Goal: Task Accomplishment & Management: Complete application form

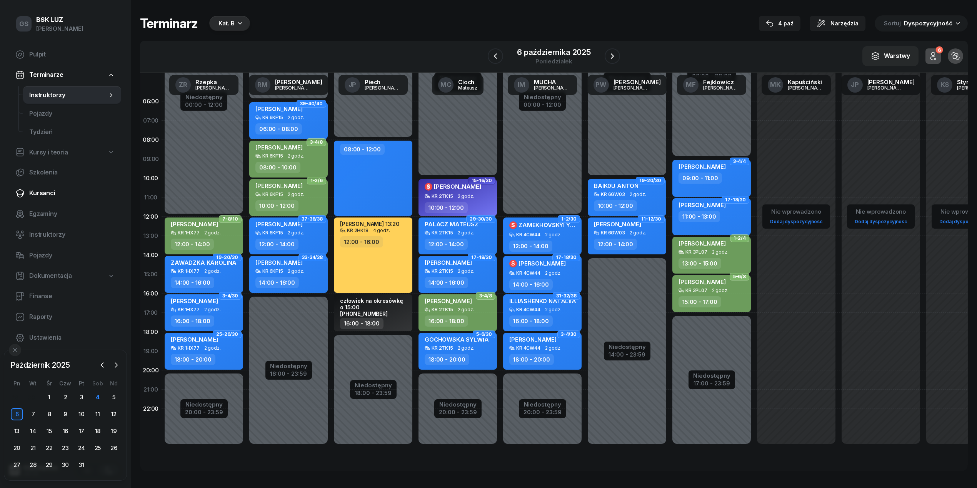
click at [30, 186] on link "Kursanci" at bounding box center [65, 193] width 112 height 18
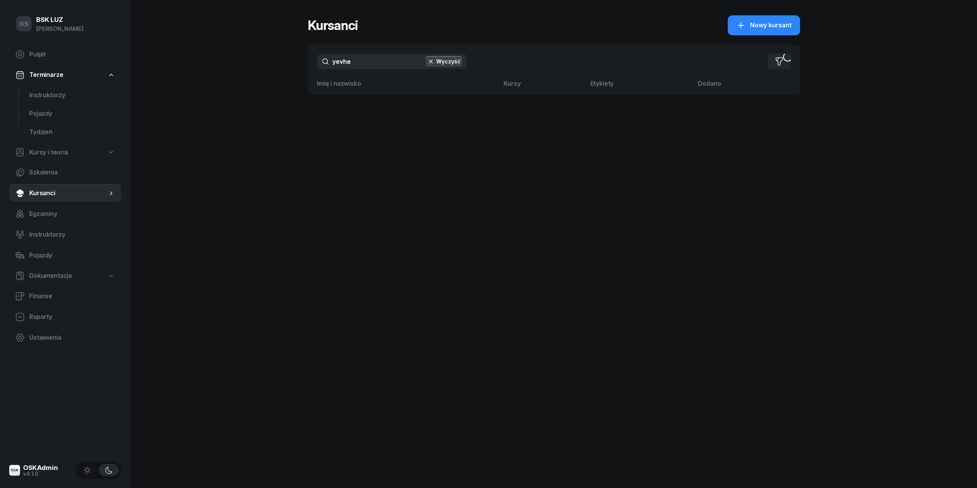
click at [368, 62] on input "yevhe" at bounding box center [392, 61] width 150 height 15
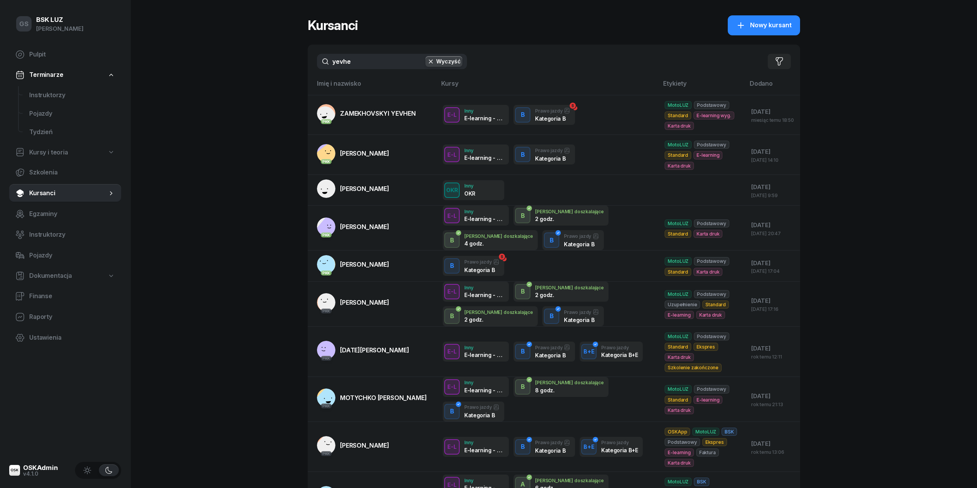
click at [368, 62] on input "yevhe" at bounding box center [392, 61] width 150 height 15
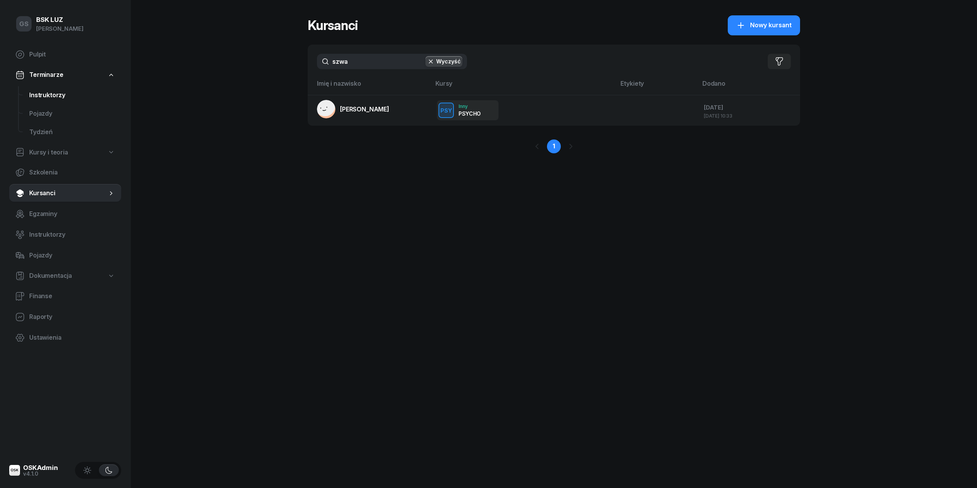
type input "szwa"
click at [57, 100] on link "Instruktorzy" at bounding box center [72, 95] width 98 height 18
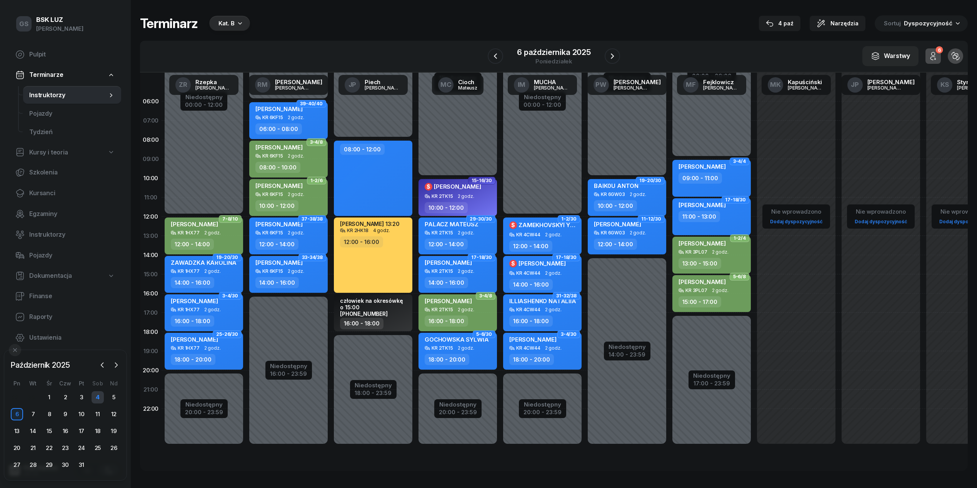
click at [97, 403] on div "4" at bounding box center [98, 398] width 12 height 12
click at [97, 399] on div "4" at bounding box center [98, 398] width 12 height 12
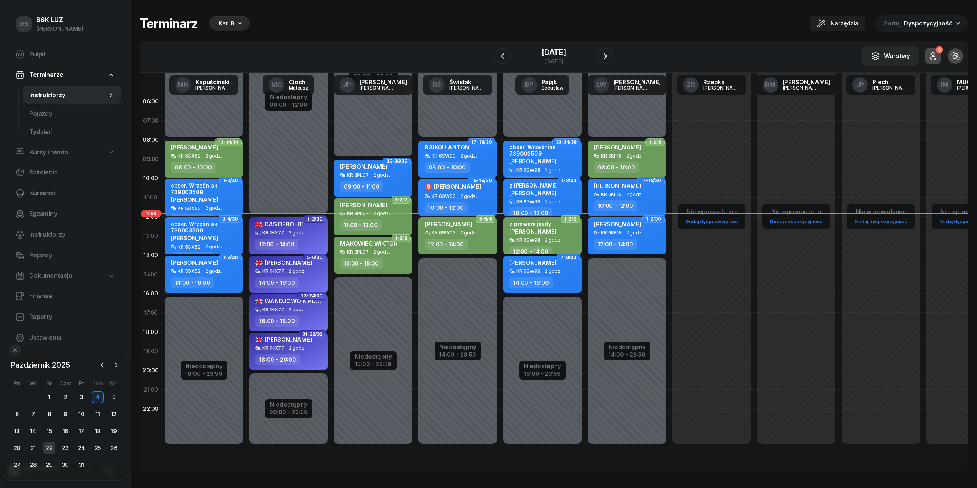
click at [54, 445] on div "22" at bounding box center [49, 448] width 12 height 12
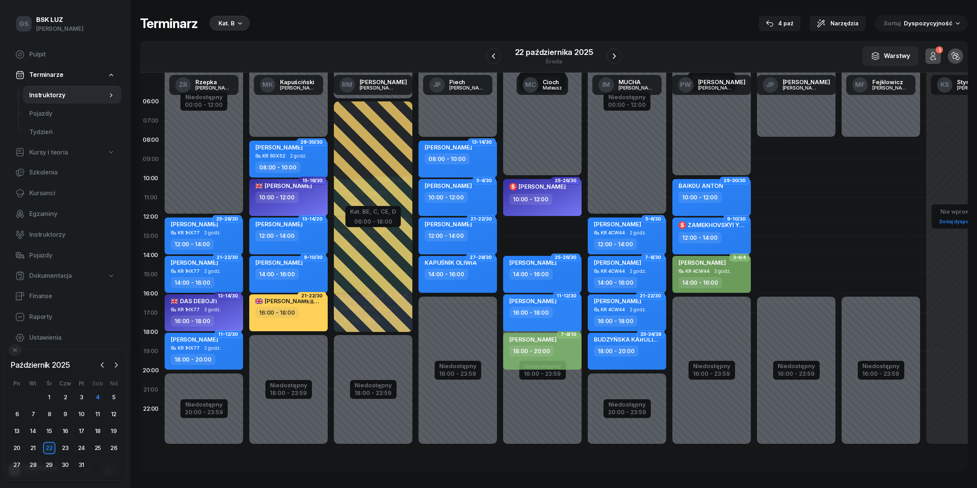
click at [552, 314] on div "16:00 - 18:00" at bounding box center [543, 312] width 68 height 11
select select "16"
select select "18"
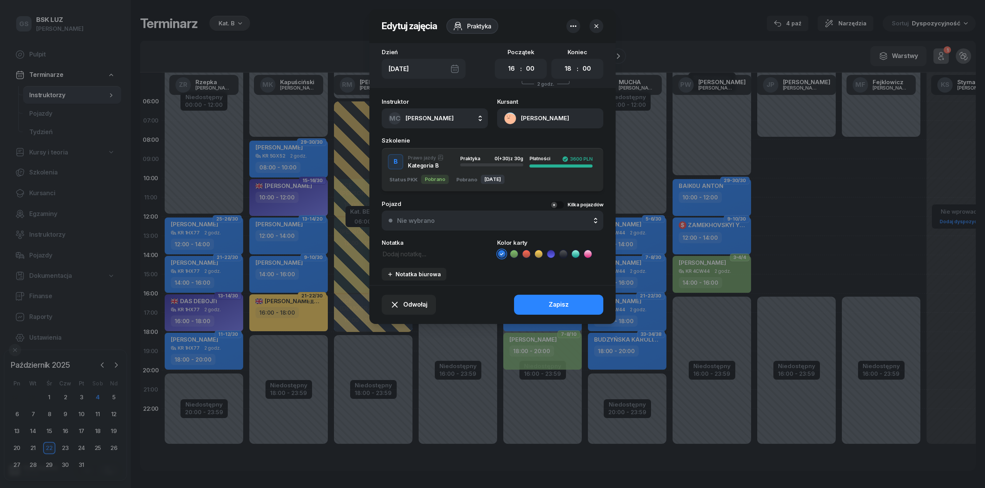
click at [570, 26] on icon "button" at bounding box center [573, 26] width 6 height 2
click at [405, 307] on span "Odwołaj" at bounding box center [415, 305] width 24 height 10
click at [416, 263] on link "Kursant odwołał" at bounding box center [404, 257] width 101 height 19
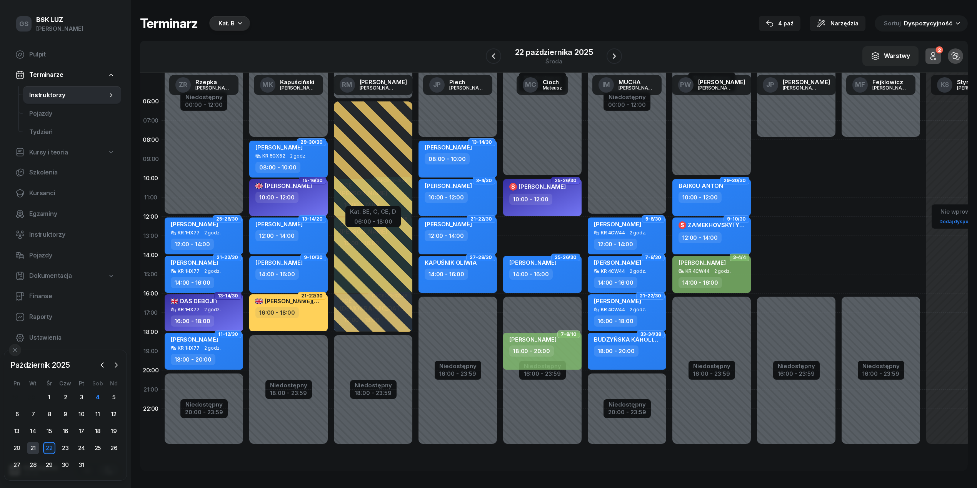
click at [31, 445] on div "21" at bounding box center [33, 448] width 12 height 12
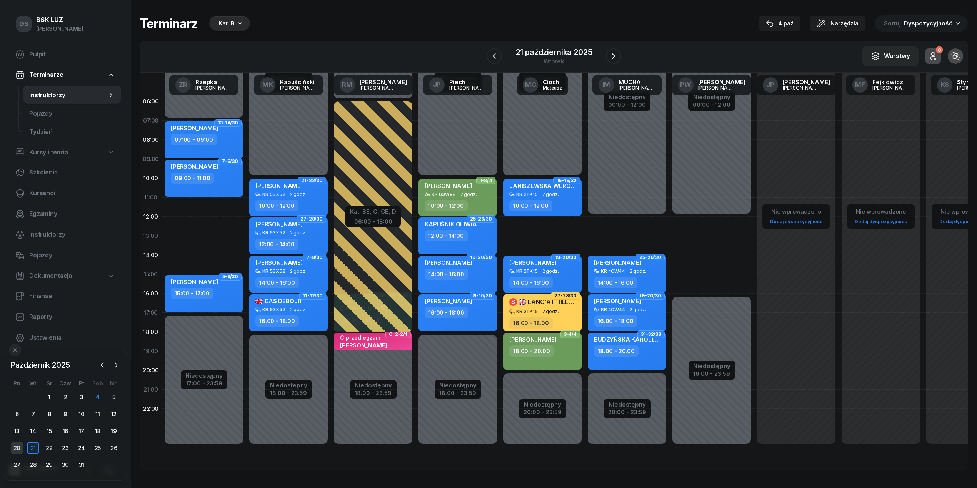
click at [19, 443] on div "20" at bounding box center [17, 448] width 12 height 12
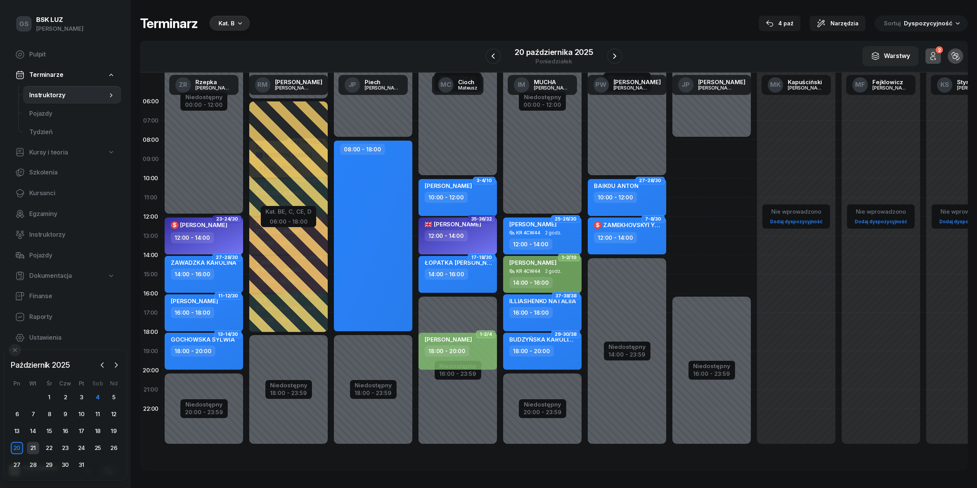
click at [37, 447] on div "21" at bounding box center [33, 448] width 12 height 12
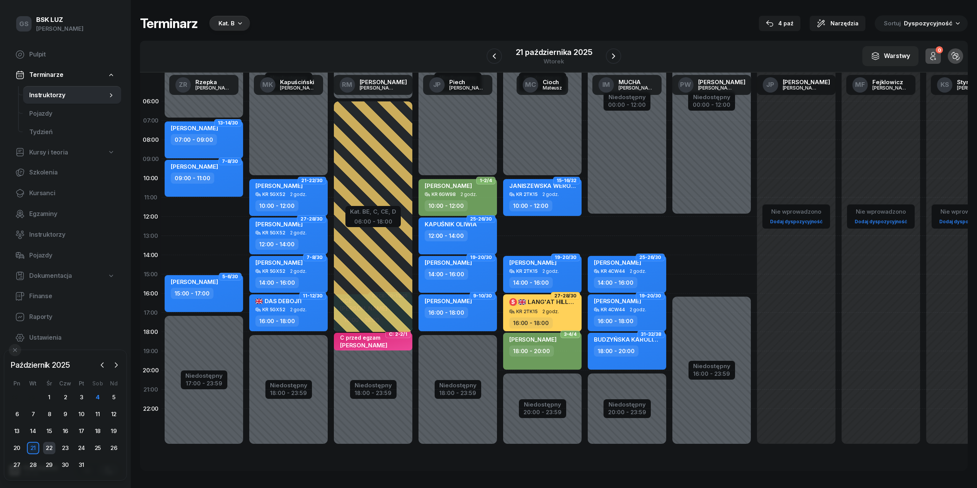
click at [48, 448] on div "22" at bounding box center [49, 448] width 12 height 12
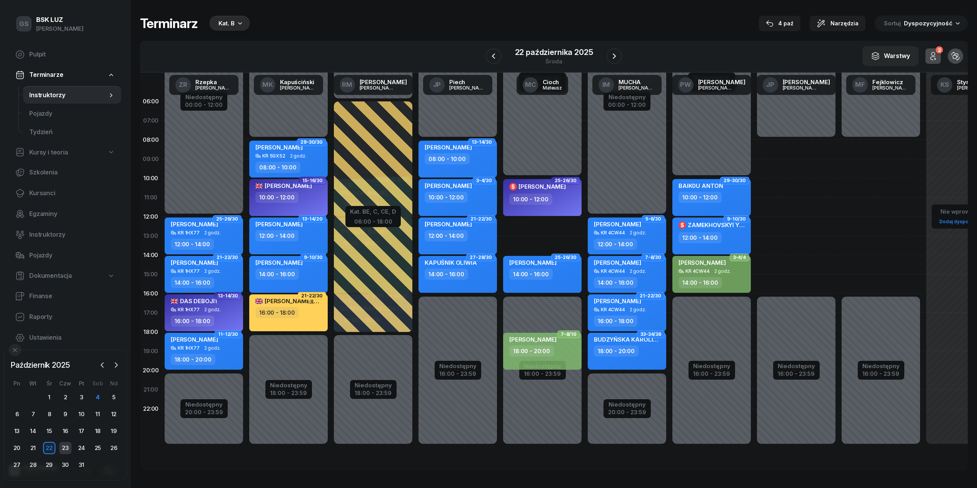
click at [59, 451] on div "23" at bounding box center [65, 448] width 12 height 12
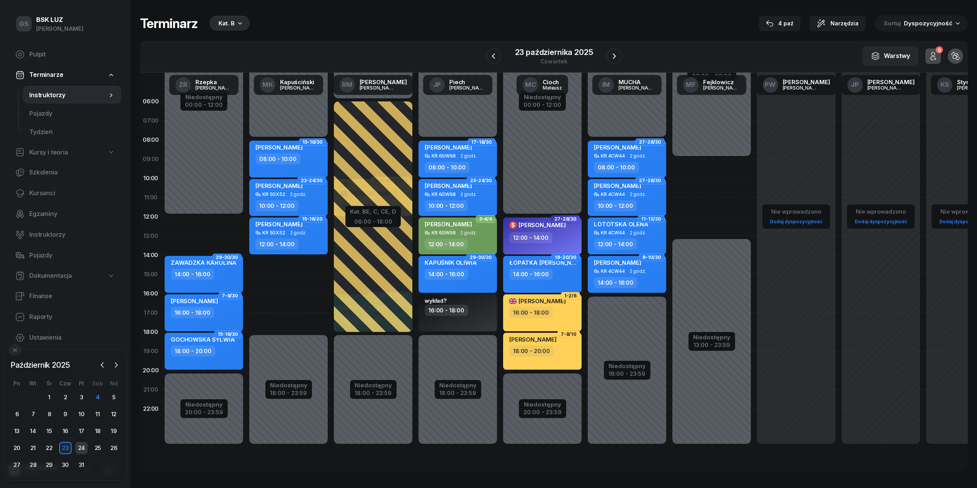
click at [82, 451] on div "24" at bounding box center [81, 448] width 12 height 12
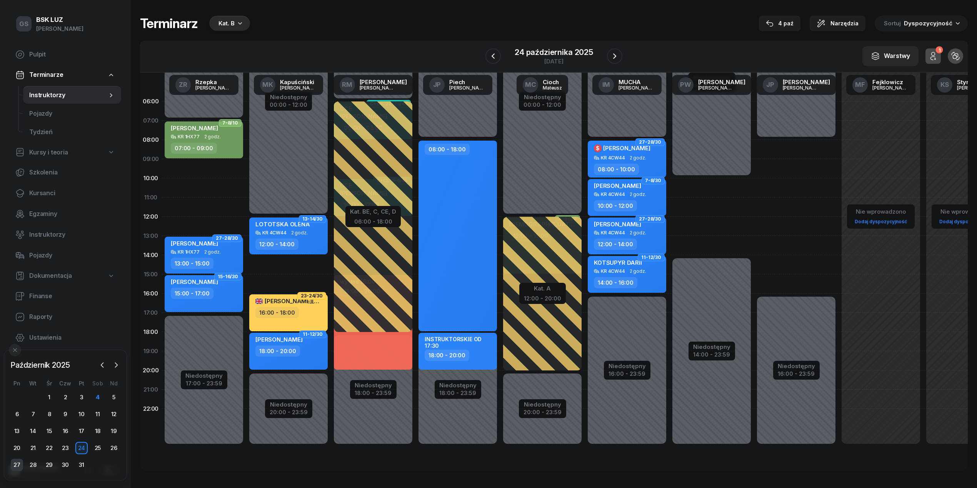
click at [21, 463] on div "27" at bounding box center [17, 465] width 12 height 12
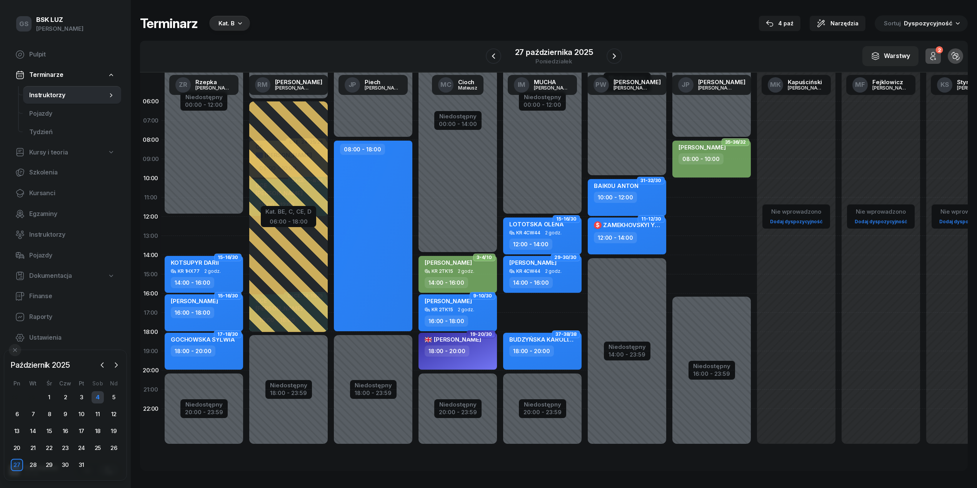
click at [96, 400] on div "4" at bounding box center [98, 398] width 12 height 12
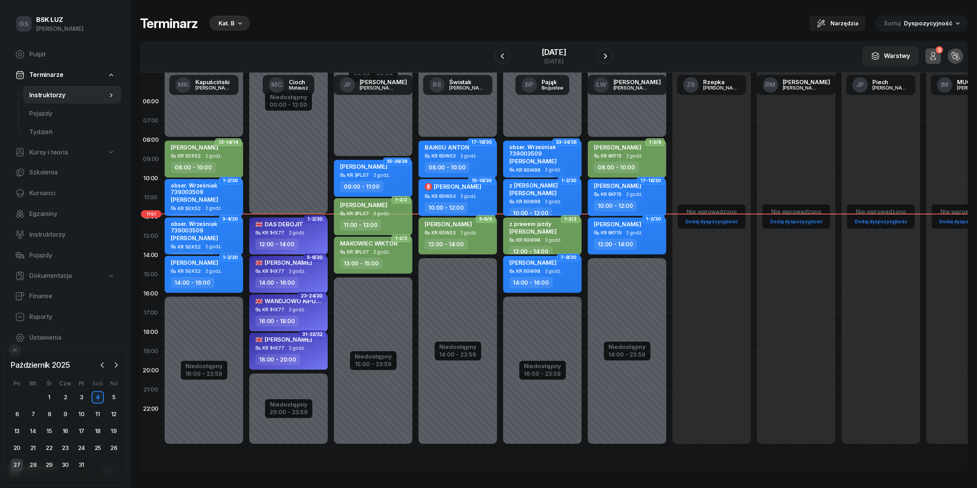
click at [15, 465] on div "27" at bounding box center [17, 465] width 12 height 12
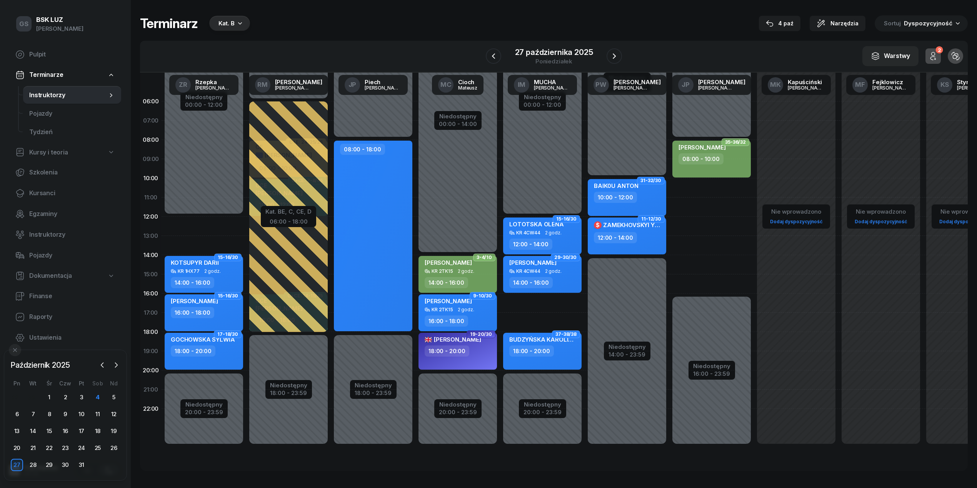
click at [554, 297] on div "Niedostępny 00:00 - 12:00 Niedostępny 20:00 - 23:59 2 godz. 16:00 - 18:00 1-2/2…" at bounding box center [542, 274] width 85 height 365
select select "16"
select select "18"
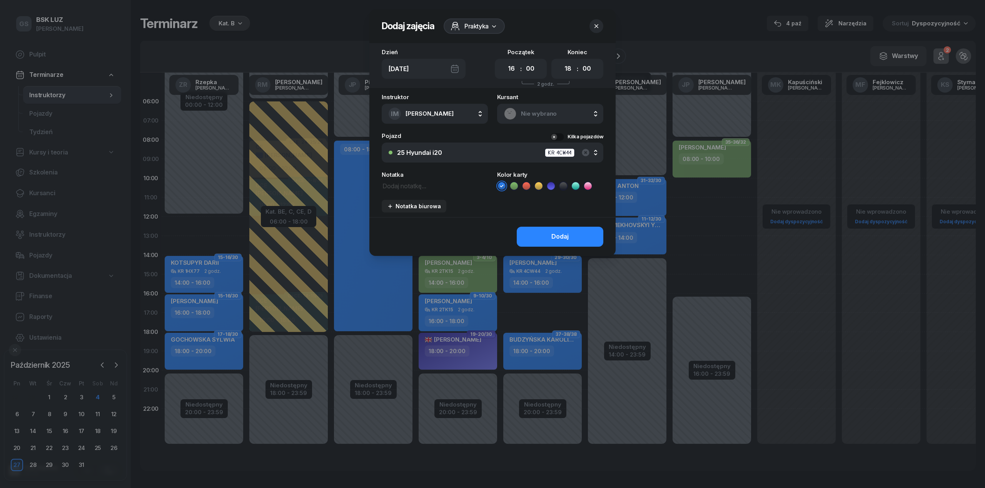
click at [531, 119] on div "Nie wybrano" at bounding box center [550, 114] width 106 height 20
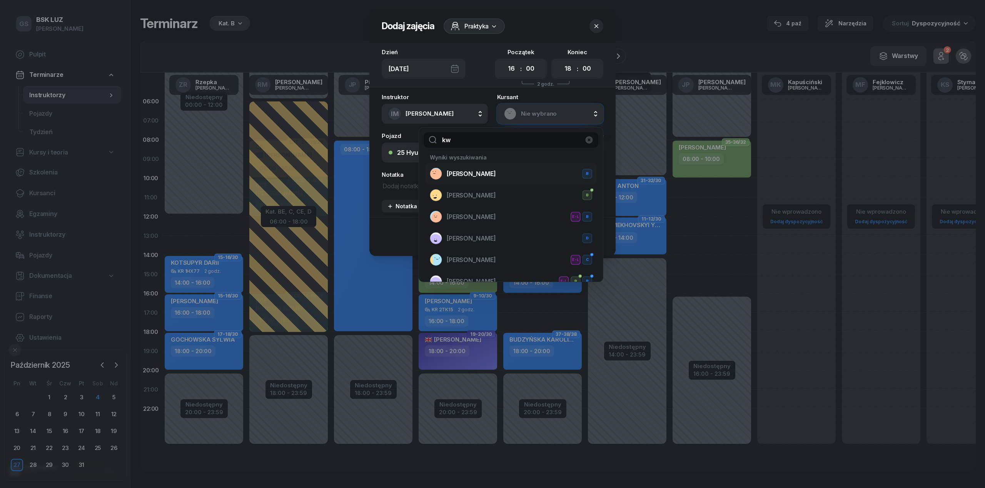
type input "kw"
click at [494, 179] on span "[PERSON_NAME]" at bounding box center [471, 174] width 49 height 10
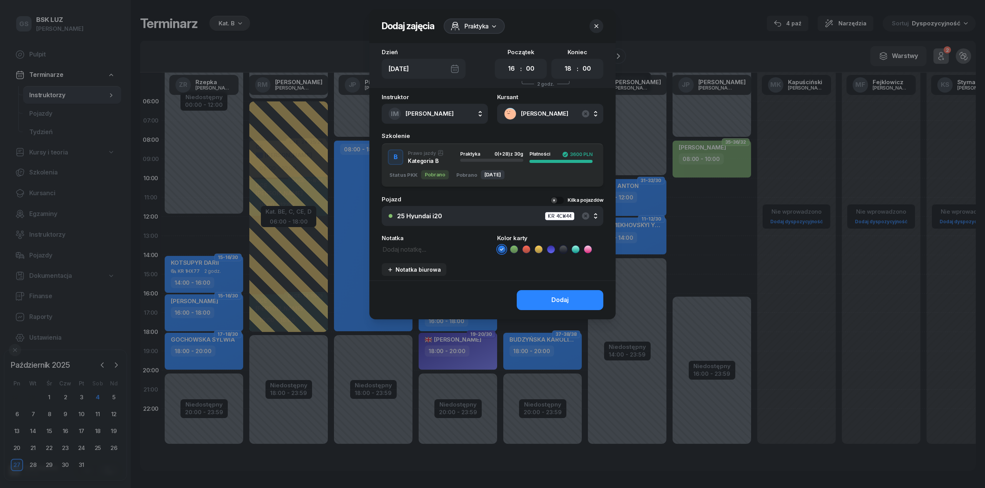
click at [502, 165] on div "Status PKK [GEOGRAPHIC_DATA] [DATE]" at bounding box center [493, 173] width 222 height 16
click at [562, 307] on button "Dodaj" at bounding box center [560, 300] width 87 height 20
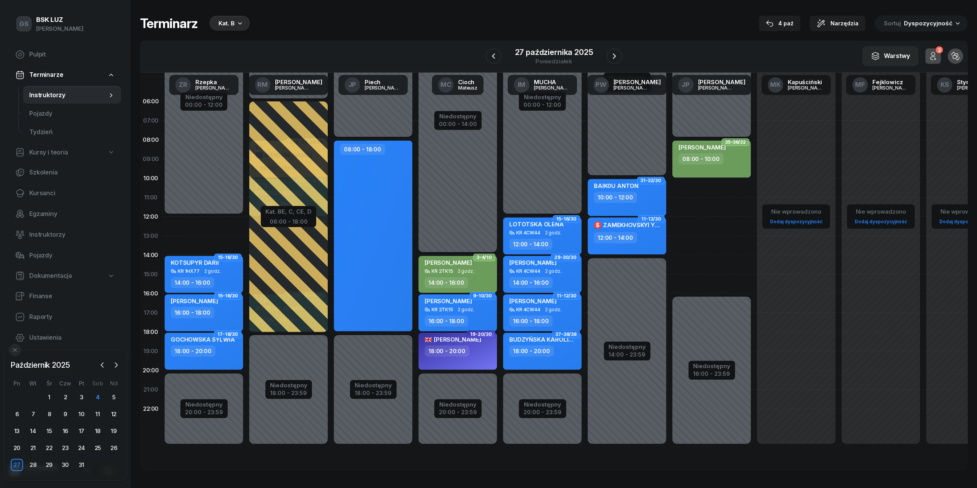
click at [559, 316] on div "16:00 - 18:00" at bounding box center [543, 321] width 68 height 11
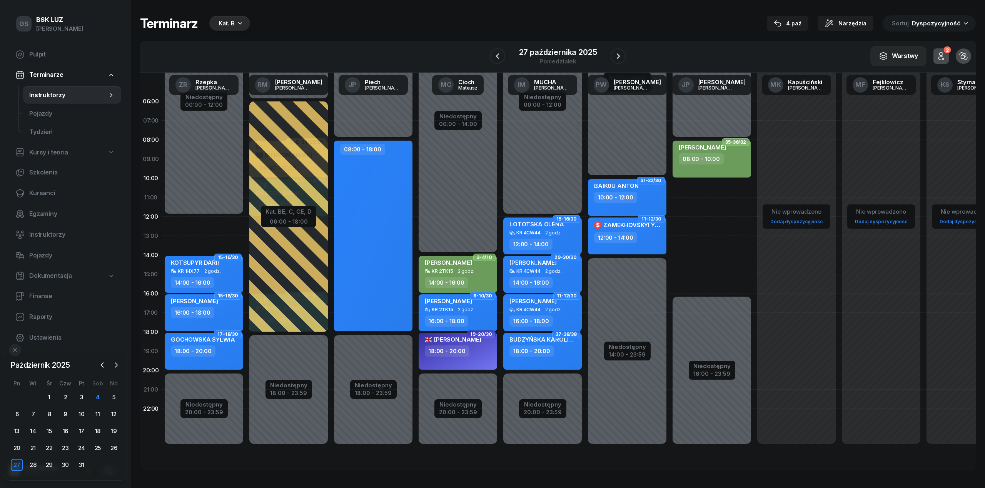
select select "16"
select select "18"
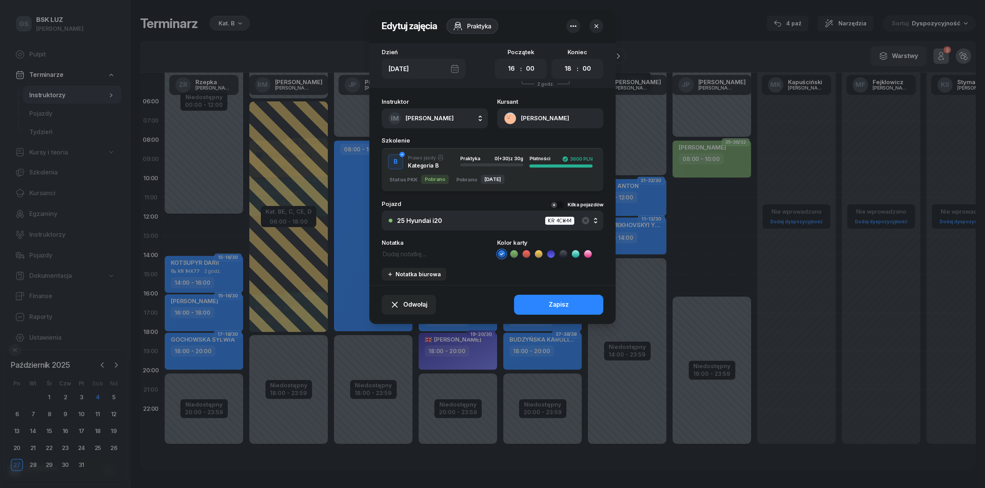
click at [564, 112] on button "[PERSON_NAME]" at bounding box center [550, 118] width 106 height 20
click at [553, 139] on link "Otwórz profil" at bounding box center [549, 144] width 101 height 19
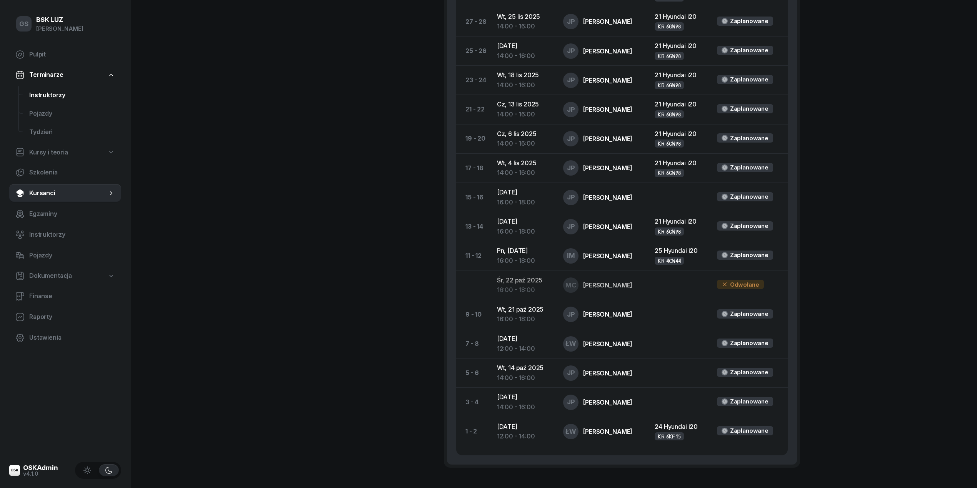
scroll to position [446, 0]
click at [49, 94] on span "Instruktorzy" at bounding box center [72, 95] width 86 height 10
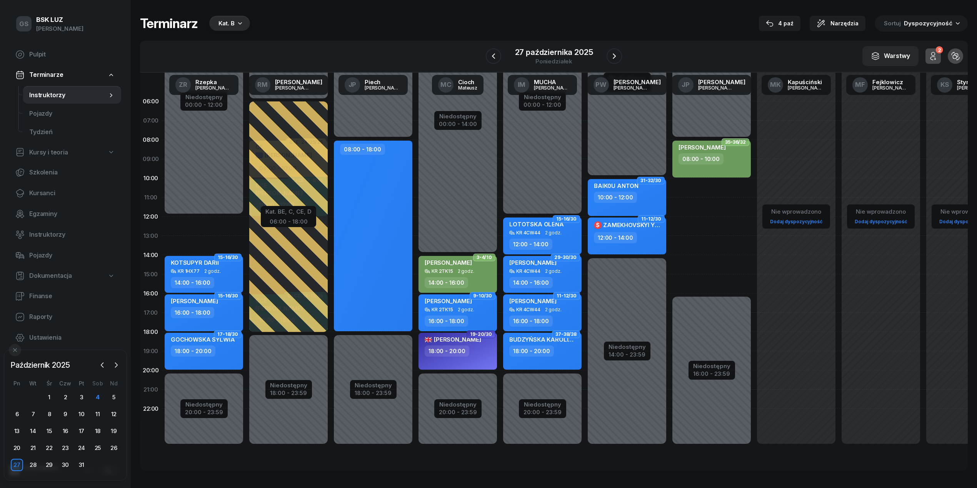
click at [94, 391] on div "Pn Wt Śr Czw Pt Sob Nd 29 30 1 2 3 4 5 6 7 8 9 10 11 12 13 14 15 16 17 18 19 20…" at bounding box center [65, 425] width 113 height 91
click at [96, 395] on div "4" at bounding box center [98, 398] width 12 height 12
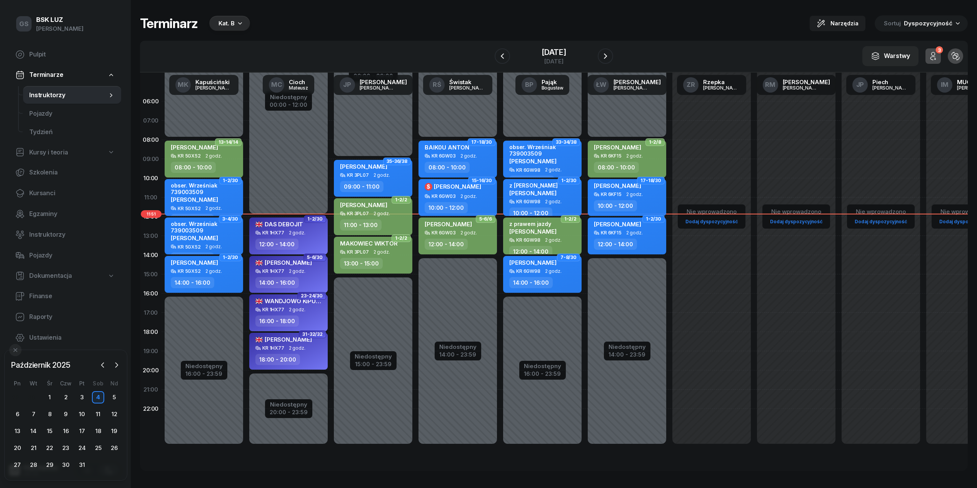
click at [295, 355] on div "18:00 - 20:00" at bounding box center [277, 359] width 45 height 11
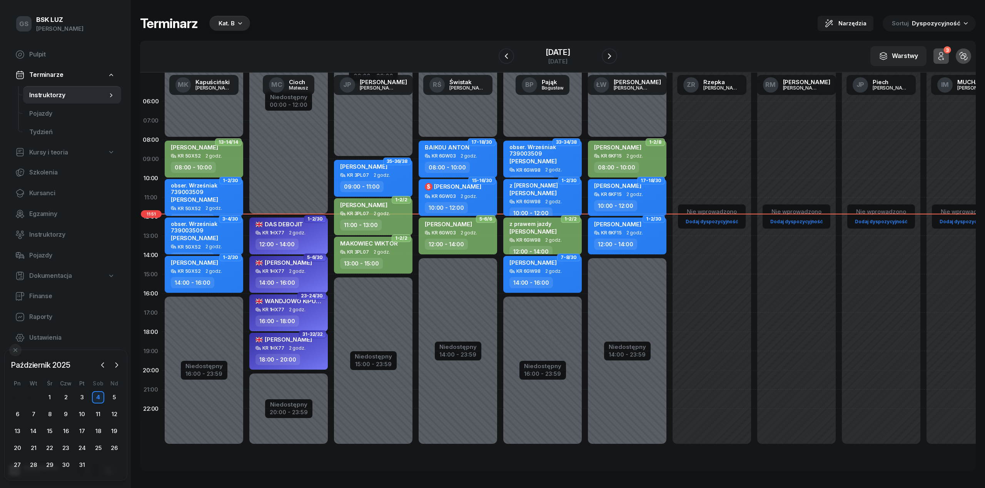
select select "18"
select select "20"
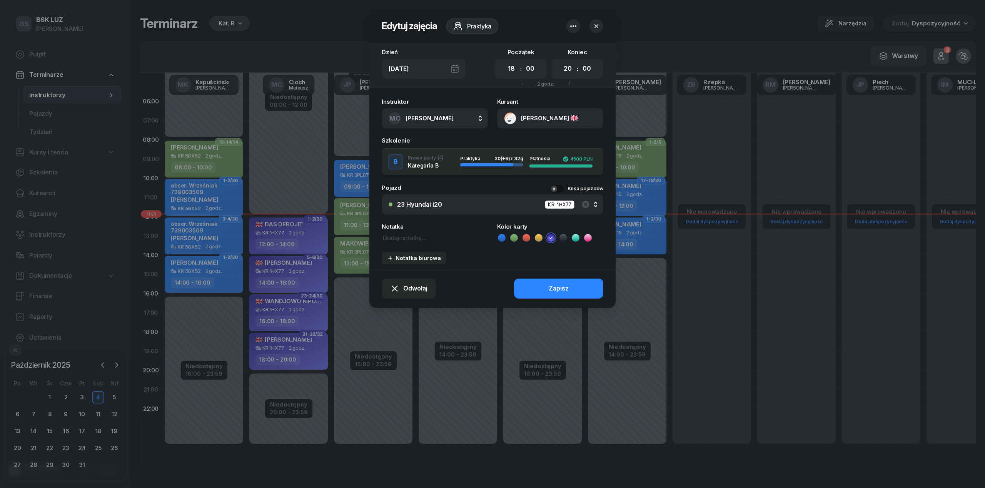
click at [553, 122] on button "[PERSON_NAME]" at bounding box center [550, 118] width 106 height 20
click at [539, 138] on link "Otwórz profil" at bounding box center [549, 144] width 101 height 19
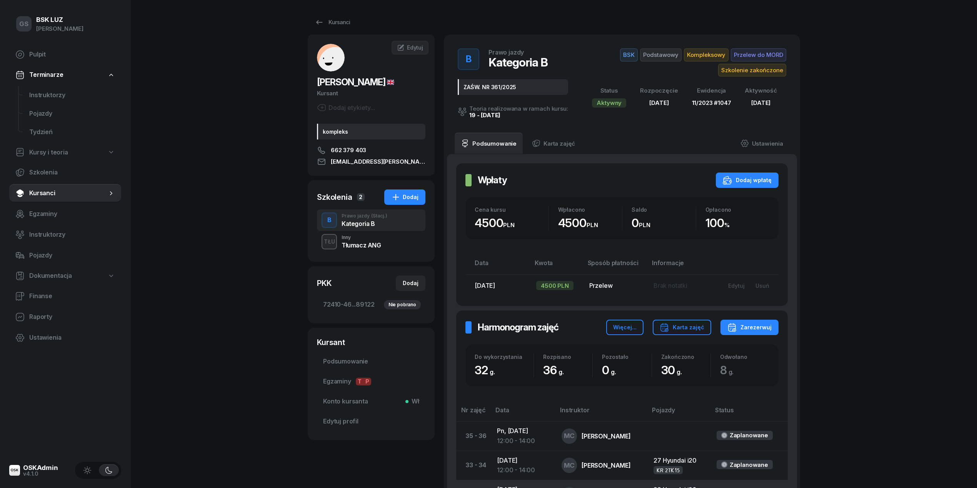
scroll to position [0, 0]
click at [357, 361] on span "Podsumowanie" at bounding box center [371, 362] width 96 height 10
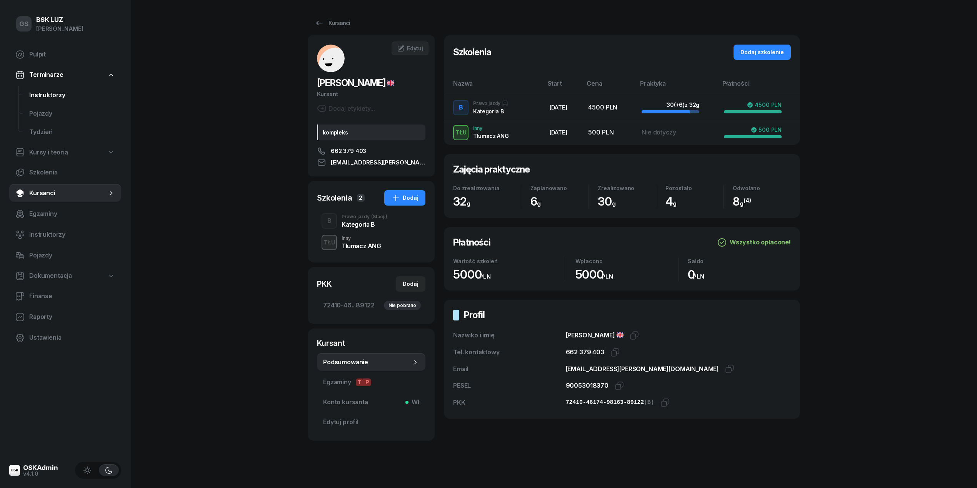
click at [43, 93] on span "Instruktorzy" at bounding box center [72, 95] width 86 height 10
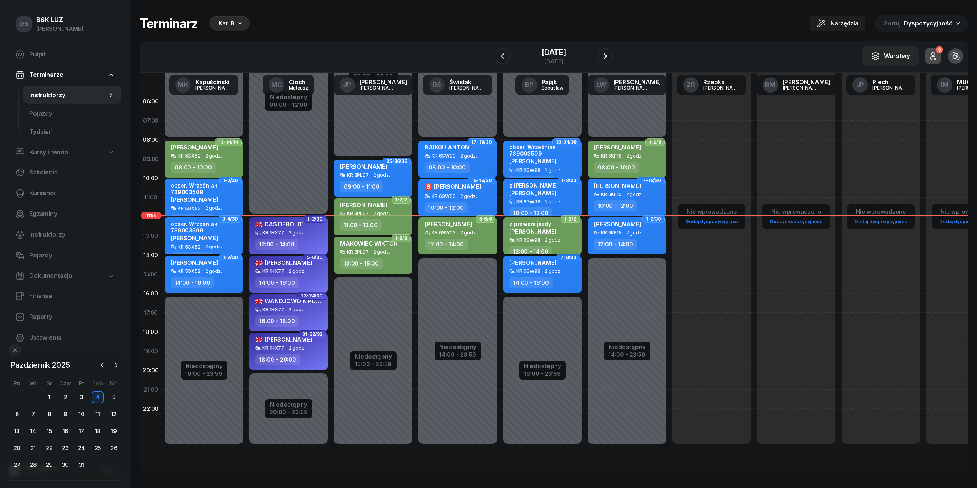
click at [516, 232] on span "[PERSON_NAME]" at bounding box center [532, 231] width 47 height 7
select select "12"
select select "14"
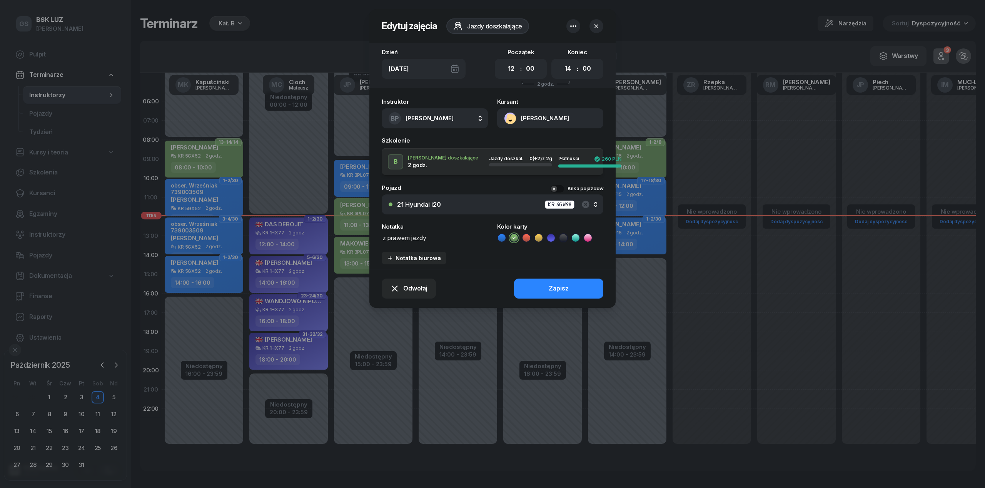
click at [602, 26] on button "button" at bounding box center [596, 26] width 14 height 14
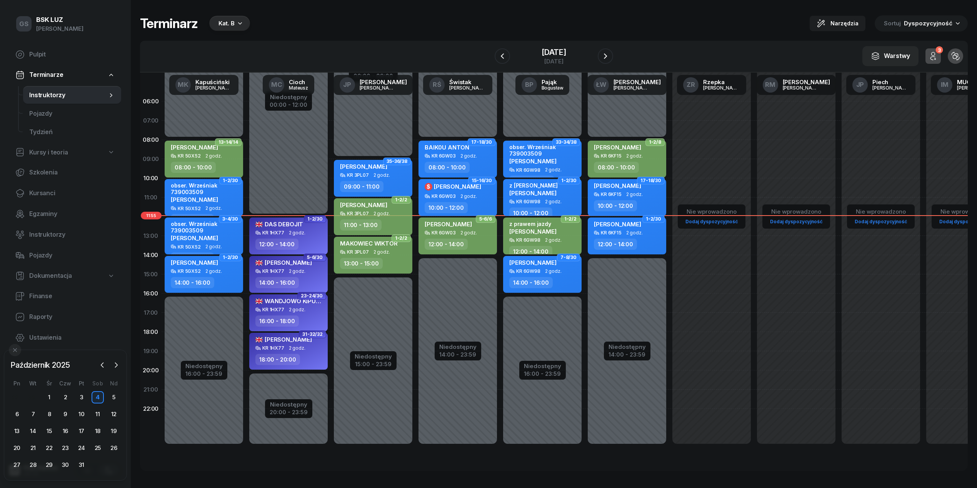
click at [275, 341] on span "[PERSON_NAME]" at bounding box center [283, 339] width 57 height 7
select select "18"
select select "20"
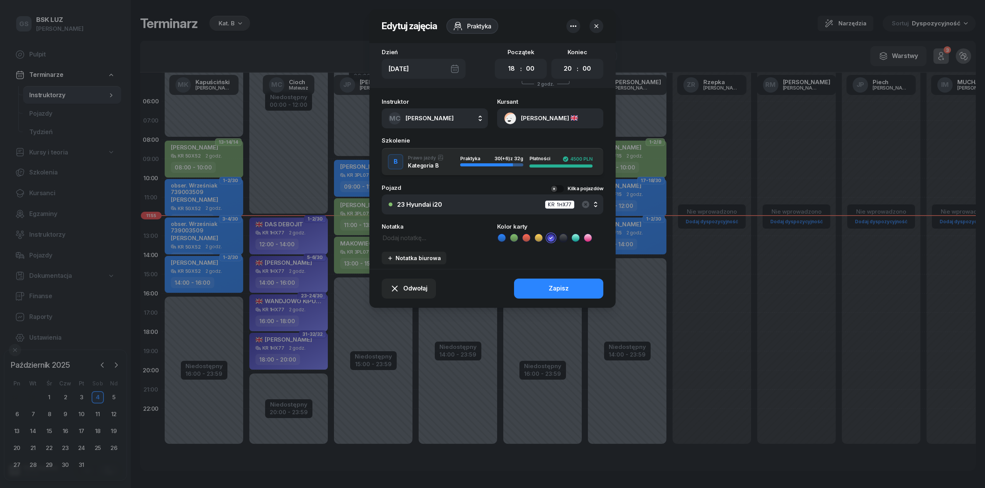
click at [551, 113] on button "[PERSON_NAME]" at bounding box center [550, 118] width 106 height 20
click at [549, 137] on link "Otwórz profil" at bounding box center [549, 144] width 101 height 19
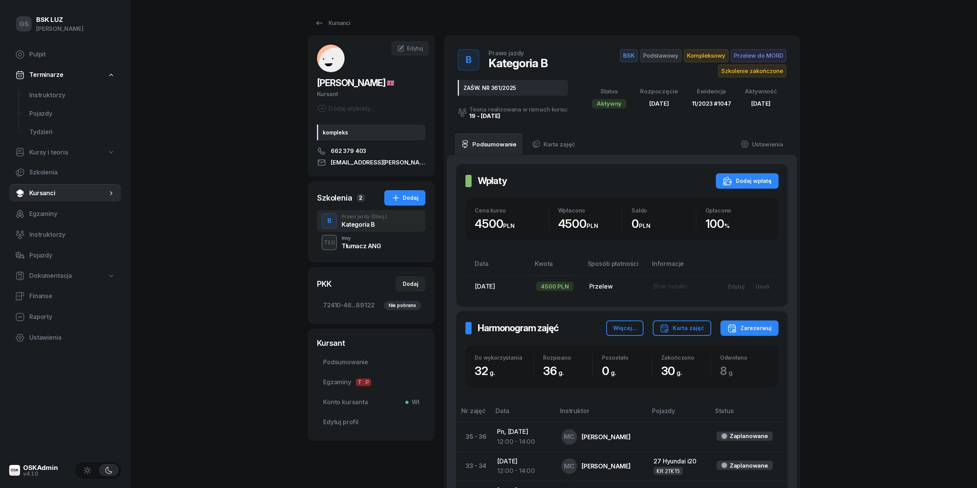
click at [364, 348] on div "Kursant" at bounding box center [371, 343] width 108 height 11
click at [363, 354] on link "Podsumowanie" at bounding box center [371, 362] width 108 height 18
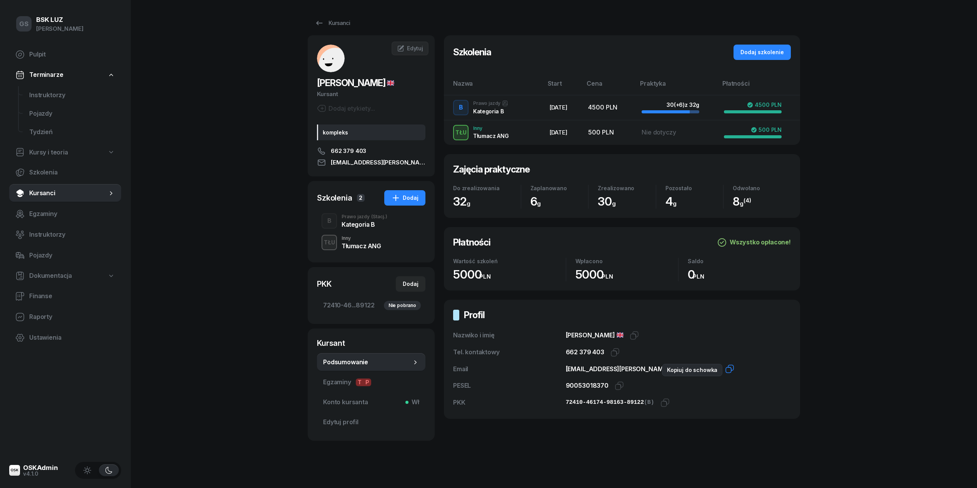
click at [725, 372] on icon "button" at bounding box center [729, 369] width 9 height 9
click at [635, 335] on icon "button" at bounding box center [634, 335] width 9 height 9
click at [359, 219] on div "Prawo jazdy (Stacj.)" at bounding box center [365, 217] width 46 height 5
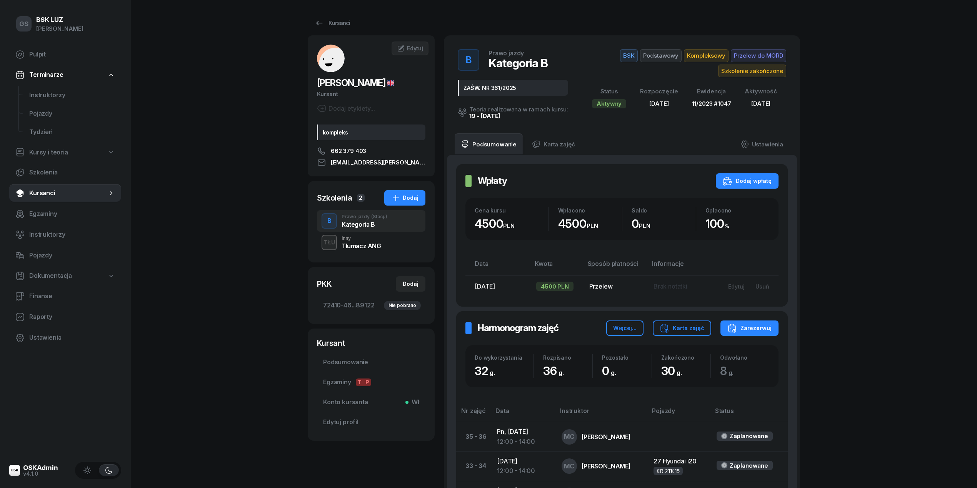
click at [348, 356] on link "Podsumowanie" at bounding box center [371, 362] width 108 height 18
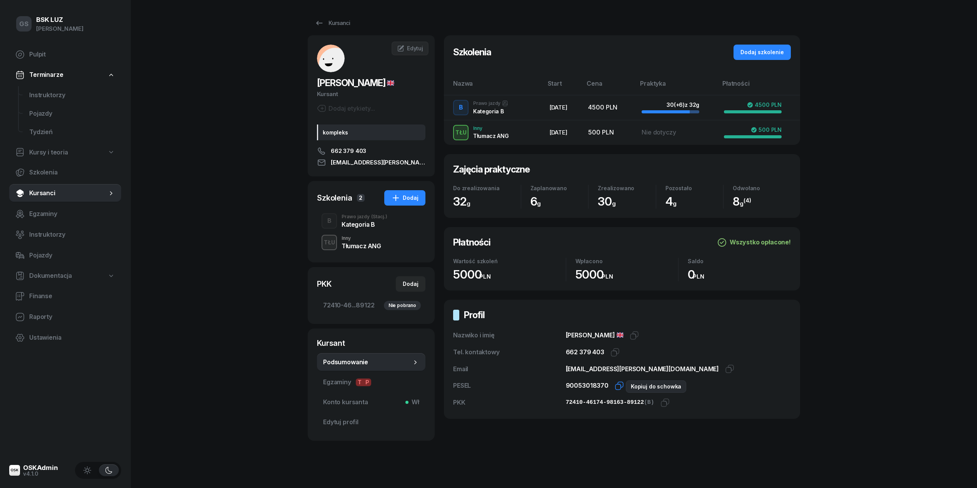
click at [617, 385] on icon "button" at bounding box center [619, 386] width 9 height 9
click at [660, 400] on icon "button" at bounding box center [664, 402] width 9 height 9
click at [345, 215] on div "Prawo jazdy (Stacj.)" at bounding box center [365, 217] width 46 height 5
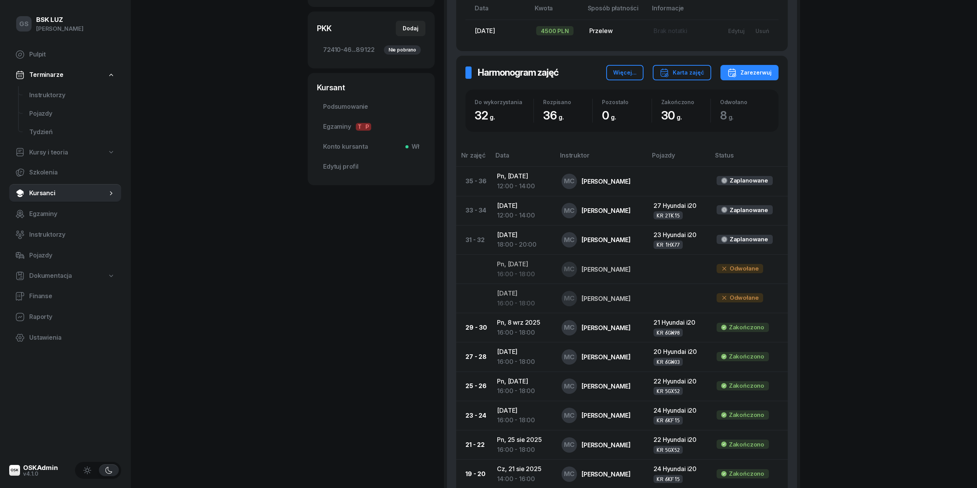
scroll to position [256, 0]
click at [42, 88] on link "Instruktorzy" at bounding box center [72, 95] width 98 height 18
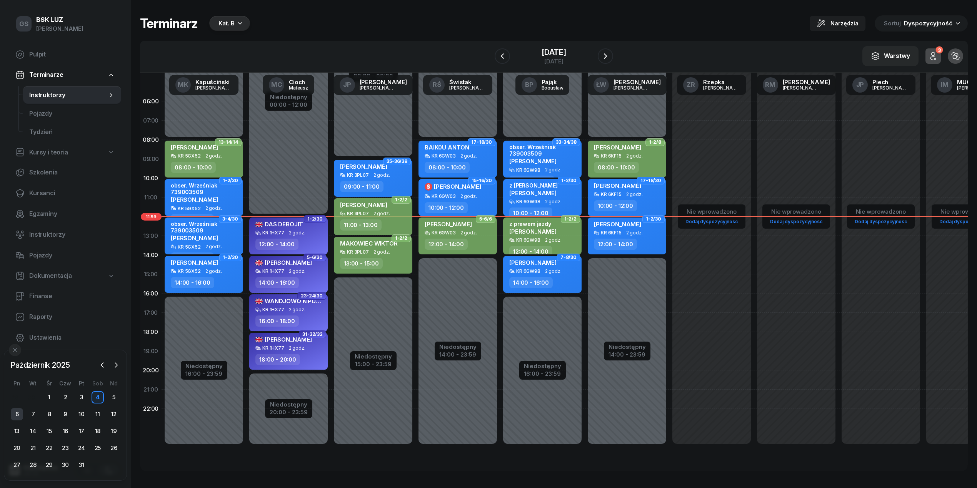
click at [17, 413] on div "6" at bounding box center [17, 414] width 12 height 12
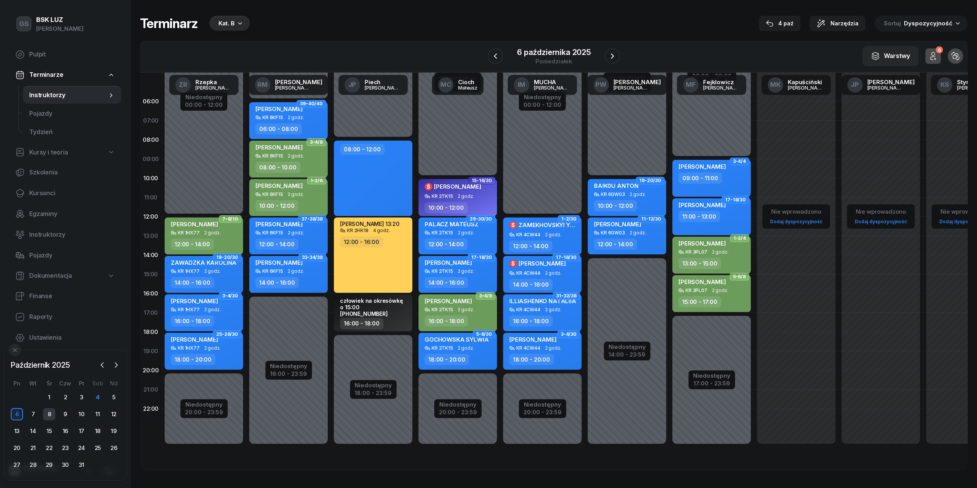
click at [38, 413] on div "7" at bounding box center [33, 414] width 12 height 12
click at [50, 416] on div "8" at bounding box center [49, 414] width 12 height 12
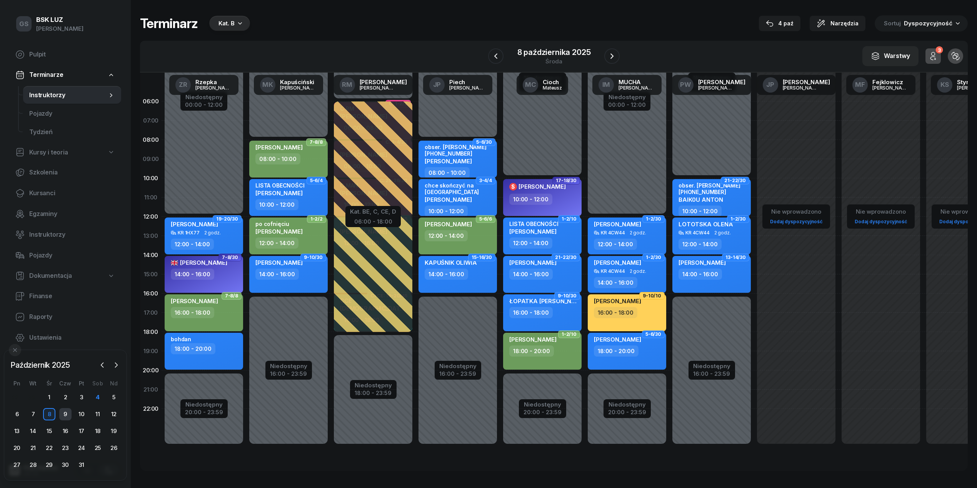
click at [62, 416] on div "9" at bounding box center [65, 414] width 12 height 12
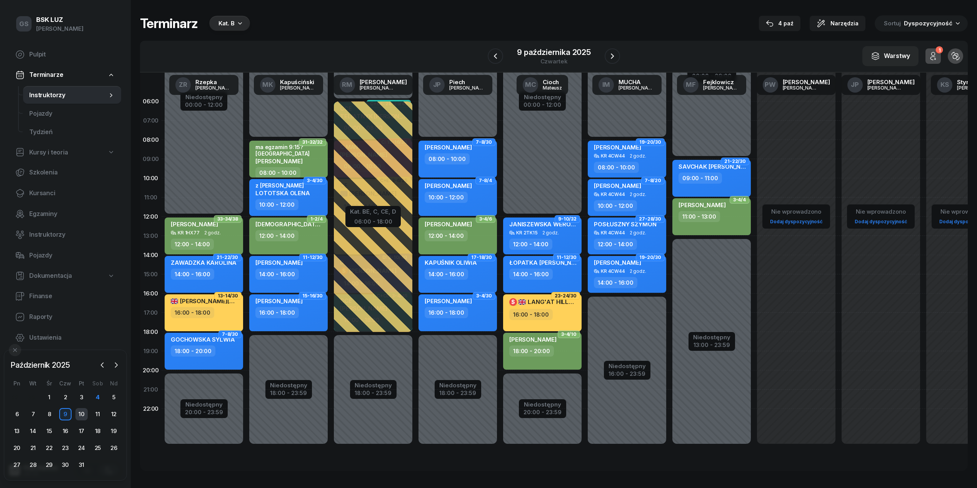
click at [77, 416] on div "10" at bounding box center [81, 414] width 12 height 12
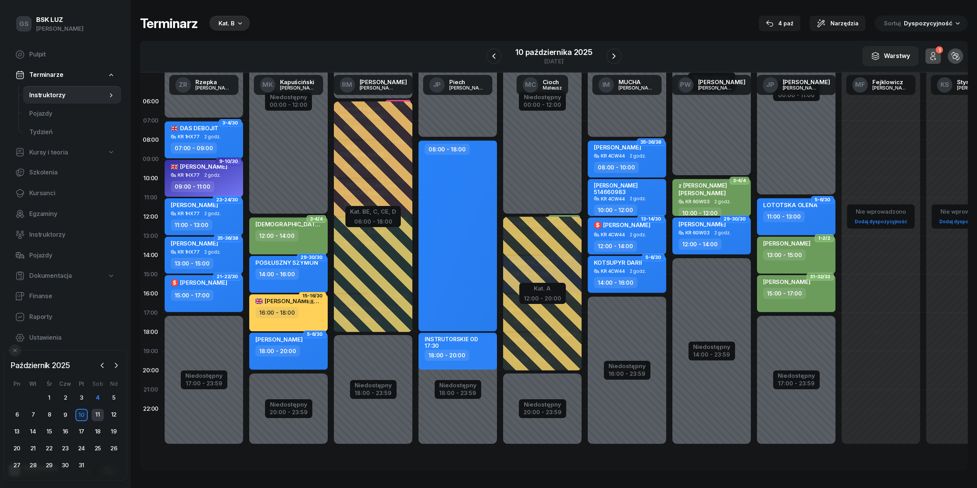
click at [94, 416] on div "11" at bounding box center [98, 415] width 12 height 12
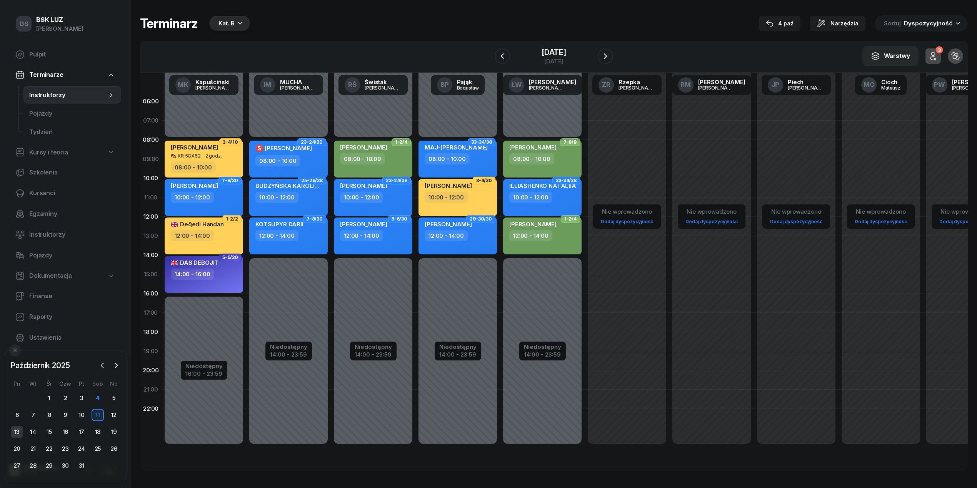
click at [18, 429] on div "13" at bounding box center [17, 432] width 12 height 12
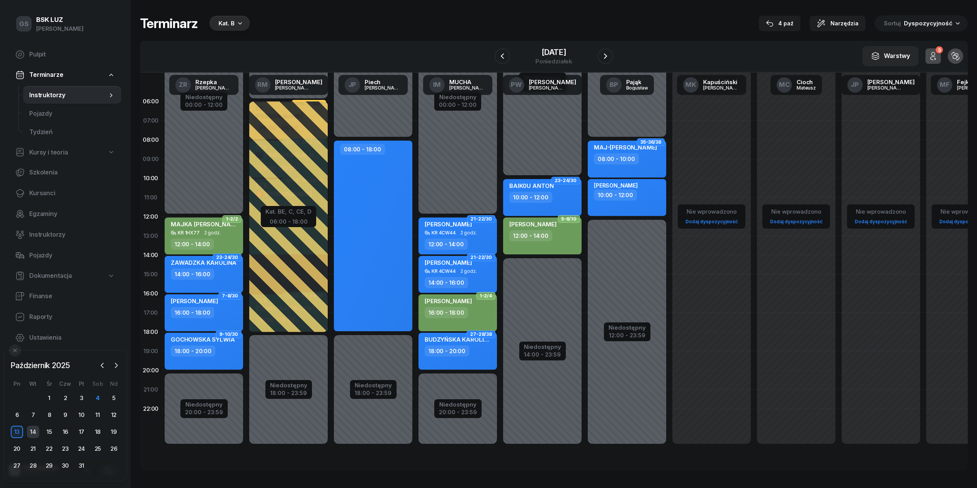
click at [31, 429] on div "14" at bounding box center [33, 432] width 12 height 12
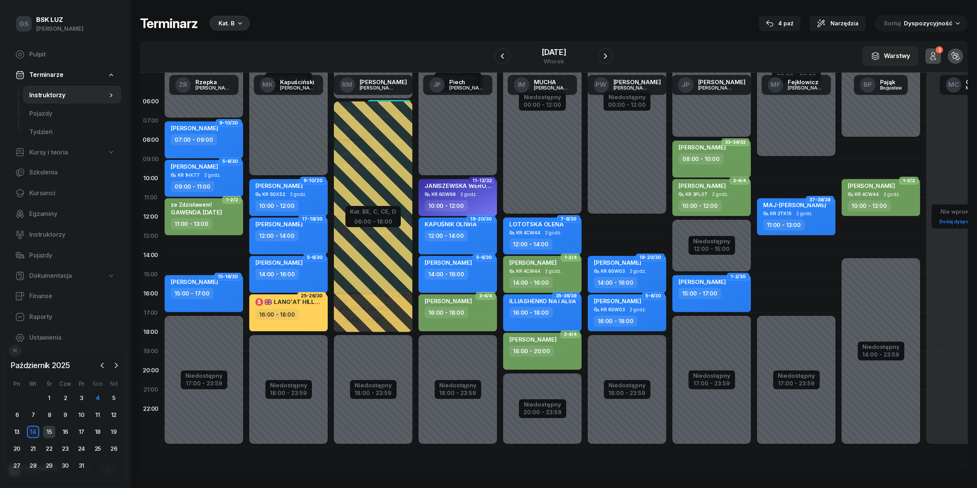
click at [48, 432] on div "15" at bounding box center [49, 432] width 12 height 12
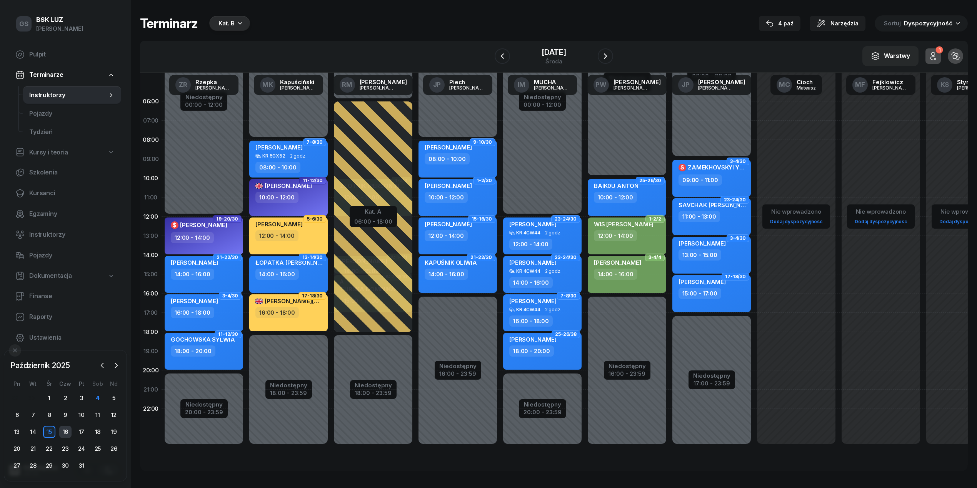
click at [62, 432] on div "16" at bounding box center [65, 432] width 12 height 12
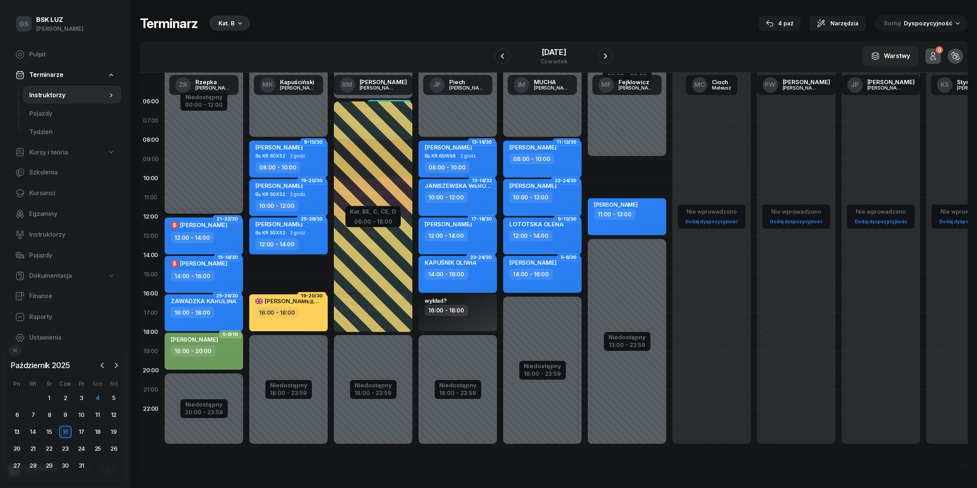
click at [294, 267] on div "Niedostępny 00:00 - 08:00 Niedostępny 18:00 - 23:59 2 godz. 14:00 - 16:00 9-10/…" at bounding box center [288, 274] width 85 height 365
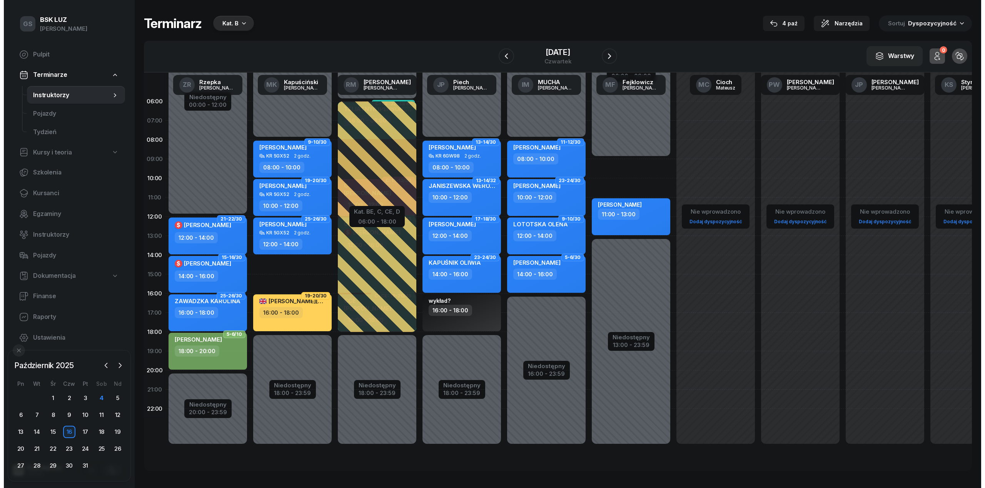
select select "14"
select select "16"
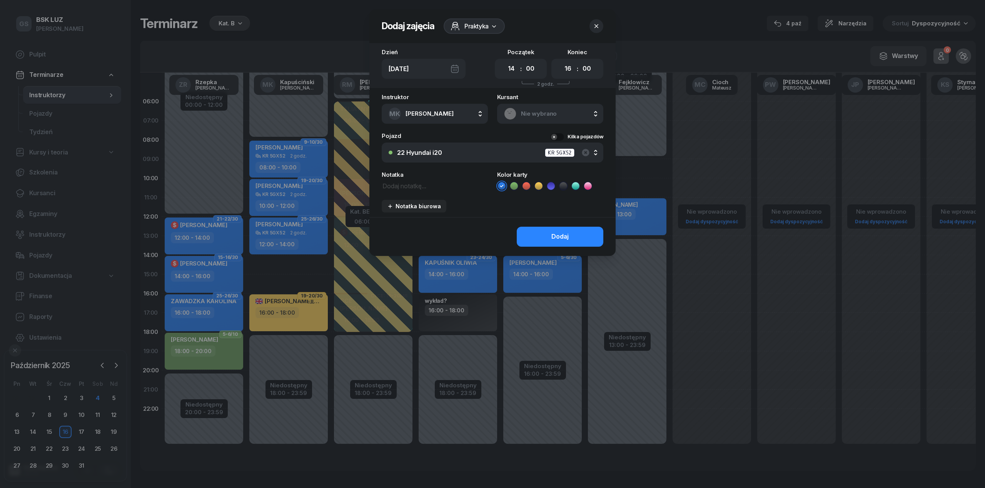
click at [597, 28] on icon "button" at bounding box center [596, 26] width 8 height 8
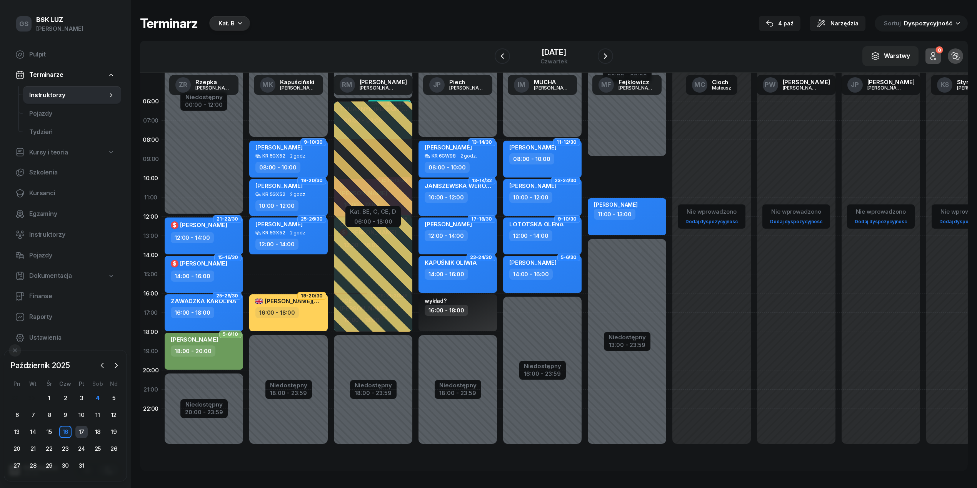
click at [79, 429] on div "17" at bounding box center [81, 432] width 12 height 12
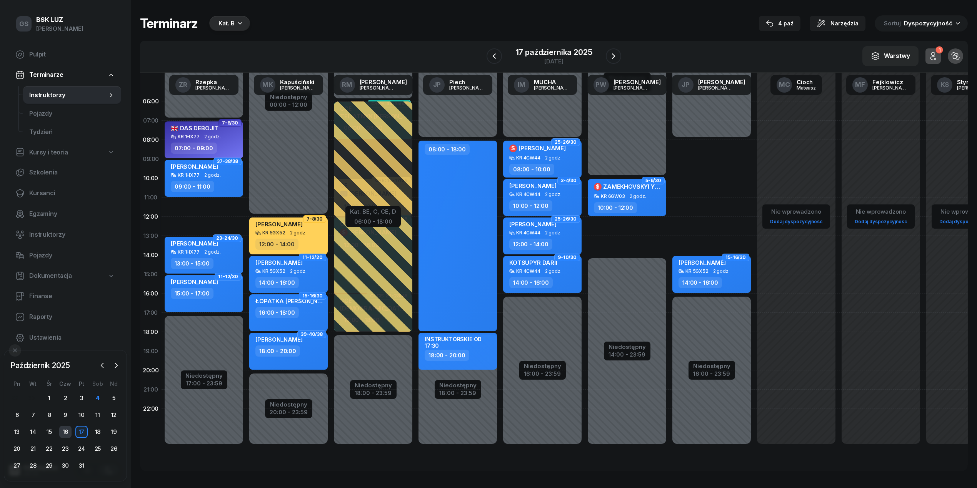
click at [67, 433] on div "16" at bounding box center [65, 432] width 12 height 12
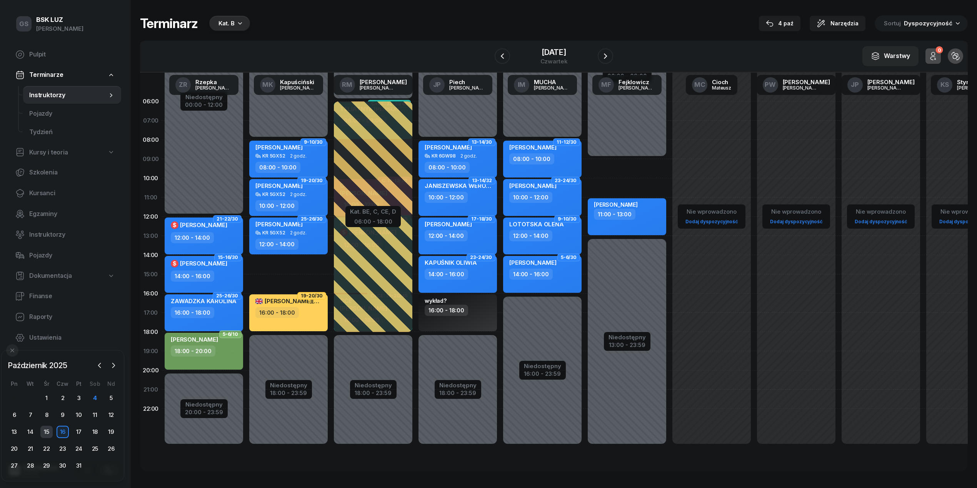
drag, startPoint x: 56, startPoint y: 435, endPoint x: 51, endPoint y: 433, distance: 5.2
click at [52, 434] on div "15" at bounding box center [46, 432] width 16 height 12
click at [47, 427] on div "15" at bounding box center [46, 431] width 12 height 12
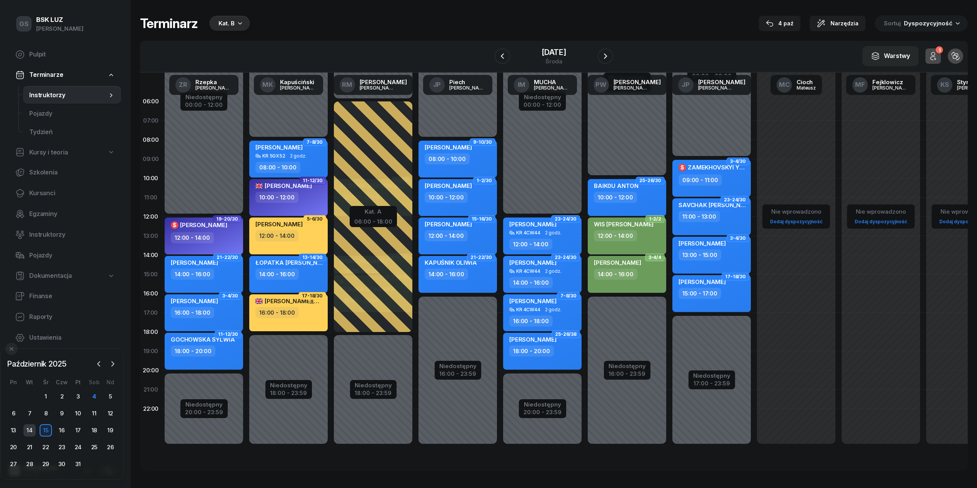
click at [30, 432] on div "14" at bounding box center [29, 431] width 12 height 12
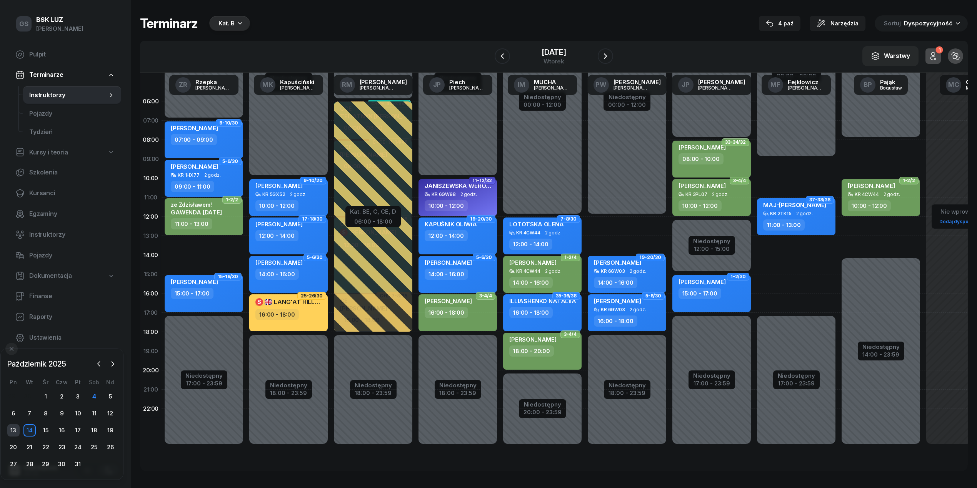
click at [14, 430] on div "13" at bounding box center [13, 431] width 12 height 12
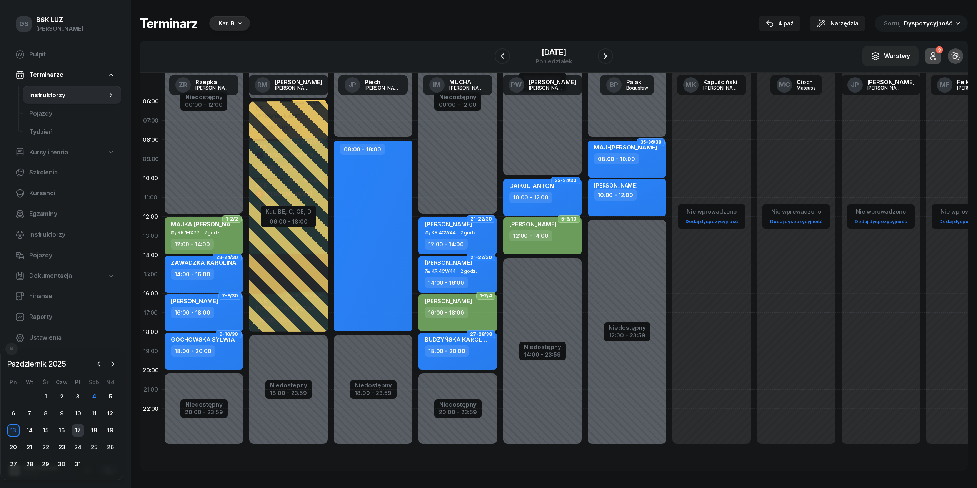
click at [77, 429] on div "17" at bounding box center [78, 431] width 12 height 12
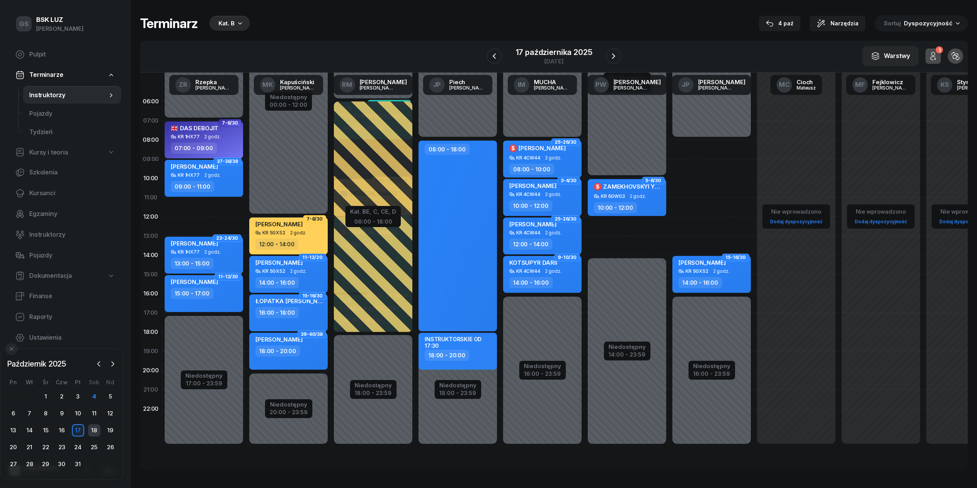
click at [88, 428] on div "18" at bounding box center [94, 431] width 12 height 12
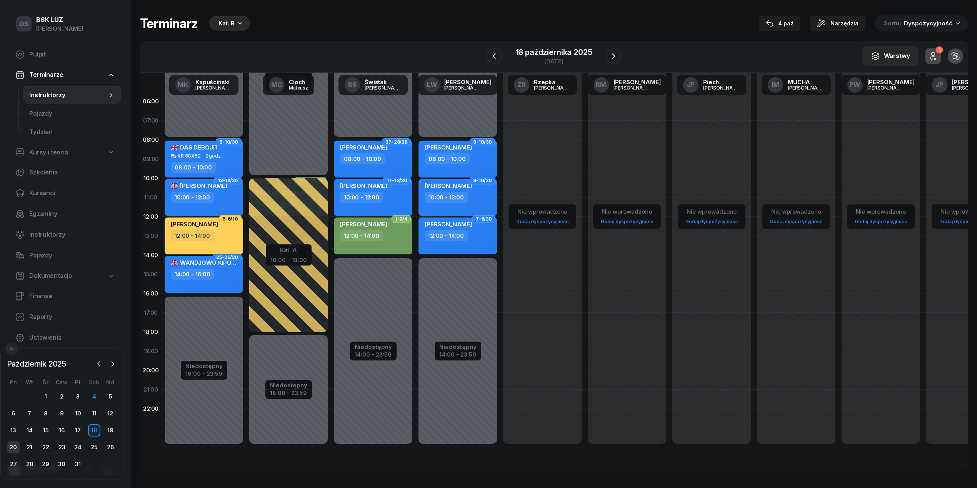
click at [13, 451] on div "20" at bounding box center [13, 448] width 12 height 12
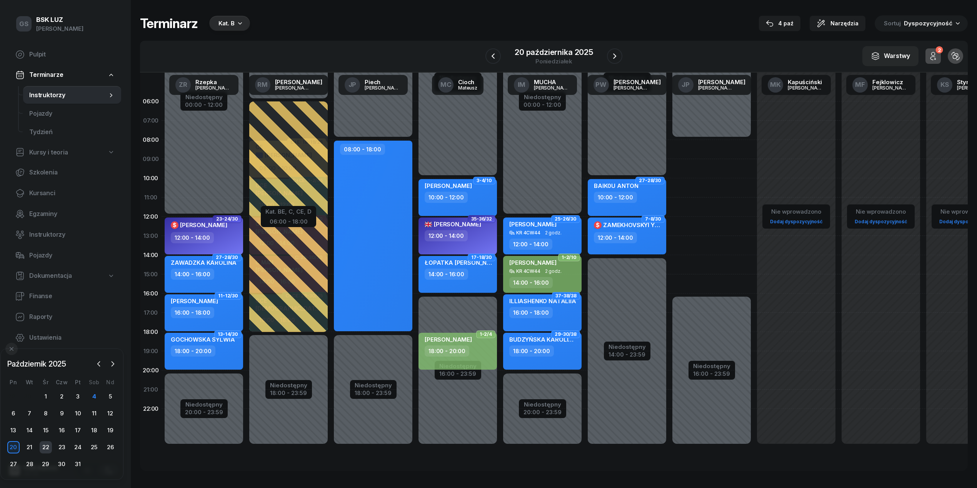
click at [40, 443] on div "22" at bounding box center [46, 448] width 12 height 12
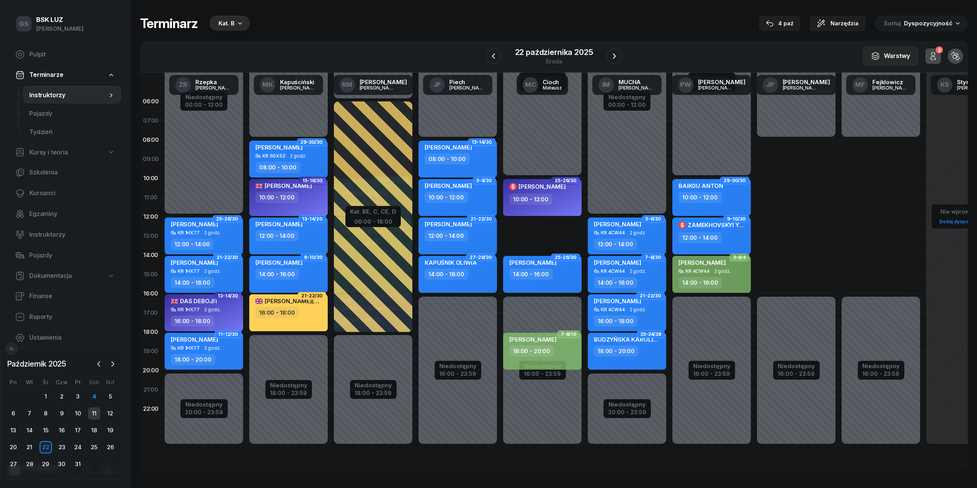
click at [98, 413] on div "11" at bounding box center [94, 414] width 12 height 12
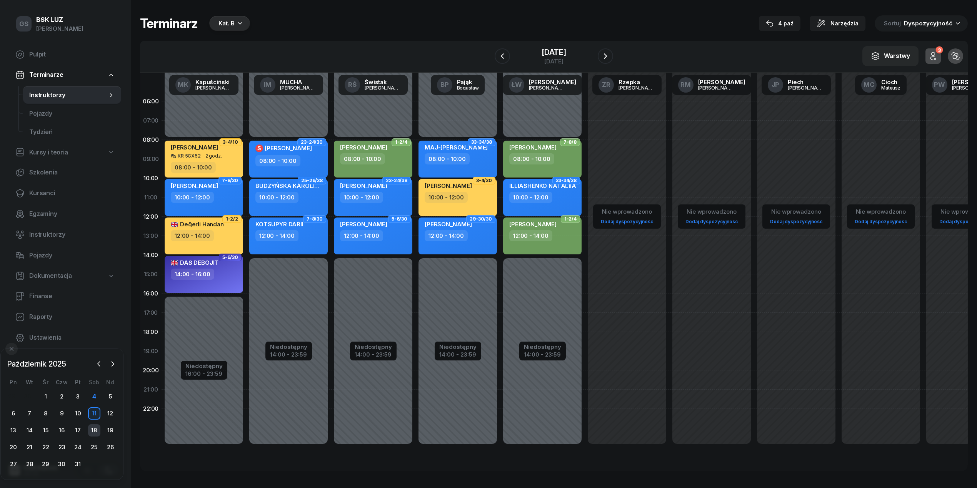
click at [93, 436] on div "18" at bounding box center [94, 431] width 12 height 12
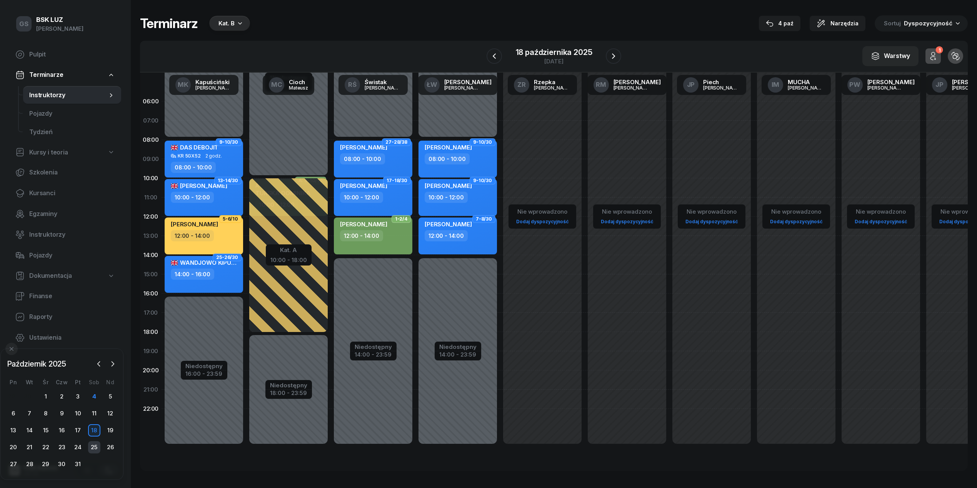
click at [94, 448] on div "25" at bounding box center [94, 448] width 12 height 12
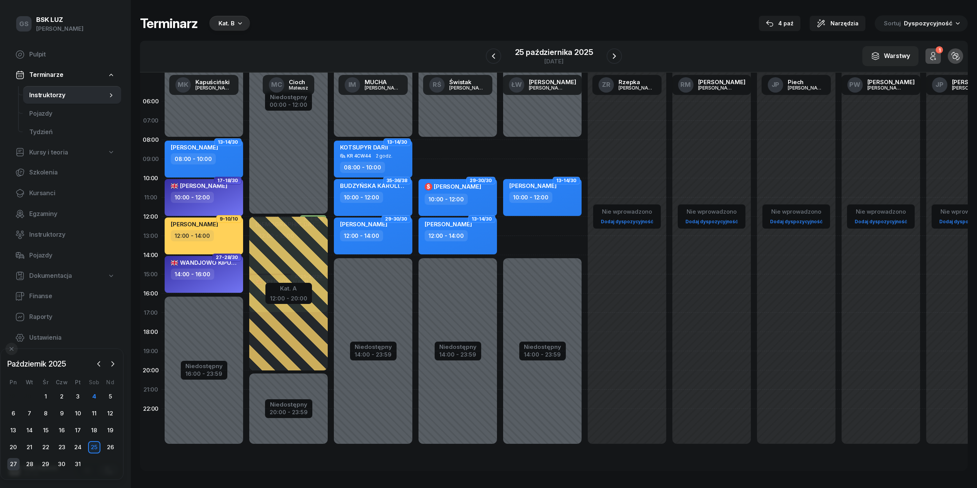
click at [8, 463] on div "27" at bounding box center [13, 464] width 12 height 12
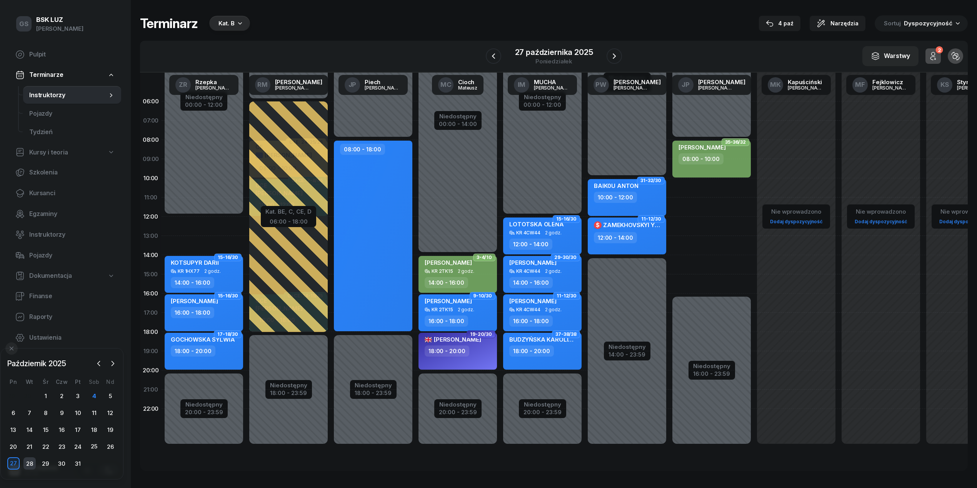
click at [25, 464] on div "28" at bounding box center [29, 464] width 12 height 12
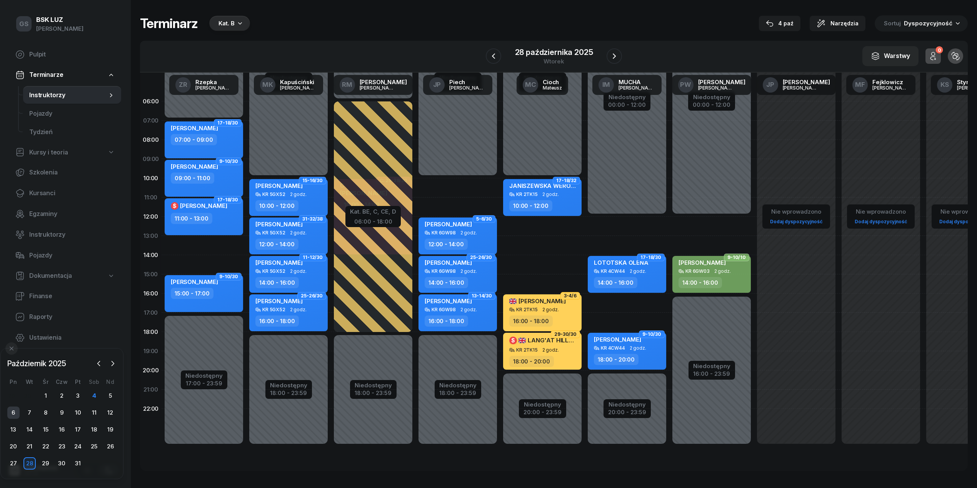
click at [13, 416] on div "6" at bounding box center [13, 413] width 12 height 12
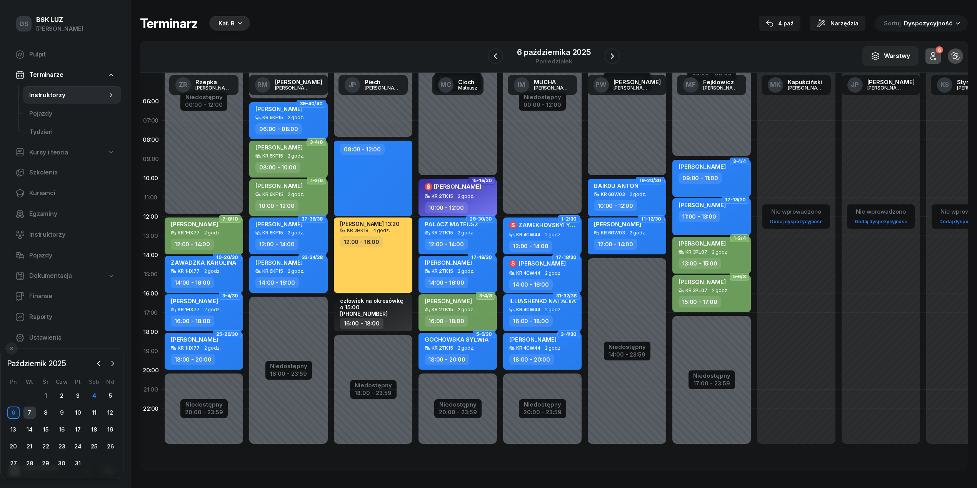
click at [29, 412] on div "7" at bounding box center [29, 413] width 12 height 12
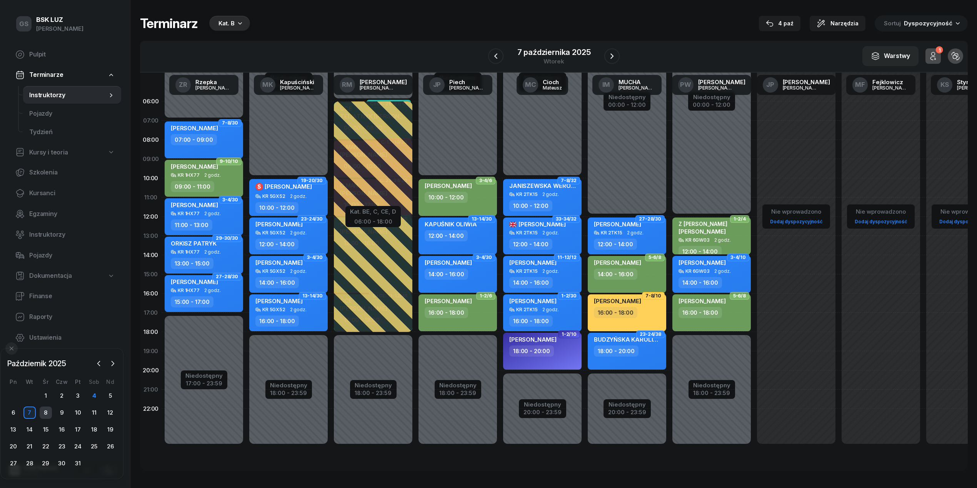
click at [45, 414] on div "8" at bounding box center [46, 413] width 12 height 12
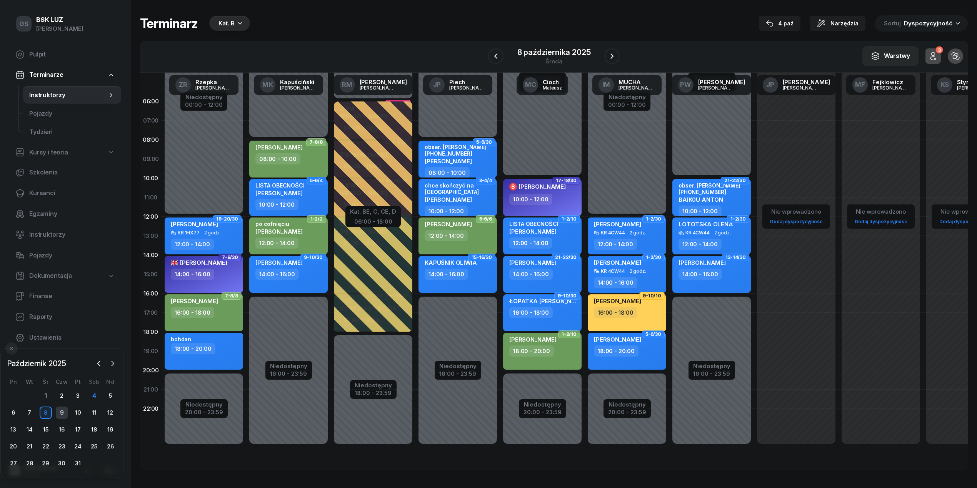
click at [62, 412] on div "9" at bounding box center [62, 413] width 12 height 12
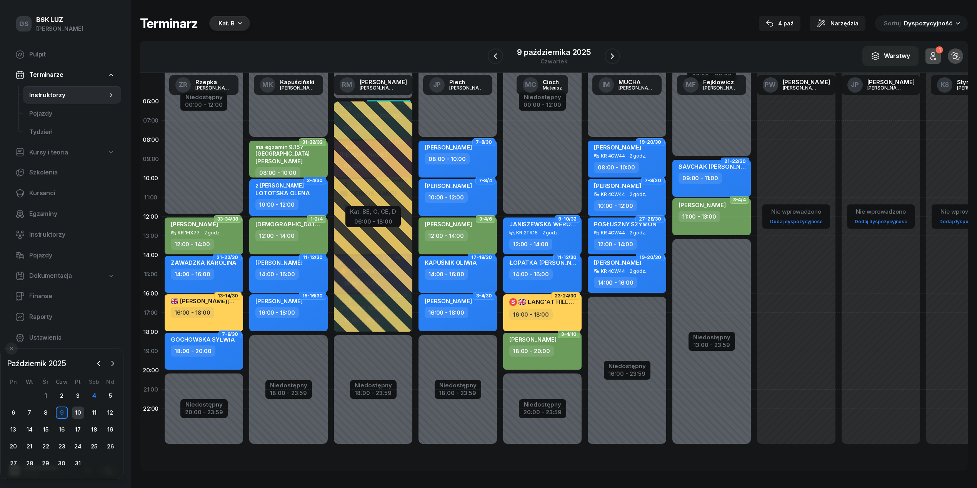
click at [73, 413] on div "10" at bounding box center [78, 413] width 12 height 12
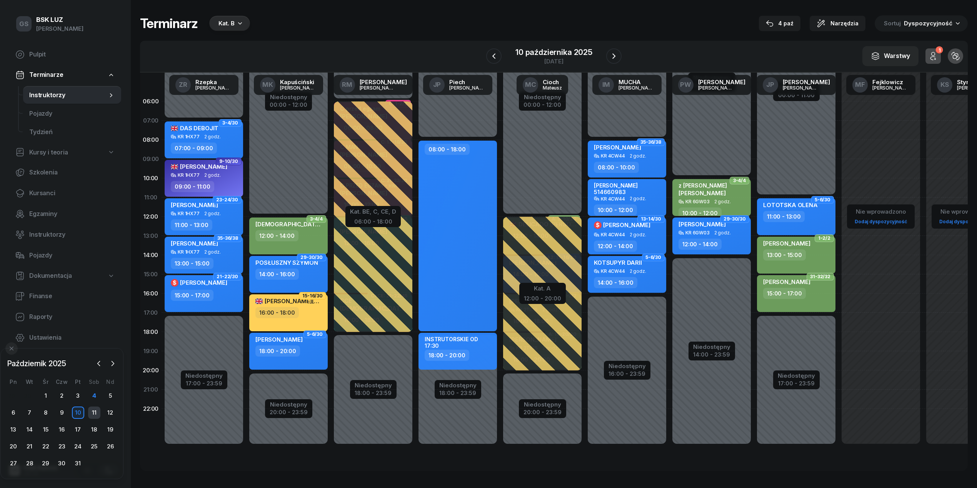
click at [92, 411] on div "11" at bounding box center [94, 413] width 12 height 12
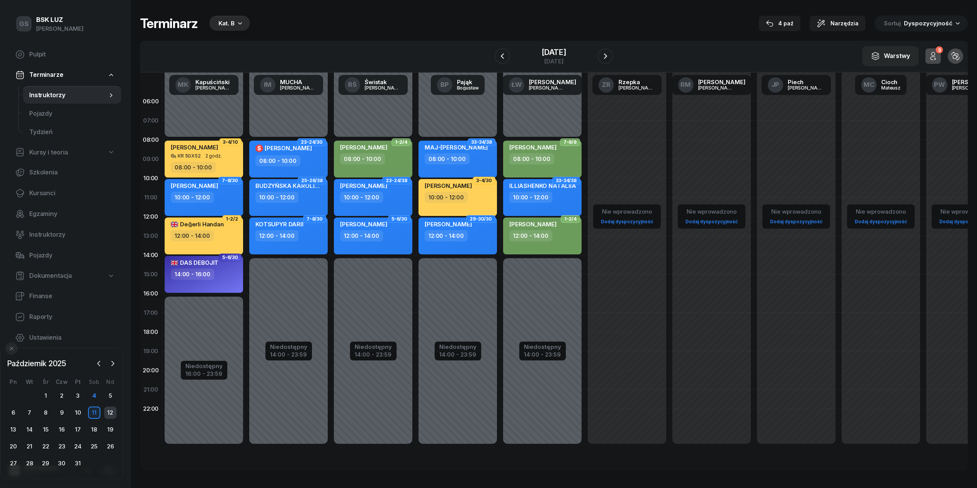
click at [105, 414] on div "12" at bounding box center [110, 413] width 12 height 12
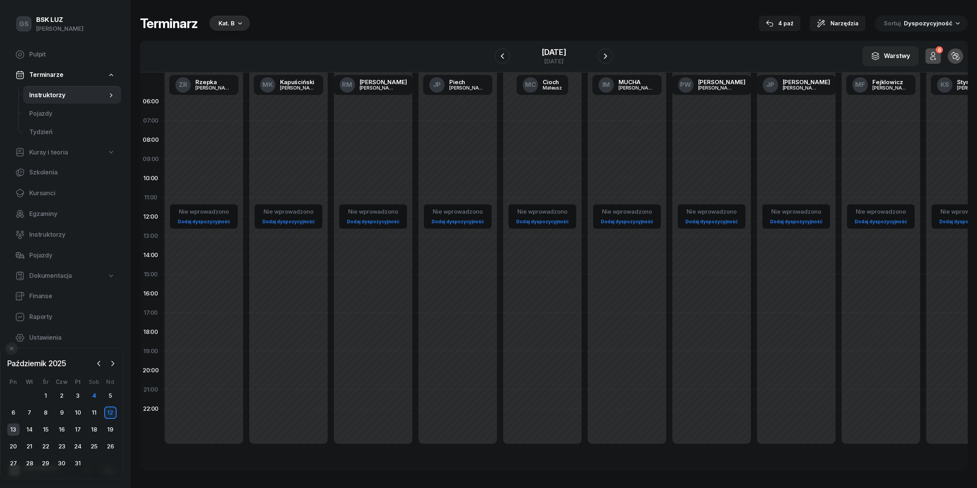
click at [12, 430] on div "13" at bounding box center [13, 430] width 12 height 12
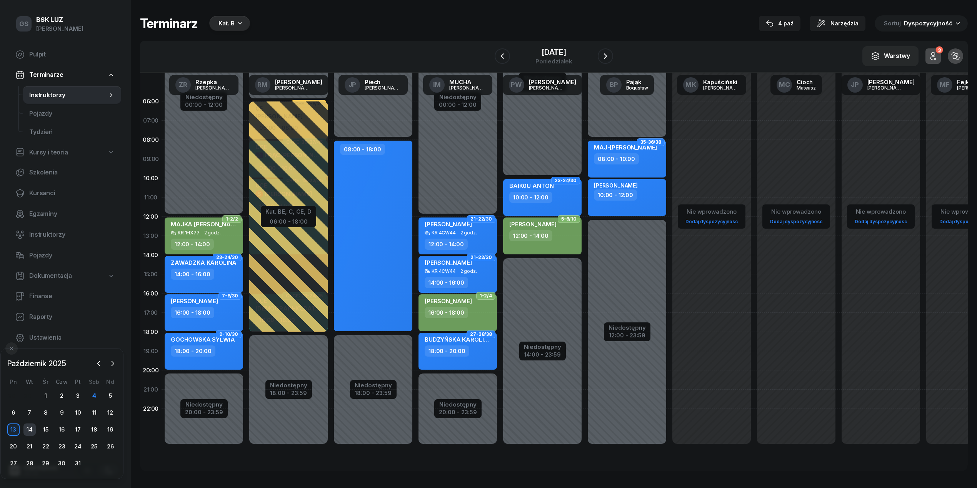
click at [25, 430] on div "14" at bounding box center [29, 430] width 12 height 12
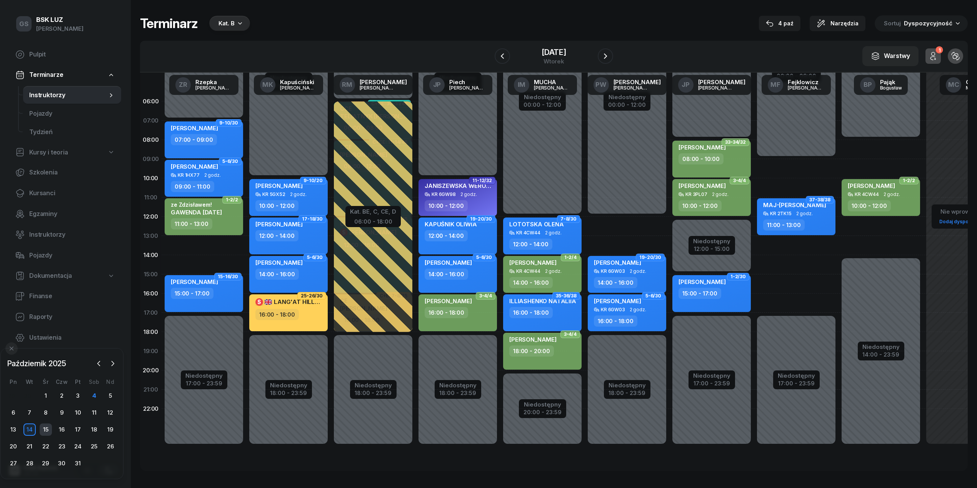
click at [48, 429] on div "15" at bounding box center [46, 430] width 12 height 12
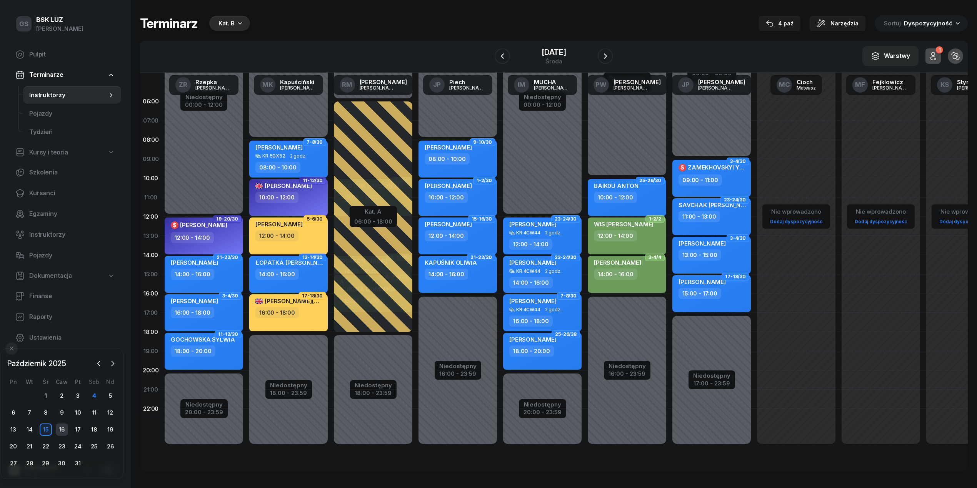
click at [65, 428] on div "16" at bounding box center [62, 430] width 12 height 12
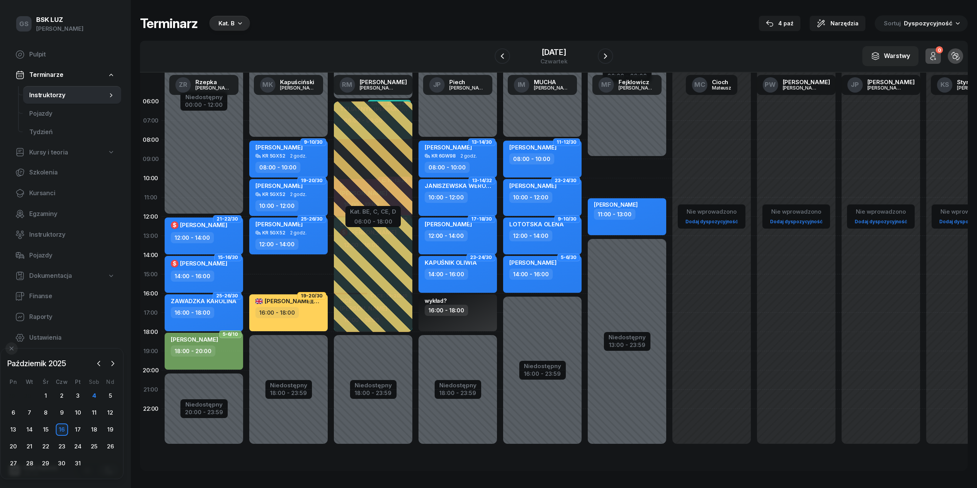
click at [85, 429] on div "17" at bounding box center [78, 430] width 16 height 12
click at [79, 428] on div "17" at bounding box center [78, 430] width 12 height 12
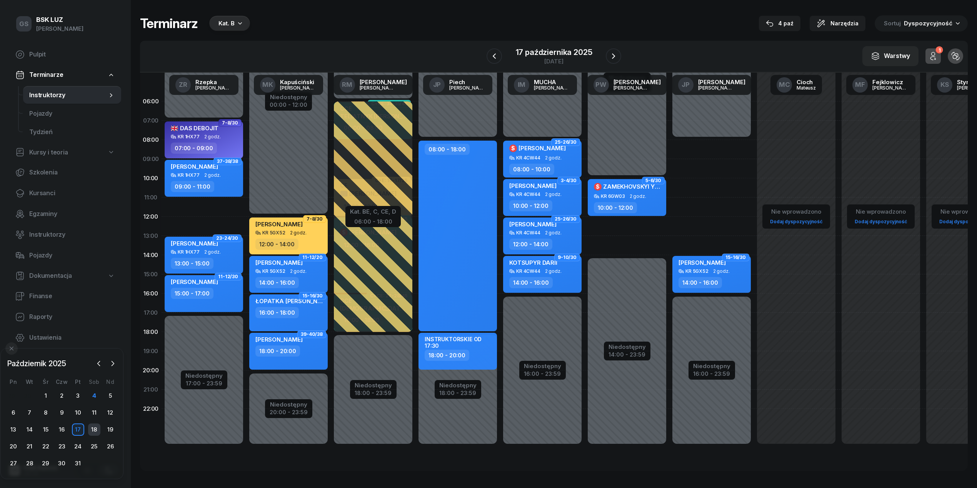
click at [91, 426] on div "18" at bounding box center [94, 430] width 12 height 12
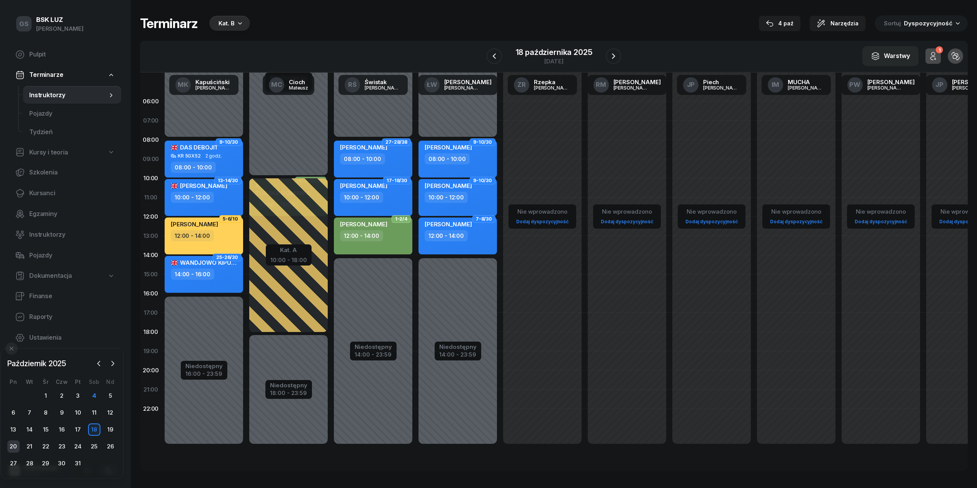
click at [15, 449] on div "20" at bounding box center [13, 447] width 12 height 12
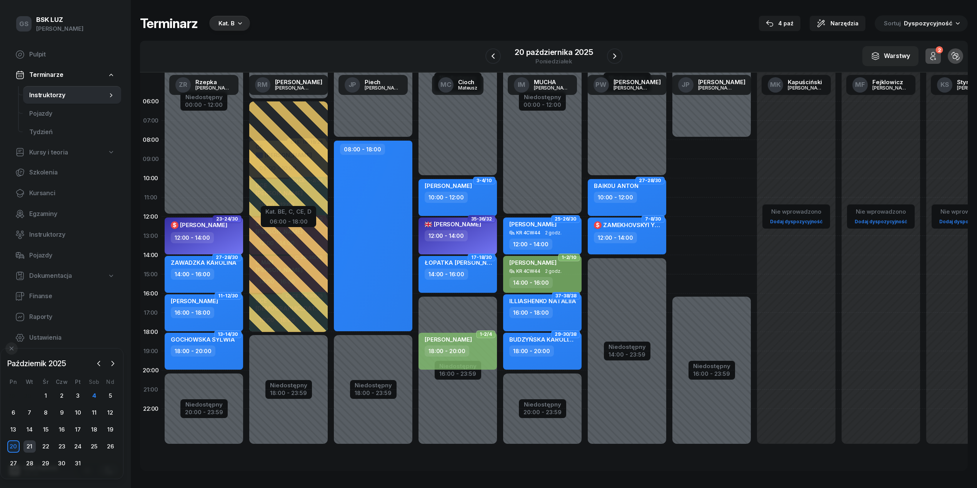
click at [28, 448] on div "21" at bounding box center [29, 447] width 12 height 12
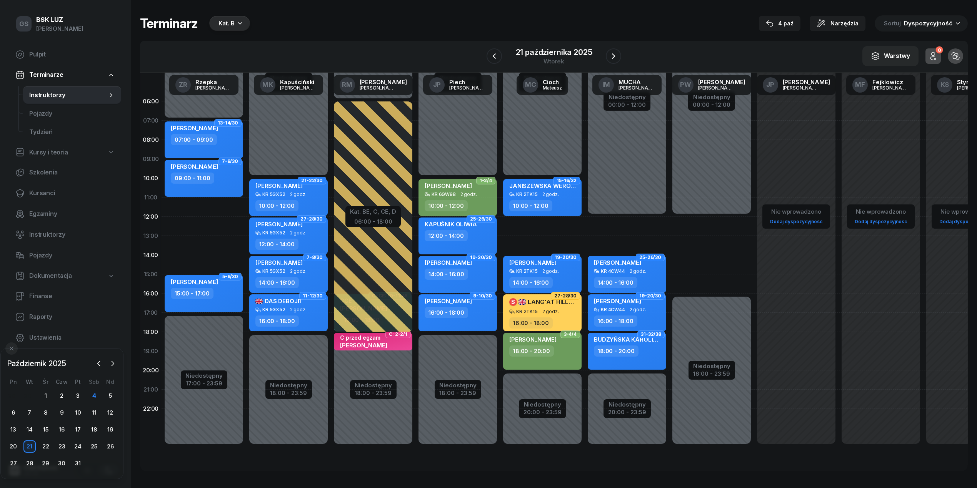
click at [35, 447] on div "21" at bounding box center [29, 447] width 12 height 12
click at [47, 446] on div "22" at bounding box center [46, 447] width 12 height 12
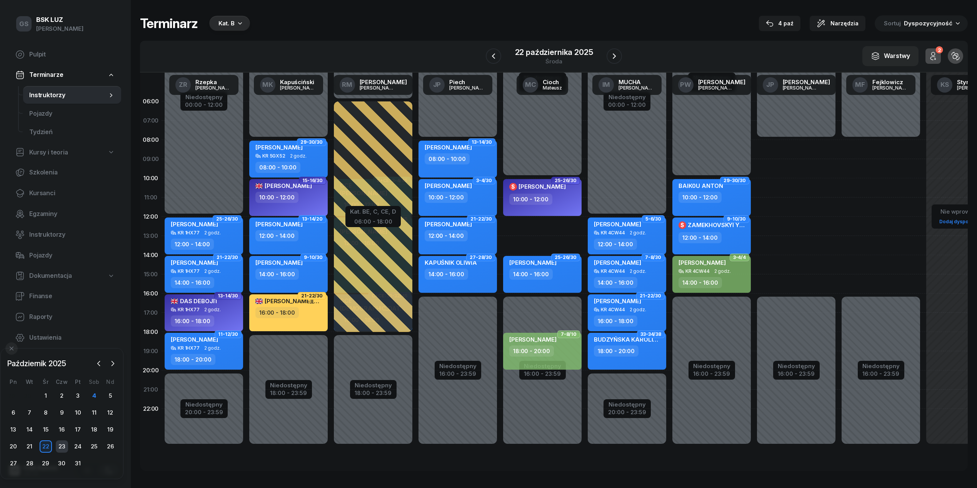
click at [61, 445] on div "23" at bounding box center [62, 447] width 12 height 12
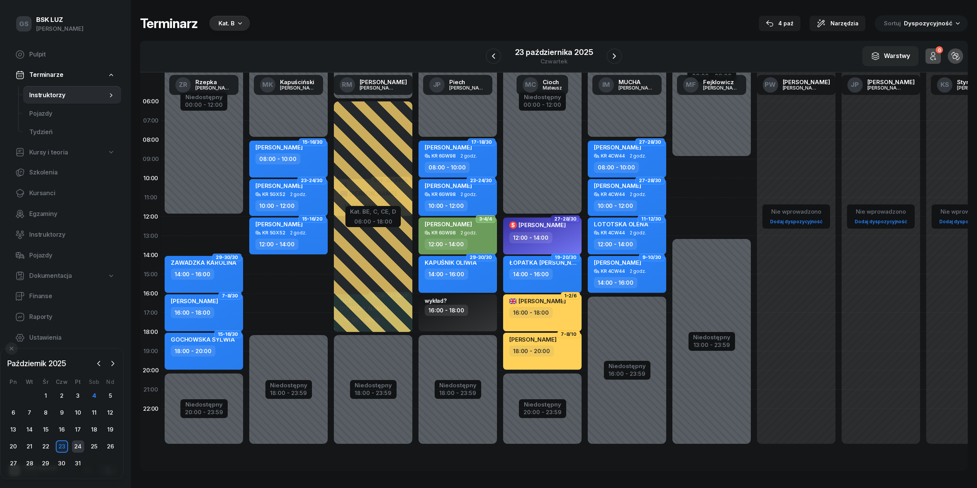
click at [82, 446] on div "24" at bounding box center [78, 447] width 12 height 12
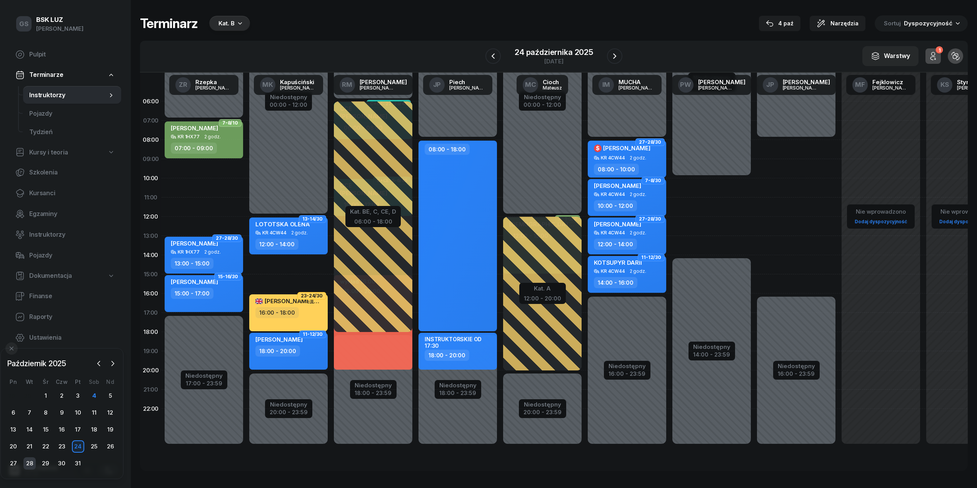
click at [29, 465] on div "28" at bounding box center [29, 464] width 12 height 12
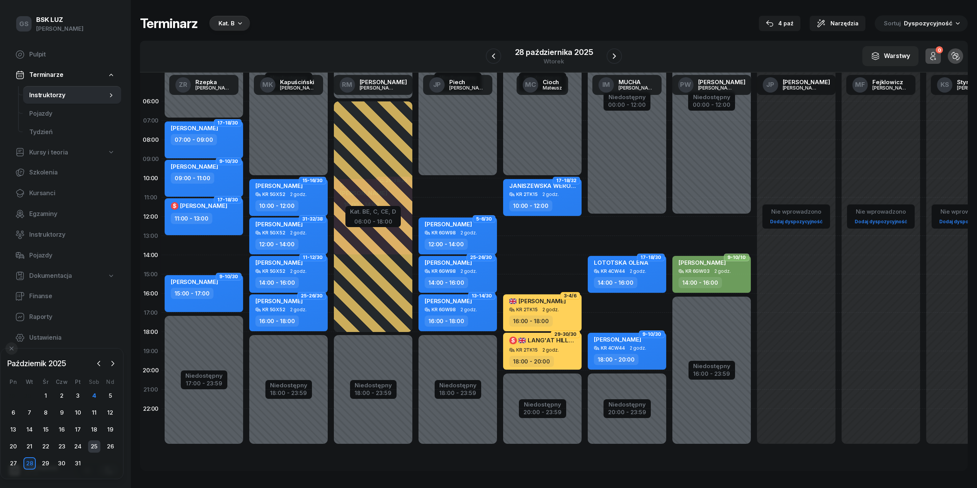
click at [95, 443] on div "25" at bounding box center [94, 447] width 12 height 12
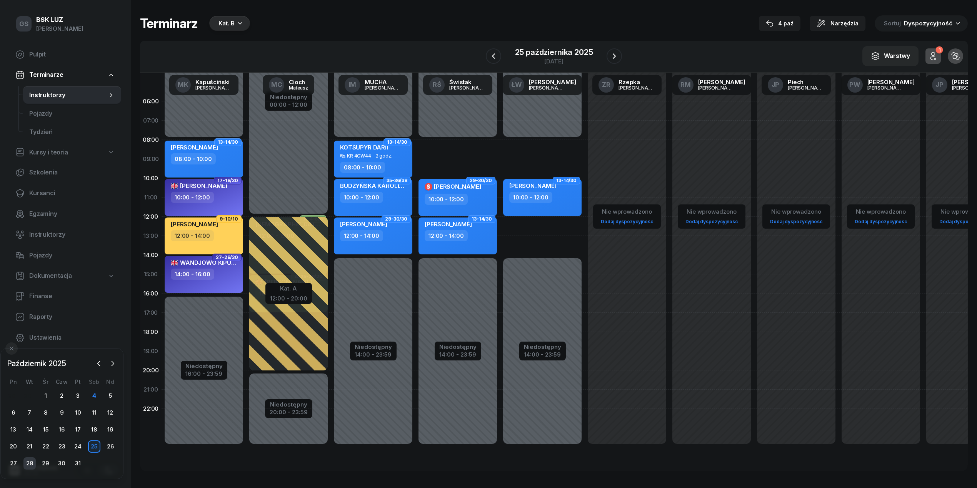
click at [30, 463] on div "28" at bounding box center [29, 464] width 12 height 12
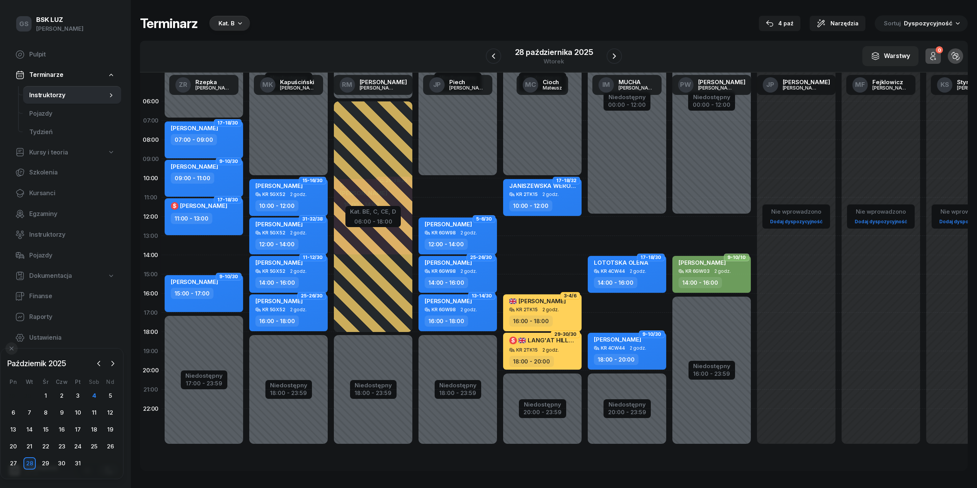
click at [287, 308] on div "KR 5GX52 2 godz." at bounding box center [289, 309] width 68 height 5
select select "16"
select select "18"
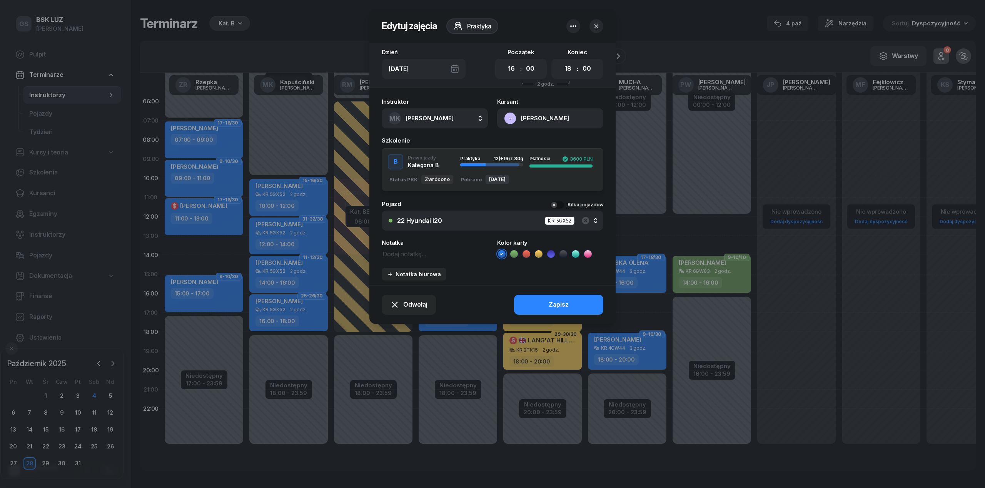
click at [444, 117] on span "[PERSON_NAME]" at bounding box center [429, 118] width 48 height 7
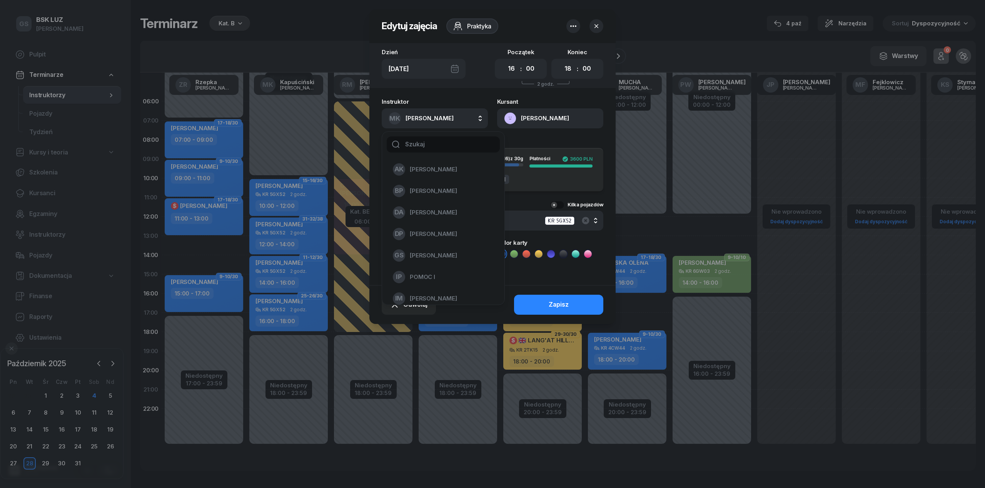
click at [600, 25] on button "button" at bounding box center [596, 26] width 14 height 14
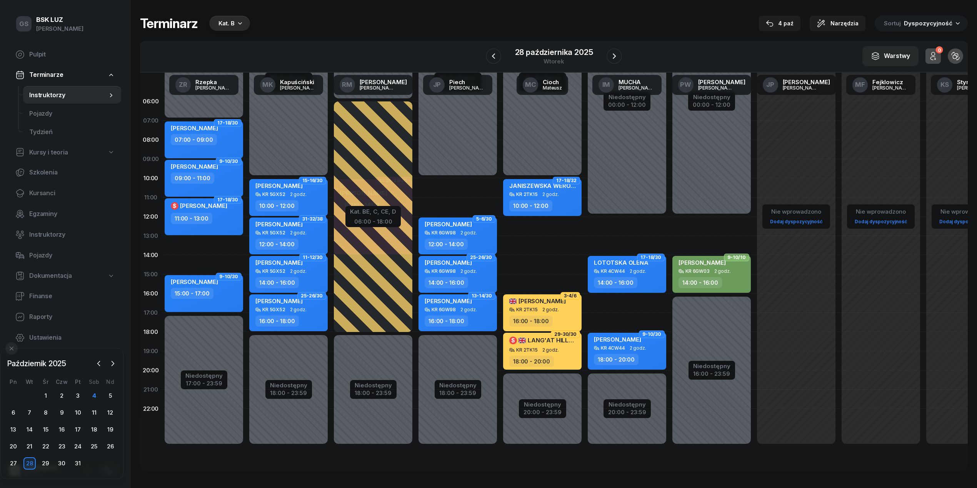
click at [288, 307] on div "[PERSON_NAME]" at bounding box center [278, 303] width 47 height 10
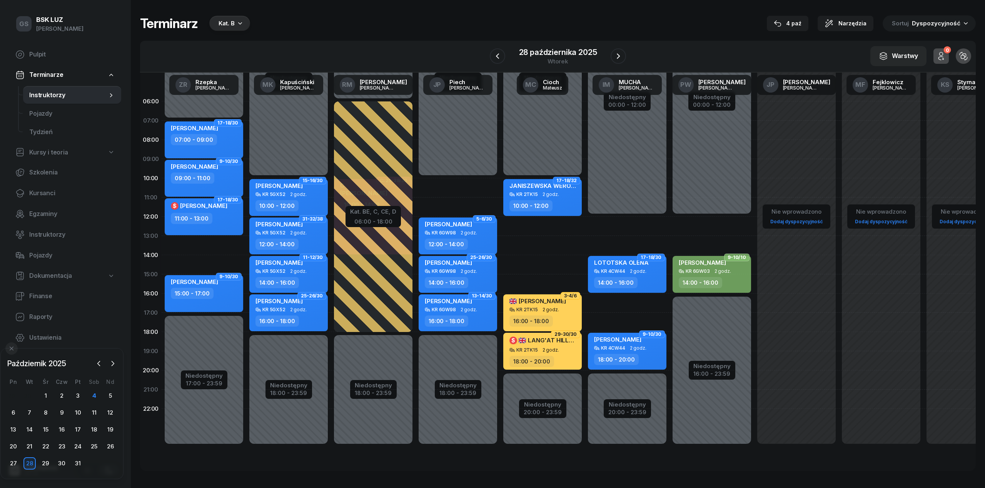
select select "16"
select select "18"
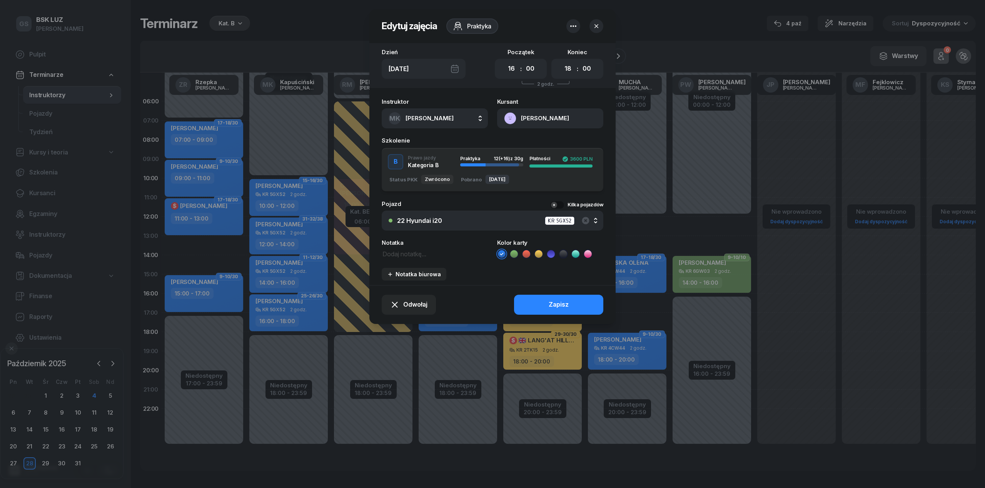
click at [425, 125] on button "MK [PERSON_NAME]" at bounding box center [435, 118] width 106 height 20
type input "much"
click at [450, 167] on span "[PERSON_NAME]" at bounding box center [433, 170] width 47 height 10
click at [548, 305] on div "Zapisz" at bounding box center [558, 305] width 20 height 10
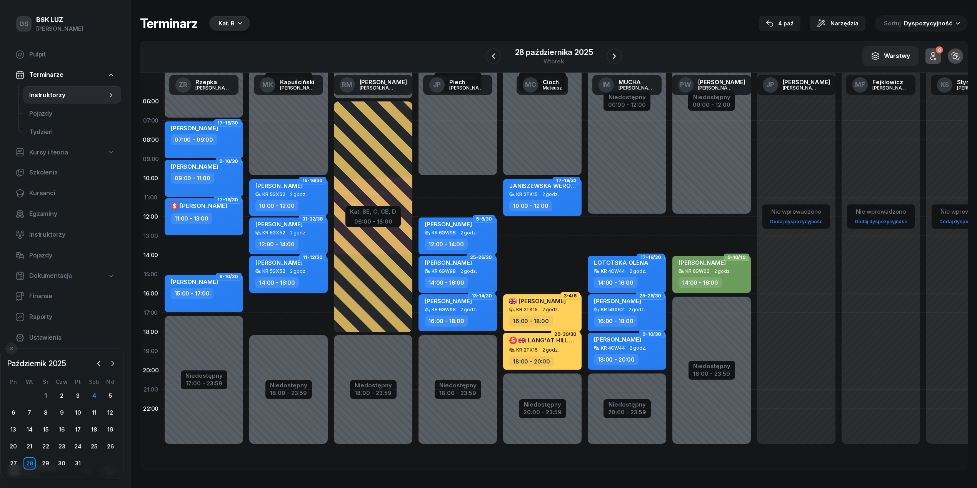
click at [304, 305] on div "Niedostępny 00:00 - 10:00 Niedostępny 18:00 - 23:59 15-16/30 [PERSON_NAME] 5GX5…" at bounding box center [288, 274] width 85 height 365
select select "16"
select select "18"
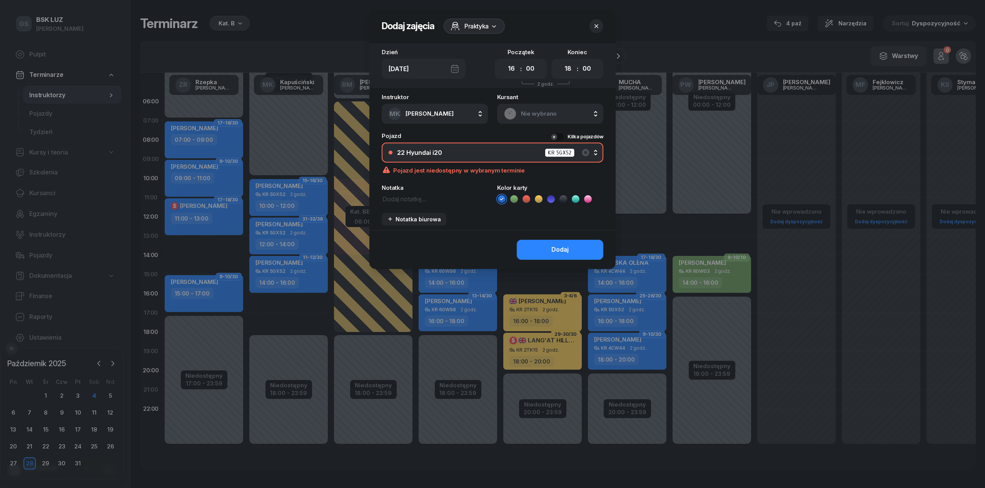
click at [542, 111] on span "Nie wybrano" at bounding box center [558, 114] width 75 height 10
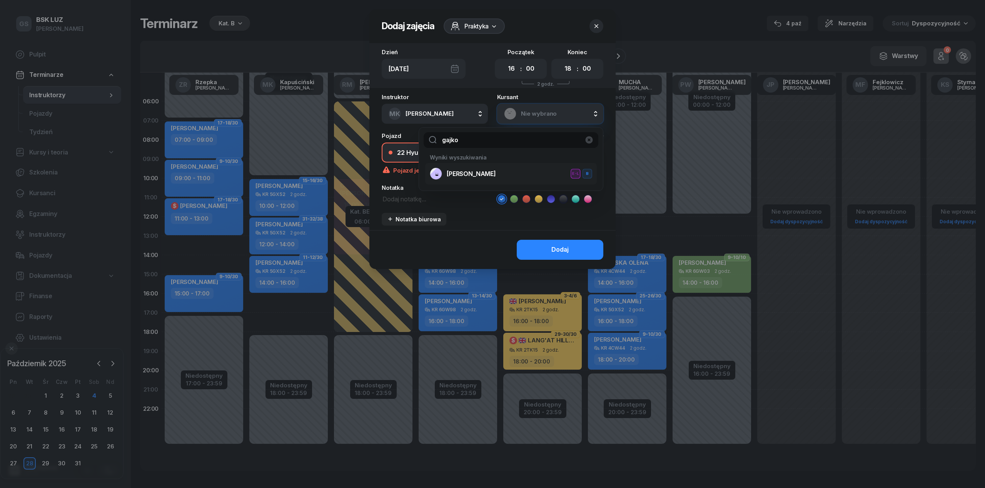
type input "gajko"
click at [495, 174] on span "[PERSON_NAME]" at bounding box center [471, 174] width 49 height 10
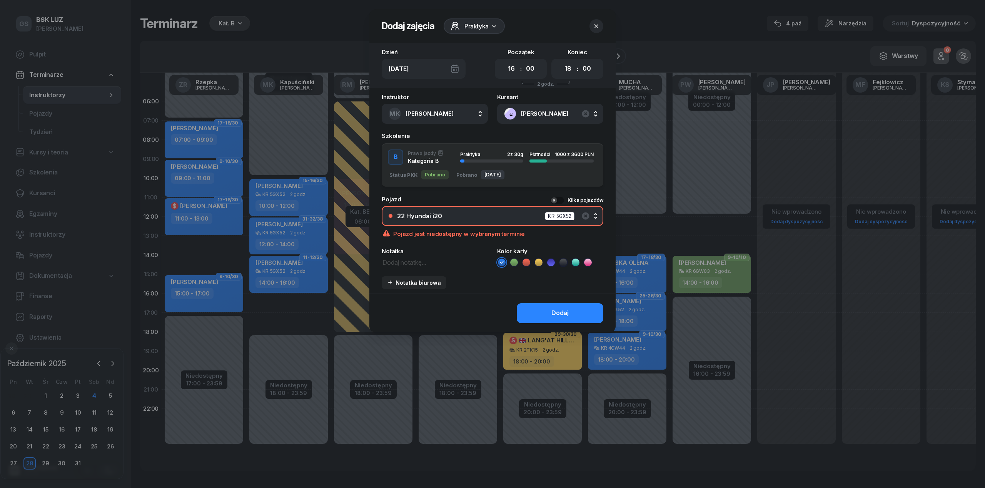
click at [507, 162] on div "B Prawo jazdy Kategoria B Praktyka 2 z 30g Płatności 1000 z 3600 PLN" at bounding box center [493, 157] width 222 height 15
click at [565, 319] on button "Dodaj" at bounding box center [560, 313] width 87 height 20
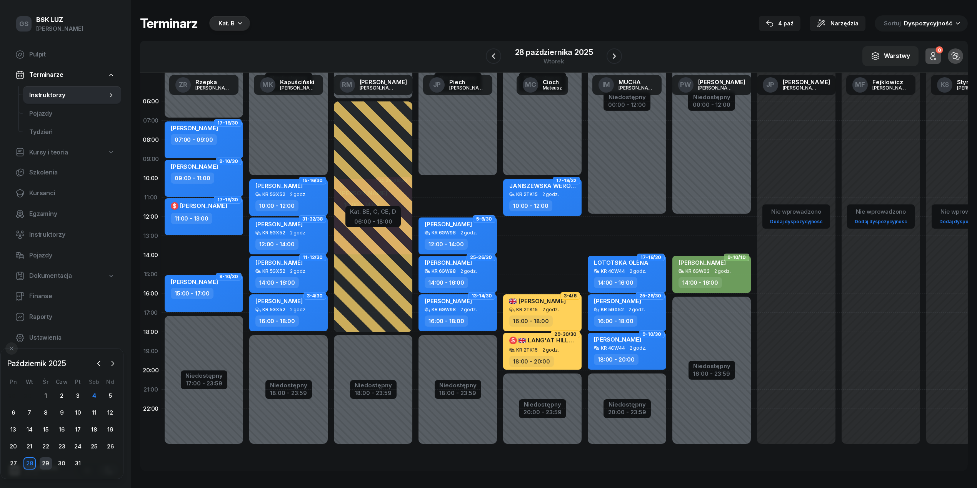
click at [42, 465] on div "29" at bounding box center [46, 464] width 12 height 12
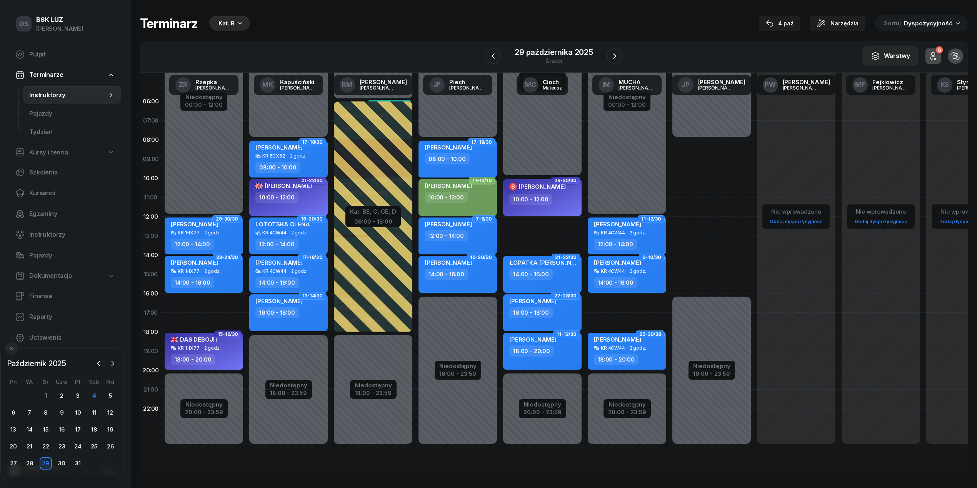
click at [300, 305] on div "[PERSON_NAME]" at bounding box center [278, 303] width 47 height 10
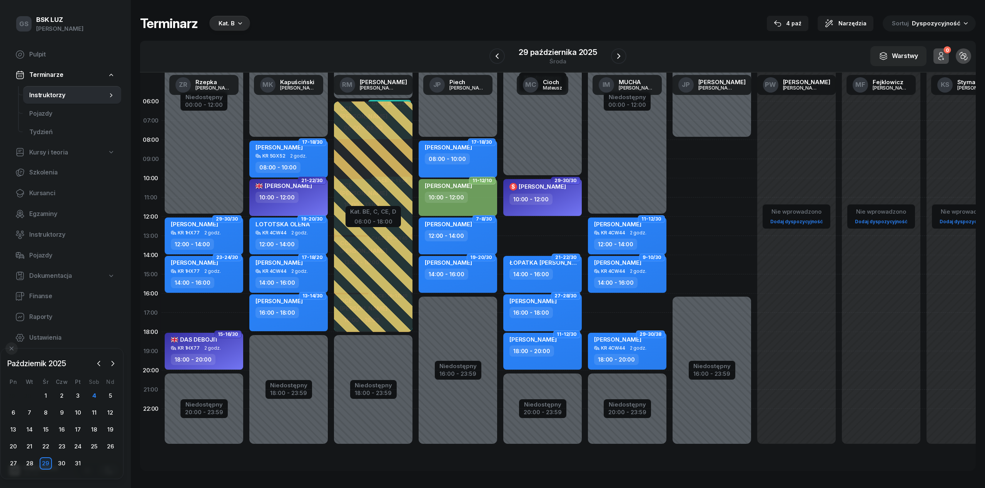
select select "16"
select select "18"
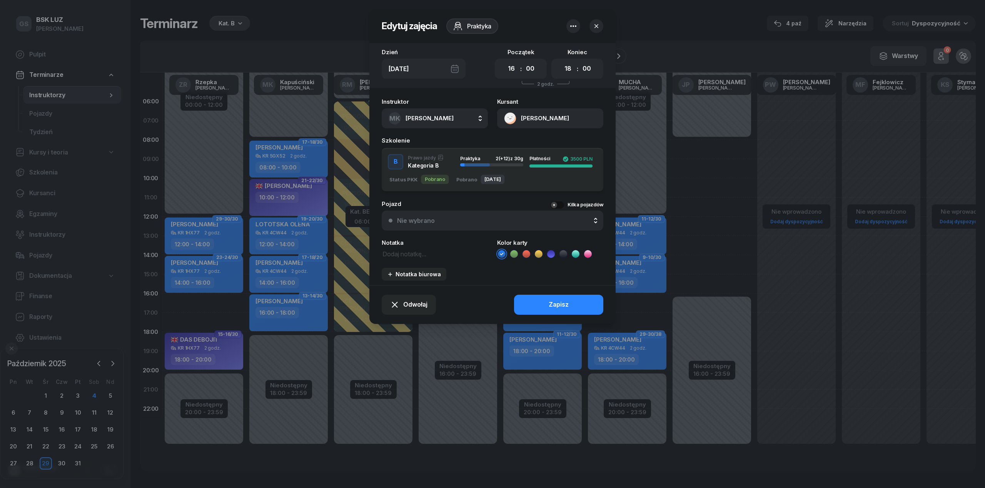
click at [592, 21] on button "button" at bounding box center [596, 26] width 14 height 14
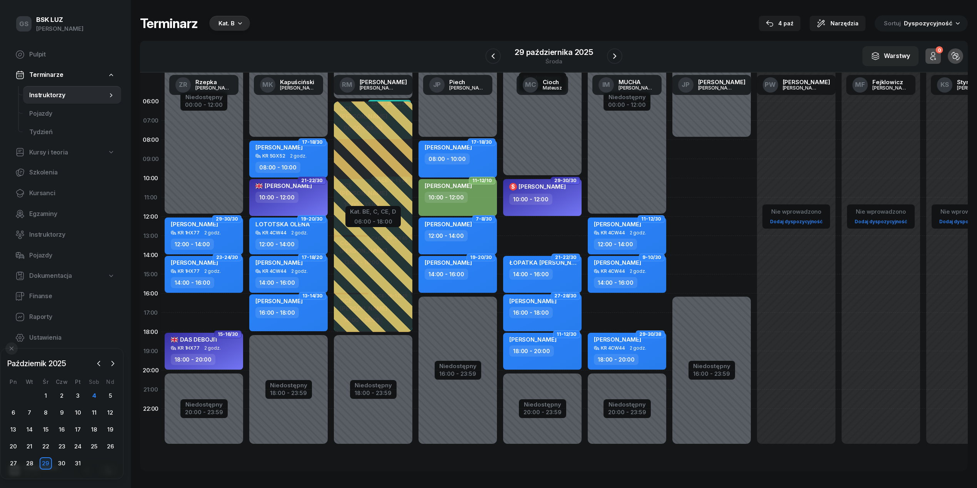
click at [297, 316] on div "16:00 - 18:00" at bounding box center [289, 312] width 68 height 11
select select "16"
select select "18"
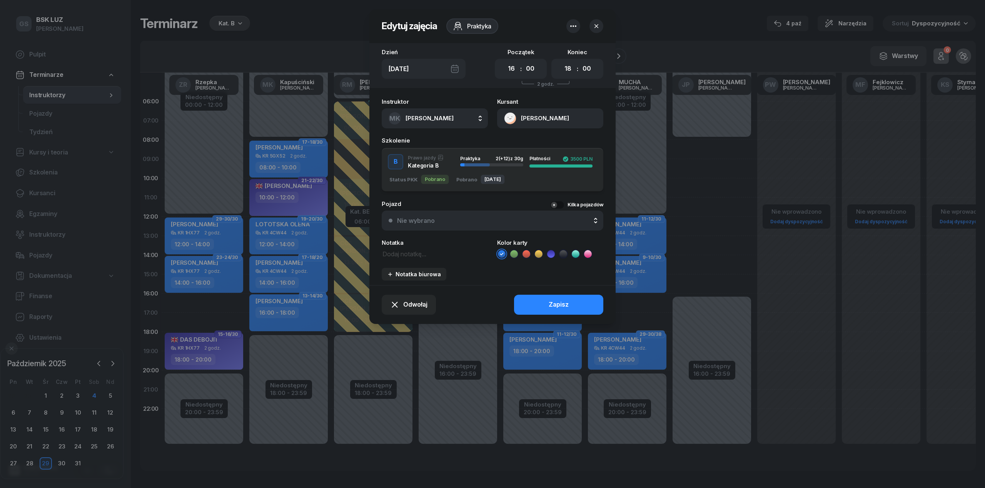
click at [427, 111] on button "MK [PERSON_NAME]" at bounding box center [435, 118] width 106 height 20
type input "rz"
click at [435, 191] on span "[PERSON_NAME]" at bounding box center [433, 191] width 47 height 10
click at [562, 312] on button "Zapisz" at bounding box center [558, 305] width 89 height 20
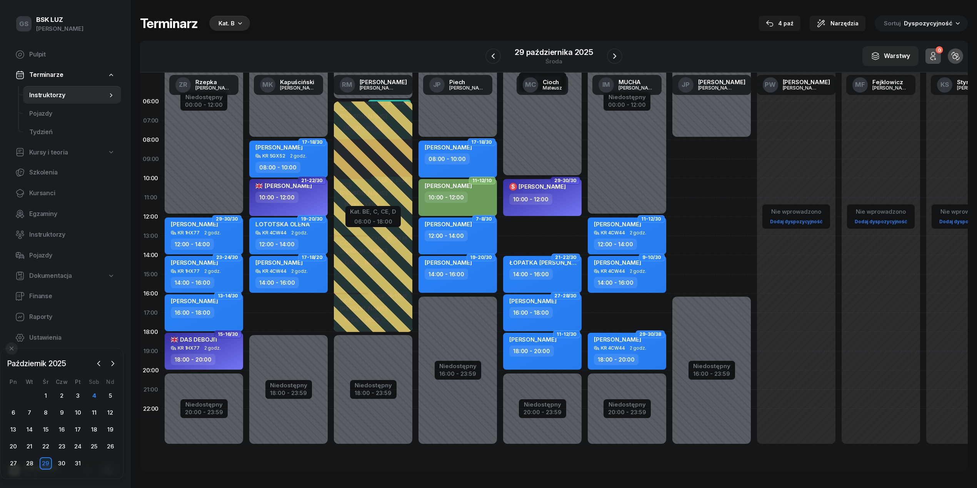
click at [296, 306] on div "Niedostępny 00:00 - 08:00 Niedostępny 18:00 - 23:59 17-18/30 [PERSON_NAME] 5GX5…" at bounding box center [288, 274] width 85 height 365
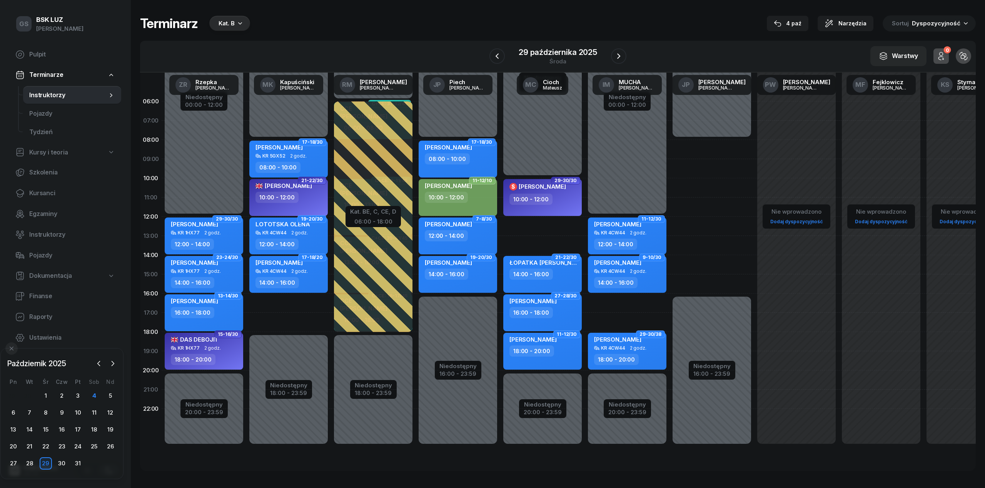
select select "16"
select select "18"
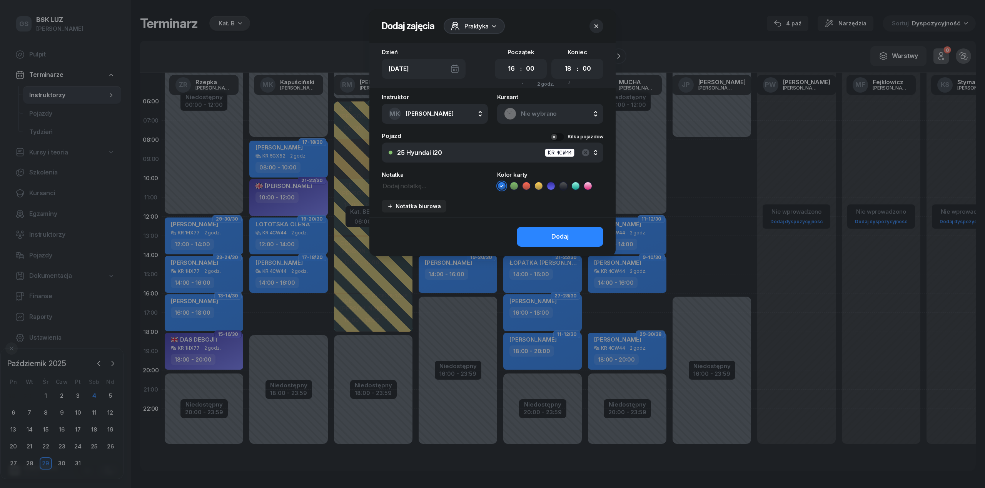
click at [527, 119] on div "Nie wybrano" at bounding box center [550, 114] width 106 height 20
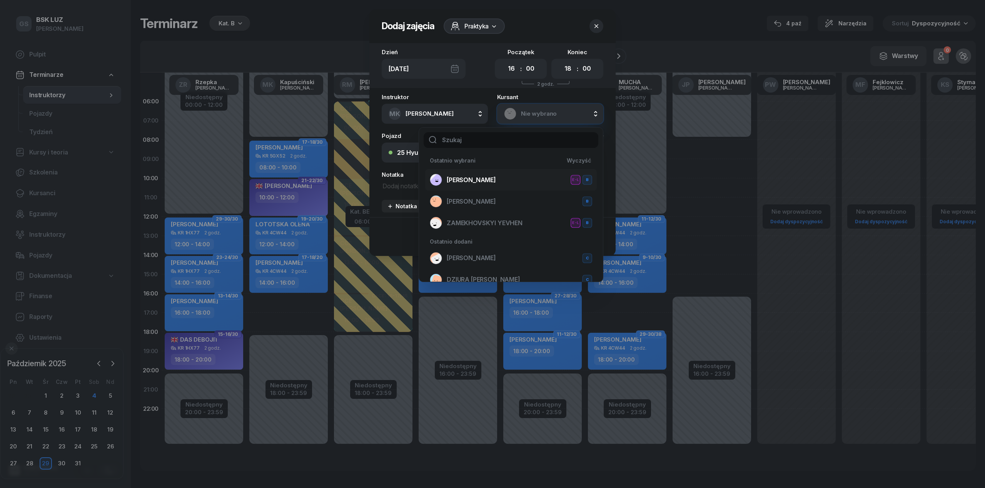
click at [496, 176] on span "[PERSON_NAME]" at bounding box center [471, 180] width 49 height 10
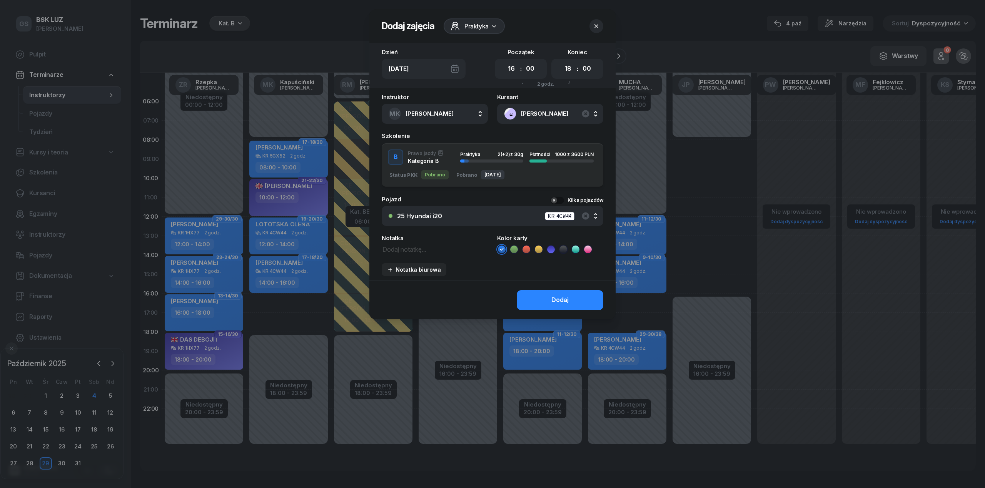
click at [505, 154] on span "(+2)" at bounding box center [505, 155] width 10 height 6
click at [568, 300] on button "Dodaj" at bounding box center [560, 300] width 87 height 20
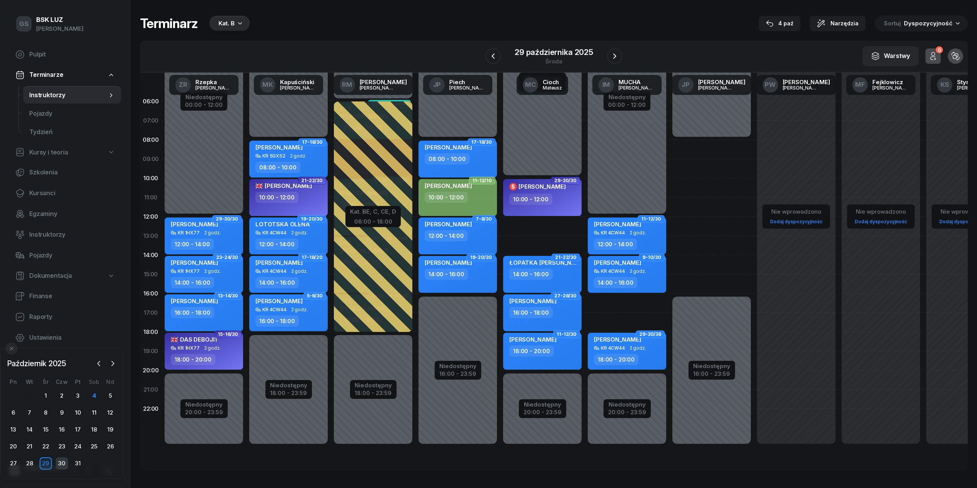
click at [62, 462] on div "30" at bounding box center [62, 464] width 12 height 12
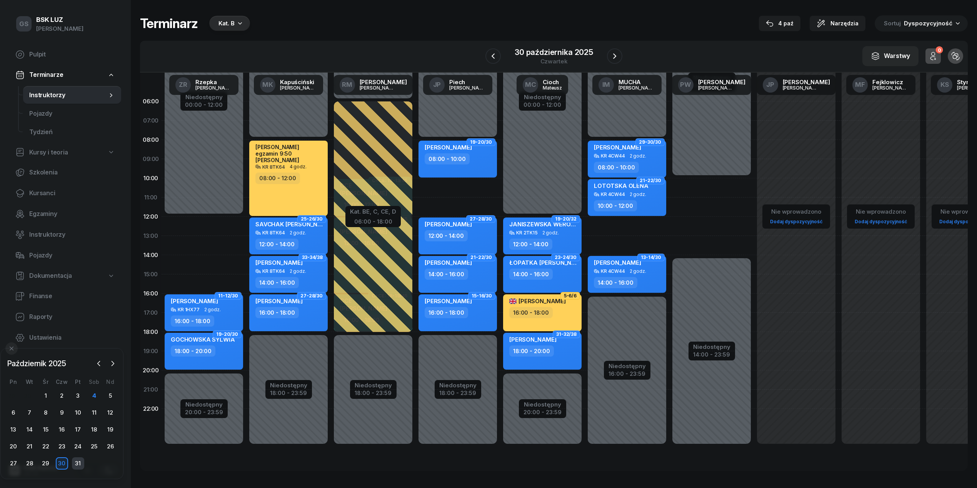
click at [79, 465] on div "31" at bounding box center [78, 464] width 12 height 12
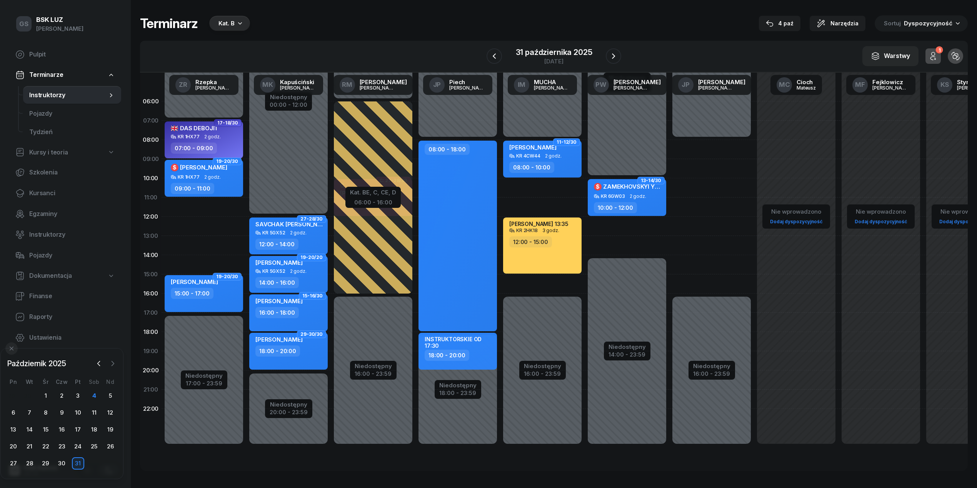
click at [112, 367] on icon "button" at bounding box center [113, 364] width 8 height 8
click at [22, 412] on div "4" at bounding box center [30, 413] width 16 height 12
click at [17, 412] on div "3" at bounding box center [13, 413] width 12 height 12
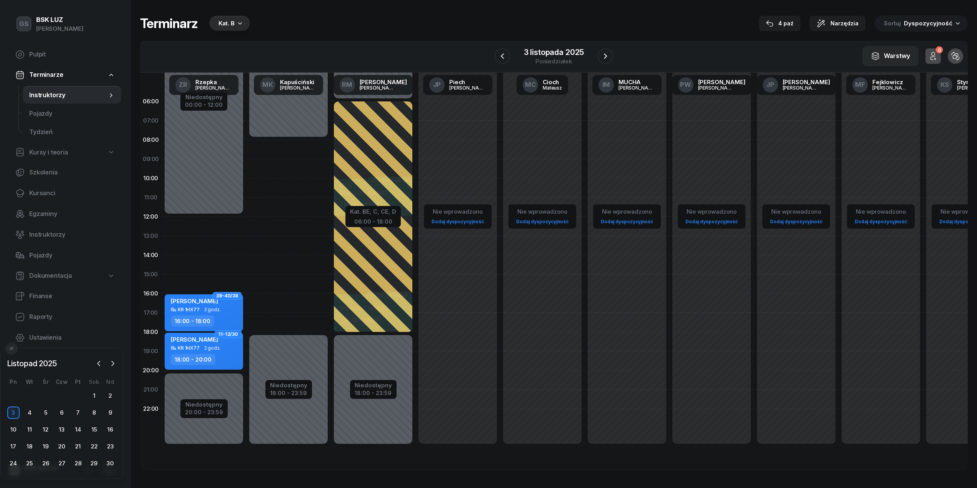
click at [277, 306] on div "Niedostępny 00:00 - 08:00 Niedostępny 18:00 - 23:59 2 godz. 08:00 - 10:00 2 god…" at bounding box center [288, 274] width 85 height 365
select select "16"
select select "18"
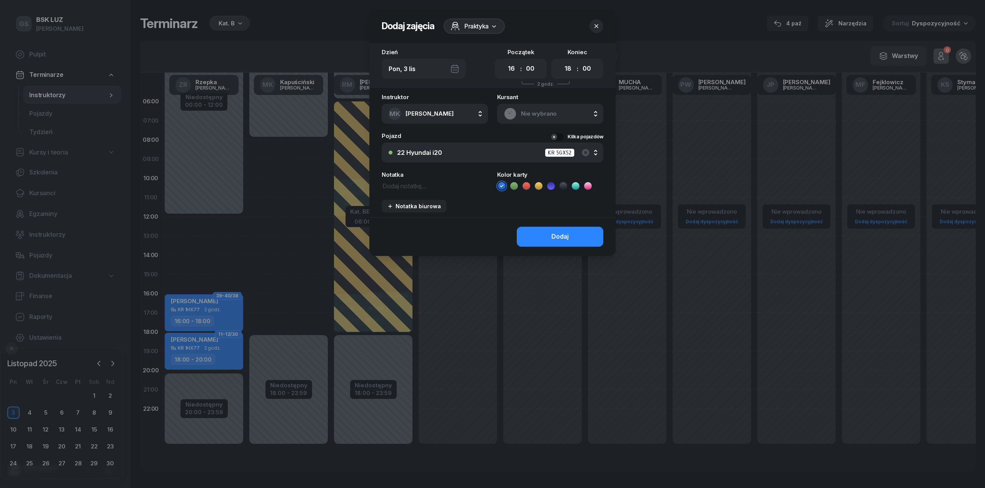
click at [548, 108] on div "Nie wybrano" at bounding box center [550, 114] width 92 height 12
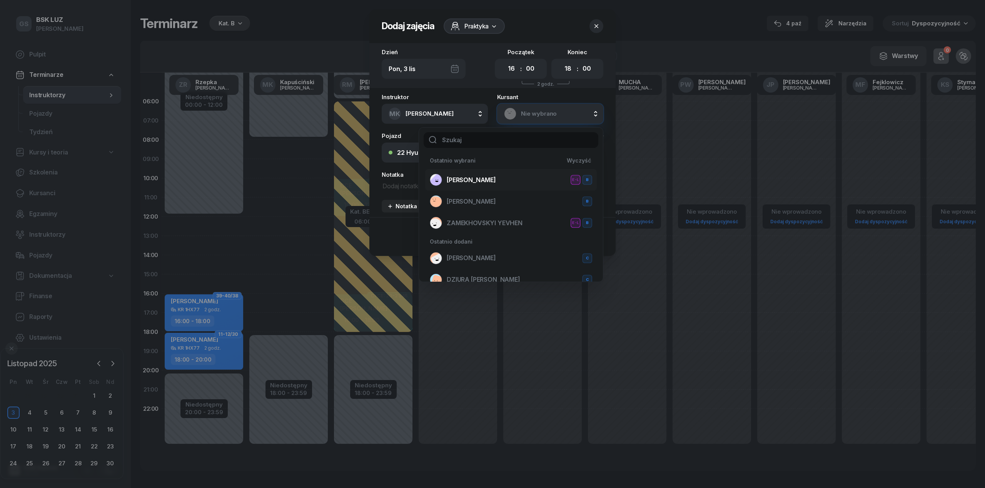
click at [482, 174] on div "[PERSON_NAME] E-L B" at bounding box center [511, 180] width 162 height 12
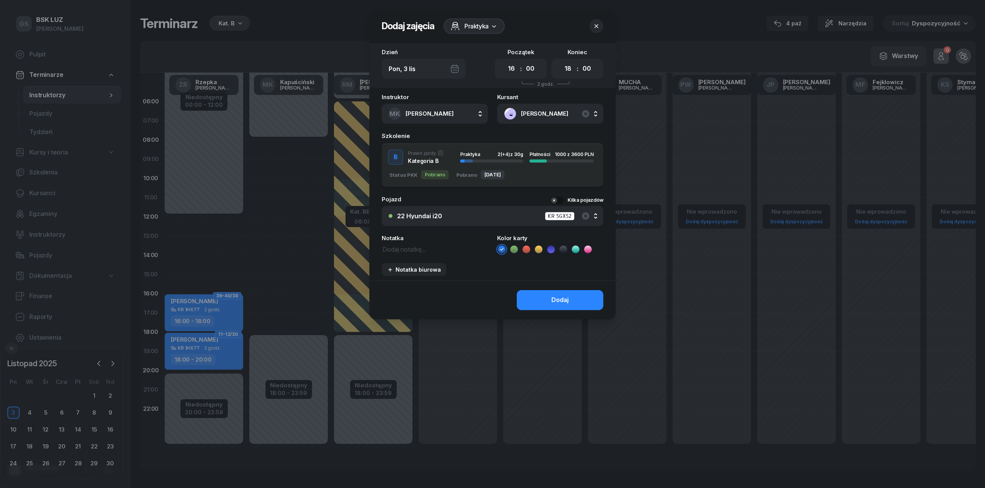
click at [482, 157] on div "Praktyka 2 (+4) z 30g" at bounding box center [491, 157] width 63 height 10
click at [550, 298] on button "Dodaj" at bounding box center [560, 300] width 87 height 20
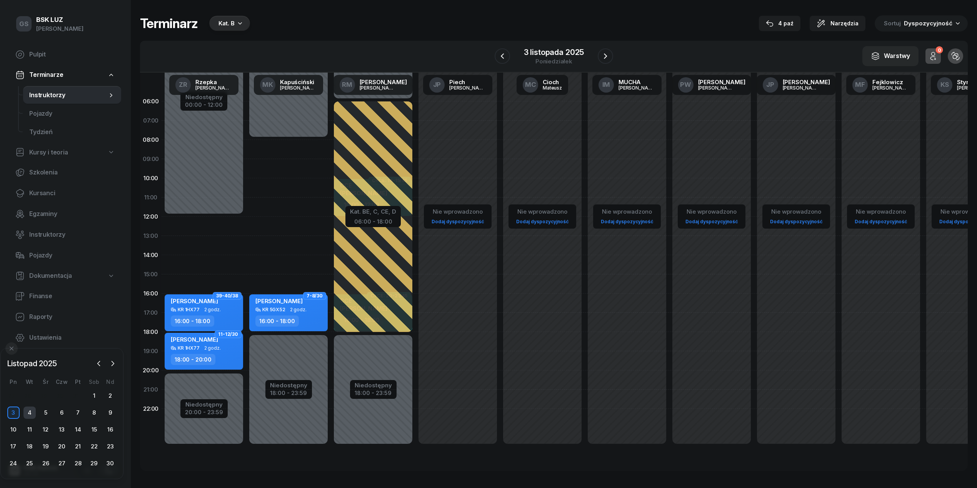
click at [26, 416] on div "4" at bounding box center [29, 413] width 12 height 12
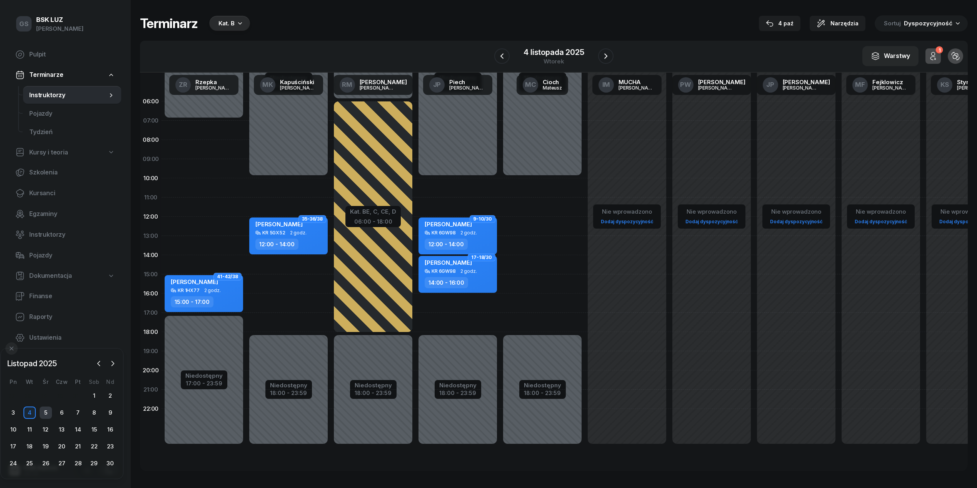
click at [46, 416] on div "5" at bounding box center [46, 413] width 12 height 12
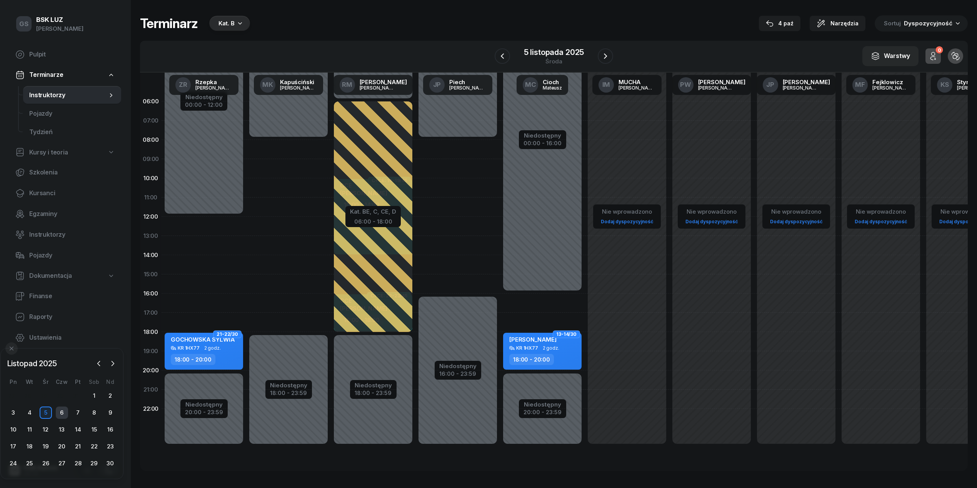
click at [60, 413] on div "6" at bounding box center [62, 413] width 12 height 12
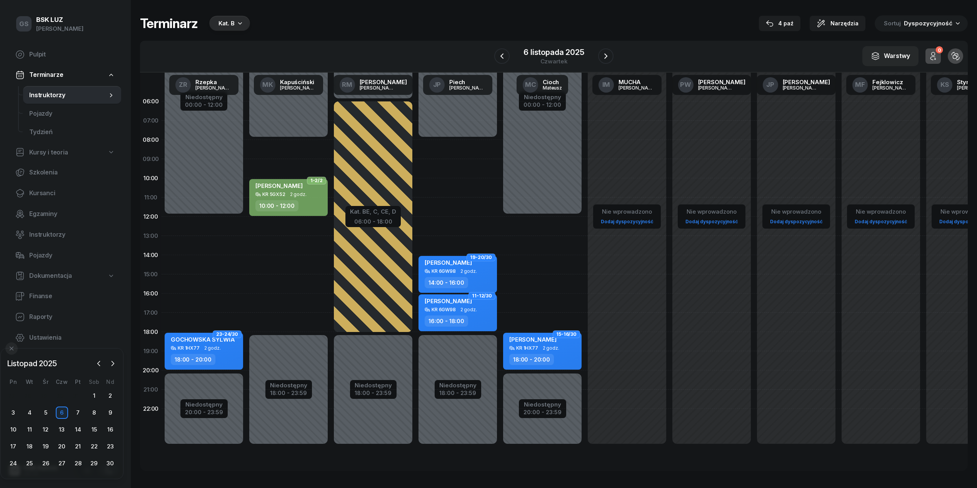
click at [281, 302] on div "Niedostępny 00:00 - 08:00 Niedostępny 18:00 - 23:59 2 godz. 08:00 - 10:00 2 god…" at bounding box center [288, 274] width 85 height 365
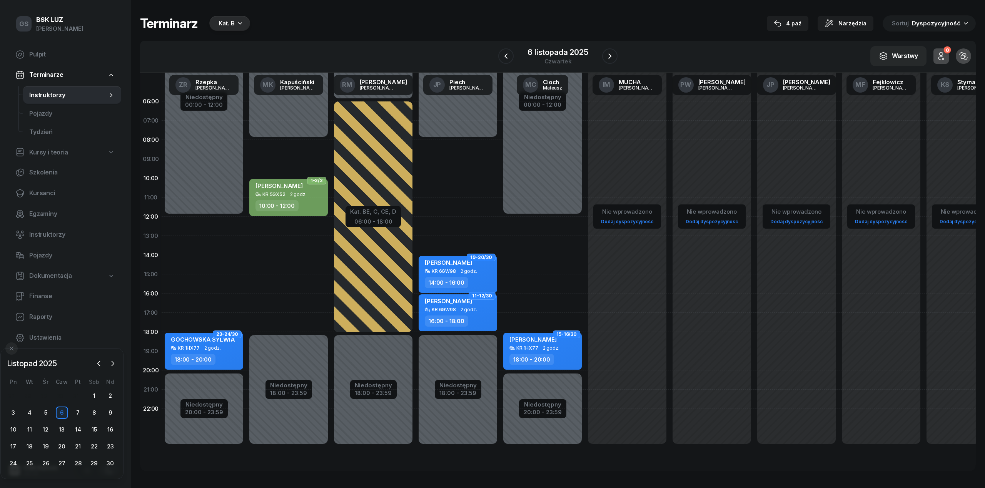
select select "16"
select select "18"
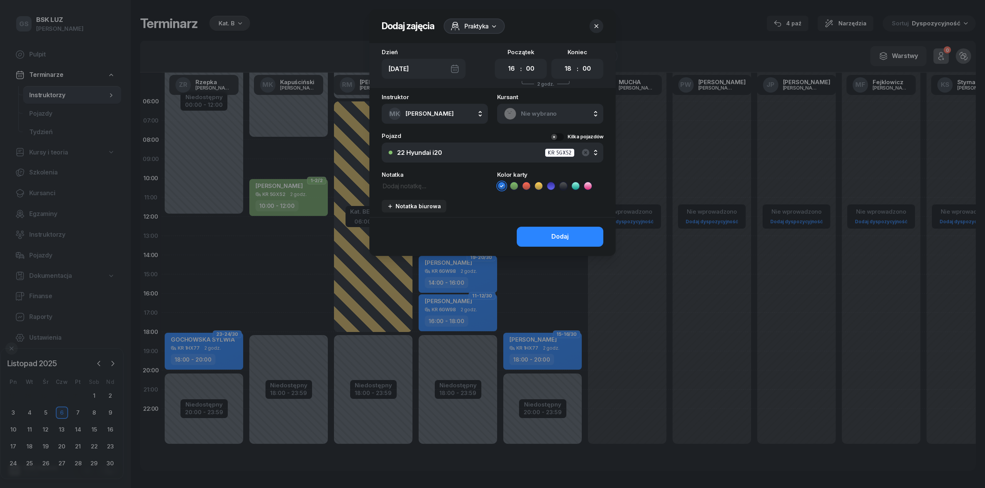
click at [541, 117] on span "Nie wybrano" at bounding box center [558, 114] width 75 height 10
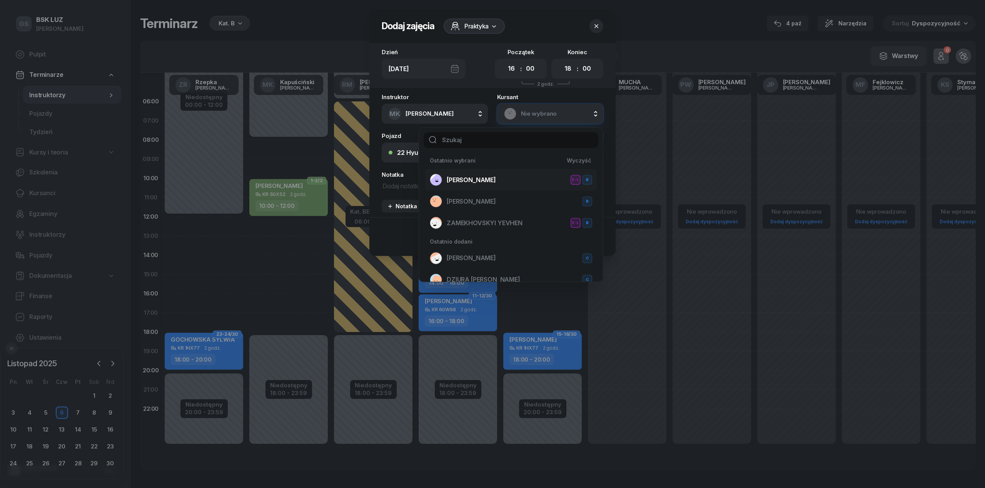
click at [480, 175] on span "[PERSON_NAME]" at bounding box center [471, 180] width 49 height 10
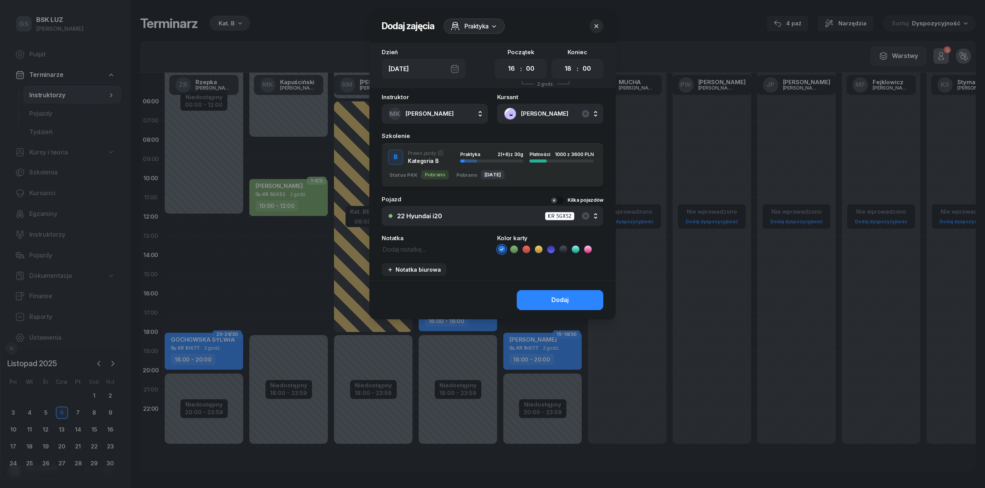
click at [480, 157] on div "Praktyka 2 (+6) z 30g" at bounding box center [491, 157] width 63 height 10
click at [557, 292] on button "Dodaj" at bounding box center [560, 300] width 87 height 20
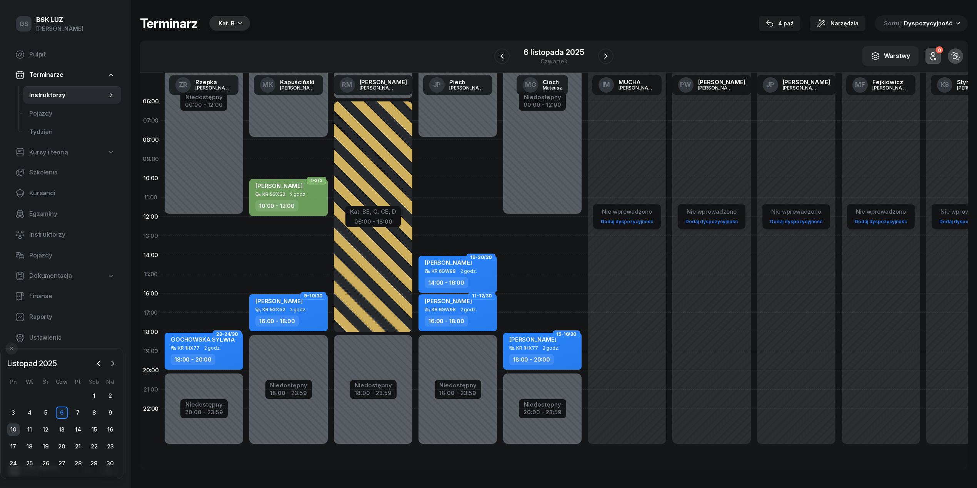
click at [12, 430] on div "10" at bounding box center [13, 430] width 12 height 12
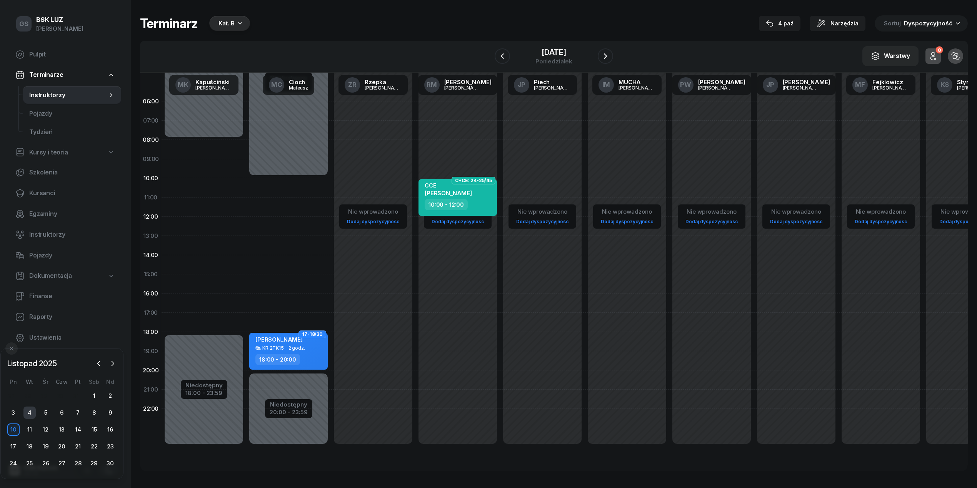
click at [25, 411] on div "4" at bounding box center [29, 413] width 12 height 12
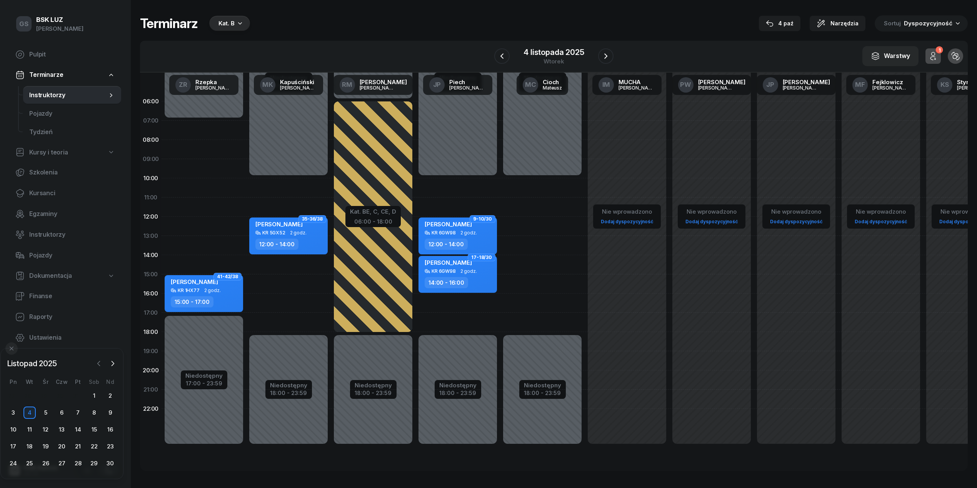
click at [98, 362] on icon "button" at bounding box center [99, 364] width 8 height 8
click at [64, 467] on div "30" at bounding box center [62, 464] width 12 height 12
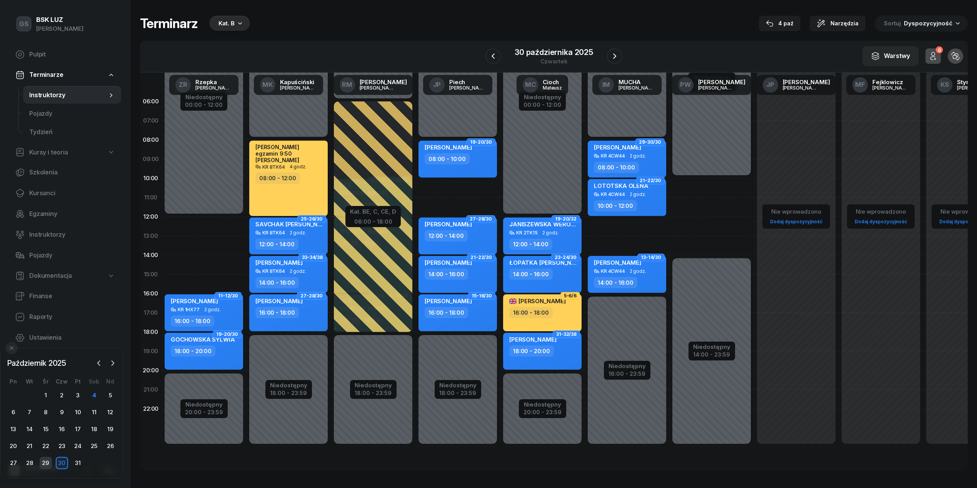
click at [49, 466] on div "29" at bounding box center [46, 463] width 12 height 12
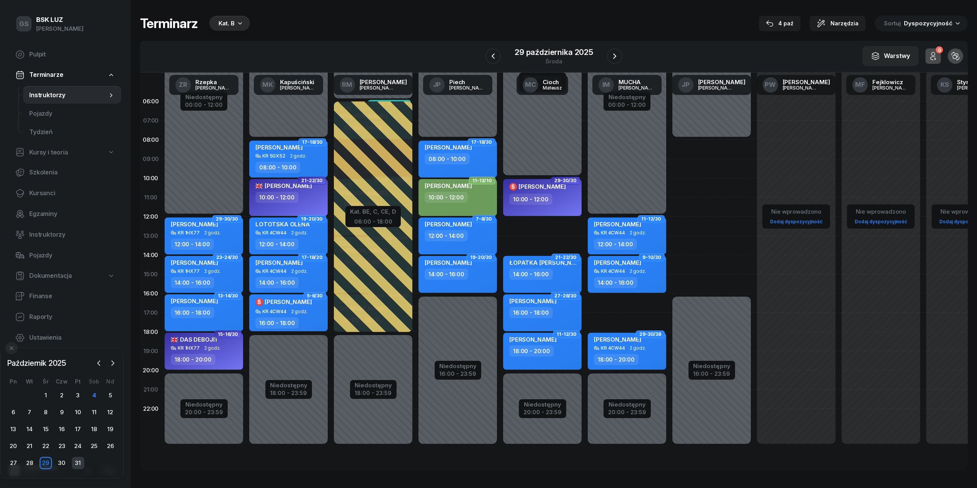
click at [78, 463] on div "31" at bounding box center [78, 463] width 12 height 12
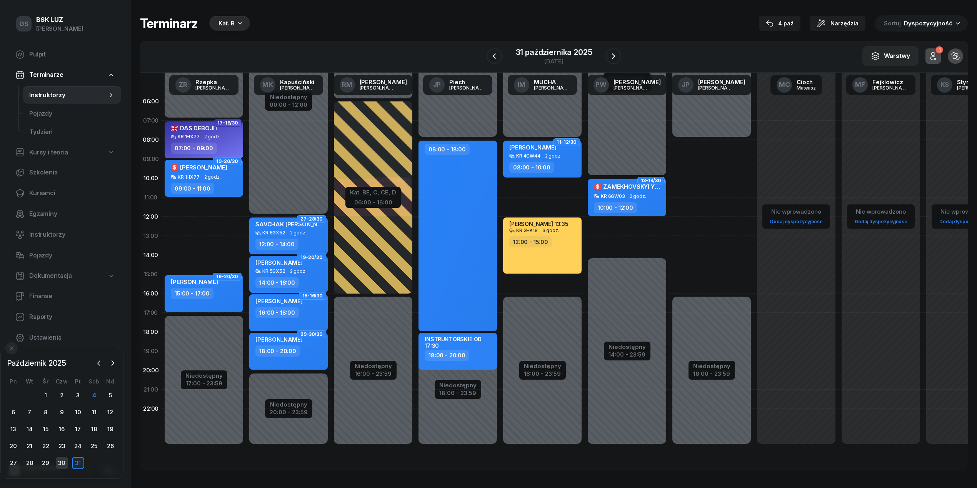
click at [63, 465] on div "30" at bounding box center [62, 463] width 12 height 12
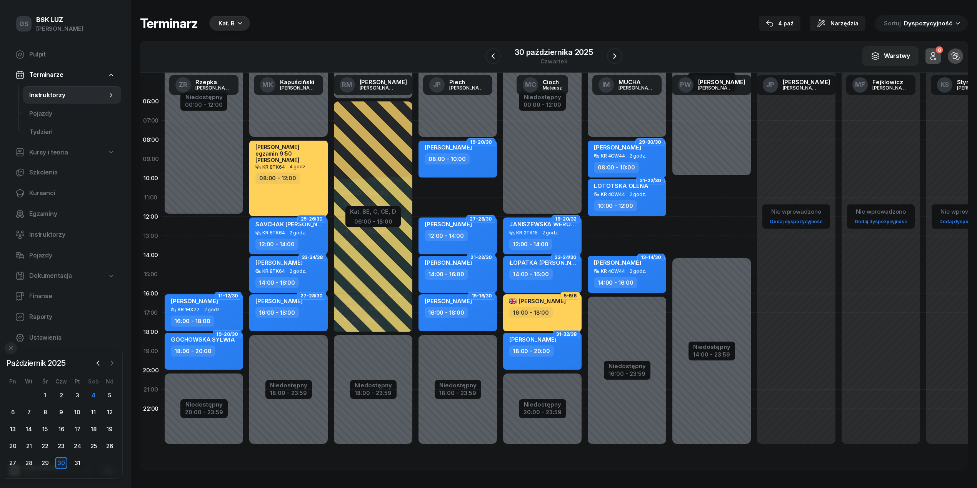
click at [114, 360] on icon "button" at bounding box center [112, 364] width 8 height 8
click at [14, 412] on div "3" at bounding box center [13, 413] width 12 height 12
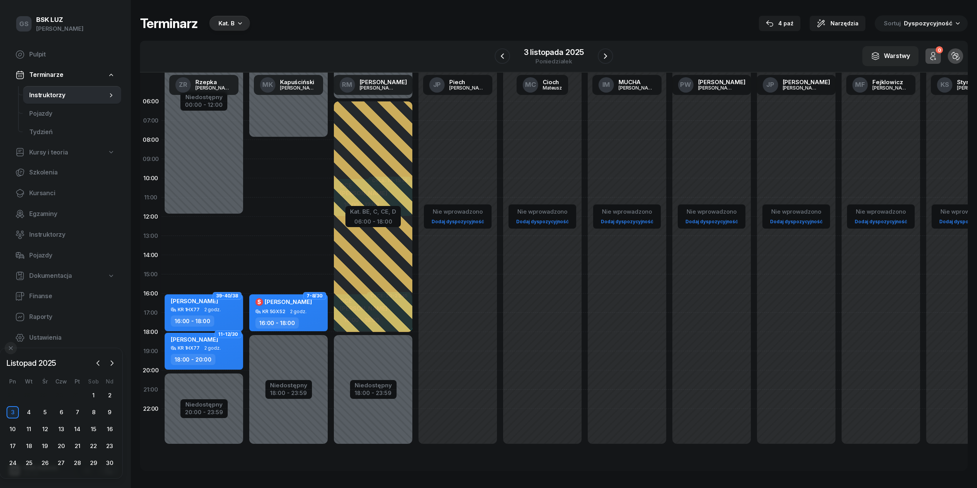
click at [283, 307] on div "$ [PERSON_NAME]" at bounding box center [283, 304] width 57 height 12
select select "16"
select select "18"
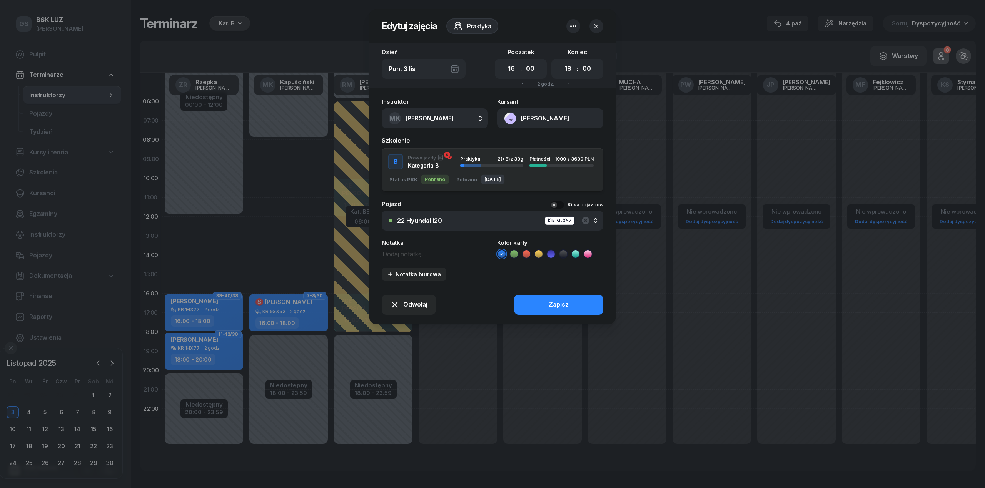
click at [535, 122] on button "[PERSON_NAME]" at bounding box center [550, 118] width 106 height 20
click at [525, 142] on div "Otwórz profil" at bounding box center [521, 145] width 37 height 10
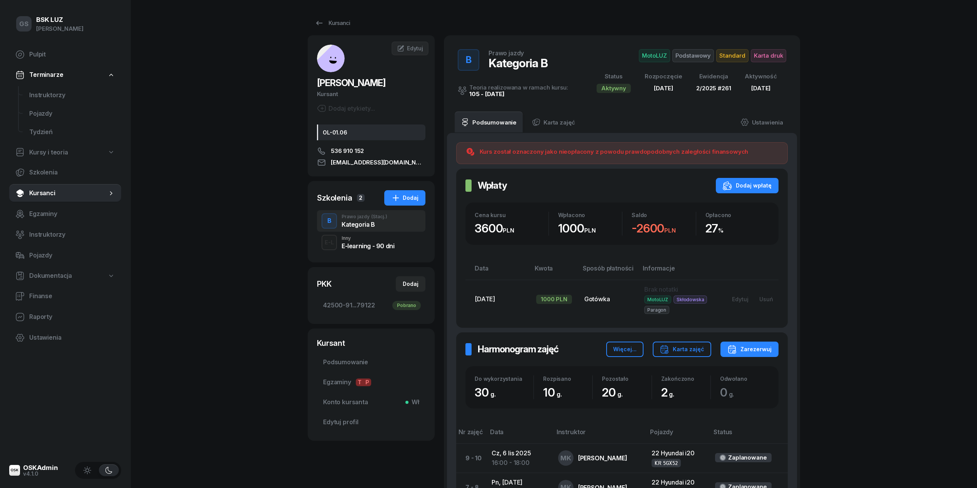
scroll to position [207, 0]
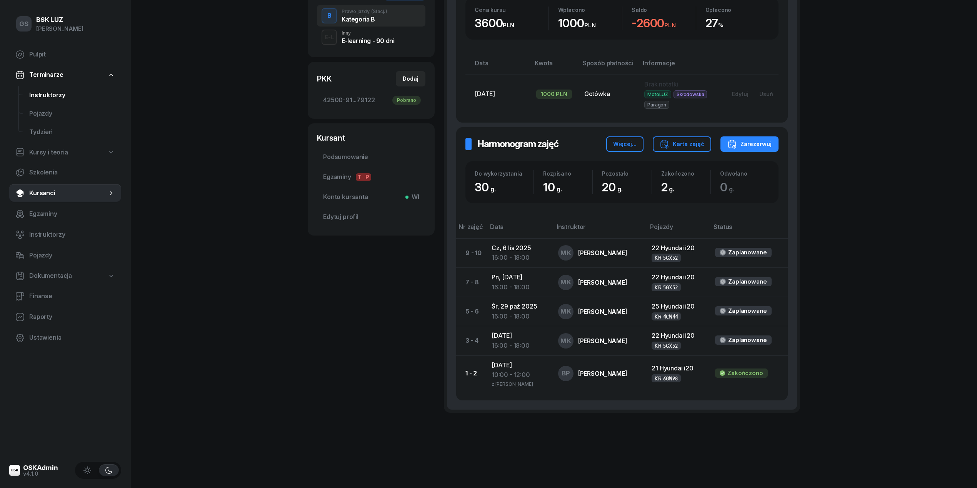
click at [41, 93] on span "Instruktorzy" at bounding box center [72, 95] width 86 height 10
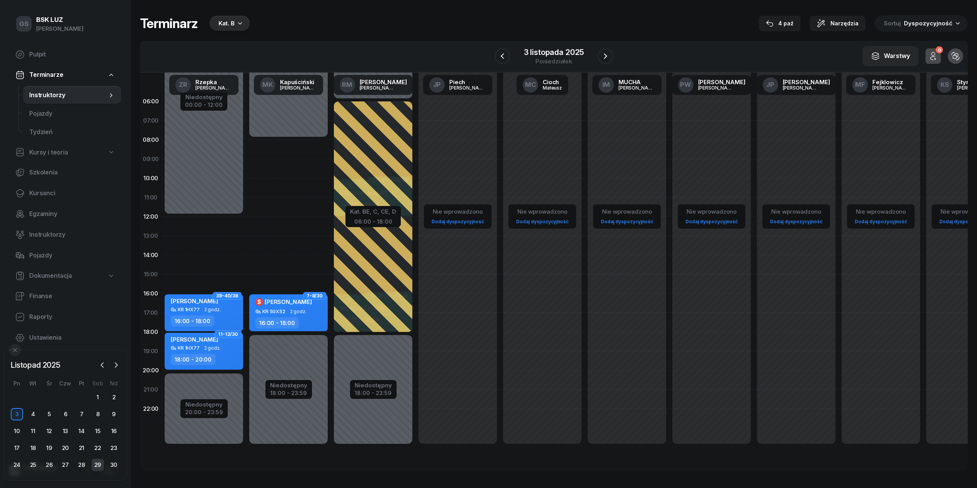
click at [93, 467] on div "29" at bounding box center [98, 465] width 12 height 12
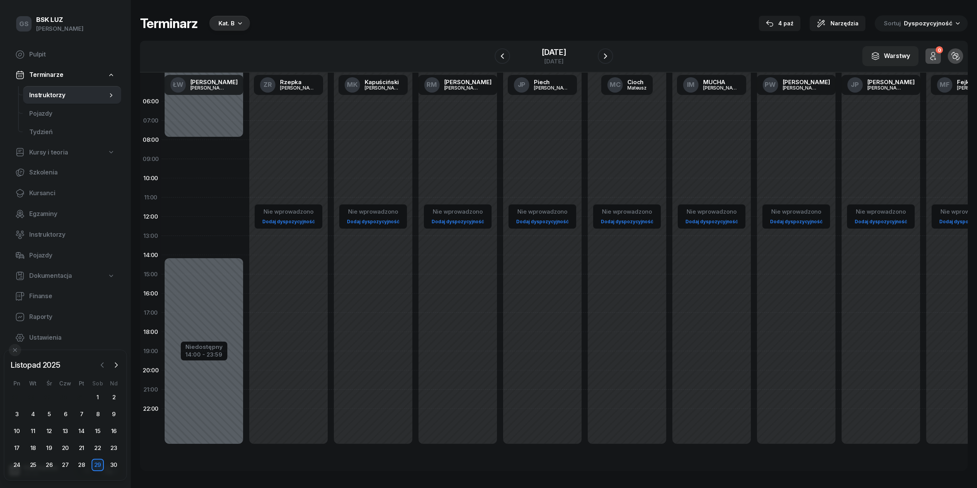
click at [97, 363] on button "button" at bounding box center [103, 366] width 12 height 12
click at [54, 465] on div "29" at bounding box center [49, 465] width 12 height 12
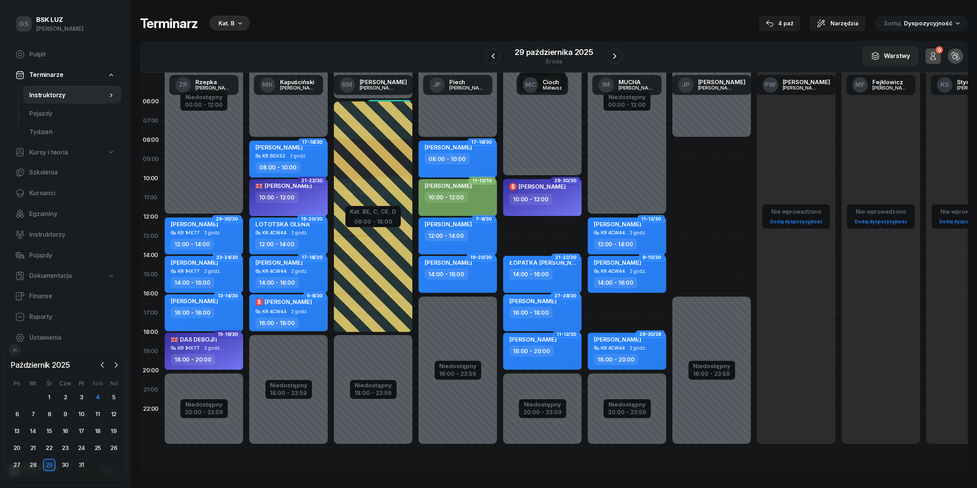
click at [546, 313] on div "16:00 - 18:00" at bounding box center [530, 312] width 43 height 11
select select "16"
select select "18"
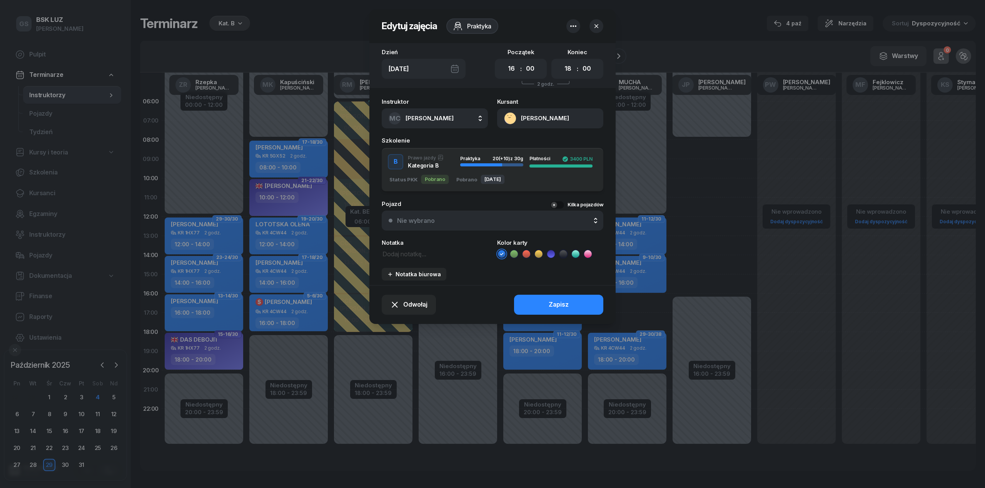
click at [595, 21] on button "button" at bounding box center [596, 26] width 14 height 14
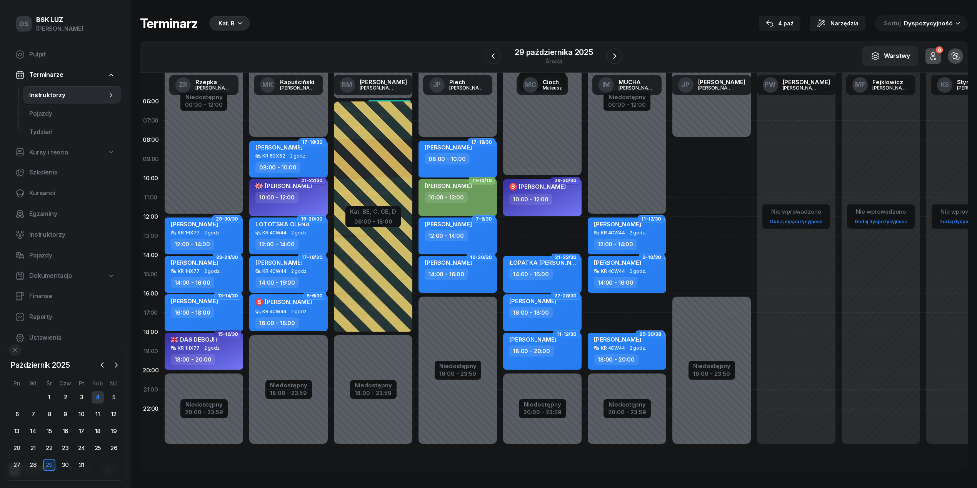
click at [98, 402] on div "4" at bounding box center [98, 398] width 12 height 12
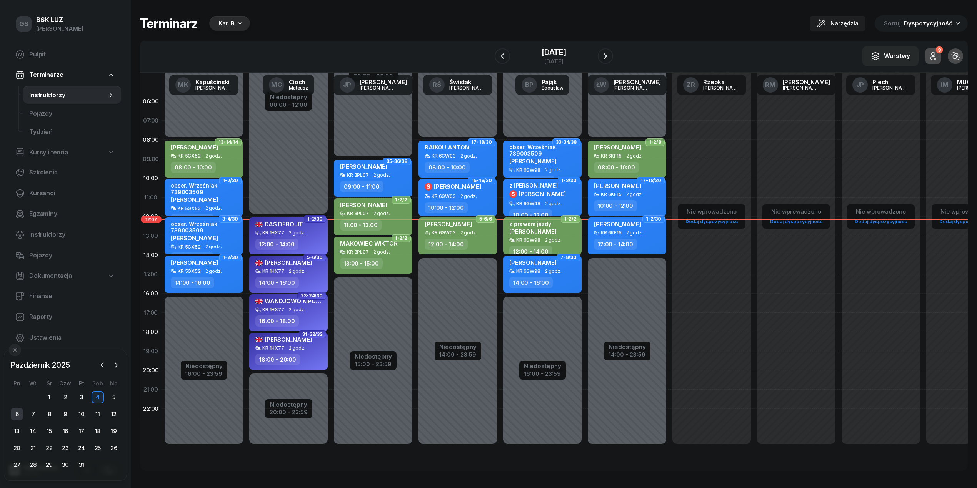
click at [16, 414] on div "6" at bounding box center [17, 414] width 12 height 12
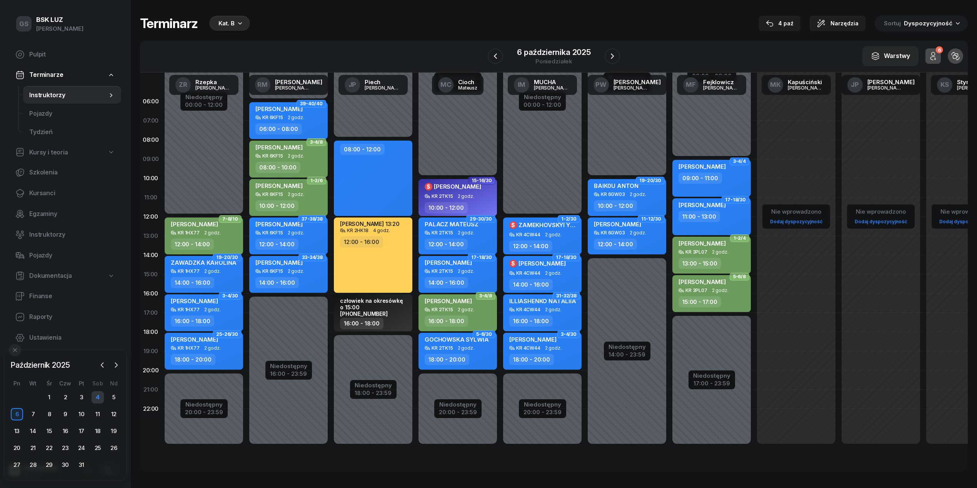
click at [100, 400] on div "4" at bounding box center [98, 398] width 12 height 12
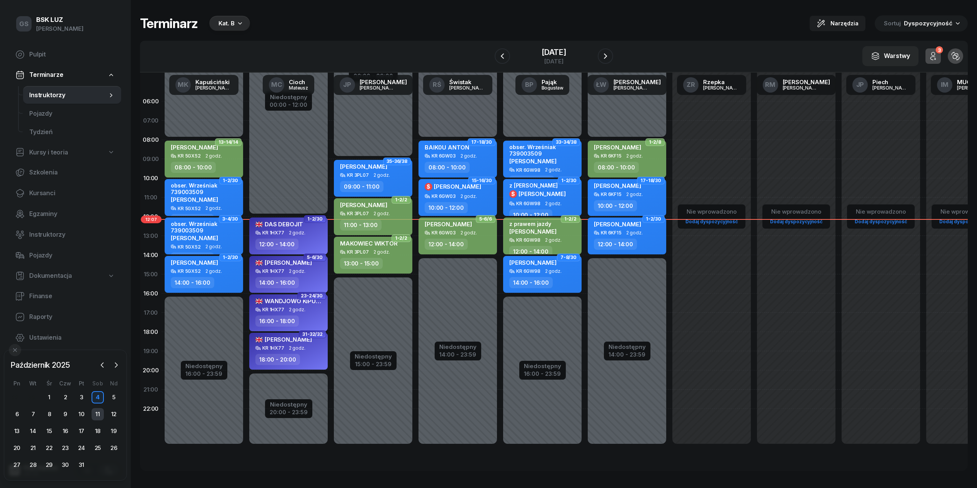
click at [101, 409] on div "11" at bounding box center [98, 414] width 12 height 12
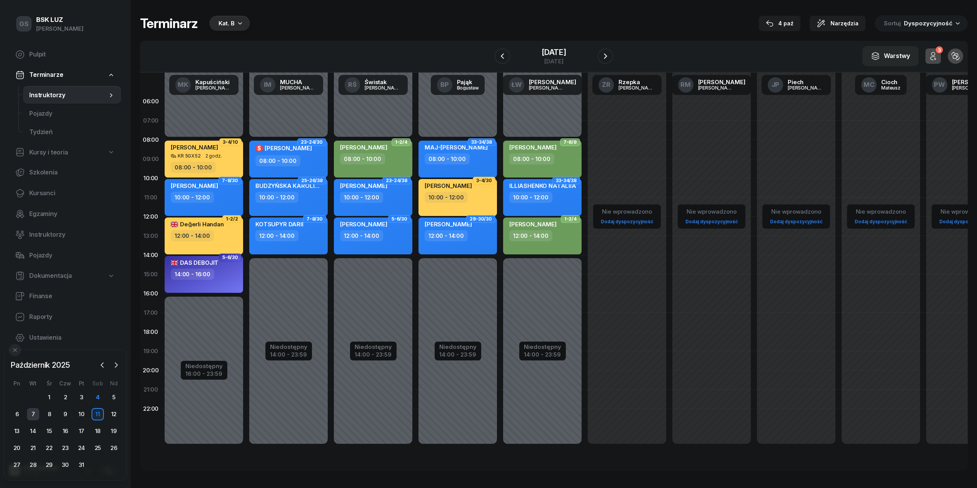
click at [32, 414] on div "7" at bounding box center [33, 414] width 12 height 12
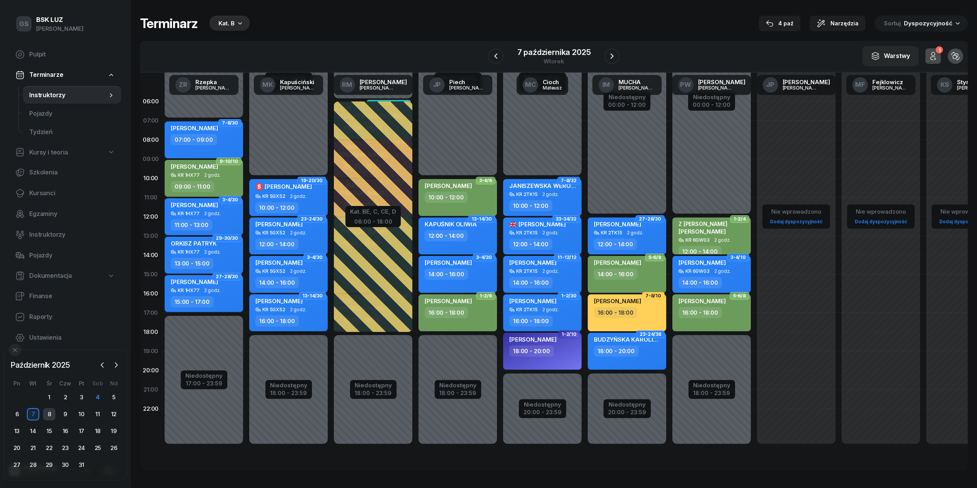
click at [45, 416] on div "8" at bounding box center [49, 414] width 12 height 12
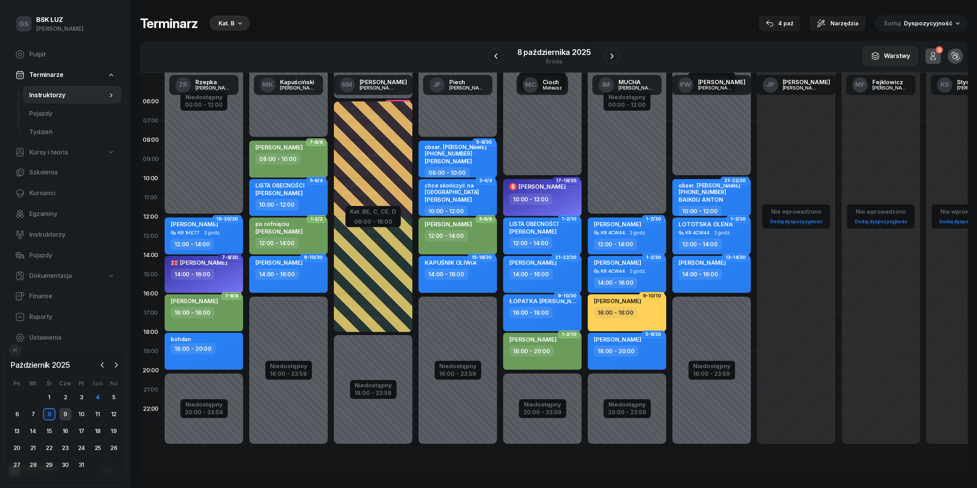
click at [65, 416] on div "9" at bounding box center [65, 414] width 12 height 12
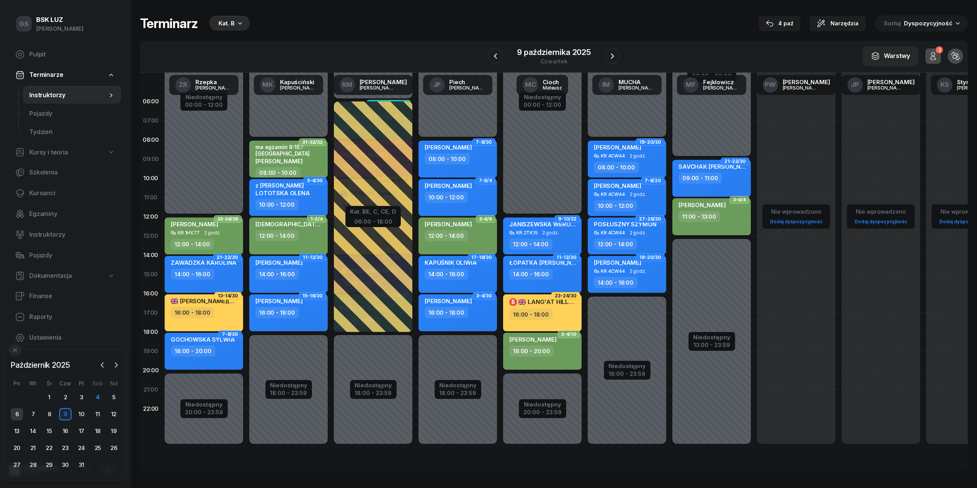
click at [18, 417] on div "6" at bounding box center [17, 414] width 12 height 12
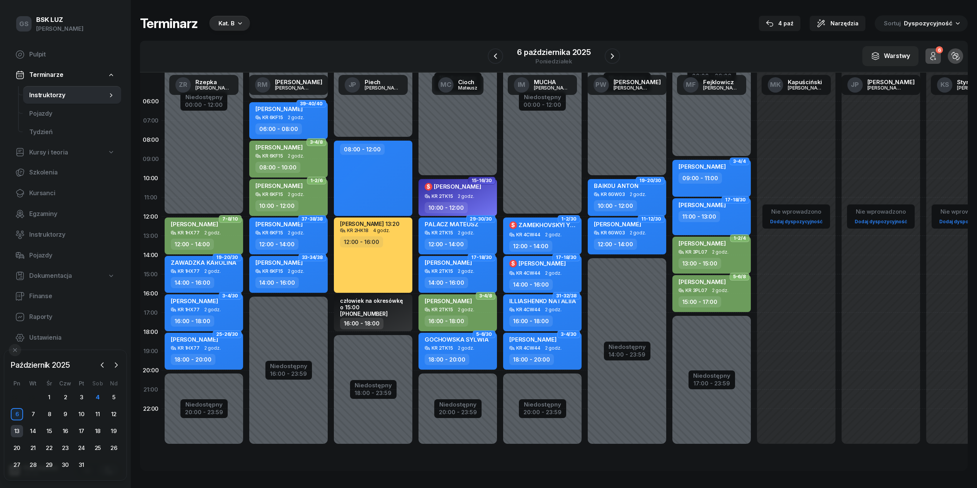
click at [17, 432] on div "13" at bounding box center [17, 431] width 12 height 12
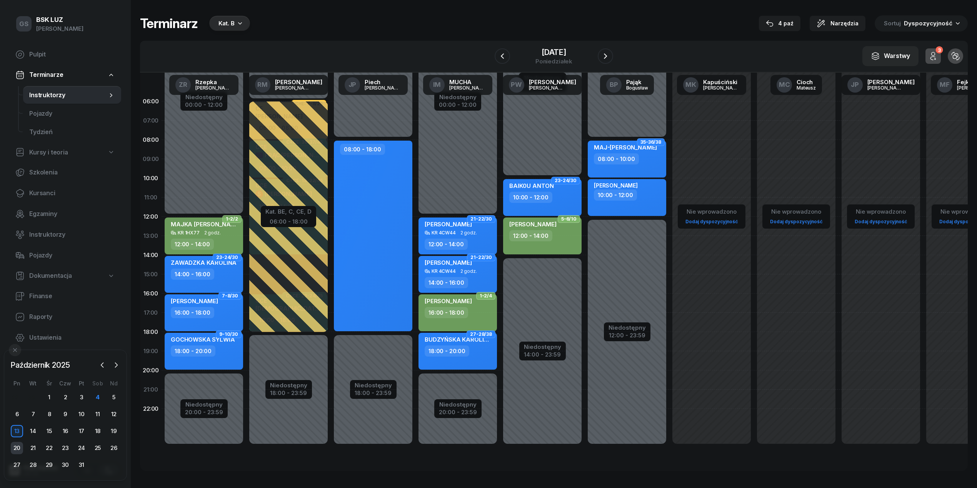
click at [14, 446] on div "20" at bounding box center [17, 448] width 12 height 12
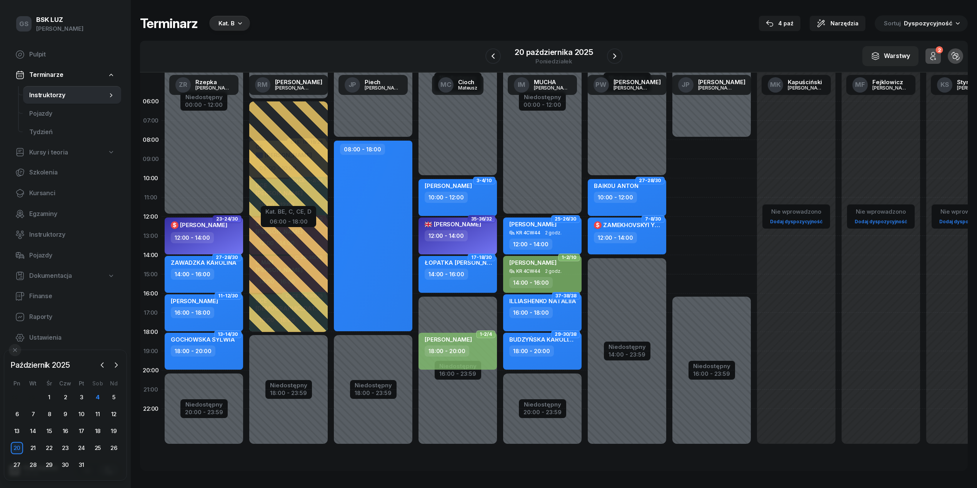
click at [12, 458] on div "29 30 1 2 3 4 5 6 7 8 9 10 11 12 13 14 15 16 17 18 19 20 21 22 23 24 25 26 27 2…" at bounding box center [65, 432] width 113 height 80
click at [15, 463] on div "27" at bounding box center [17, 465] width 12 height 12
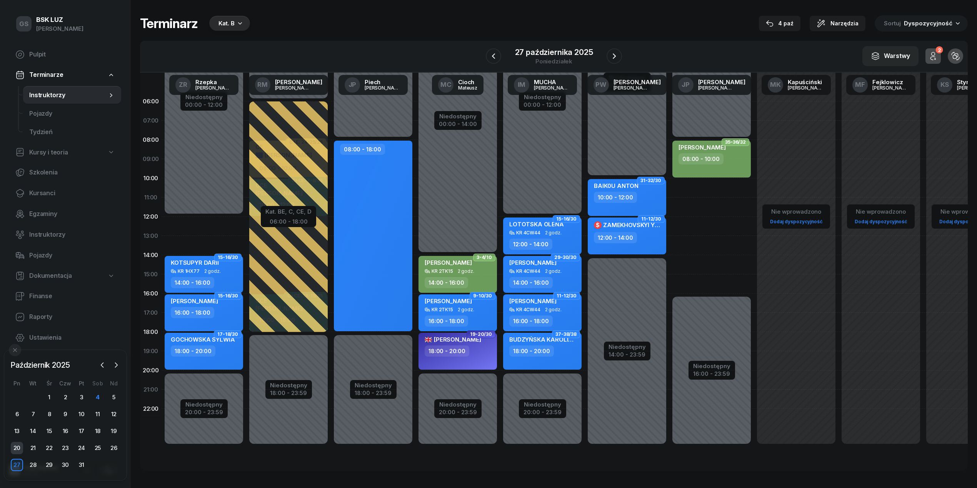
click at [18, 453] on div "20" at bounding box center [17, 448] width 12 height 12
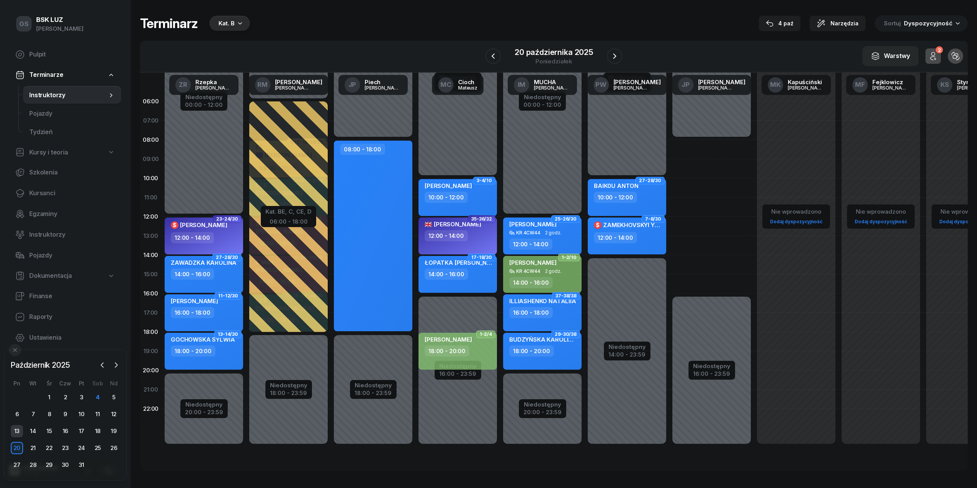
click at [15, 436] on div "13" at bounding box center [17, 431] width 12 height 12
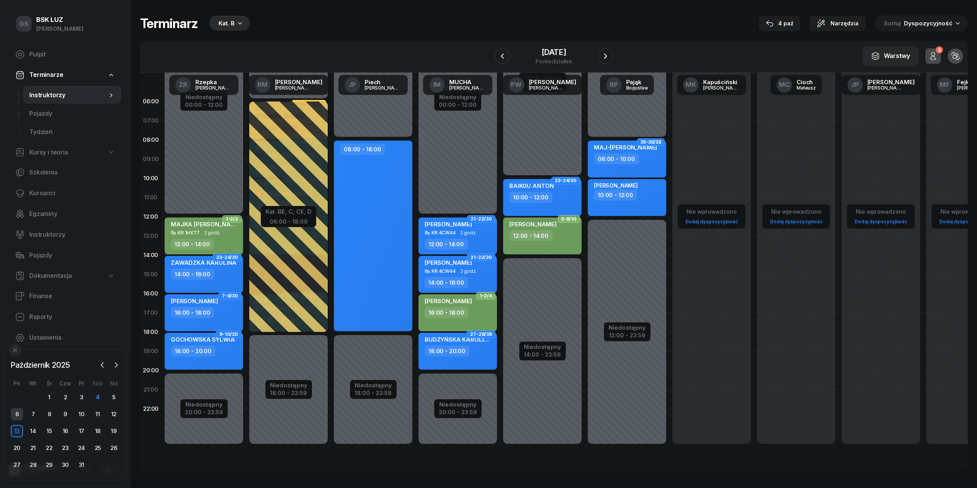
click at [13, 414] on div "6" at bounding box center [17, 414] width 12 height 12
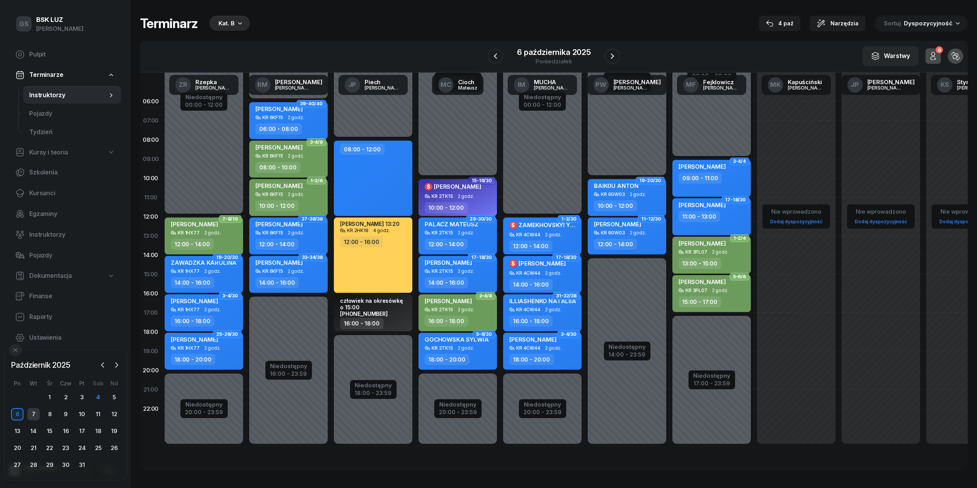
click at [34, 414] on div "7" at bounding box center [33, 414] width 12 height 12
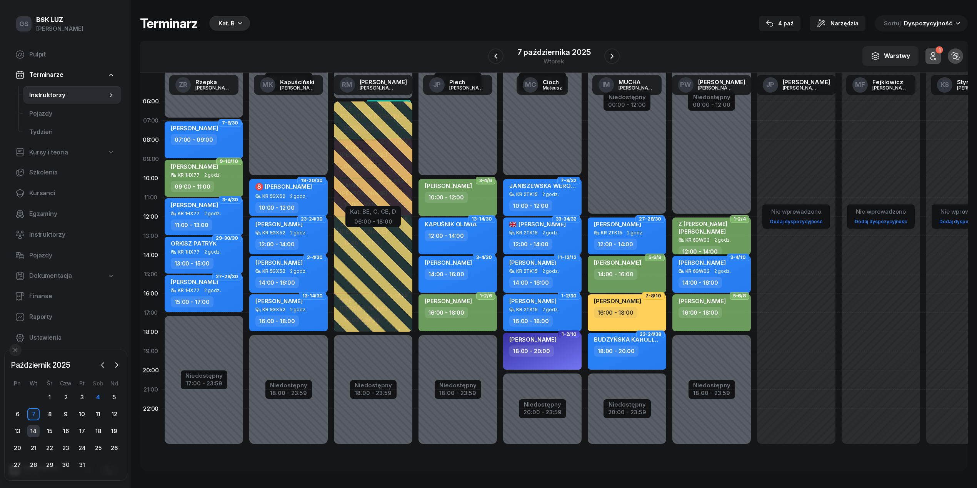
click at [37, 431] on div "14" at bounding box center [33, 431] width 12 height 12
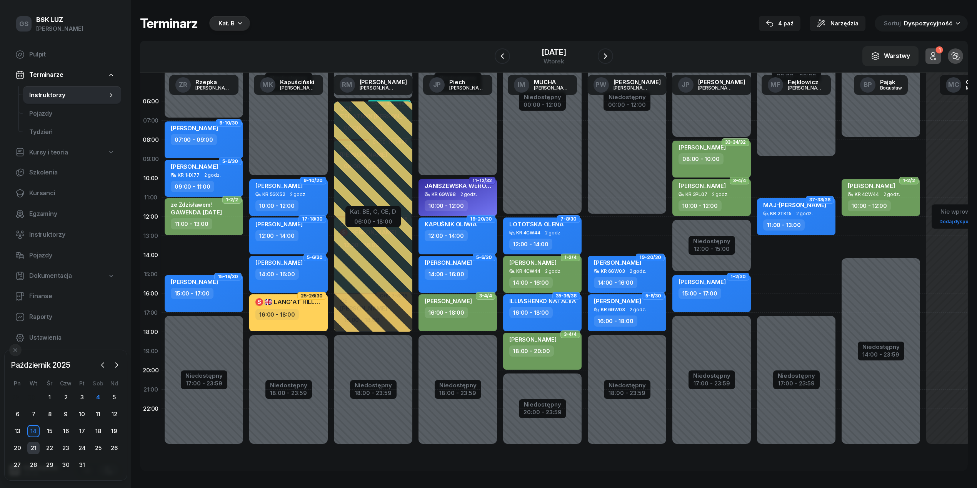
click at [36, 448] on div "21" at bounding box center [33, 448] width 12 height 12
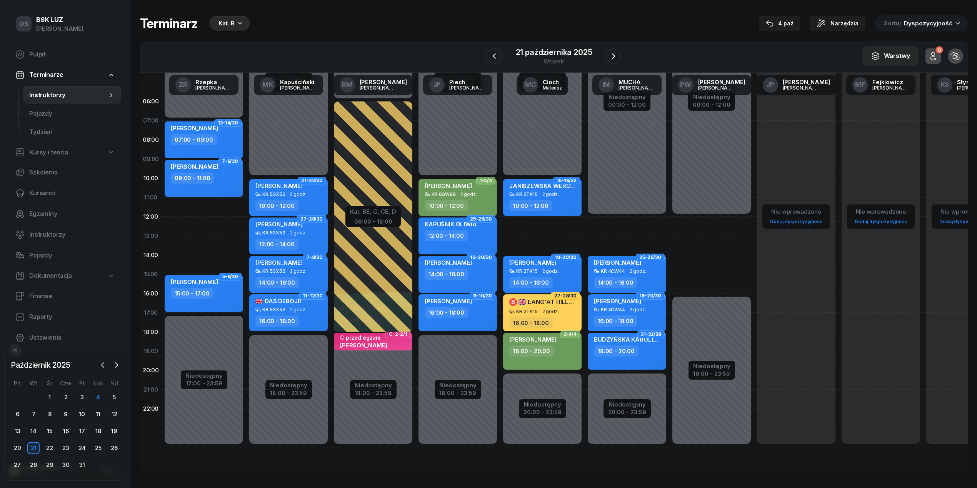
click at [38, 457] on div "29 30 1 2 3 4 5 6 7 8 9 10 11 12 13 14 15 16 17 18 19 20 21 22 23 24 25 26 27 2…" at bounding box center [65, 432] width 113 height 80
click at [38, 464] on div "28" at bounding box center [33, 465] width 12 height 12
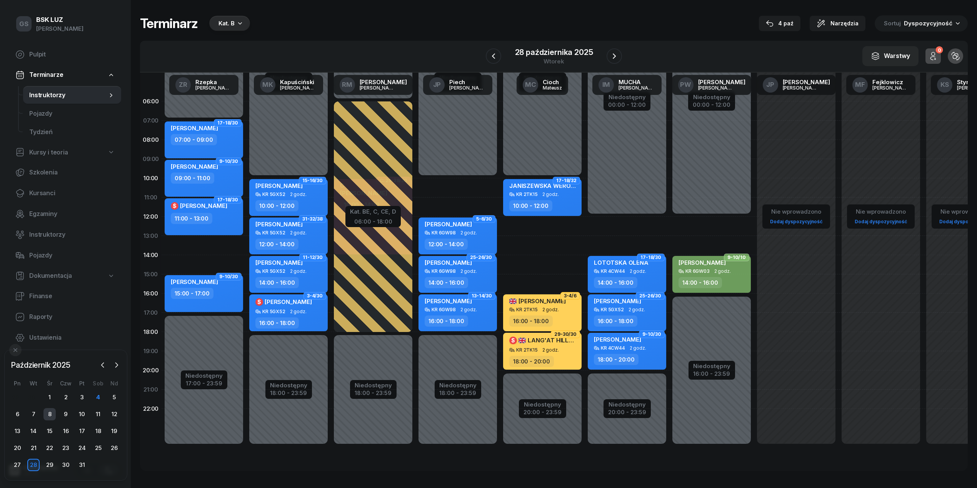
click at [53, 413] on div "8" at bounding box center [49, 414] width 12 height 12
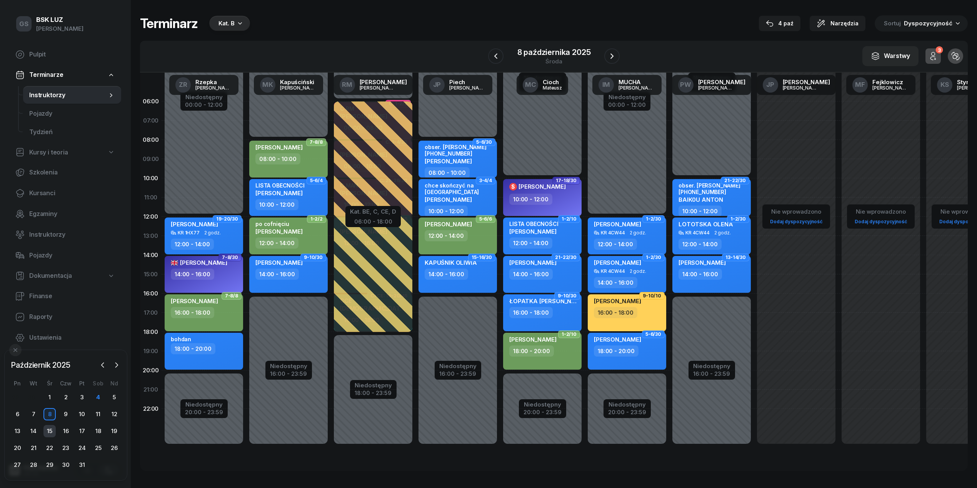
click at [52, 432] on div "15" at bounding box center [49, 431] width 12 height 12
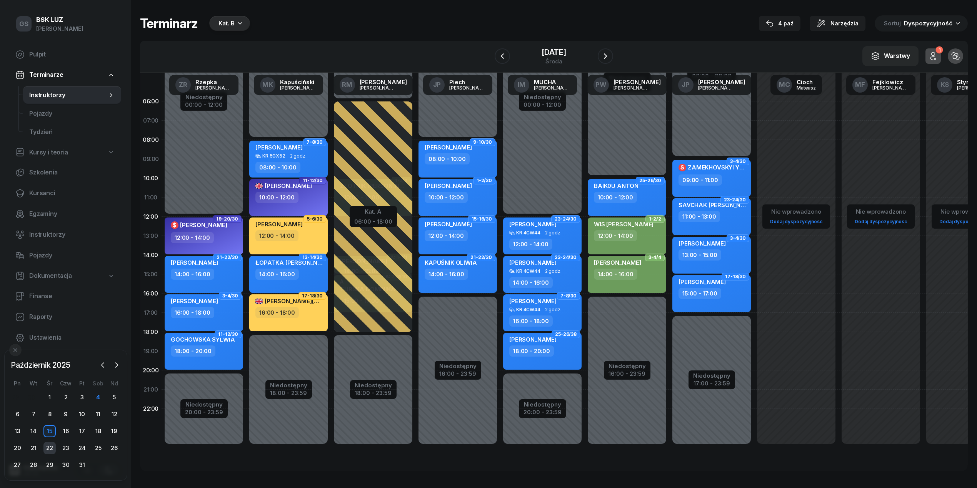
click at [54, 445] on div "22" at bounding box center [49, 448] width 12 height 12
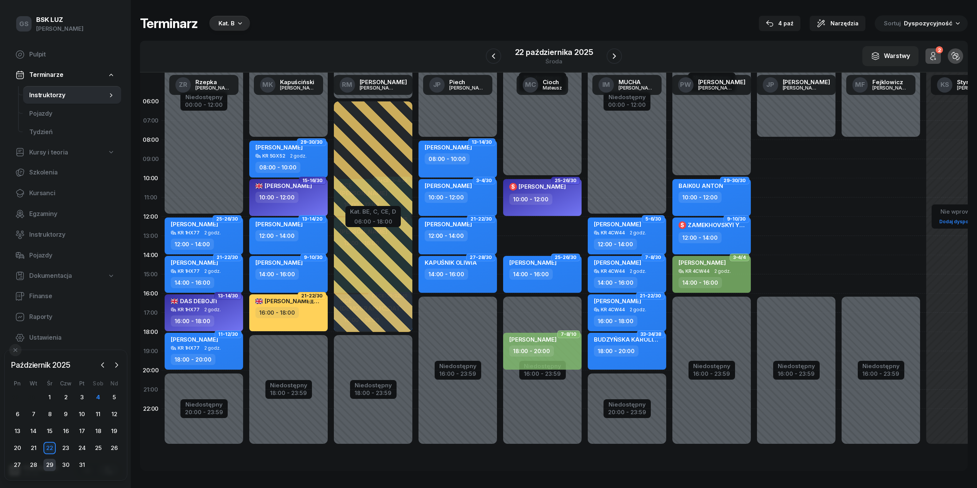
click at [49, 461] on div "29" at bounding box center [49, 465] width 12 height 12
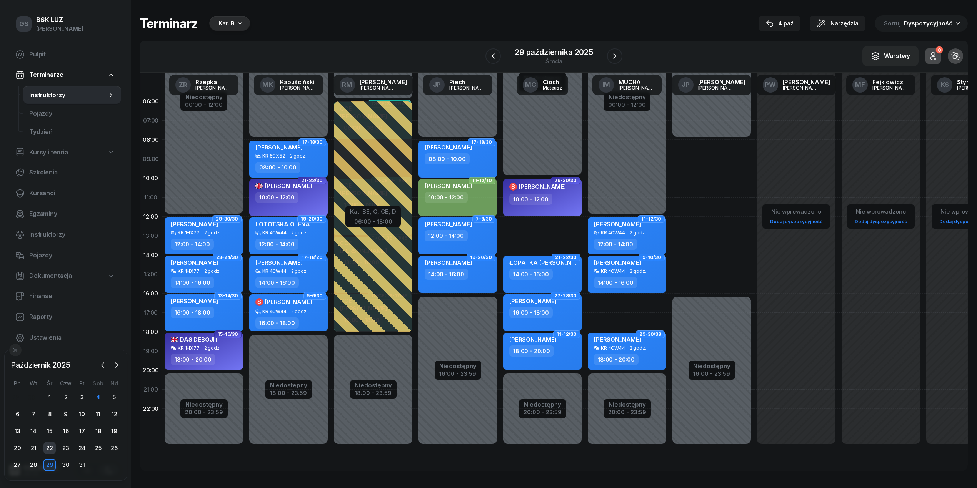
click at [44, 444] on div "22" at bounding box center [49, 448] width 12 height 12
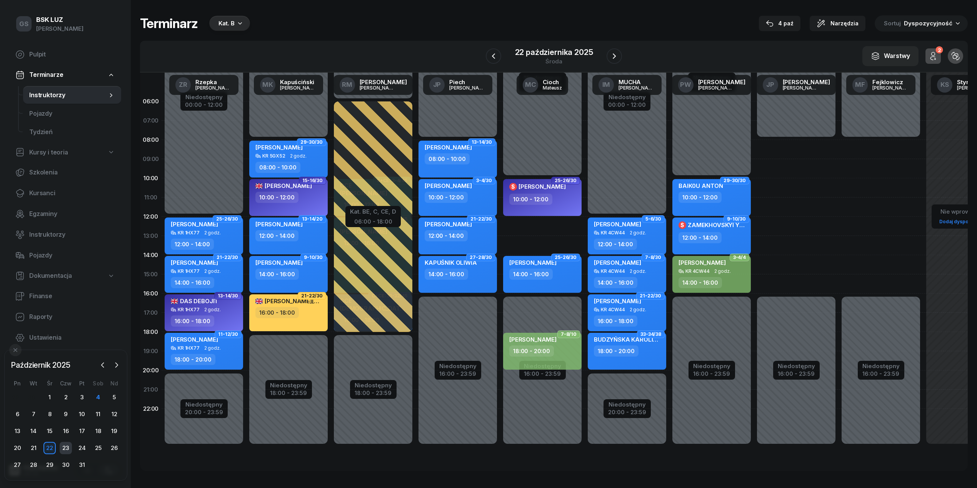
click at [62, 451] on div "23" at bounding box center [66, 448] width 12 height 12
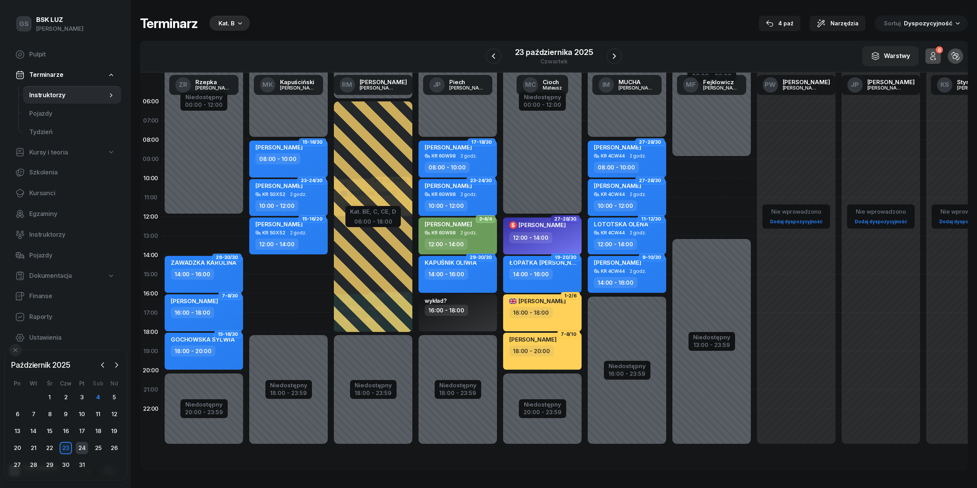
click at [78, 451] on div "24" at bounding box center [82, 448] width 12 height 12
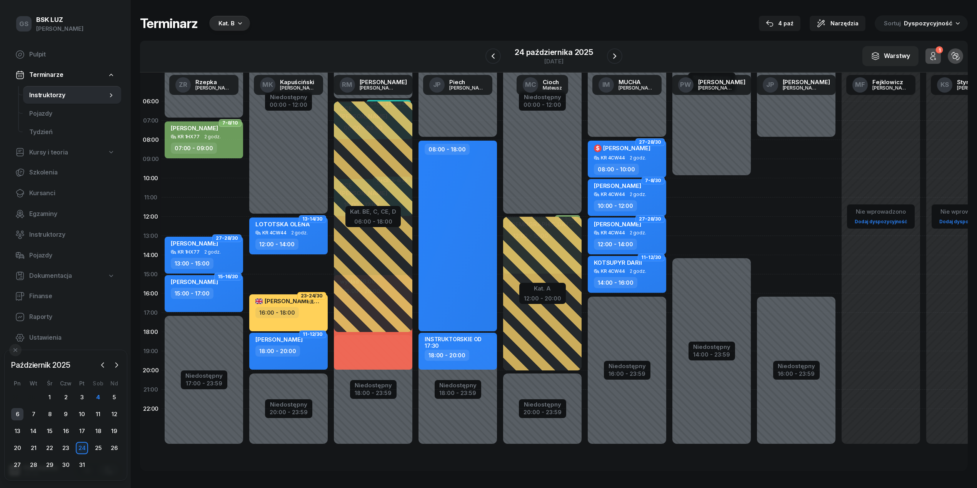
click at [22, 414] on div "6" at bounding box center [17, 414] width 12 height 12
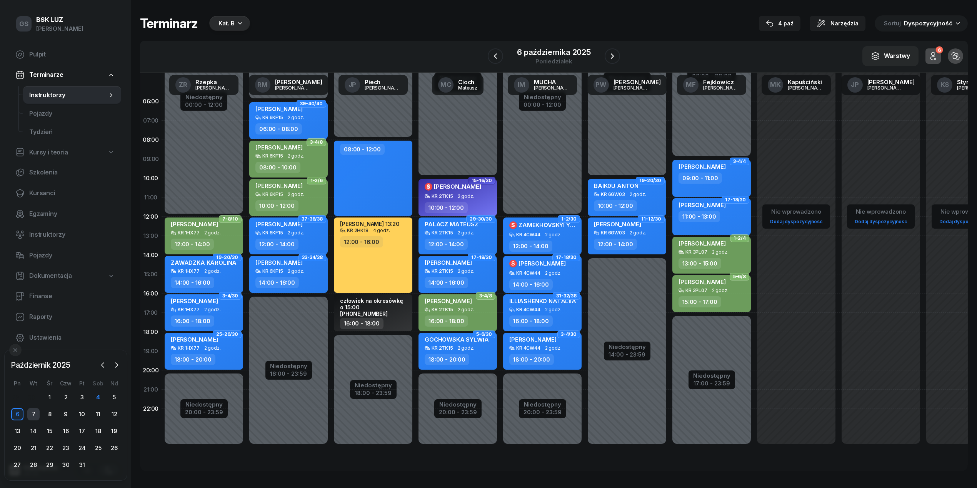
click at [35, 412] on div "7" at bounding box center [33, 414] width 12 height 12
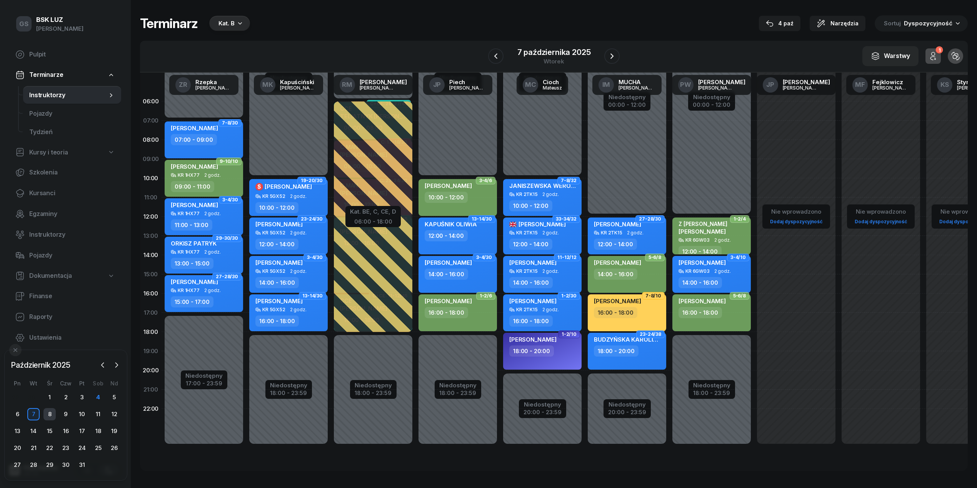
click at [50, 417] on div "8" at bounding box center [49, 414] width 12 height 12
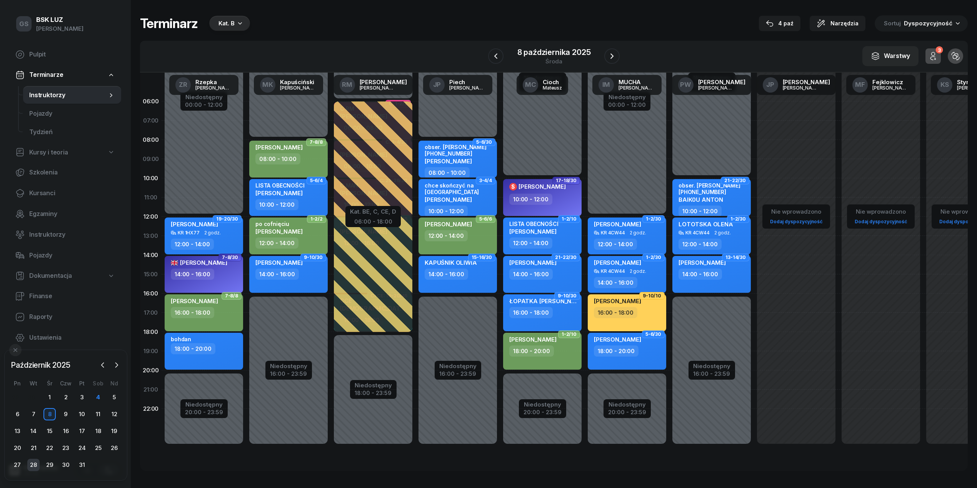
click at [37, 467] on div "28" at bounding box center [33, 465] width 12 height 12
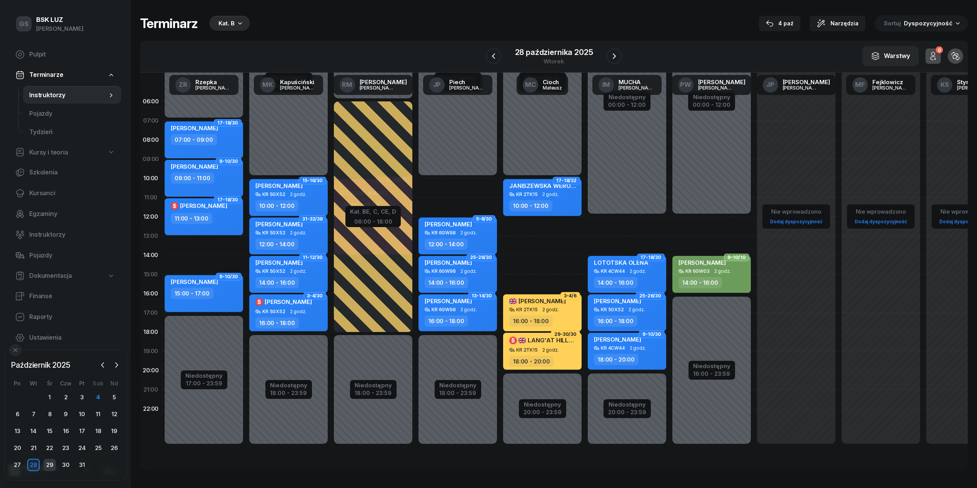
click at [54, 468] on div "29" at bounding box center [49, 465] width 12 height 12
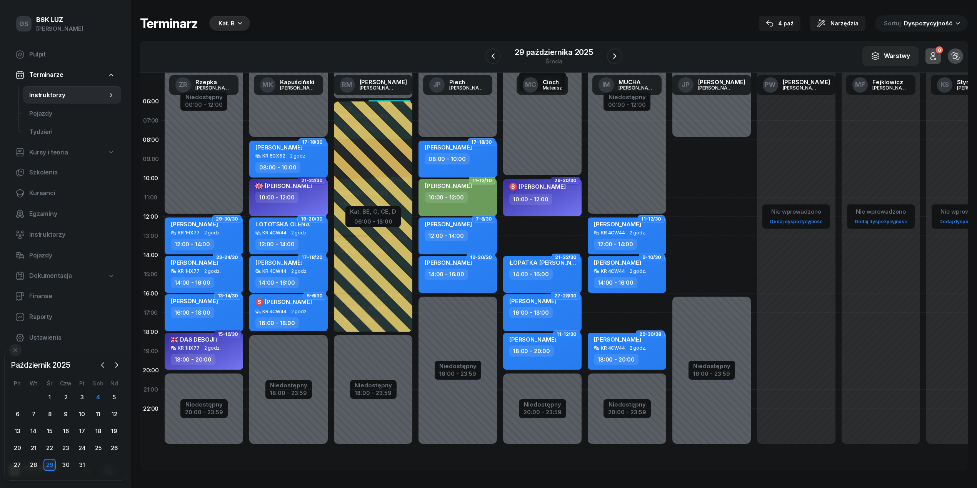
click at [297, 318] on div "16:00 - 18:00" at bounding box center [289, 323] width 68 height 11
select select "16"
select select "18"
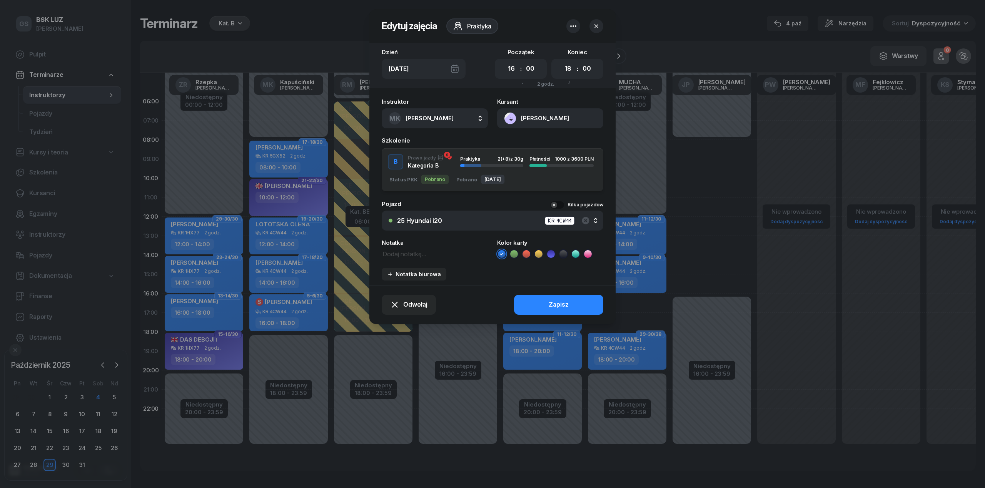
click at [434, 118] on span "[PERSON_NAME]" at bounding box center [429, 118] width 48 height 7
type input "much"
click at [436, 173] on span "[PERSON_NAME]" at bounding box center [433, 170] width 47 height 10
click at [572, 303] on button "Zapisz" at bounding box center [558, 305] width 89 height 20
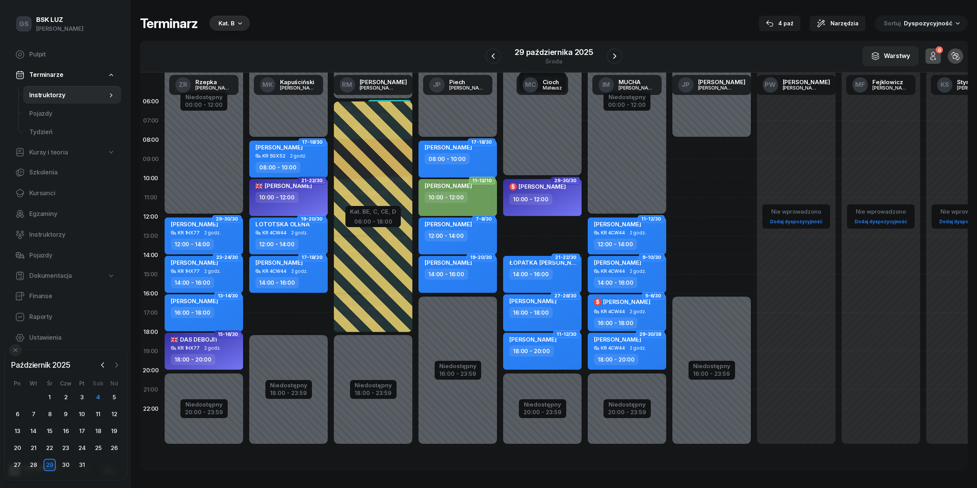
click at [116, 363] on icon "button" at bounding box center [117, 366] width 8 height 8
click at [14, 415] on div "3" at bounding box center [17, 414] width 12 height 12
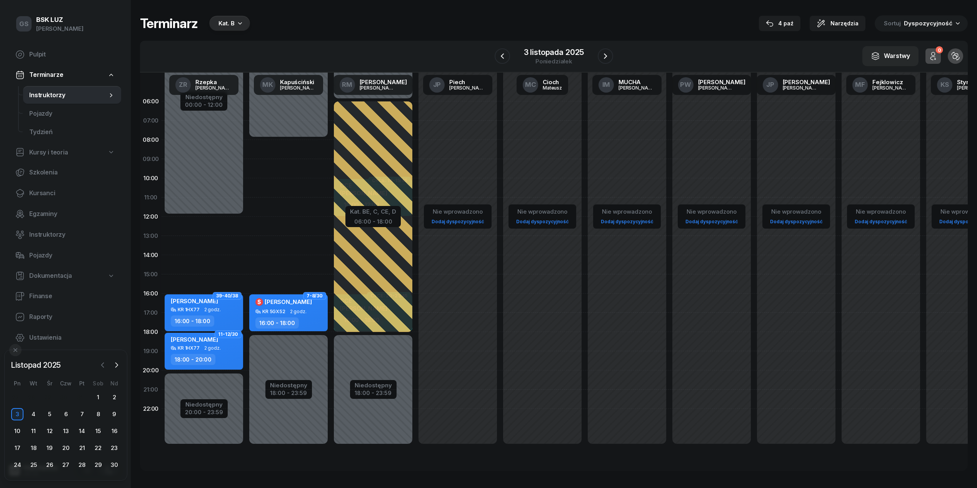
click at [97, 363] on button "button" at bounding box center [103, 366] width 12 height 12
click at [51, 467] on div "29" at bounding box center [49, 465] width 12 height 12
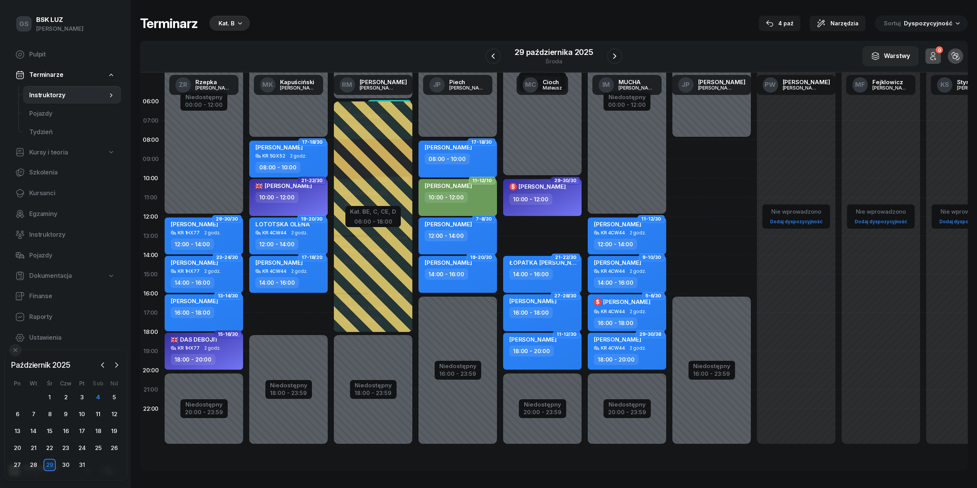
click at [557, 305] on div "[PERSON_NAME]" at bounding box center [532, 303] width 47 height 10
select select "16"
select select "18"
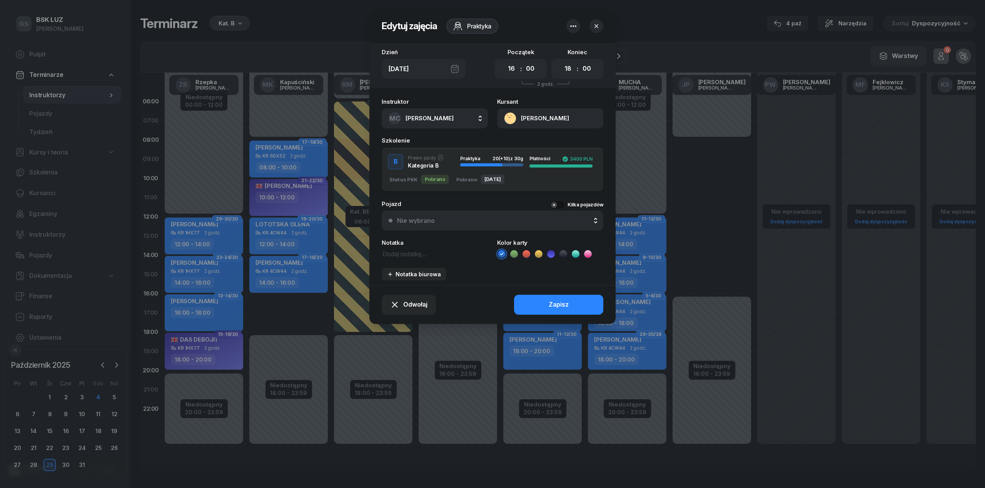
click at [414, 118] on span "[PERSON_NAME]" at bounding box center [429, 118] width 48 height 7
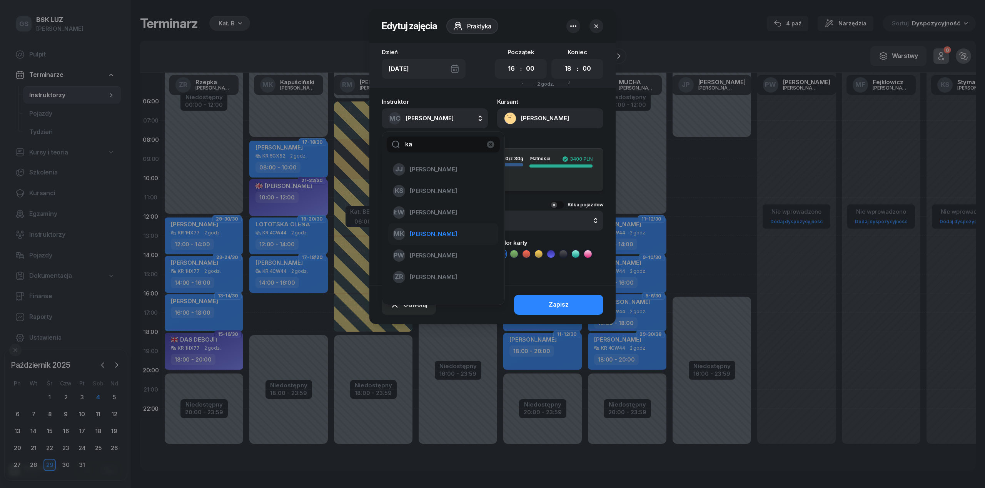
type input "ka"
click at [455, 227] on li "MK [PERSON_NAME]" at bounding box center [443, 234] width 110 height 22
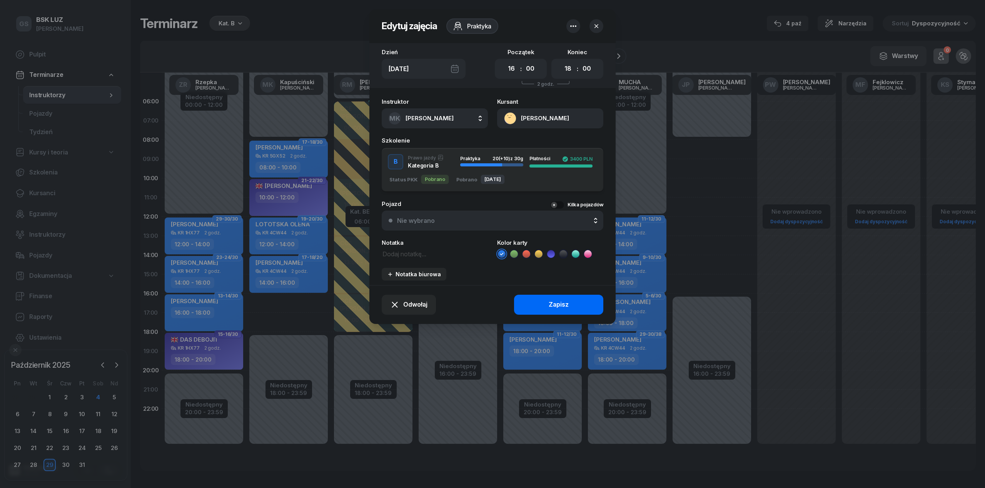
click at [526, 298] on button "Zapisz" at bounding box center [558, 305] width 89 height 20
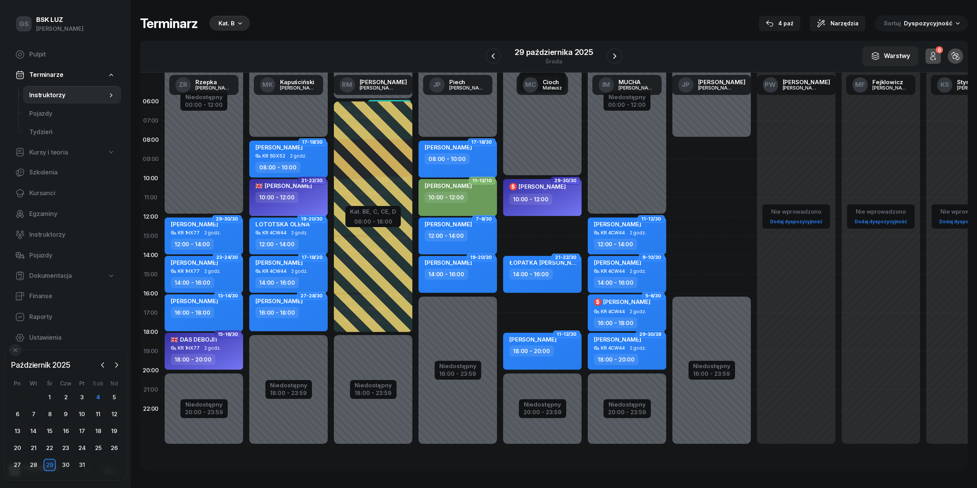
click at [636, 303] on span "[PERSON_NAME]" at bounding box center [626, 301] width 47 height 7
select select "16"
select select "18"
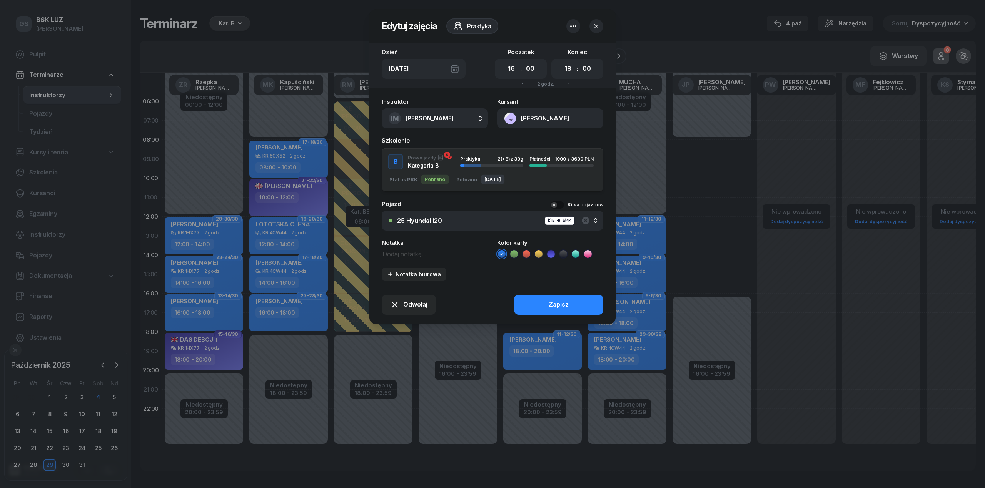
click at [446, 125] on button "IM [PERSON_NAME]" at bounding box center [435, 118] width 106 height 20
type input "cio"
click at [436, 165] on span "[PERSON_NAME]" at bounding box center [433, 170] width 47 height 10
click at [542, 305] on button "Zapisz" at bounding box center [558, 305] width 89 height 20
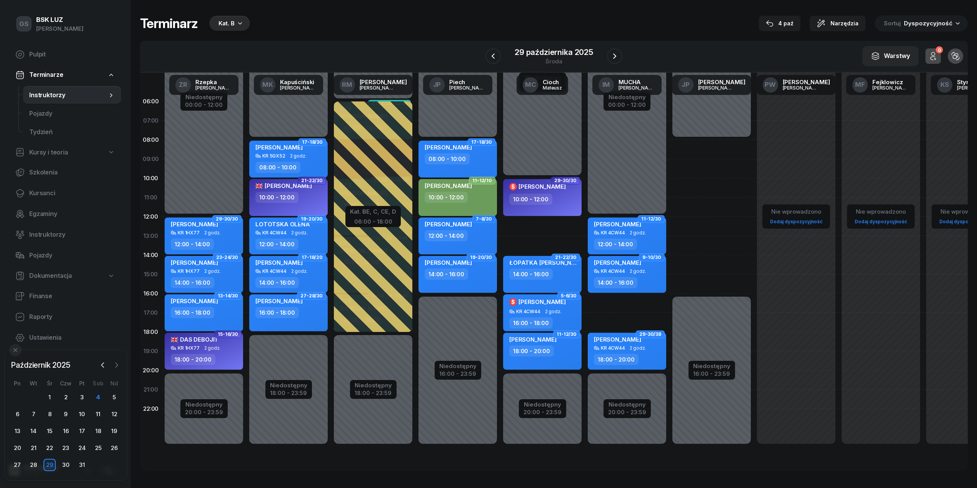
click at [120, 368] on button "button" at bounding box center [117, 366] width 12 height 12
click at [15, 411] on div "3" at bounding box center [17, 414] width 12 height 12
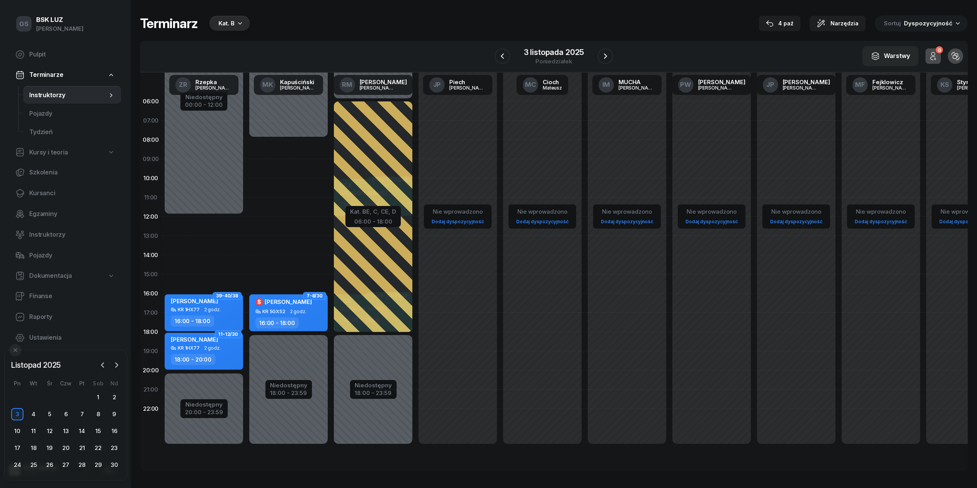
click at [307, 305] on div "$ [PERSON_NAME]" at bounding box center [283, 302] width 57 height 8
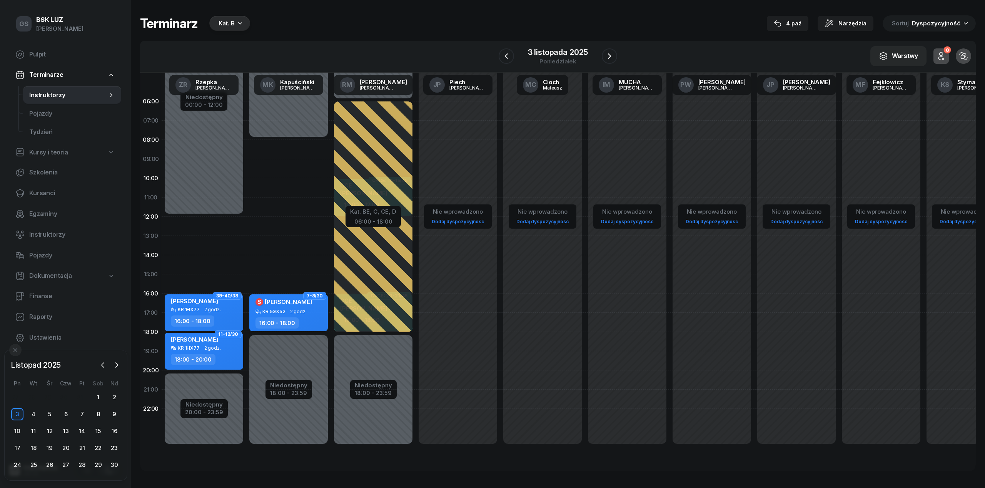
select select "16"
select select "18"
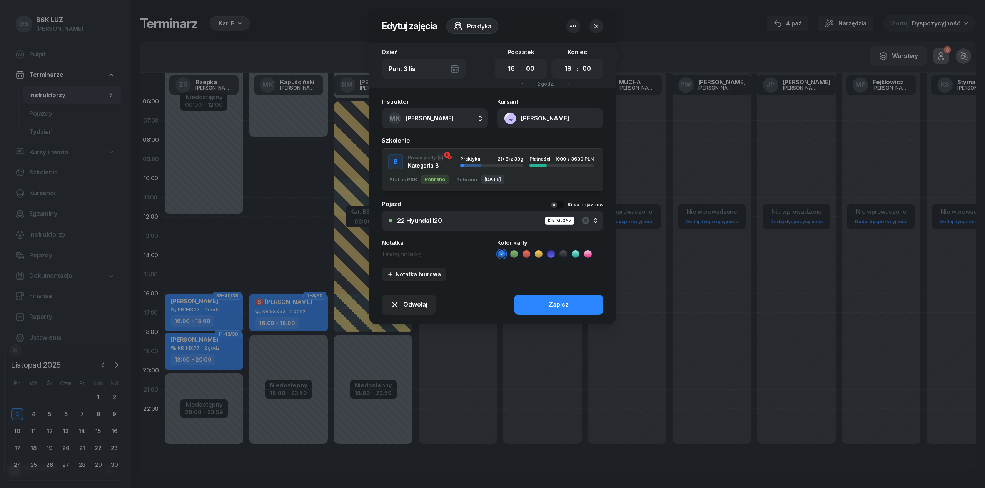
click at [535, 111] on button "[PERSON_NAME]" at bounding box center [550, 118] width 106 height 20
click at [533, 130] on div "Instruktor MK [PERSON_NAME] AK [PERSON_NAME] BP [PERSON_NAME] DP [PERSON_NAME] …" at bounding box center [492, 189] width 246 height 191
click at [532, 138] on div "Szkolenie" at bounding box center [493, 141] width 222 height 6
click at [542, 125] on button "[PERSON_NAME]" at bounding box center [550, 118] width 106 height 20
click at [540, 142] on link "Otwórz profil" at bounding box center [549, 144] width 101 height 19
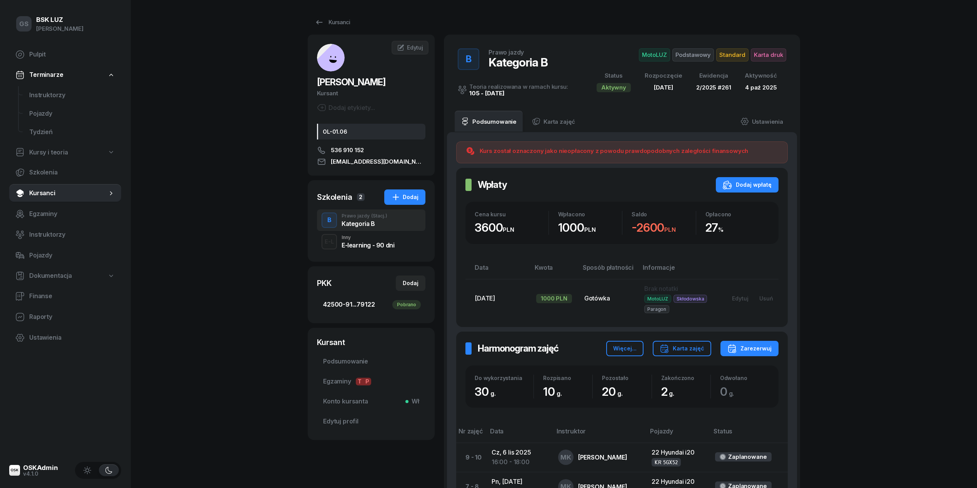
scroll to position [0, 0]
click at [365, 362] on span "Podsumowanie" at bounding box center [371, 362] width 96 height 10
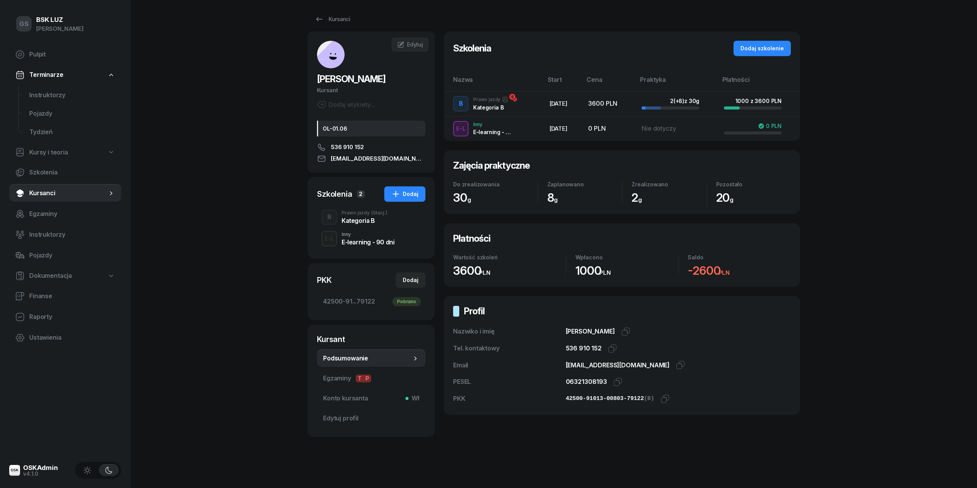
scroll to position [5, 0]
click at [367, 219] on div "Kategoria B" at bounding box center [365, 220] width 46 height 6
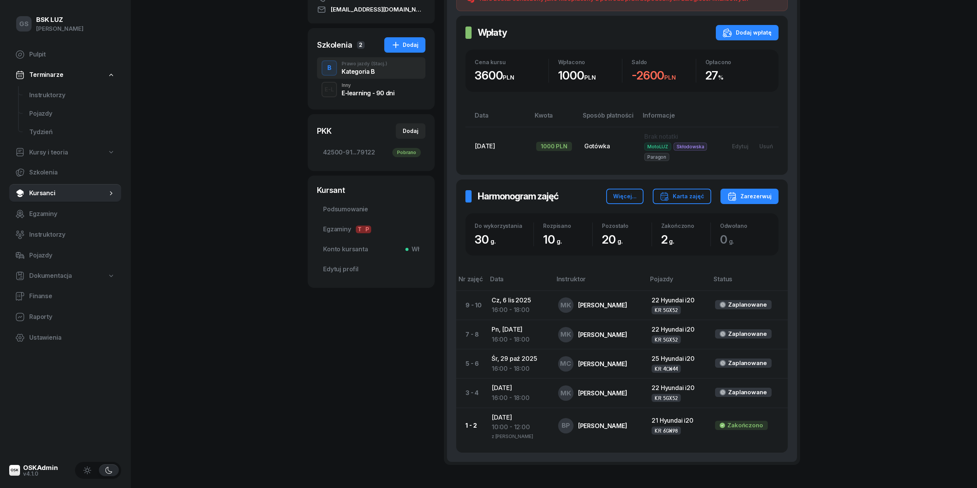
scroll to position [154, 0]
click at [365, 212] on span "Podsumowanie" at bounding box center [371, 209] width 96 height 10
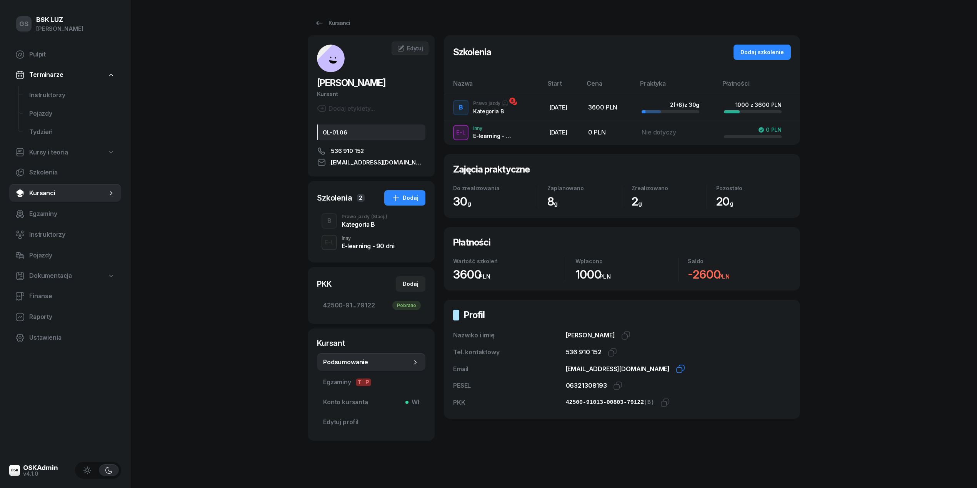
click at [676, 371] on icon "button" at bounding box center [680, 369] width 9 height 9
click at [358, 220] on div "Kategoria B" at bounding box center [365, 223] width 46 height 8
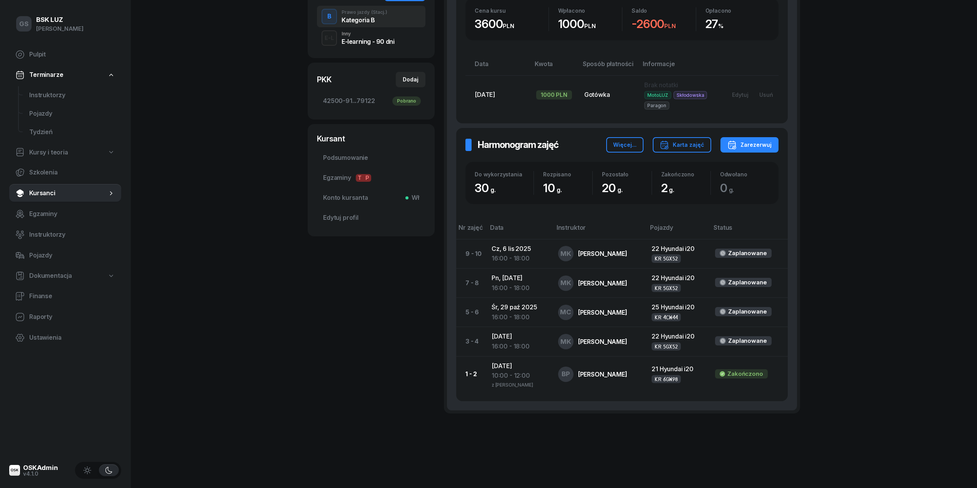
scroll to position [205, 0]
click at [63, 96] on span "Instruktorzy" at bounding box center [72, 95] width 86 height 10
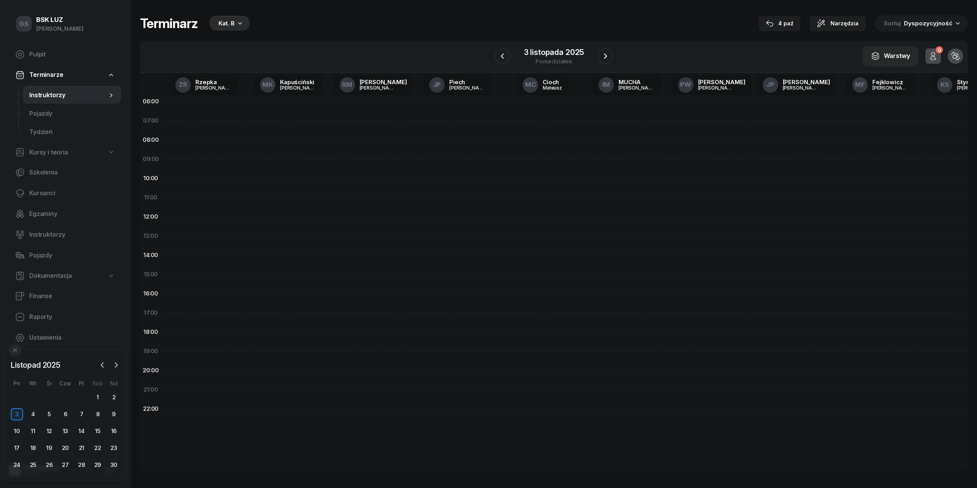
click at [63, 96] on span "Instruktorzy" at bounding box center [68, 95] width 78 height 10
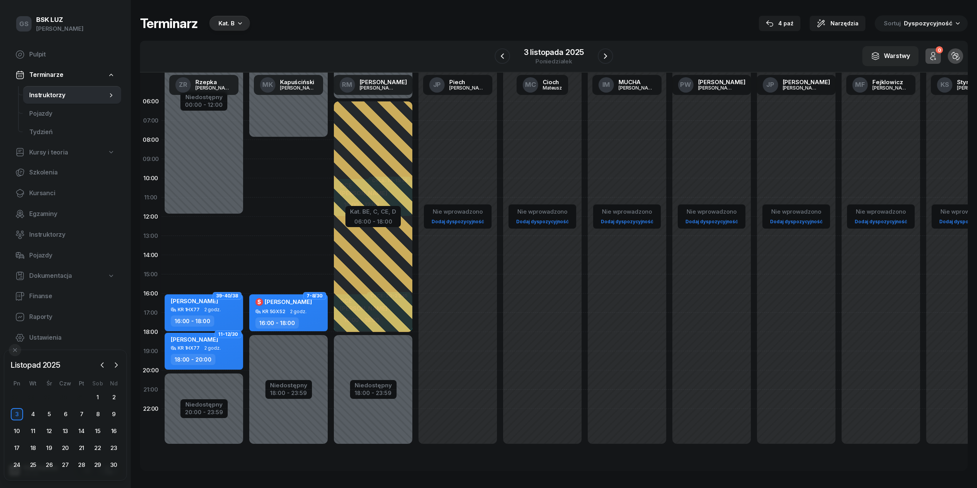
click at [239, 28] on div "Kat. B" at bounding box center [229, 23] width 41 height 15
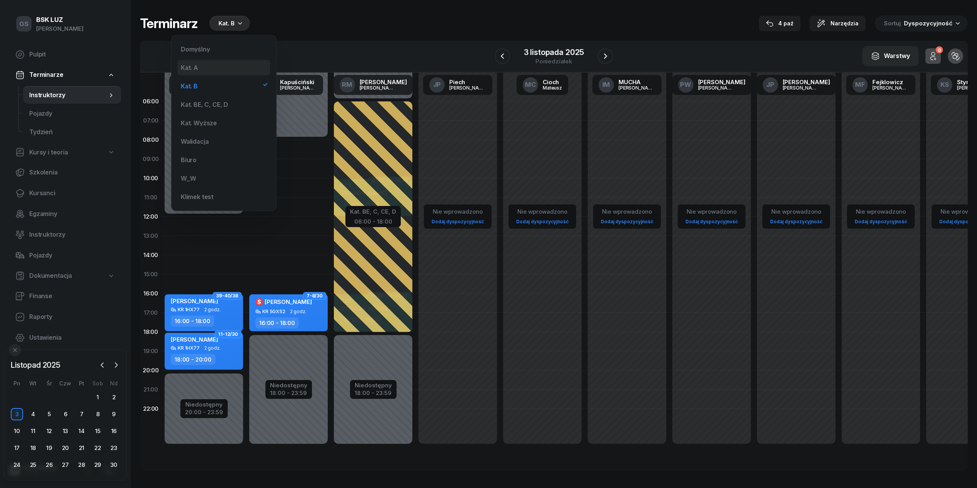
click at [216, 67] on div "Kat. A" at bounding box center [224, 67] width 92 height 15
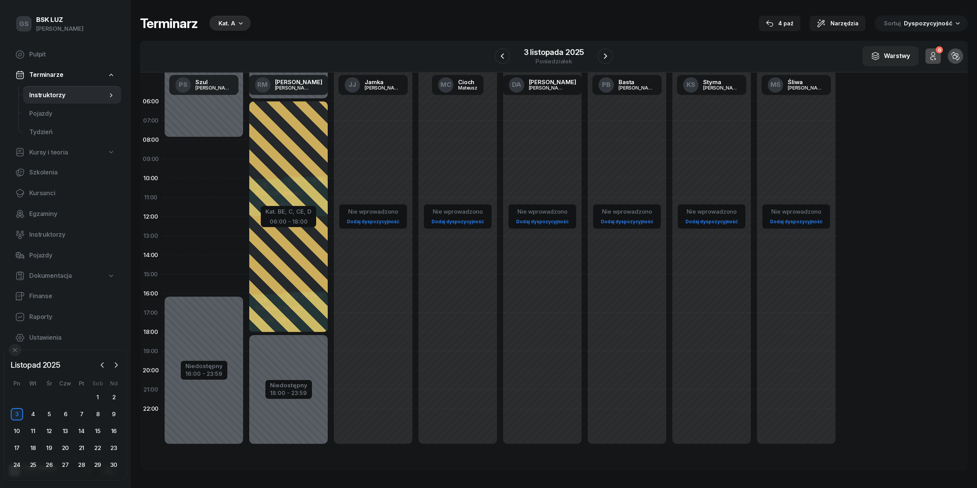
click at [231, 14] on div "Terminarz Kat. A [DATE] Narzędzia Sortuj Dyspozycyjność W Wybierz AK [PERSON_NA…" at bounding box center [554, 243] width 828 height 487
click at [231, 22] on div "Kat. A" at bounding box center [226, 23] width 17 height 9
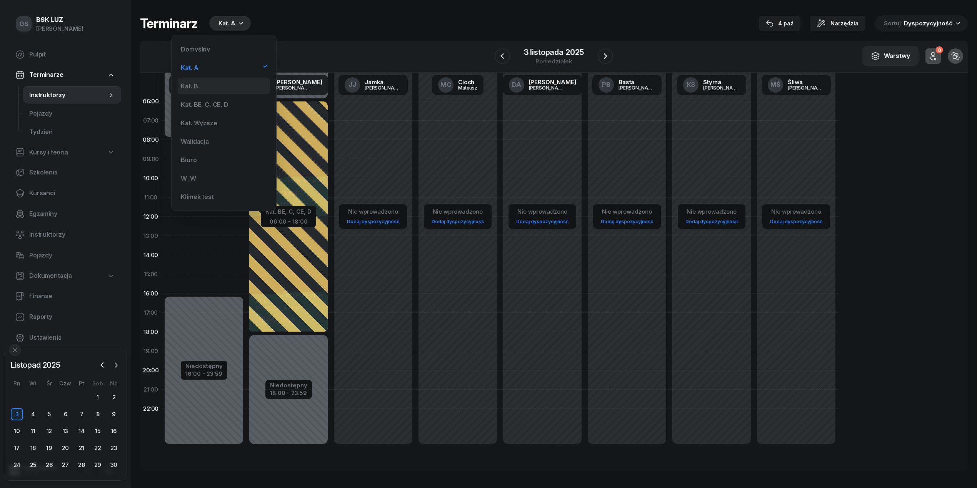
click at [201, 88] on div "Kat. B" at bounding box center [224, 85] width 92 height 15
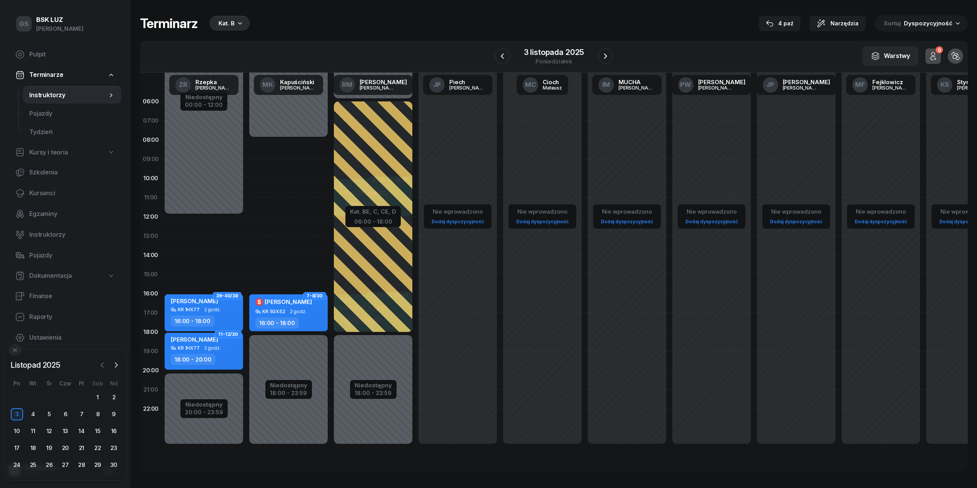
click at [101, 367] on icon "button" at bounding box center [102, 366] width 8 height 8
click at [21, 415] on div "6" at bounding box center [17, 414] width 12 height 12
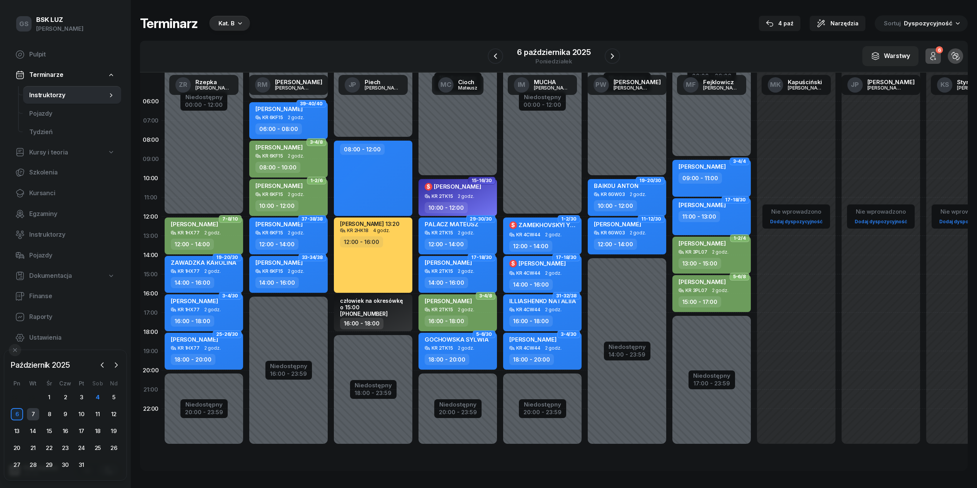
click at [33, 413] on div "7" at bounding box center [33, 414] width 12 height 12
click at [43, 418] on div "8" at bounding box center [49, 414] width 12 height 12
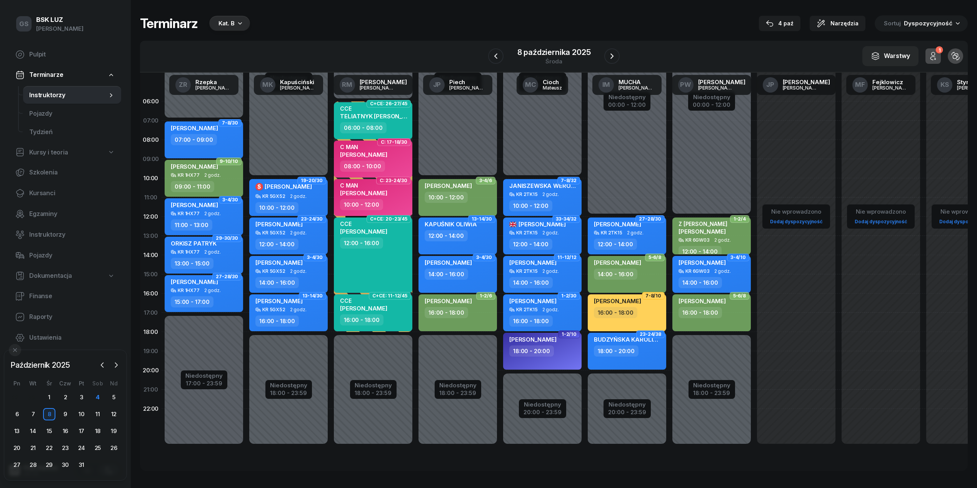
click at [50, 417] on div "8" at bounding box center [49, 414] width 12 height 12
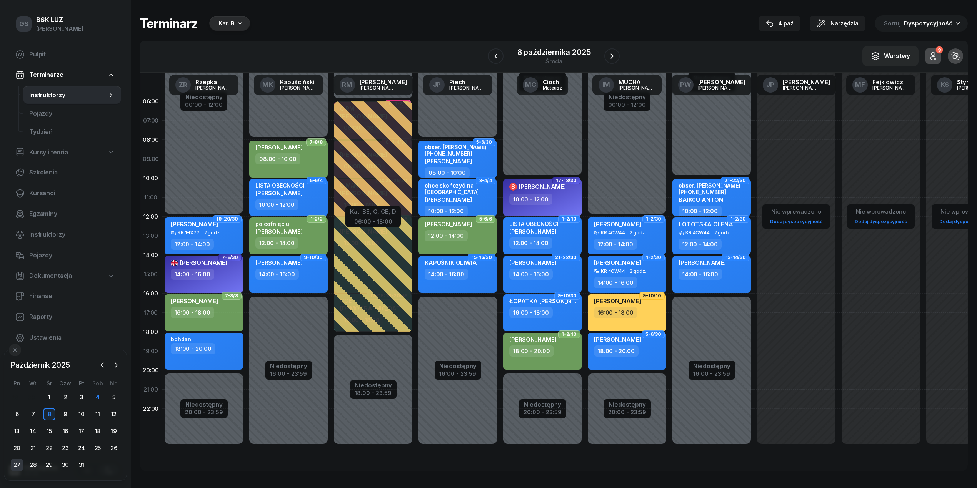
click at [15, 462] on div "27" at bounding box center [17, 465] width 12 height 12
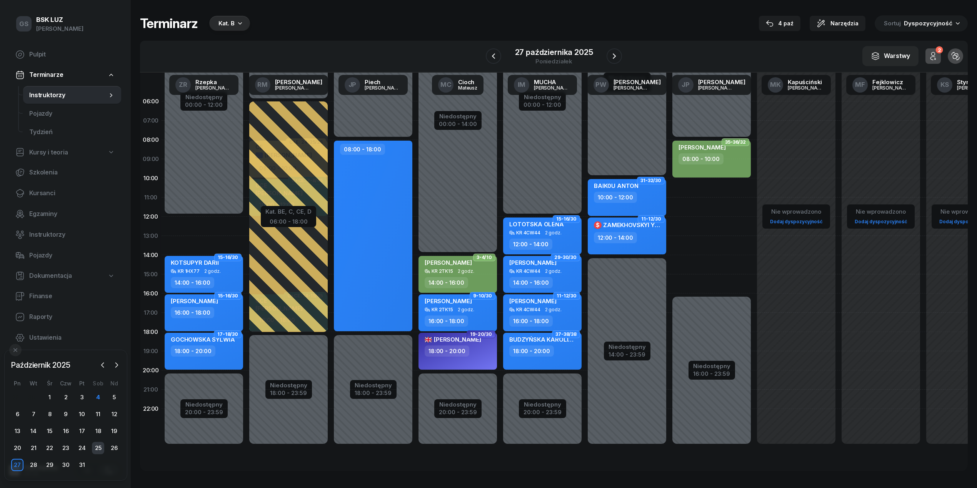
click at [97, 446] on div "25" at bounding box center [98, 448] width 12 height 12
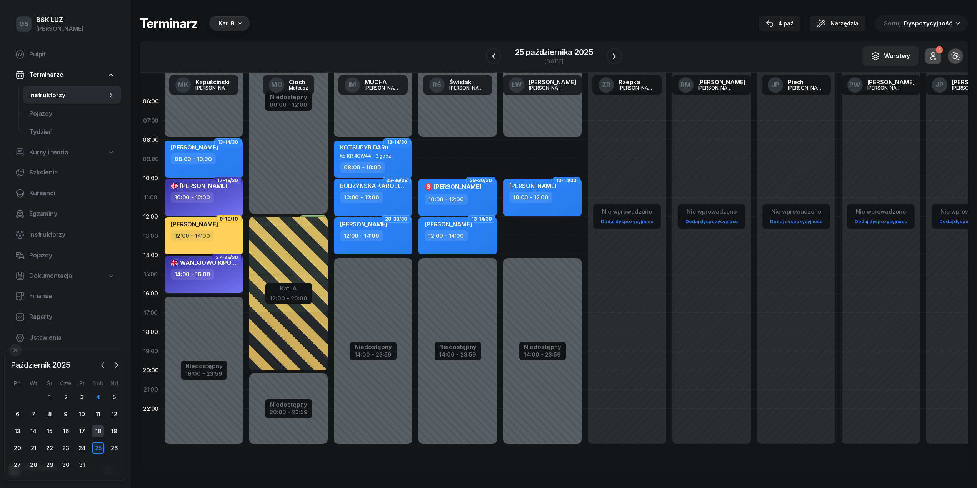
click at [97, 432] on div "18" at bounding box center [98, 431] width 12 height 12
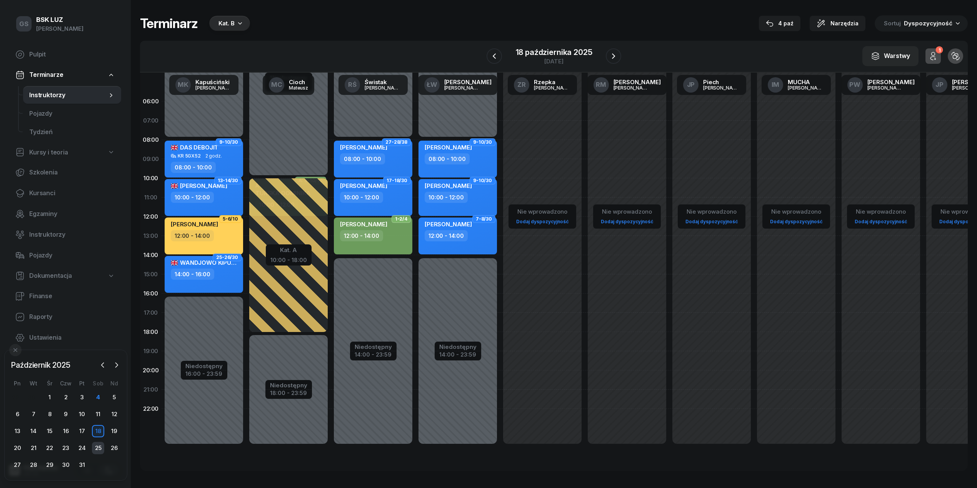
click at [100, 445] on div "25" at bounding box center [98, 448] width 12 height 12
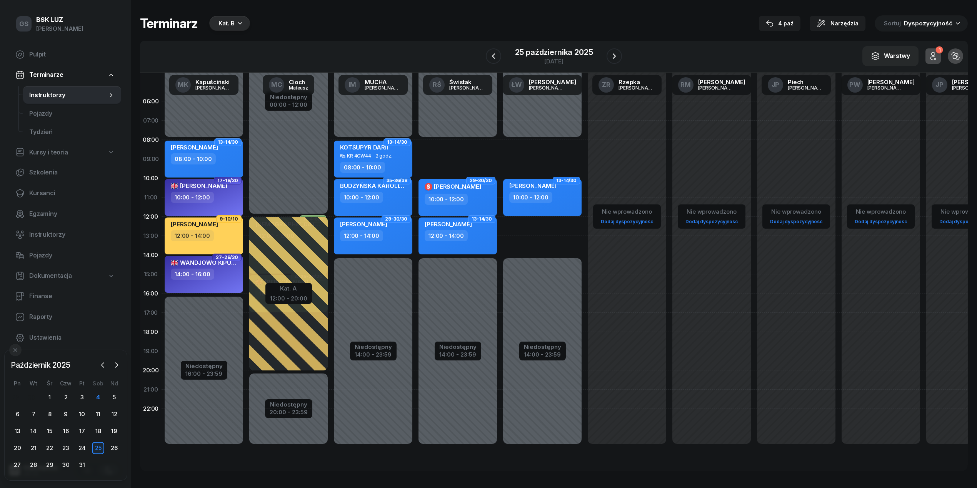
click at [381, 145] on span "KOTSUPYR DARII" at bounding box center [364, 147] width 48 height 7
select select "08"
select select "10"
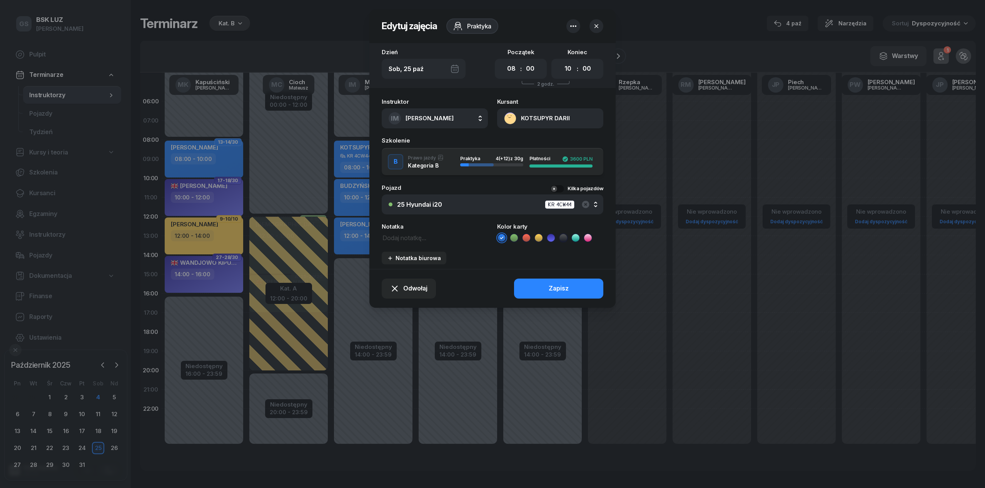
click at [597, 22] on button "button" at bounding box center [596, 26] width 14 height 14
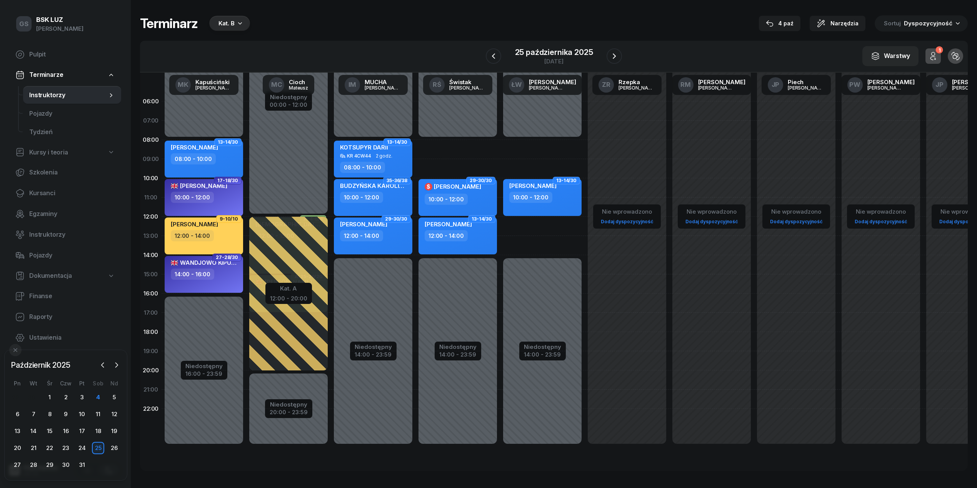
click at [382, 154] on span "2 godz." at bounding box center [384, 155] width 17 height 5
select select "08"
select select "10"
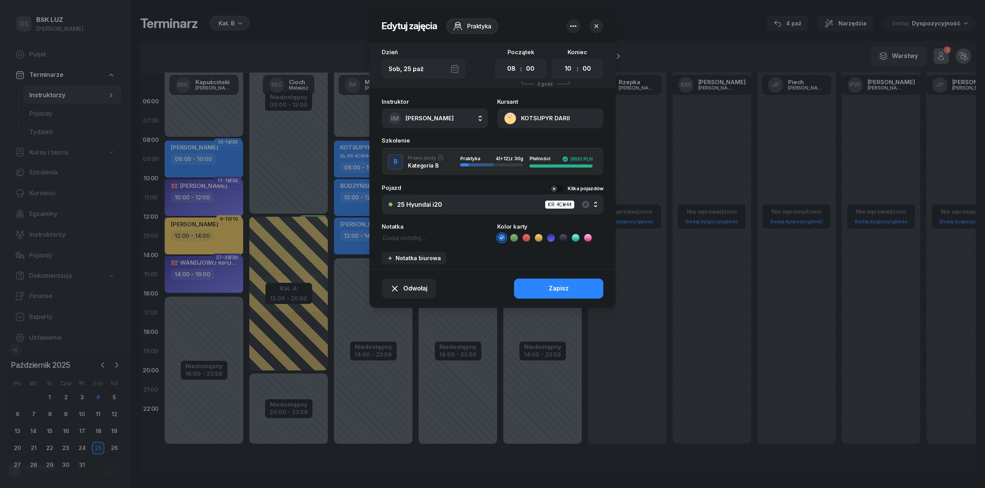
click at [589, 25] on button "button" at bounding box center [596, 26] width 14 height 14
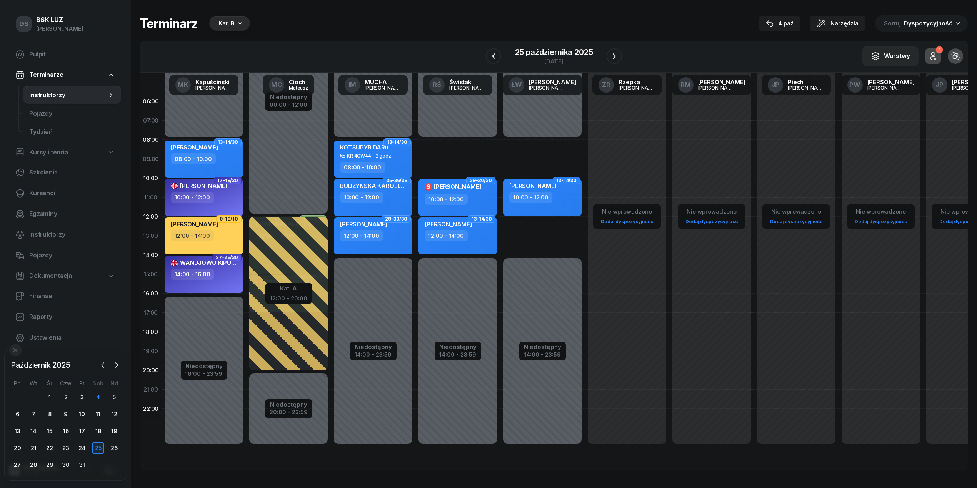
click at [378, 150] on div "KOTSUPYR DARII" at bounding box center [364, 149] width 48 height 10
select select "08"
select select "10"
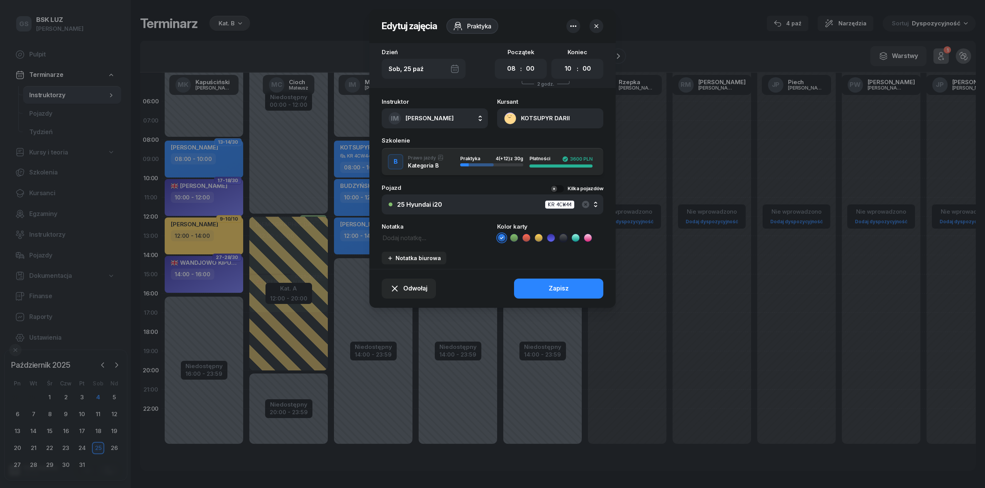
click at [408, 116] on span "[PERSON_NAME]" at bounding box center [429, 118] width 48 height 7
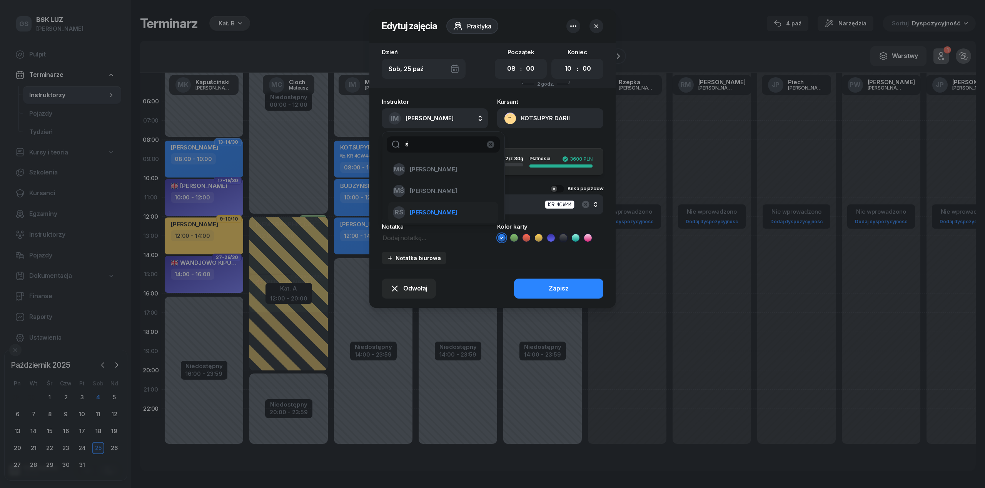
type input "ś"
click at [459, 217] on div "RŚ [PERSON_NAME]" at bounding box center [439, 213] width 92 height 12
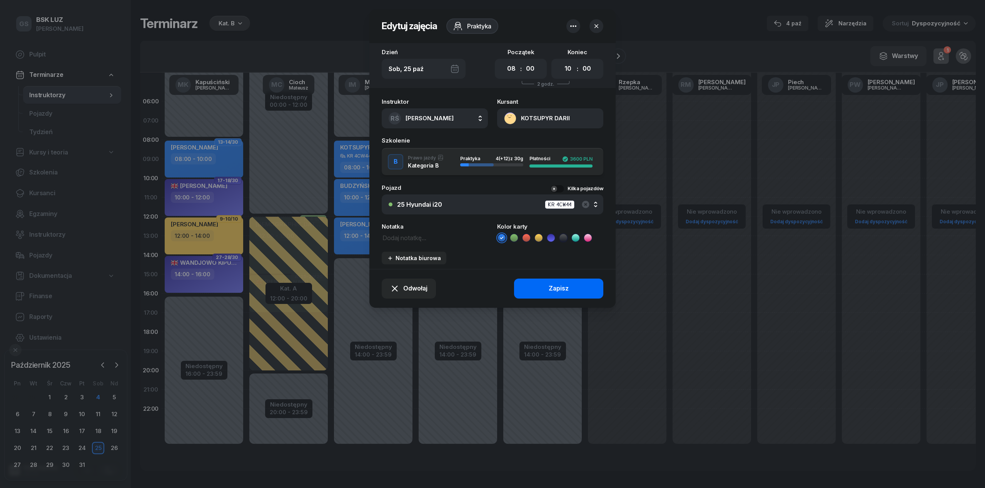
click at [583, 289] on button "Zapisz" at bounding box center [558, 289] width 89 height 20
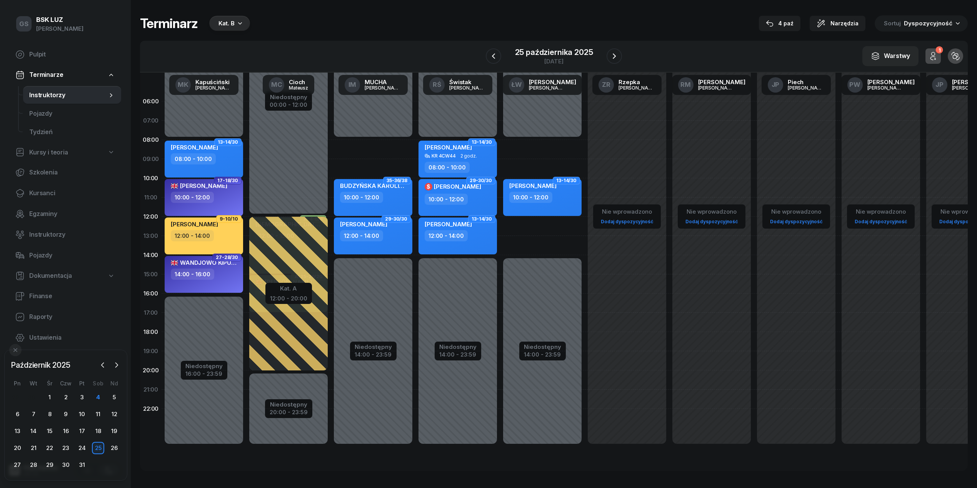
click at [376, 146] on div "Niedostępny 00:00 - 08:00 Niedostępny 14:00 - 23:59 9-10/30 kursant odwołał [PE…" at bounding box center [373, 274] width 85 height 365
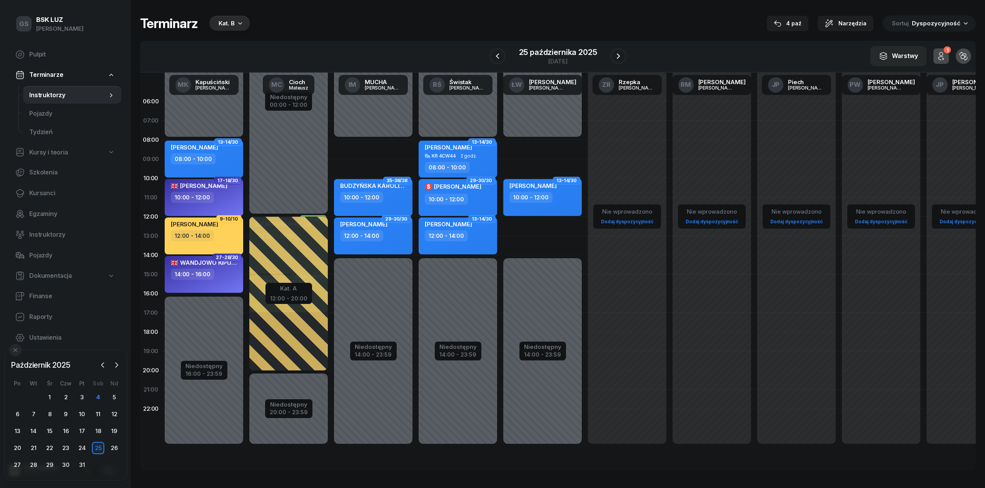
select select "08"
select select "10"
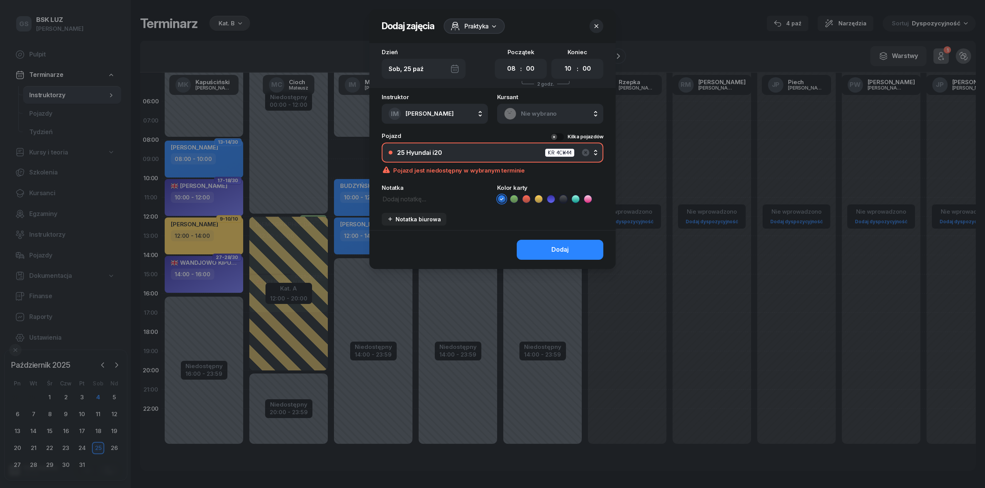
click at [521, 105] on div "Nie wybrano" at bounding box center [550, 114] width 106 height 20
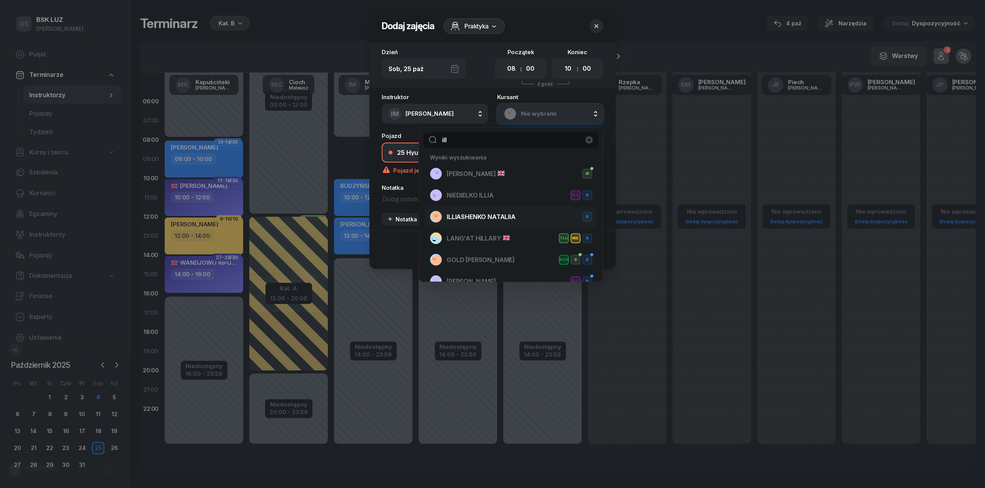
type input "ill"
click at [497, 213] on span "ILLIASHENKO NATALIIA" at bounding box center [481, 217] width 69 height 10
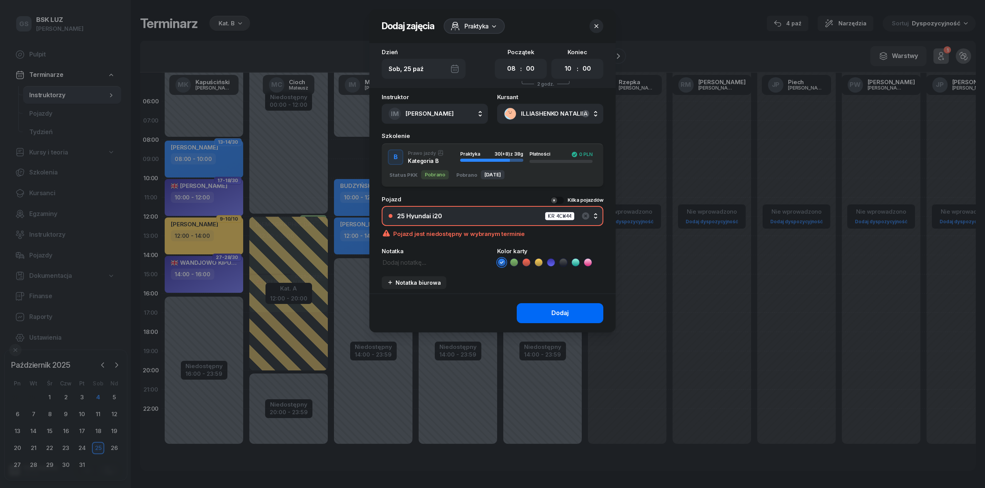
click at [570, 314] on button "Dodaj" at bounding box center [560, 313] width 87 height 20
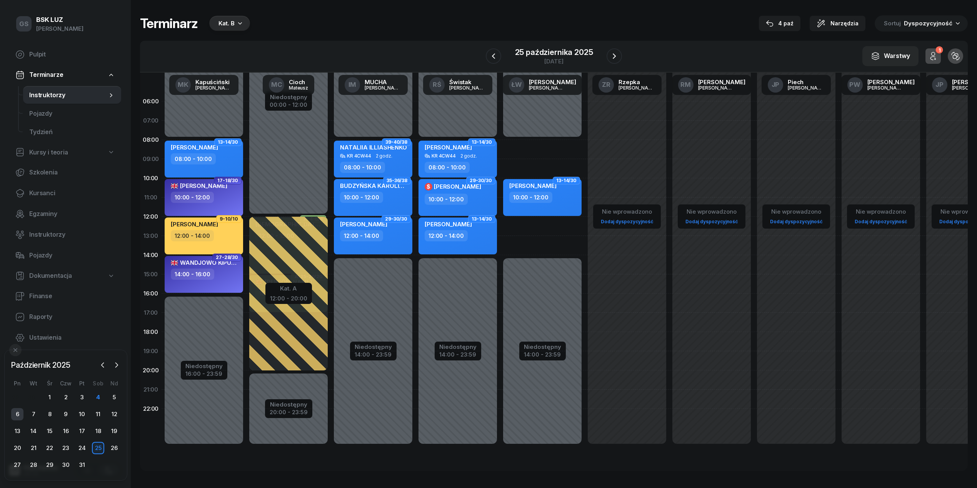
click at [19, 416] on div "6" at bounding box center [17, 414] width 12 height 12
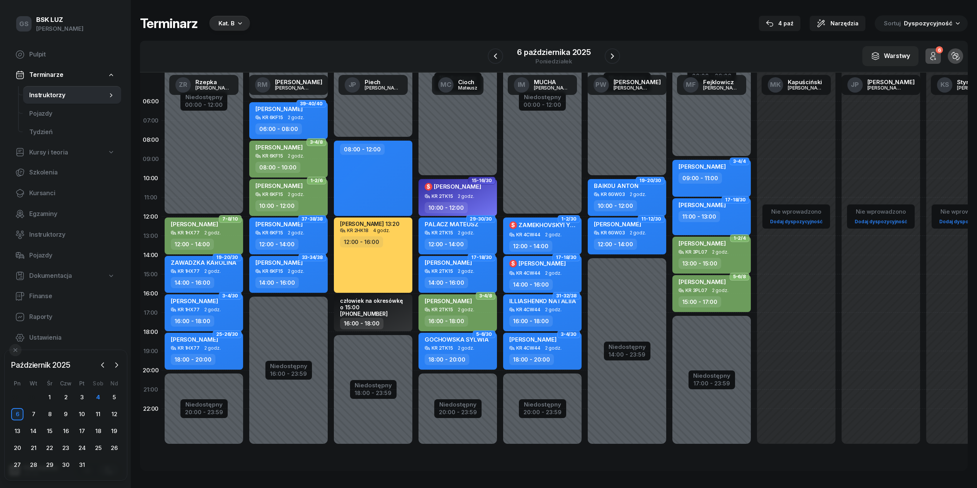
click at [550, 304] on div "ILLIASHENKO NATALIIA" at bounding box center [542, 303] width 67 height 10
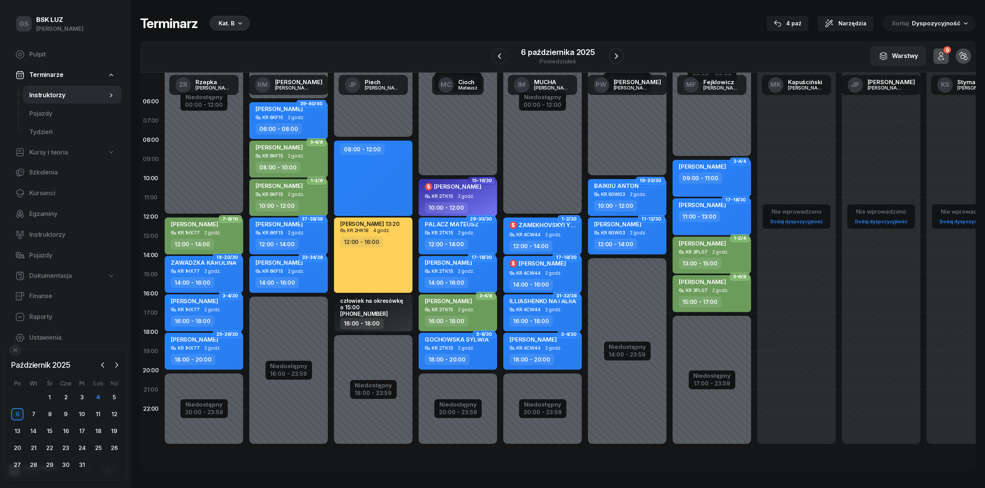
select select "16"
select select "18"
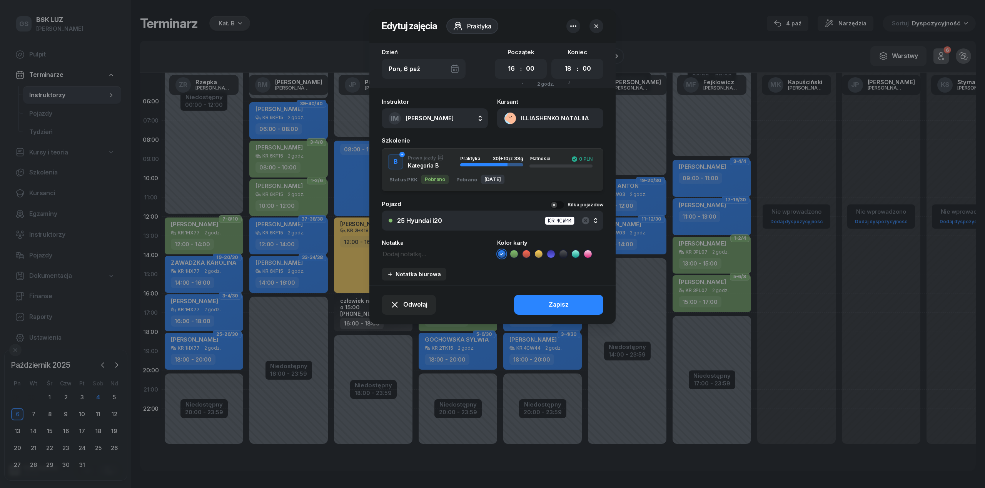
click at [578, 27] on button "button" at bounding box center [573, 26] width 14 height 14
click at [546, 52] on div "Usuń" at bounding box center [544, 50] width 14 height 10
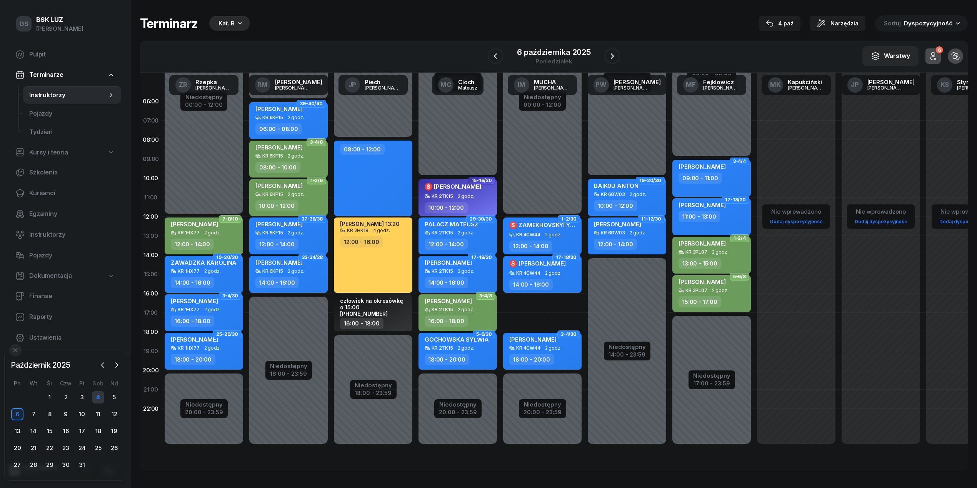
click at [100, 396] on div "4" at bounding box center [98, 398] width 12 height 12
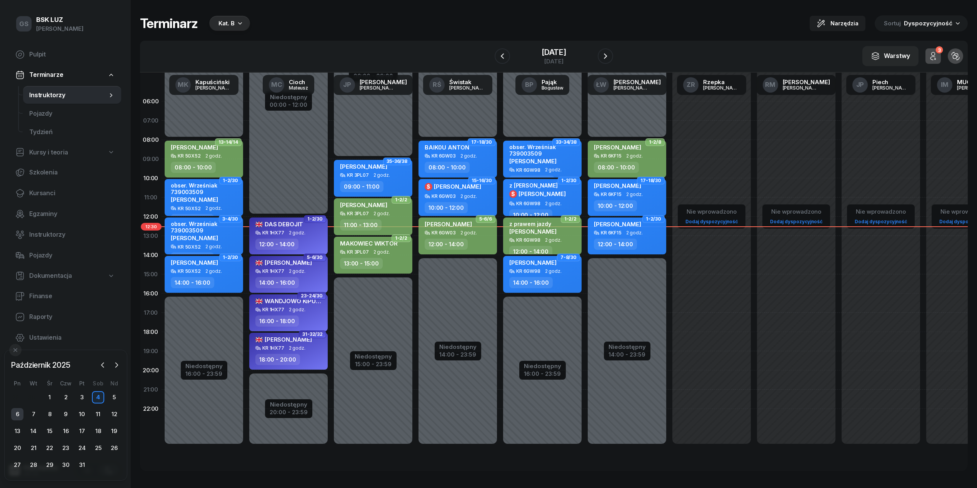
click at [18, 416] on div "6" at bounding box center [17, 414] width 12 height 12
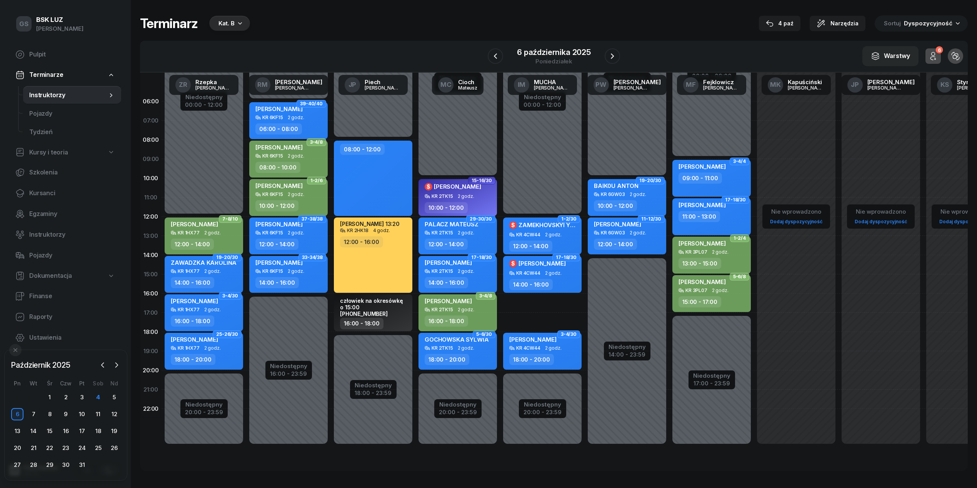
click at [468, 305] on div "[PERSON_NAME]" at bounding box center [448, 303] width 47 height 10
select select "16"
select select "18"
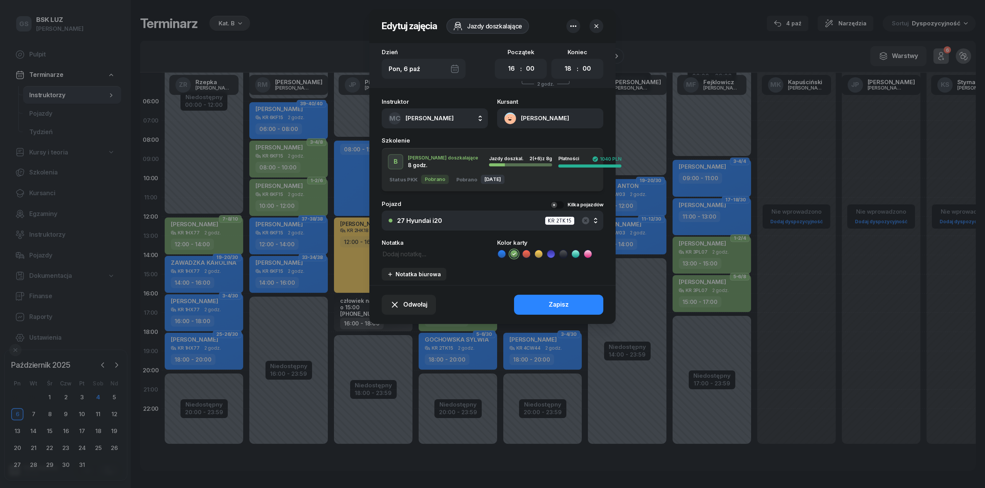
click at [421, 117] on span "[PERSON_NAME]" at bounding box center [429, 118] width 48 height 7
type input "much"
click at [434, 162] on li "IM [PERSON_NAME]" at bounding box center [443, 170] width 110 height 22
click at [518, 309] on button "Zapisz" at bounding box center [558, 305] width 89 height 20
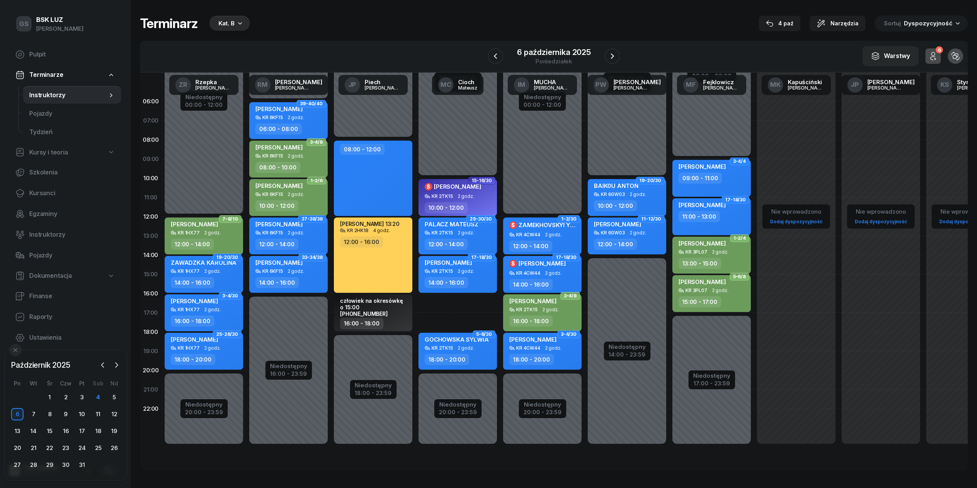
click at [460, 300] on div "Niedostępny 00:00 - 10:00 Niedostępny 20:00 - 23:59 7-8/32 kursant odwołał [PER…" at bounding box center [457, 274] width 85 height 365
select select "16"
select select "18"
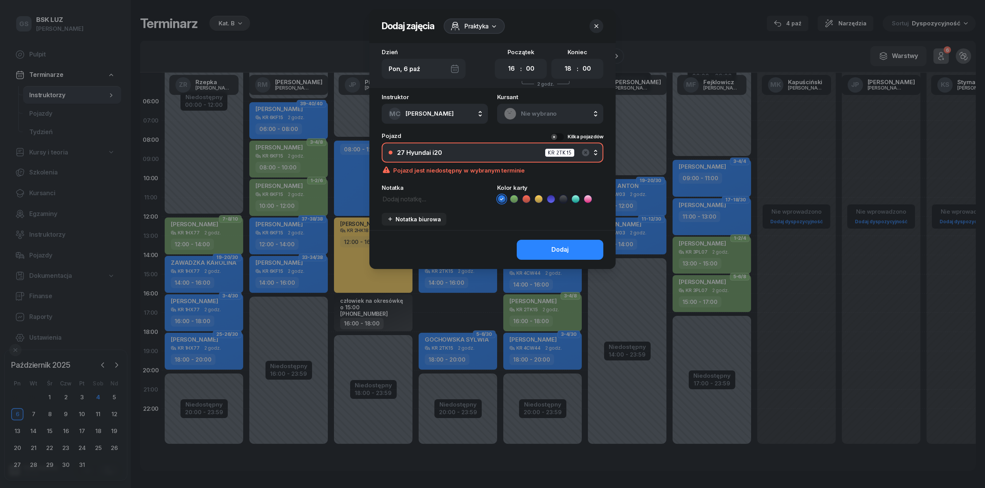
click at [528, 104] on div "Nie wybrano" at bounding box center [550, 114] width 106 height 20
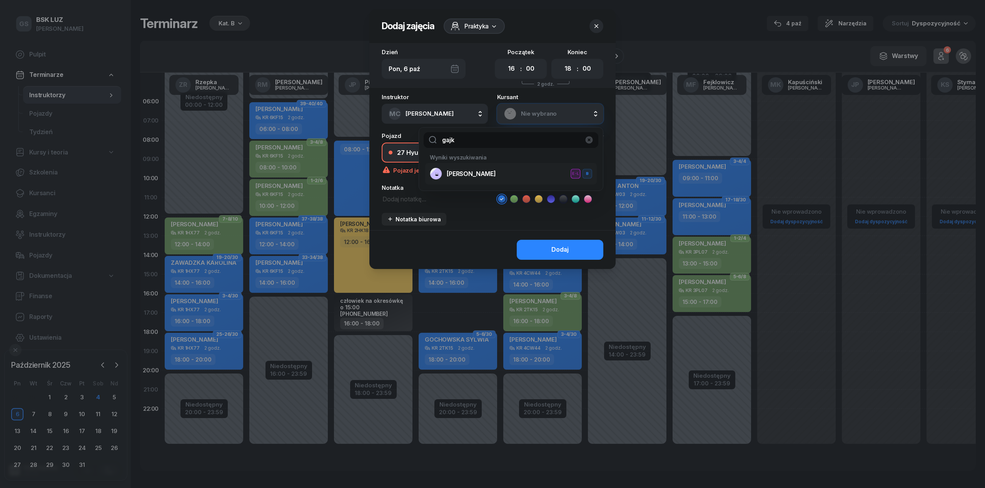
type input "gajk"
click at [495, 171] on span "[PERSON_NAME]" at bounding box center [471, 174] width 49 height 10
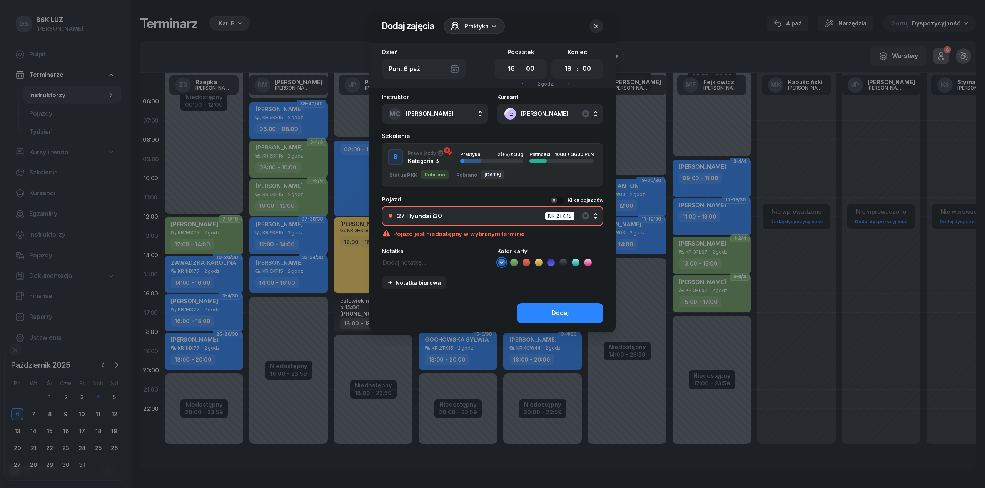
click at [497, 152] on div "2 (+8) z 30g" at bounding box center [510, 154] width 26 height 5
click at [534, 312] on button "Dodaj" at bounding box center [560, 313] width 87 height 20
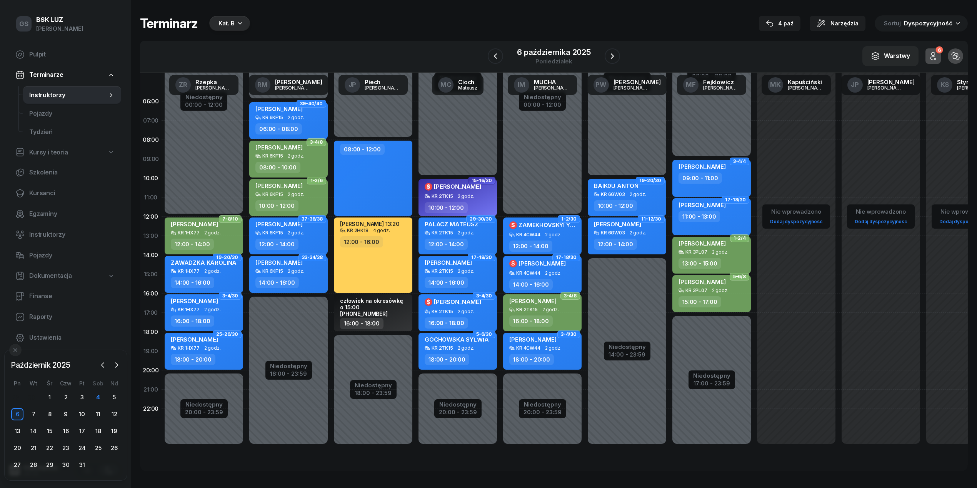
drag, startPoint x: 532, startPoint y: 212, endPoint x: 534, endPoint y: 216, distance: 5.0
click at [533, 215] on div "Niedostępny 00:00 - 12:00 Niedostępny 20:00 - 23:59 1-2/2 kursant odwołał KOT […" at bounding box center [542, 274] width 85 height 365
select select "11"
select select "12"
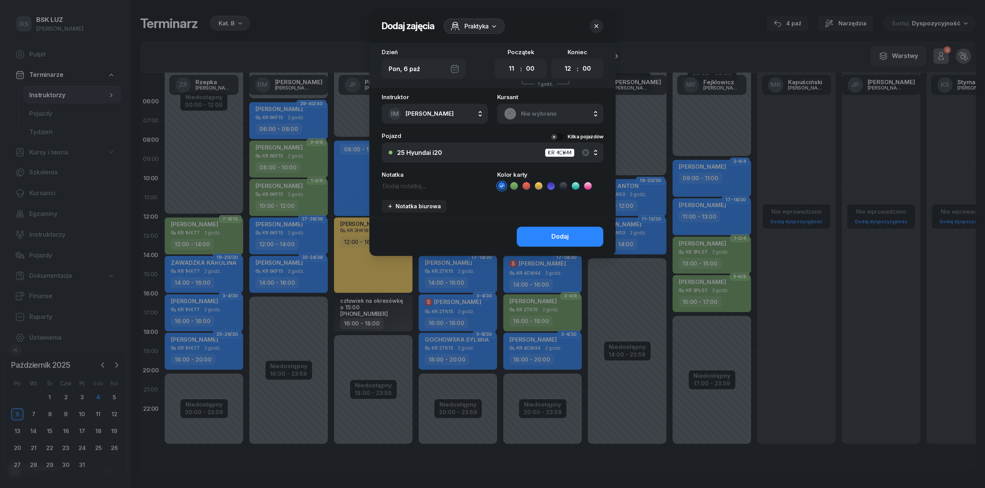
click at [598, 33] on header "Dodaj zajęcia Praktyka" at bounding box center [492, 26] width 246 height 34
click at [594, 26] on icon "button" at bounding box center [596, 26] width 8 height 8
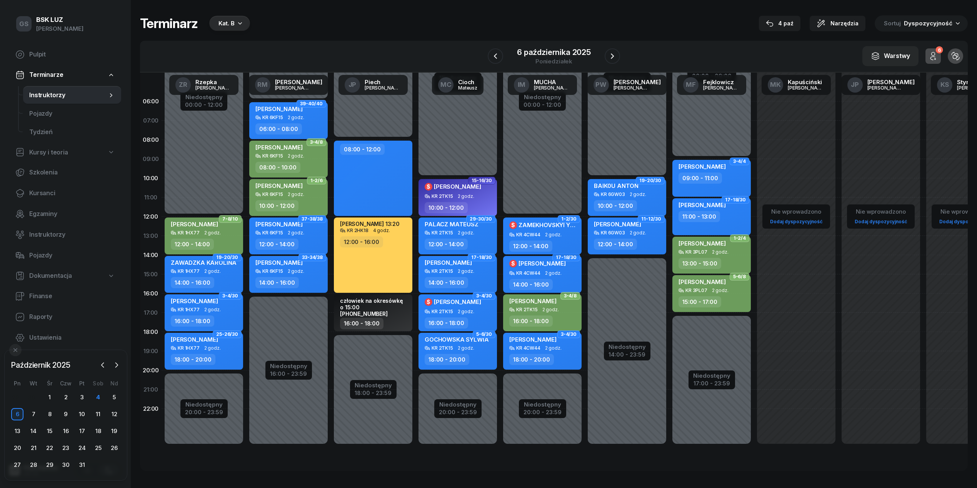
click at [543, 233] on div "KR 4CW44 2 godz." at bounding box center [543, 234] width 68 height 5
select select "12"
select select "14"
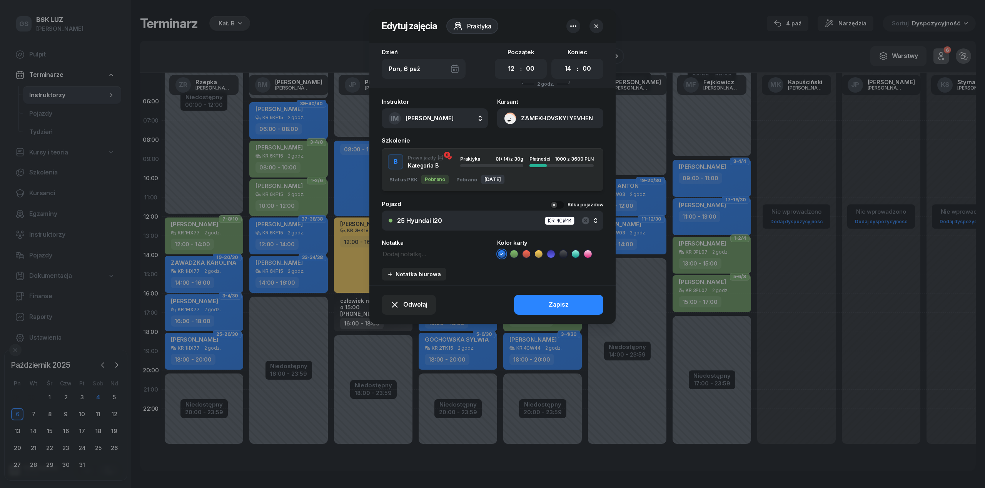
click at [543, 122] on button "ZAMEKHOVSKYI YEVHEN" at bounding box center [550, 118] width 106 height 20
click at [597, 22] on icon "button" at bounding box center [596, 26] width 8 height 8
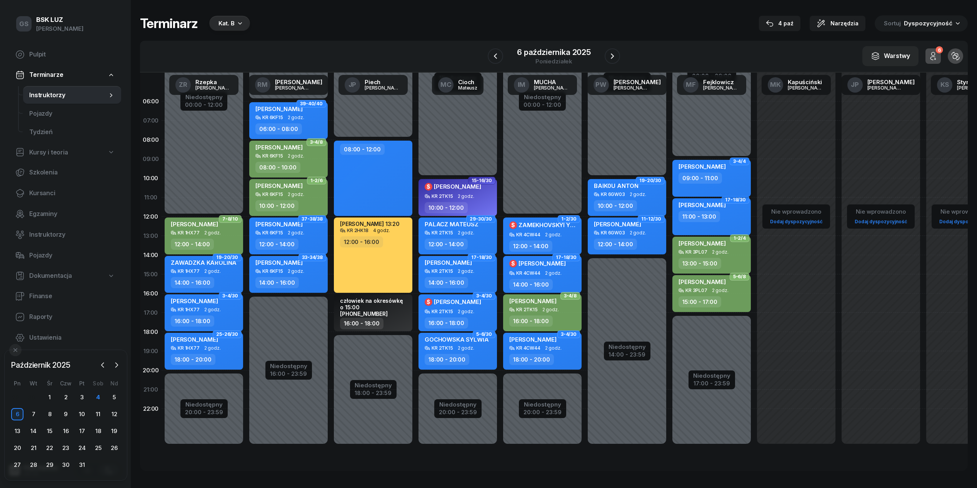
click at [717, 175] on div "09:00 - 11:00" at bounding box center [700, 178] width 43 height 11
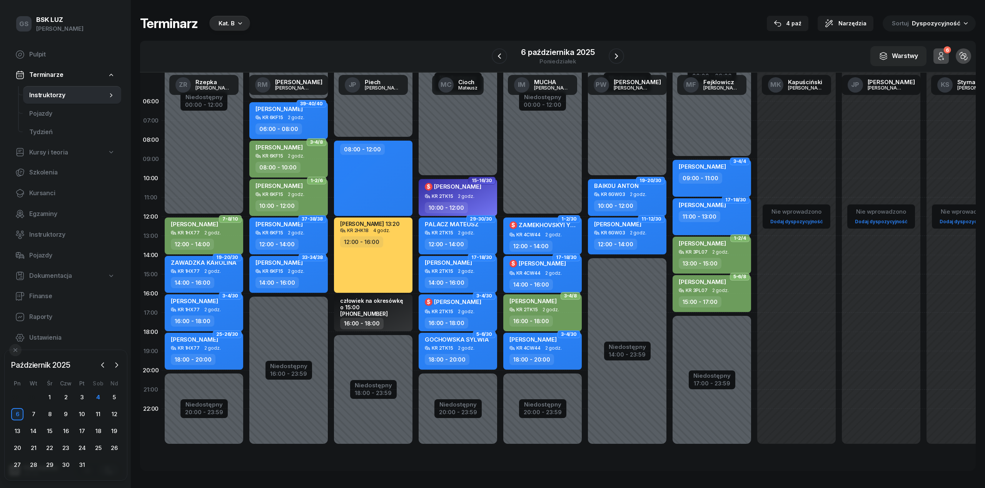
select select "09"
select select "11"
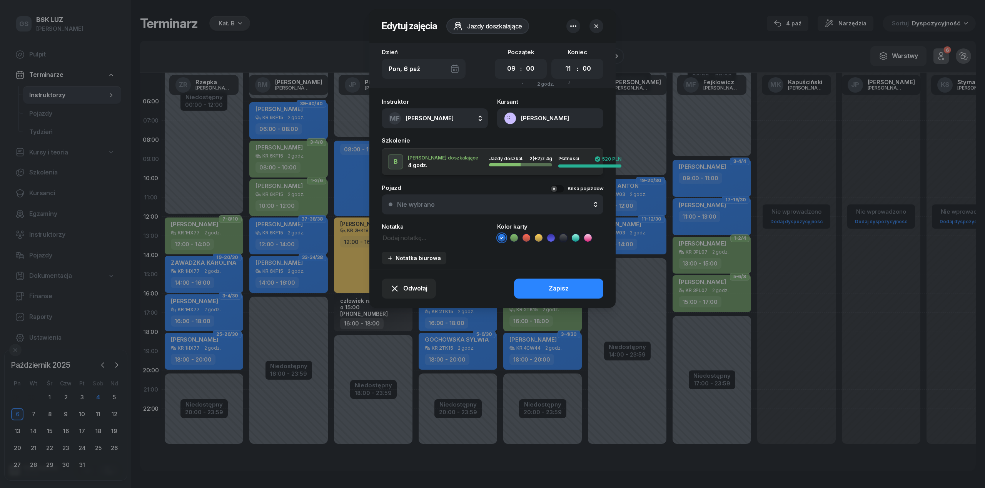
click at [527, 112] on button "[PERSON_NAME]" at bounding box center [550, 118] width 106 height 20
click at [542, 139] on link "Otwórz profil" at bounding box center [549, 144] width 101 height 19
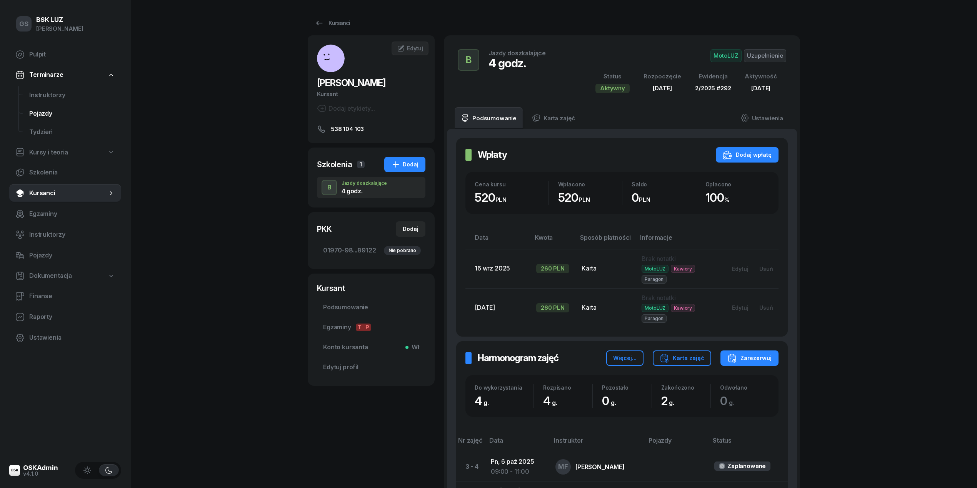
click at [44, 109] on span "Pojazdy" at bounding box center [72, 114] width 86 height 10
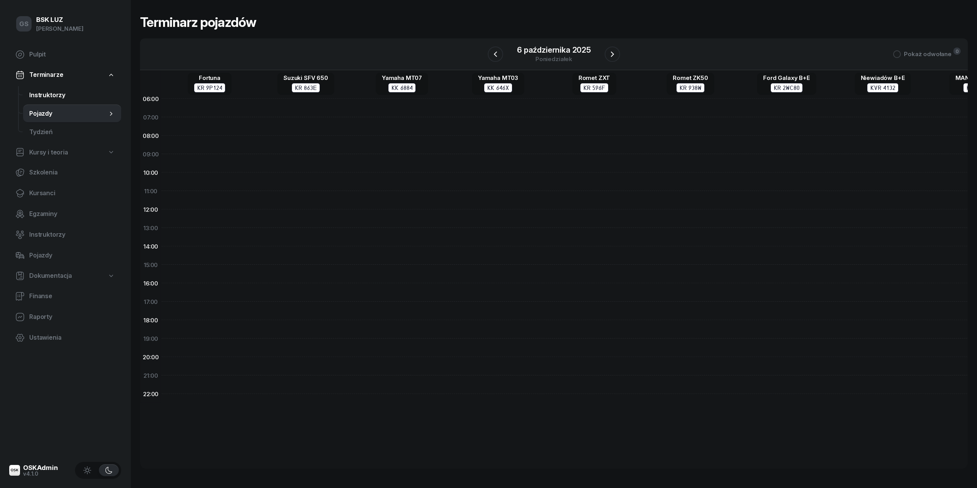
click at [58, 95] on span "Instruktorzy" at bounding box center [72, 95] width 86 height 10
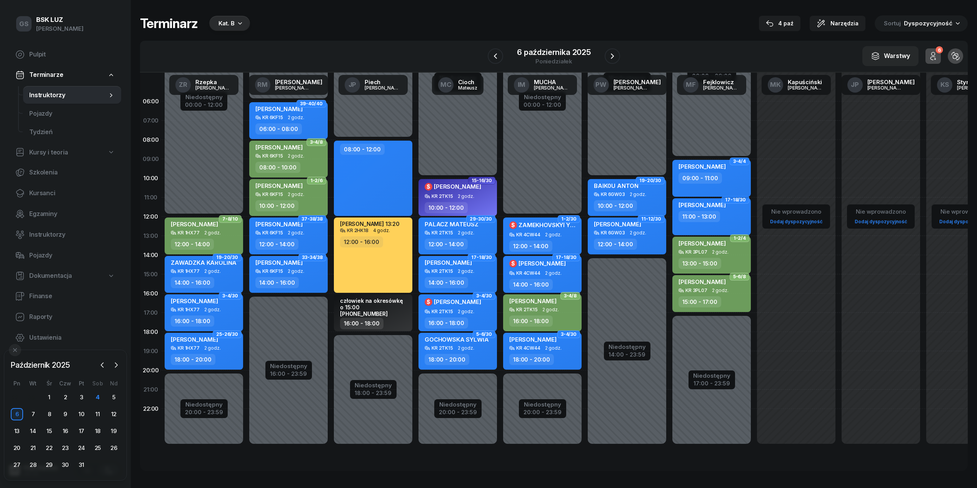
click at [742, 167] on div "[PERSON_NAME]" at bounding box center [713, 168] width 68 height 10
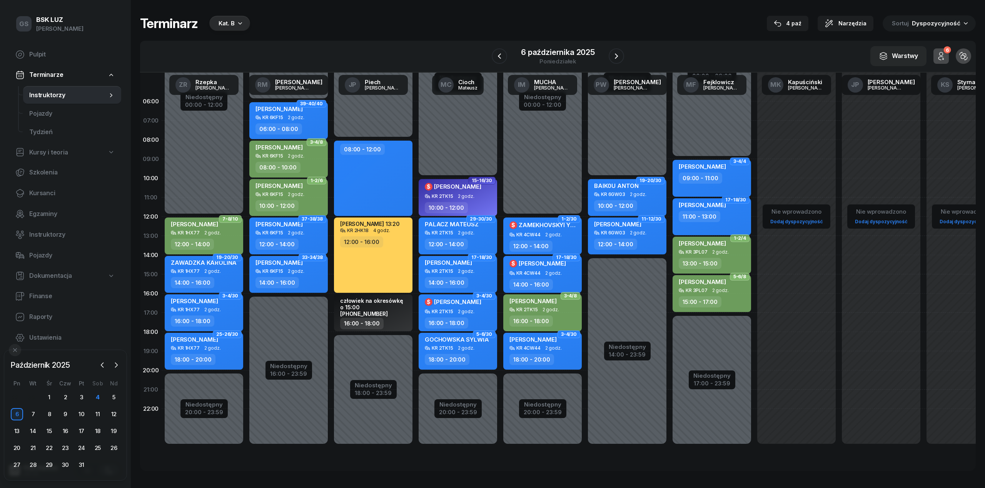
select select "09"
select select "11"
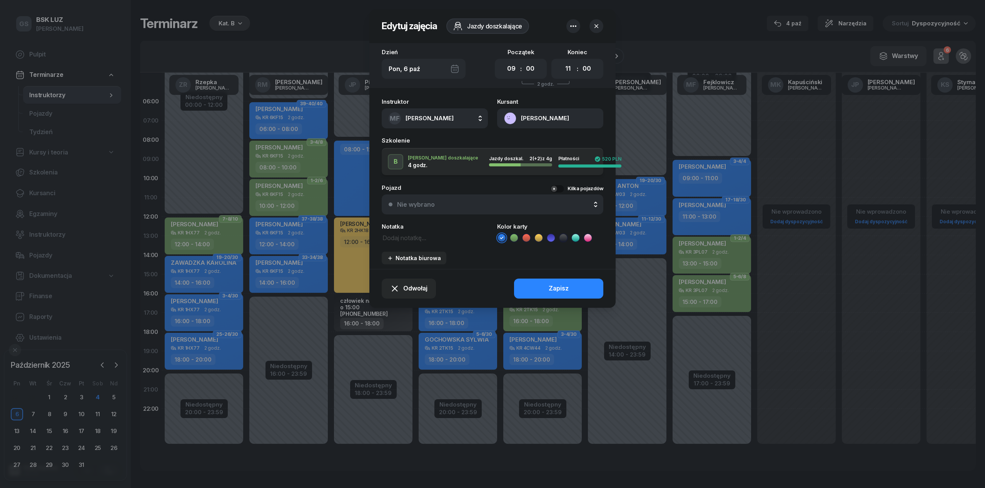
click at [512, 240] on icon at bounding box center [514, 238] width 8 height 8
click at [547, 294] on button "Zapisz" at bounding box center [558, 289] width 89 height 20
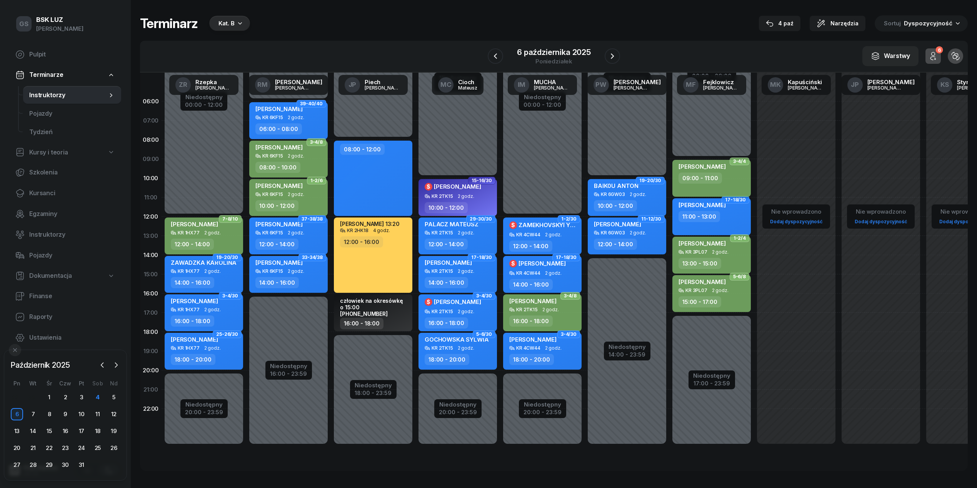
click at [704, 168] on span "[PERSON_NAME]" at bounding box center [702, 166] width 47 height 7
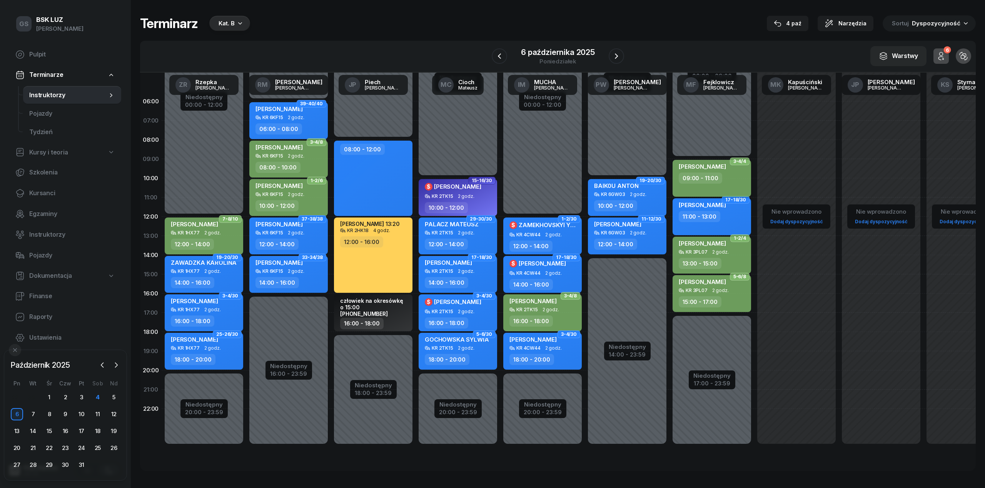
select select "09"
select select "11"
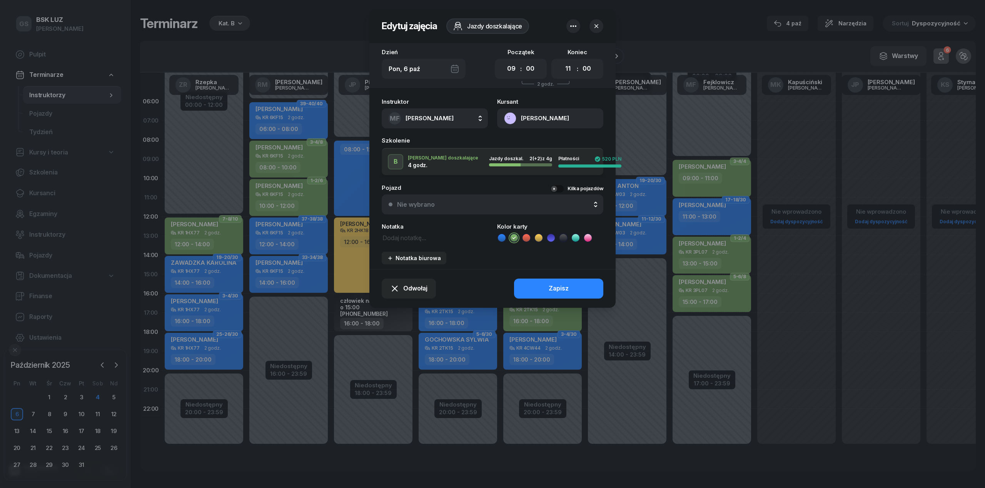
click at [563, 129] on div "Instruktor MF [PERSON_NAME] AK [PERSON_NAME] BP [PERSON_NAME] DP [PERSON_NAME] …" at bounding box center [492, 181] width 246 height 175
click at [563, 125] on button "[PERSON_NAME]" at bounding box center [550, 118] width 106 height 20
click at [590, 25] on button "button" at bounding box center [596, 26] width 14 height 14
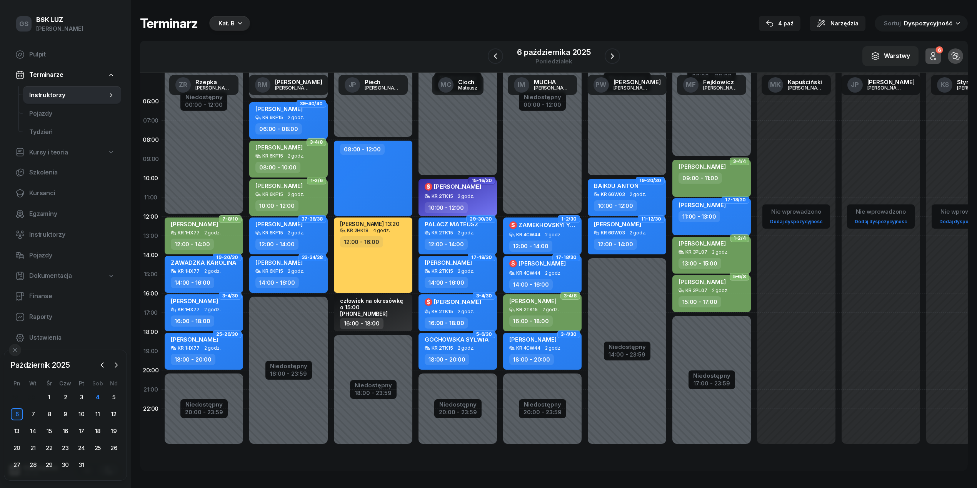
click at [700, 174] on div "09:00 - 11:00" at bounding box center [700, 178] width 43 height 11
select select "09"
select select "11"
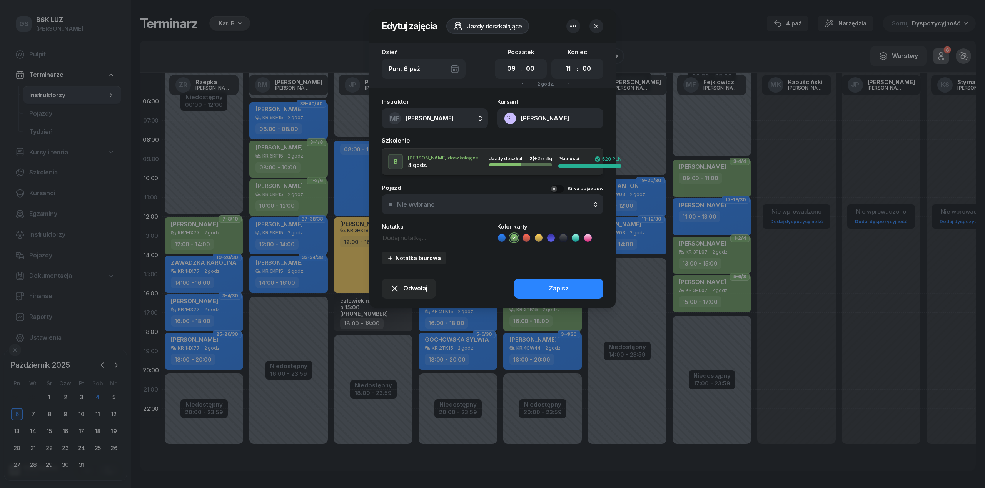
click at [517, 207] on button "Nie wybrano" at bounding box center [493, 205] width 222 height 20
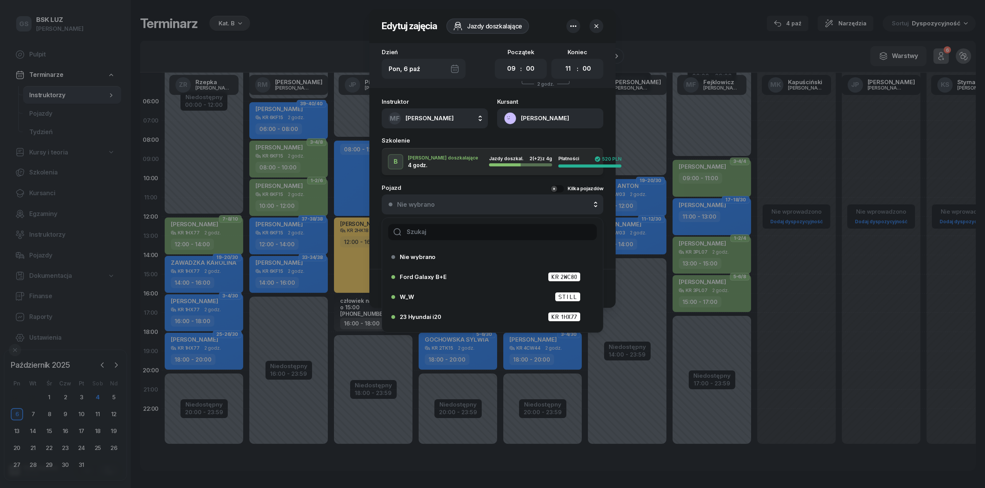
click at [519, 228] on input "text" at bounding box center [492, 232] width 208 height 16
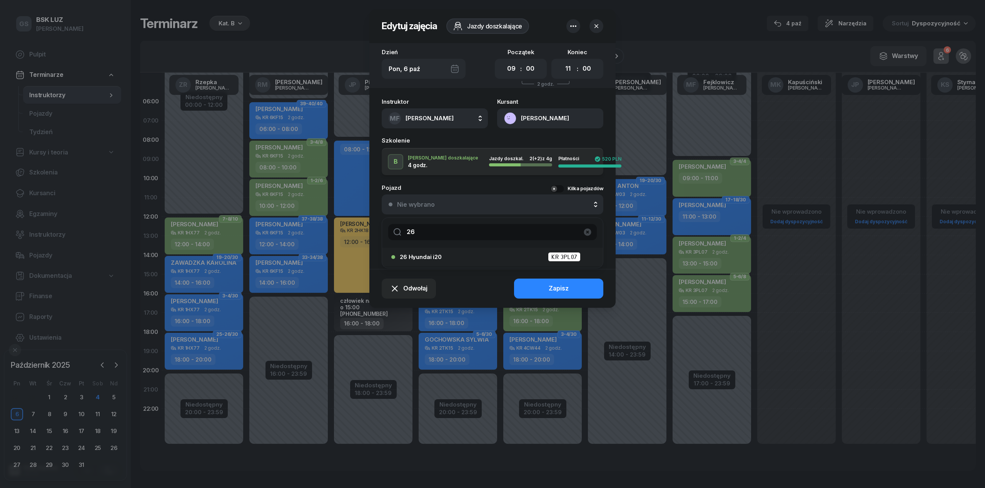
type input "26"
click at [493, 256] on div "26 Hyundai i20 KR 3PL07" at bounding box center [494, 257] width 189 height 10
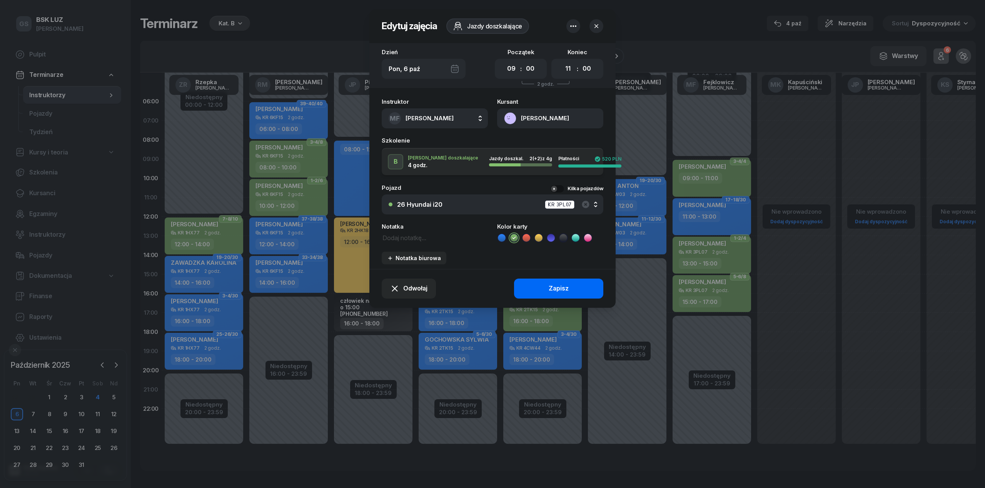
click at [560, 294] on button "Zapisz" at bounding box center [558, 289] width 89 height 20
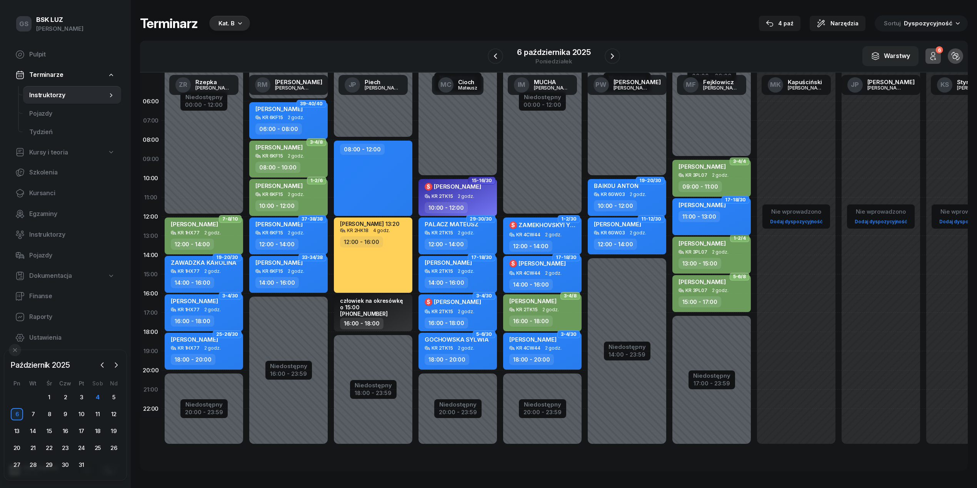
click at [717, 220] on div "11:00 - 13:00" at bounding box center [700, 216] width 42 height 11
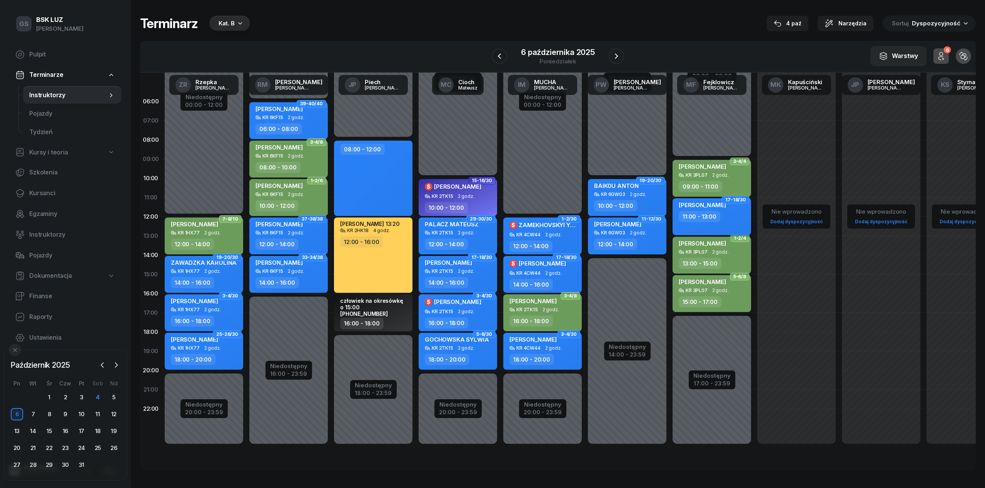
select select "11"
select select "13"
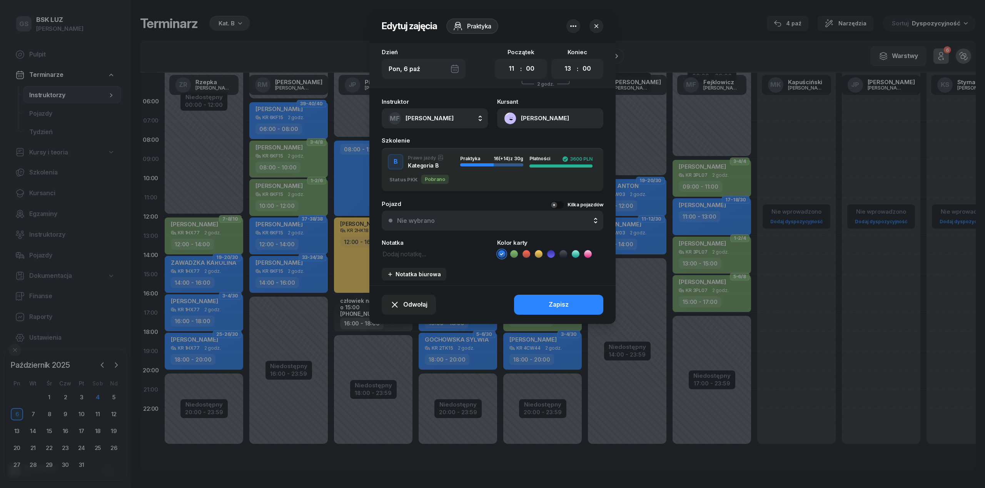
click at [596, 22] on icon "button" at bounding box center [596, 26] width 8 height 8
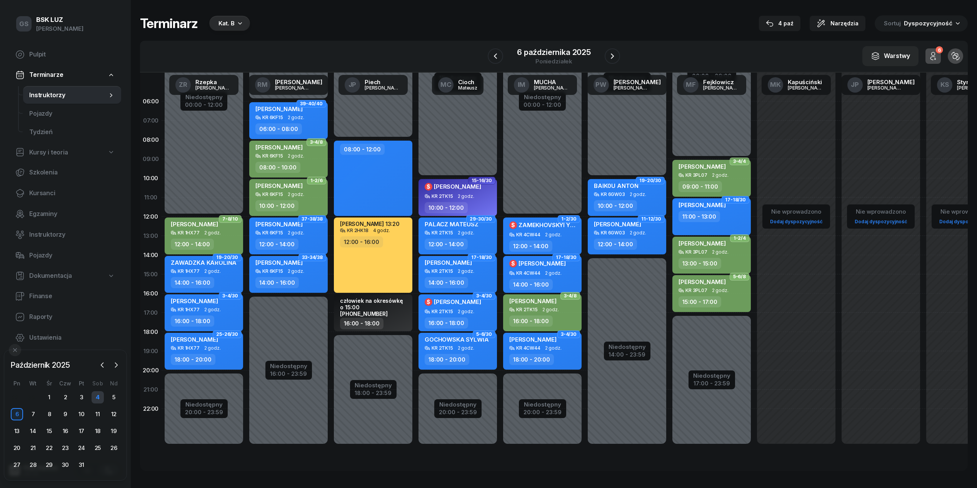
click at [95, 393] on div "4" at bounding box center [98, 398] width 12 height 12
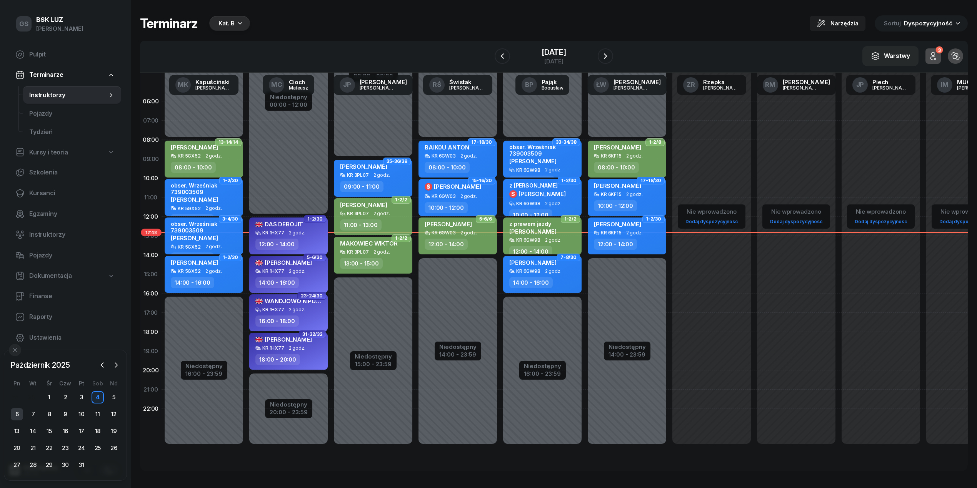
click at [17, 414] on div "6" at bounding box center [17, 414] width 12 height 12
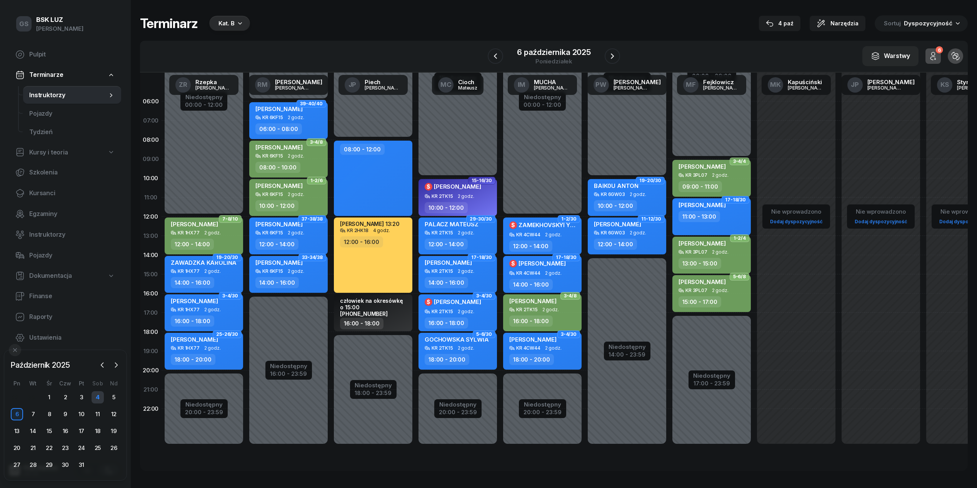
click at [94, 399] on div "4" at bounding box center [98, 398] width 12 height 12
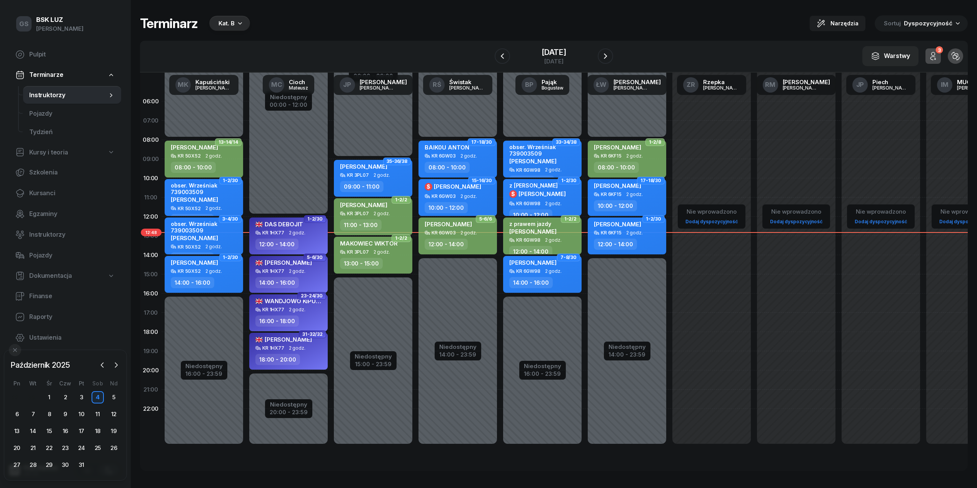
click at [373, 272] on div "MAKOWIEC WIKTOR KR 3PL07 2 godz. 13:00 - 15:00" at bounding box center [373, 255] width 78 height 37
select select "13"
select select "15"
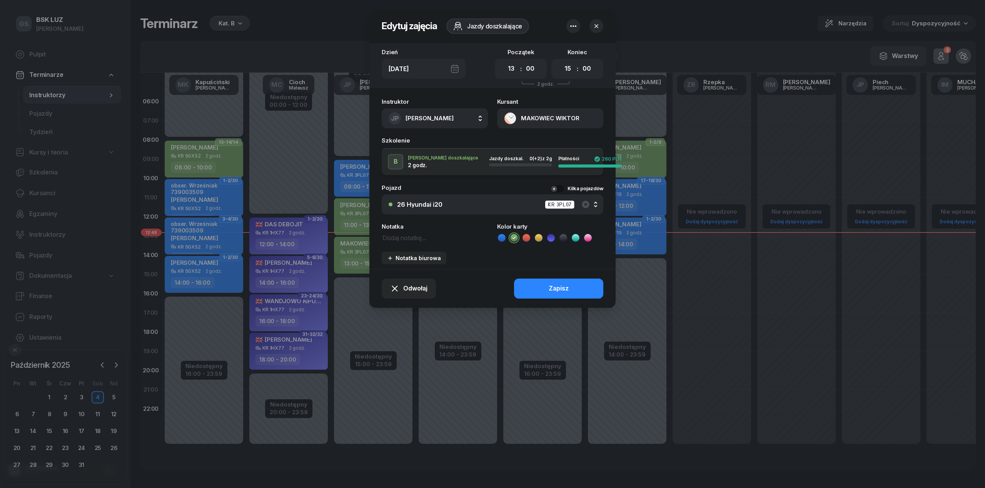
click at [599, 26] on icon "button" at bounding box center [596, 26] width 8 height 8
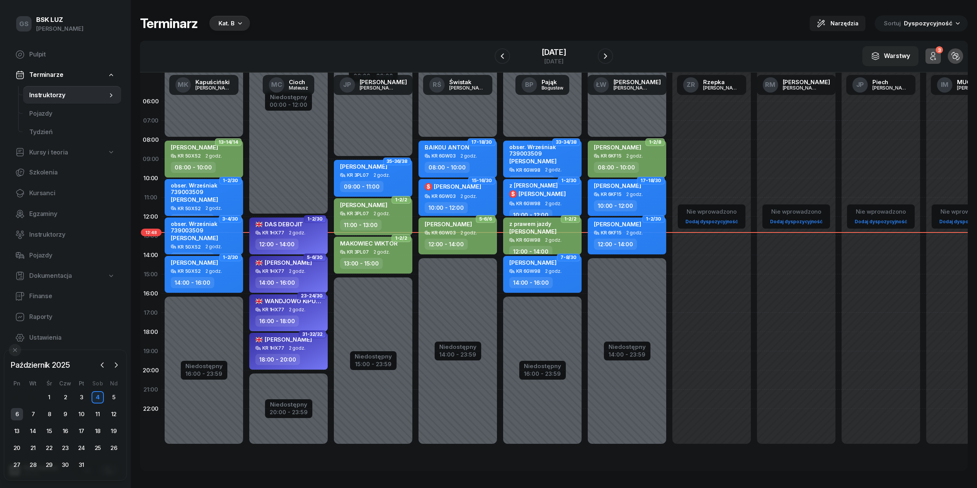
click at [15, 413] on div "6" at bounding box center [17, 414] width 12 height 12
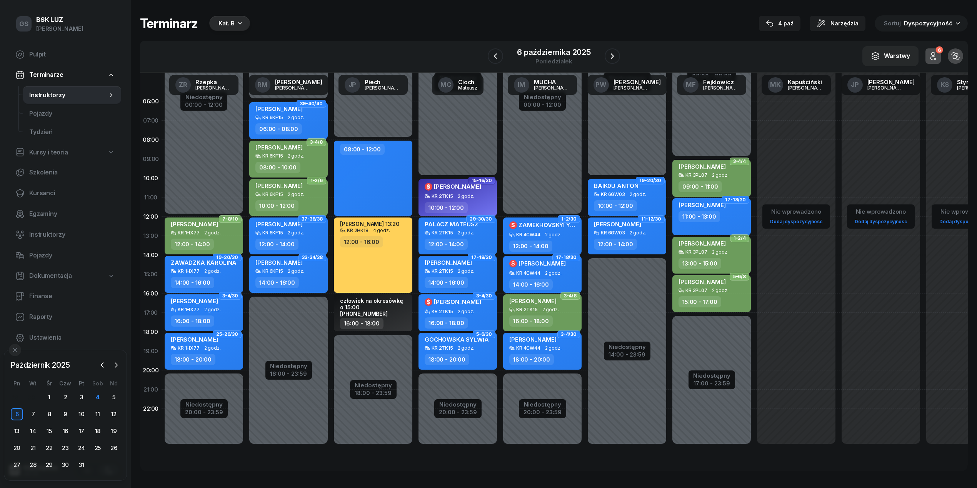
click at [674, 127] on div "Niedostępny 00:00 - 09:00 Niedostępny 17:00 - 23:59 3-4/4 [PERSON_NAME] 3PL07 2…" at bounding box center [711, 274] width 85 height 365
select select "07"
select select "09"
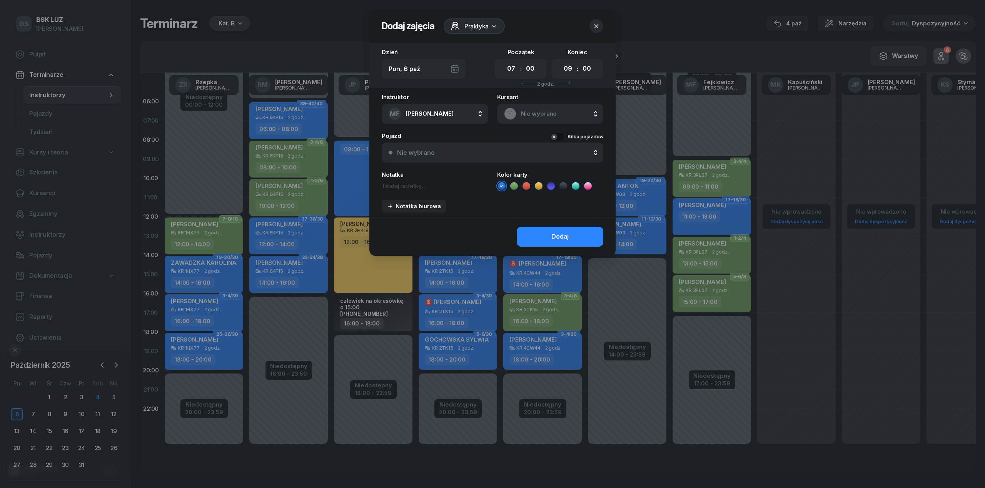
click at [600, 27] on button "button" at bounding box center [596, 26] width 14 height 14
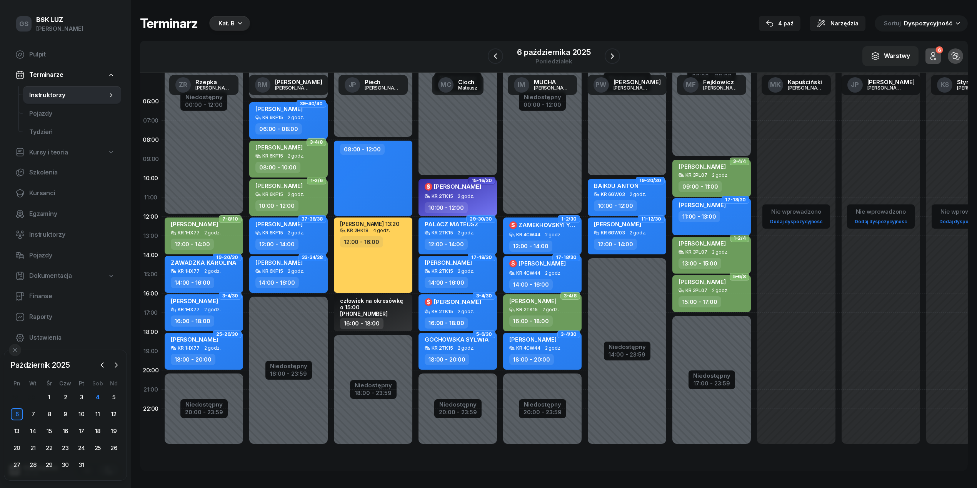
click at [704, 222] on div "11:00 - 13:00" at bounding box center [700, 216] width 42 height 11
select select "11"
select select "13"
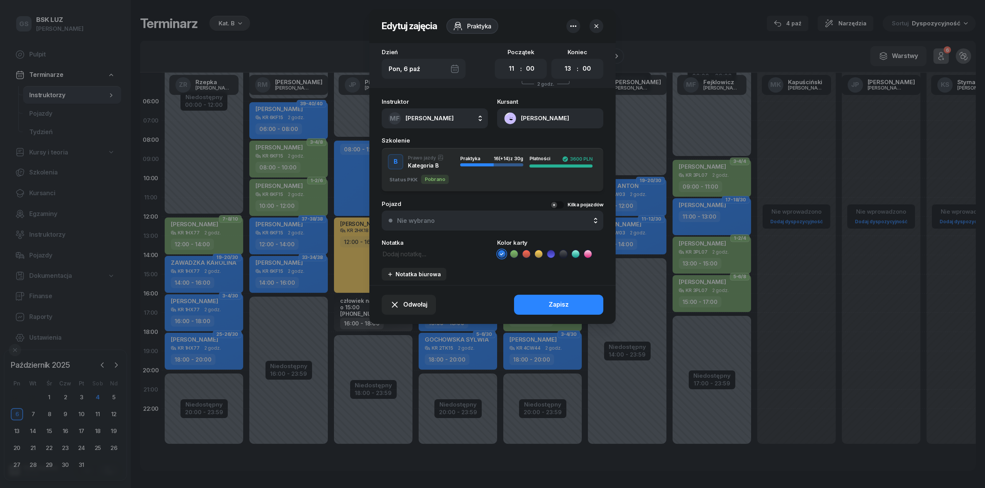
click at [446, 211] on button "Nie wybrano" at bounding box center [493, 221] width 222 height 20
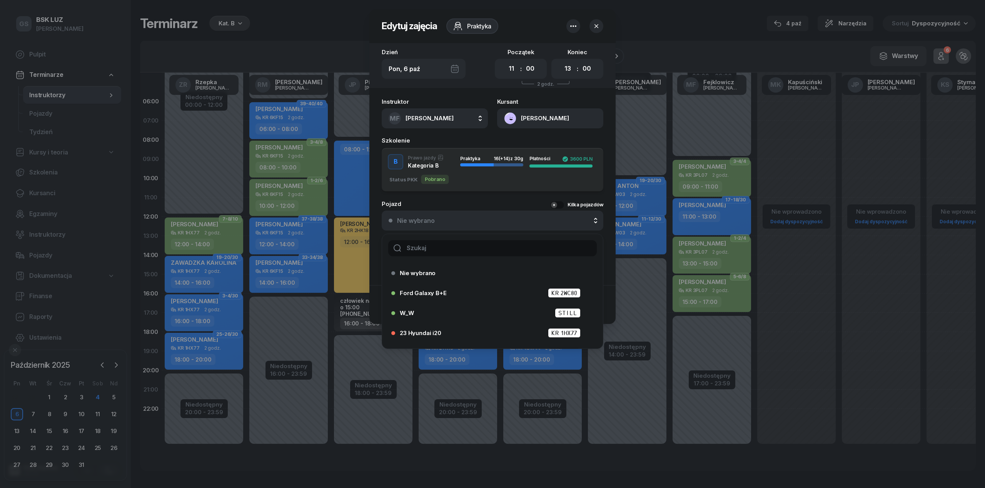
click at [435, 244] on input "text" at bounding box center [492, 248] width 208 height 16
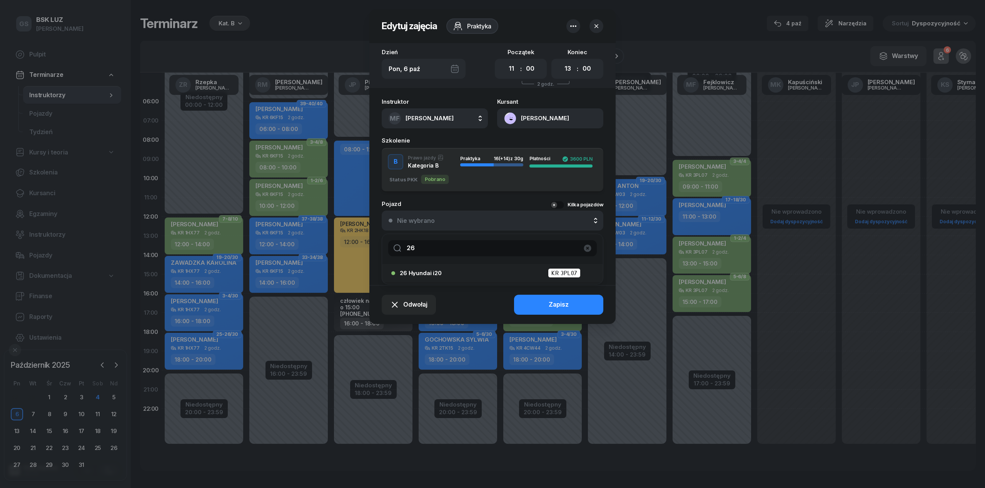
type input "26"
click at [451, 276] on div "26 Hyundai i20 KR 3PL07" at bounding box center [494, 273] width 189 height 10
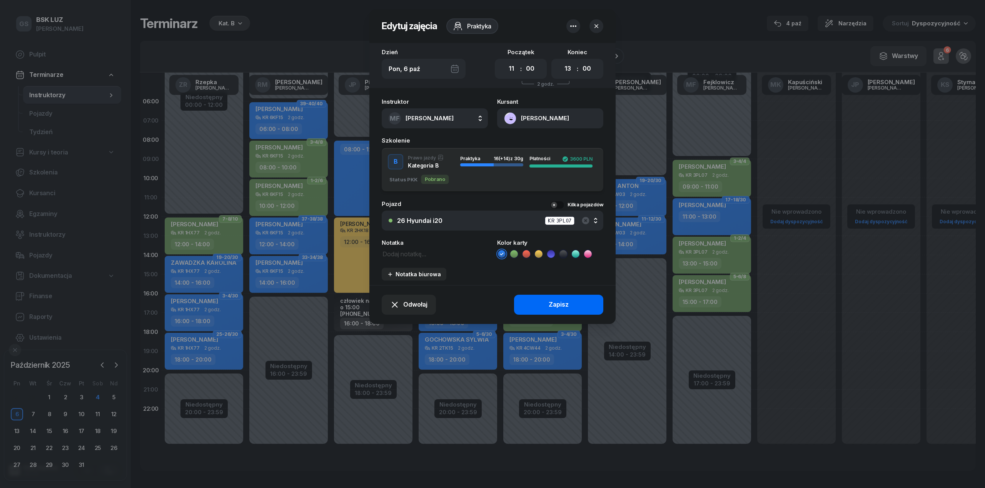
click at [545, 295] on button "Zapisz" at bounding box center [558, 305] width 89 height 20
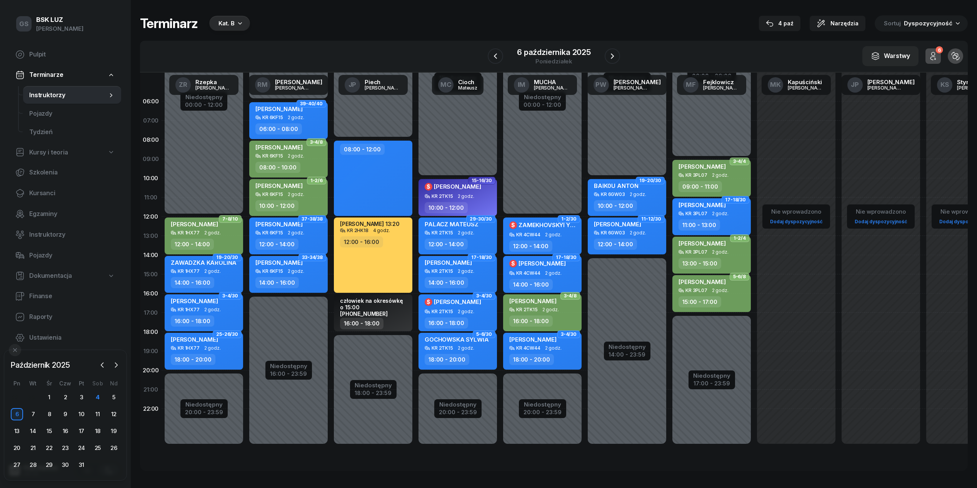
click at [40, 283] on link "Dokumentacja" at bounding box center [65, 276] width 112 height 18
click at [29, 319] on span "Finanse" at bounding box center [72, 317] width 86 height 10
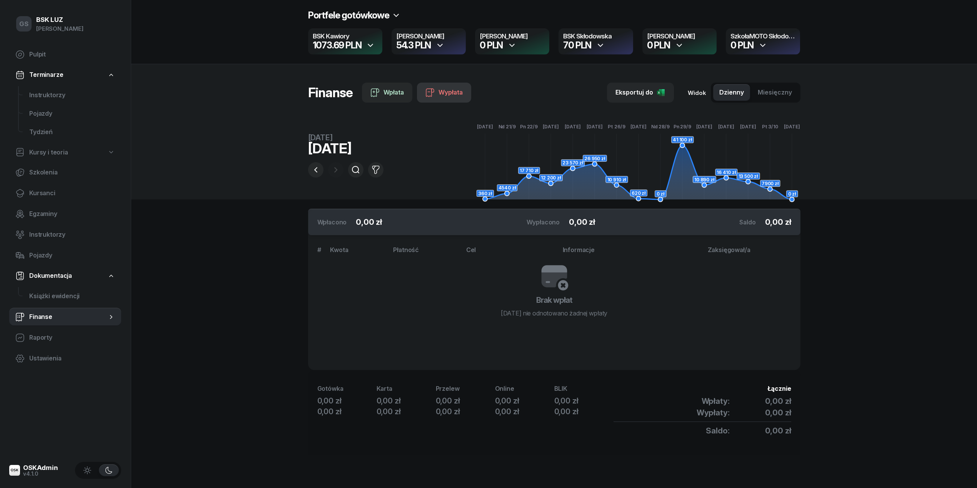
click at [441, 91] on div "Wypłata" at bounding box center [443, 93] width 37 height 10
select select "12"
select select "52"
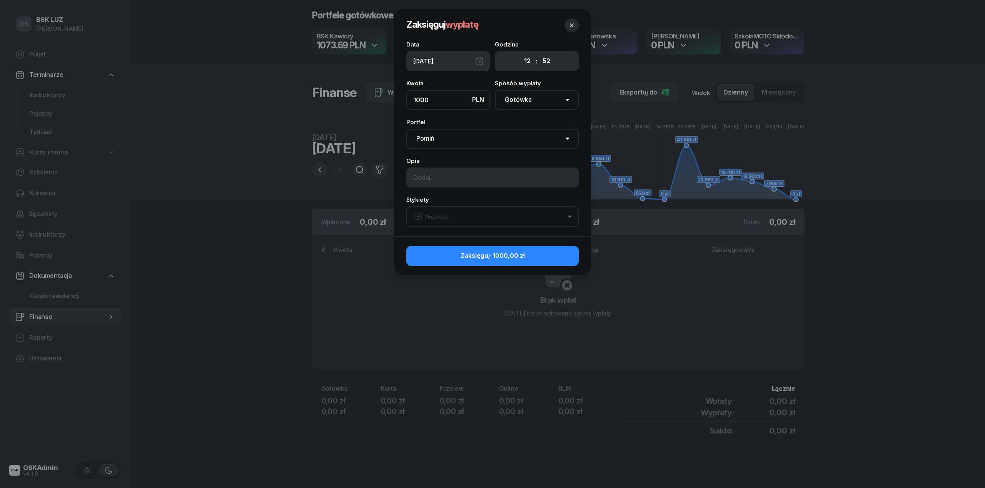
type input "1000"
click at [517, 145] on select "Pomiń BSK Kawiory MotoLUZ Kawiory SzkołaMOTO Kawiory BSK Skłodowska MotoLUZ Skł…" at bounding box center [492, 139] width 172 height 20
select select "67eba016d336f44fb15f644d"
click at [406, 129] on select "Pomiń BSK Kawiory MotoLUZ Kawiory SzkołaMOTO Kawiory BSK Skłodowska MotoLUZ Skł…" at bounding box center [492, 139] width 172 height 20
click at [465, 222] on button "Wybierz" at bounding box center [492, 217] width 172 height 21
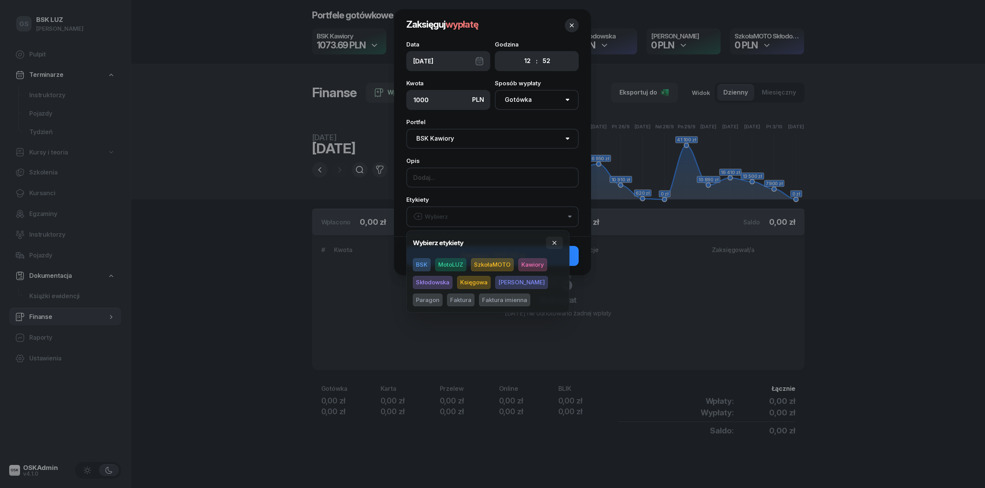
click at [472, 180] on input at bounding box center [492, 178] width 172 height 20
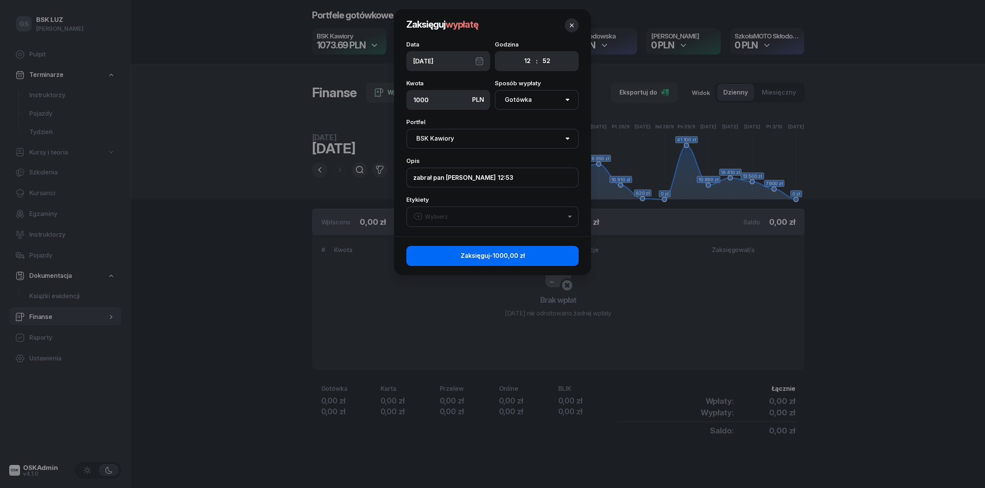
type input "zabrał pan [PERSON_NAME] 12:53"
click at [523, 254] on span "-1000,00 zł" at bounding box center [507, 256] width 35 height 8
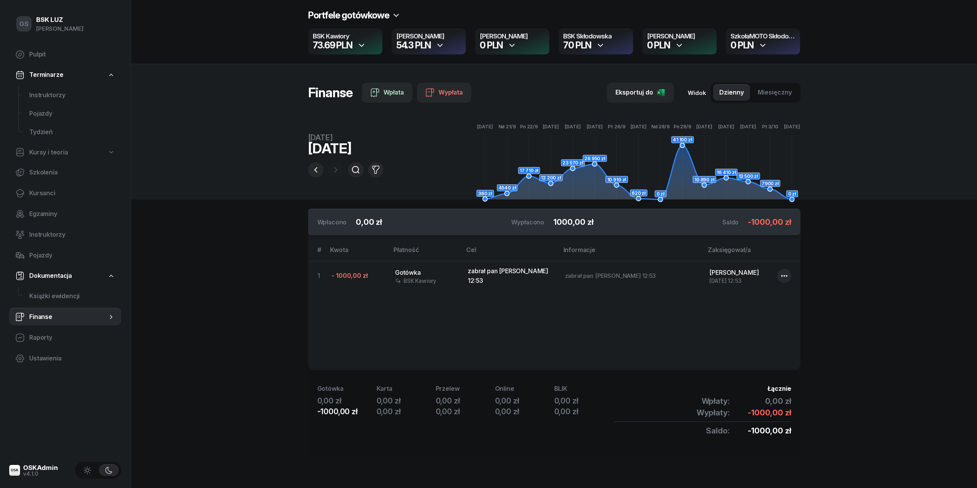
click at [51, 71] on span "Terminarze" at bounding box center [46, 75] width 34 height 10
click at [60, 68] on link "Terminarze" at bounding box center [65, 75] width 112 height 18
click at [40, 96] on span "Instruktorzy" at bounding box center [72, 95] width 86 height 10
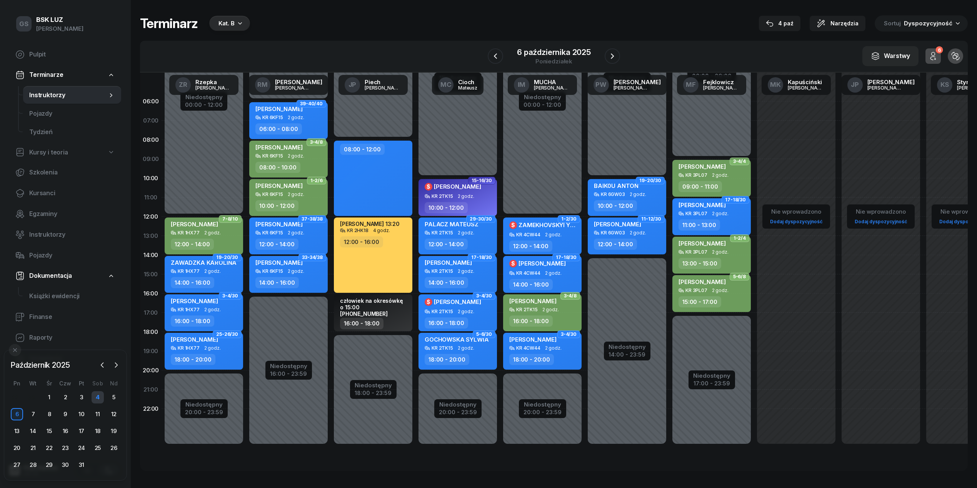
click at [97, 398] on div "4" at bounding box center [98, 398] width 12 height 12
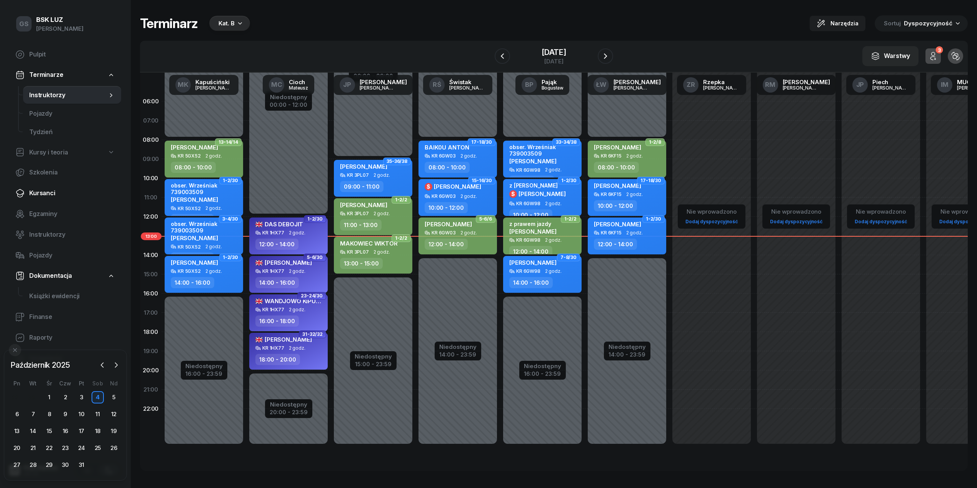
click at [36, 190] on span "Kursanci" at bounding box center [72, 193] width 86 height 10
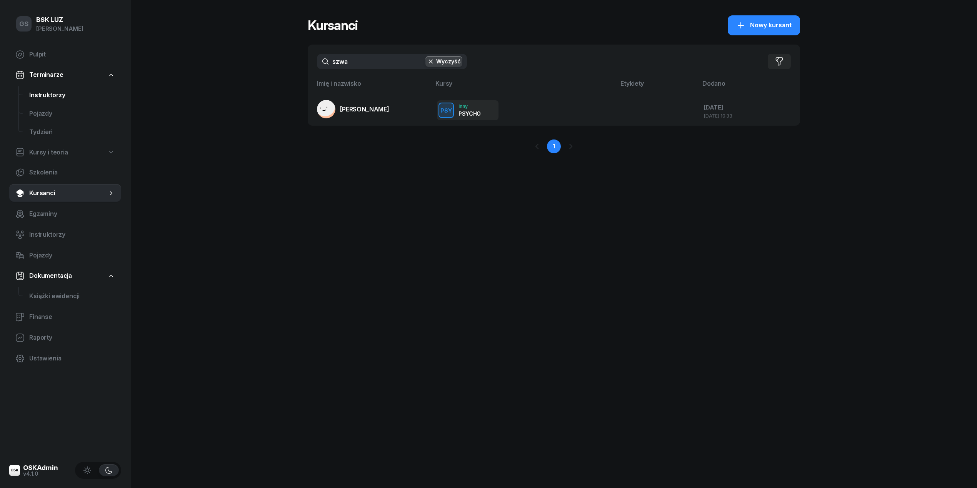
click at [50, 103] on link "Instruktorzy" at bounding box center [72, 95] width 98 height 18
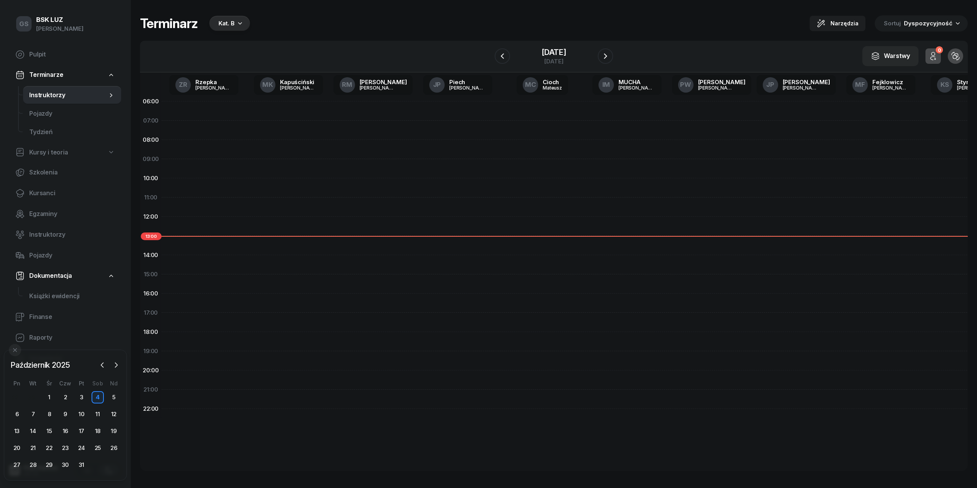
click at [55, 95] on span "Instruktorzy" at bounding box center [68, 95] width 78 height 10
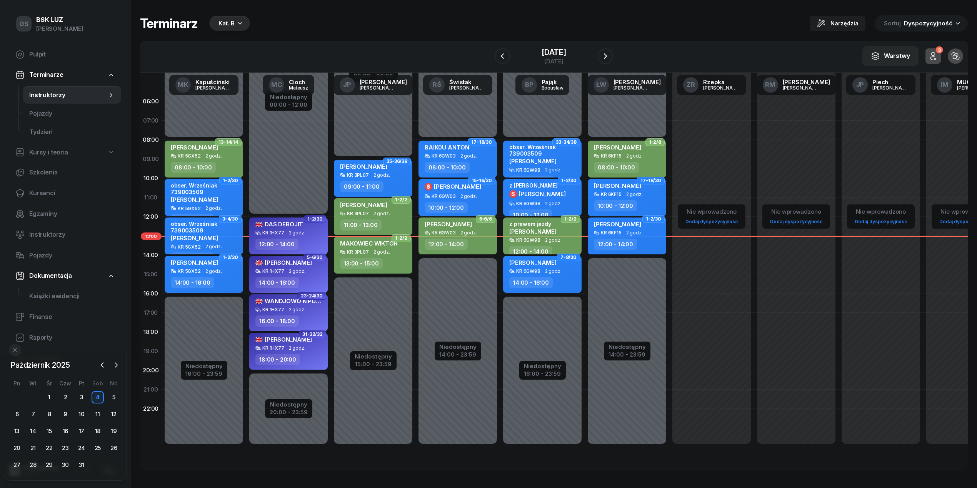
click at [296, 368] on div "[PERSON_NAME] 1HX77 2 godz. 18:00 - 20:00" at bounding box center [288, 351] width 78 height 37
click at [302, 355] on div "18:00 - 20:00" at bounding box center [289, 359] width 68 height 11
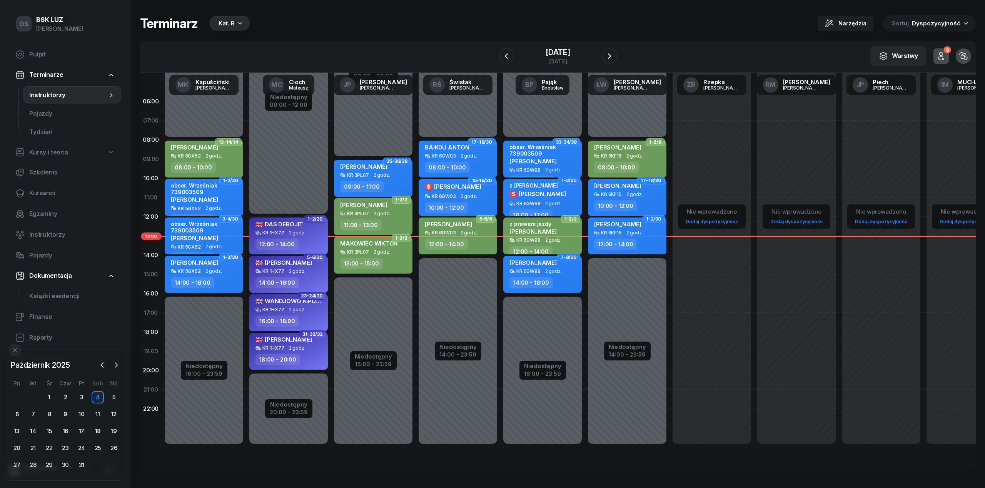
select select "18"
select select "20"
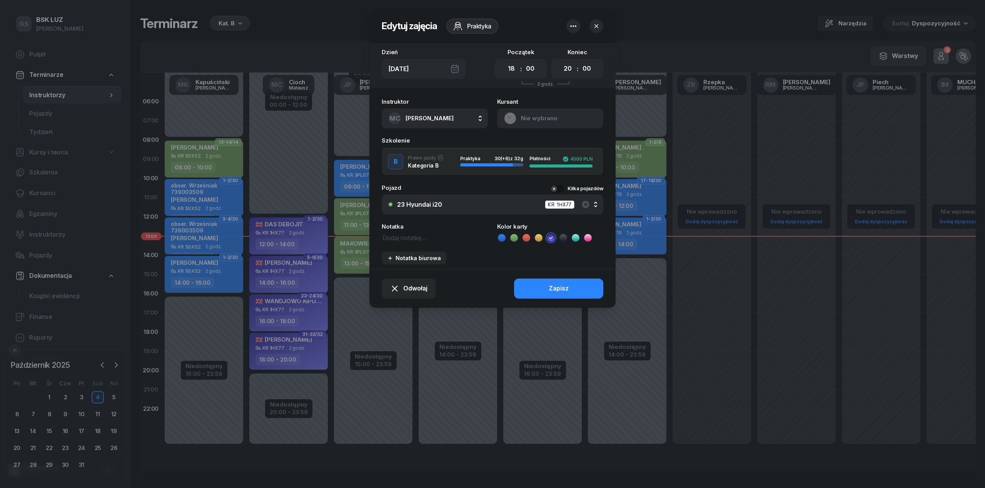
select select "18"
select select "20"
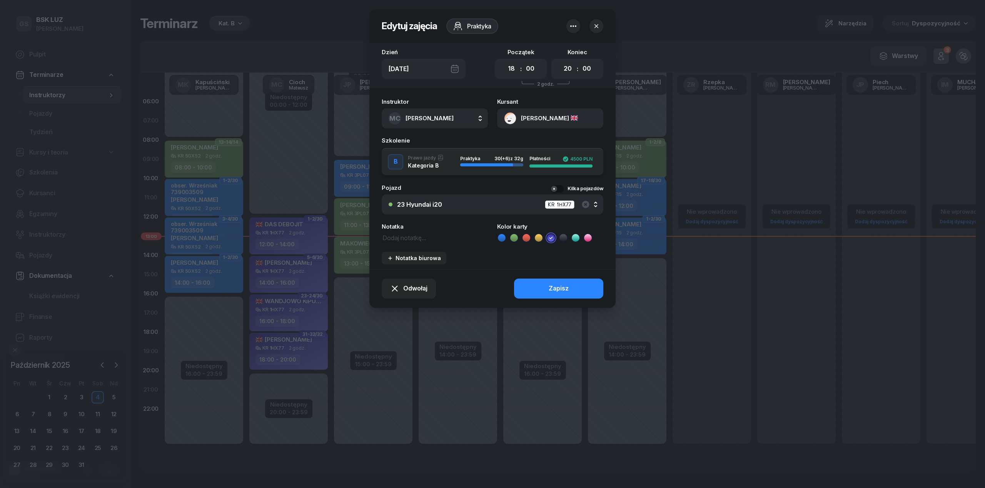
click at [543, 119] on button "[PERSON_NAME]" at bounding box center [550, 118] width 106 height 20
click at [525, 147] on div "Otwórz profil" at bounding box center [521, 145] width 37 height 10
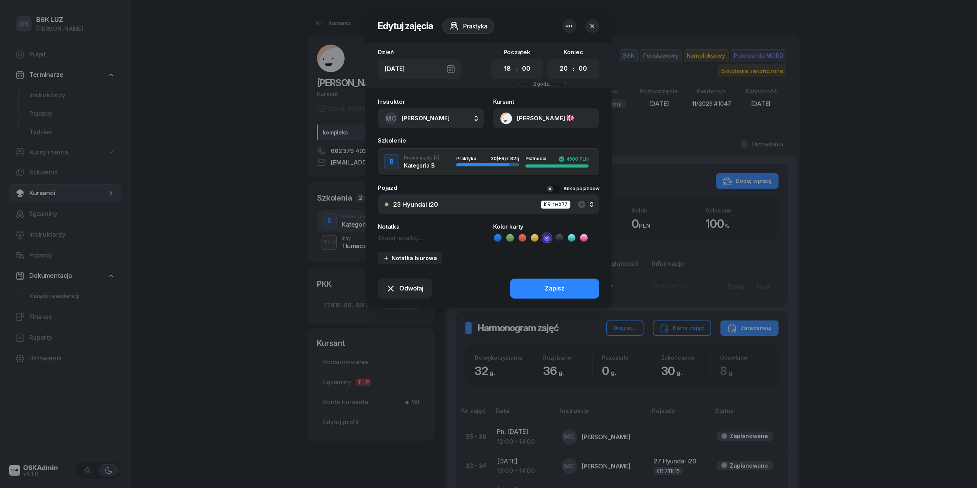
click at [593, 27] on icon "button" at bounding box center [592, 26] width 8 height 8
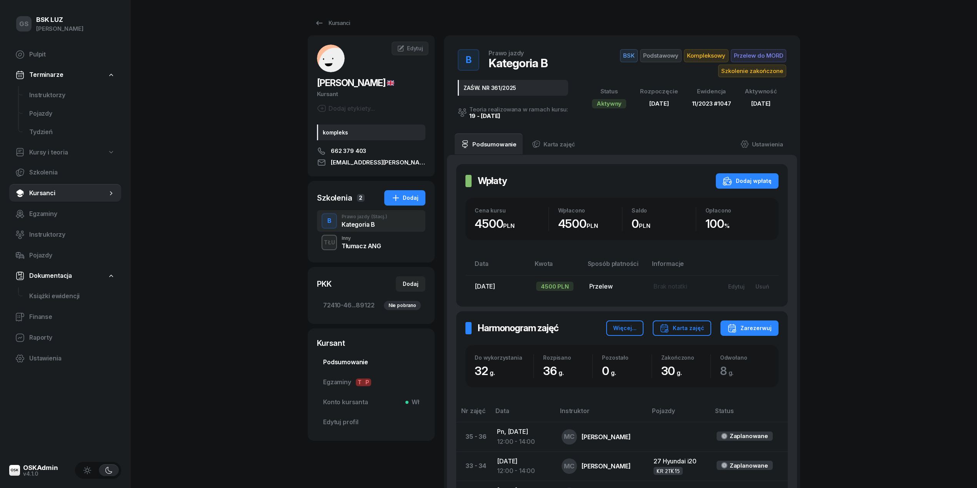
click at [353, 359] on span "Podsumowanie" at bounding box center [371, 363] width 96 height 10
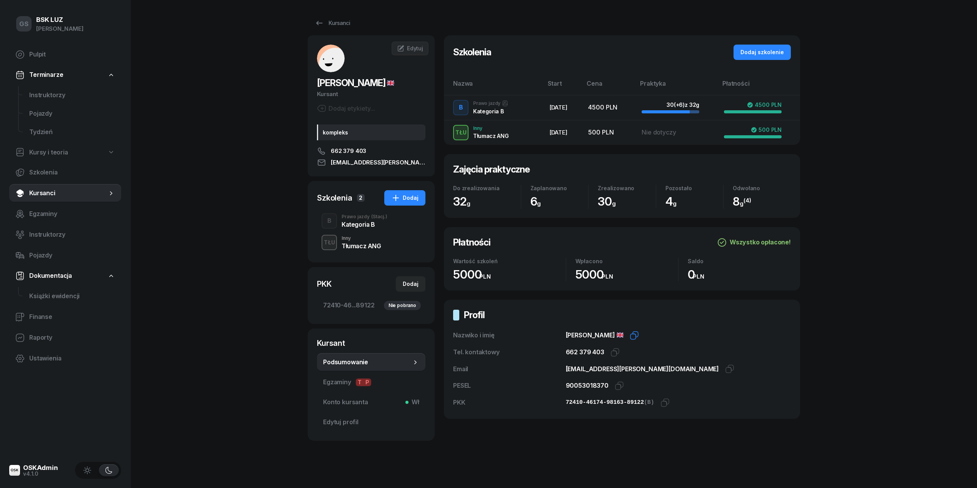
click at [636, 337] on icon "button" at bounding box center [634, 335] width 9 height 9
click at [617, 388] on icon "button" at bounding box center [619, 386] width 9 height 9
click at [660, 407] on icon "button" at bounding box center [664, 402] width 9 height 9
click at [330, 26] on div "Kursanci" at bounding box center [332, 22] width 35 height 9
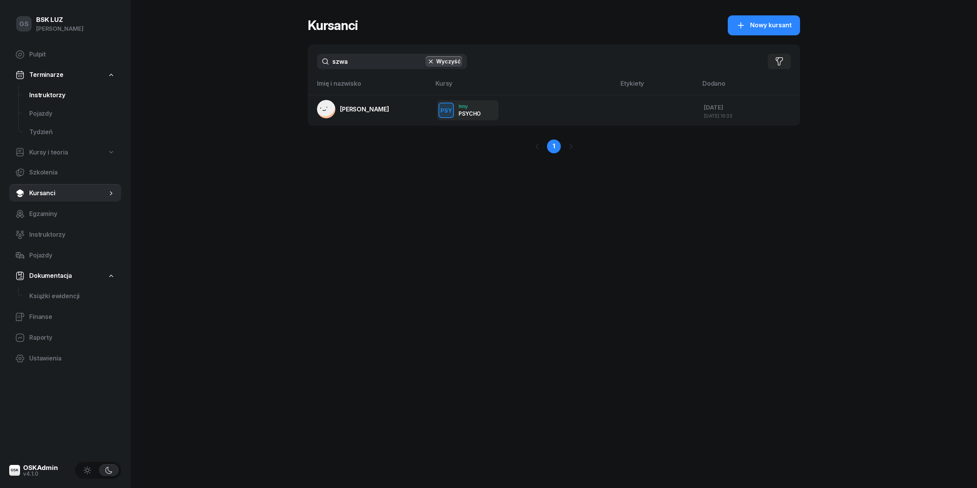
click at [70, 91] on span "Instruktorzy" at bounding box center [72, 95] width 86 height 10
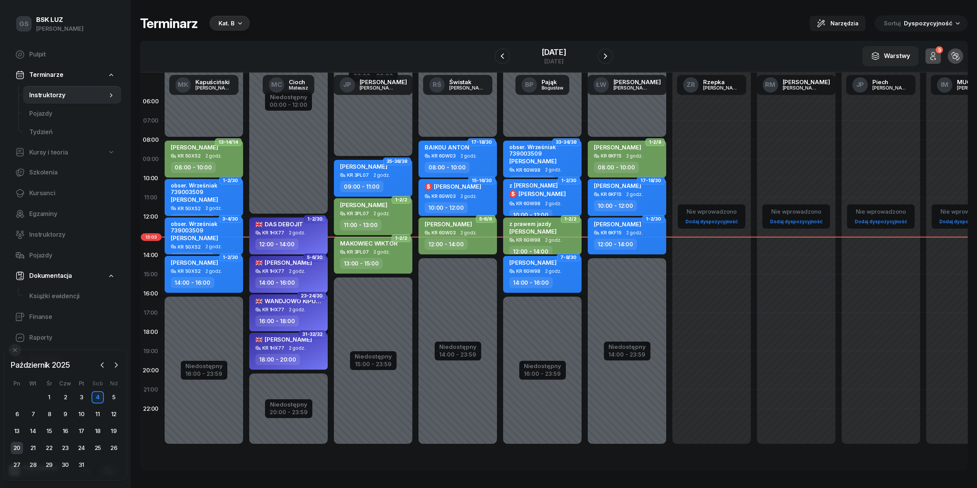
click at [18, 448] on div "20" at bounding box center [17, 448] width 12 height 12
click at [34, 448] on div "21" at bounding box center [33, 448] width 12 height 12
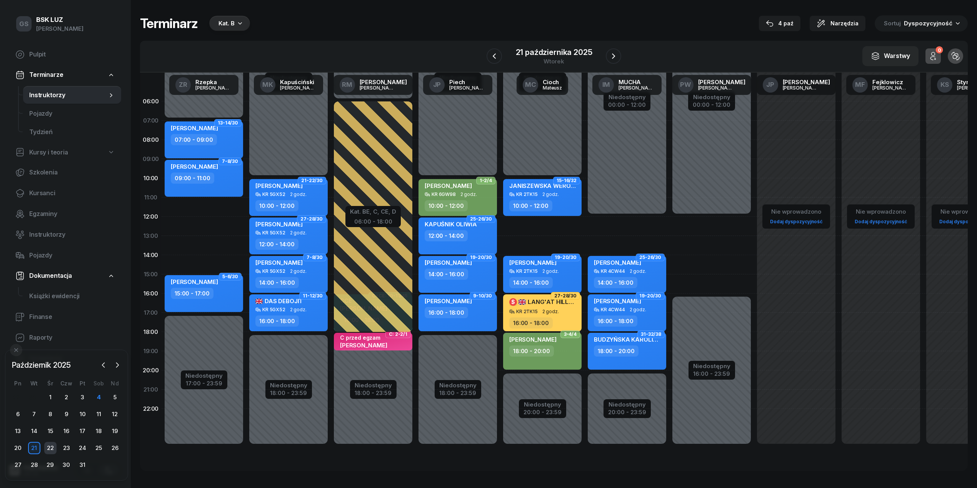
click at [55, 449] on div "22" at bounding box center [50, 448] width 12 height 12
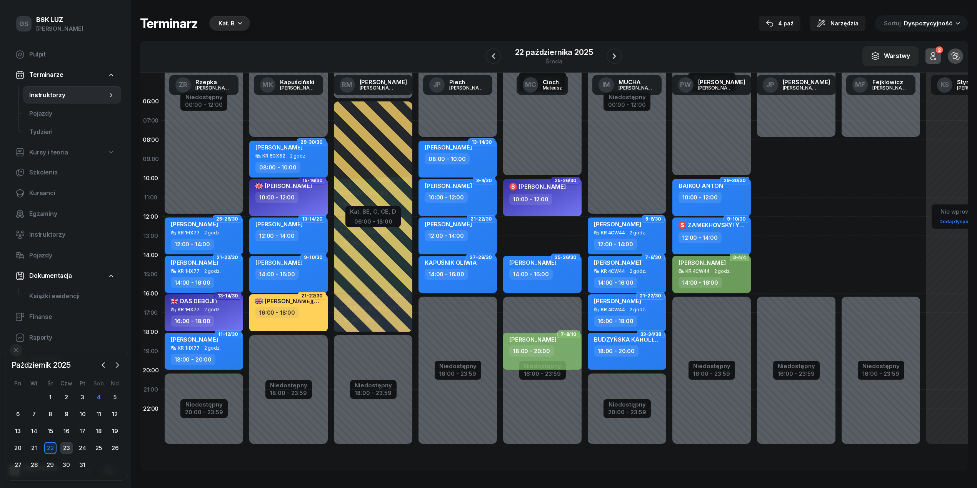
click at [67, 449] on div "23" at bounding box center [66, 448] width 12 height 12
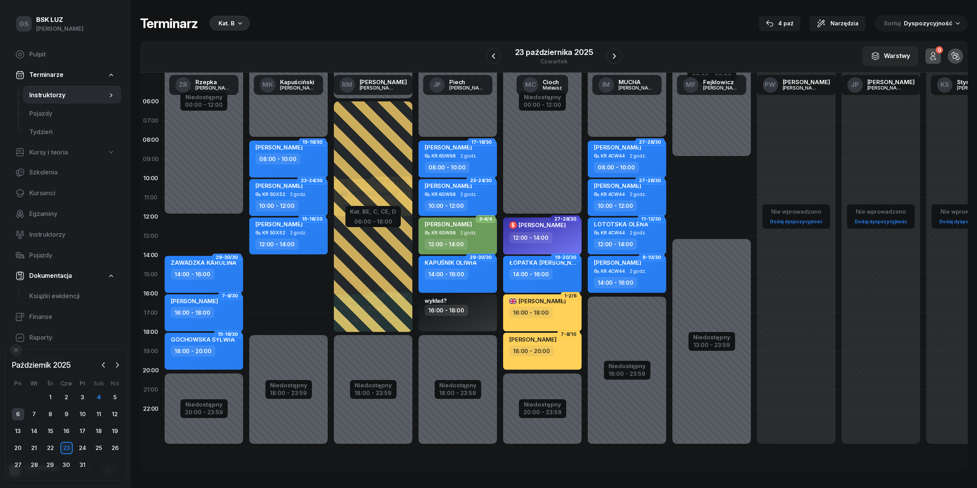
click at [20, 415] on div "6" at bounding box center [18, 414] width 12 height 12
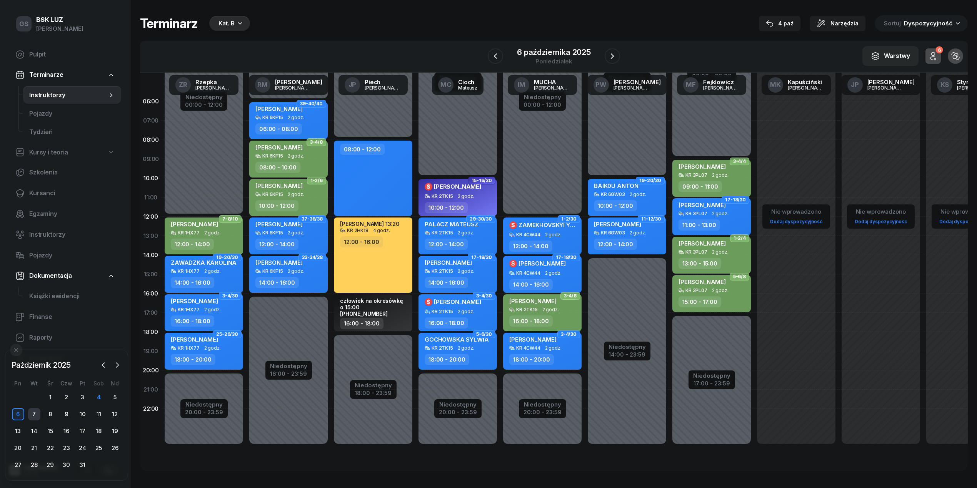
click at [37, 413] on div "7" at bounding box center [34, 414] width 12 height 12
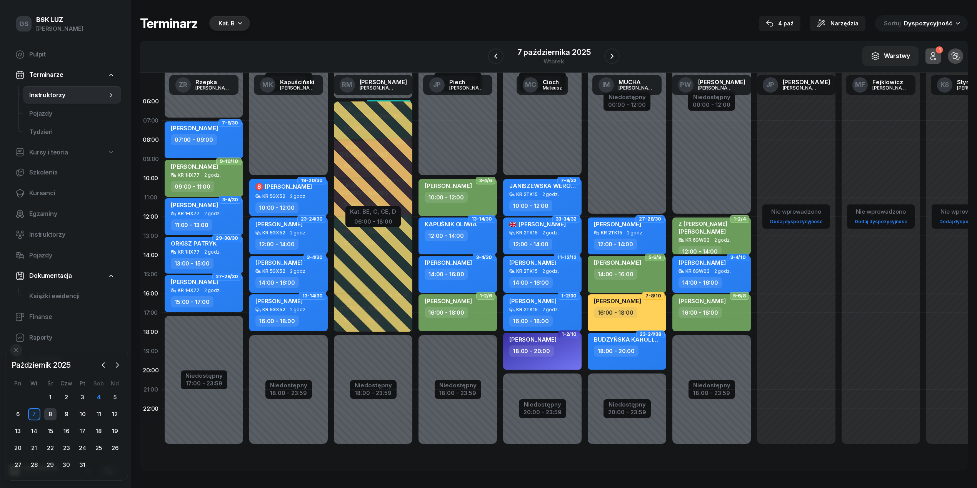
click at [47, 416] on div "8" at bounding box center [50, 414] width 12 height 12
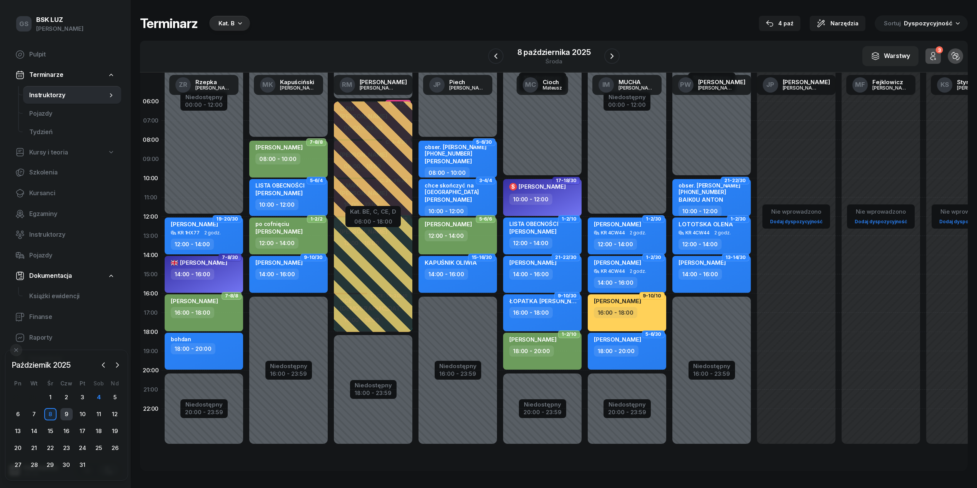
click at [63, 413] on div "9" at bounding box center [66, 414] width 12 height 12
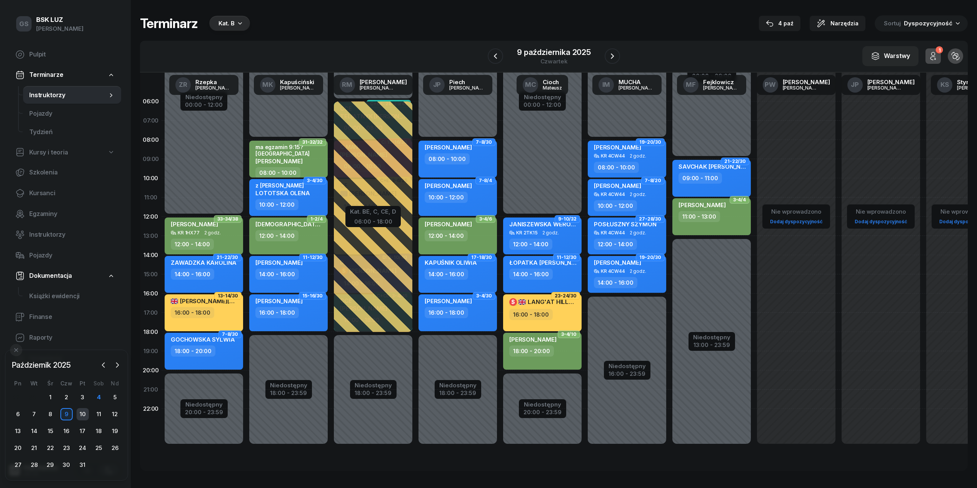
click at [79, 413] on div "10" at bounding box center [83, 414] width 12 height 12
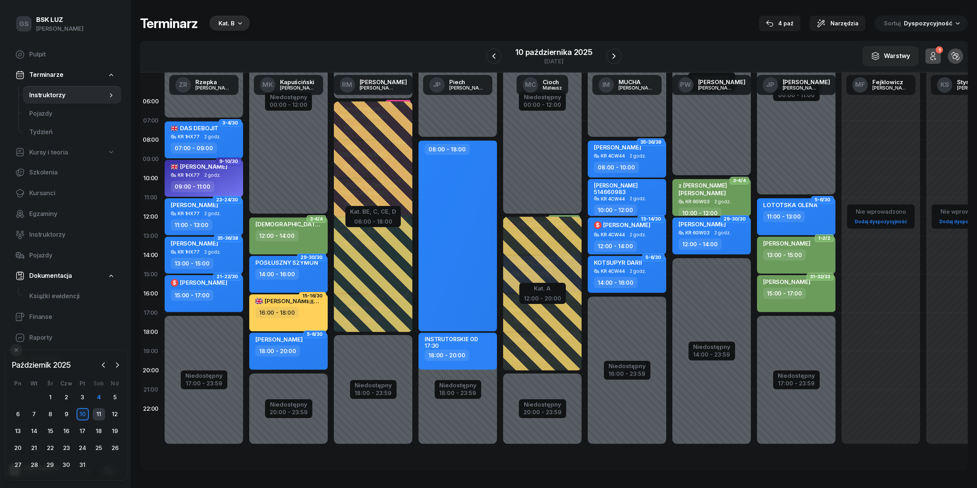
click at [97, 413] on div "11" at bounding box center [99, 414] width 12 height 12
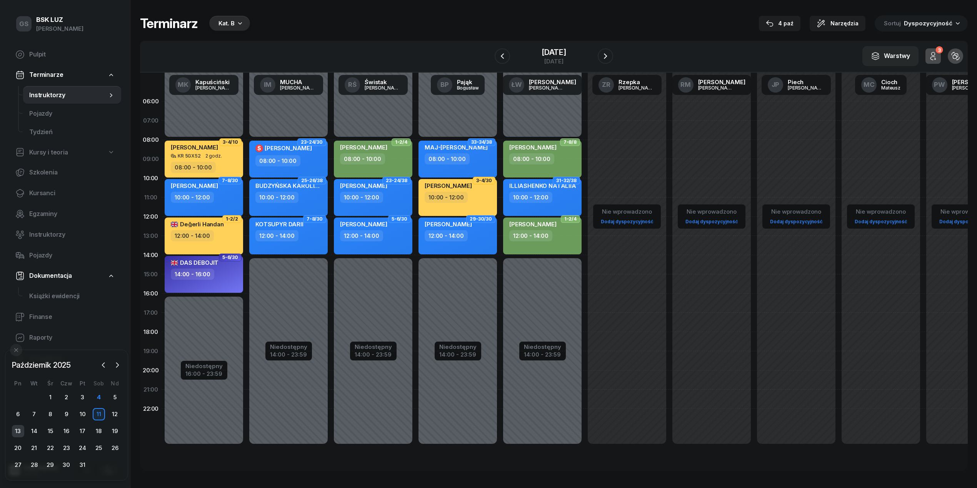
click at [18, 428] on div "13" at bounding box center [18, 431] width 12 height 12
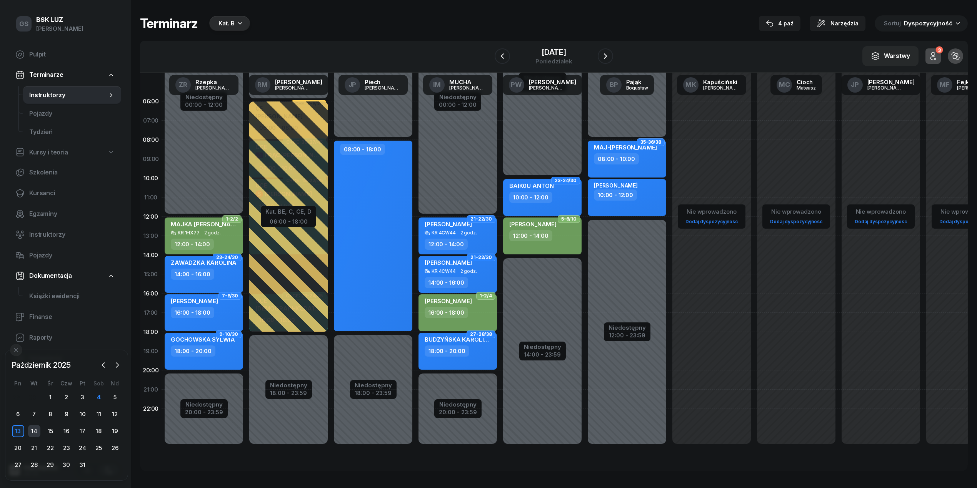
click at [36, 427] on div "14" at bounding box center [34, 431] width 12 height 12
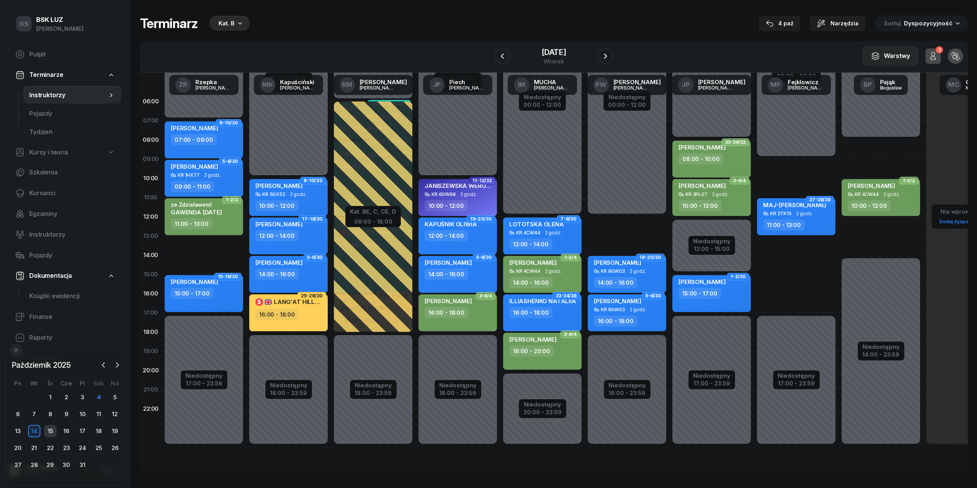
click at [49, 428] on div "15" at bounding box center [50, 431] width 12 height 12
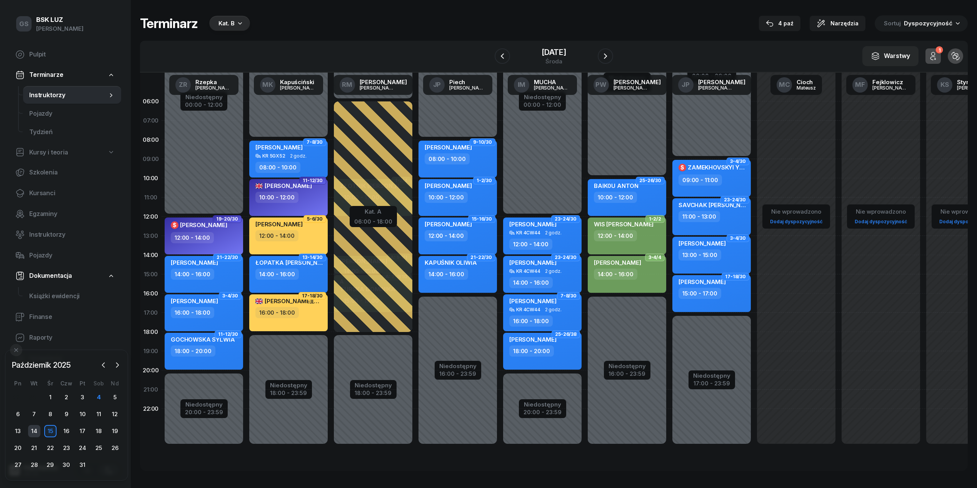
click at [37, 431] on div "14" at bounding box center [34, 431] width 12 height 12
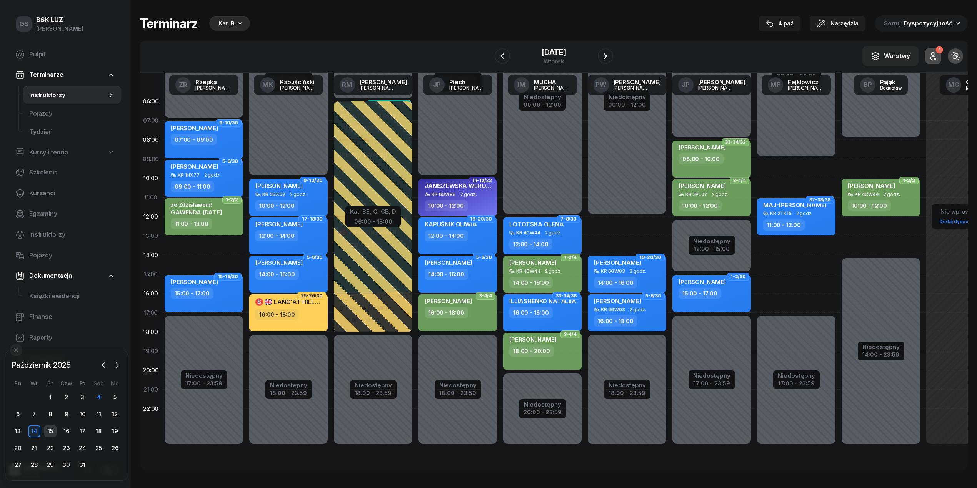
click at [47, 431] on div "15" at bounding box center [50, 431] width 12 height 12
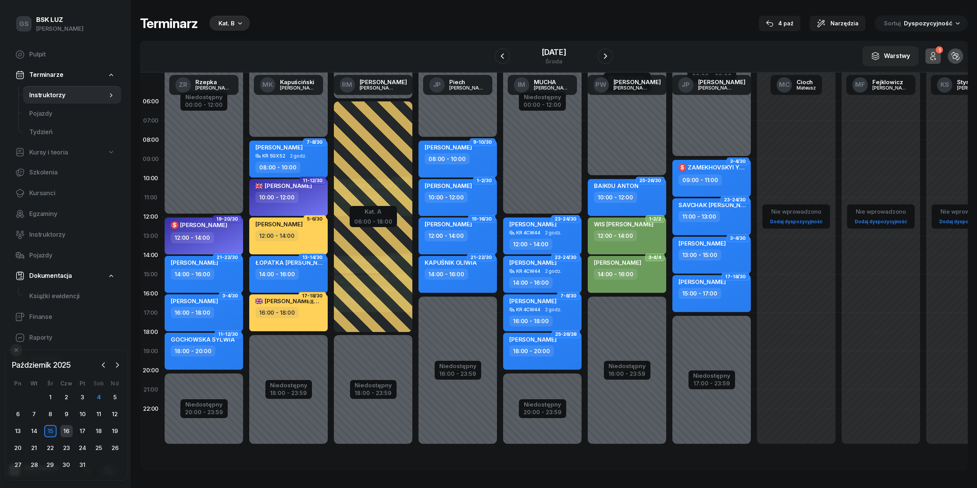
click at [61, 429] on div "16" at bounding box center [66, 431] width 12 height 12
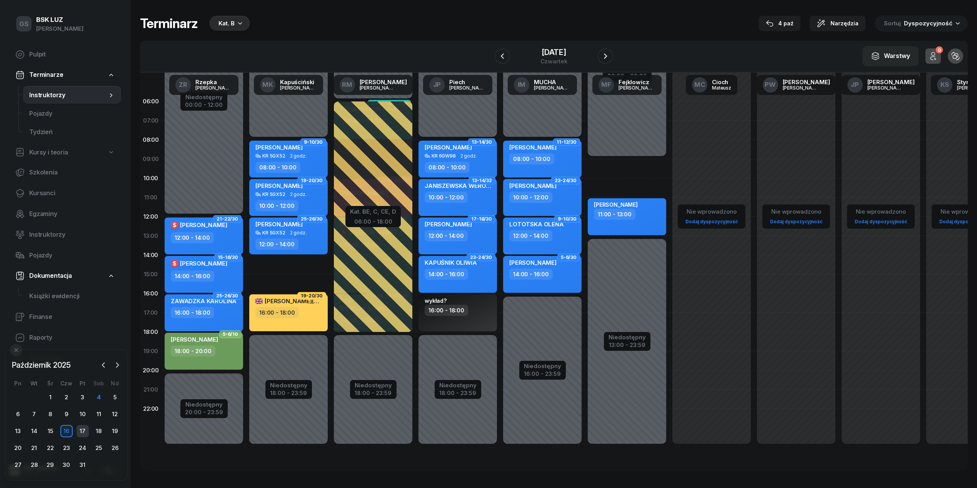
click at [82, 430] on div "17" at bounding box center [83, 431] width 12 height 12
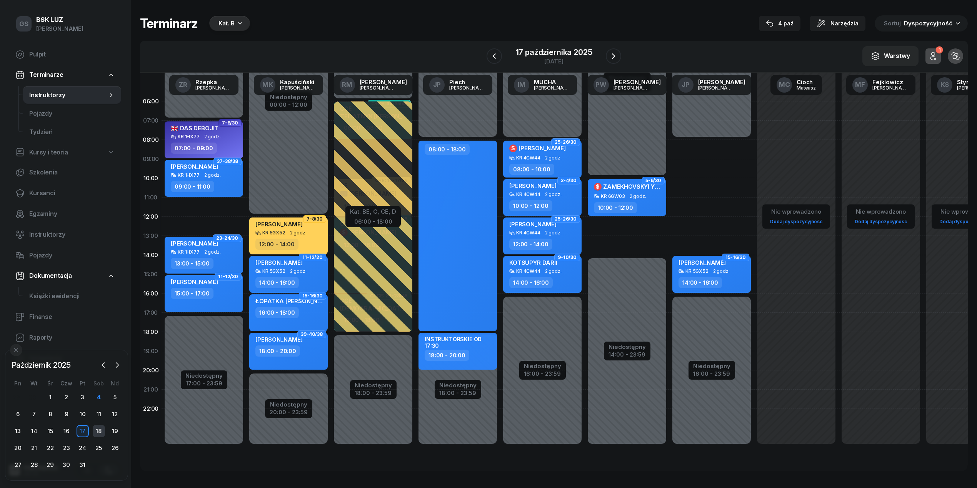
click at [93, 431] on div "18" at bounding box center [99, 431] width 12 height 12
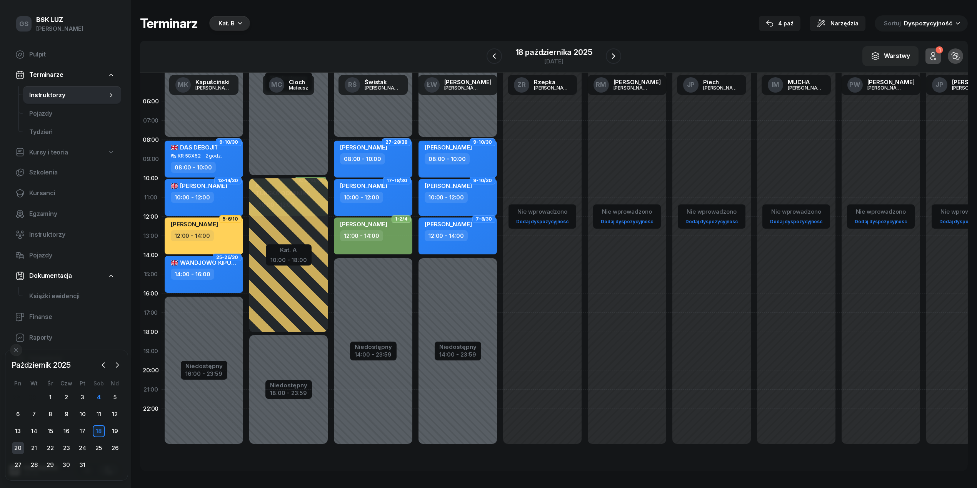
click at [18, 447] on div "20" at bounding box center [18, 448] width 12 height 12
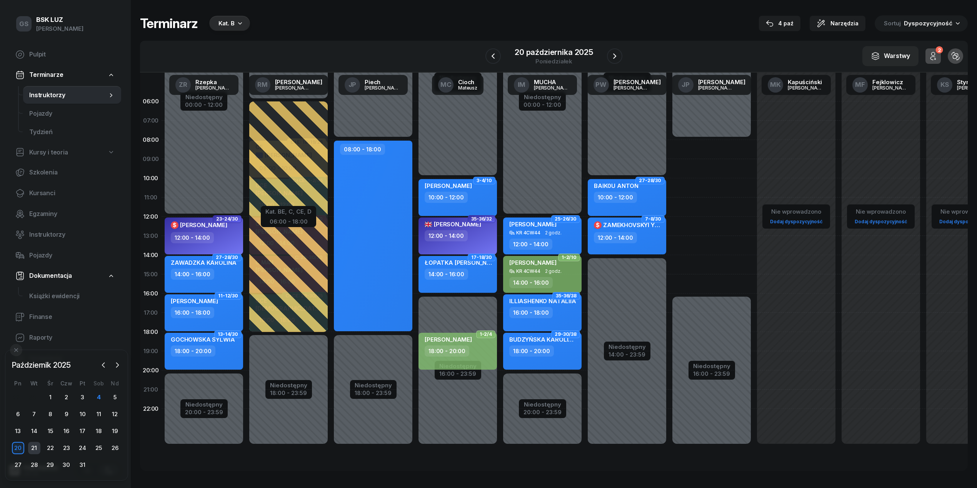
click at [30, 447] on div "21" at bounding box center [34, 448] width 12 height 12
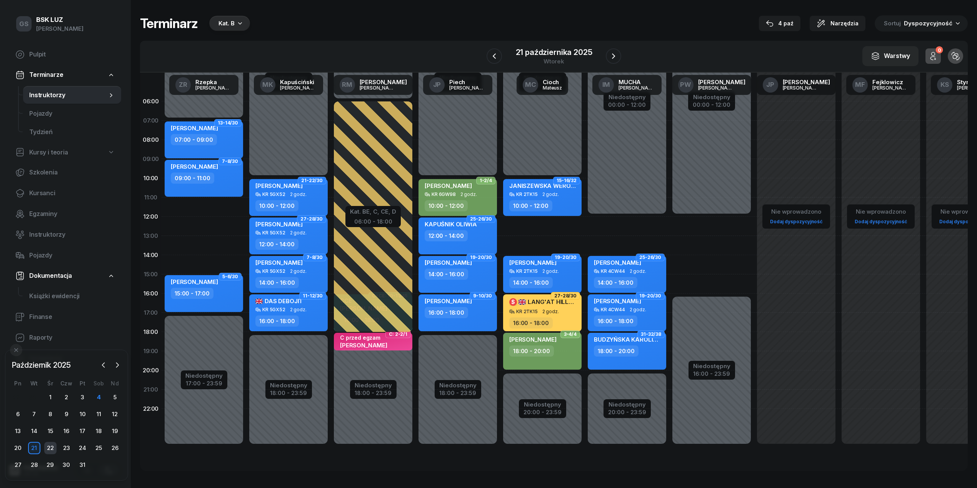
click at [51, 443] on div "22" at bounding box center [50, 448] width 12 height 12
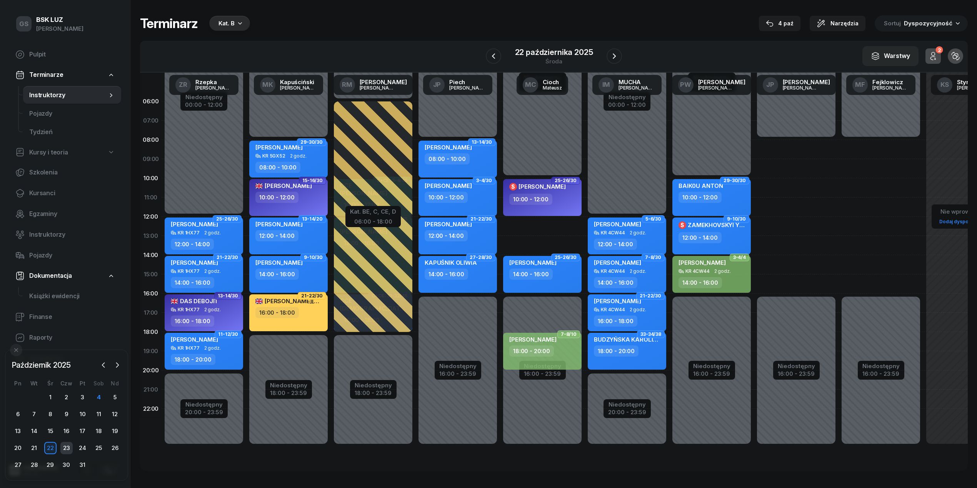
click at [68, 448] on div "23" at bounding box center [66, 448] width 12 height 12
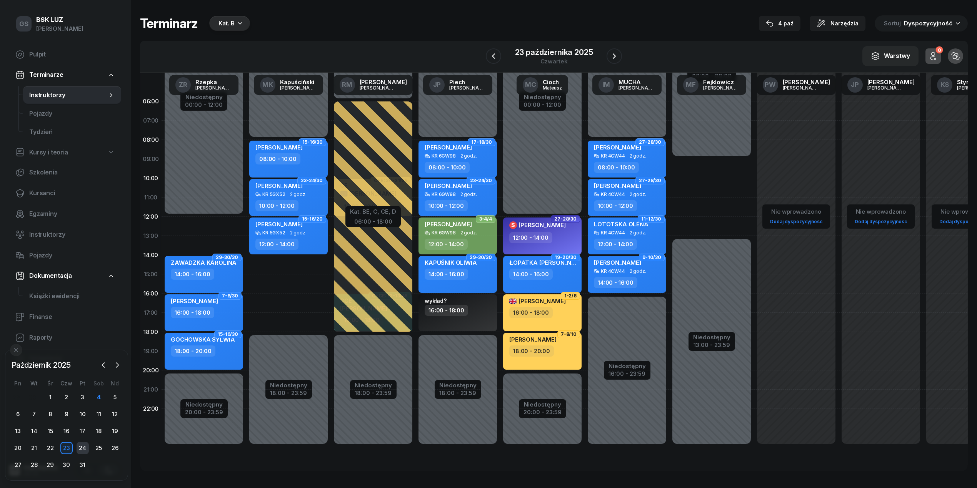
click at [80, 444] on div "24" at bounding box center [83, 448] width 12 height 12
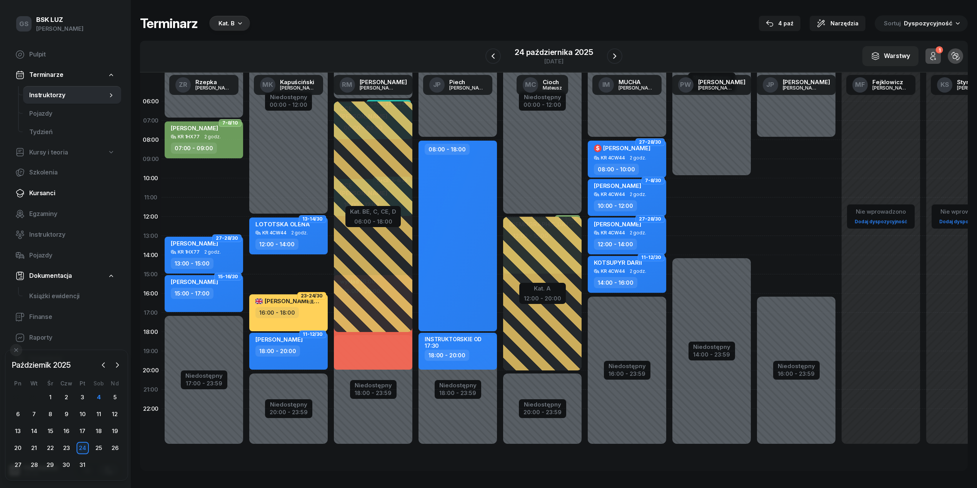
click at [73, 185] on link "Kursanci" at bounding box center [65, 193] width 112 height 18
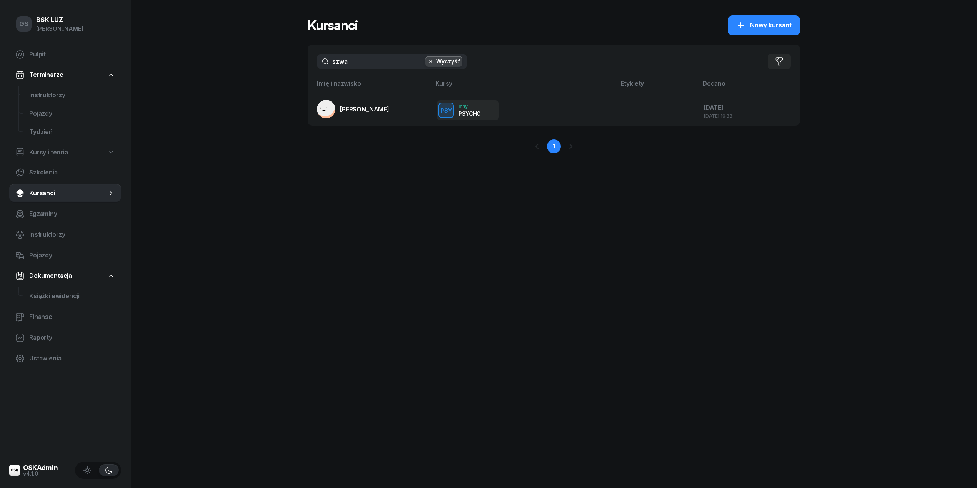
click at [372, 58] on input "szwa" at bounding box center [392, 61] width 150 height 15
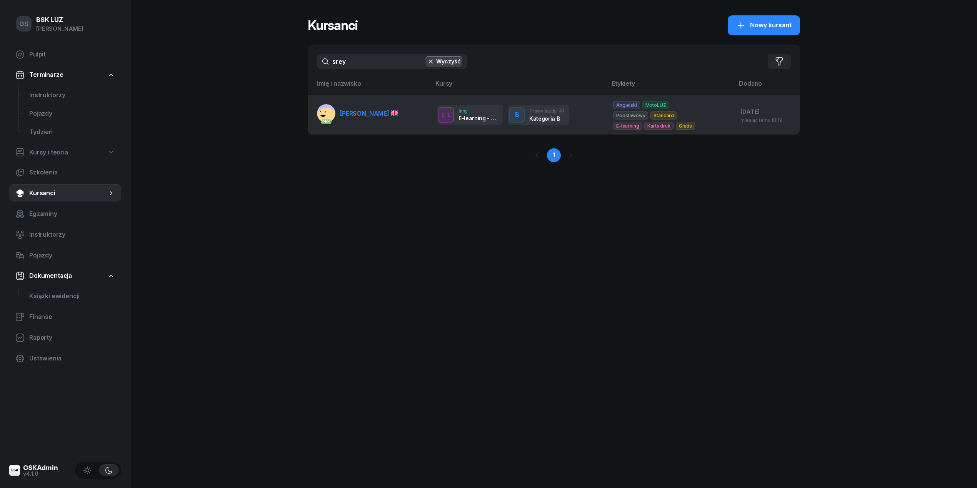
type input "srey"
click at [385, 108] on link "PKK DUTTA SREYASHI" at bounding box center [357, 113] width 81 height 18
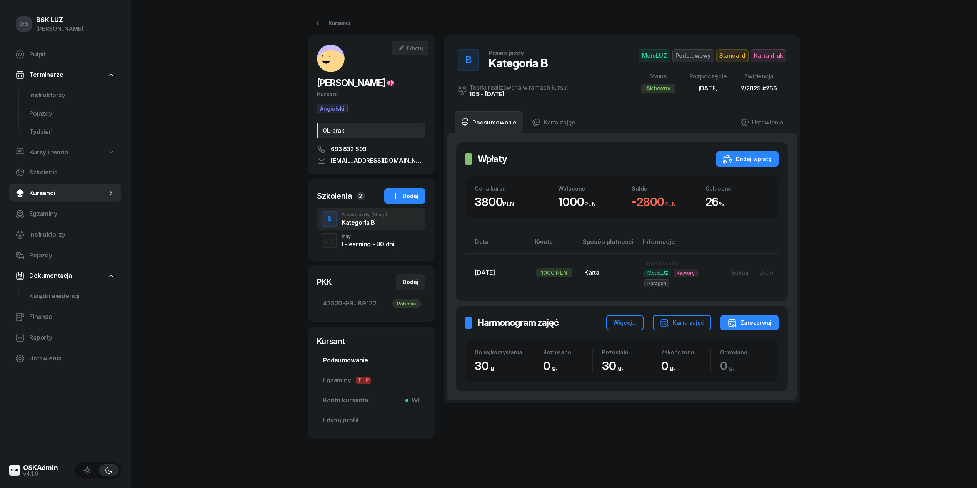
click at [338, 355] on link "Podsumowanie" at bounding box center [371, 361] width 108 height 18
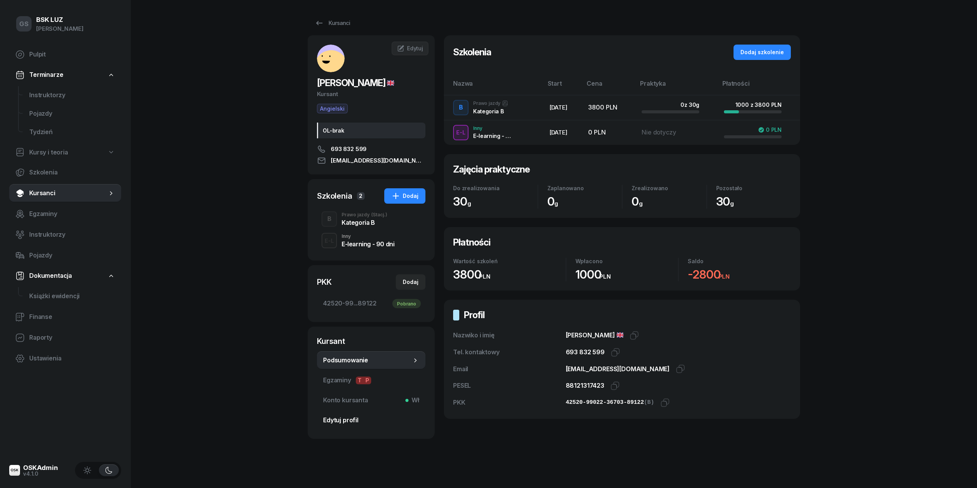
click at [370, 412] on link "Edytuj profil" at bounding box center [371, 421] width 108 height 18
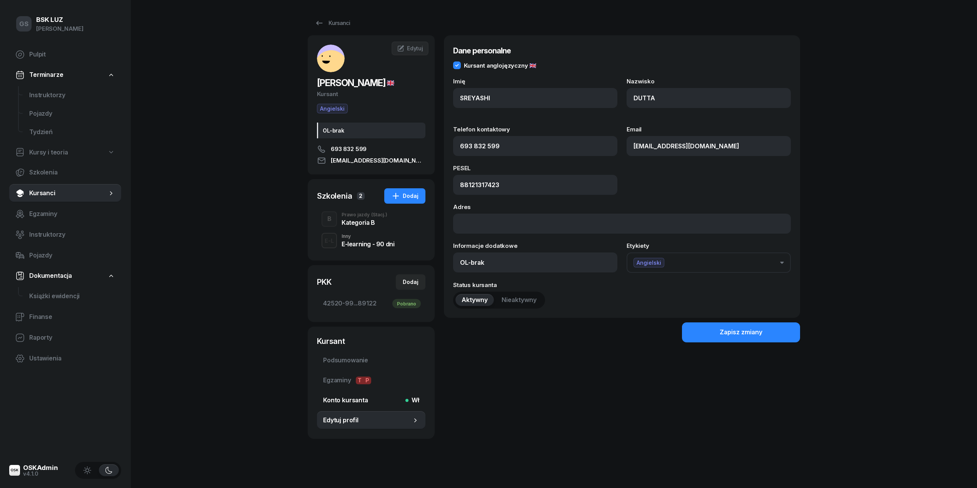
click at [363, 397] on span "Konto kursanta Wł" at bounding box center [371, 401] width 96 height 10
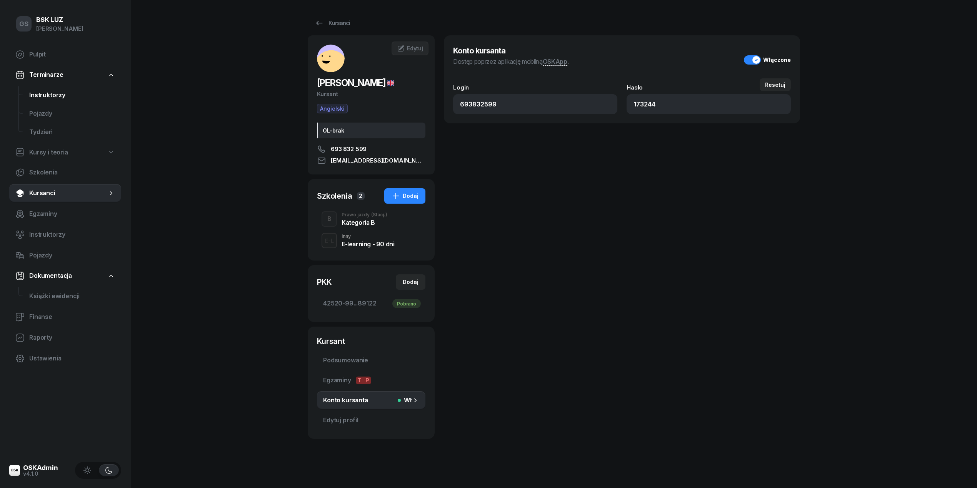
click at [73, 100] on link "Instruktorzy" at bounding box center [72, 95] width 98 height 18
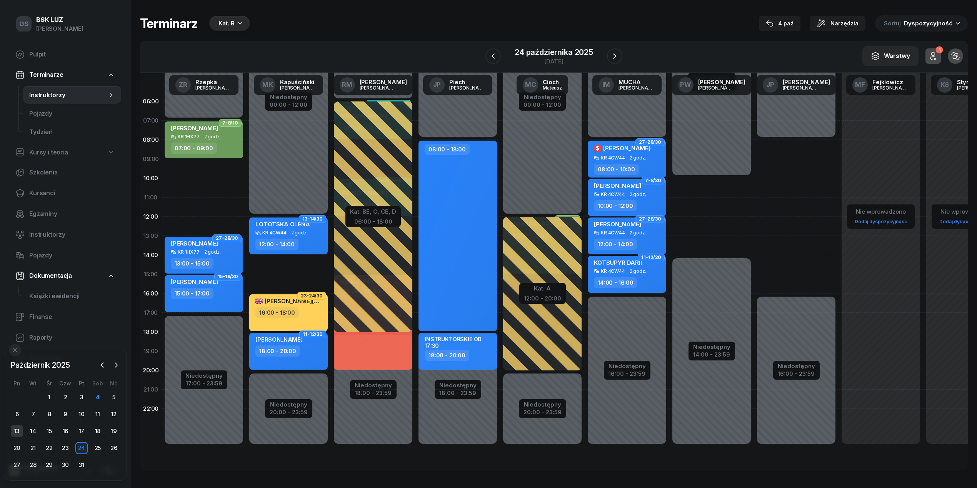
click at [23, 434] on div "13" at bounding box center [17, 431] width 12 height 12
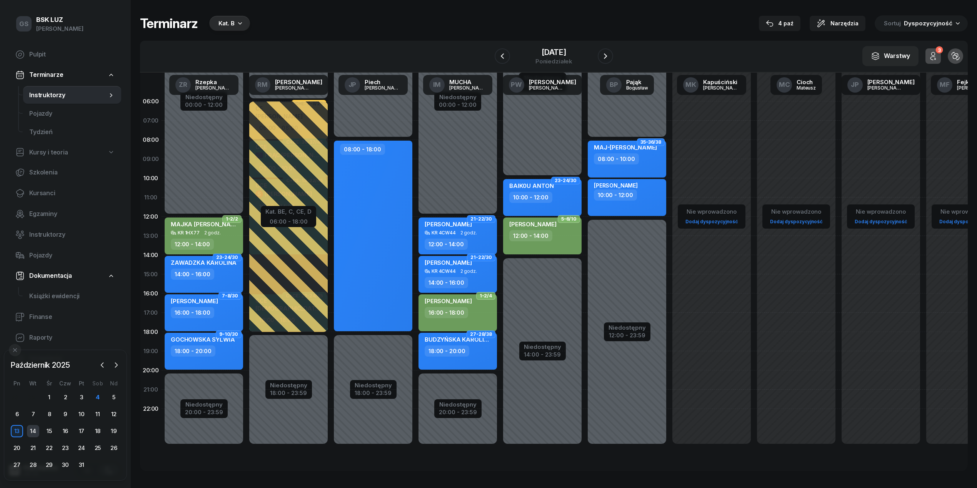
click at [32, 433] on div "14" at bounding box center [33, 431] width 12 height 12
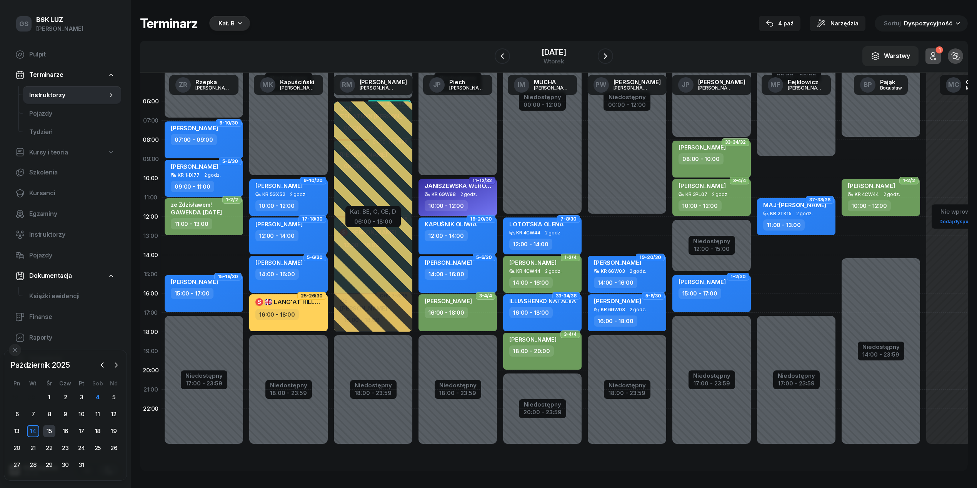
click at [52, 433] on div "15" at bounding box center [49, 431] width 12 height 12
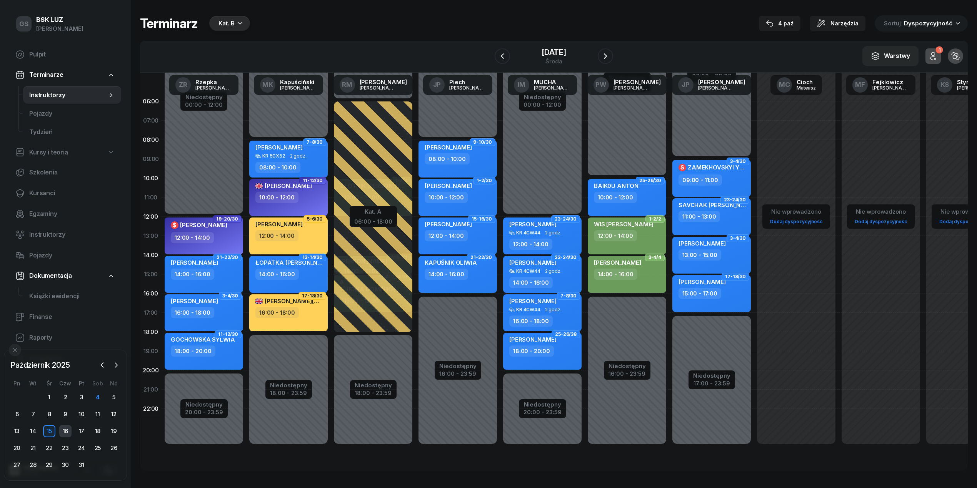
click at [60, 437] on div "16" at bounding box center [65, 431] width 12 height 12
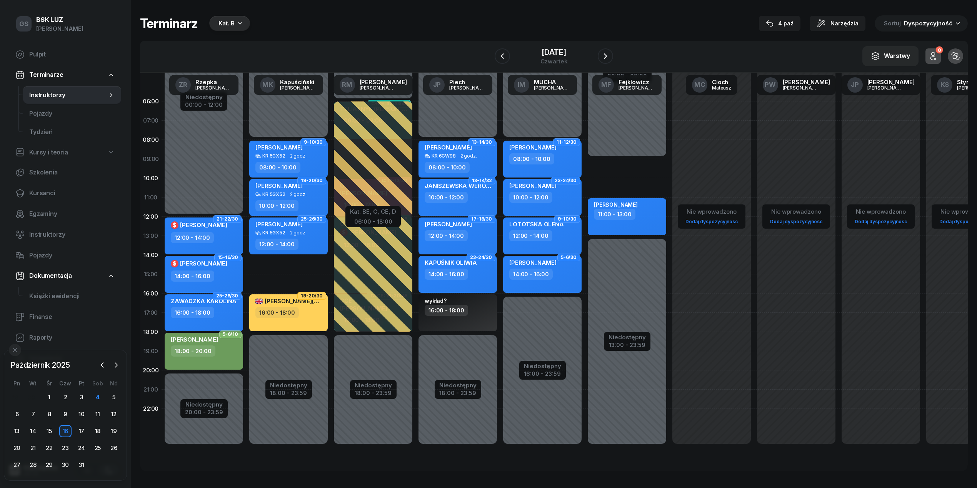
click at [74, 436] on div "17" at bounding box center [81, 431] width 16 height 12
click at [76, 434] on div "17" at bounding box center [81, 431] width 12 height 12
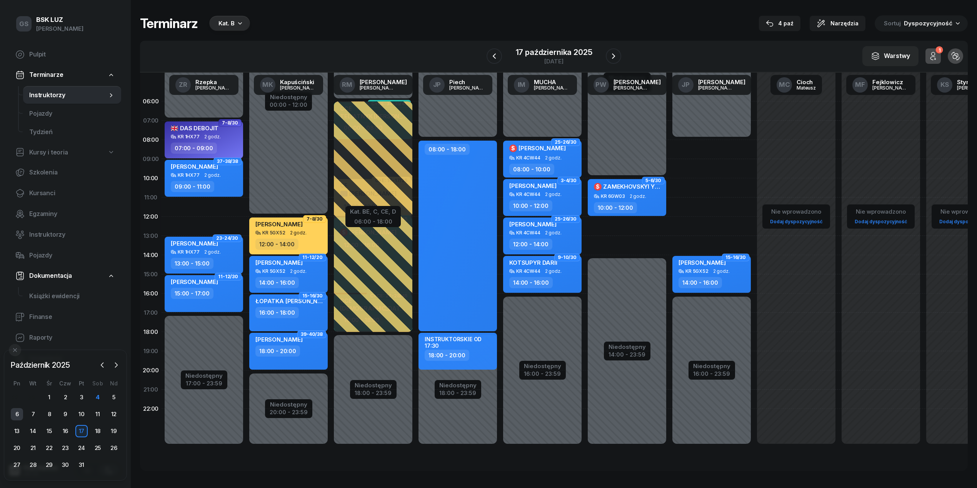
click at [14, 414] on div "6" at bounding box center [17, 414] width 12 height 12
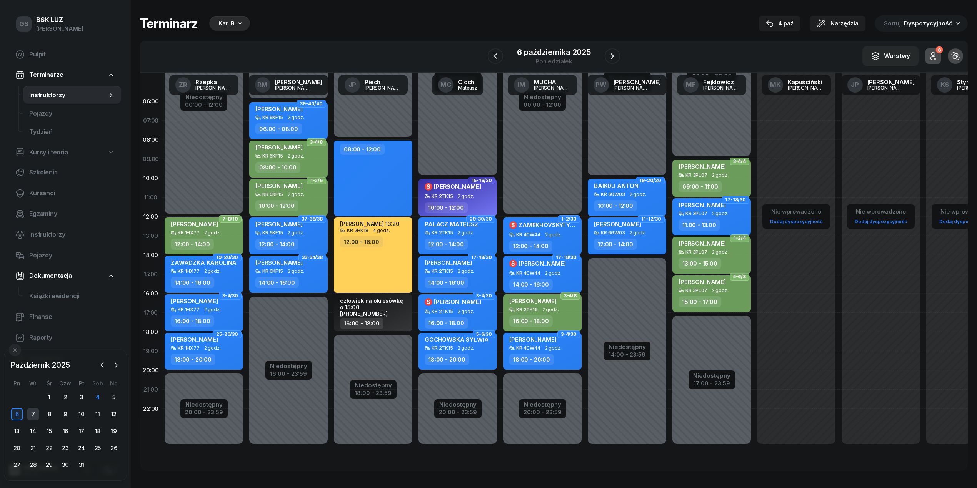
click at [33, 413] on div "7" at bounding box center [33, 414] width 12 height 12
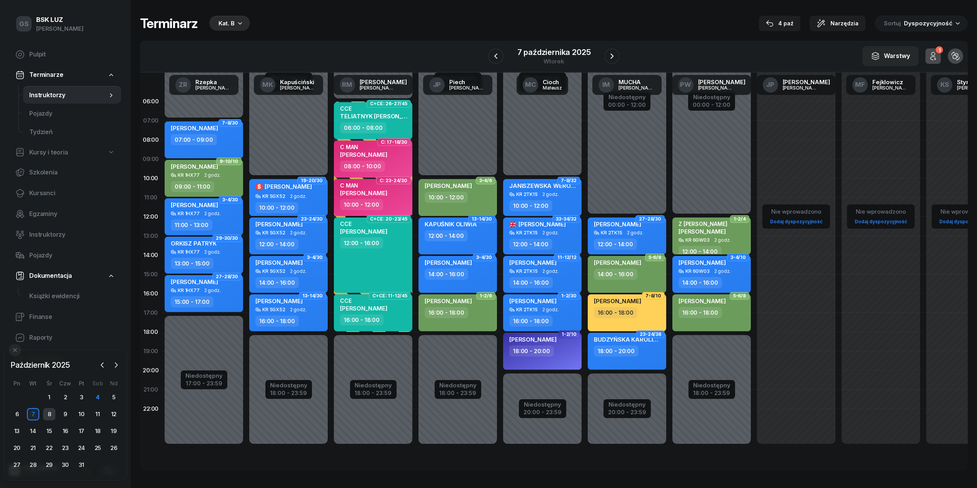
click at [48, 415] on div "8" at bounding box center [49, 414] width 12 height 12
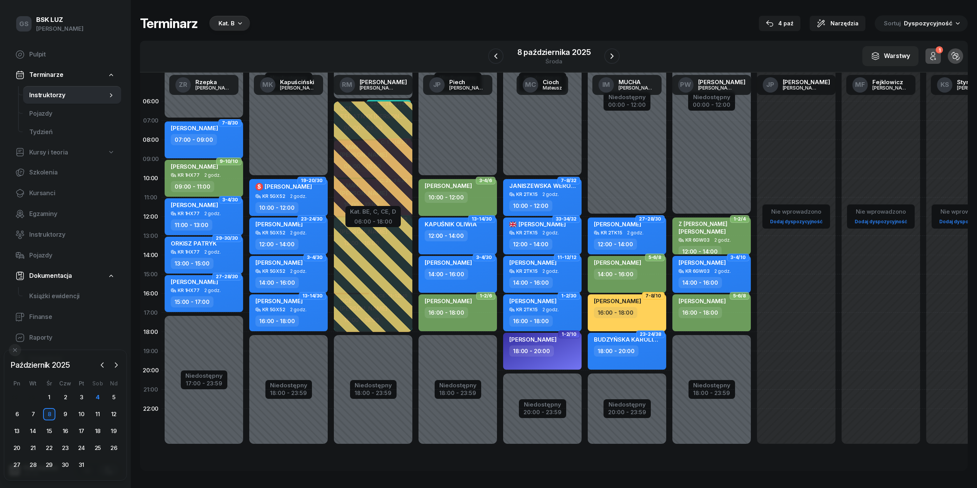
click at [58, 418] on div "9" at bounding box center [65, 414] width 16 height 12
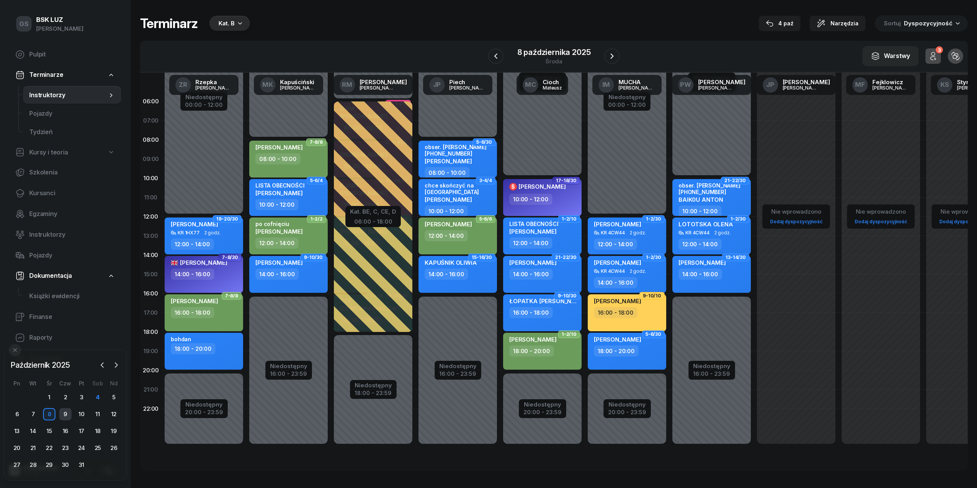
click at [71, 417] on div "9" at bounding box center [65, 414] width 12 height 12
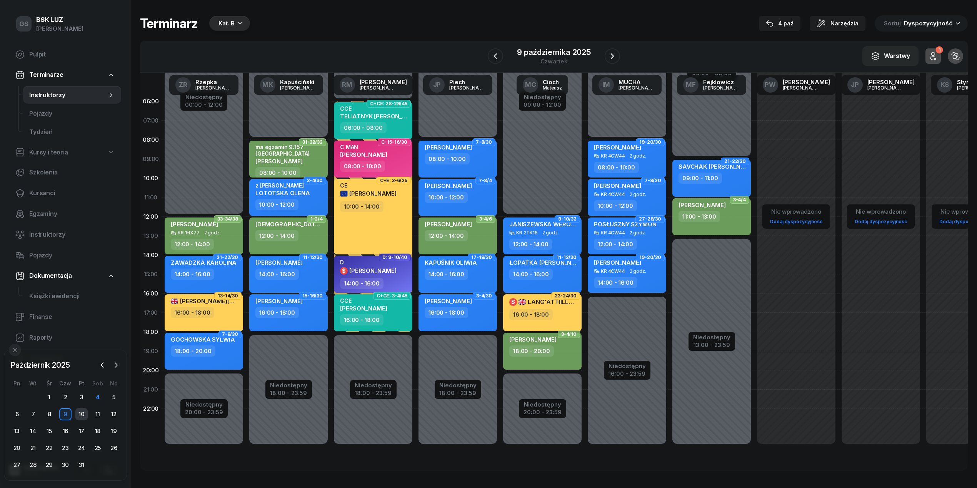
click at [80, 417] on div "10" at bounding box center [81, 414] width 12 height 12
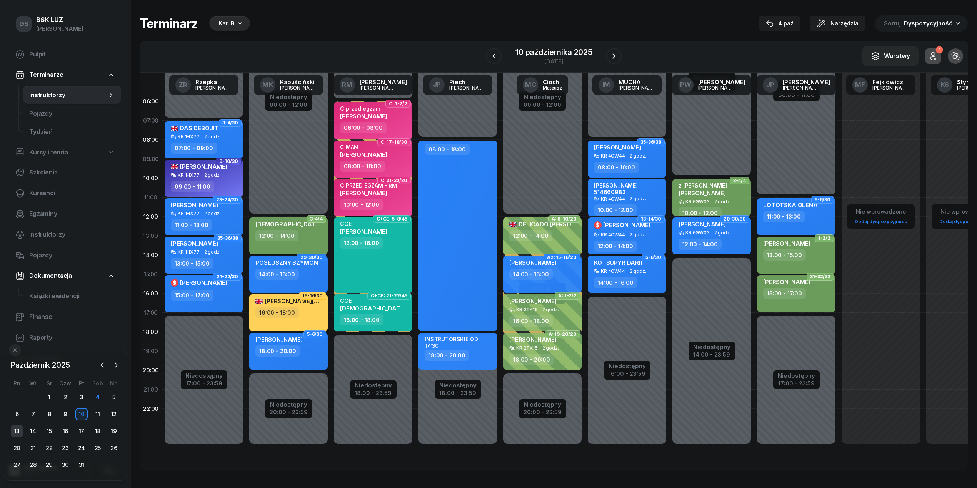
click at [15, 428] on div "13" at bounding box center [17, 431] width 12 height 12
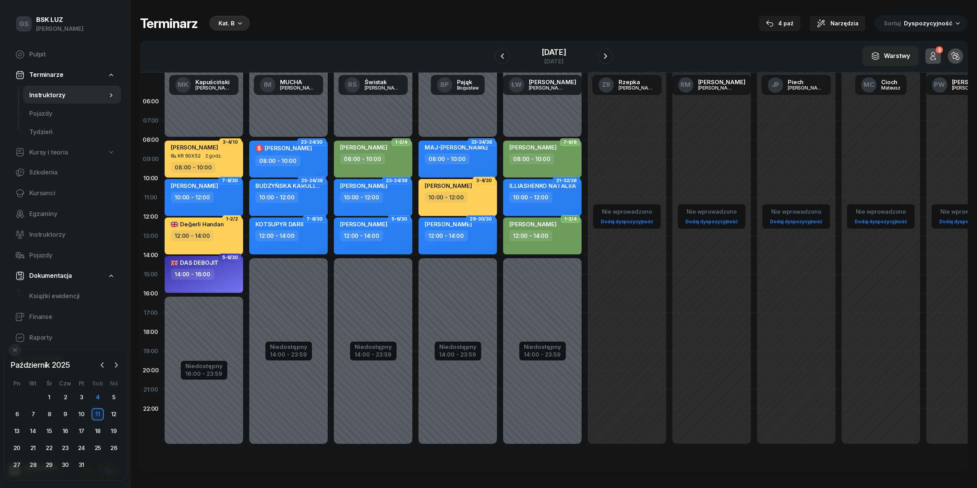
click at [20, 423] on div "29 30 1 2 3 4 5 6 7 8 9 10 11 12 13 14 15 16 17 18 19 20 21 22 23 24 25 26 27 2…" at bounding box center [65, 432] width 113 height 80
click at [16, 430] on div "13" at bounding box center [17, 431] width 12 height 12
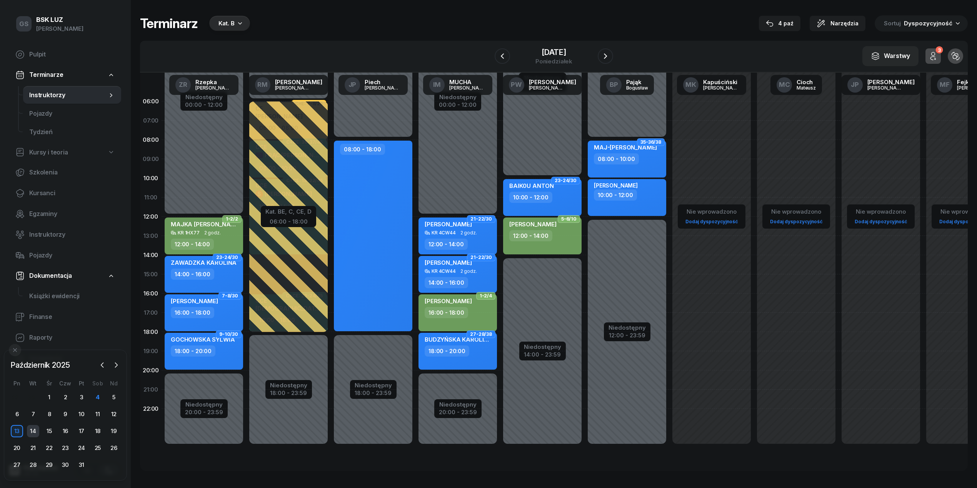
click at [33, 429] on div "14" at bounding box center [33, 431] width 12 height 12
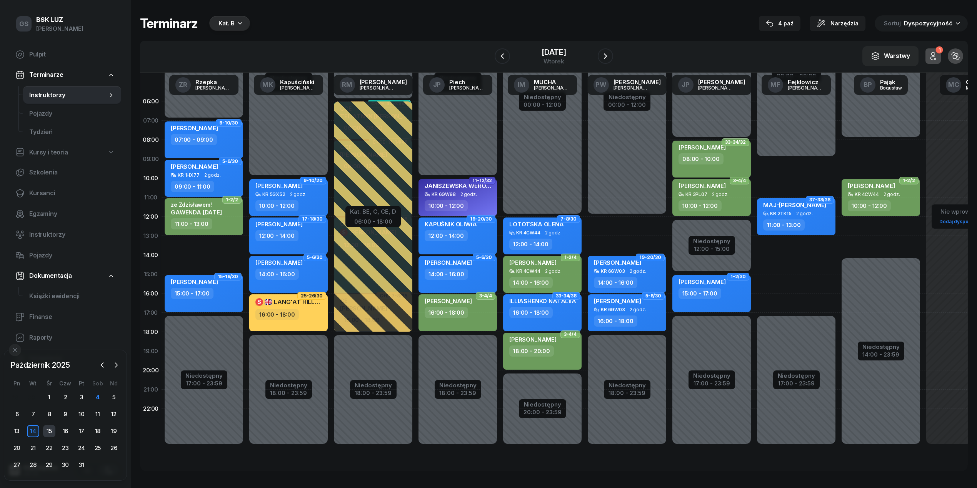
click at [45, 432] on div "15" at bounding box center [49, 431] width 12 height 12
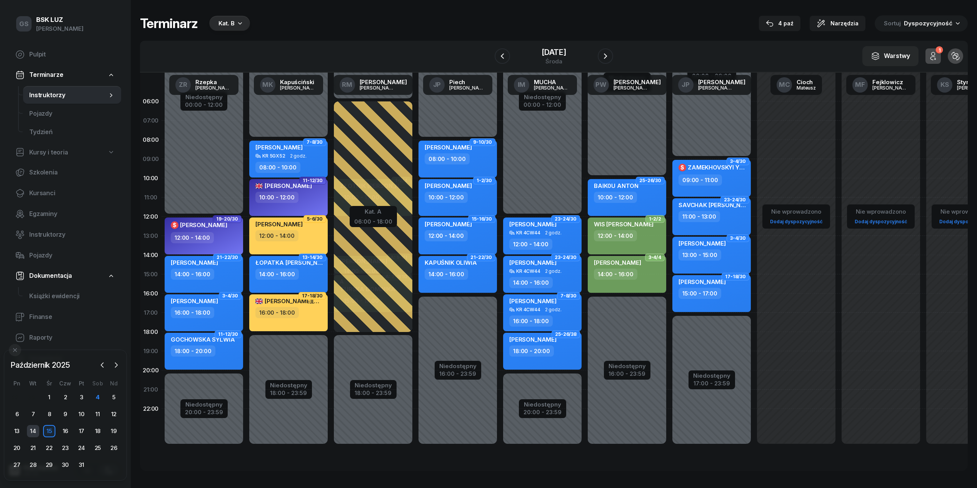
click at [31, 434] on div "14" at bounding box center [33, 431] width 12 height 12
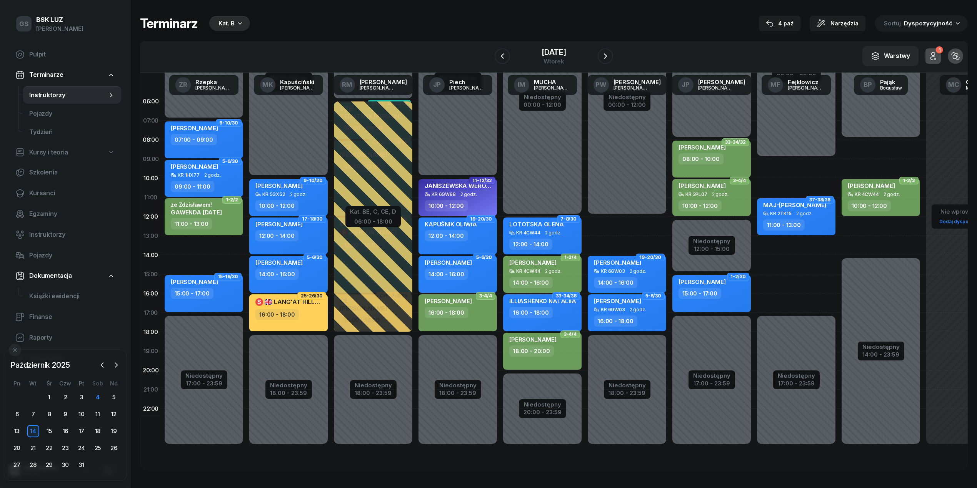
click at [211, 248] on div "Niedostępny 00:00 - 07:00 Niedostępny 17:00 - 23:59 2 godz. 13:00 - 15:00 9-10/…" at bounding box center [204, 274] width 85 height 365
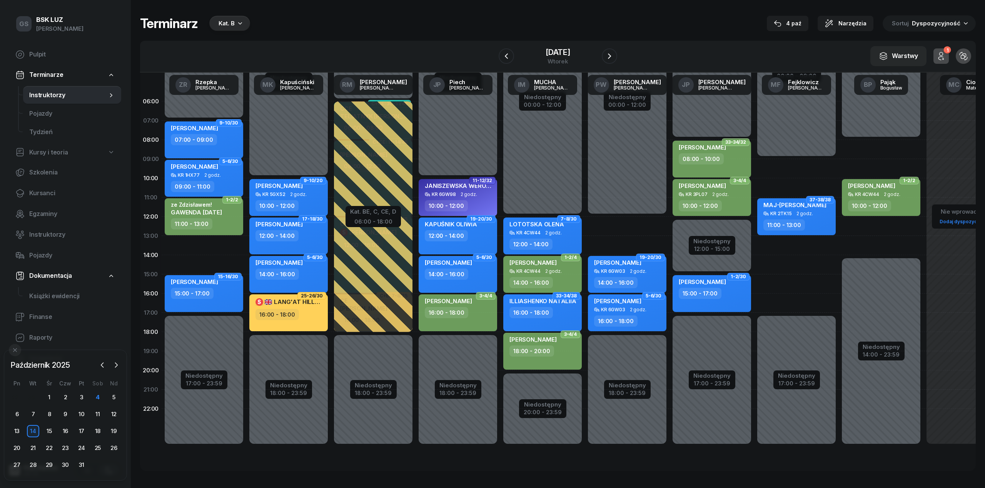
select select "13"
select select "15"
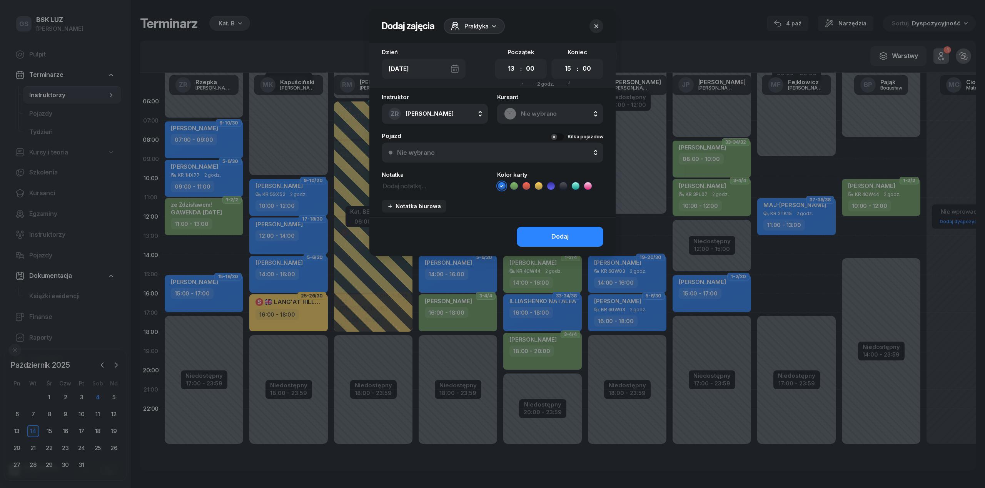
click at [562, 122] on div "Nie wybrano" at bounding box center [550, 114] width 106 height 20
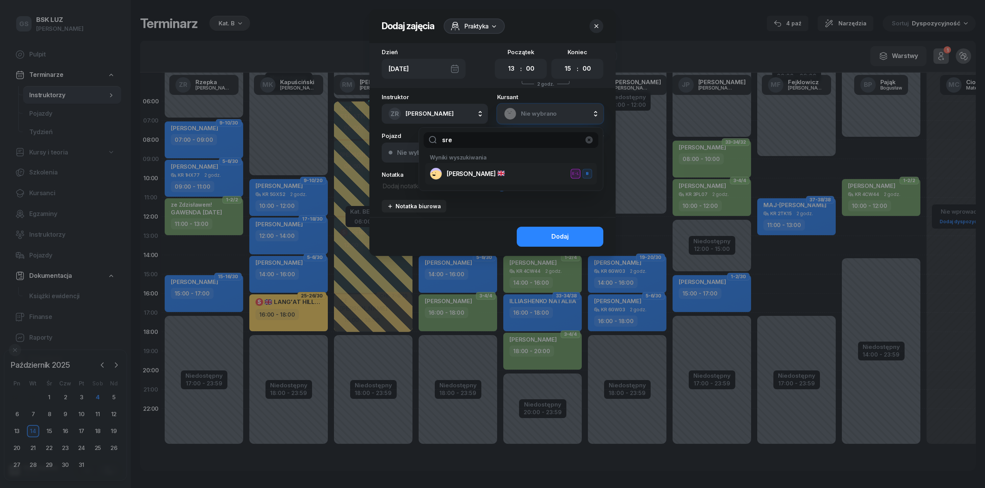
type input "sre"
click at [505, 174] on icon at bounding box center [500, 173] width 7 height 5
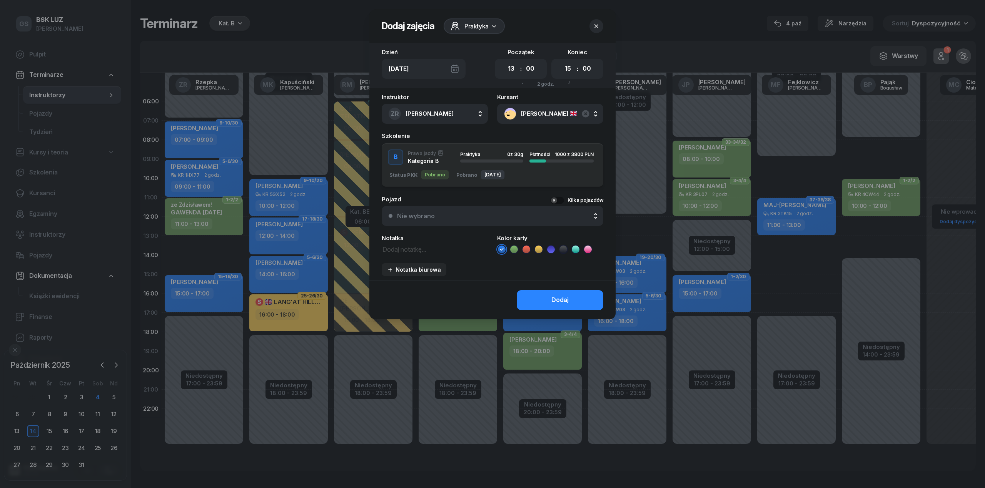
click at [489, 155] on div "Praktyka 0 z 30g" at bounding box center [491, 154] width 63 height 5
click at [550, 250] on icon at bounding box center [550, 249] width 3 height 3
click at [562, 295] on div "Dodaj" at bounding box center [559, 300] width 17 height 10
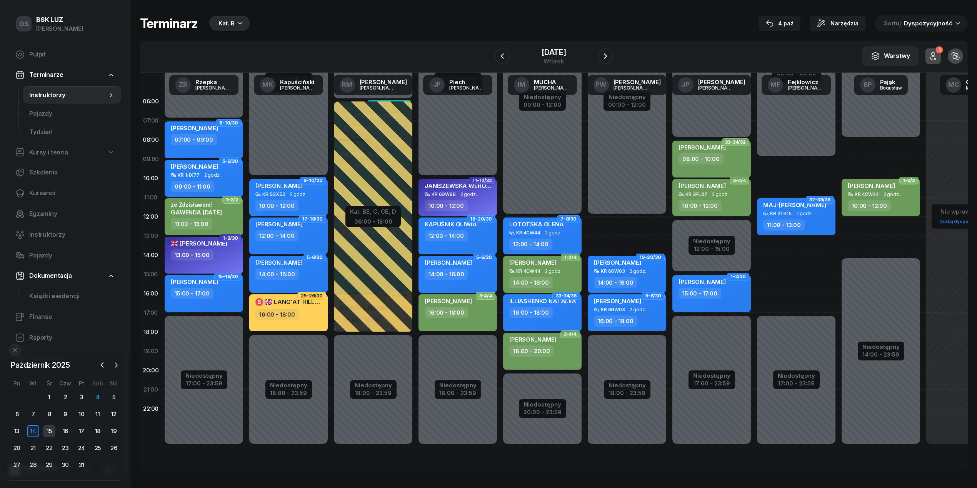
click at [48, 434] on div "15" at bounding box center [49, 431] width 12 height 12
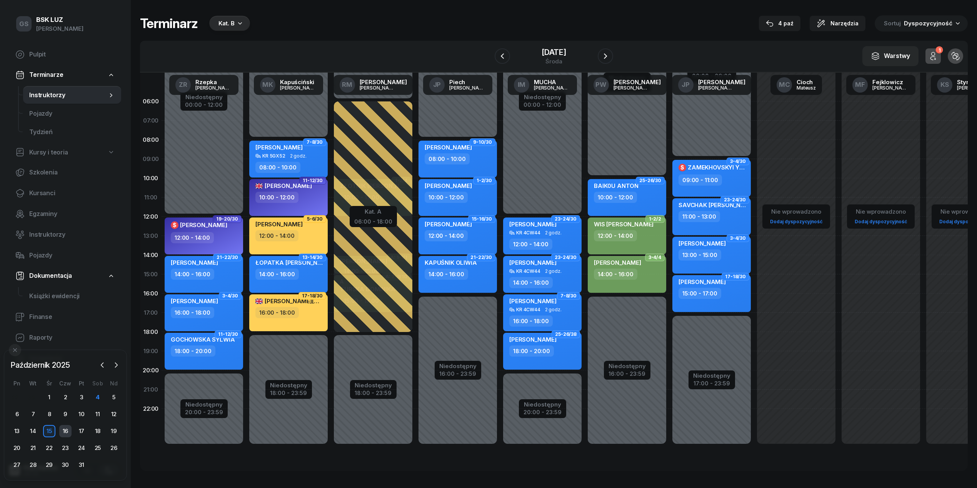
click at [63, 432] on div "16" at bounding box center [65, 431] width 12 height 12
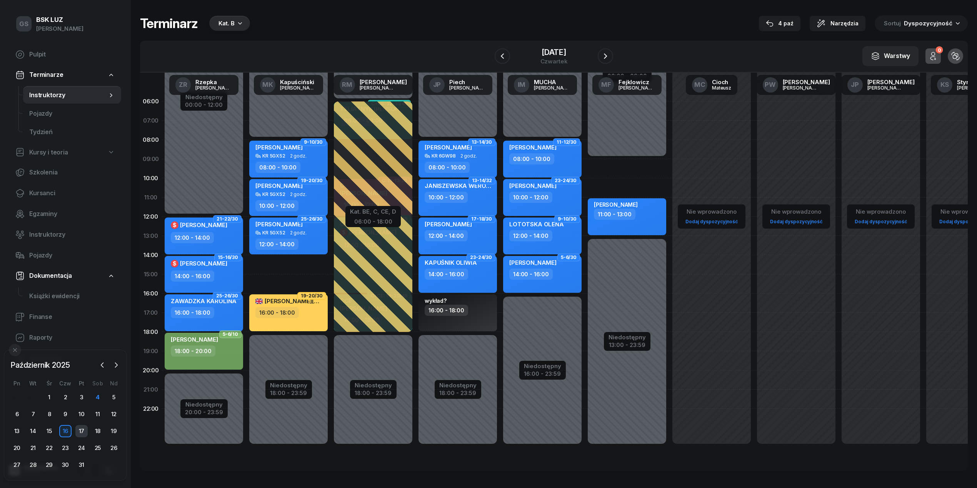
click at [85, 432] on div "17" at bounding box center [81, 431] width 12 height 12
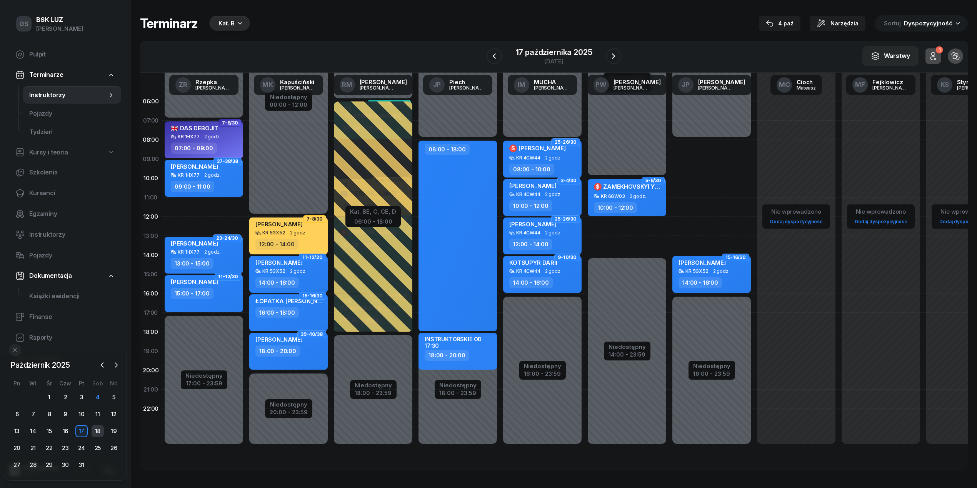
click at [97, 428] on div "18" at bounding box center [98, 431] width 12 height 12
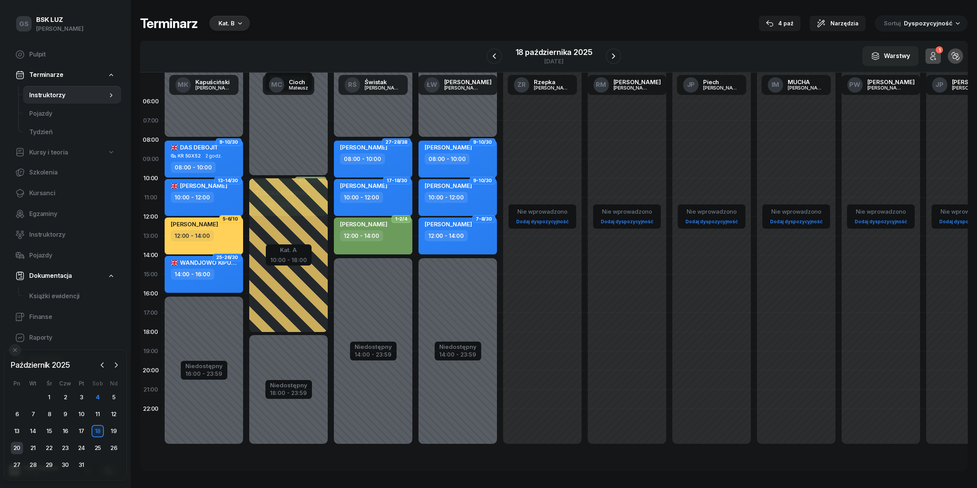
click at [20, 448] on div "20" at bounding box center [17, 448] width 12 height 12
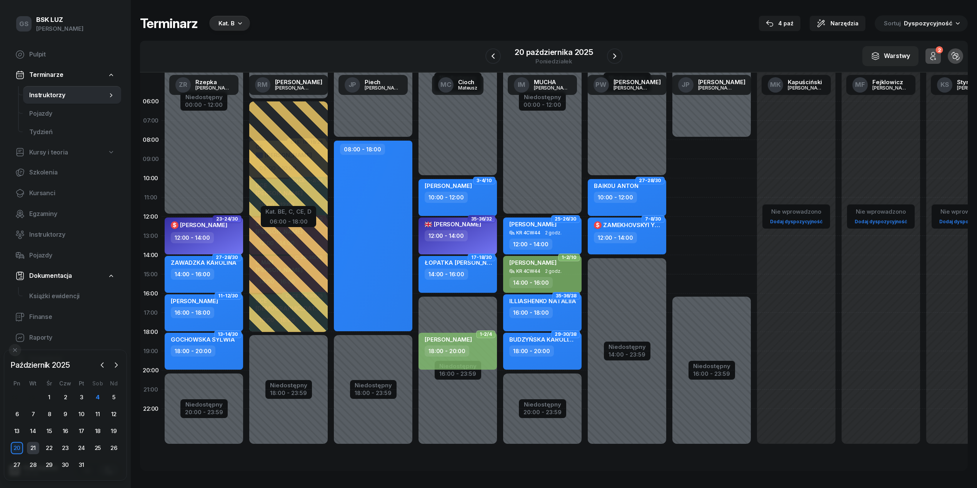
click at [32, 447] on div "21" at bounding box center [33, 448] width 12 height 12
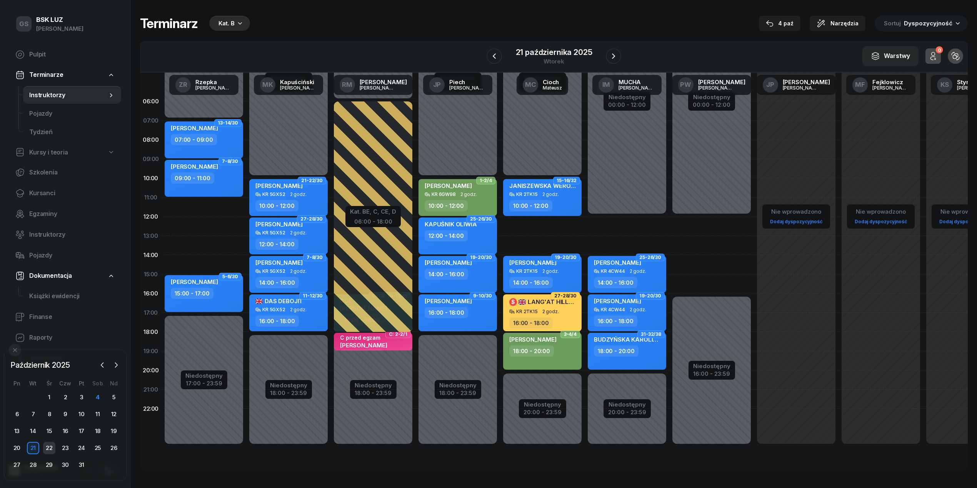
click at [51, 451] on div "22" at bounding box center [49, 448] width 12 height 12
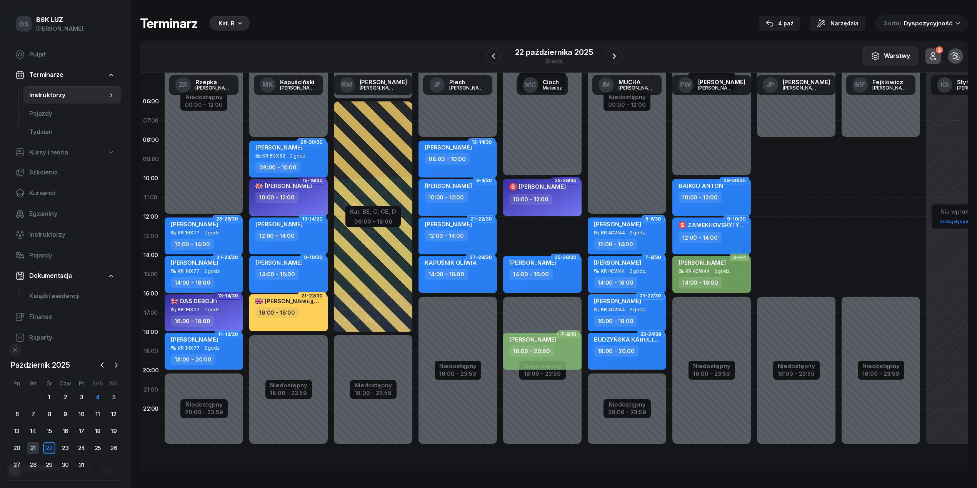
click at [37, 448] on div "21" at bounding box center [33, 448] width 12 height 12
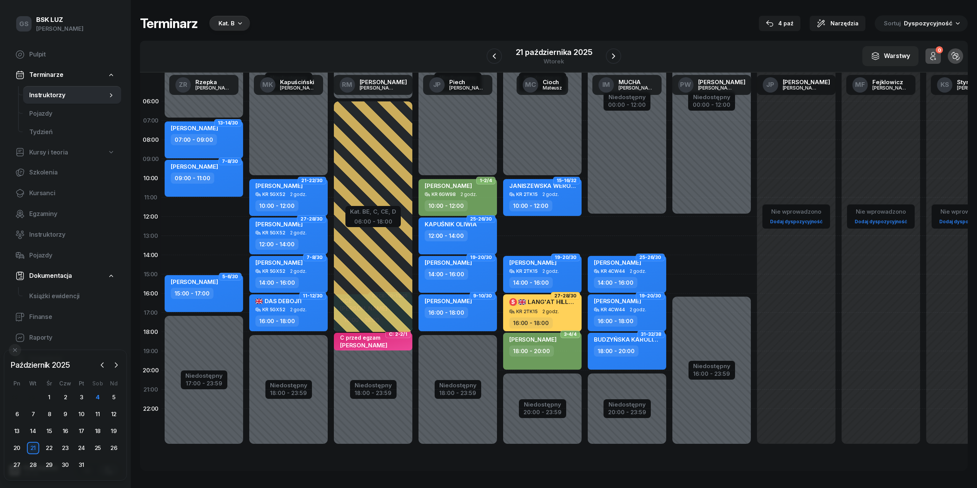
click at [188, 245] on div "Niedostępny 00:00 - 07:00 Niedostępny 17:00 - 23:59 2 godz. 11:00 - 13:00 2 god…" at bounding box center [204, 274] width 85 height 365
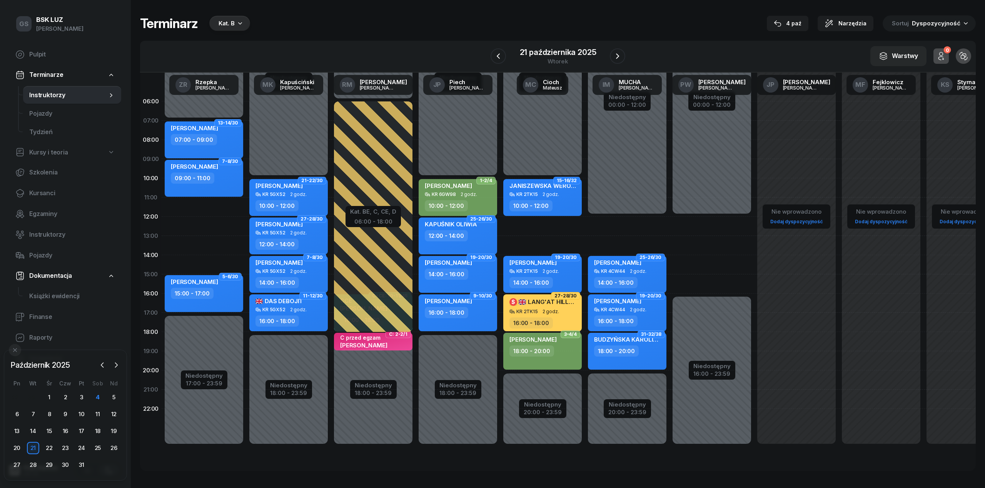
select select "13"
select select "15"
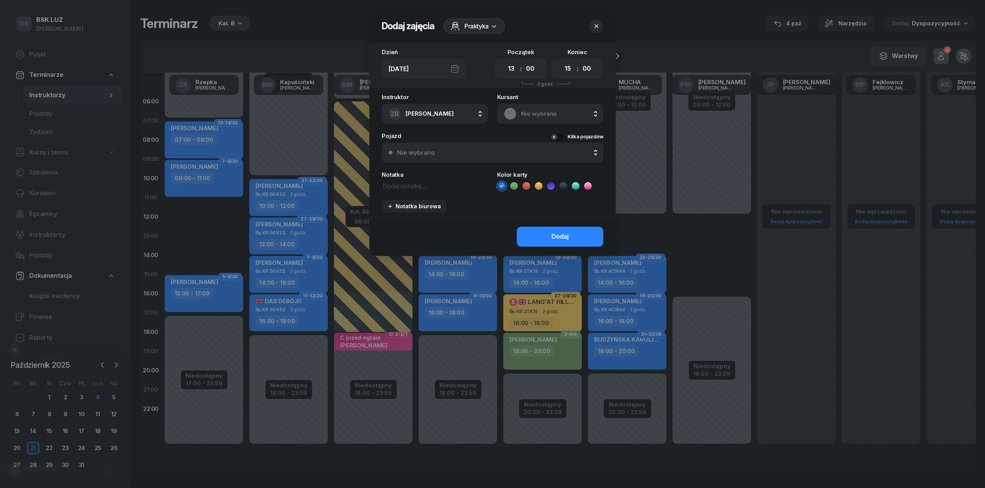
click at [532, 105] on div "Nie wybrano" at bounding box center [550, 114] width 106 height 20
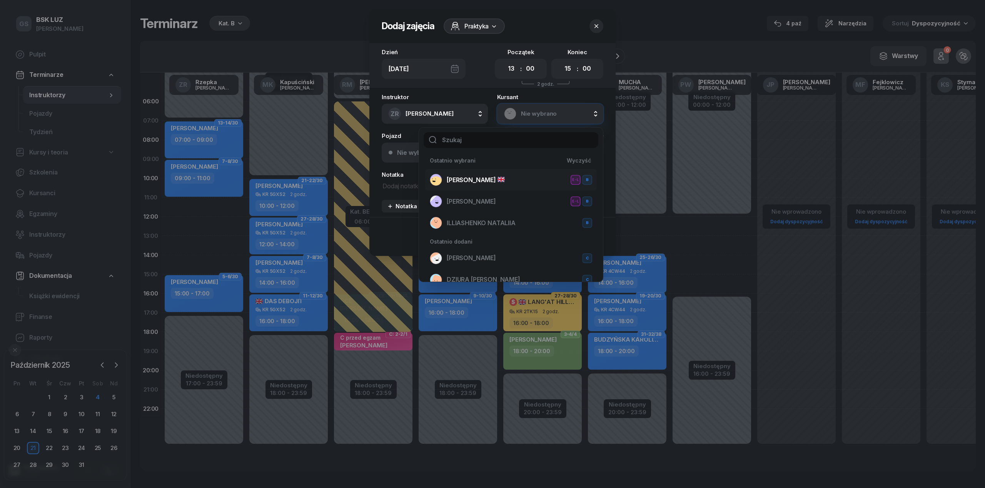
click at [475, 175] on span "[PERSON_NAME]" at bounding box center [476, 180] width 58 height 10
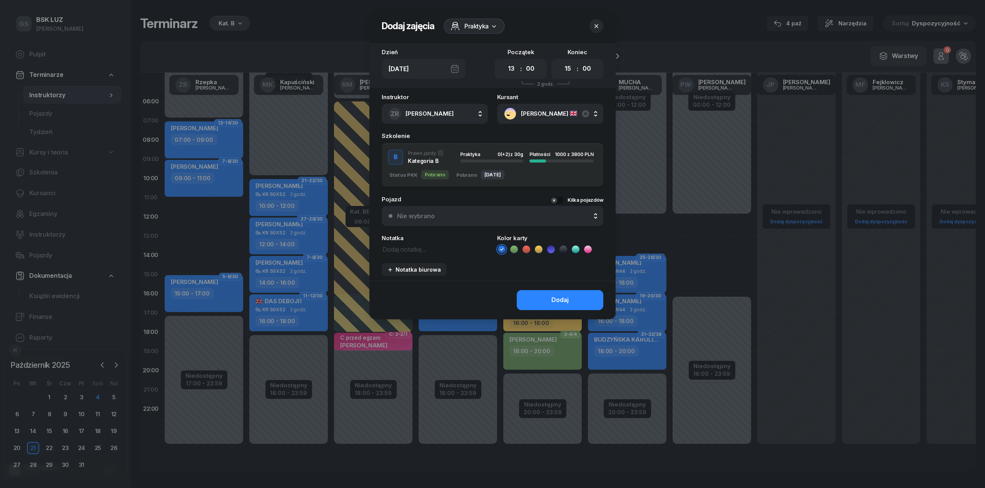
click at [482, 162] on div "B Prawo jazdy Kategoria B Praktyka 0 (+2) z 30g Płatności 1000 z 3800 PLN" at bounding box center [493, 157] width 222 height 15
click at [552, 296] on div "Dodaj" at bounding box center [559, 300] width 17 height 10
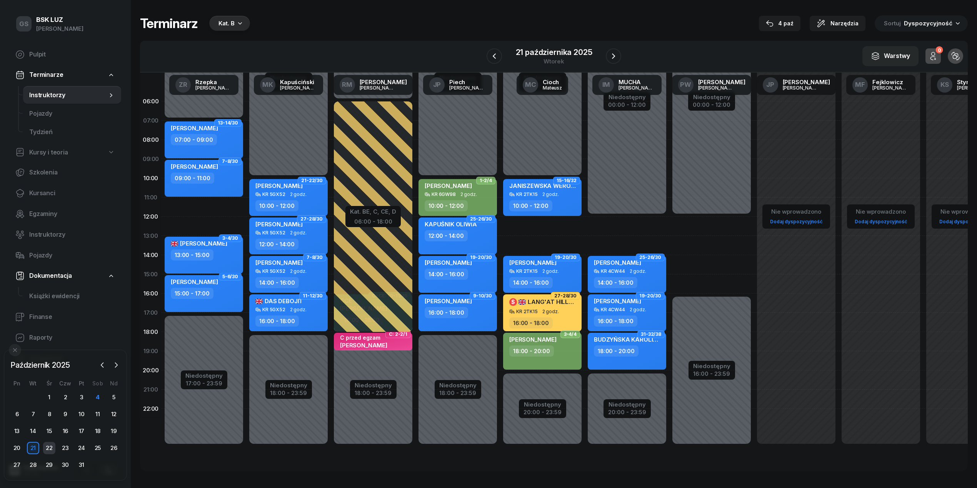
click at [50, 446] on div "22" at bounding box center [49, 448] width 12 height 12
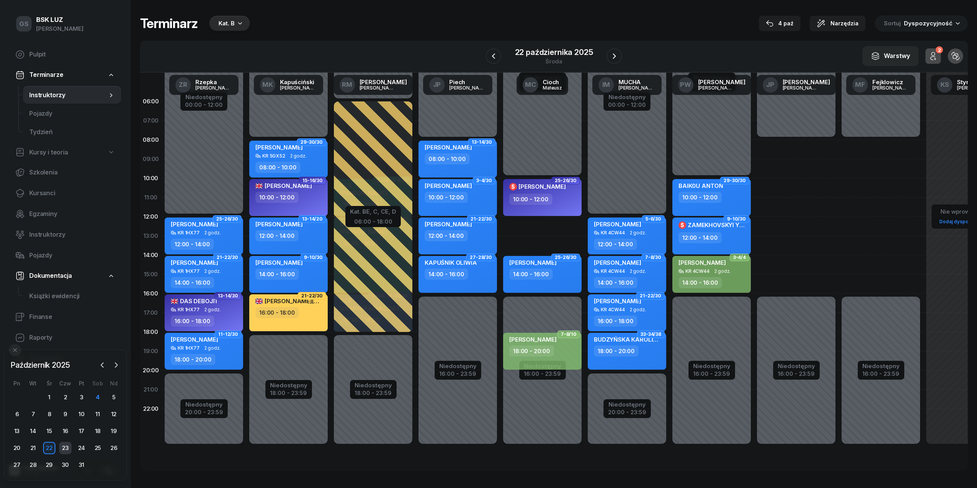
click at [62, 446] on div "23" at bounding box center [65, 448] width 12 height 12
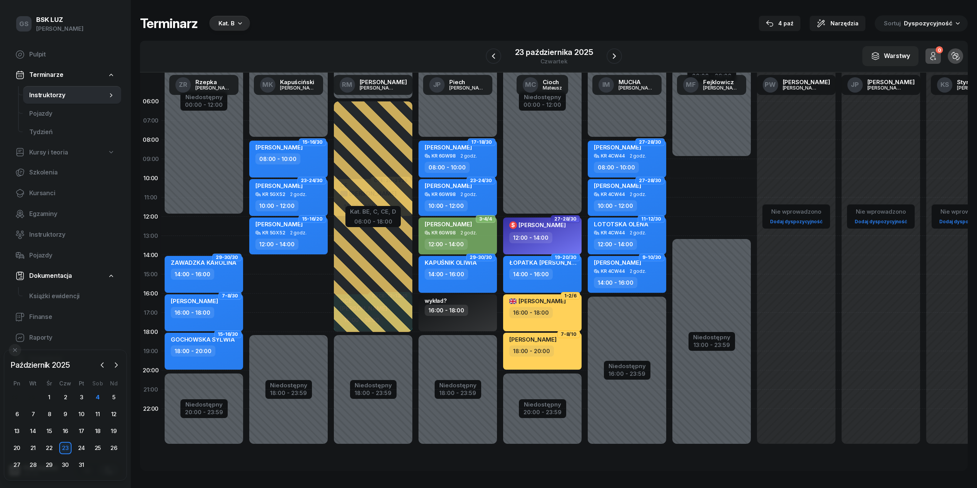
click at [278, 267] on div "Niedostępny 00:00 - 08:00 Niedostępny 18:00 - 23:59 2 godz. 14:00 - 16:00 2 god…" at bounding box center [288, 274] width 85 height 365
select select "14"
select select "16"
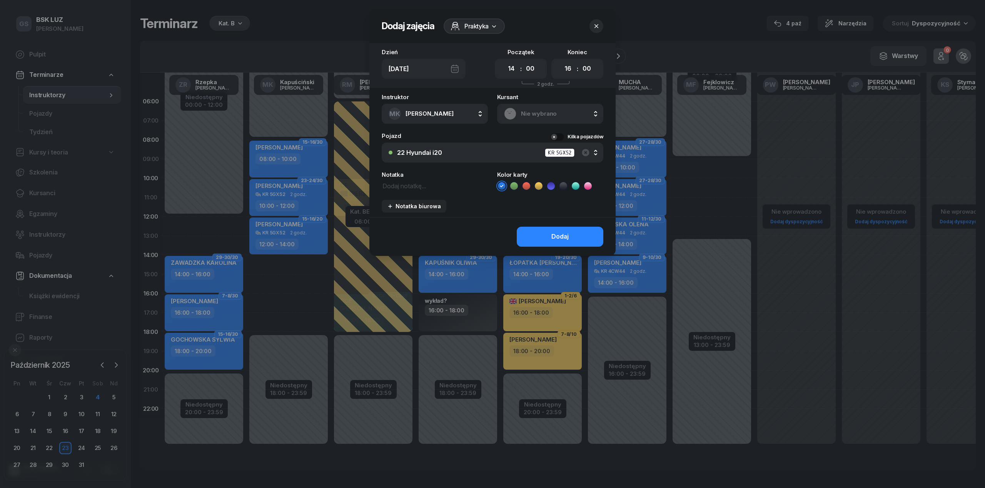
click at [548, 128] on div "Instruktor MK Kapuściński Marek AK Koryciński Artur BP Pająk Bogusław DA Arenda…" at bounding box center [492, 155] width 246 height 123
click at [550, 120] on div "Nie wybrano" at bounding box center [550, 114] width 106 height 20
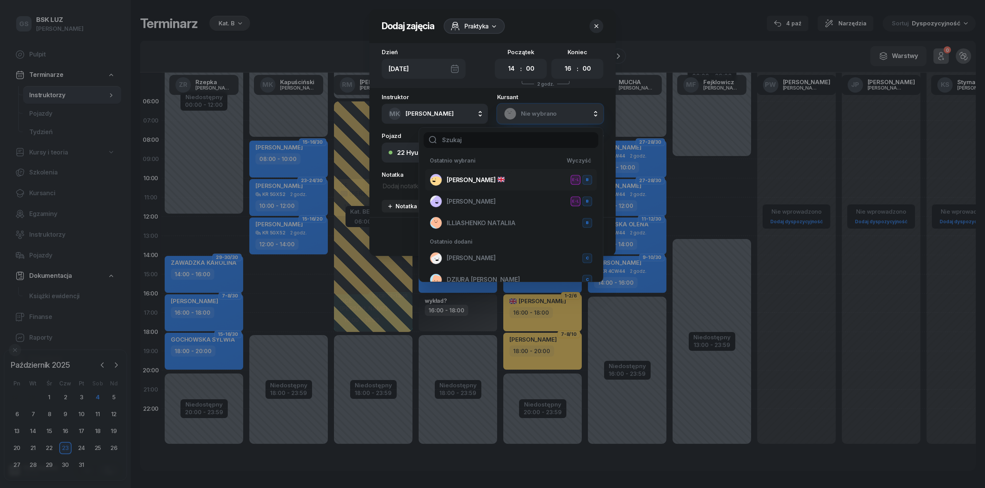
click at [491, 176] on span "[PERSON_NAME]" at bounding box center [476, 180] width 58 height 10
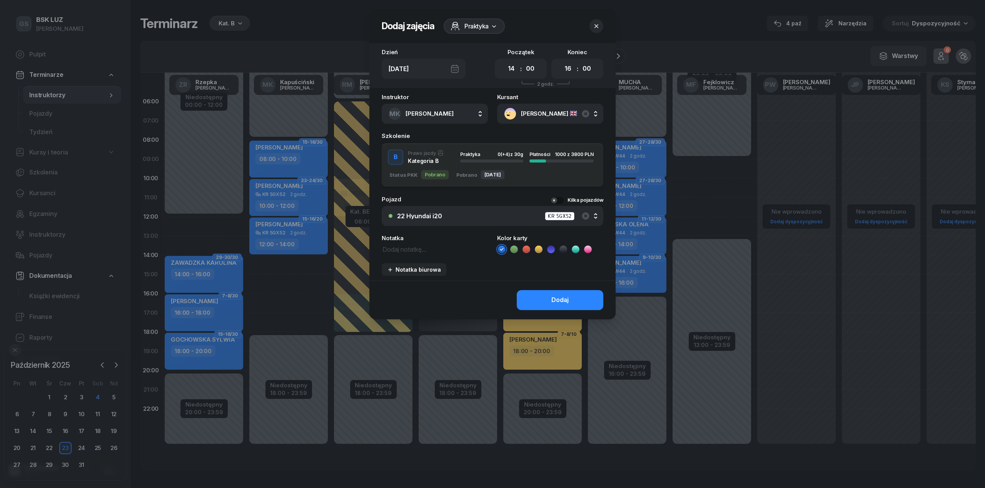
click at [505, 158] on div "Praktyka 0 (+4) z 30g" at bounding box center [491, 157] width 63 height 10
click at [538, 295] on button "Dodaj" at bounding box center [560, 300] width 87 height 20
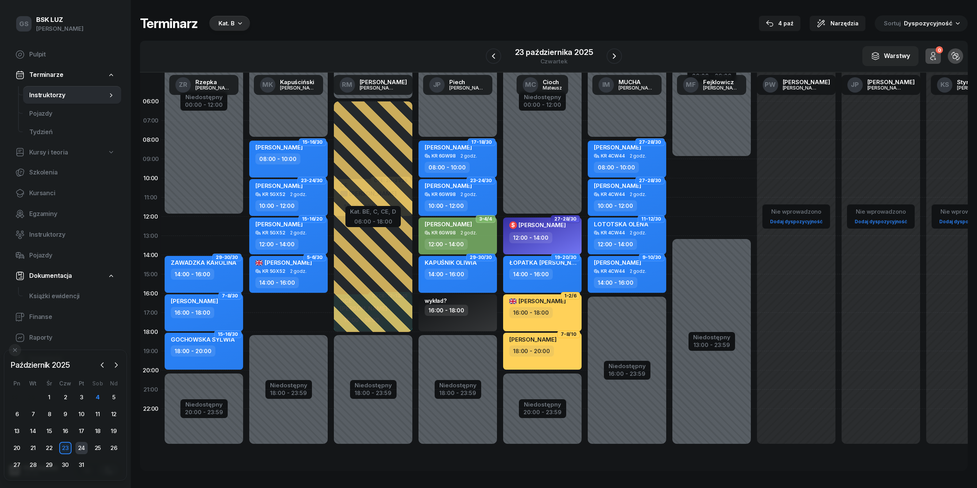
click at [85, 448] on div "24" at bounding box center [81, 448] width 12 height 12
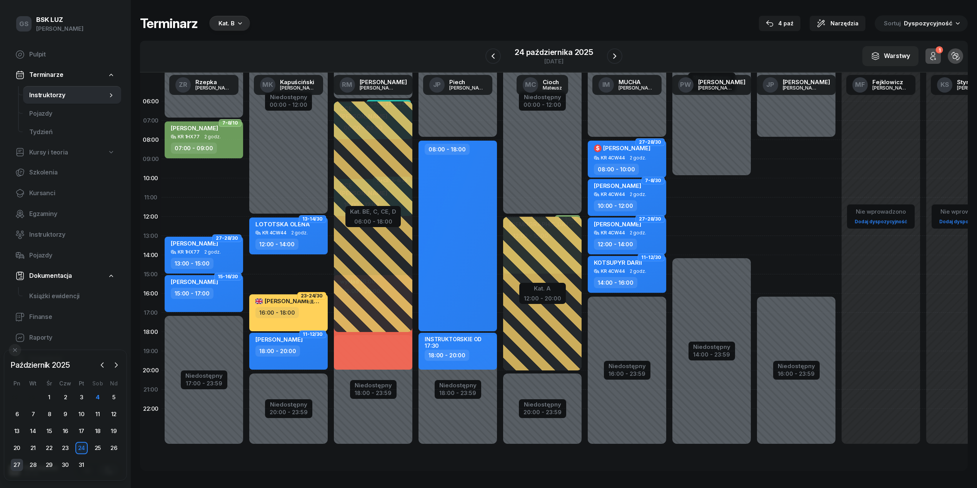
click at [14, 467] on div "27" at bounding box center [17, 465] width 12 height 12
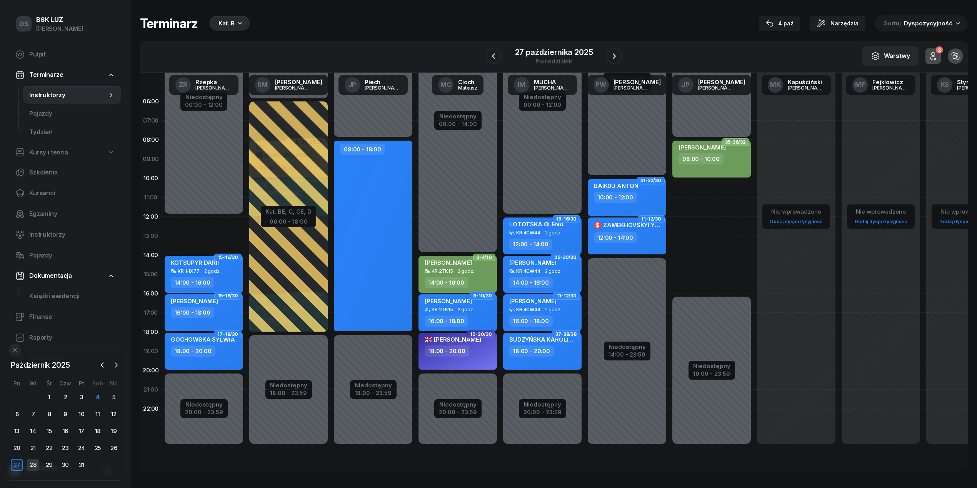
click at [28, 461] on div "28" at bounding box center [33, 465] width 12 height 12
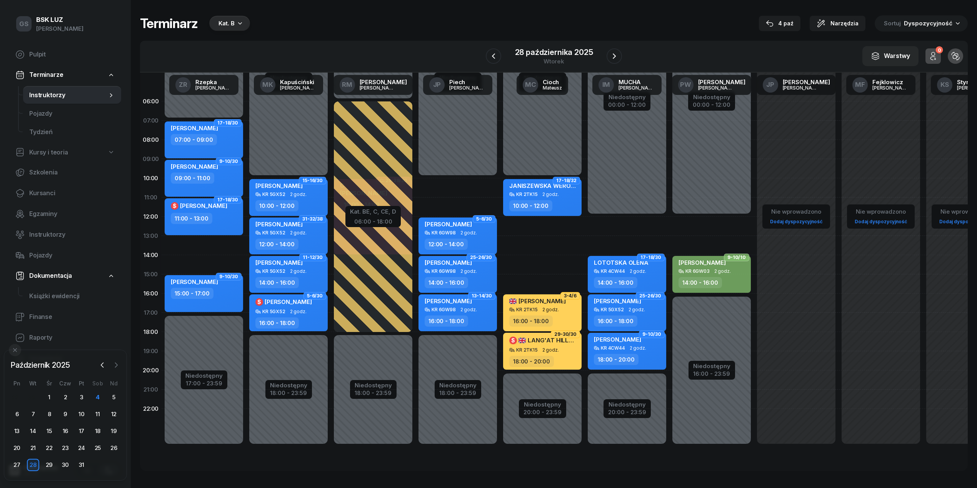
click at [118, 367] on icon "button" at bounding box center [116, 366] width 8 height 8
click at [21, 412] on div "3" at bounding box center [17, 414] width 12 height 12
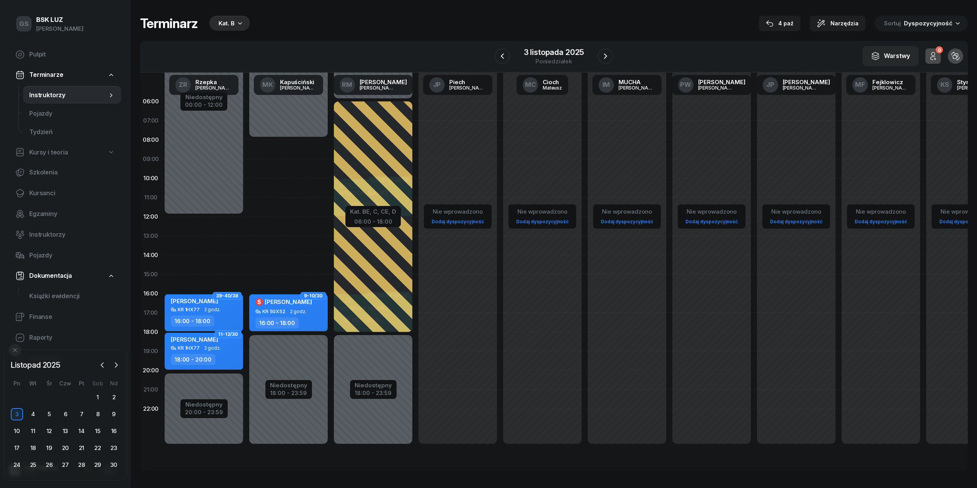
click at [267, 190] on div "Niedostępny 00:00 - 08:00 Niedostępny 18:00 - 23:59 2 godz. 08:00 - 10:00 2 god…" at bounding box center [288, 274] width 85 height 365
select select "10"
select select "12"
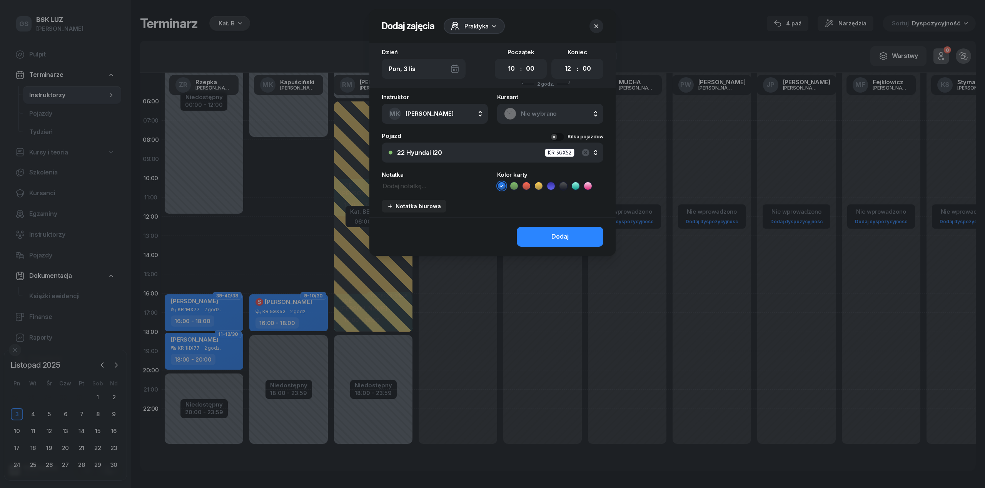
click at [534, 108] on div "Nie wybrano" at bounding box center [550, 114] width 92 height 12
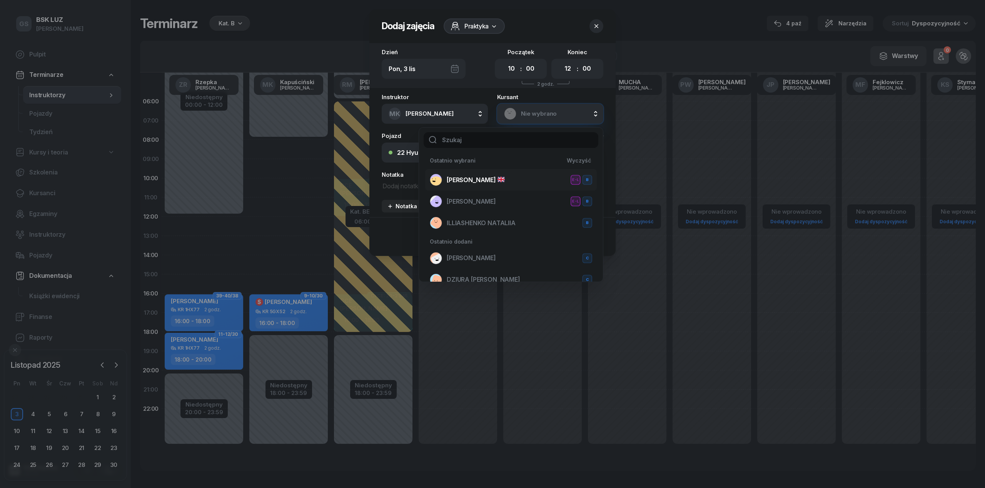
click at [472, 179] on span "[PERSON_NAME]" at bounding box center [476, 180] width 58 height 10
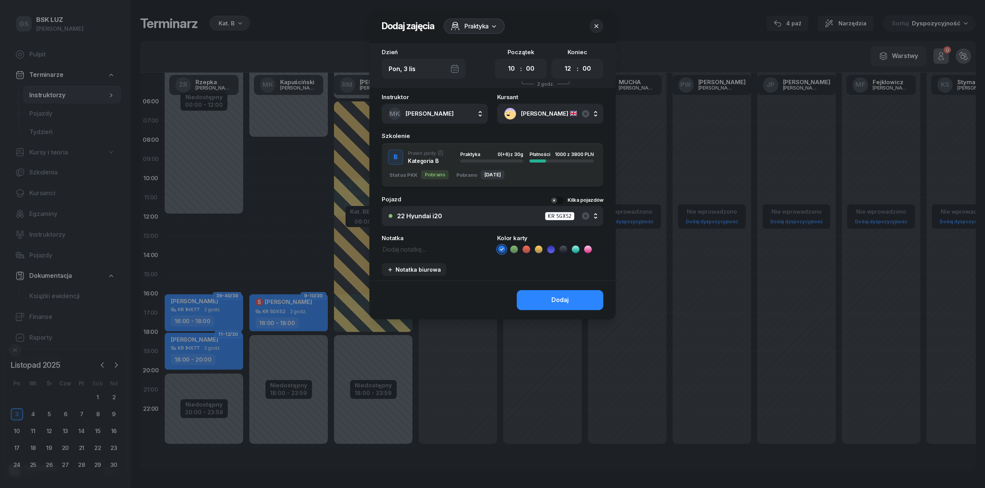
click at [492, 154] on div "Praktyka 0 (+6) z 30g" at bounding box center [491, 154] width 63 height 5
click at [568, 295] on div "Dodaj" at bounding box center [559, 300] width 17 height 10
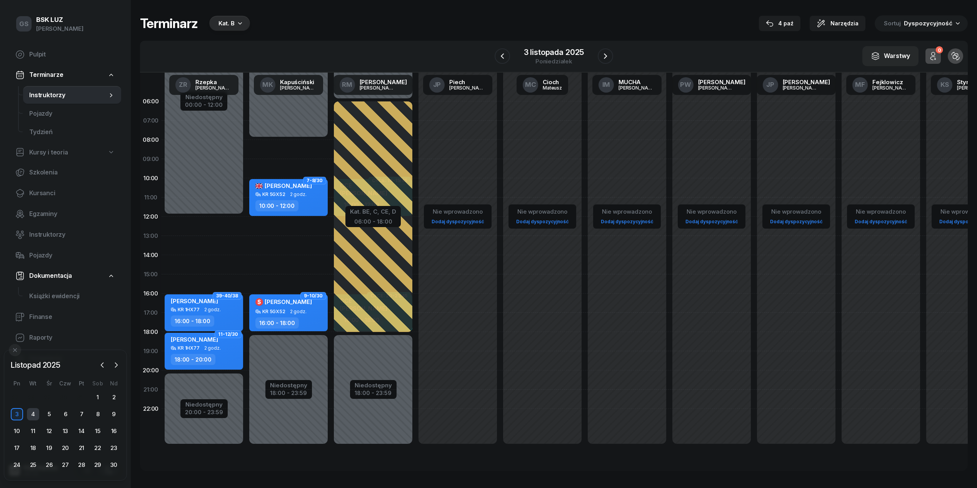
click at [37, 417] on div "4" at bounding box center [33, 414] width 12 height 12
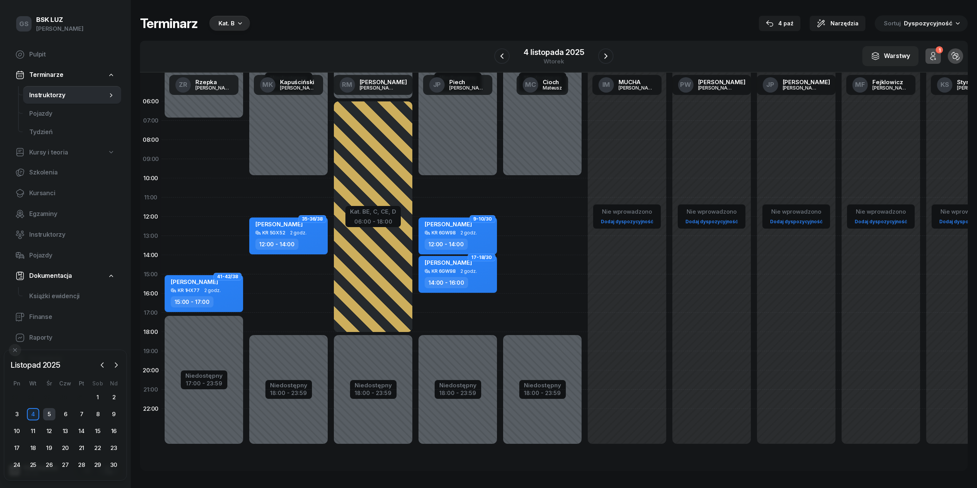
click at [48, 417] on div "5" at bounding box center [49, 414] width 12 height 12
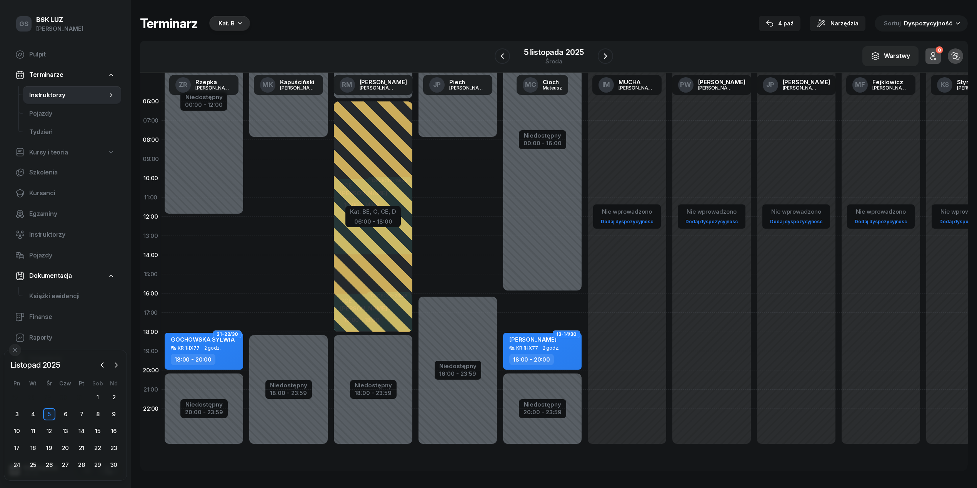
click at [195, 302] on div "Niedostępny 00:00 - 12:00 Niedostępny 20:00 - 23:59 2 godz. 12:00 - 14:00 2 god…" at bounding box center [204, 274] width 85 height 365
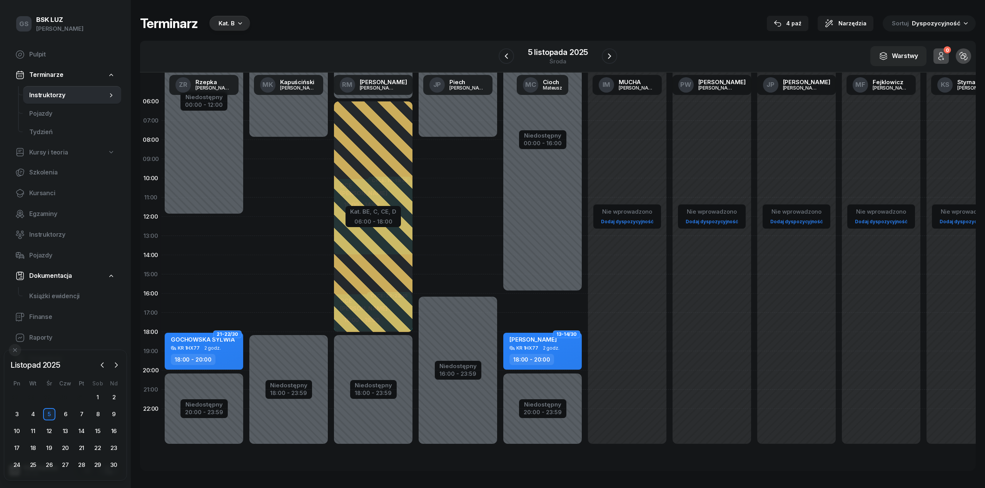
select select "16"
select select "18"
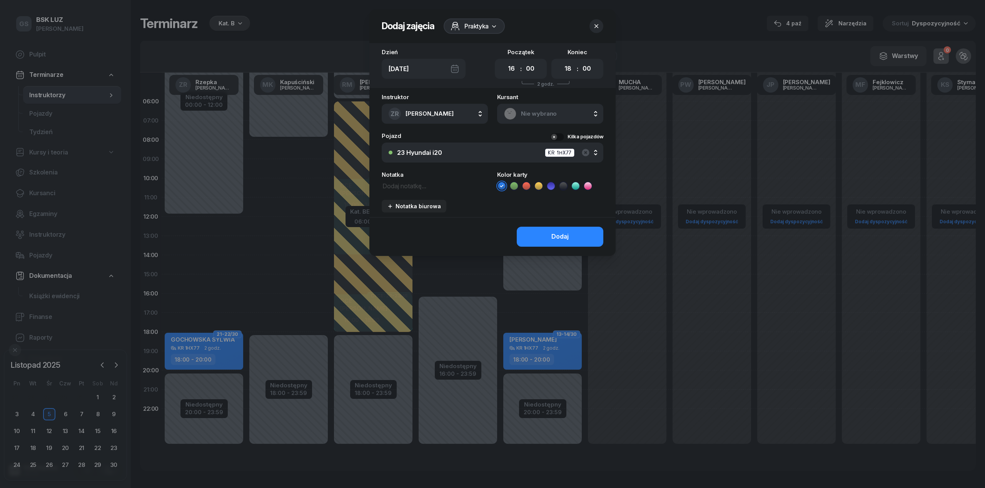
click at [531, 120] on div "Nie wybrano" at bounding box center [550, 114] width 106 height 20
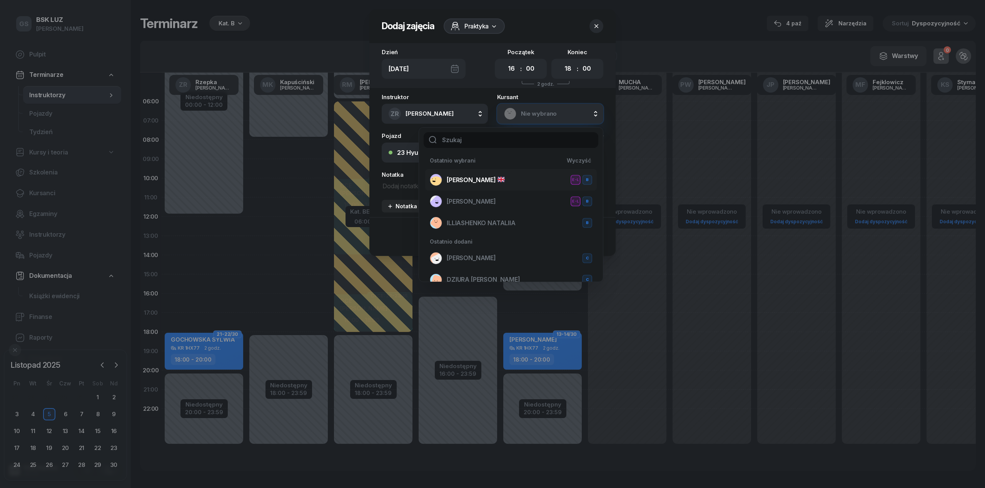
click at [489, 175] on span "[PERSON_NAME]" at bounding box center [476, 180] width 58 height 10
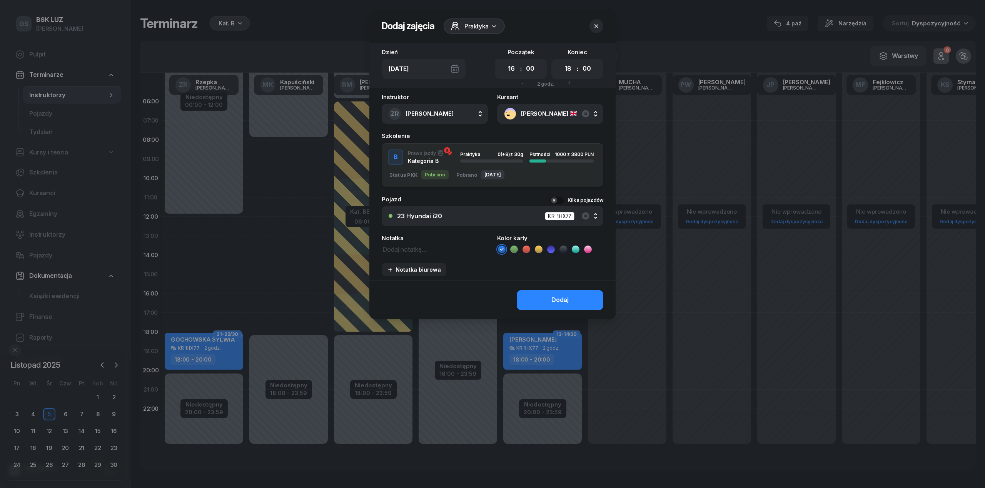
click at [488, 157] on div "Praktyka 0 (+8) z 30g" at bounding box center [491, 157] width 63 height 10
click at [551, 303] on div "Dodaj" at bounding box center [559, 300] width 17 height 10
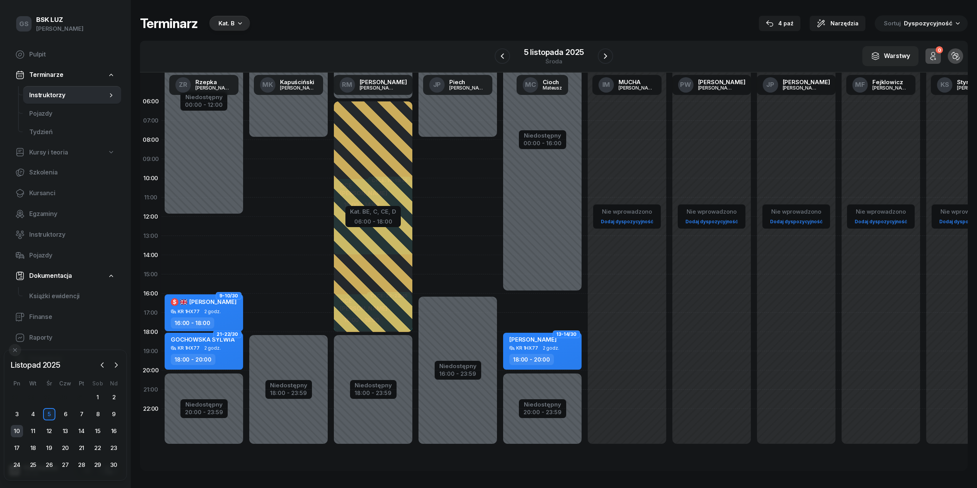
click at [20, 434] on div "10" at bounding box center [17, 431] width 12 height 12
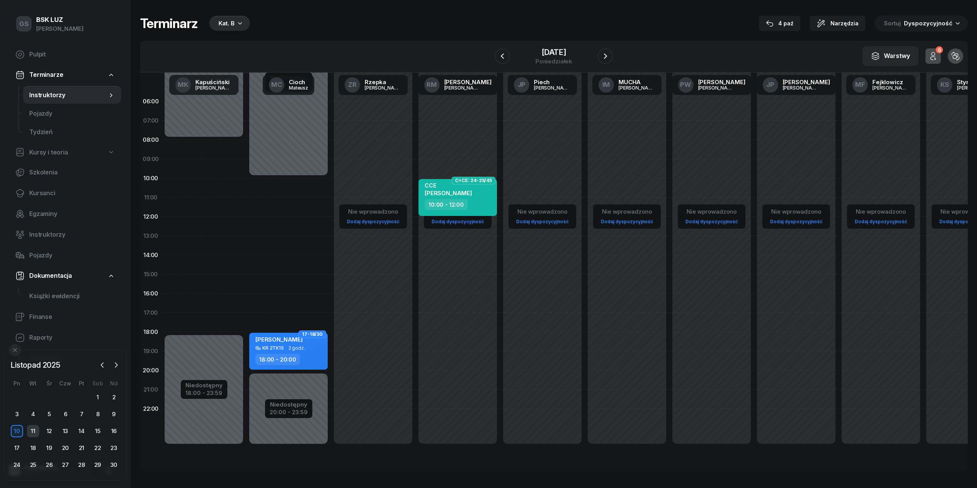
click at [36, 433] on div "11" at bounding box center [33, 431] width 12 height 12
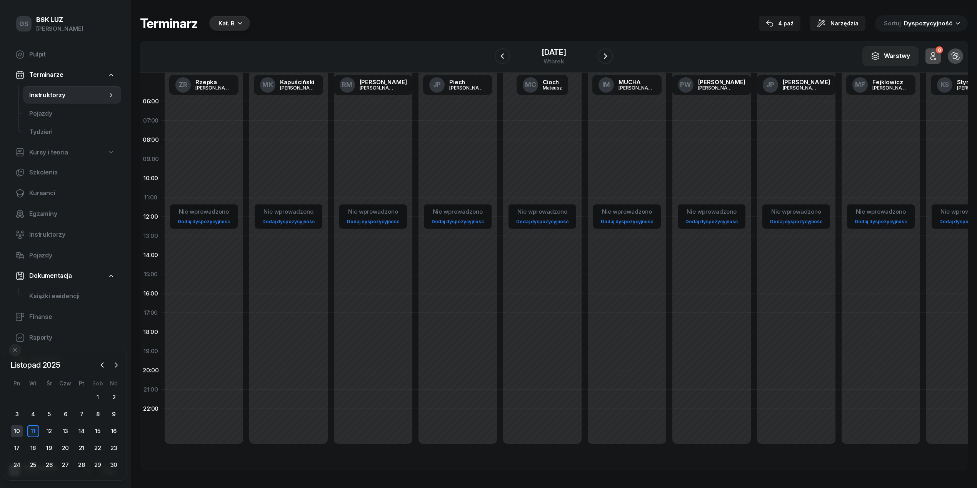
click at [21, 433] on div "10" at bounding box center [17, 431] width 12 height 12
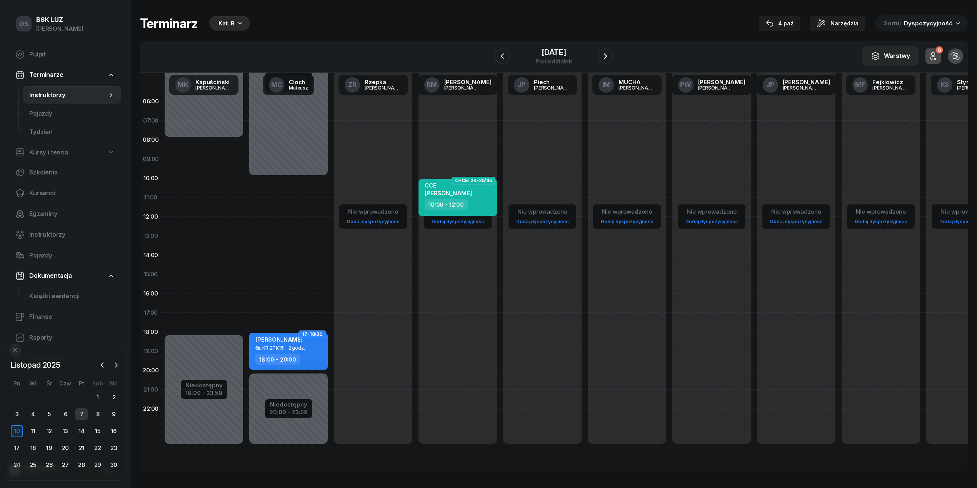
click at [87, 420] on div "7" at bounding box center [81, 414] width 12 height 12
click at [99, 412] on div "8" at bounding box center [98, 414] width 12 height 12
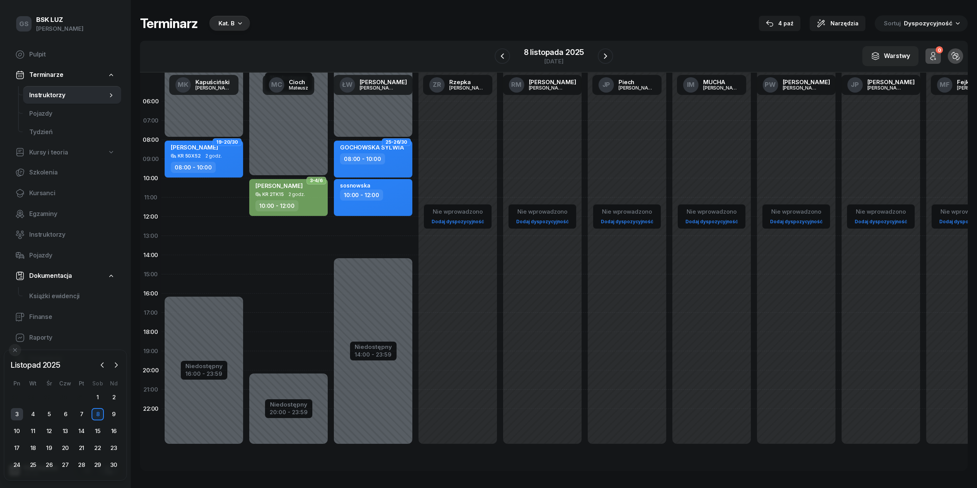
click at [19, 416] on div "3" at bounding box center [17, 414] width 12 height 12
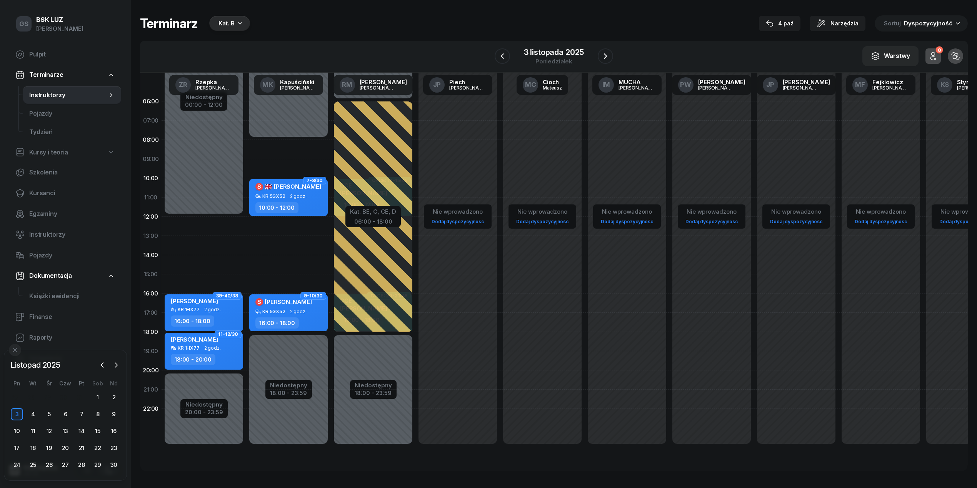
click at [299, 205] on div "10:00 - 12:00" at bounding box center [289, 207] width 68 height 11
select select "10"
select select "12"
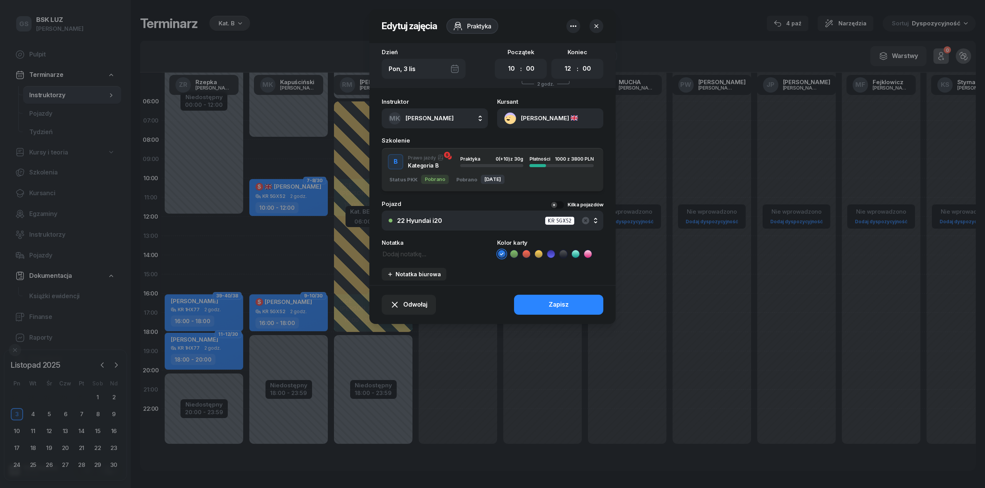
click at [558, 121] on button "[PERSON_NAME]" at bounding box center [550, 118] width 106 height 20
click at [545, 135] on div "Otwórz profil 693 832 599 sreyashi.ecommerce@gmail.com" at bounding box center [549, 159] width 108 height 55
click at [545, 137] on link "Otwórz profil" at bounding box center [549, 144] width 101 height 19
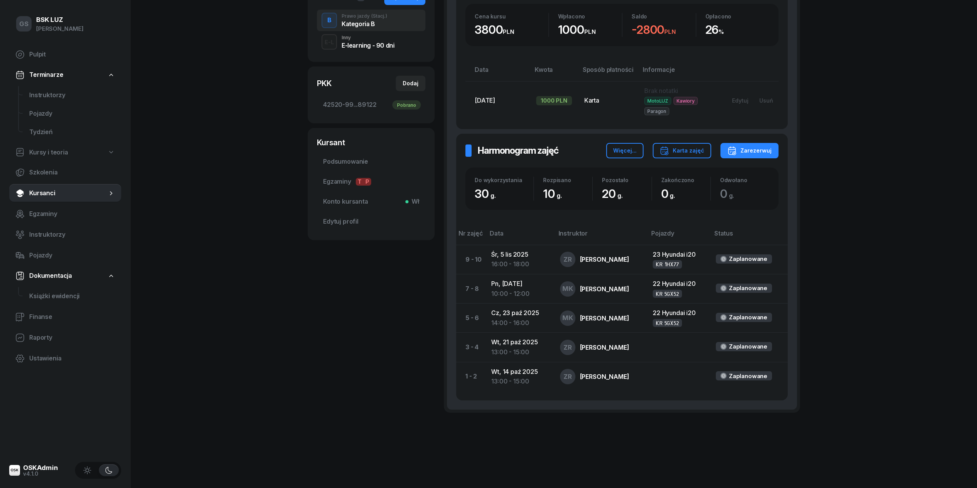
scroll to position [200, 0]
click at [62, 91] on span "Instruktorzy" at bounding box center [72, 95] width 86 height 10
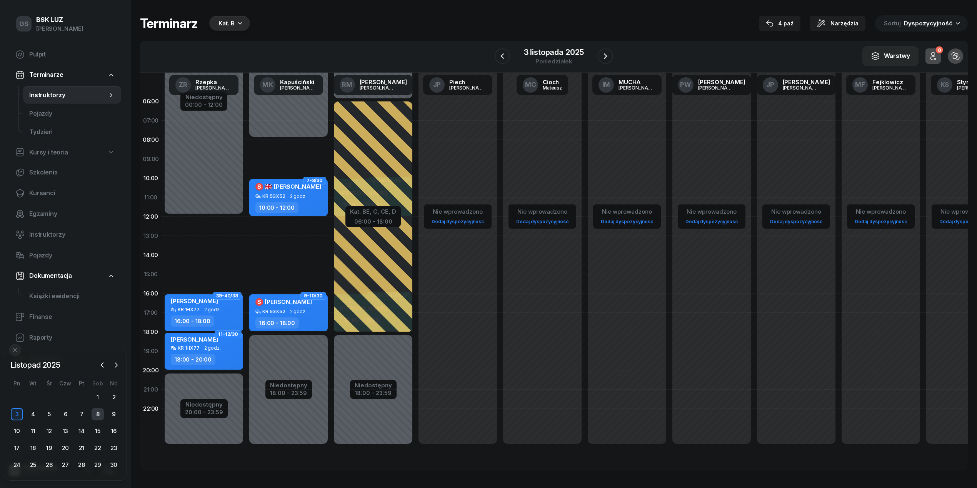
click at [98, 416] on div "8" at bounding box center [98, 414] width 12 height 12
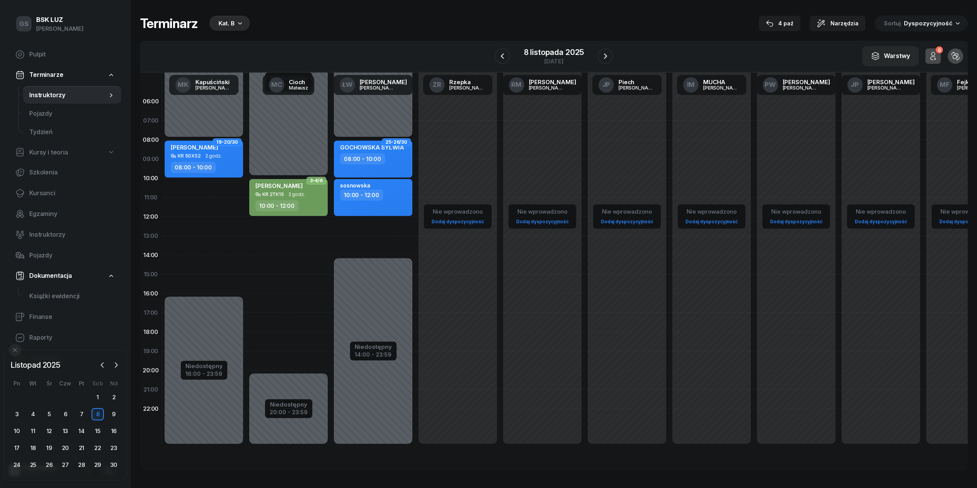
click at [183, 223] on div "Niedostępny 00:00 - 08:00 Niedostępny 16:00 - 23:59 2 godz. 10:00 - 12:00 2 god…" at bounding box center [204, 274] width 85 height 365
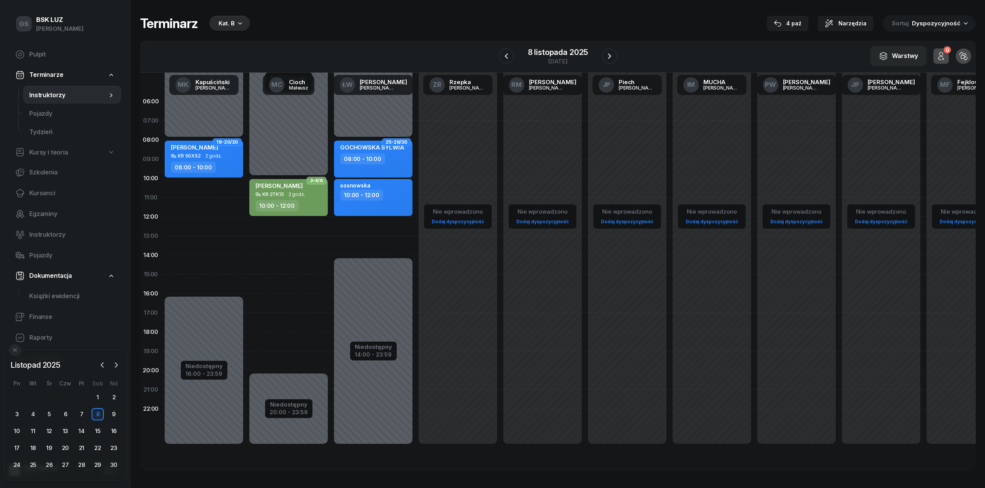
select select "12"
select select "14"
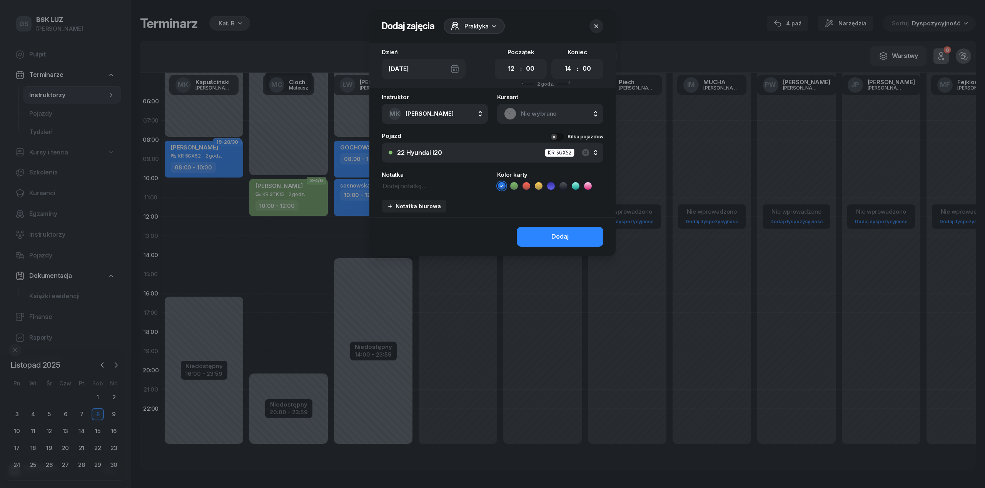
drag, startPoint x: 555, startPoint y: 108, endPoint x: 553, endPoint y: 111, distance: 4.1
click at [555, 108] on div "Nie wybrano" at bounding box center [550, 114] width 92 height 12
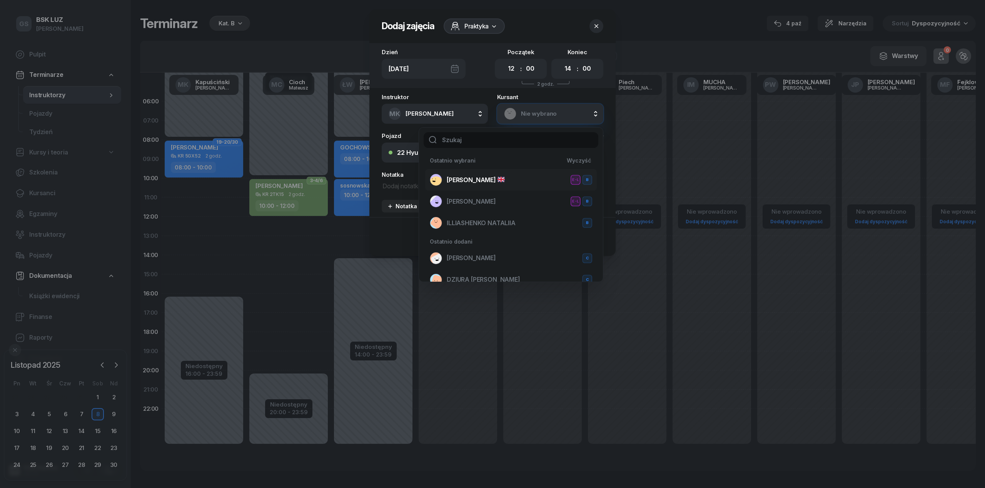
click at [473, 178] on span "[PERSON_NAME]" at bounding box center [476, 180] width 58 height 10
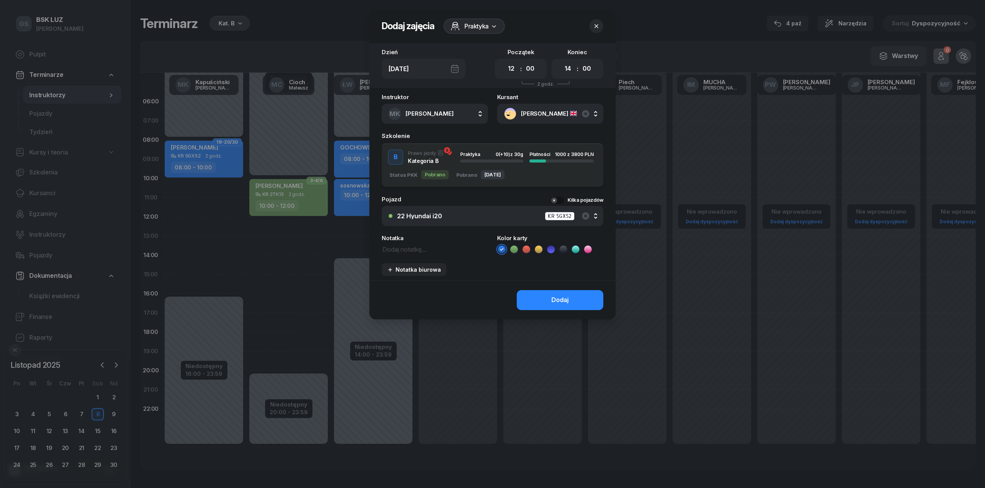
click at [483, 154] on div "Praktyka" at bounding box center [472, 154] width 25 height 5
click at [563, 302] on div "Dodaj" at bounding box center [559, 300] width 17 height 10
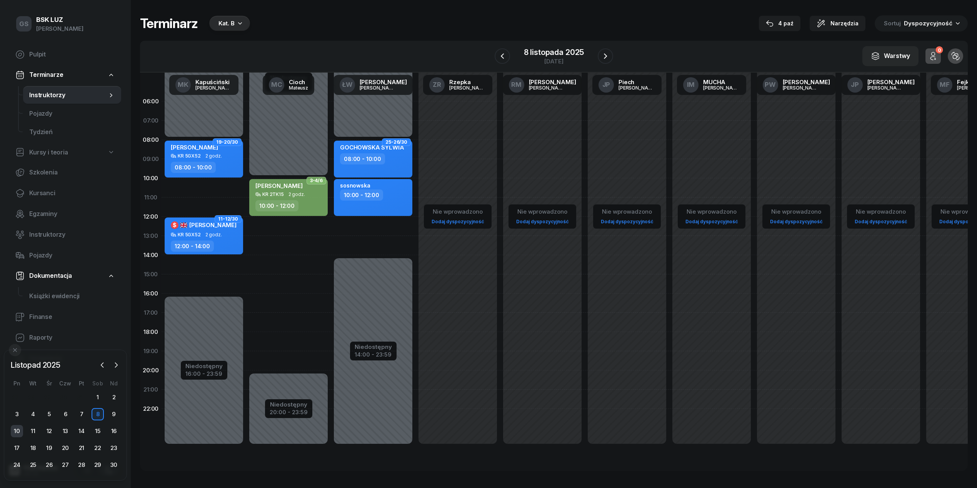
click at [17, 434] on div "10" at bounding box center [17, 431] width 12 height 12
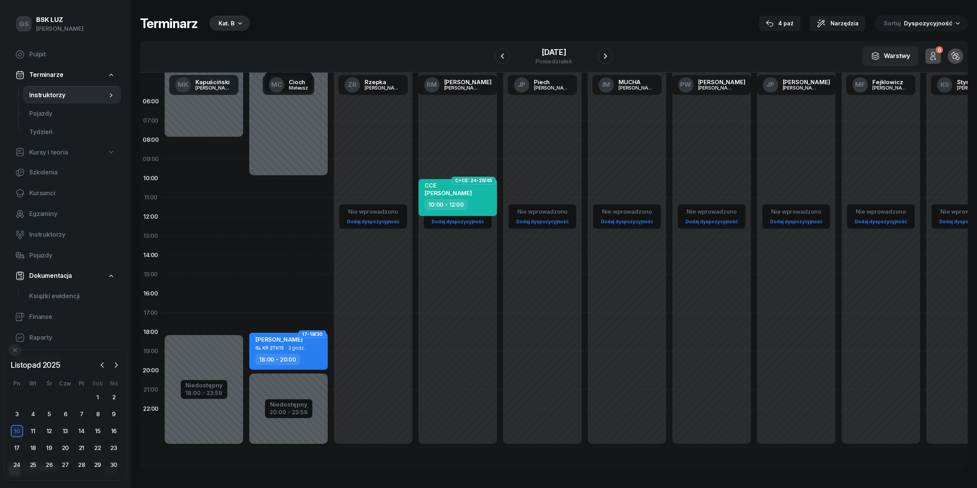
click at [39, 431] on div "11" at bounding box center [33, 431] width 16 height 12
click at [185, 184] on div "Niedostępny 00:00 - 08:00 Niedostępny 18:00 - 23:59 2 godz. 08:00 - 10:00 2 god…" at bounding box center [204, 274] width 85 height 365
select select "10"
select select "12"
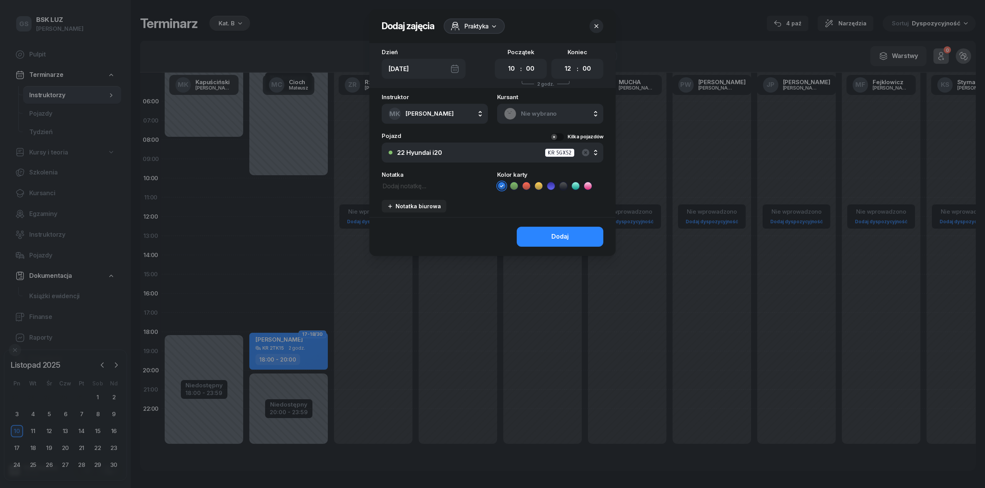
click at [551, 108] on div "Nie wybrano" at bounding box center [550, 114] width 92 height 12
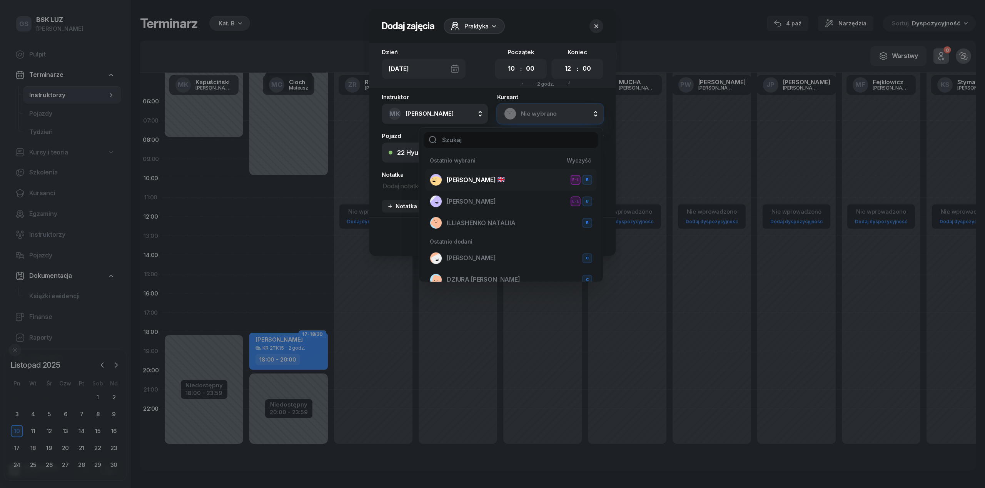
click at [489, 170] on li "DUTTA SREYASHI E-L B" at bounding box center [511, 180] width 172 height 22
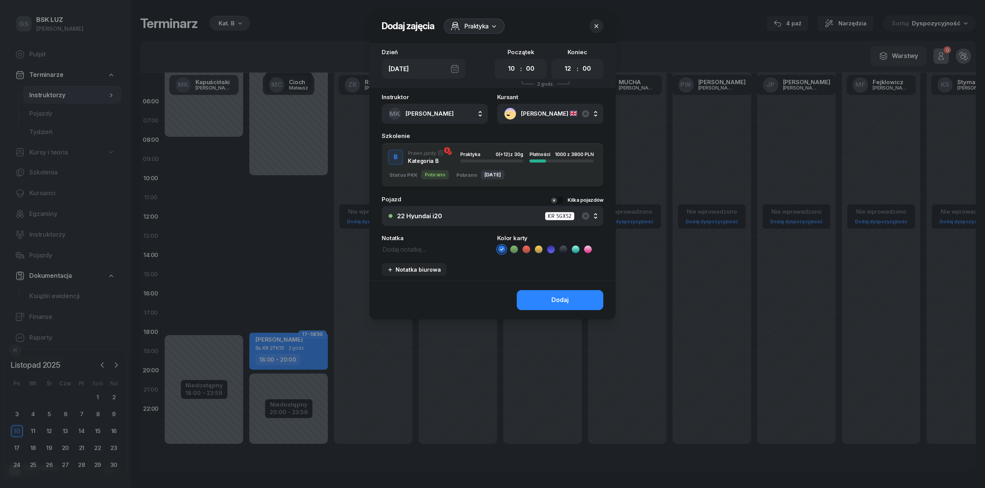
click at [484, 153] on div "Praktyka" at bounding box center [472, 154] width 25 height 5
click at [560, 297] on div "Dodaj" at bounding box center [559, 300] width 17 height 10
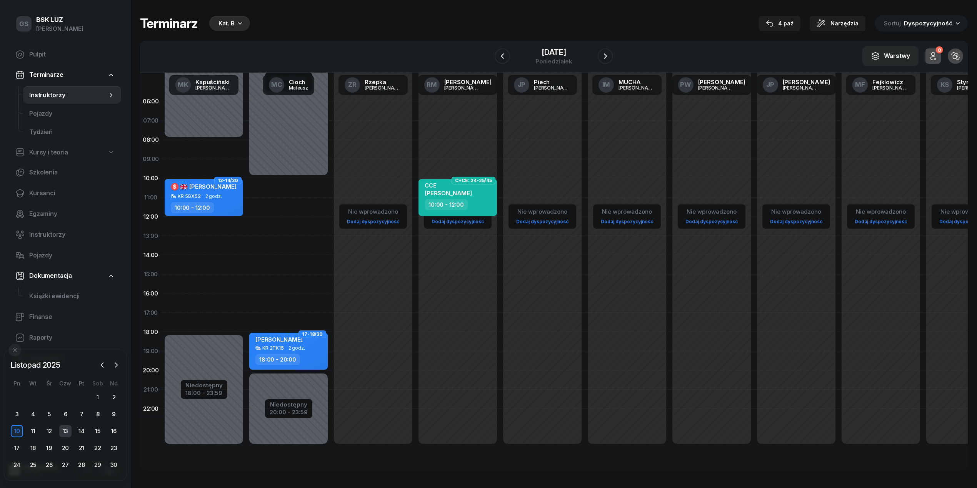
click at [65, 434] on div "13" at bounding box center [65, 431] width 12 height 12
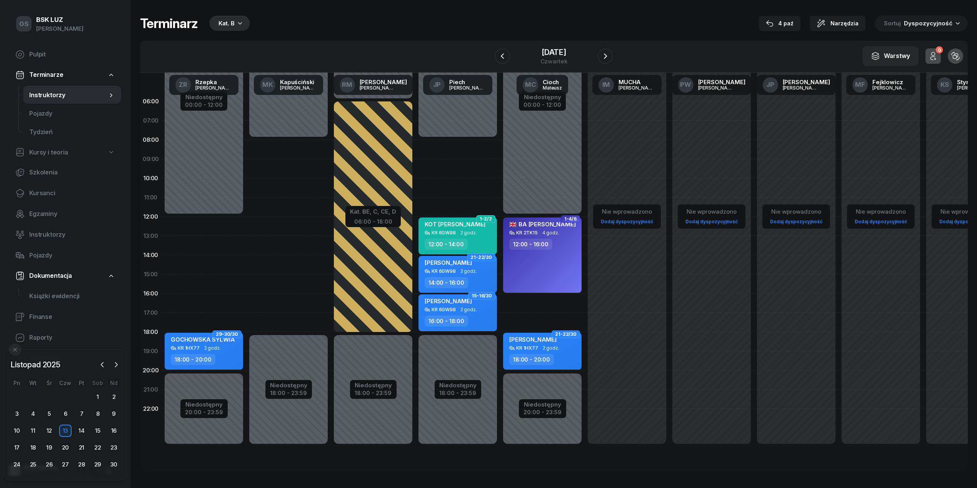
click at [182, 301] on div "Niedostępny 00:00 - 12:00 Niedostępny 20:00 - 23:59 2 godz. 12:00 - 14:00 2 god…" at bounding box center [204, 274] width 85 height 365
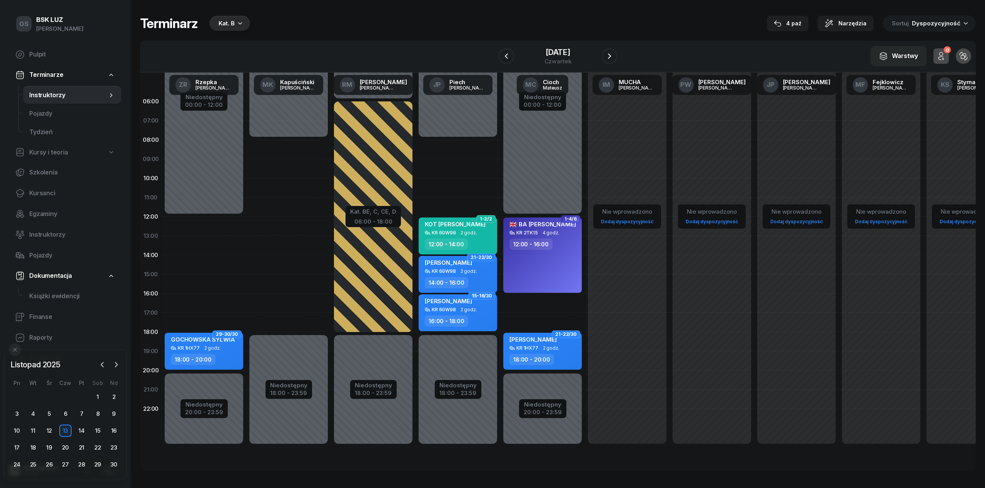
select select "16"
select select "18"
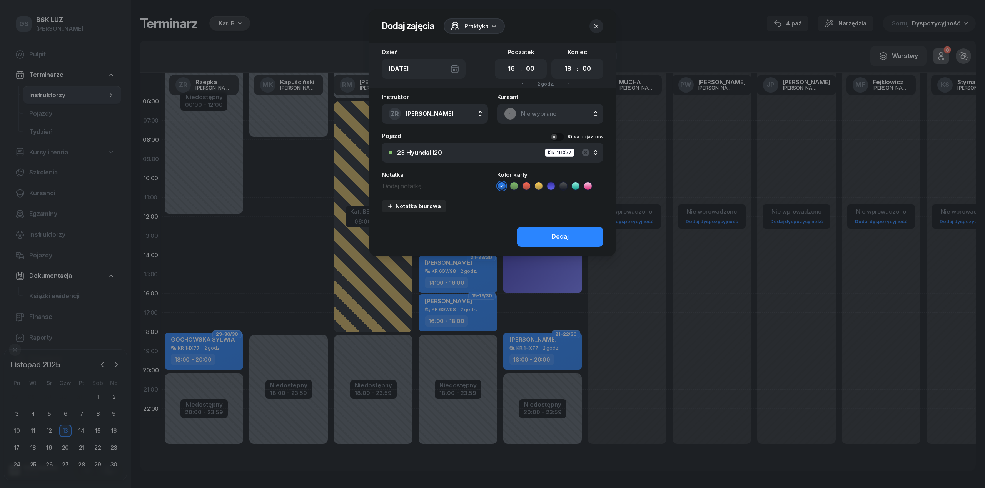
click at [539, 112] on span "Nie wybrano" at bounding box center [558, 114] width 75 height 10
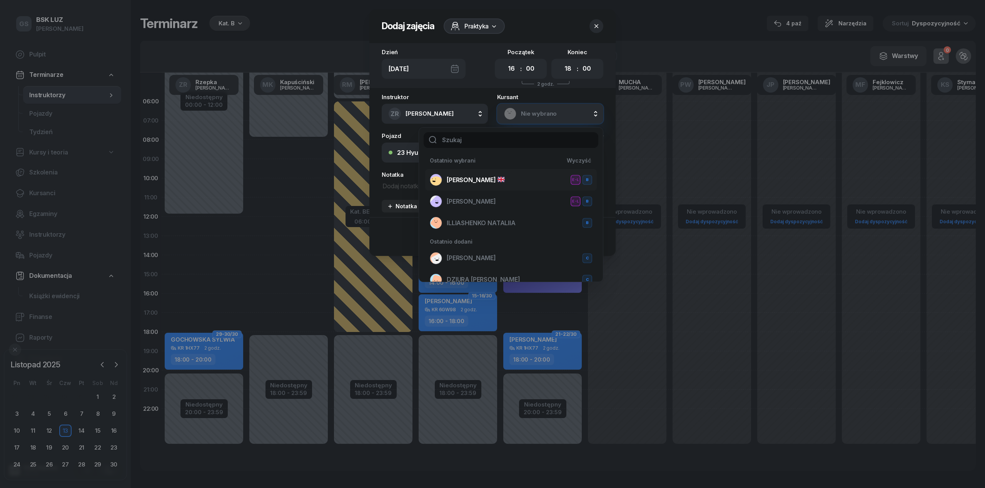
click at [476, 177] on span "[PERSON_NAME]" at bounding box center [476, 180] width 58 height 10
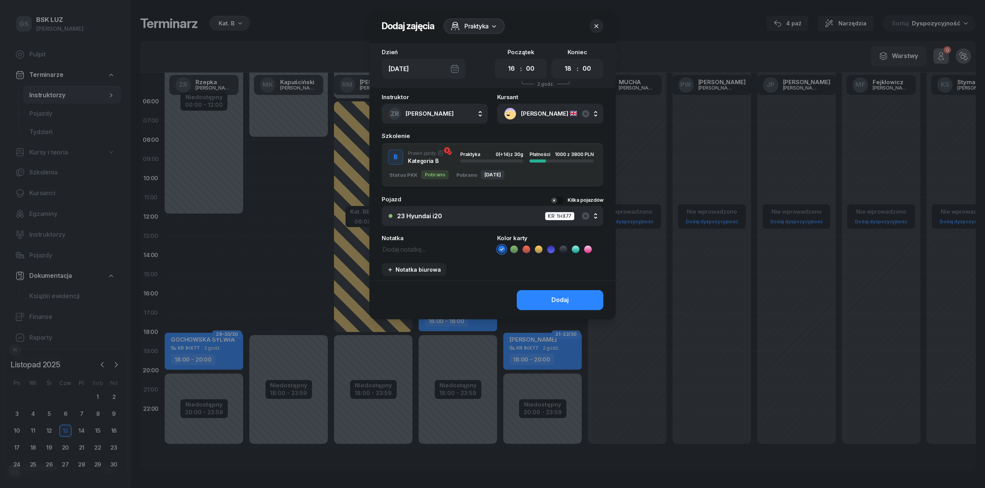
click at [491, 155] on div "Praktyka 0 (+14) z 30g" at bounding box center [491, 154] width 63 height 5
click at [552, 250] on icon at bounding box center [551, 250] width 8 height 8
click at [562, 299] on div "Dodaj" at bounding box center [559, 300] width 17 height 10
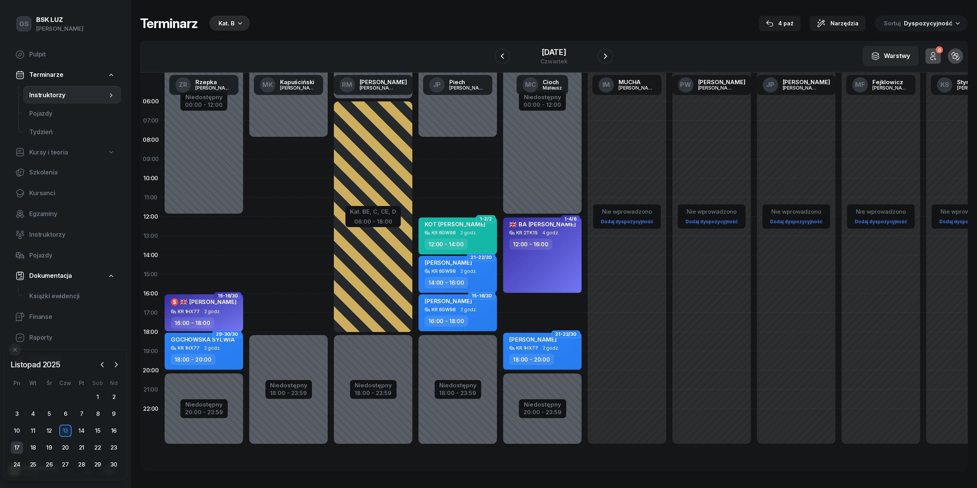
click at [16, 448] on div "17" at bounding box center [17, 448] width 12 height 12
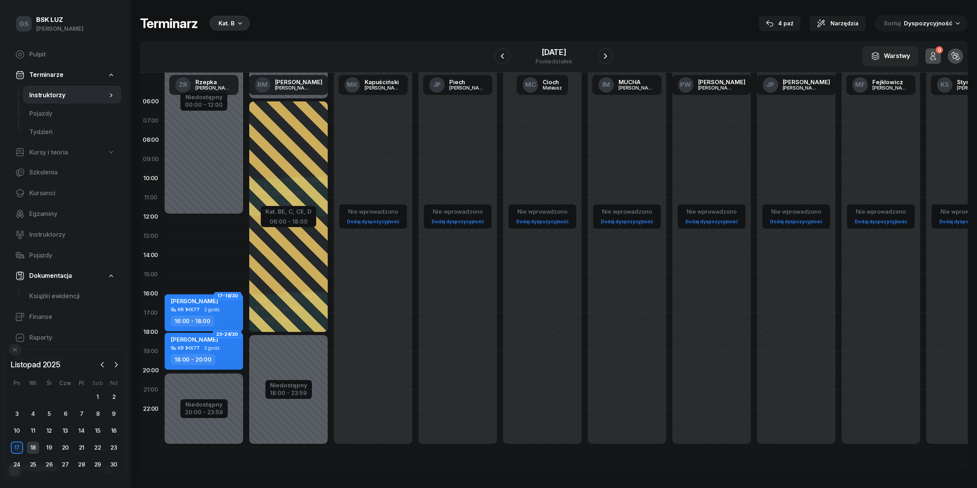
click at [31, 445] on div "18" at bounding box center [33, 448] width 12 height 12
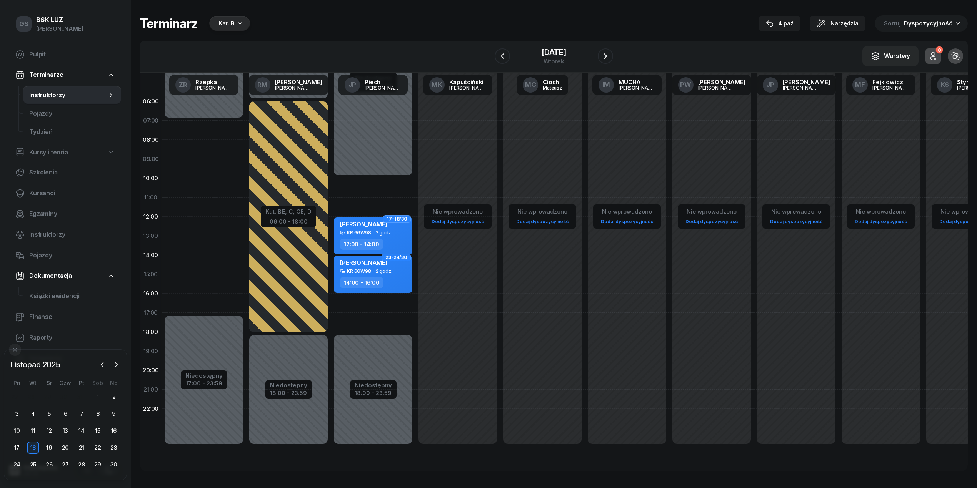
click at [180, 283] on div "Niedostępny 00:00 - 07:00 Niedostępny 17:00 - 23:59 2 godz. 07:00 - 09:00 2 god…" at bounding box center [204, 274] width 85 height 365
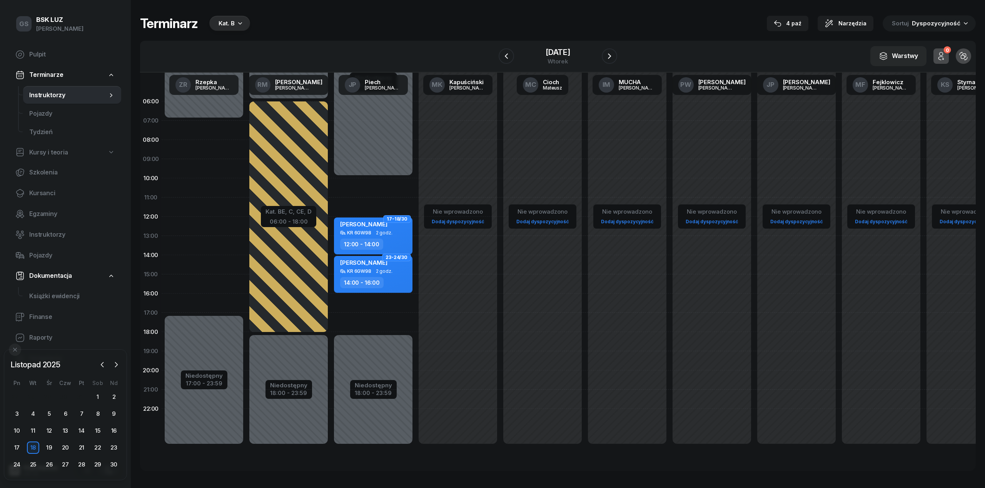
select select "15"
select select "17"
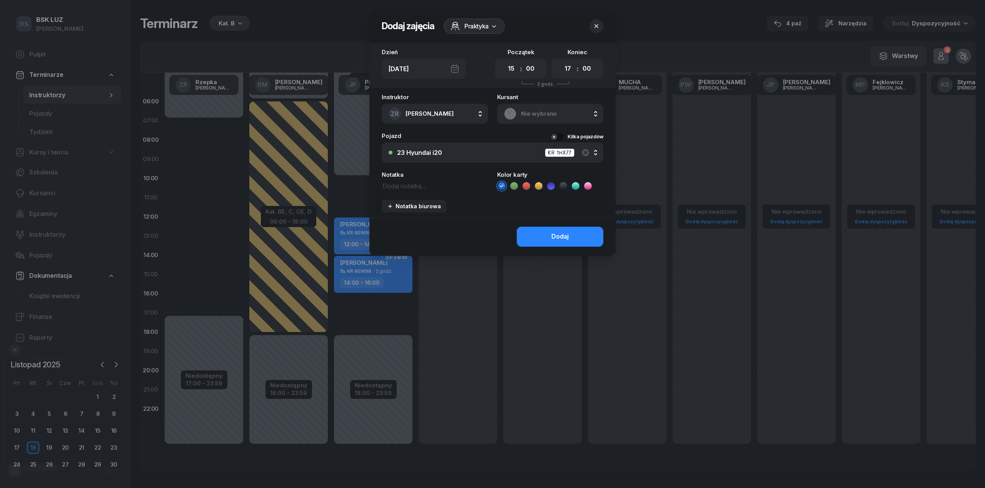
click at [570, 114] on span "Nie wybrano" at bounding box center [558, 114] width 75 height 10
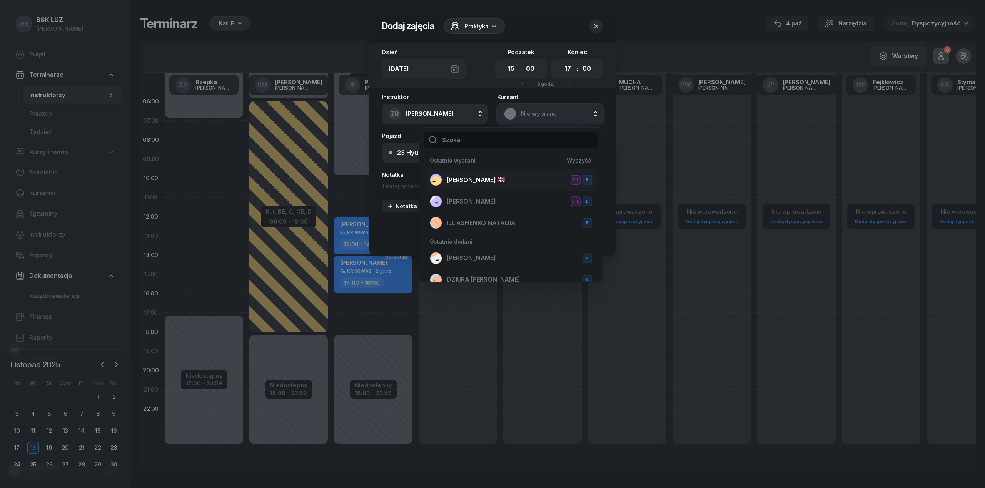
click at [511, 184] on div "DUTTA SREYASHI E-L B" at bounding box center [511, 180] width 162 height 12
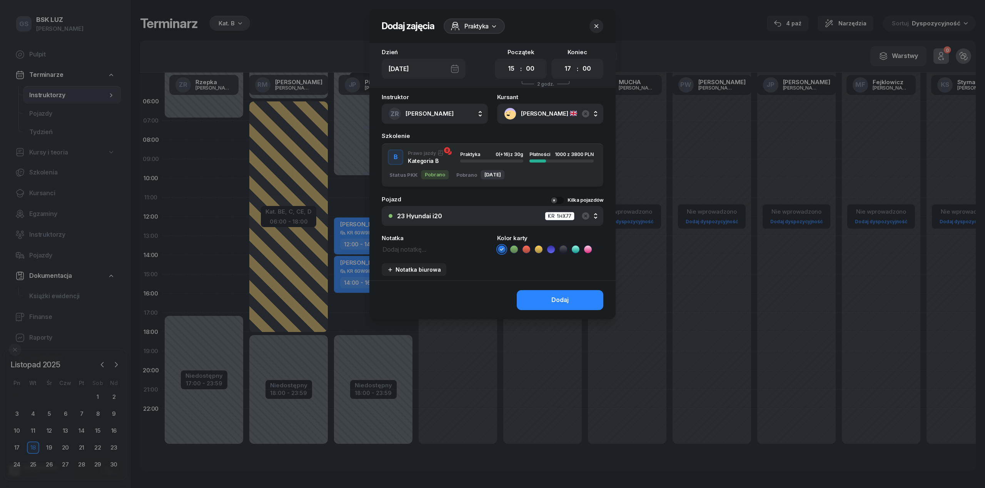
click at [523, 152] on div "Praktyka 0 (+16) z 30g Płatności 1000 z 3800 PLN" at bounding box center [527, 157] width 146 height 10
click at [563, 301] on div "Dodaj" at bounding box center [559, 300] width 17 height 10
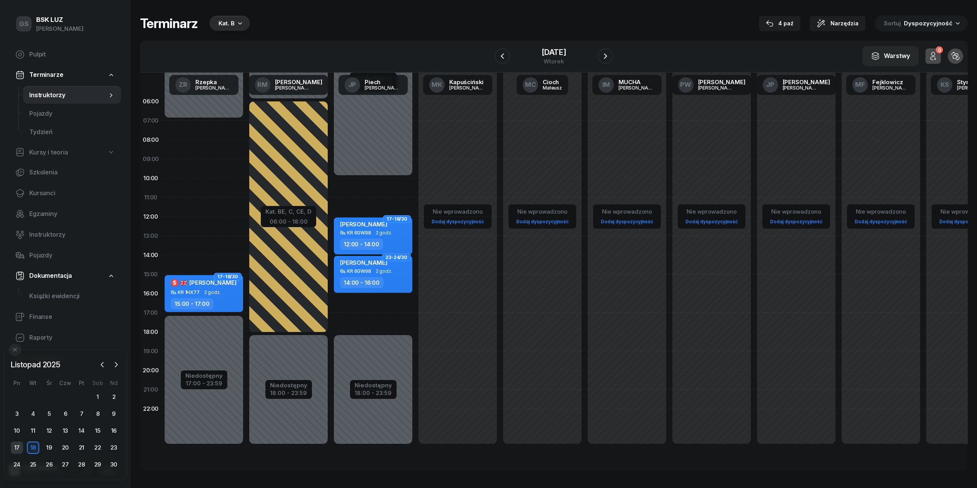
click at [12, 451] on div "17" at bounding box center [17, 448] width 12 height 12
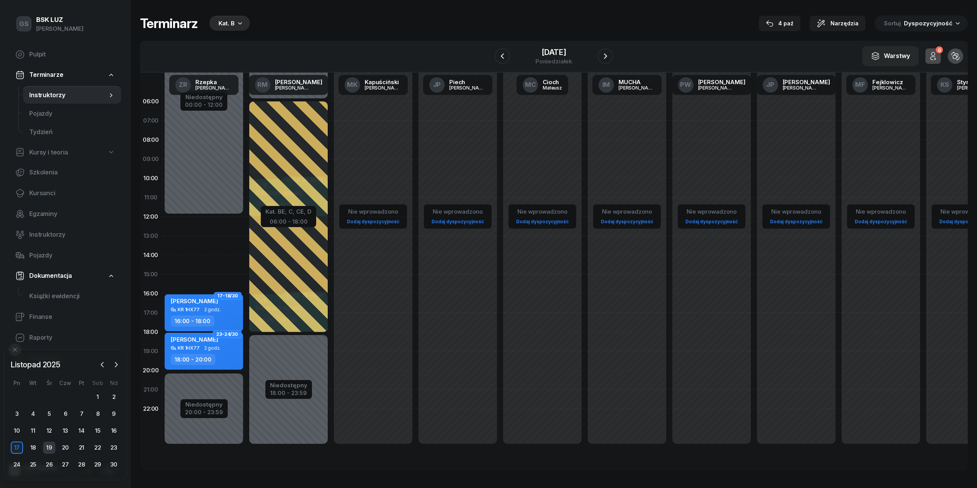
click at [53, 448] on div "19" at bounding box center [49, 448] width 12 height 12
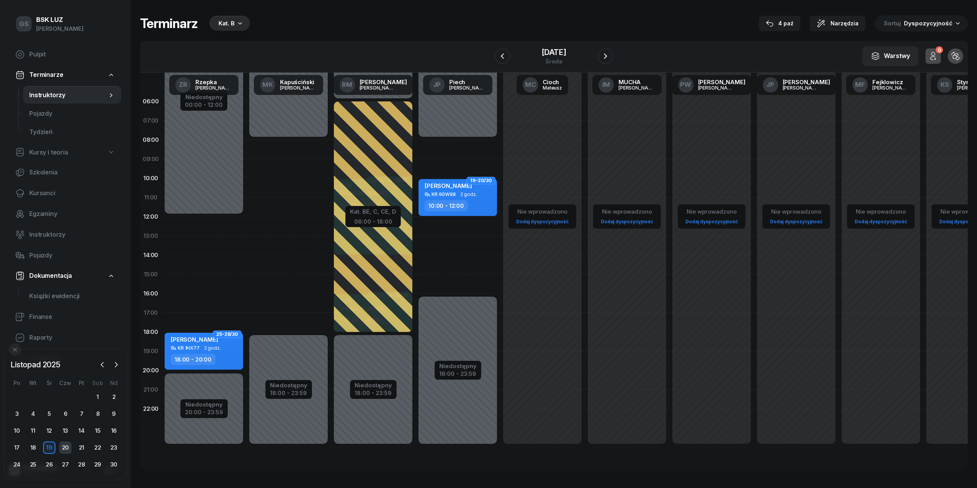
click at [69, 448] on div "20" at bounding box center [65, 448] width 12 height 12
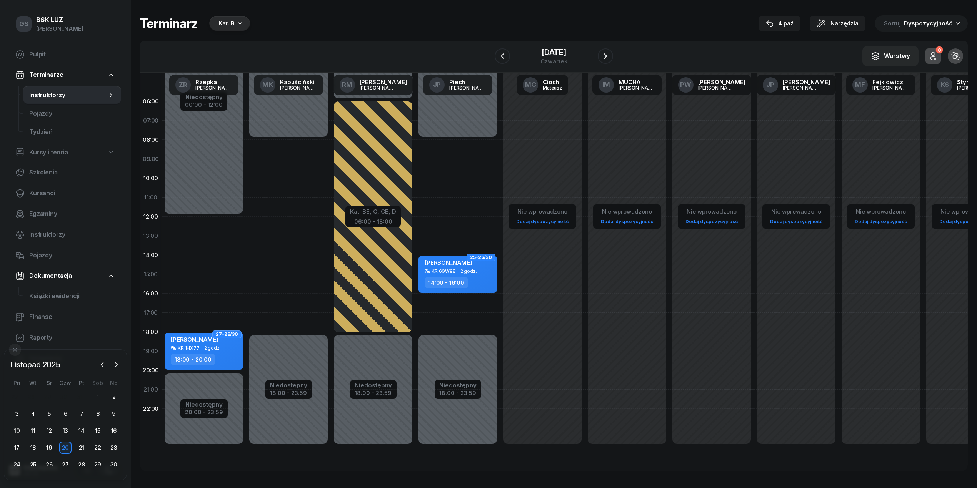
click at [188, 300] on div "Niedostępny 00:00 - 12:00 Niedostępny 20:00 - 23:59 2 godz. 12:00 - 14:00 2 god…" at bounding box center [204, 274] width 85 height 365
select select "16"
select select "18"
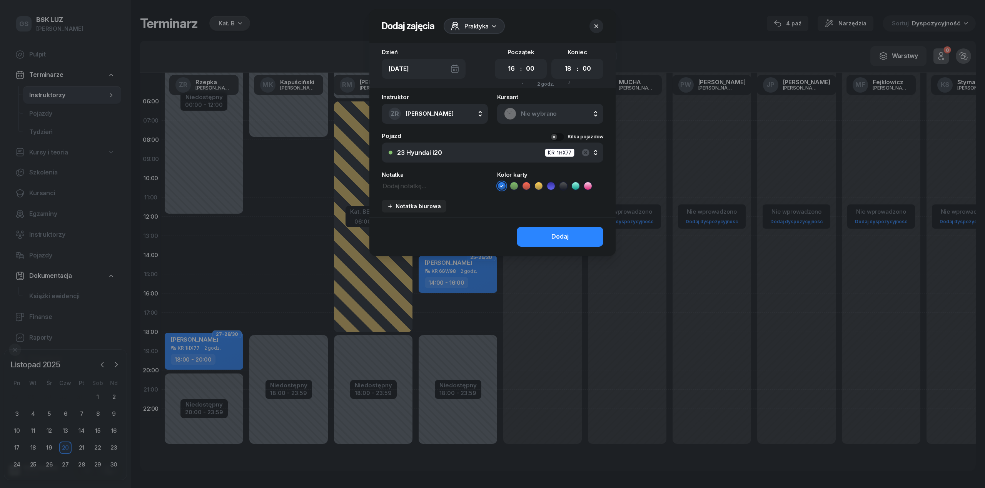
click at [538, 113] on span "Nie wybrano" at bounding box center [558, 114] width 75 height 10
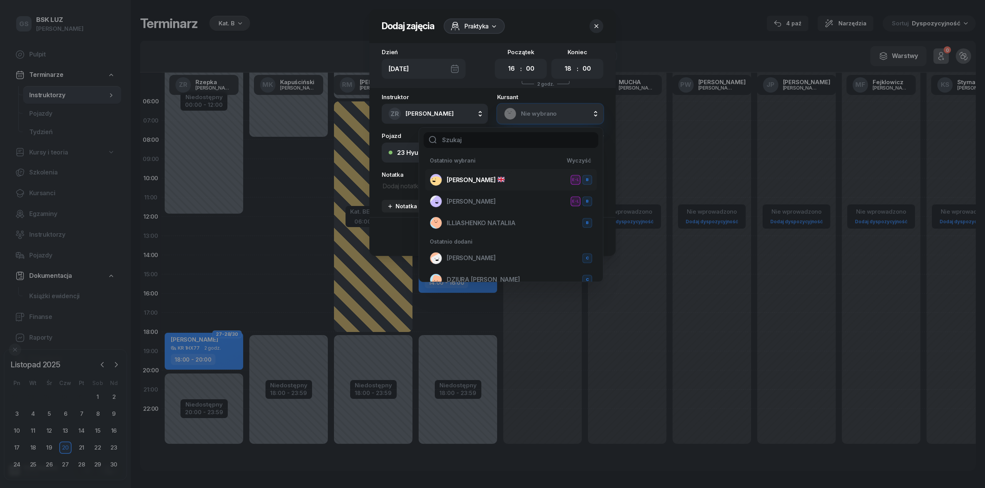
click at [494, 178] on span "[PERSON_NAME]" at bounding box center [476, 180] width 58 height 10
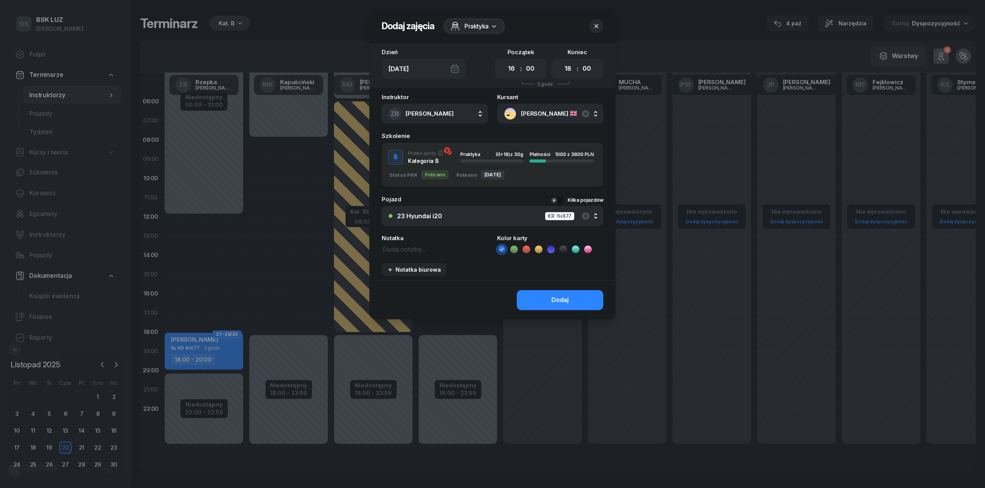
click at [495, 162] on div "B Prawo jazdy Kategoria B Praktyka 0 (+18) z 30g Płatności 1000 z 3800 PLN" at bounding box center [493, 157] width 222 height 15
click at [551, 251] on icon at bounding box center [551, 250] width 8 height 8
click at [565, 298] on div "Dodaj" at bounding box center [559, 300] width 17 height 10
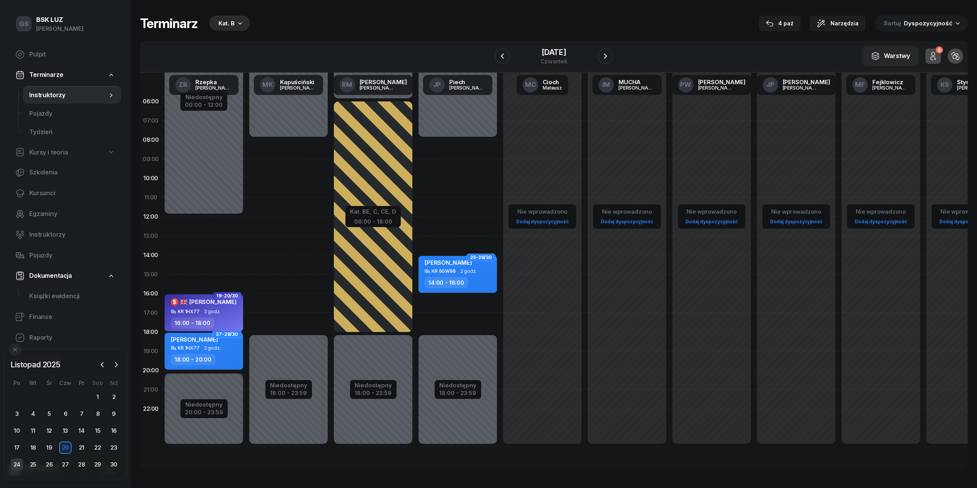
click at [17, 467] on div "24" at bounding box center [17, 465] width 12 height 12
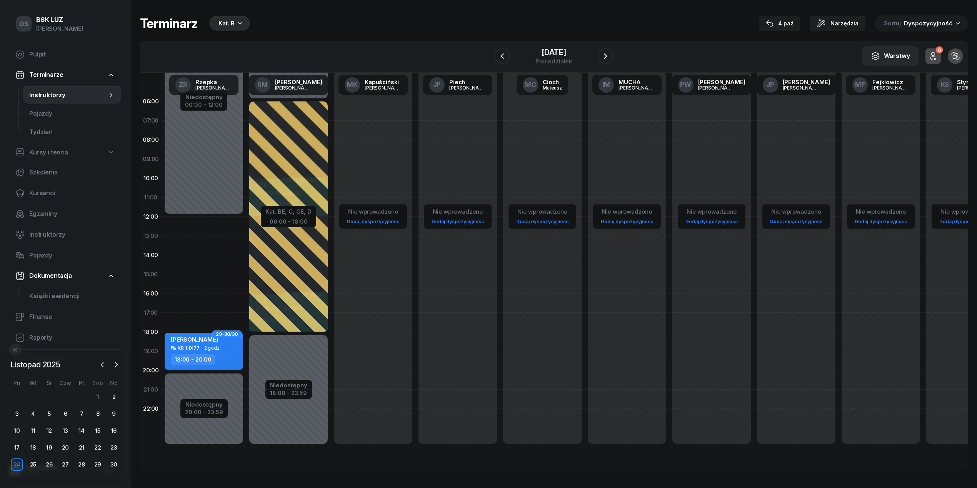
click at [185, 300] on div "Niedostępny 00:00 - 12:00 Niedostępny 20:00 - 23:59 2 godz. 12:00 - 14:00 2 god…" at bounding box center [204, 274] width 85 height 365
select select "16"
select select "18"
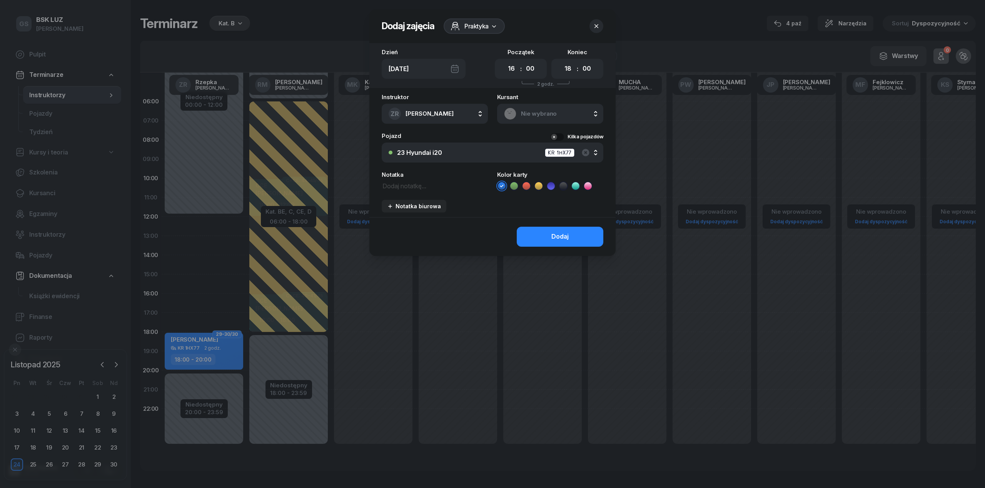
click at [562, 115] on span "Nie wybrano" at bounding box center [558, 114] width 75 height 10
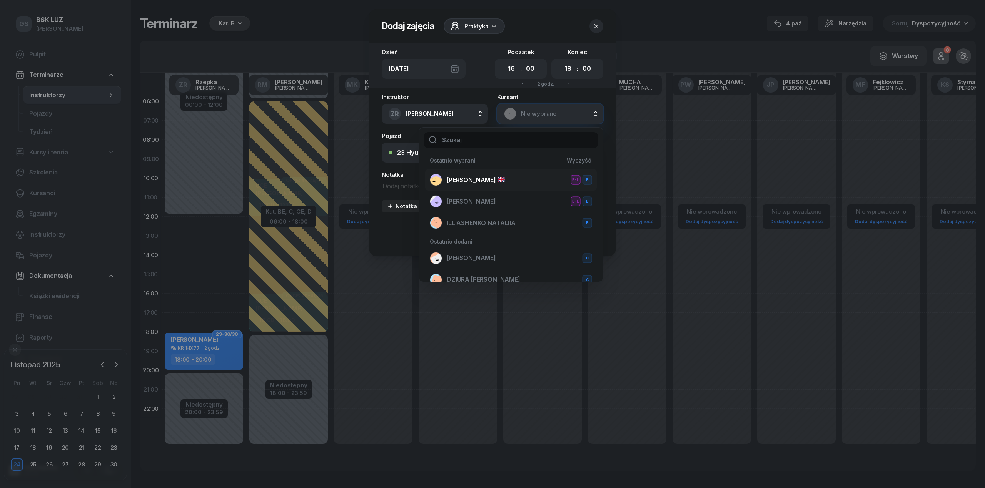
click at [502, 174] on div "DUTTA SREYASHI E-L B" at bounding box center [511, 180] width 162 height 12
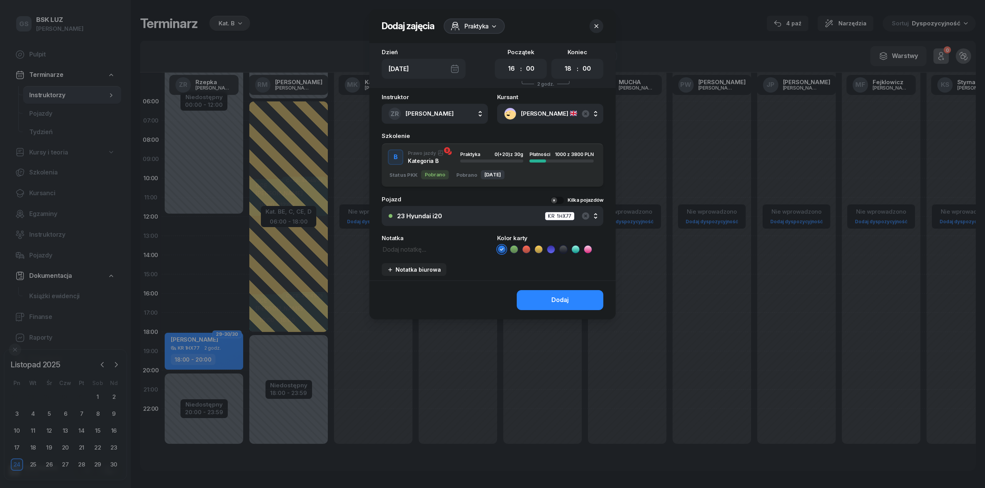
click at [500, 158] on div "Praktyka 0 (+20) z 30g" at bounding box center [491, 157] width 63 height 10
click at [555, 248] on ul at bounding box center [550, 249] width 106 height 9
click at [553, 250] on icon at bounding box center [551, 250] width 8 height 8
click at [567, 300] on div "Dodaj" at bounding box center [559, 300] width 17 height 10
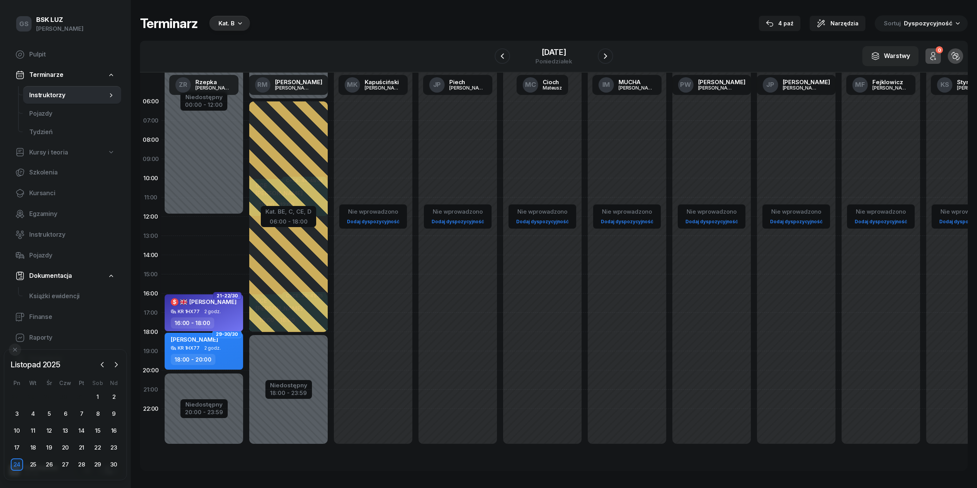
click at [41, 467] on div "26" at bounding box center [49, 465] width 16 height 12
click at [36, 467] on div "25" at bounding box center [33, 465] width 12 height 12
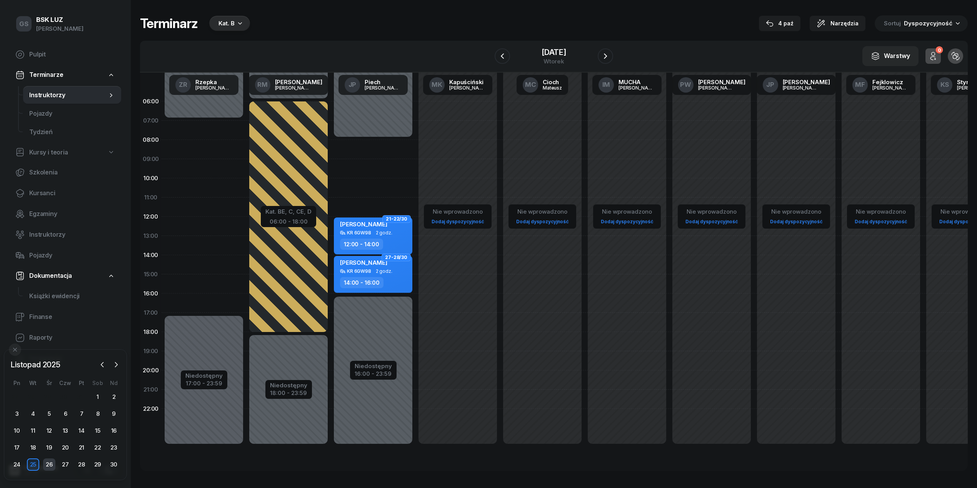
click at [51, 464] on div "26" at bounding box center [49, 465] width 12 height 12
click at [63, 464] on div "27" at bounding box center [65, 465] width 12 height 12
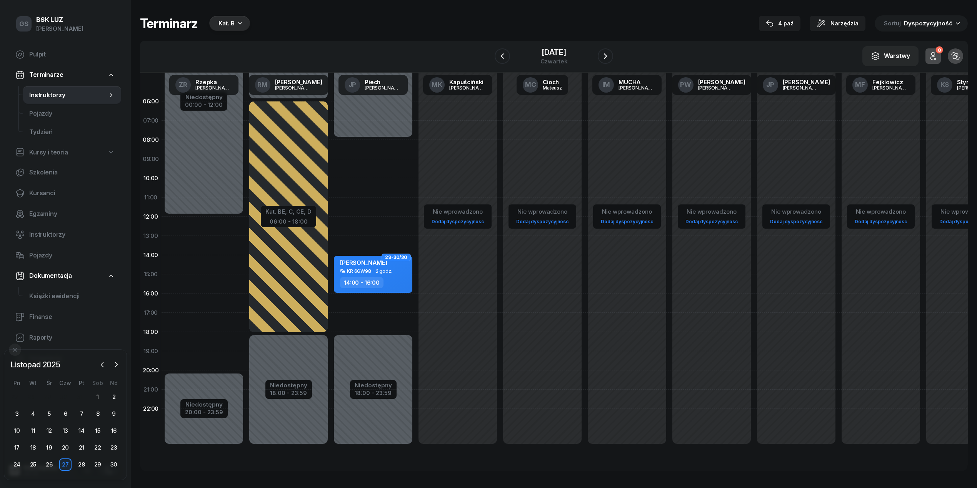
click at [190, 340] on div "Niedostępny 00:00 - 12:00 Niedostępny 20:00 - 23:59 2 godz. 12:00 - 14:00 2 god…" at bounding box center [204, 274] width 85 height 365
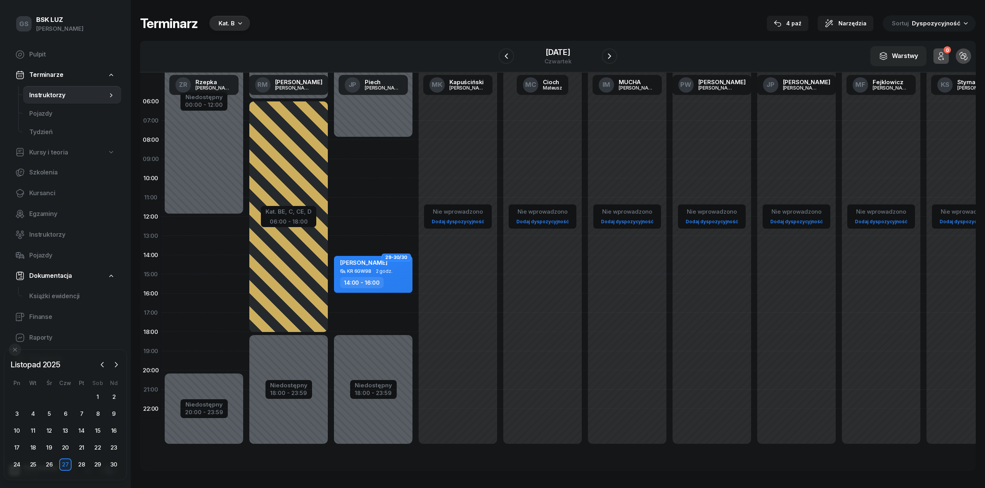
select select "18"
select select "20"
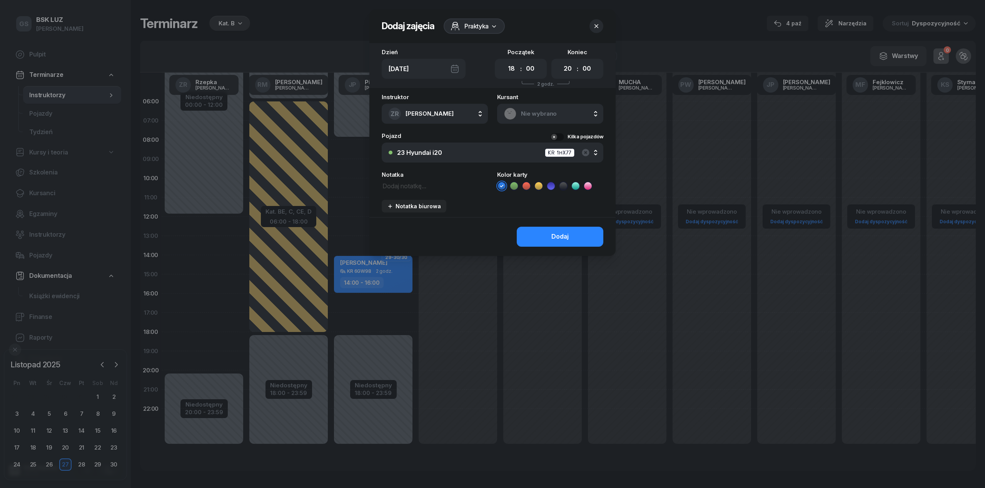
click at [566, 109] on span "Nie wybrano" at bounding box center [558, 114] width 75 height 10
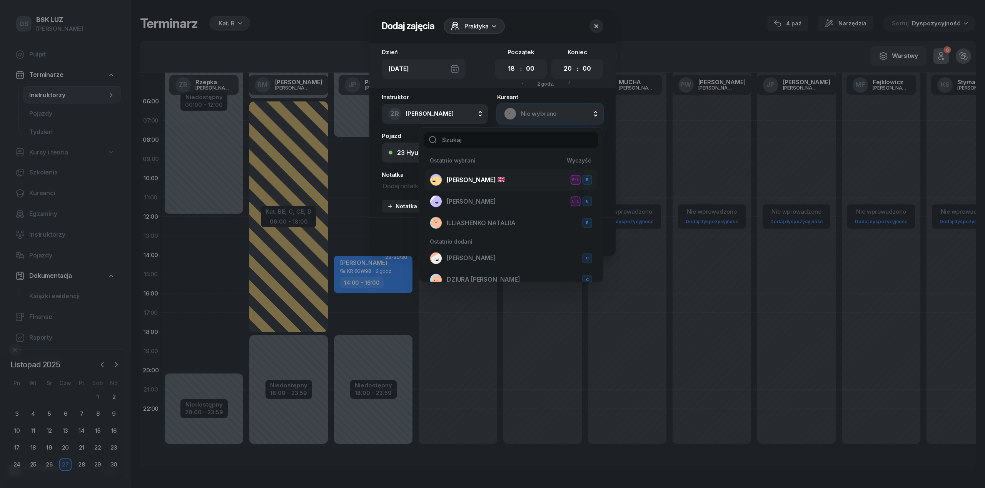
click at [493, 180] on span "[PERSON_NAME]" at bounding box center [476, 180] width 58 height 10
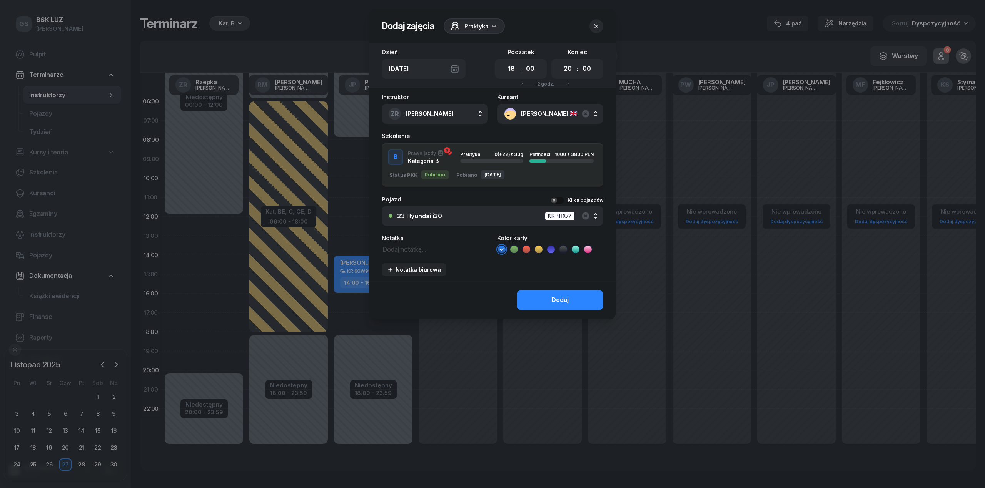
click at [505, 161] on div "button" at bounding box center [491, 161] width 63 height 3
click at [549, 245] on ul at bounding box center [550, 249] width 106 height 9
click at [549, 248] on icon at bounding box center [551, 250] width 8 height 8
click at [561, 297] on div "Dodaj" at bounding box center [559, 300] width 17 height 10
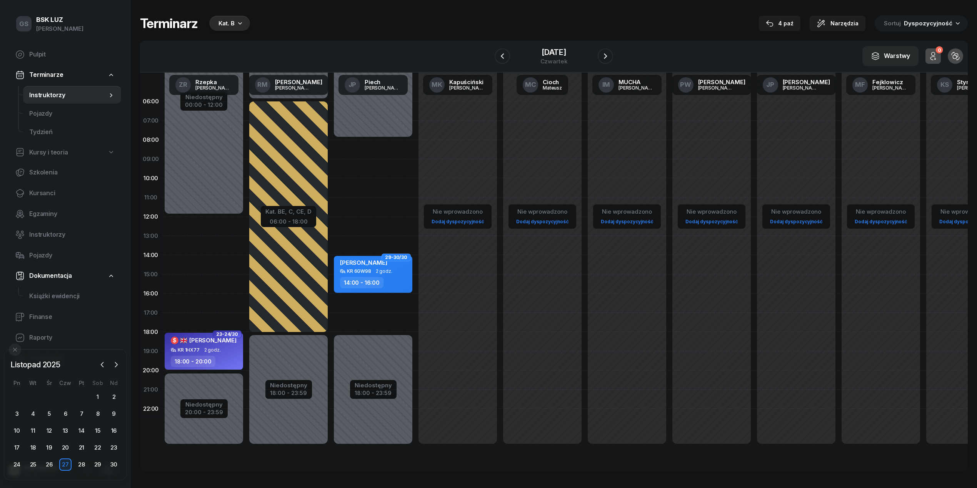
click at [120, 370] on div at bounding box center [109, 365] width 25 height 12
click at [113, 367] on icon "button" at bounding box center [116, 365] width 8 height 8
click at [216, 369] on div "$ SREYASHI DUTTA KR 1HX77 2 godz. 18:00 - 20:00" at bounding box center [204, 351] width 78 height 37
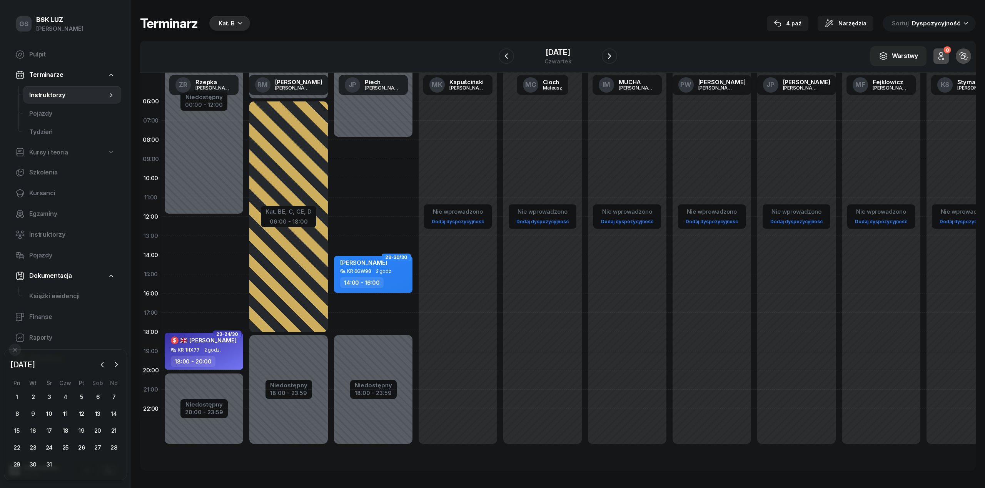
select select "18"
select select "20"
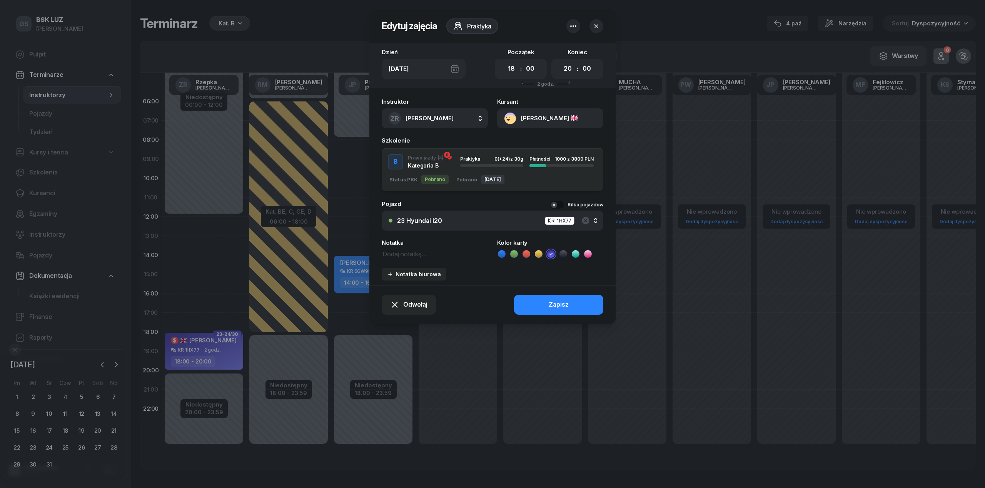
click at [572, 111] on button "[PERSON_NAME]" at bounding box center [550, 118] width 106 height 20
click at [552, 137] on link "Otwórz profil" at bounding box center [549, 144] width 101 height 19
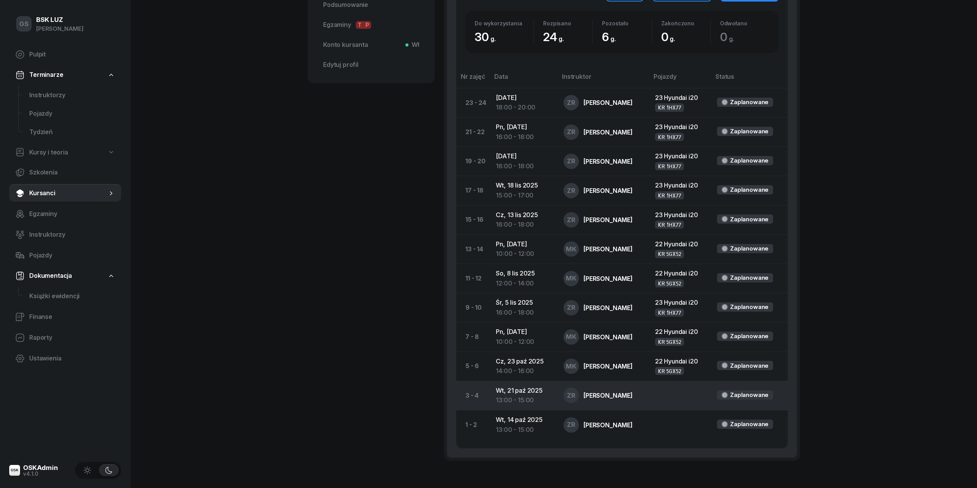
scroll to position [355, 0]
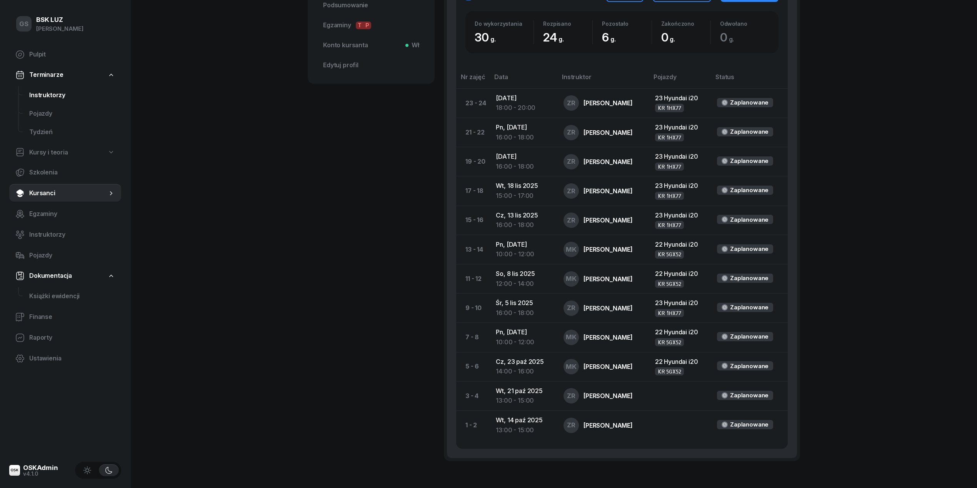
click at [62, 97] on span "Instruktorzy" at bounding box center [72, 95] width 86 height 10
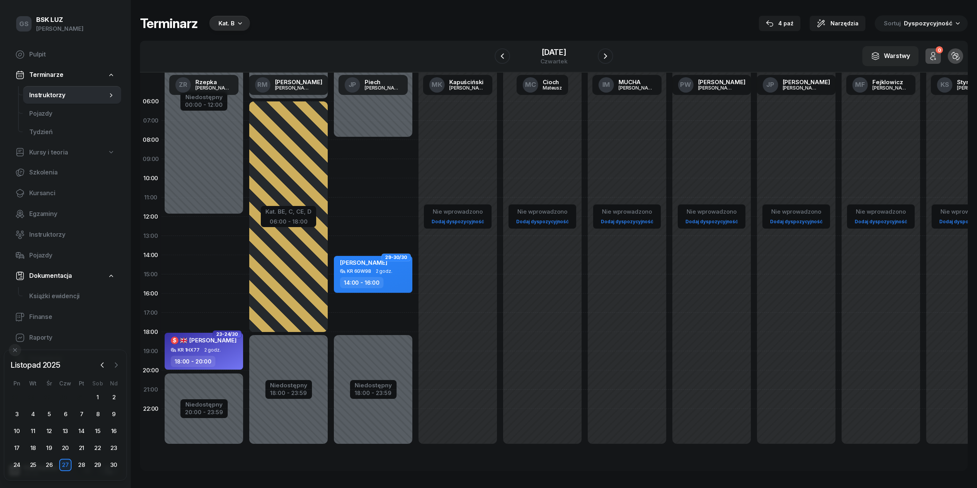
click at [113, 365] on icon "button" at bounding box center [116, 366] width 8 height 8
click at [62, 395] on div "4" at bounding box center [65, 398] width 12 height 12
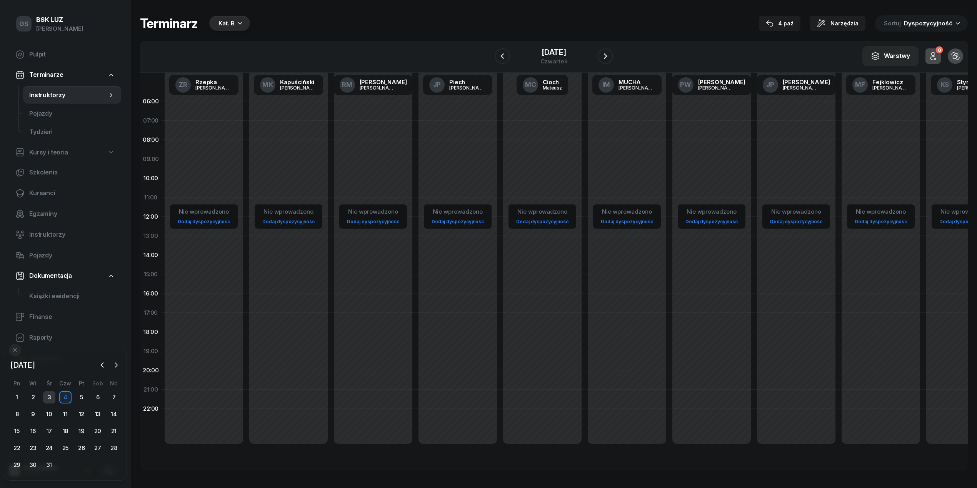
click at [51, 398] on div "3" at bounding box center [49, 398] width 12 height 12
click at [38, 399] on div "2" at bounding box center [33, 398] width 12 height 12
click at [100, 361] on button "button" at bounding box center [103, 366] width 12 height 12
click at [113, 468] on div "30" at bounding box center [114, 465] width 12 height 12
click at [100, 467] on div "29" at bounding box center [98, 465] width 12 height 12
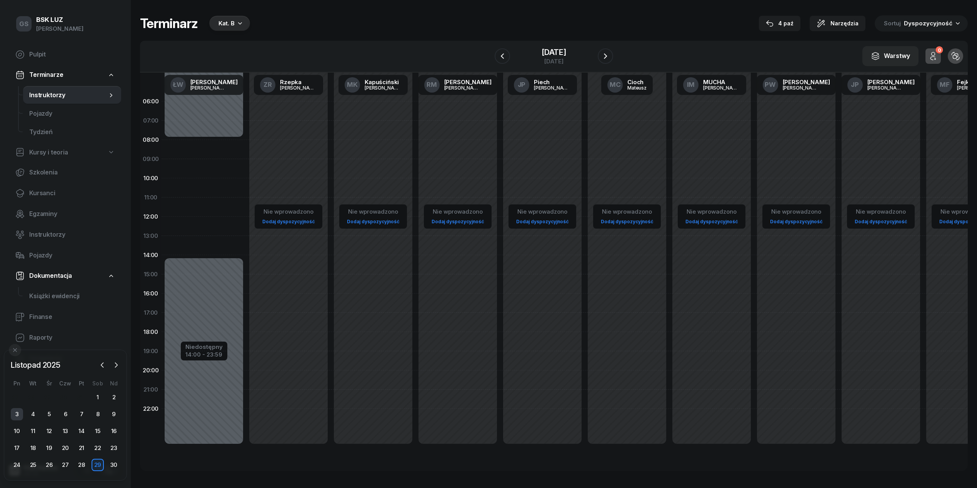
click at [16, 413] on div "3" at bounding box center [17, 414] width 12 height 12
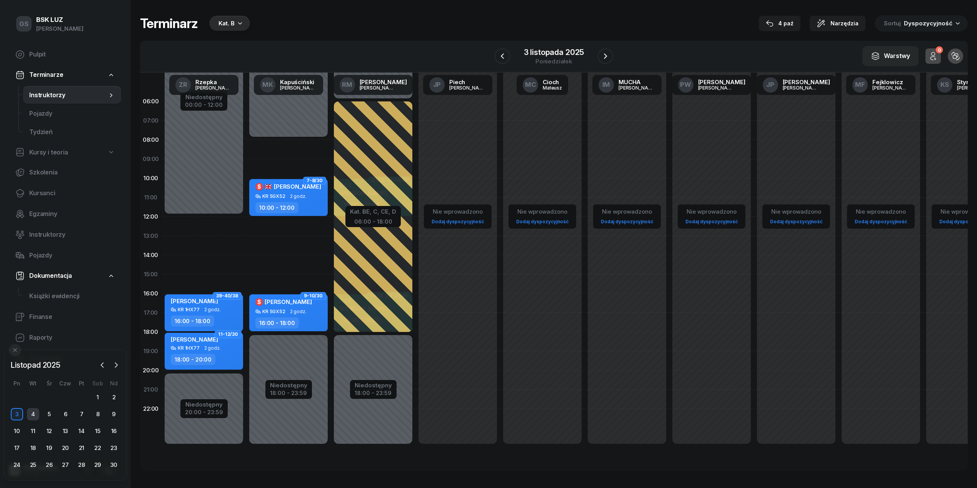
click at [38, 417] on div "4" at bounding box center [33, 414] width 12 height 12
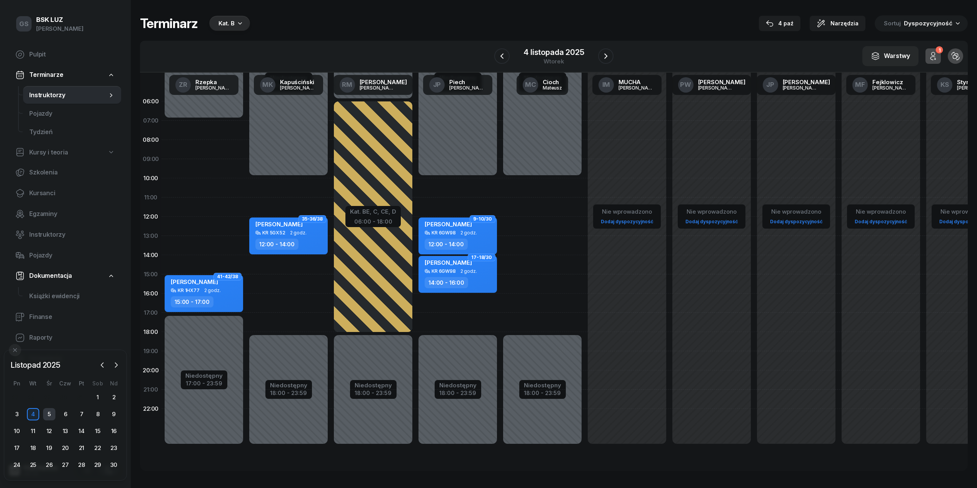
click at [48, 415] on div "5" at bounding box center [49, 414] width 12 height 12
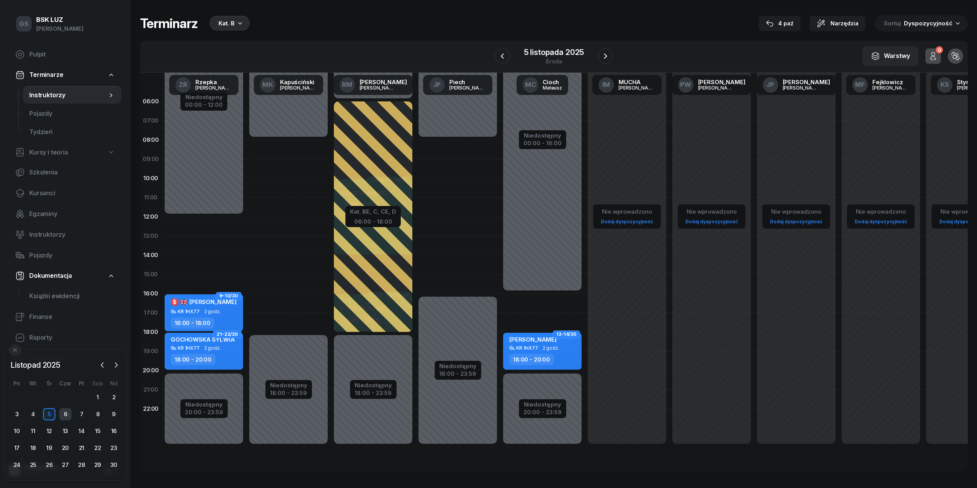
click at [69, 418] on div "6" at bounding box center [65, 414] width 12 height 12
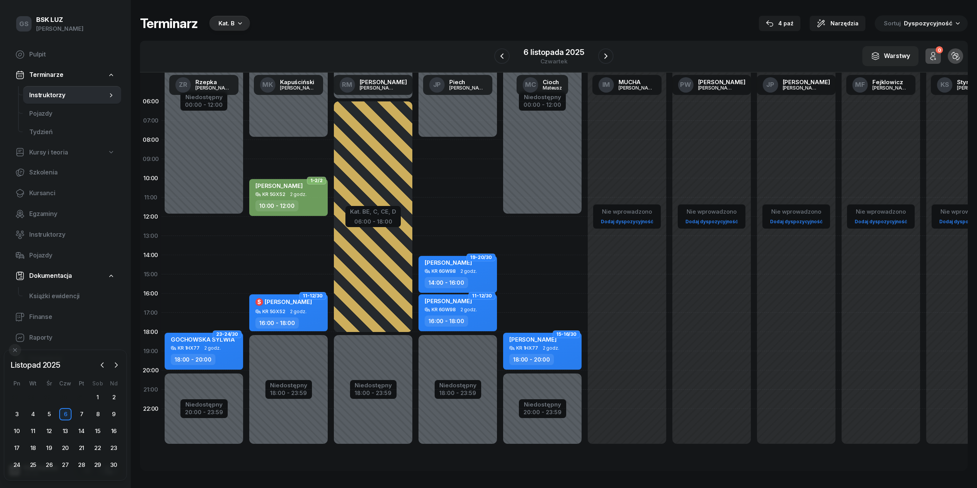
click at [88, 416] on div "7" at bounding box center [81, 414] width 16 height 12
click at [85, 417] on div "7" at bounding box center [81, 414] width 12 height 12
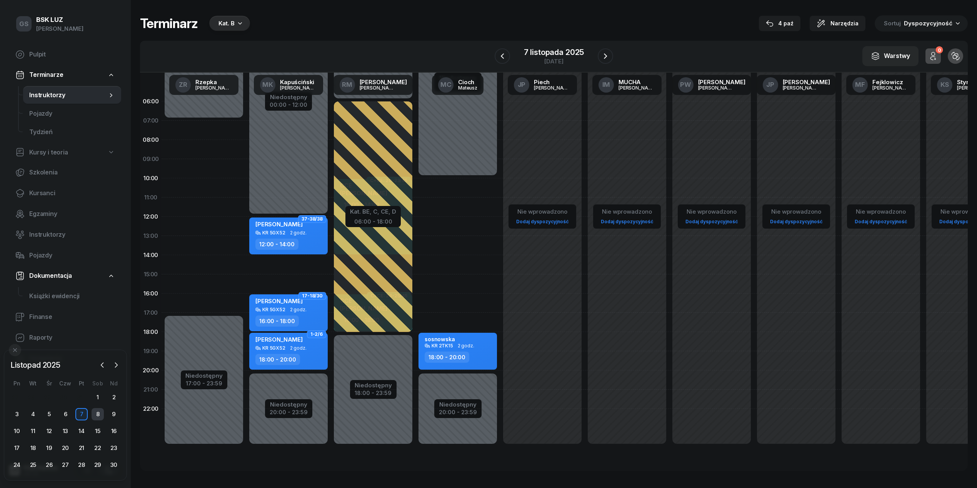
click at [95, 416] on div "8" at bounding box center [98, 414] width 12 height 12
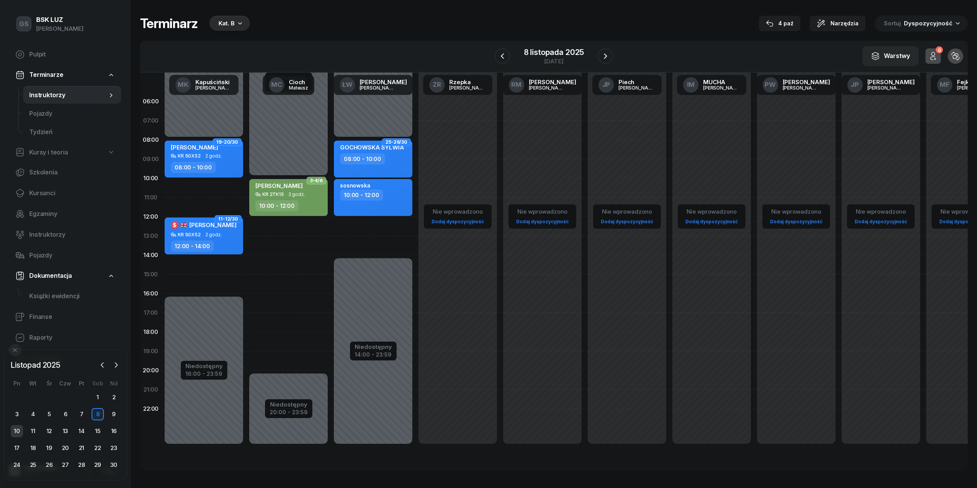
click at [18, 432] on div "10" at bounding box center [17, 431] width 12 height 12
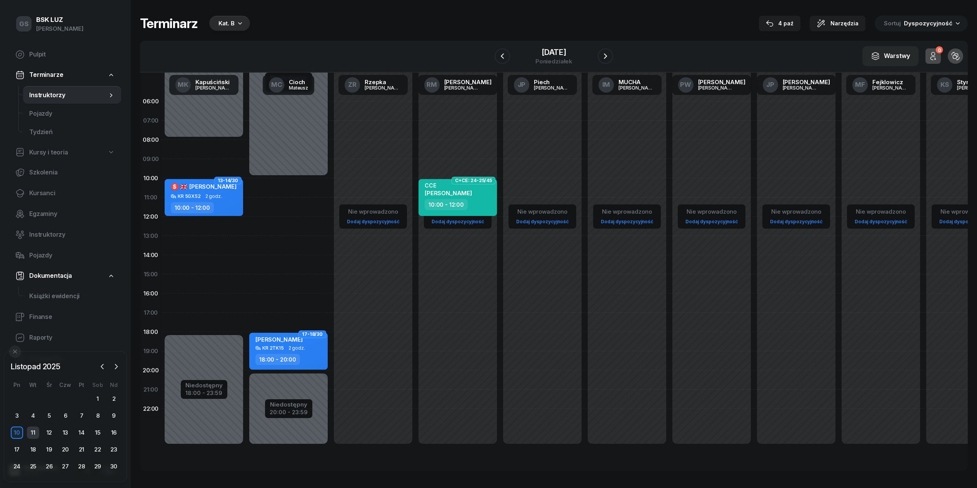
click at [30, 434] on div "11" at bounding box center [33, 433] width 12 height 12
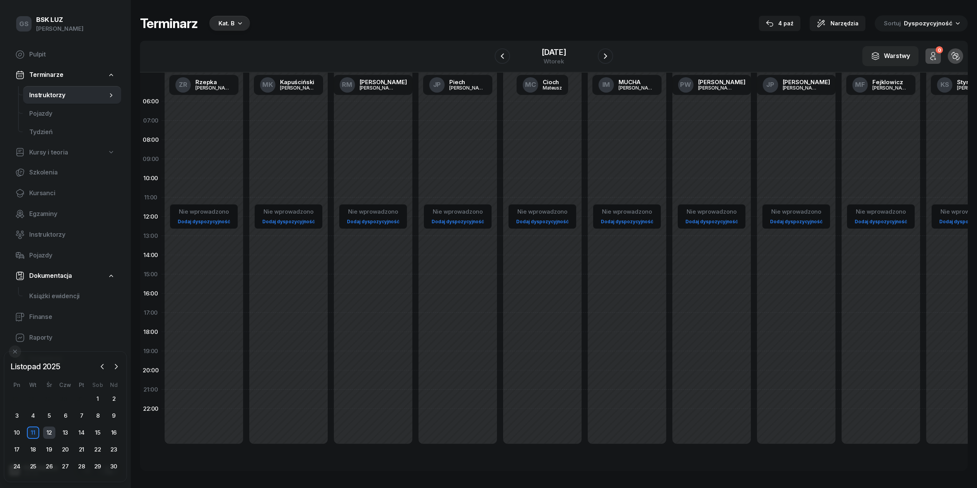
click at [51, 433] on div "12" at bounding box center [49, 433] width 12 height 12
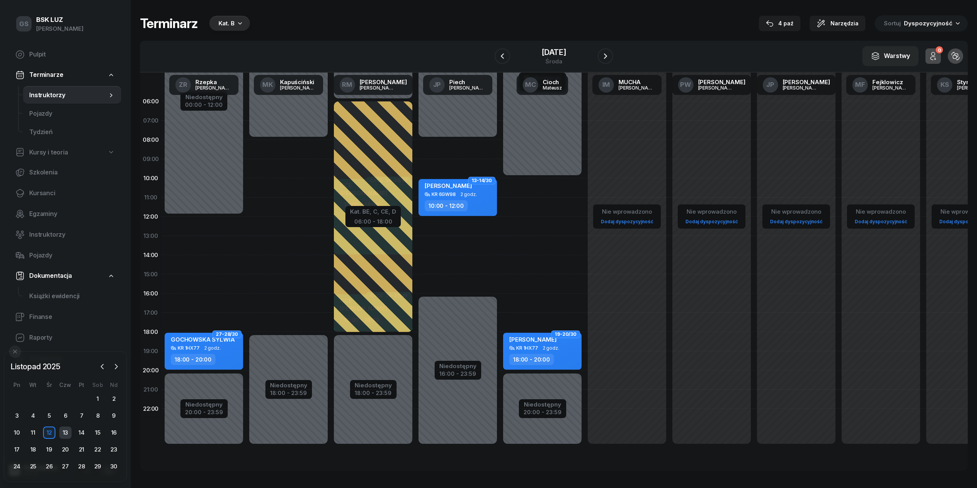
click at [66, 432] on div "13" at bounding box center [65, 433] width 12 height 12
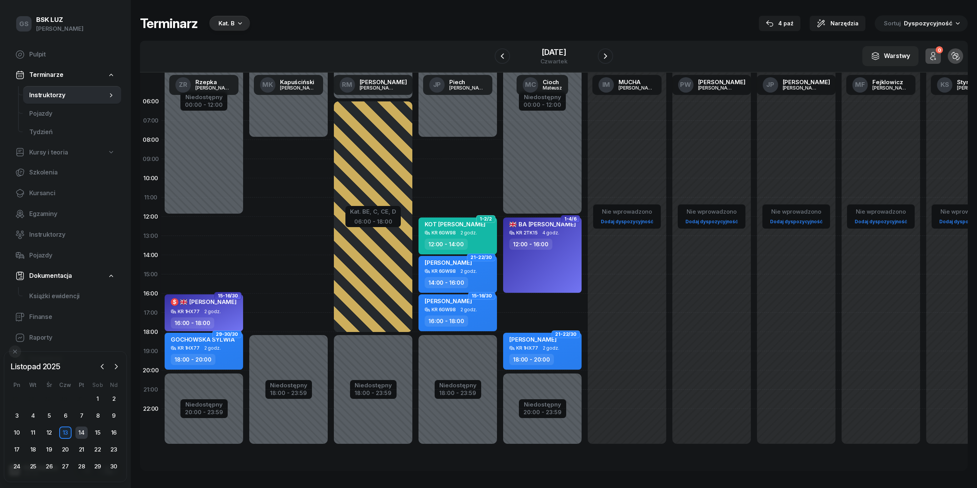
click at [78, 428] on div "14" at bounding box center [81, 433] width 12 height 12
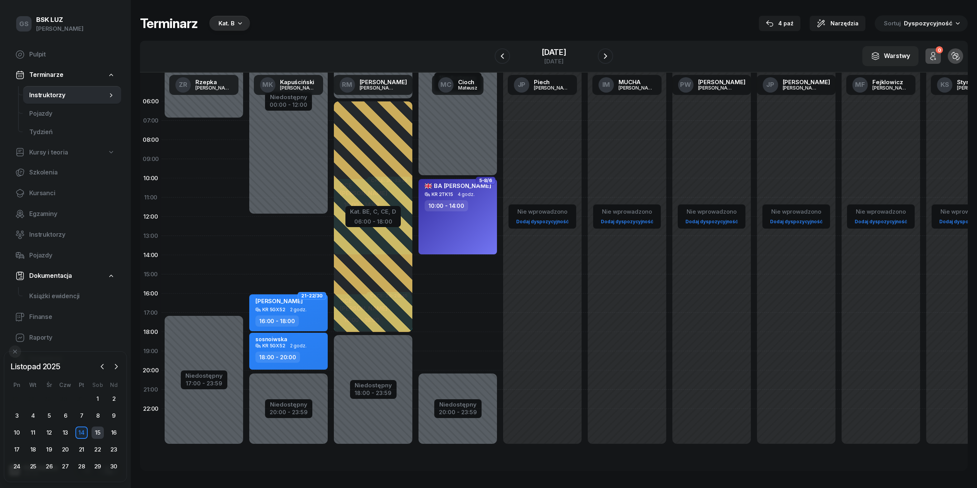
click at [97, 434] on div "15" at bounding box center [98, 433] width 12 height 12
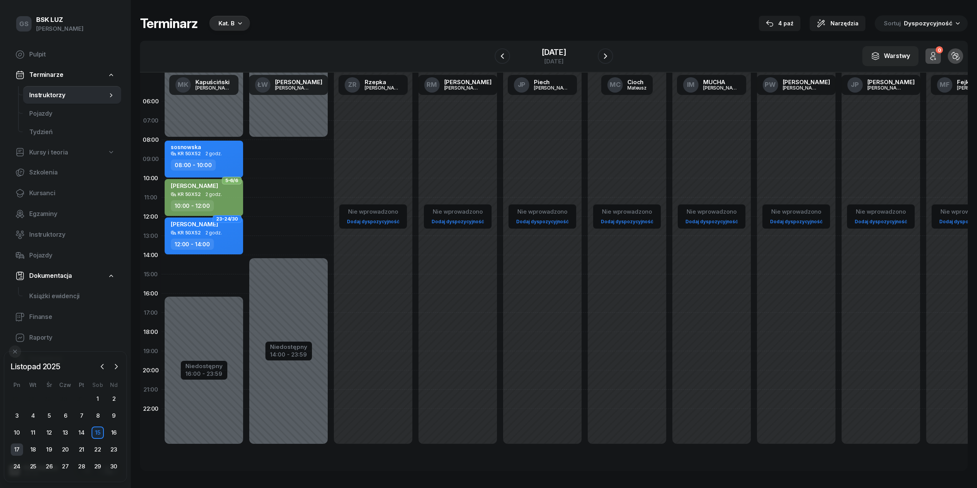
click at [22, 447] on div "17" at bounding box center [17, 450] width 12 height 12
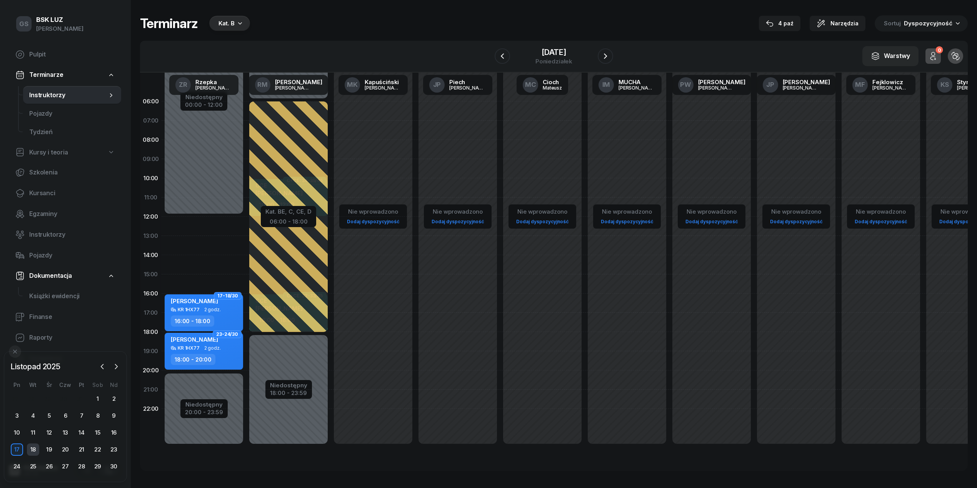
click at [33, 452] on div "18" at bounding box center [33, 450] width 12 height 12
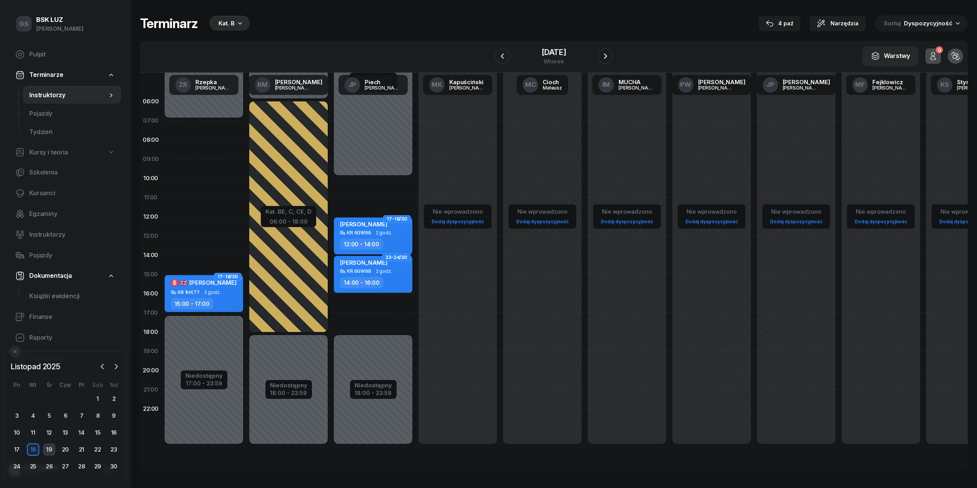
click at [47, 452] on div "19" at bounding box center [49, 450] width 12 height 12
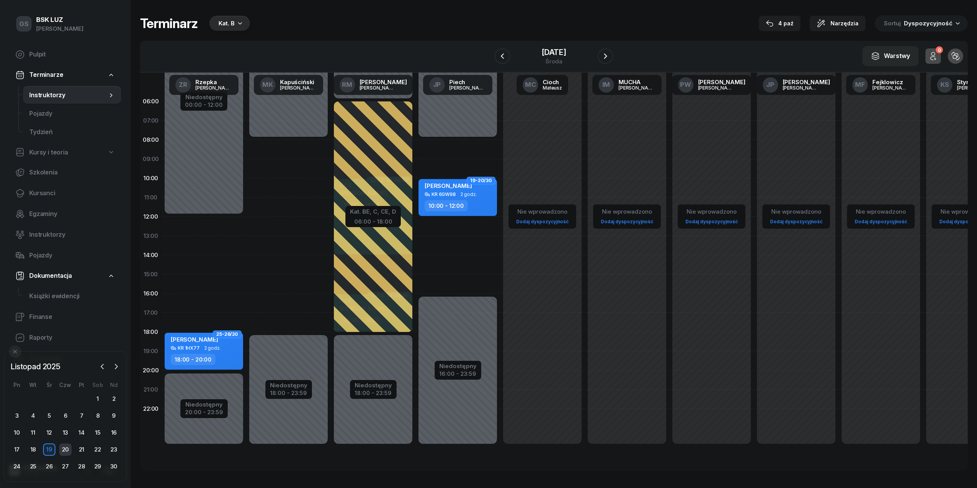
click at [59, 452] on div "20" at bounding box center [65, 450] width 12 height 12
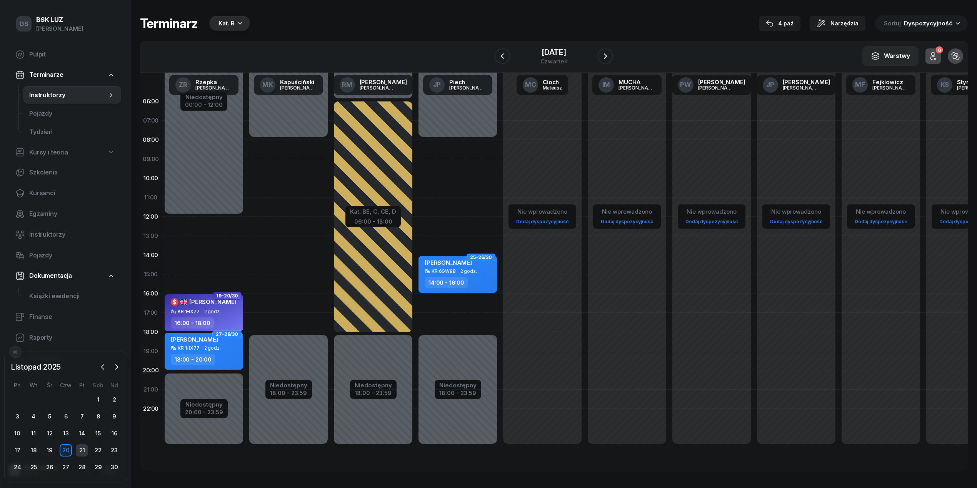
click at [87, 450] on div "21" at bounding box center [82, 451] width 12 height 12
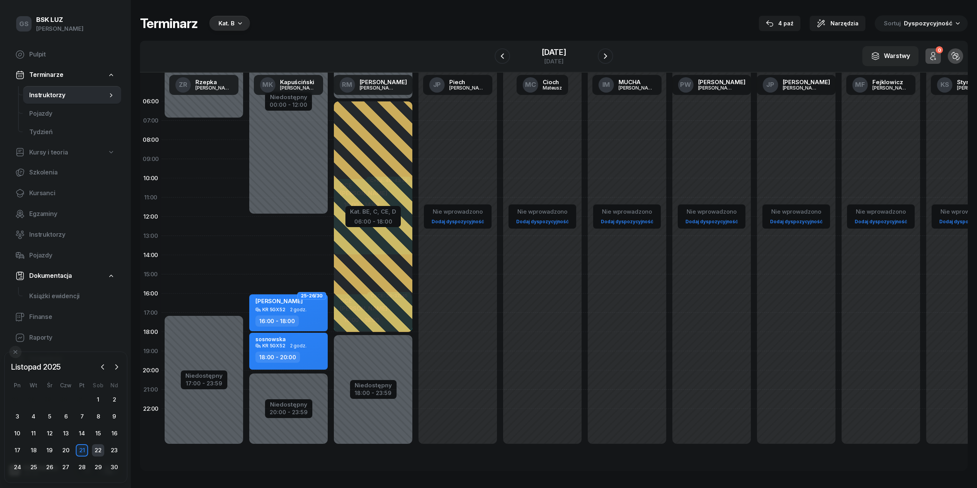
click at [97, 451] on div "22" at bounding box center [98, 451] width 12 height 12
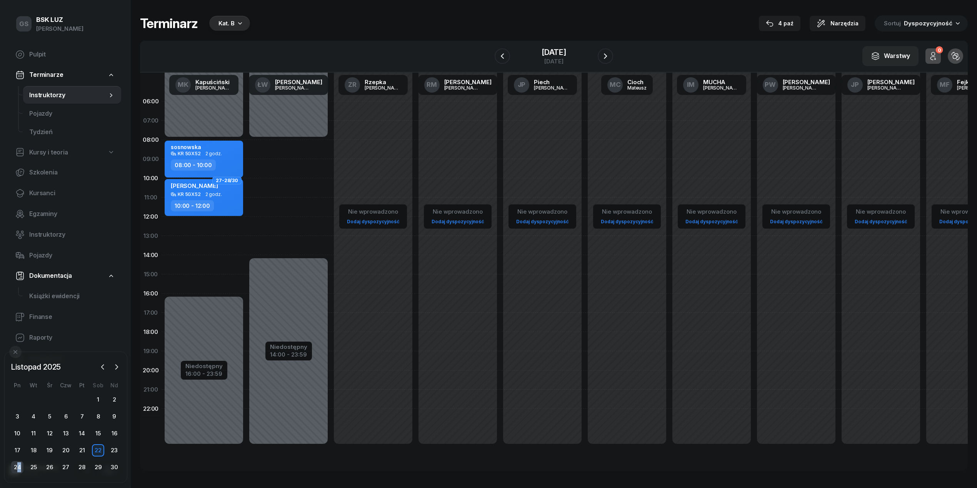
click at [19, 465] on div "24" at bounding box center [17, 468] width 12 height 12
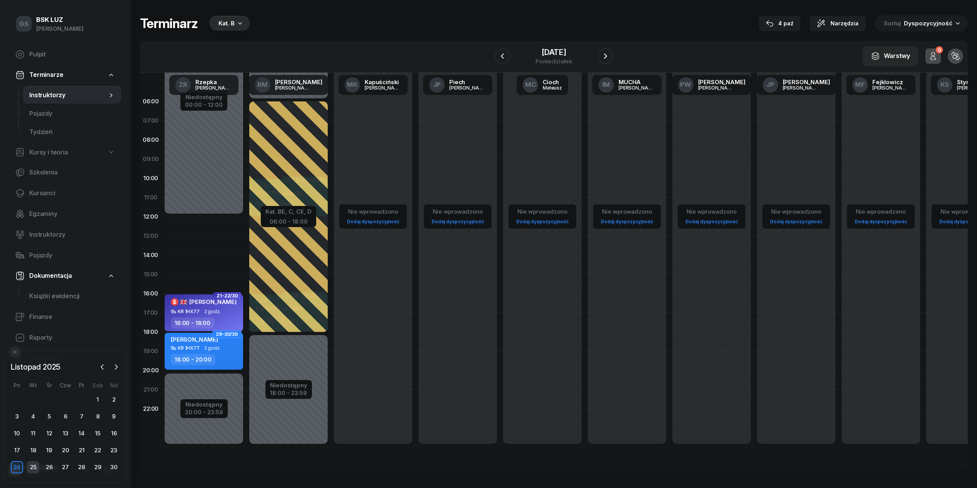
click at [35, 468] on div "25" at bounding box center [33, 468] width 12 height 12
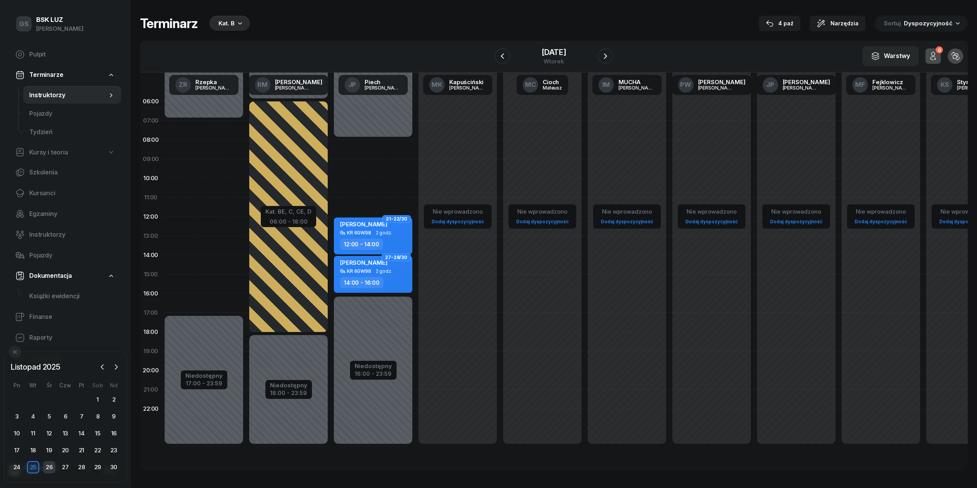
click at [48, 466] on div "26" at bounding box center [49, 468] width 12 height 12
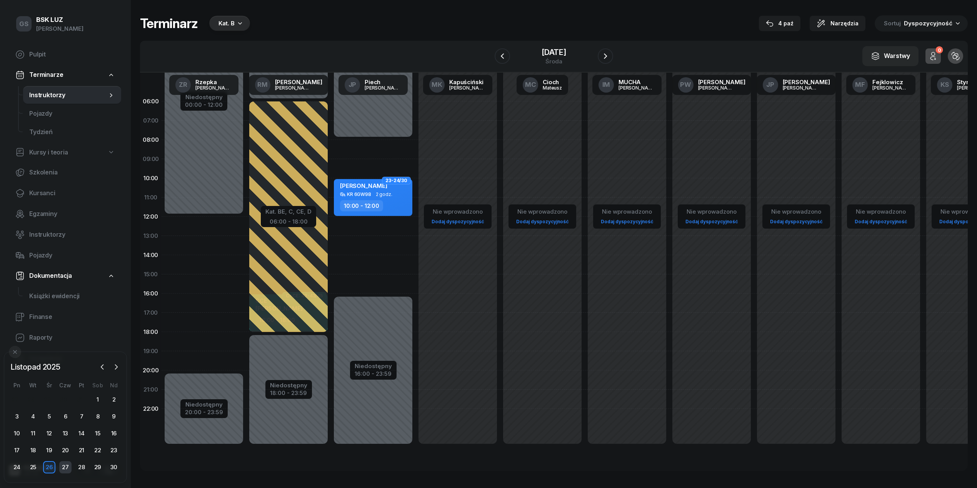
click at [65, 464] on div "27" at bounding box center [65, 468] width 12 height 12
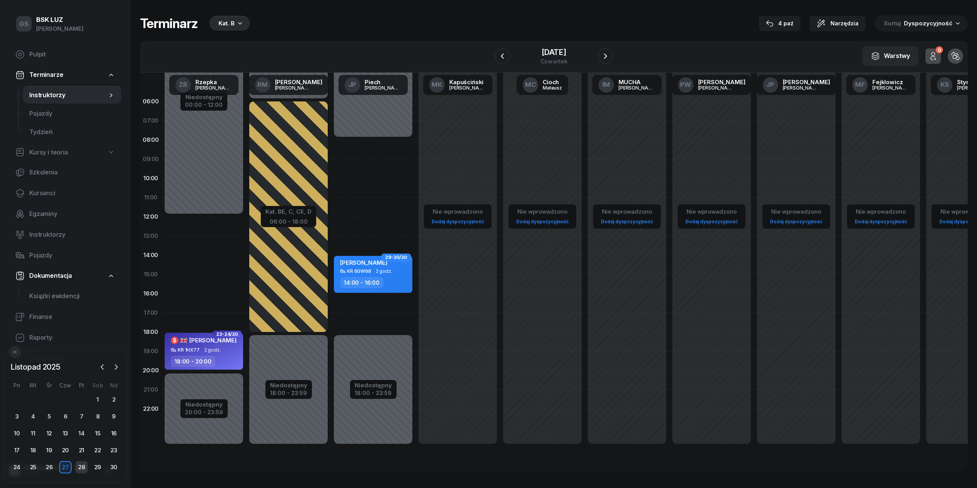
click at [80, 467] on div "28" at bounding box center [81, 468] width 12 height 12
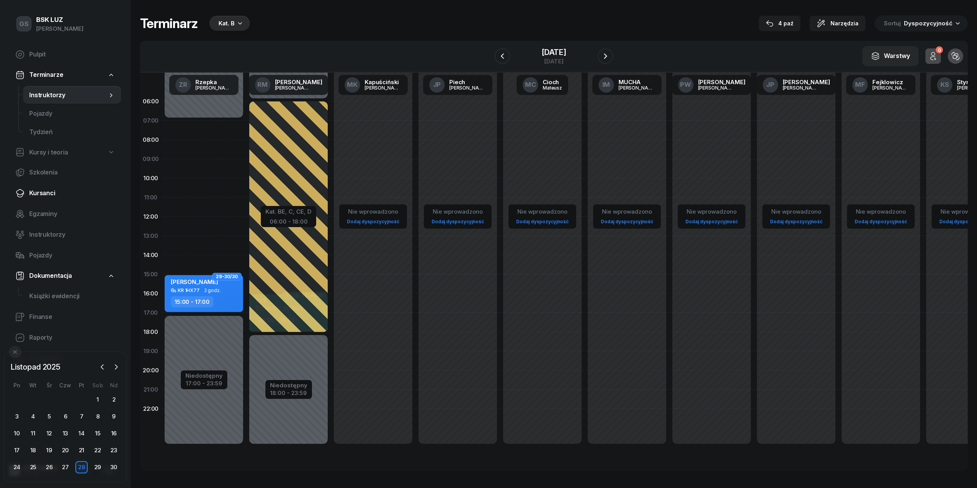
click at [45, 193] on span "Kursanci" at bounding box center [72, 193] width 86 height 10
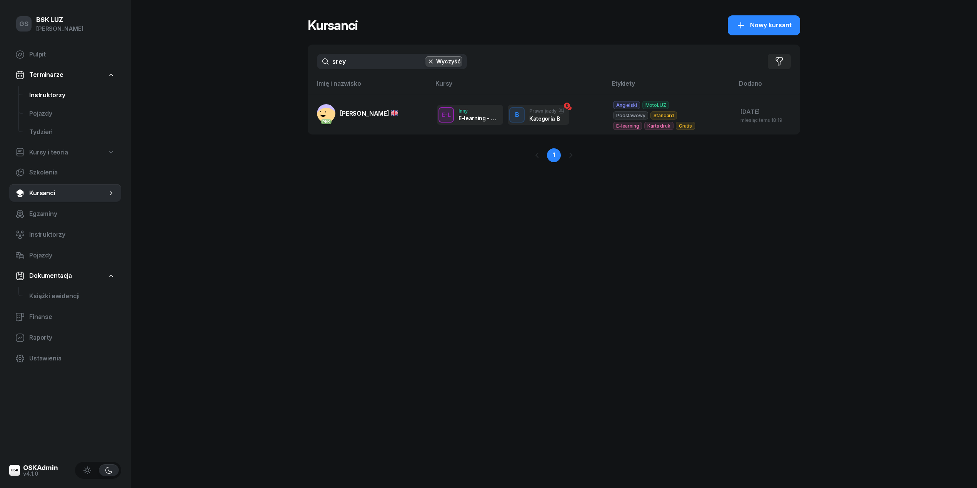
click at [45, 87] on link "Instruktorzy" at bounding box center [72, 95] width 98 height 18
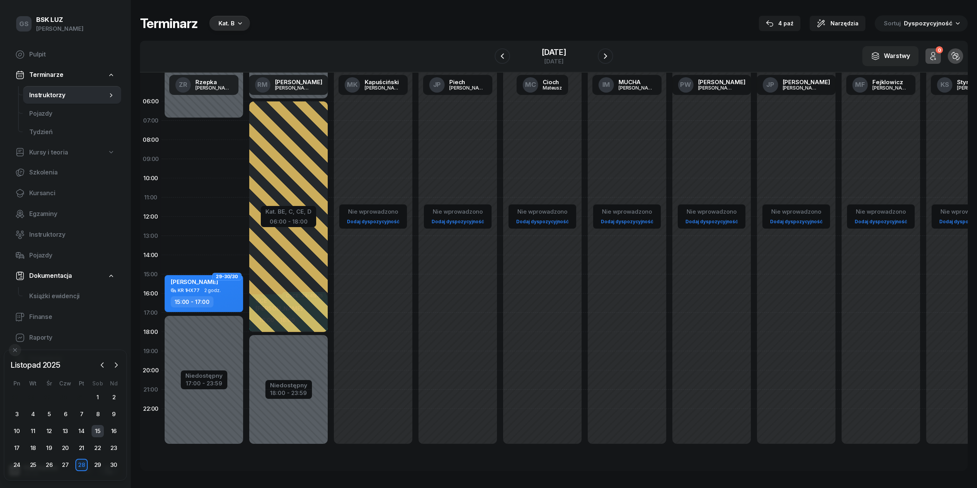
click at [92, 430] on div "15" at bounding box center [98, 431] width 12 height 12
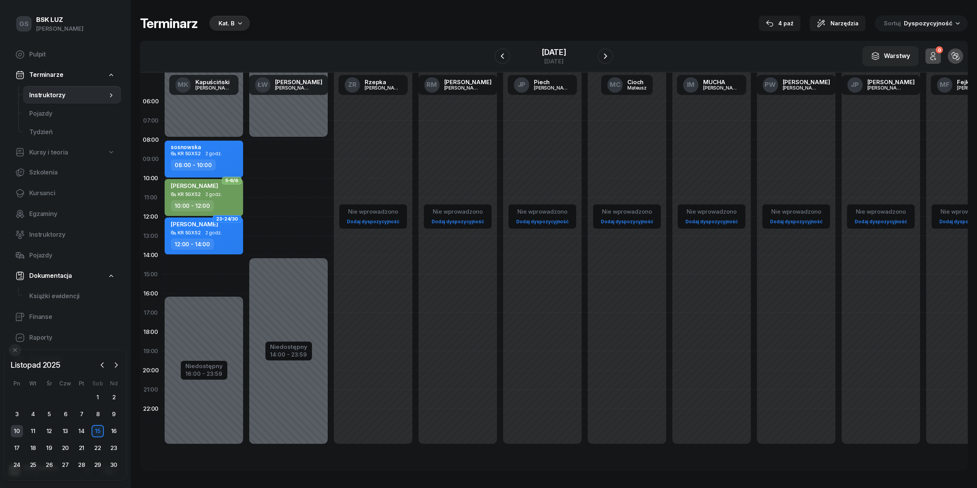
click at [19, 433] on div "10" at bounding box center [17, 431] width 12 height 12
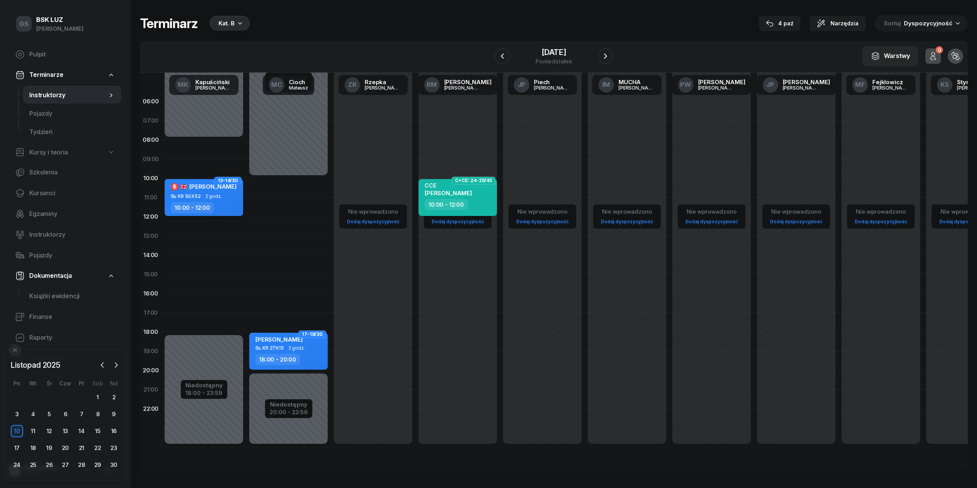
click at [202, 192] on div "$ DUTTA SREYASHI" at bounding box center [204, 188] width 66 height 12
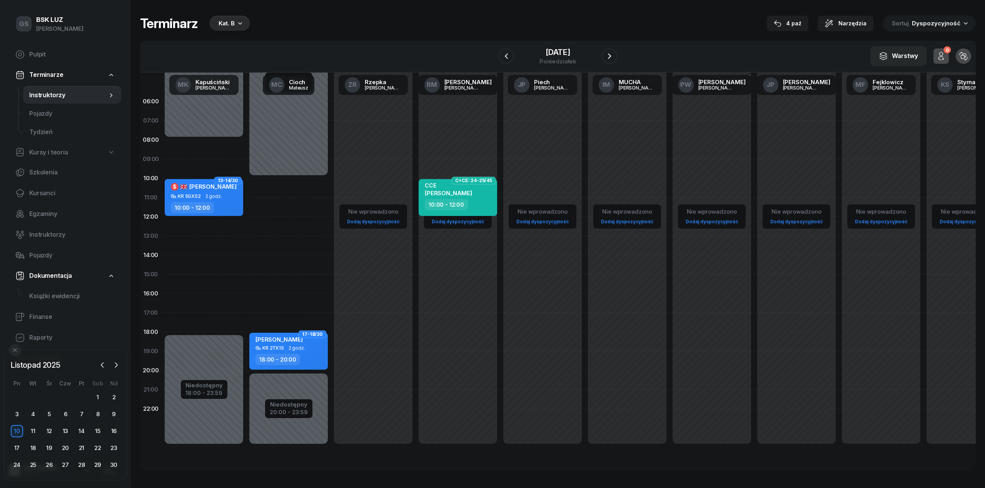
select select "10"
select select "12"
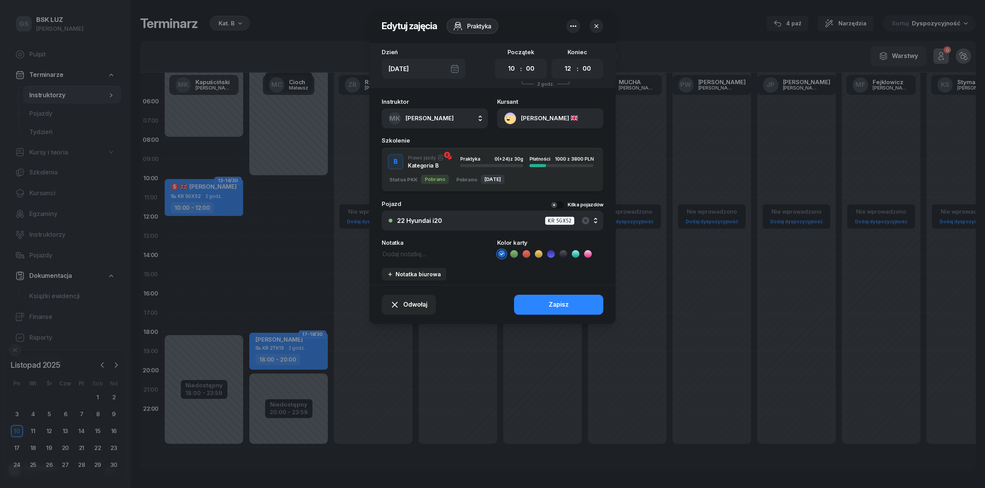
click at [570, 25] on icon "button" at bounding box center [572, 26] width 9 height 9
click at [545, 48] on div "Usuń" at bounding box center [544, 50] width 14 height 10
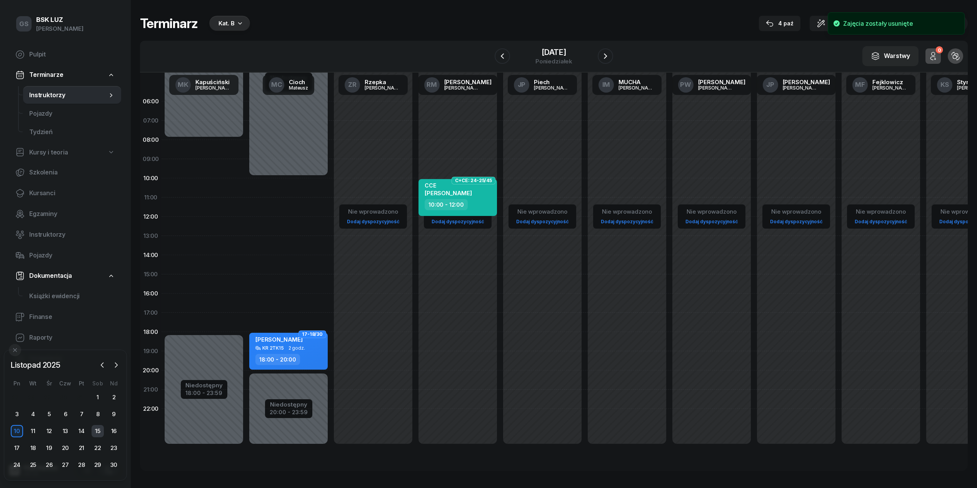
click at [98, 431] on div "15" at bounding box center [98, 431] width 12 height 12
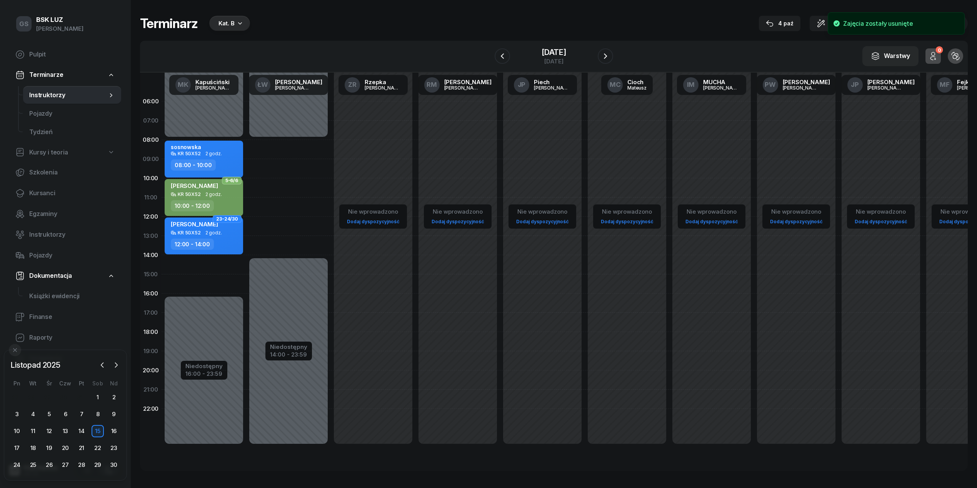
click at [211, 268] on div "Niedostępny 00:00 - 08:00 Niedostępny 16:00 - 23:59 2 godz. 14:00 - 16:00 sosno…" at bounding box center [204, 274] width 85 height 365
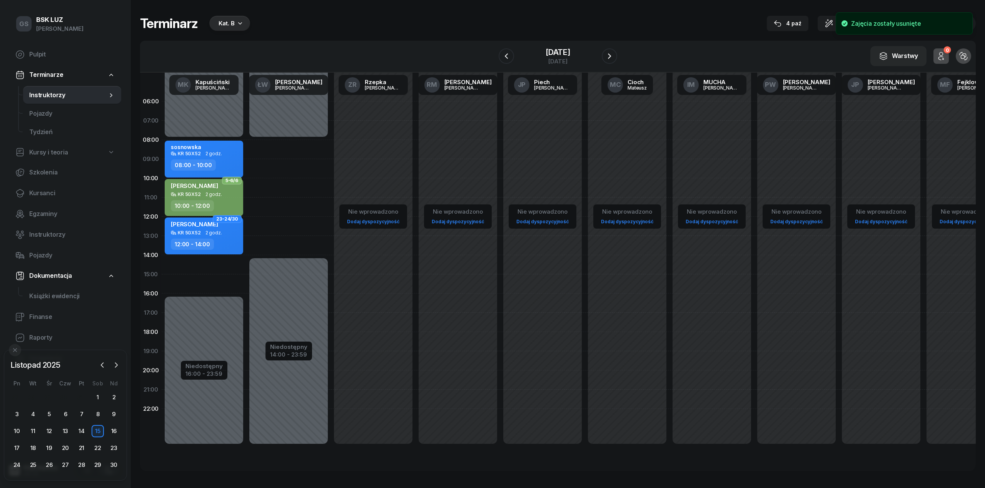
select select "14"
select select "16"
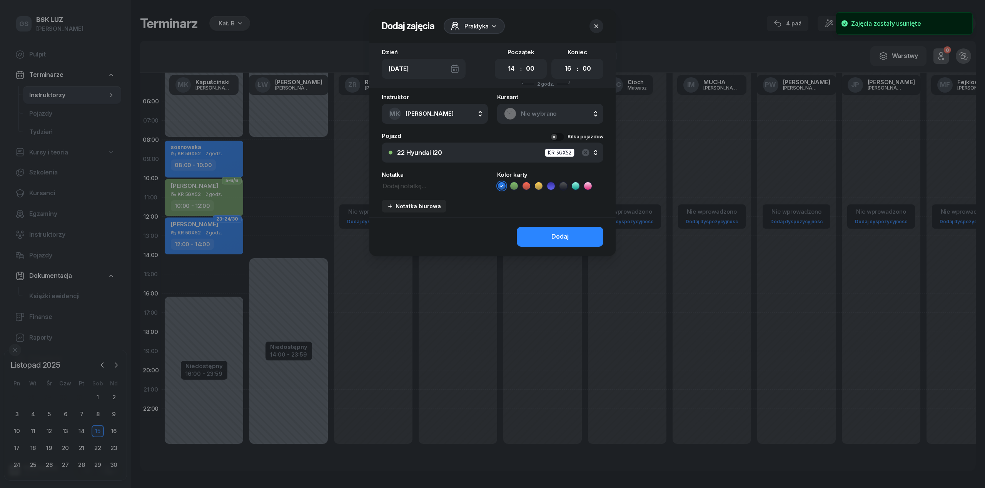
click at [550, 109] on span "Nie wybrano" at bounding box center [558, 114] width 75 height 10
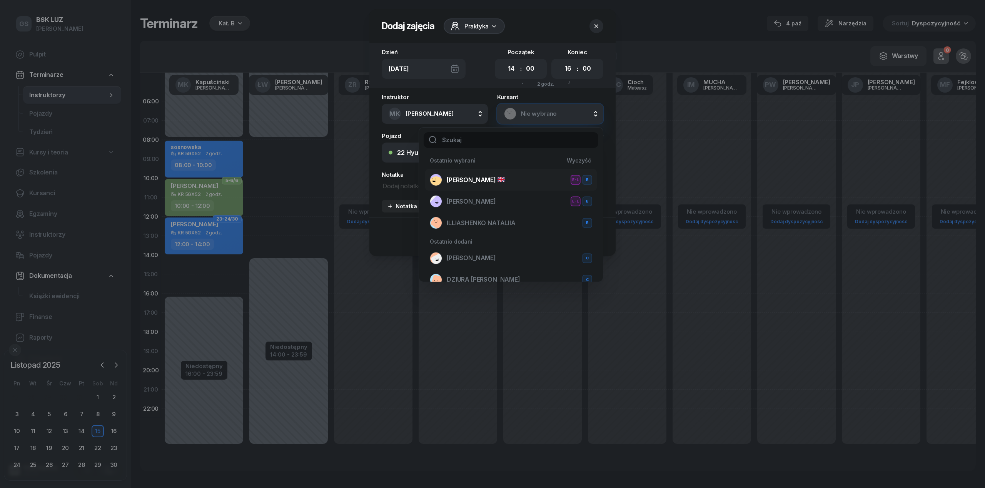
click at [491, 185] on div "DUTTA SREYASHI E-L B" at bounding box center [511, 180] width 162 height 12
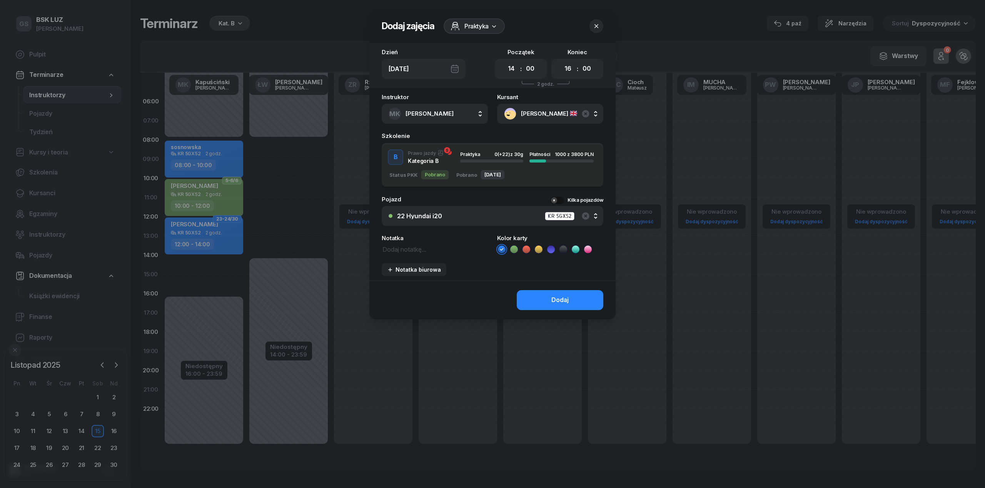
click at [492, 165] on div "Status PKK Pobrano Pobrano 08.09.2025" at bounding box center [493, 173] width 222 height 16
click at [567, 300] on div "Dodaj" at bounding box center [559, 300] width 17 height 10
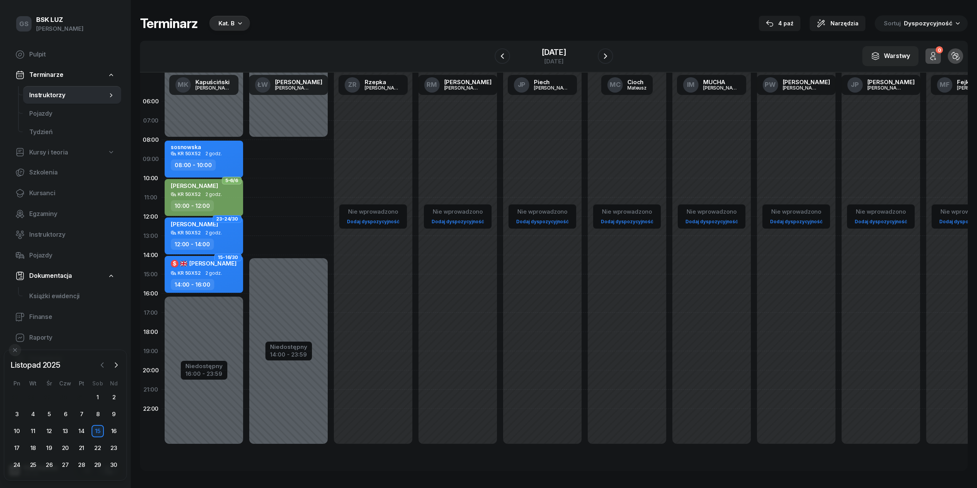
click at [102, 371] on button "button" at bounding box center [103, 366] width 12 height 12
click at [81, 463] on div "31" at bounding box center [81, 465] width 12 height 12
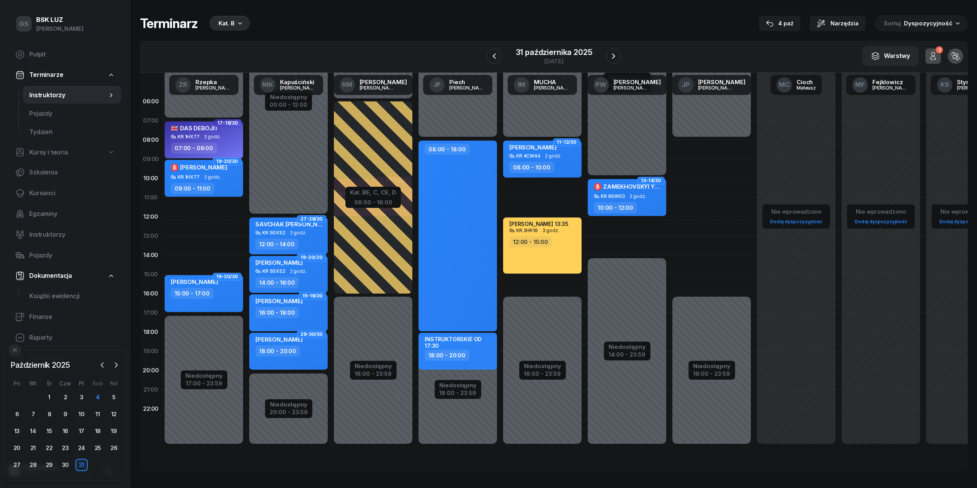
click at [180, 245] on div "Niedostępny 00:00 - 07:00 Niedostępny 17:00 - 23:59 2 godz. 11:00 - 13:00 2 god…" at bounding box center [204, 274] width 85 height 365
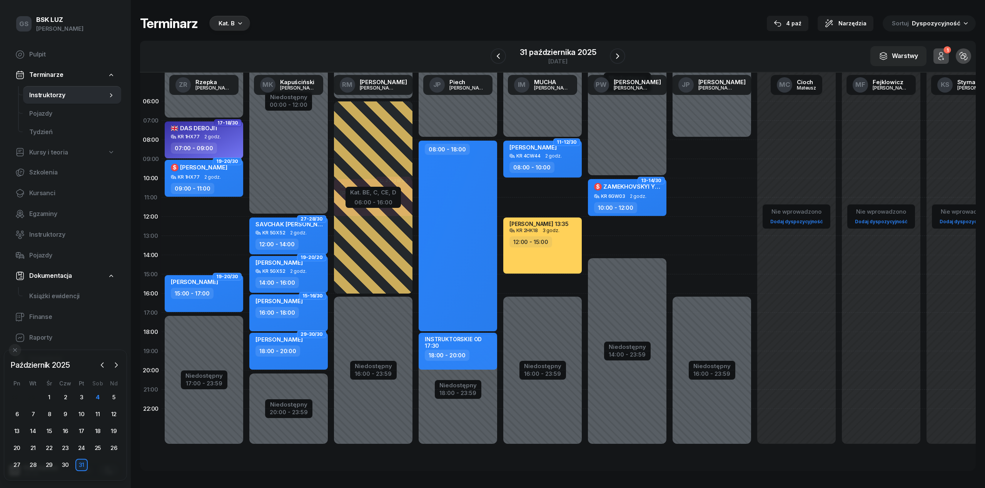
select select "13"
select select "15"
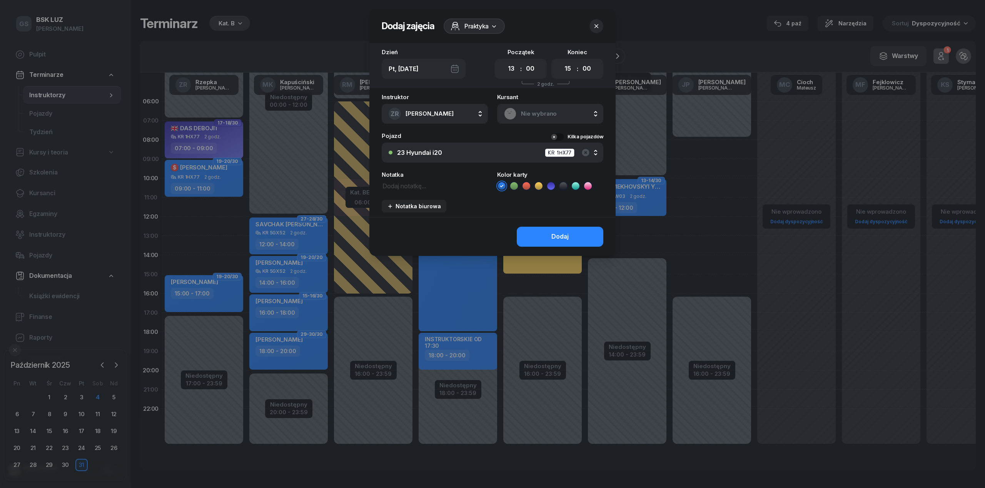
click at [549, 108] on div "Nie wybrano" at bounding box center [550, 114] width 92 height 12
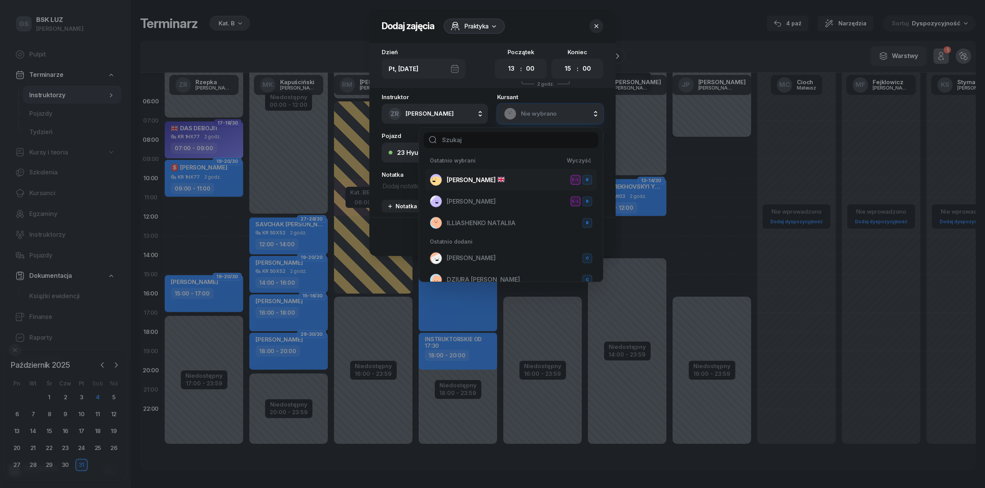
click at [465, 178] on span "[PERSON_NAME]" at bounding box center [476, 180] width 58 height 10
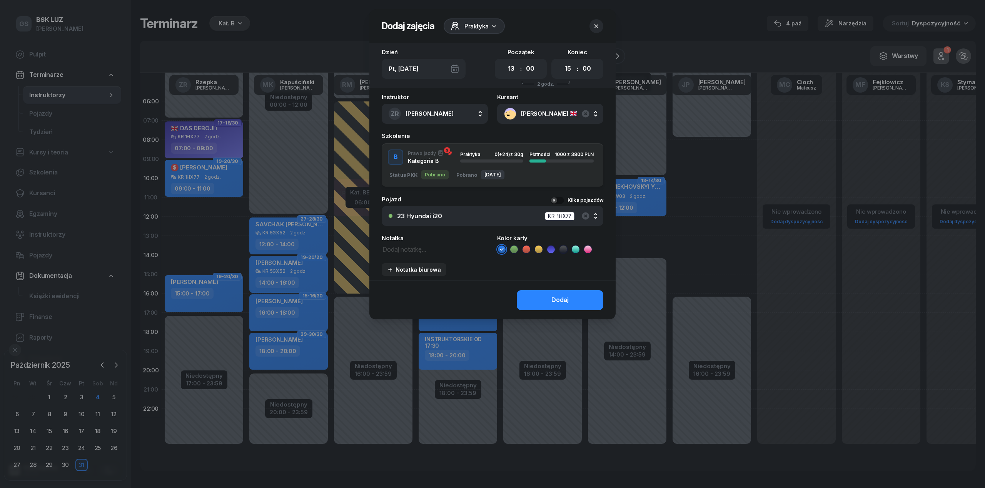
click at [475, 156] on span "Praktyka" at bounding box center [470, 155] width 20 height 6
click at [546, 308] on button "Dodaj" at bounding box center [560, 300] width 87 height 20
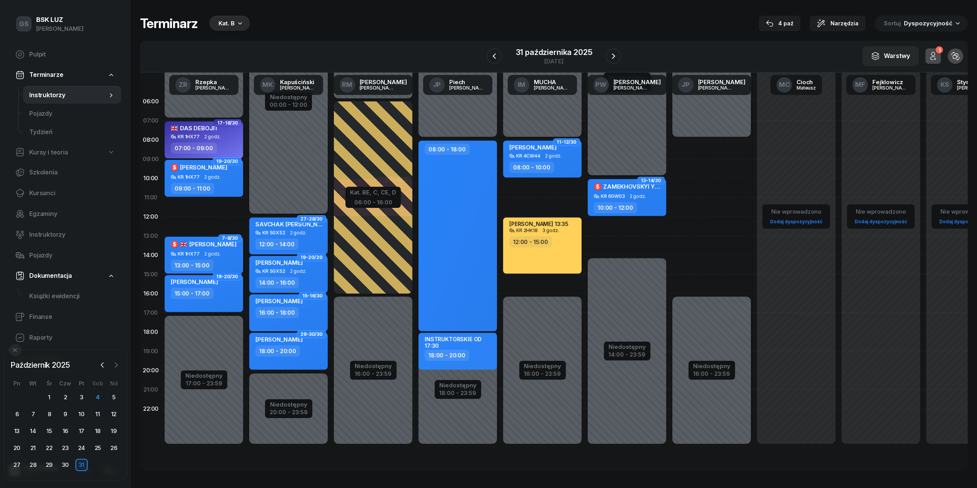
click at [116, 363] on icon "button" at bounding box center [116, 366] width 8 height 8
click at [15, 417] on div "3" at bounding box center [17, 414] width 12 height 12
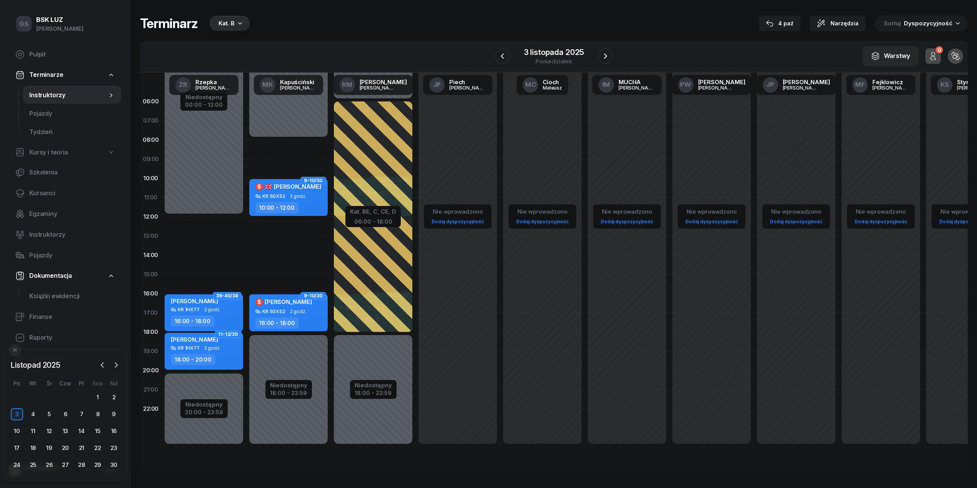
click at [293, 195] on span "2 godz." at bounding box center [298, 196] width 17 height 5
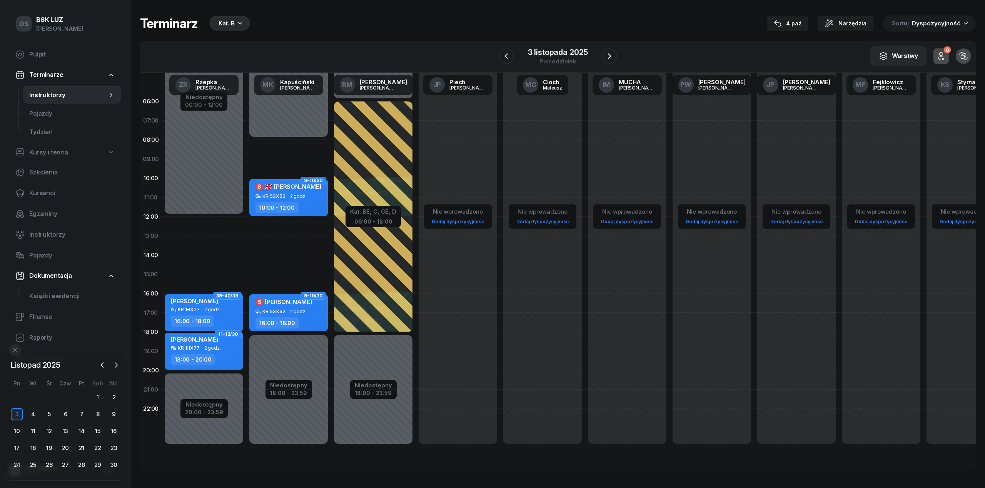
select select "10"
select select "12"
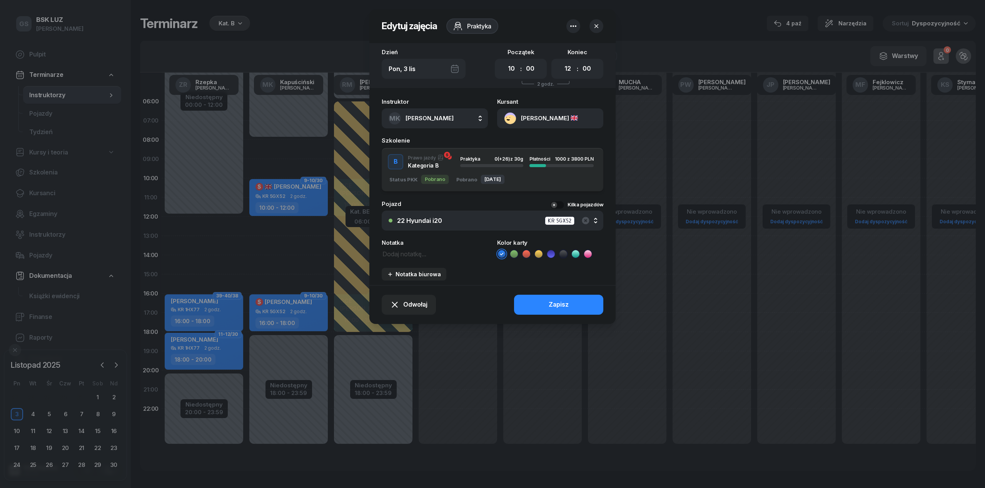
click at [572, 27] on icon "button" at bounding box center [572, 26] width 9 height 9
click at [562, 52] on link "Usuń" at bounding box center [569, 49] width 101 height 19
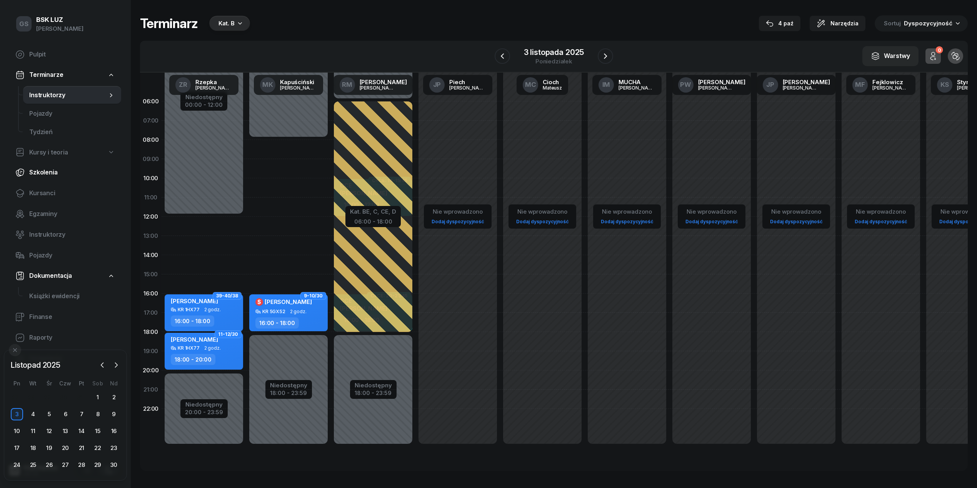
click at [48, 171] on span "Szkolenia" at bounding box center [72, 173] width 86 height 10
select select "createdAt-desc"
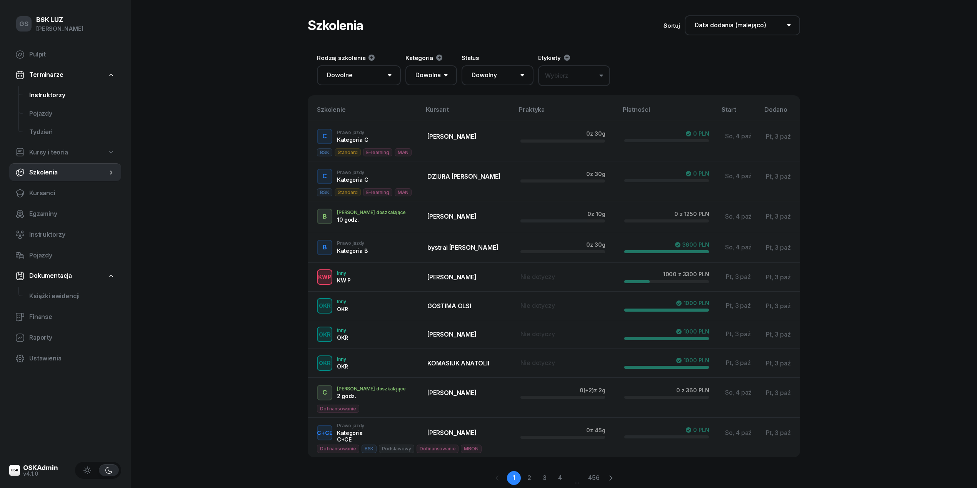
click at [51, 93] on span "Instruktorzy" at bounding box center [72, 95] width 86 height 10
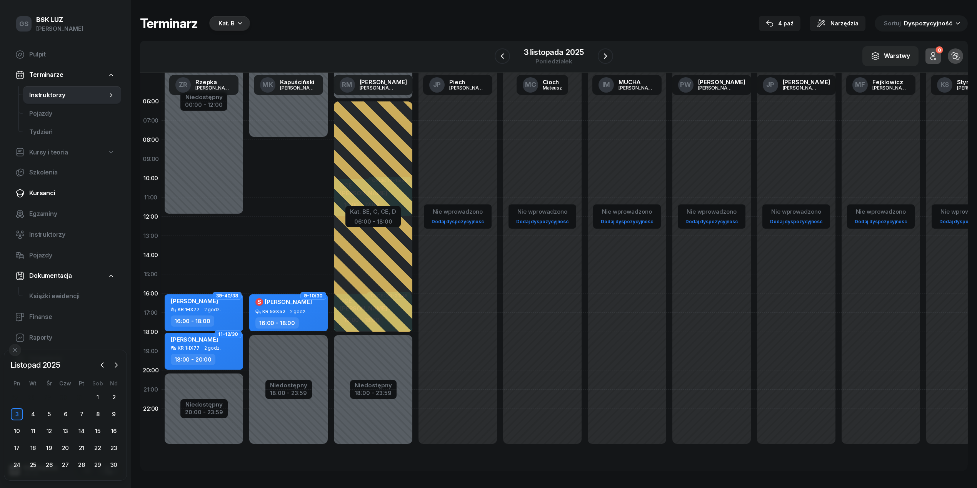
click at [50, 190] on span "Kursanci" at bounding box center [72, 193] width 86 height 10
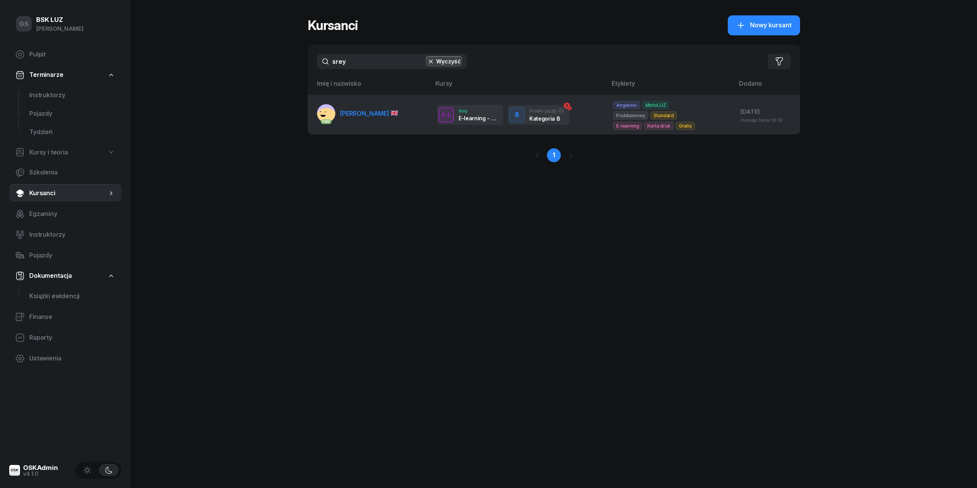
click at [339, 128] on td "PKK DUTTA SREYASHI" at bounding box center [369, 115] width 123 height 40
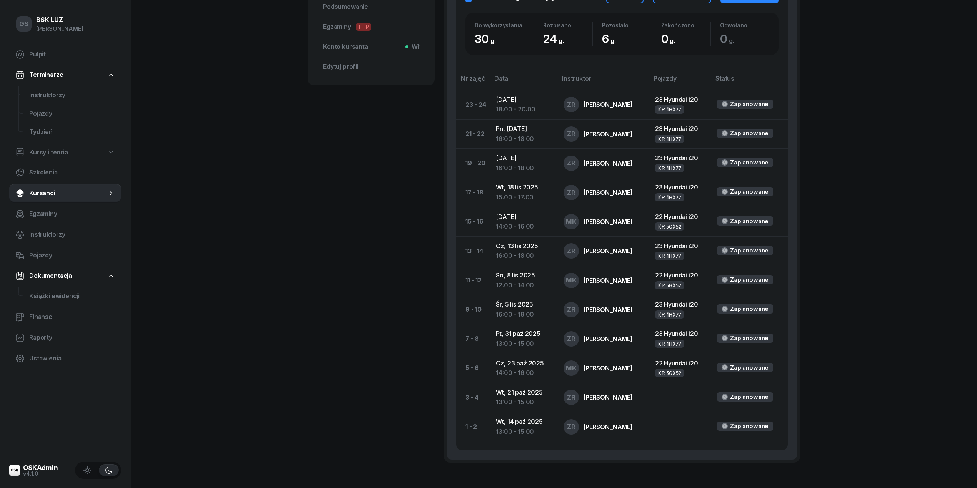
scroll to position [354, 0]
click at [77, 102] on link "Instruktorzy" at bounding box center [72, 95] width 98 height 18
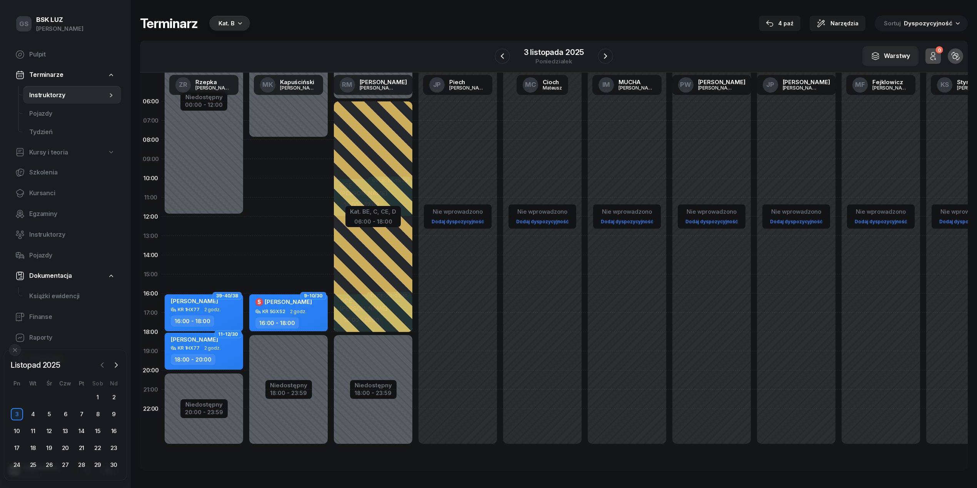
click at [102, 365] on icon "button" at bounding box center [102, 365] width 2 height 5
click at [10, 414] on div "6" at bounding box center [17, 414] width 16 height 12
click at [17, 414] on div "6" at bounding box center [17, 414] width 12 height 12
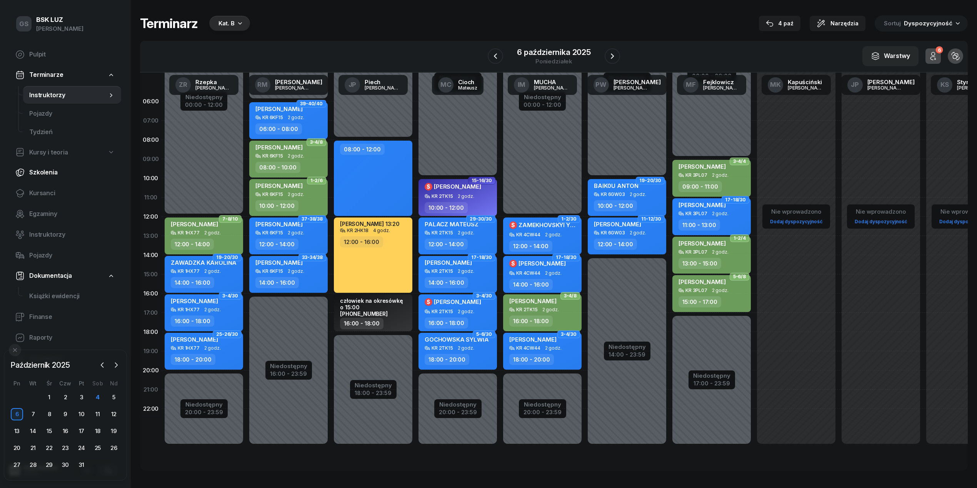
click at [70, 179] on link "Szkolenia" at bounding box center [65, 172] width 112 height 18
select select "createdAt-desc"
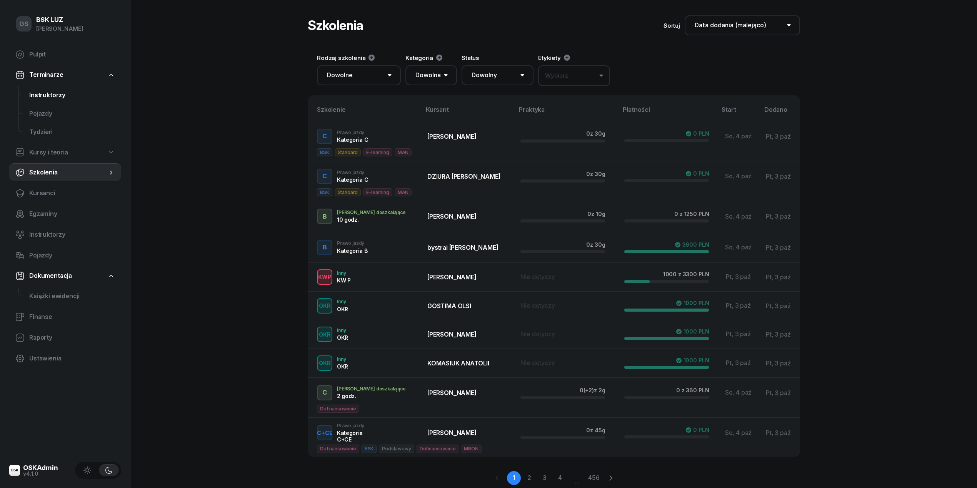
click at [42, 98] on span "Instruktorzy" at bounding box center [72, 95] width 86 height 10
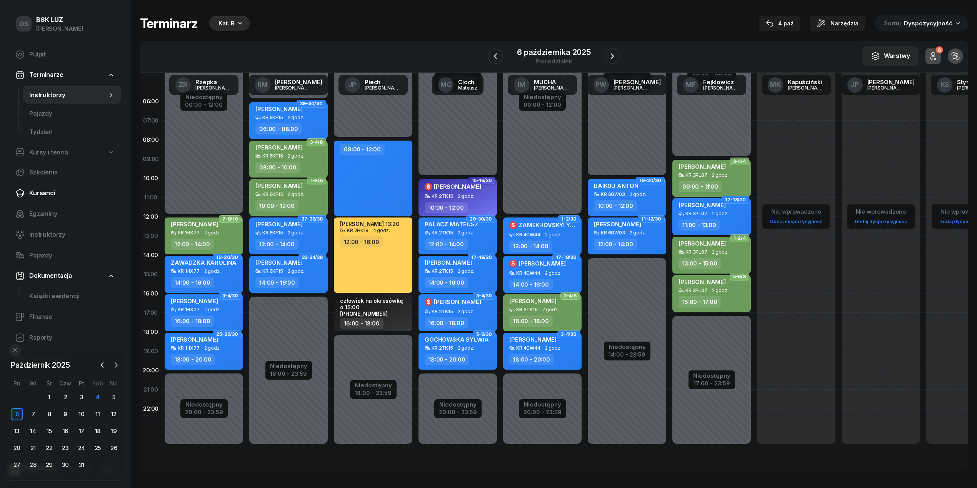
click at [67, 192] on span "Kursanci" at bounding box center [72, 193] width 86 height 10
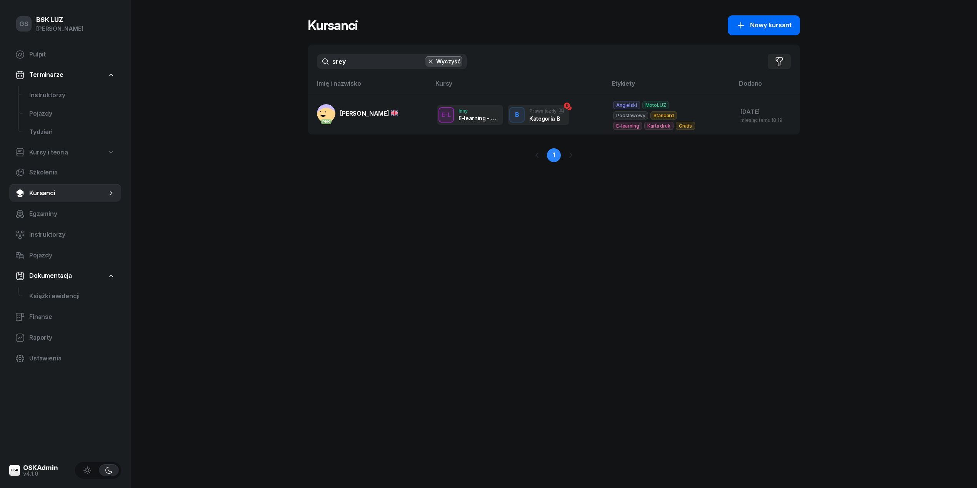
click at [765, 19] on button "Nowy kursant" at bounding box center [764, 25] width 72 height 20
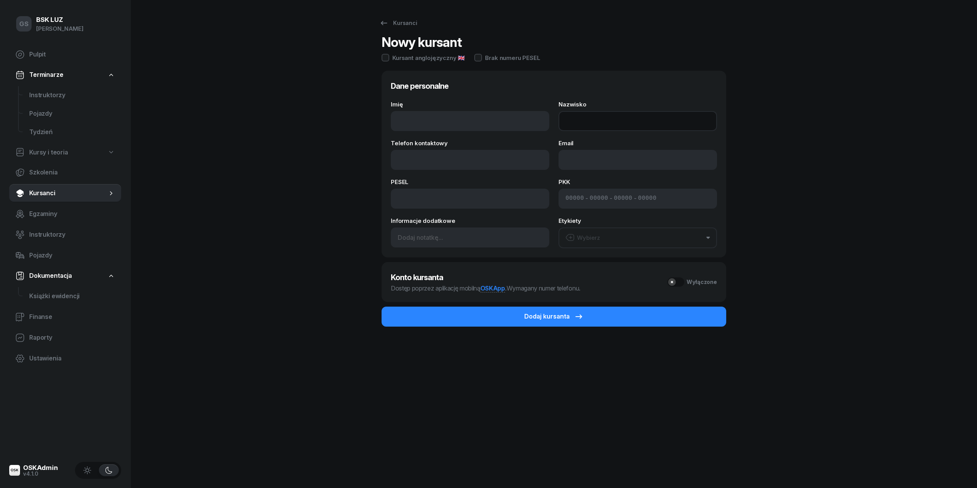
click at [598, 119] on input "Nazwisko" at bounding box center [637, 121] width 158 height 20
paste input "WANG"
type input "WANG"
click at [448, 123] on input "Imię" at bounding box center [470, 121] width 158 height 20
paste input "CHENSHENG"
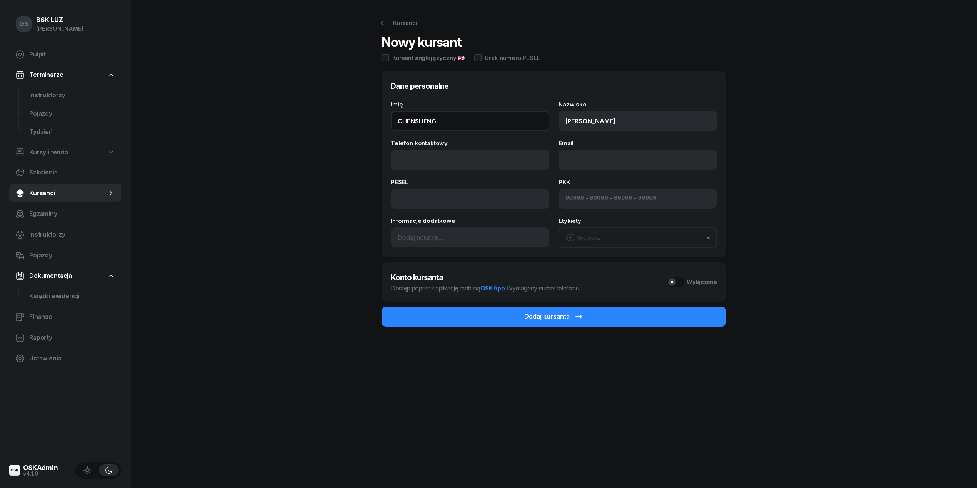
type input "CHENSHENG"
click at [457, 167] on input "Telefon kontaktowy" at bounding box center [470, 160] width 158 height 20
click at [591, 198] on input at bounding box center [599, 199] width 18 height 10
click at [478, 168] on input "Telefon kontaktowy" at bounding box center [470, 160] width 158 height 20
type input "731 519 780"
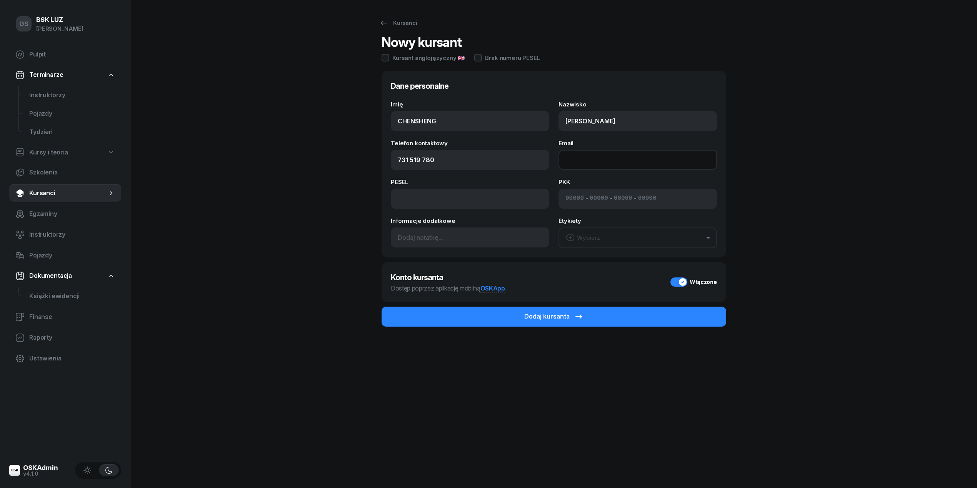
click at [579, 158] on input "Email" at bounding box center [637, 160] width 158 height 20
paste input "wangchensheng0906@gmail.com"
type input "wangchensheng0906@gmail.com"
click at [562, 202] on div "- - -" at bounding box center [637, 199] width 158 height 20
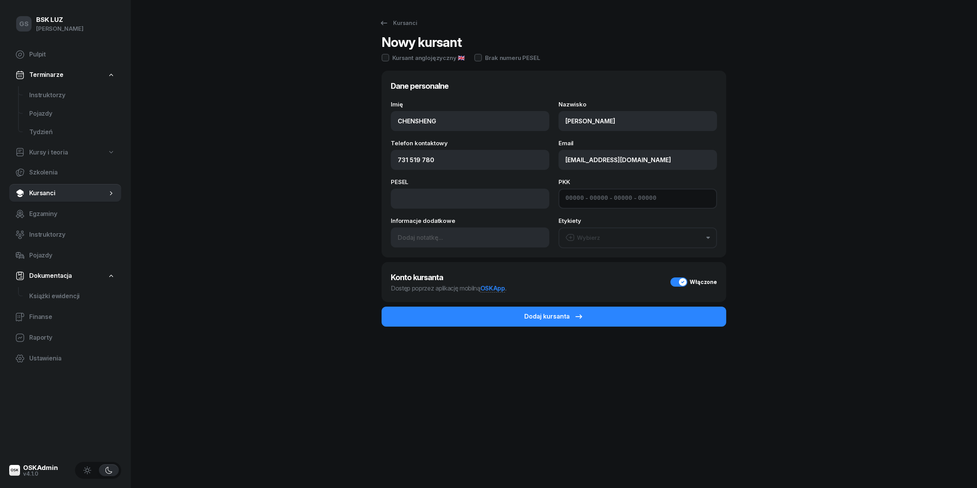
click at [567, 202] on input at bounding box center [574, 199] width 18 height 10
paste input "22580"
type input "22580"
type input "90099"
type input "16433"
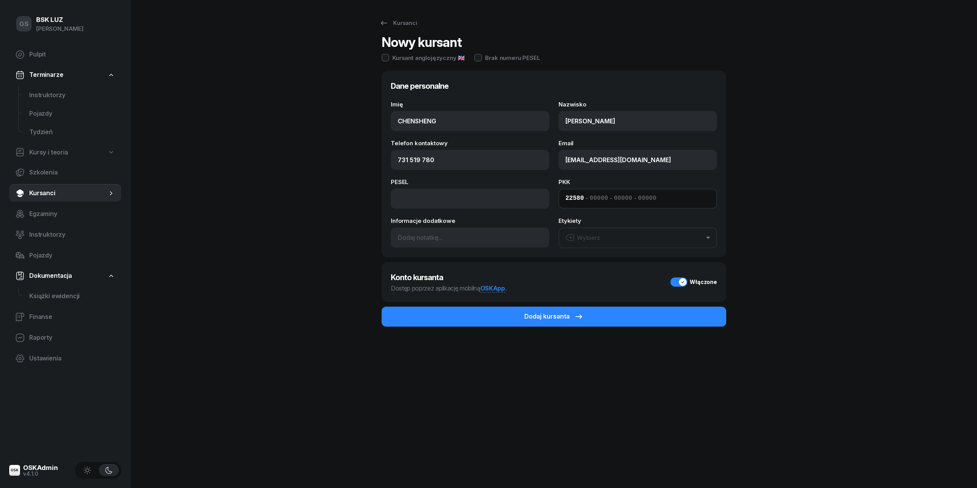
type input "89122"
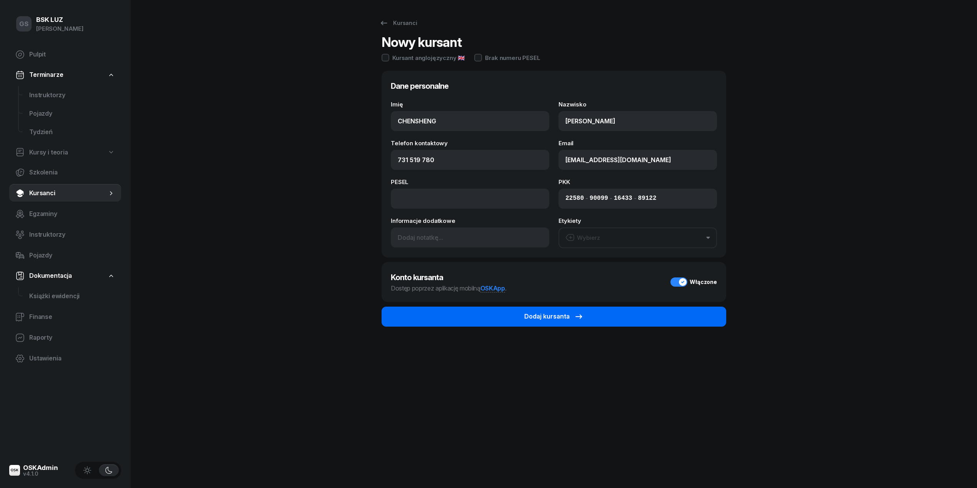
click at [567, 313] on div "Dodaj kursanta" at bounding box center [553, 317] width 59 height 10
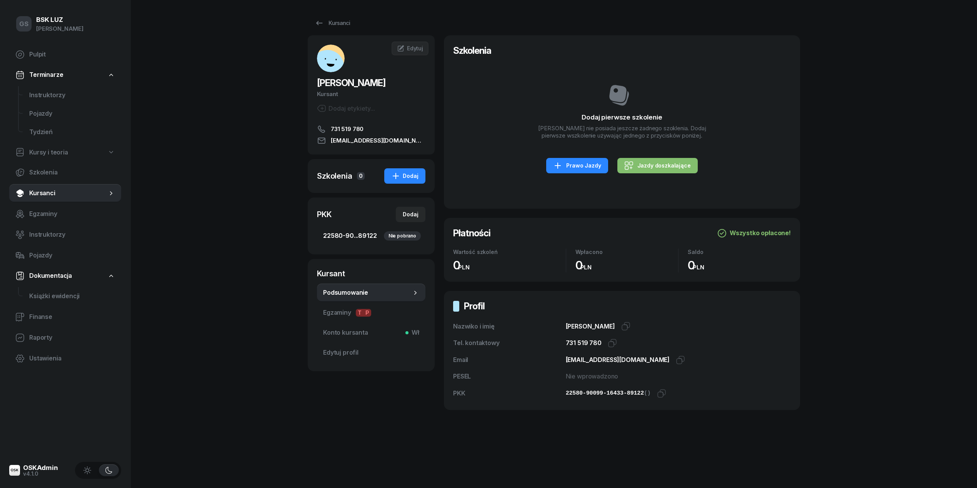
click at [388, 238] on div "Nie pobrano" at bounding box center [402, 236] width 37 height 9
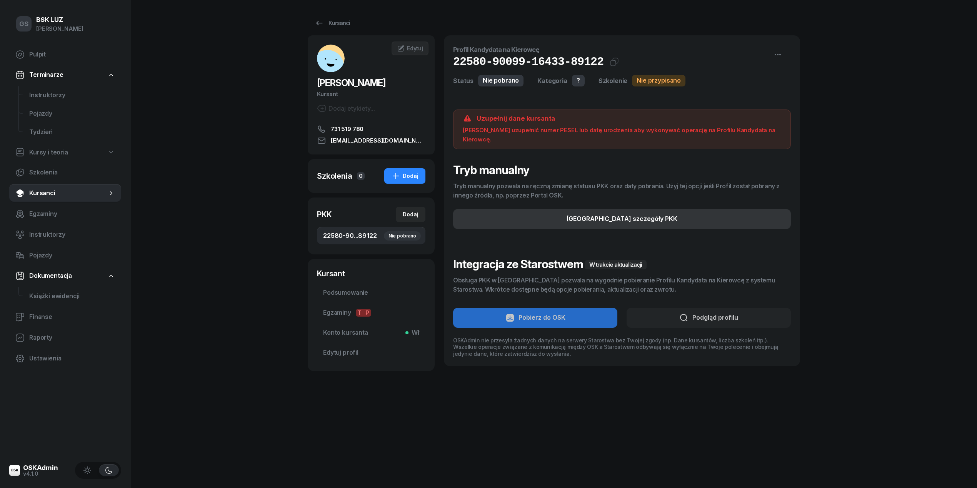
click at [638, 214] on div "Edytuj szczegóły PKK" at bounding box center [622, 219] width 111 height 10
select select
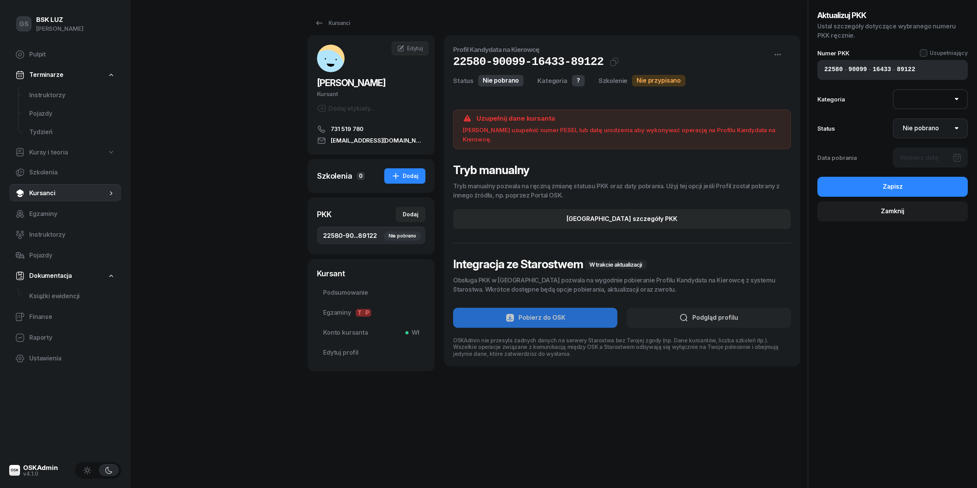
click at [928, 123] on select "Nie pobrano Pobrano Zwrócono Zaktualizowano" at bounding box center [930, 128] width 75 height 20
select select "Get"
click at [893, 118] on select "Nie pobrano Pobrano Zwrócono Zaktualizowano" at bounding box center [930, 128] width 75 height 20
click at [914, 179] on button "Zapisz" at bounding box center [892, 187] width 150 height 20
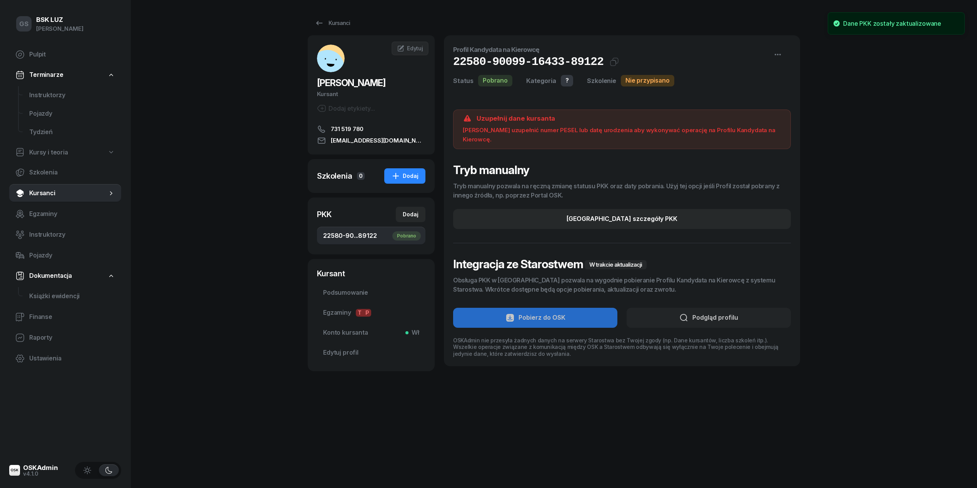
click at [350, 178] on div "Szkolenia" at bounding box center [334, 176] width 35 height 11
click at [357, 358] on link "Edytuj profil" at bounding box center [371, 353] width 108 height 18
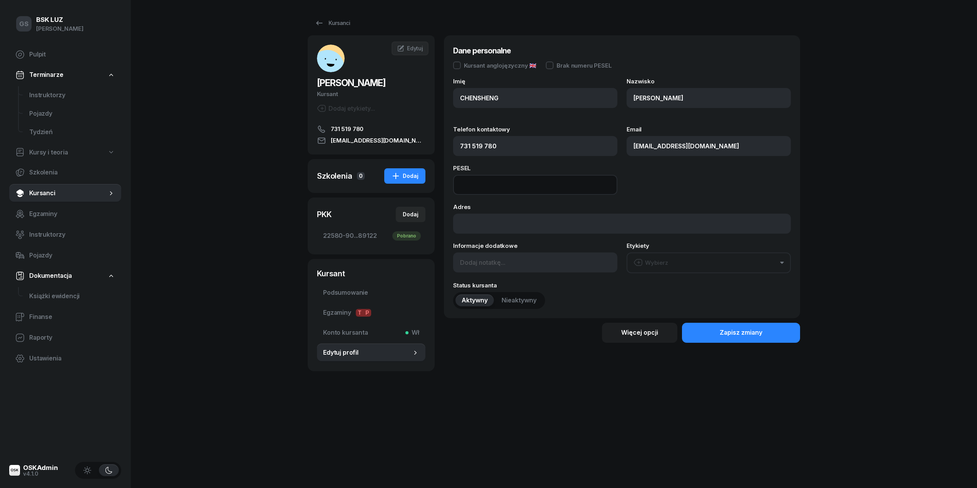
click at [477, 185] on input at bounding box center [535, 185] width 164 height 20
paste input "04290612451"
type input "04290612451"
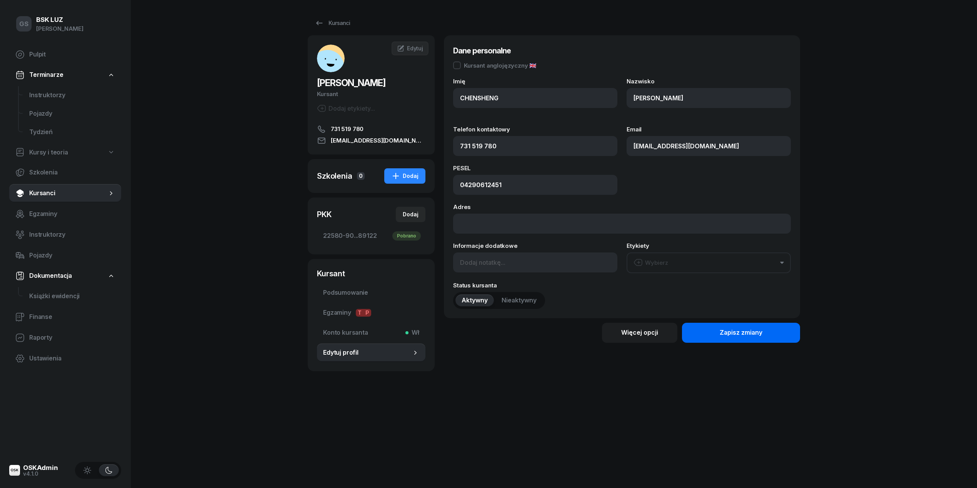
click at [763, 338] on button "Zapisz zmiany" at bounding box center [741, 333] width 118 height 20
click at [360, 243] on link "22580-90...89122 Pobrano" at bounding box center [371, 236] width 108 height 18
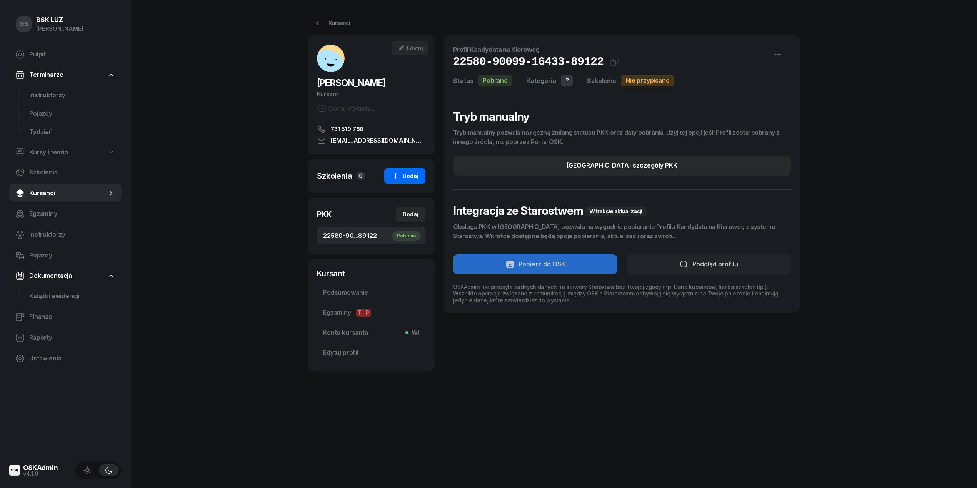
click at [411, 176] on div "Dodaj" at bounding box center [404, 176] width 27 height 9
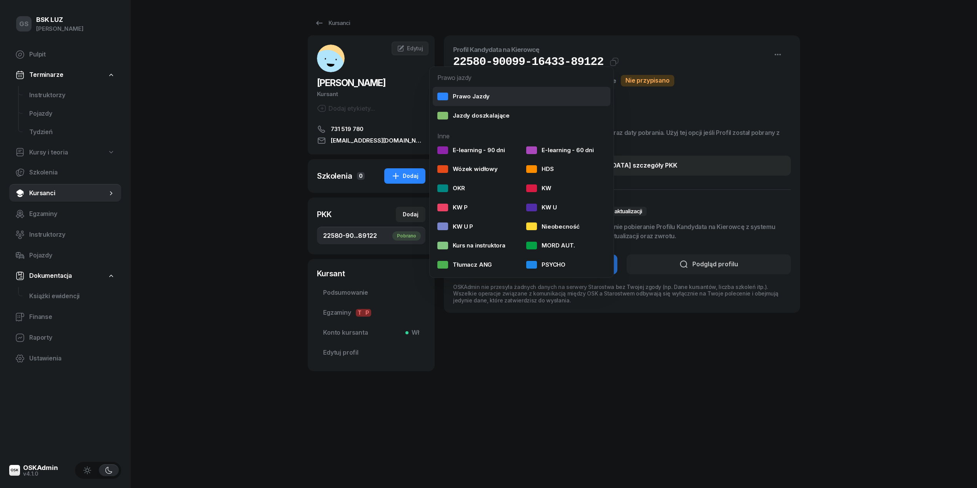
click at [482, 100] on div "Prawo Jazdy" at bounding box center [463, 97] width 52 height 10
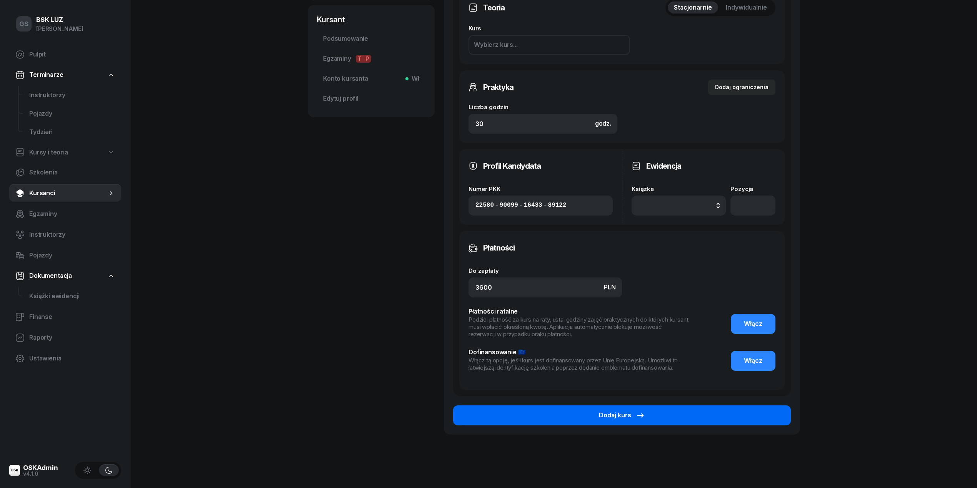
scroll to position [256, 0]
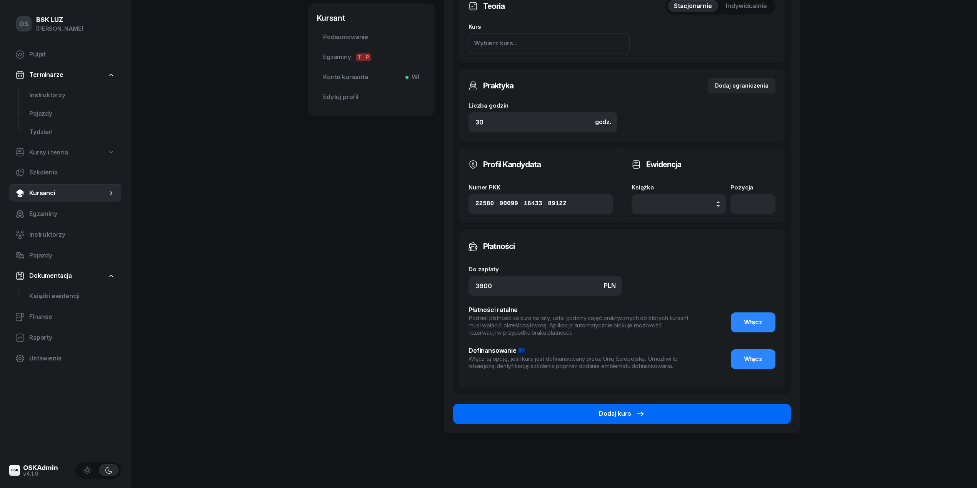
click at [604, 415] on div "Dodaj kurs" at bounding box center [622, 414] width 46 height 10
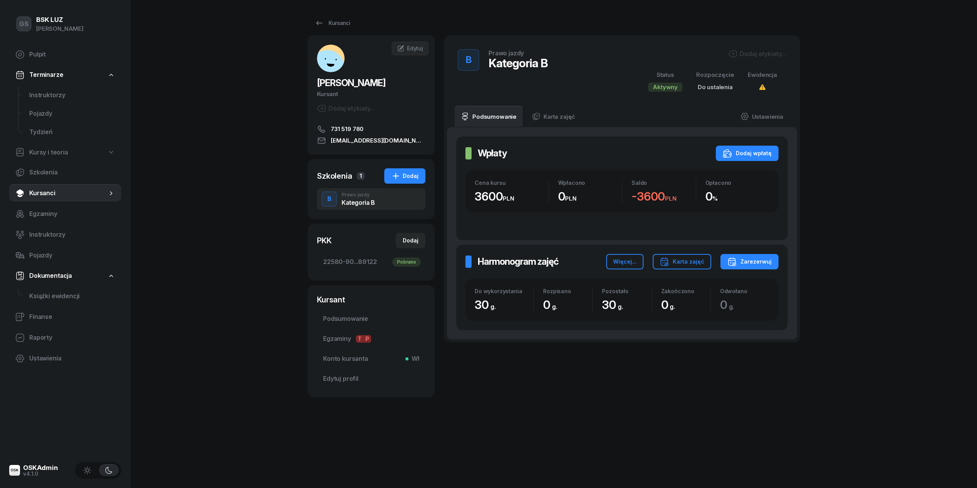
click at [757, 50] on div "Dodaj etykiety..." at bounding box center [757, 53] width 58 height 9
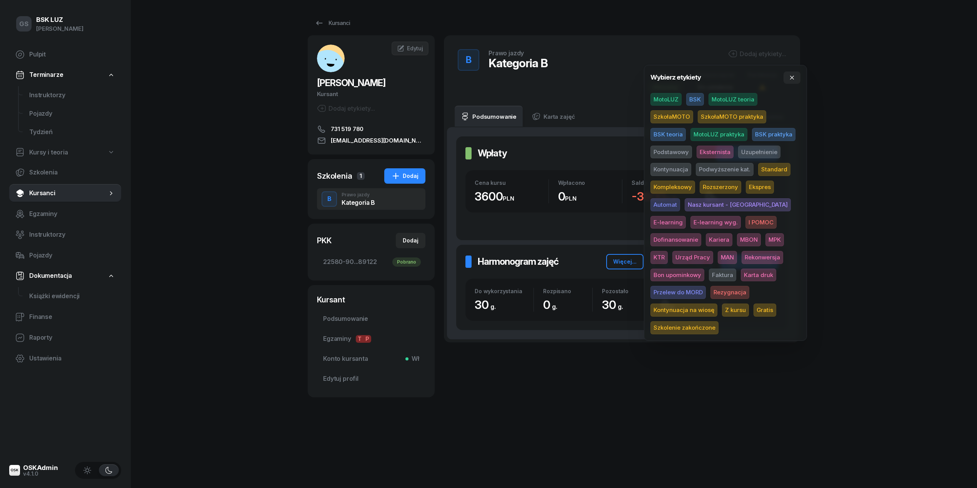
click at [659, 98] on span "MotoLUZ" at bounding box center [665, 99] width 31 height 13
click at [673, 152] on span "Podstawowy" at bounding box center [671, 153] width 42 height 13
click at [779, 168] on span "Standard" at bounding box center [774, 171] width 32 height 13
click at [888, 152] on div "GS BSK LUZ Gabriela Sajdak Pulpit Terminarze Instruktorzy Pojazdy Tydzień Kursy…" at bounding box center [488, 244] width 977 height 488
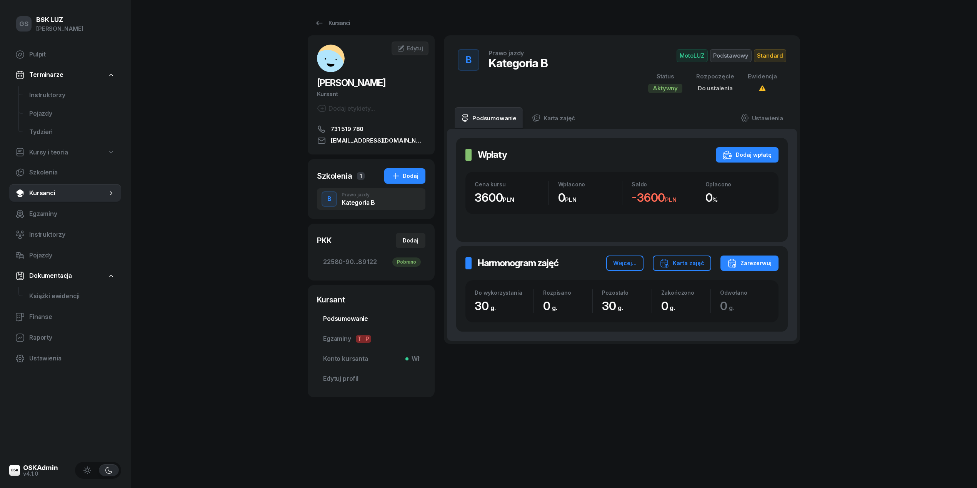
click at [360, 312] on link "Podsumowanie" at bounding box center [371, 319] width 108 height 18
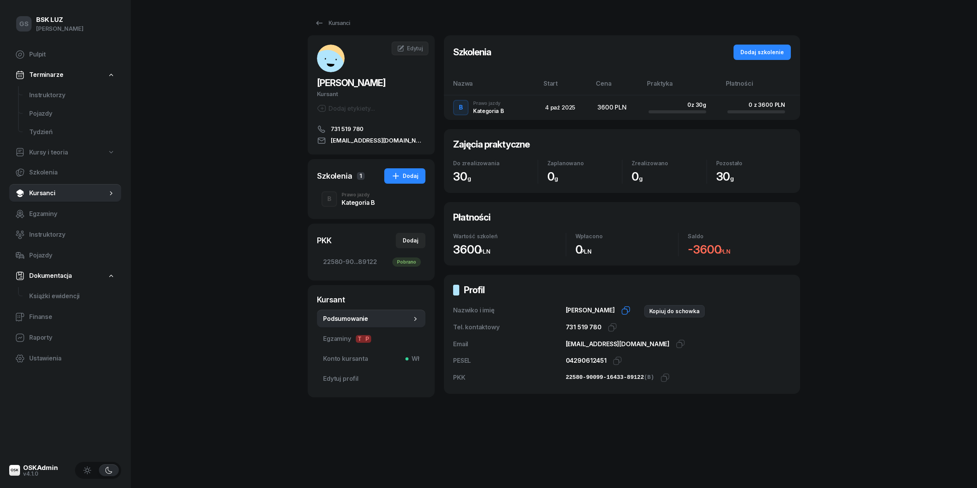
click at [630, 311] on icon "button" at bounding box center [625, 310] width 9 height 9
click at [332, 383] on span "Edytuj profil" at bounding box center [371, 379] width 96 height 10
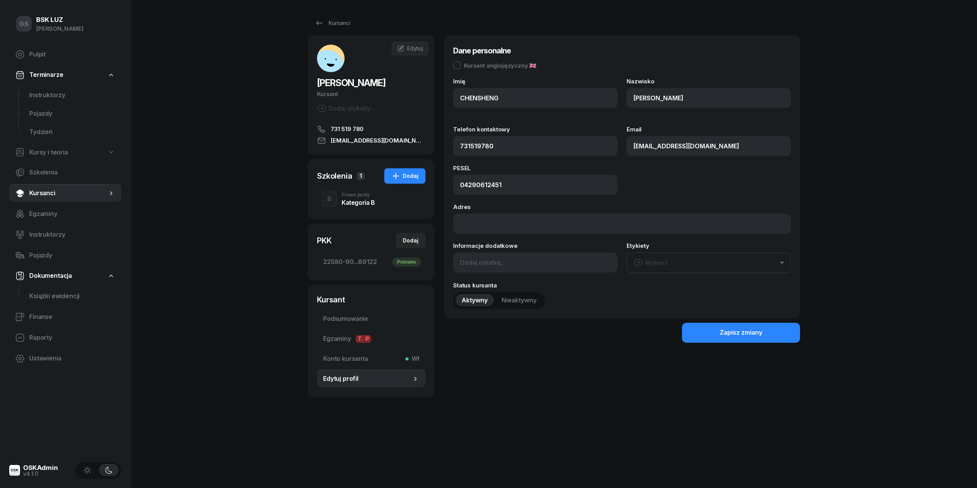
type input "731 519 780"
click at [514, 262] on input at bounding box center [535, 263] width 164 height 20
type input "ol-01.06"
click at [725, 333] on div "Zapisz zmiany" at bounding box center [741, 333] width 43 height 10
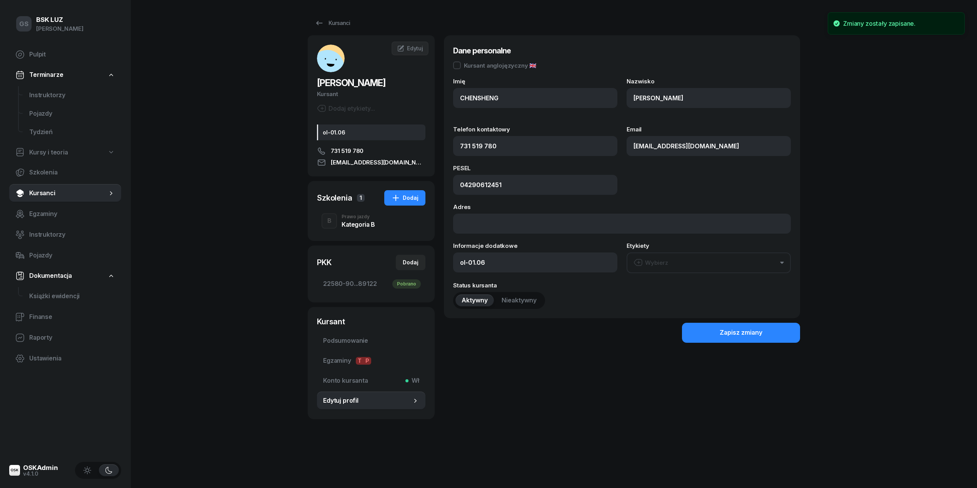
click at [370, 228] on div "B Prawo jazdy Kategoria B" at bounding box center [371, 221] width 108 height 22
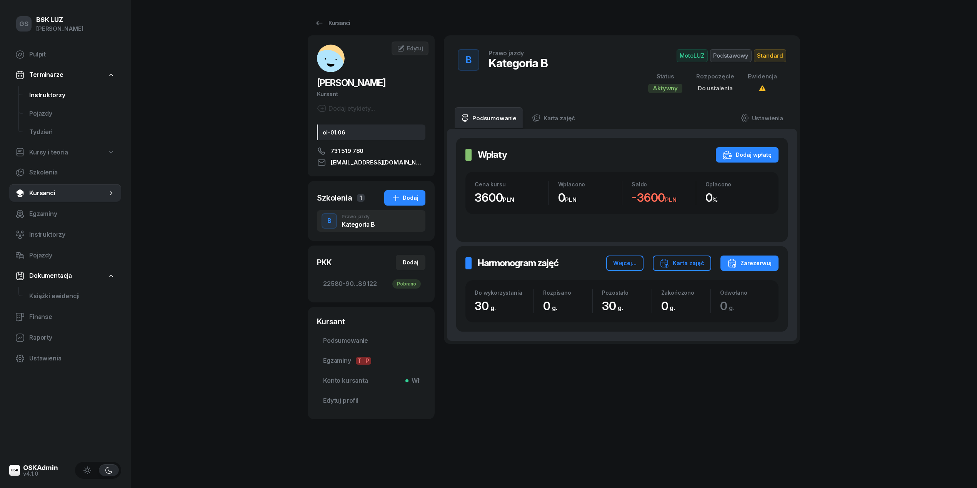
click at [62, 90] on span "Instruktorzy" at bounding box center [72, 95] width 86 height 10
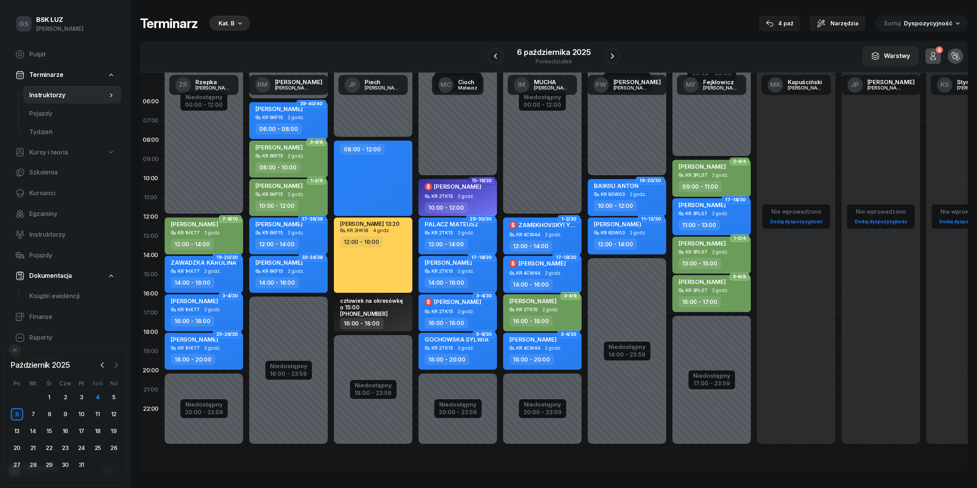
click at [116, 367] on icon "button" at bounding box center [116, 365] width 2 height 5
click at [97, 368] on button "button" at bounding box center [103, 366] width 12 height 12
click at [108, 363] on div at bounding box center [109, 366] width 25 height 12
click at [113, 367] on icon "button" at bounding box center [116, 366] width 8 height 8
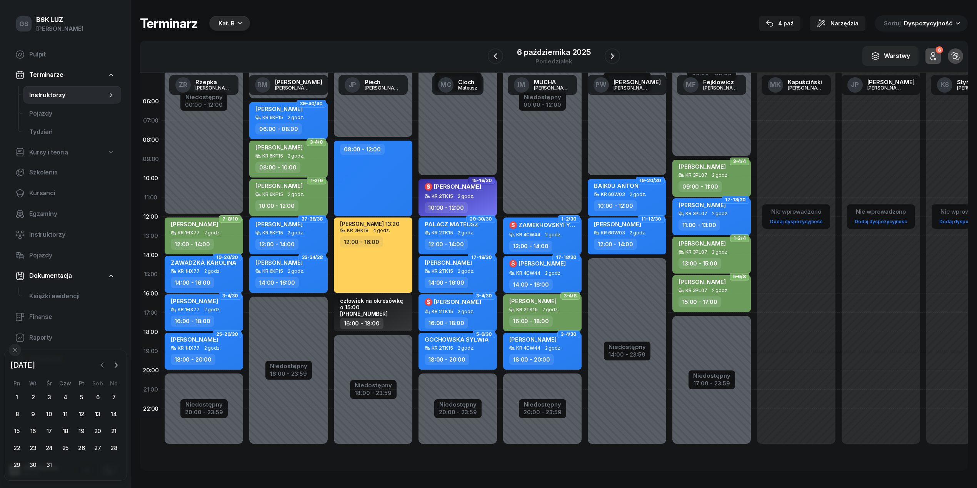
click at [100, 365] on icon "button" at bounding box center [102, 366] width 8 height 8
click at [115, 364] on icon "button" at bounding box center [116, 366] width 8 height 8
click at [115, 364] on icon "button" at bounding box center [115, 367] width 8 height 8
click at [98, 366] on icon "button" at bounding box center [101, 367] width 8 height 8
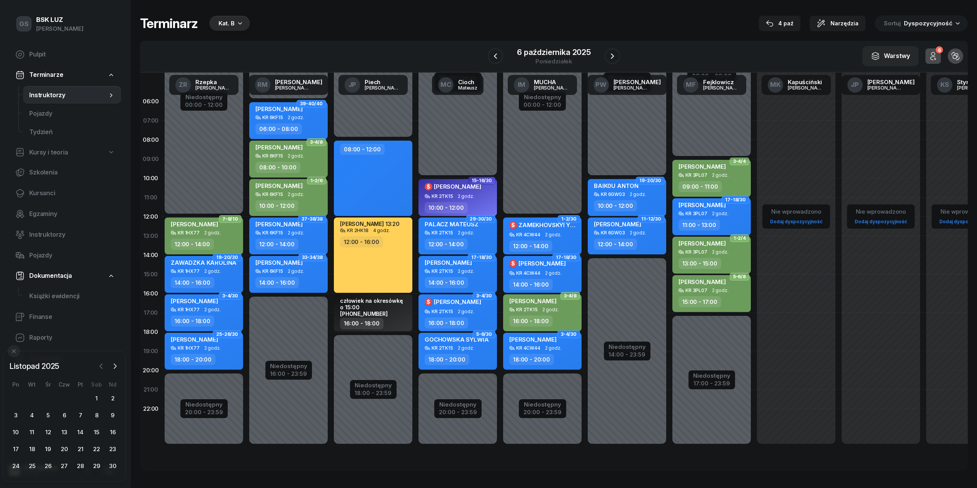
click at [99, 366] on icon "button" at bounding box center [101, 367] width 8 height 8
click at [93, 395] on div "4" at bounding box center [96, 398] width 12 height 12
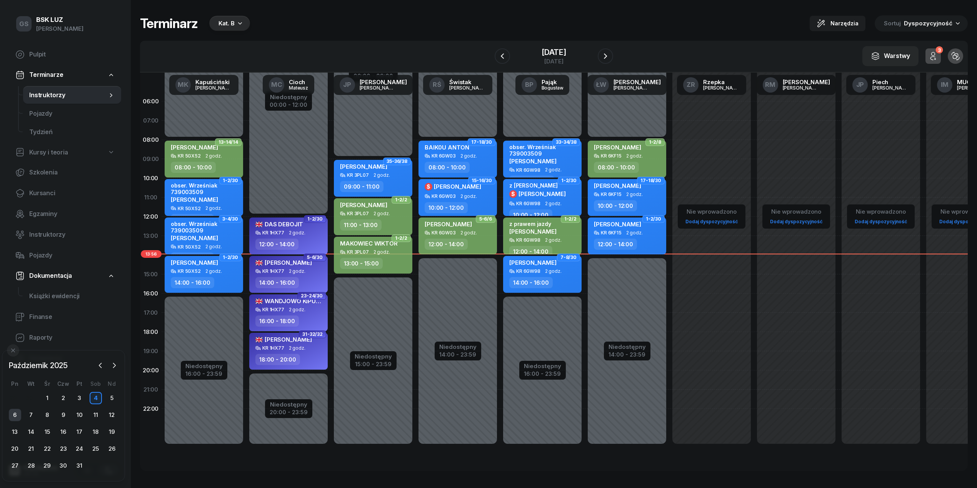
click at [16, 414] on div "6" at bounding box center [15, 415] width 12 height 12
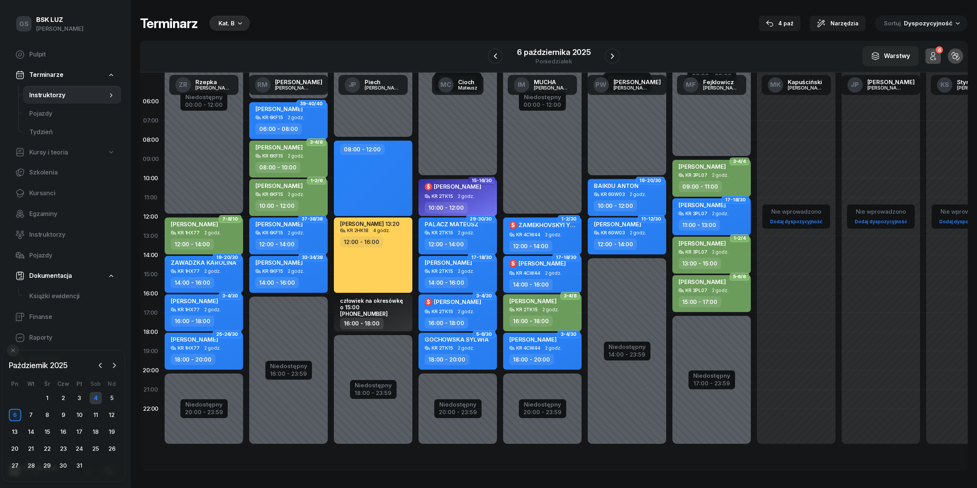
click at [93, 396] on div "4" at bounding box center [96, 398] width 12 height 12
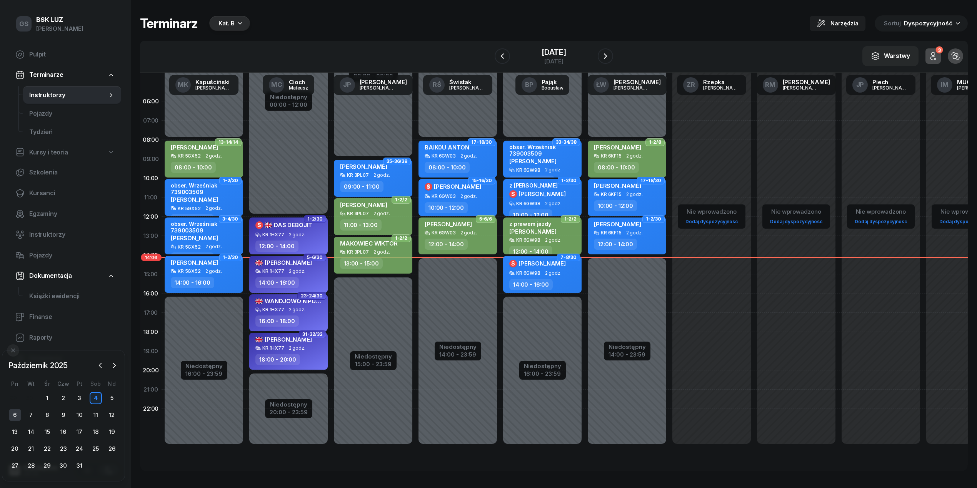
click at [15, 420] on div "6" at bounding box center [15, 415] width 12 height 12
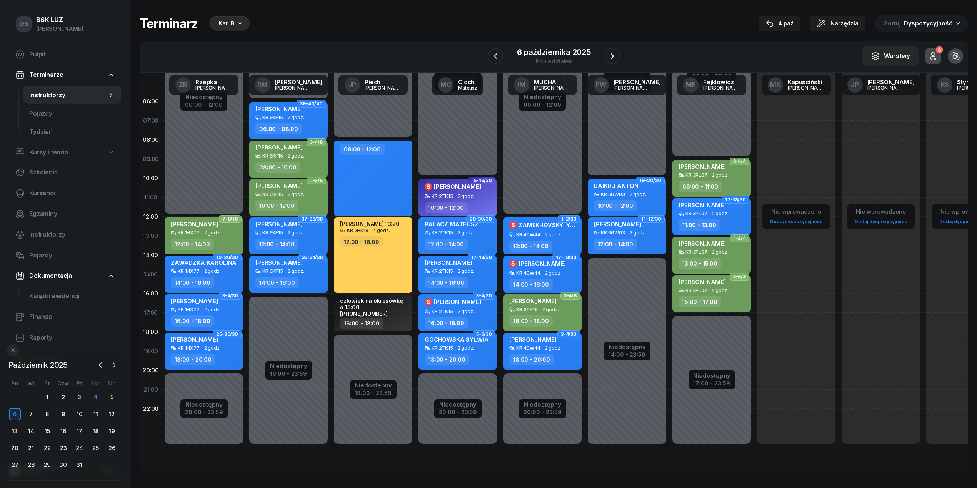
click at [235, 14] on div "Terminarz Kat. B 4 paź Narzędzia Sortuj Dyspozycyjność W Wybierz AK Koryciński …" at bounding box center [554, 243] width 828 height 487
click at [230, 26] on div "Kat. B" at bounding box center [226, 23] width 16 height 9
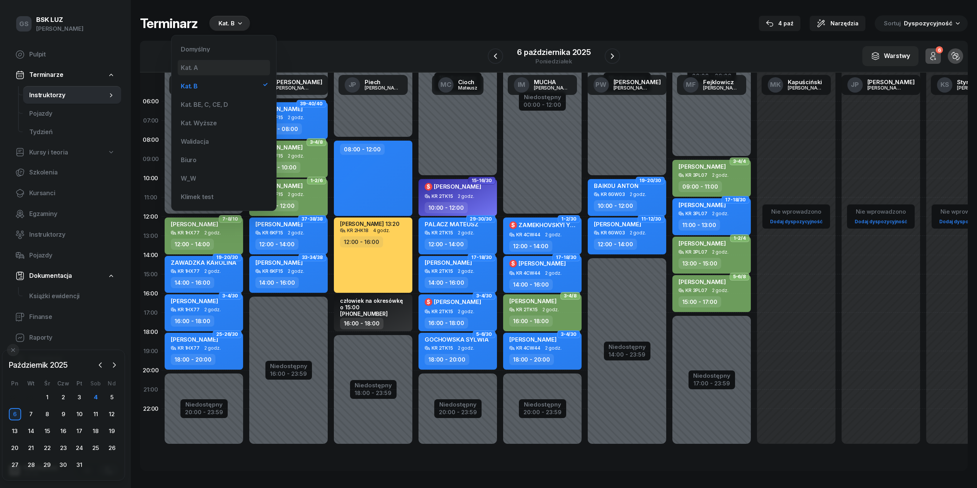
click at [205, 71] on div "Kat. A" at bounding box center [224, 67] width 92 height 15
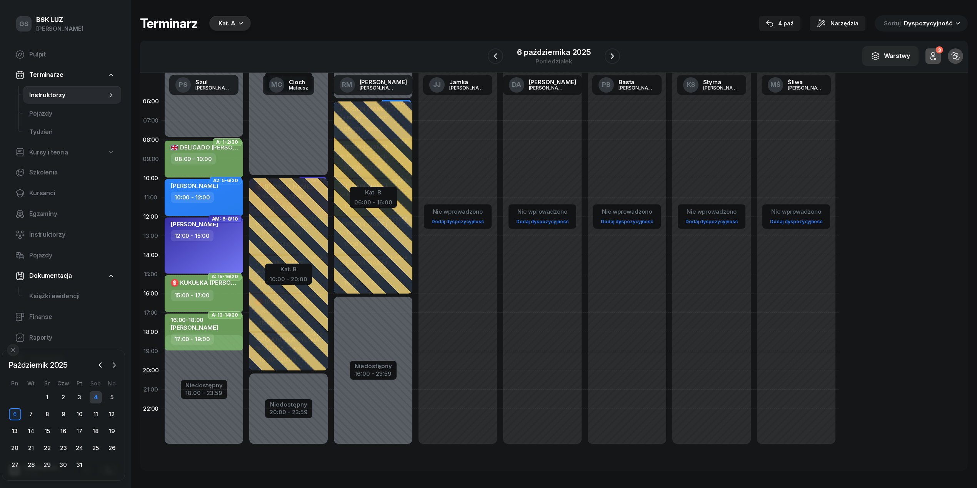
click at [98, 401] on div "4" at bounding box center [96, 398] width 12 height 12
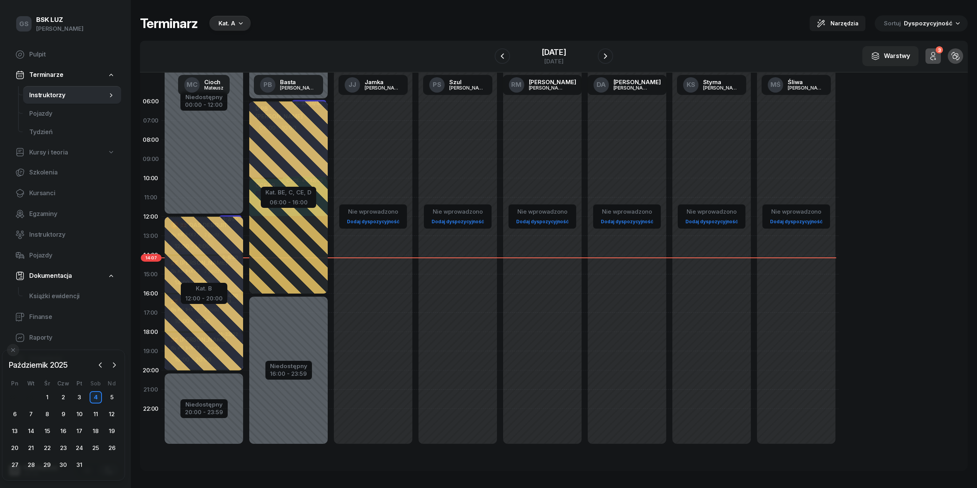
click at [218, 25] on div "Kat. A" at bounding box center [226, 23] width 17 height 9
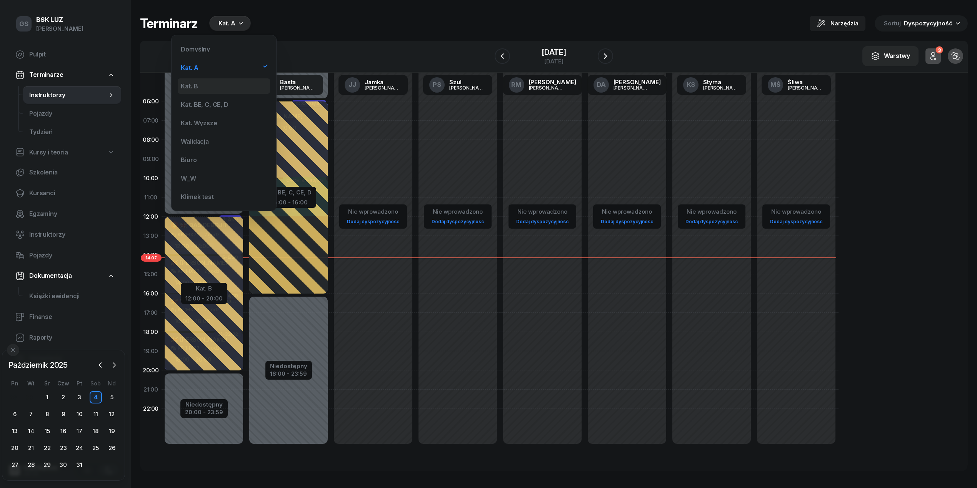
click at [185, 85] on div "Kat. B" at bounding box center [189, 86] width 17 height 6
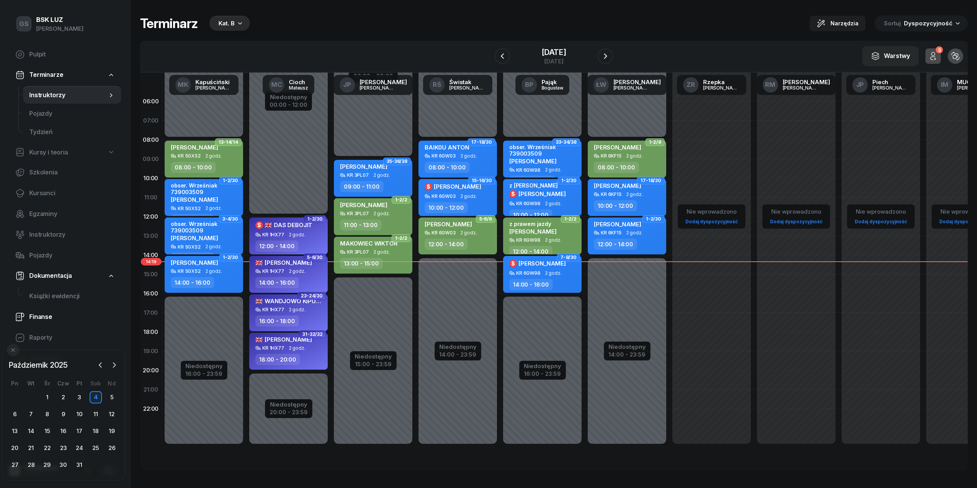
click at [50, 313] on span "Finanse" at bounding box center [72, 317] width 86 height 10
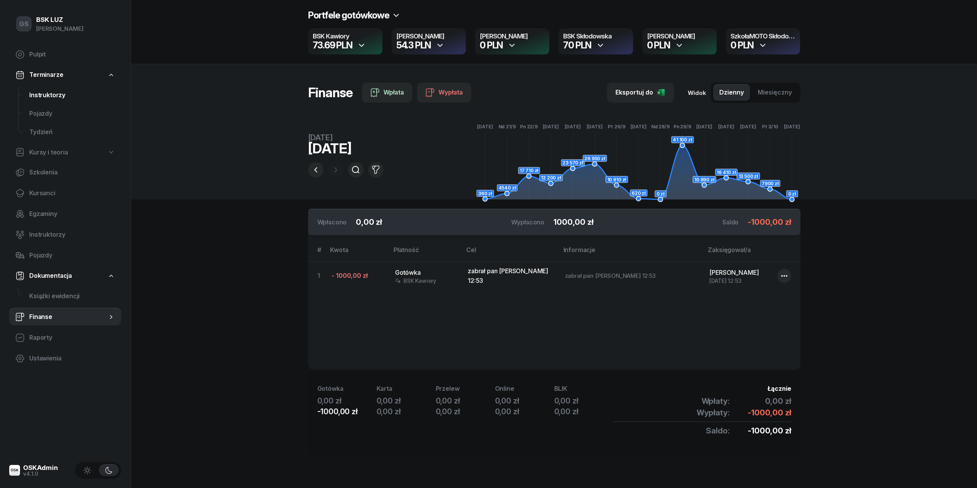
click at [56, 97] on span "Instruktorzy" at bounding box center [72, 95] width 86 height 10
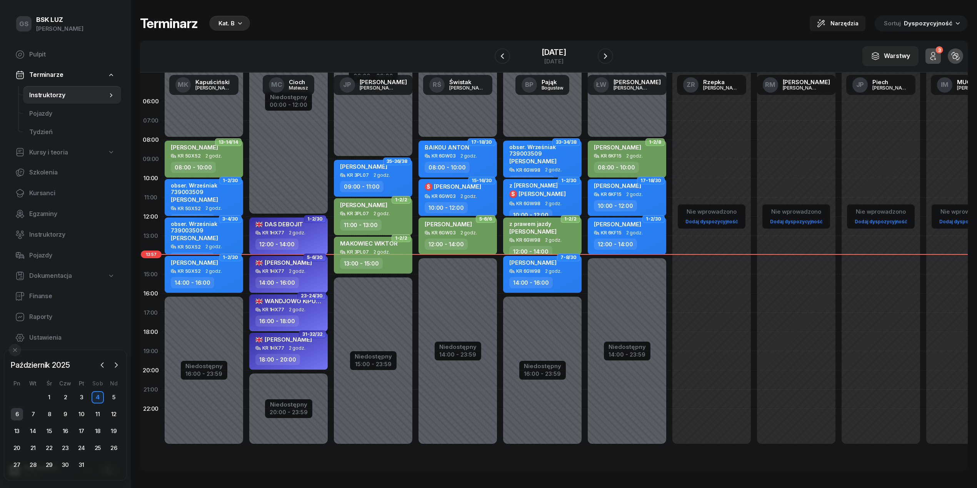
click at [19, 410] on div "6" at bounding box center [17, 414] width 12 height 12
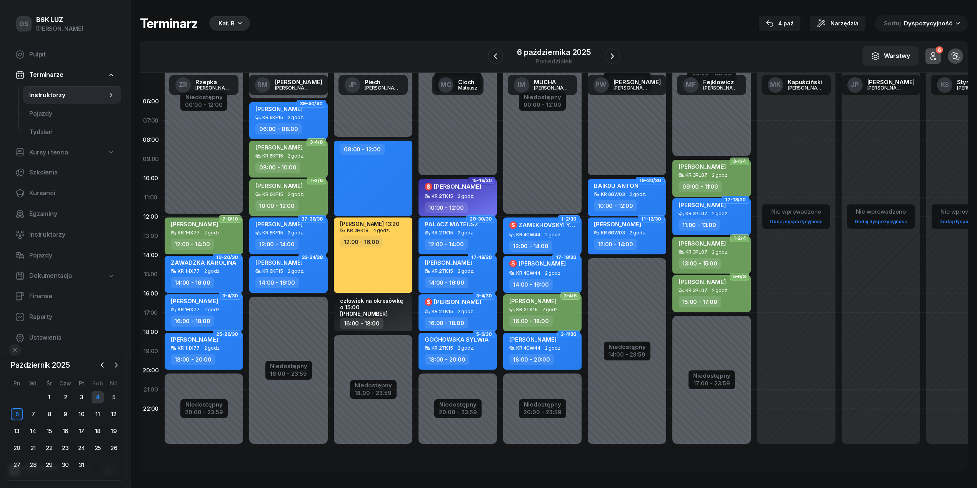
click at [99, 393] on div "4" at bounding box center [98, 398] width 12 height 12
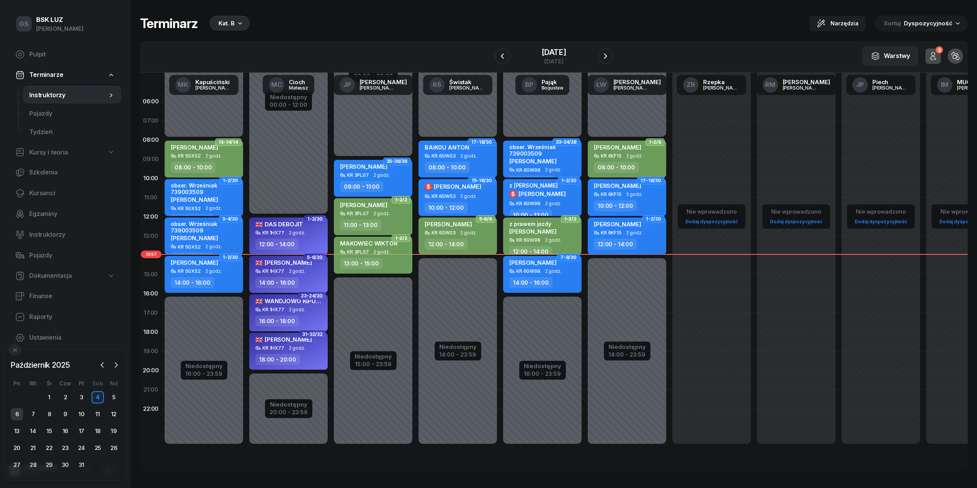
click at [16, 415] on div "6" at bounding box center [17, 414] width 12 height 12
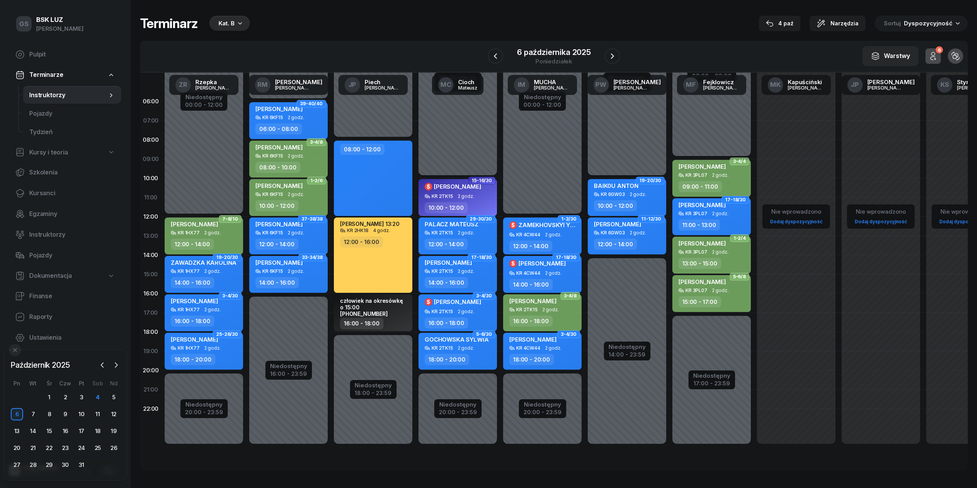
click at [25, 414] on div "7" at bounding box center [33, 414] width 16 height 12
click at [30, 413] on div "7" at bounding box center [33, 414] width 12 height 12
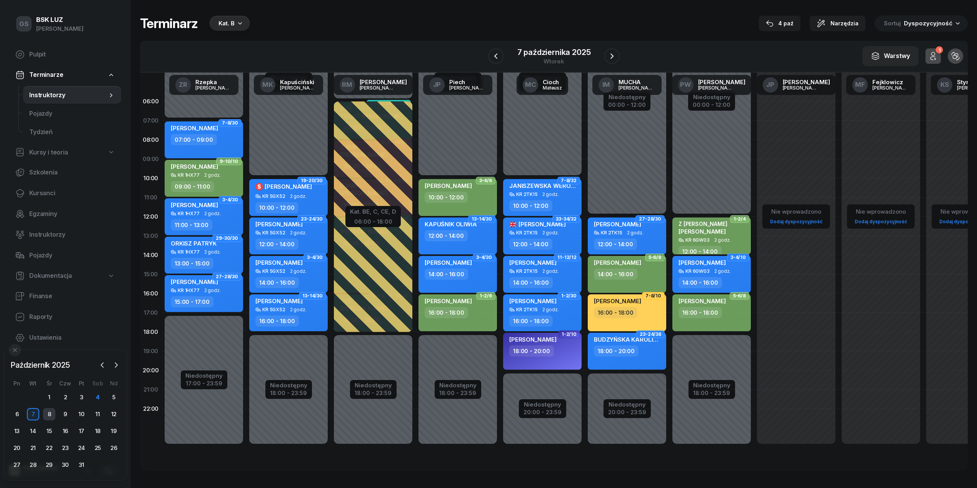
click at [45, 415] on div "8" at bounding box center [49, 414] width 12 height 12
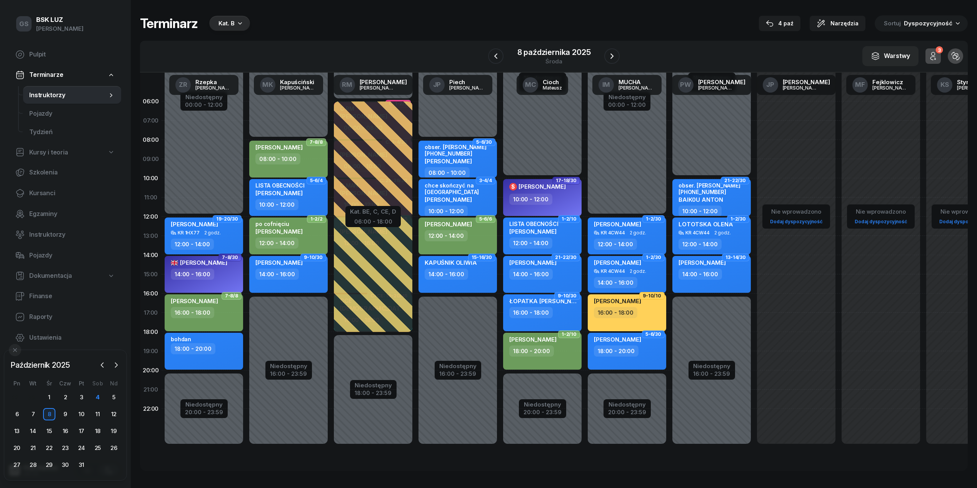
click at [202, 348] on div "18:00 - 20:00" at bounding box center [193, 348] width 45 height 11
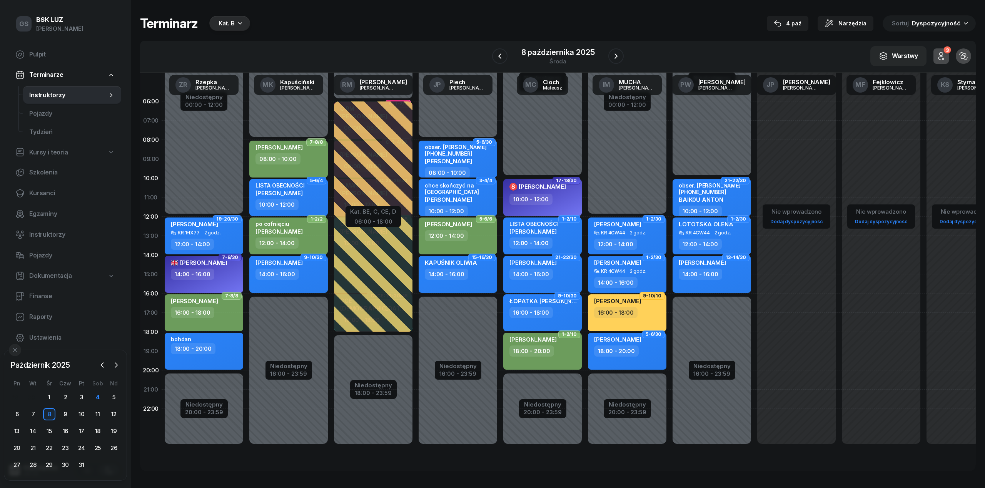
select select "18"
select select "20"
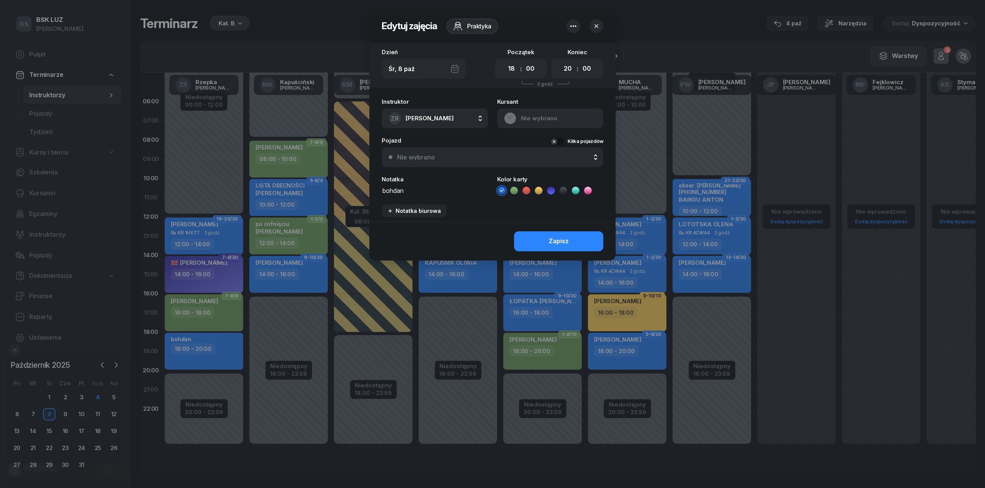
click at [575, 20] on button "button" at bounding box center [573, 26] width 14 height 14
click at [574, 49] on link "Usuń" at bounding box center [569, 49] width 101 height 19
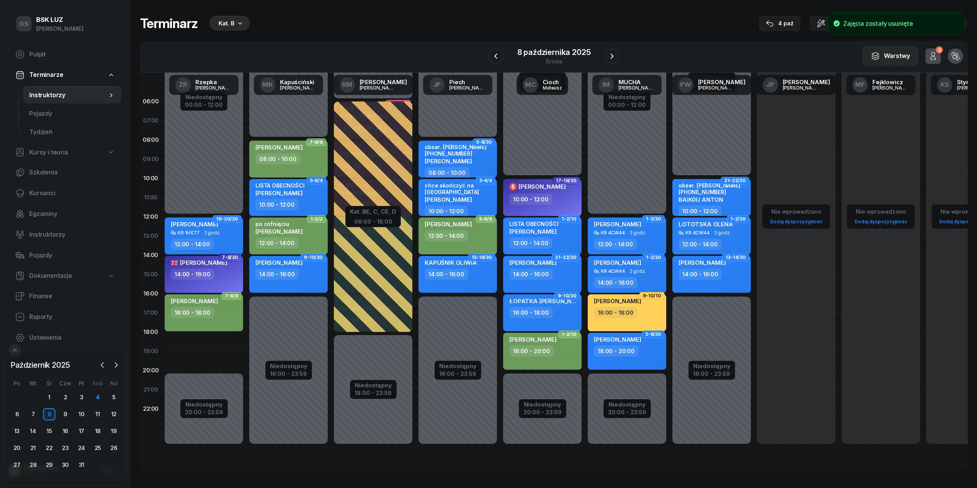
click at [205, 341] on div "Niedostępny 00:00 - 12:00 Niedostępny 20:00 - 23:59 19-20/30 RACHWAŁ ANNA KR 1H…" at bounding box center [204, 274] width 85 height 365
select select "18"
select select "20"
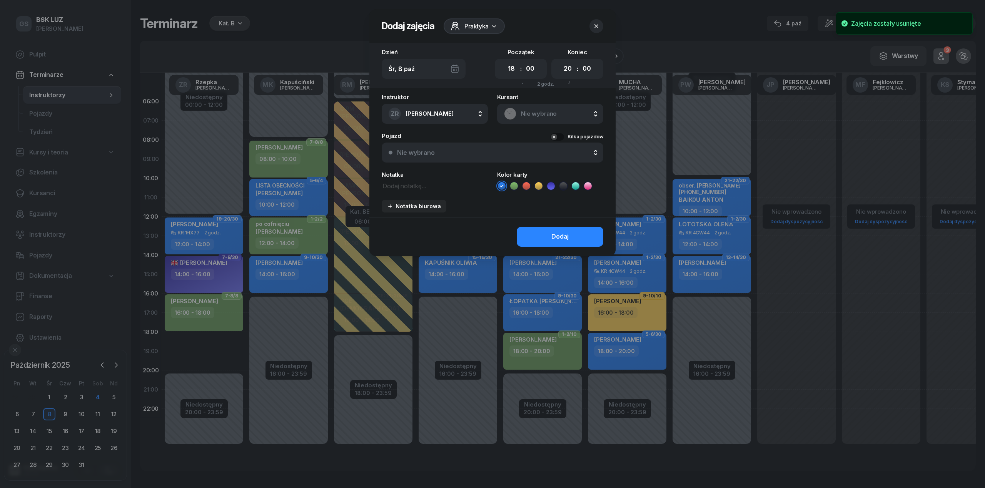
click at [560, 121] on div "Nie wybrano" at bounding box center [550, 114] width 106 height 20
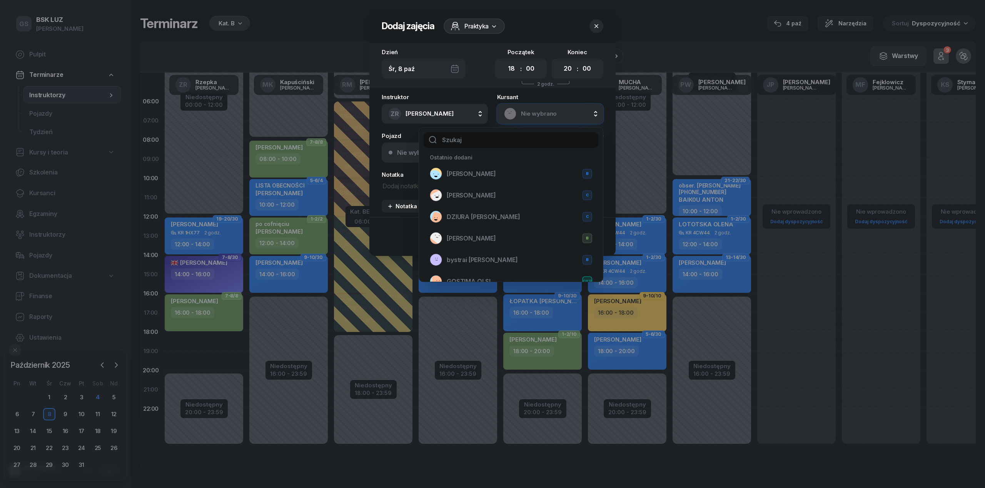
click at [596, 23] on icon "button" at bounding box center [596, 26] width 8 height 8
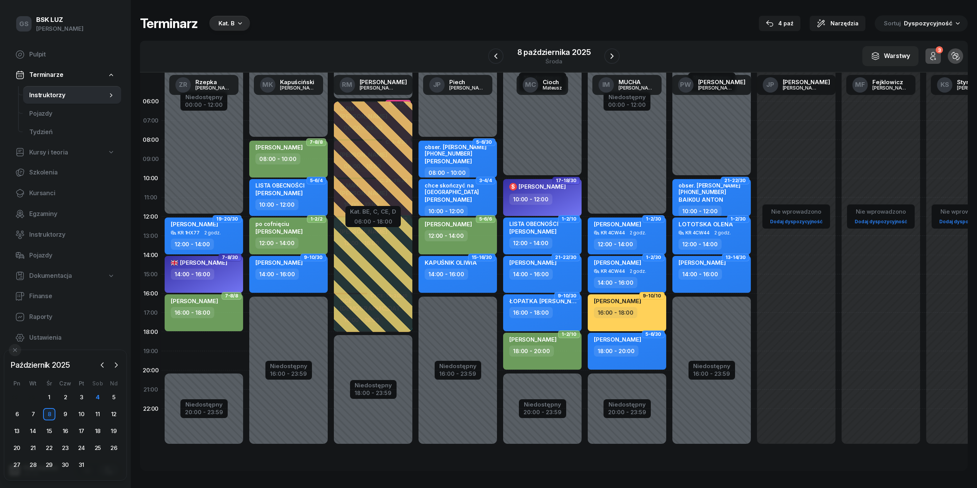
click at [105, 394] on div "4" at bounding box center [98, 398] width 16 height 12
click at [99, 397] on div "4" at bounding box center [98, 398] width 12 height 12
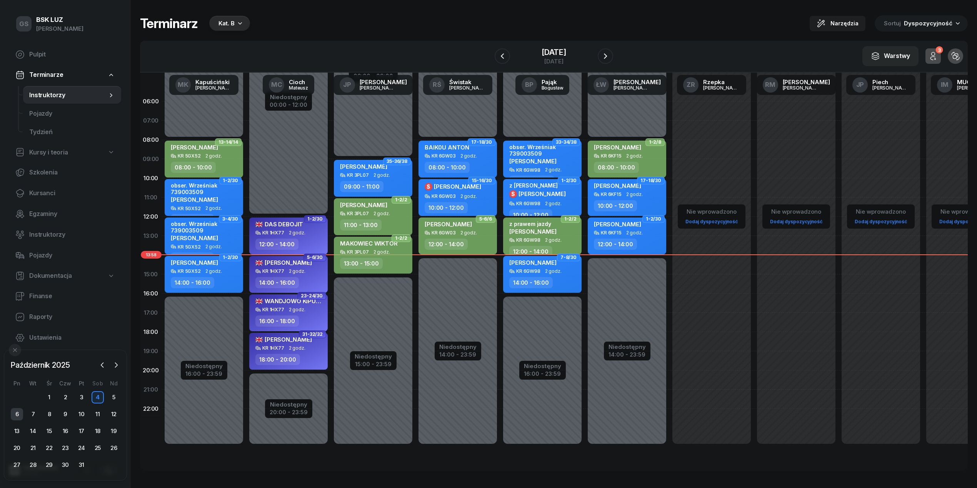
click at [13, 414] on div "6" at bounding box center [17, 414] width 12 height 12
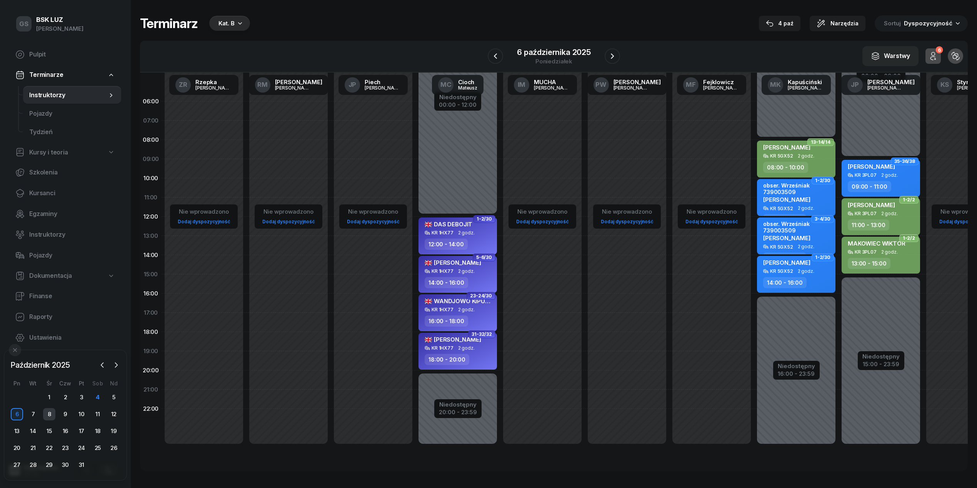
click at [45, 416] on div "8" at bounding box center [49, 414] width 12 height 12
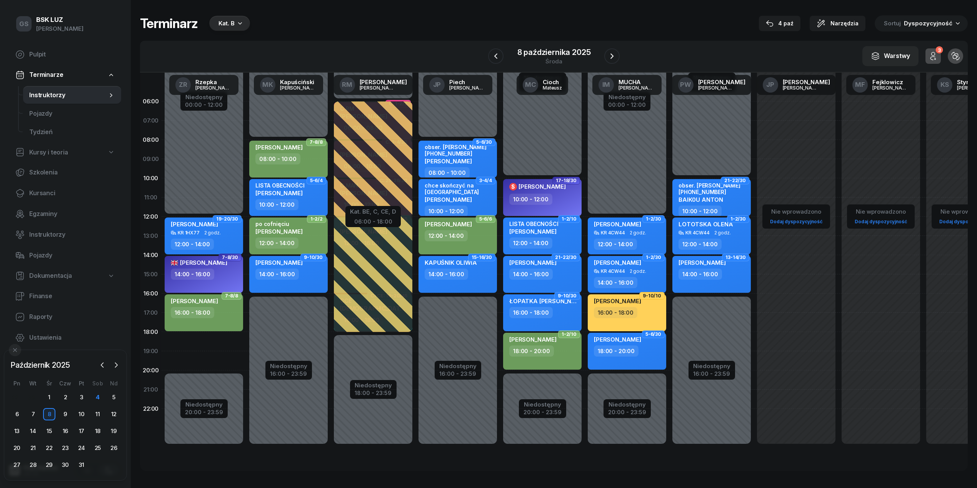
click at [218, 343] on div "Niedostępny 00:00 - 12:00 Niedostępny 20:00 - 23:59 2 godz. 18:00 - 20:00 19-20…" at bounding box center [204, 274] width 85 height 365
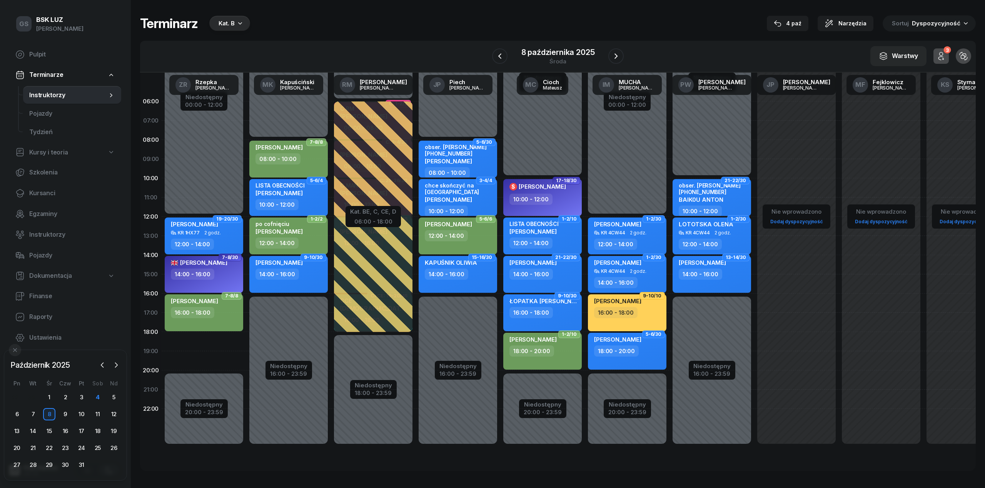
select select "18"
select select "20"
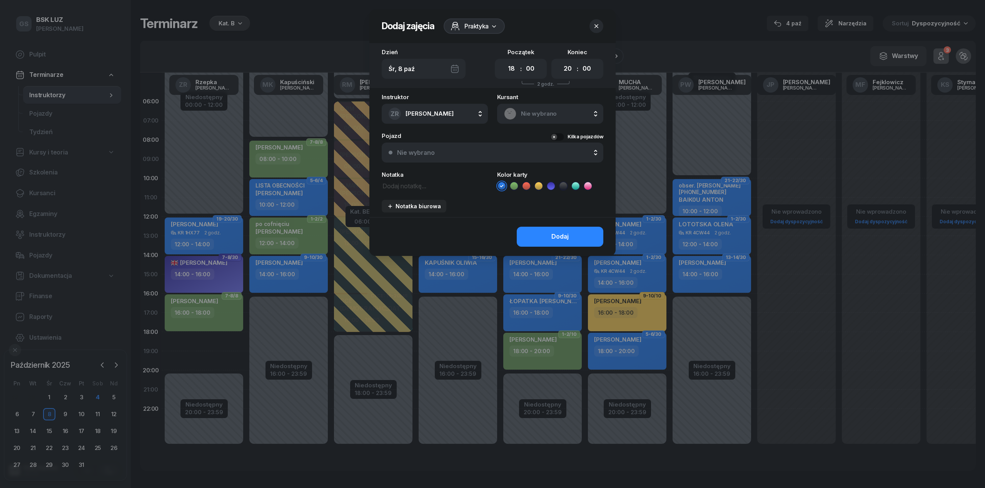
click at [560, 113] on span "Nie wybrano" at bounding box center [558, 114] width 75 height 10
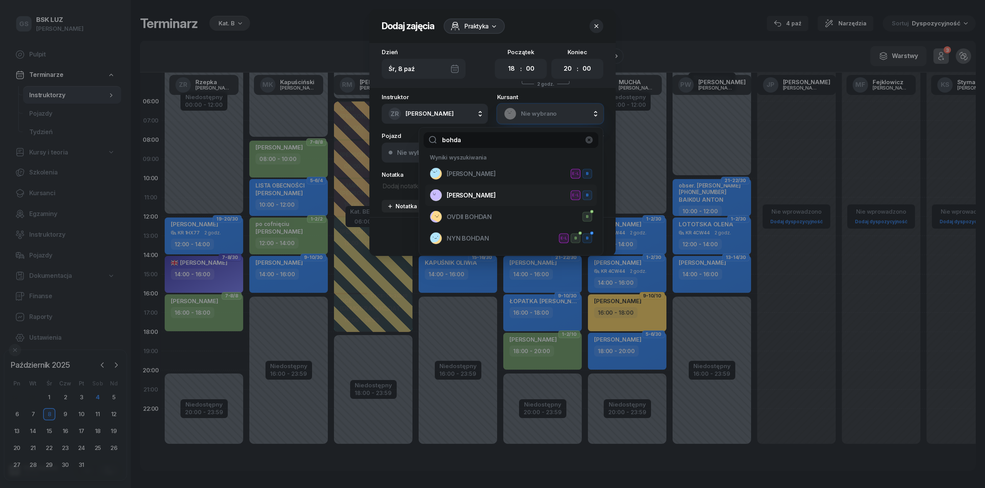
type input "bohda"
click at [502, 202] on li "SEMCHYSHYN BOHDAN-YAREMA E-L B" at bounding box center [511, 196] width 172 height 22
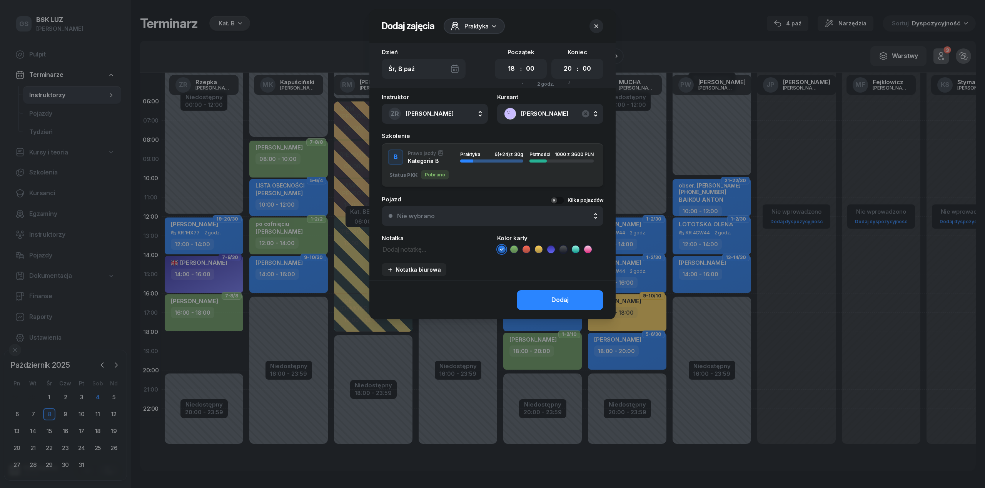
click at [522, 154] on div "6 (+24) z 30g" at bounding box center [508, 154] width 29 height 5
click at [571, 292] on button "Dodaj" at bounding box center [560, 300] width 87 height 20
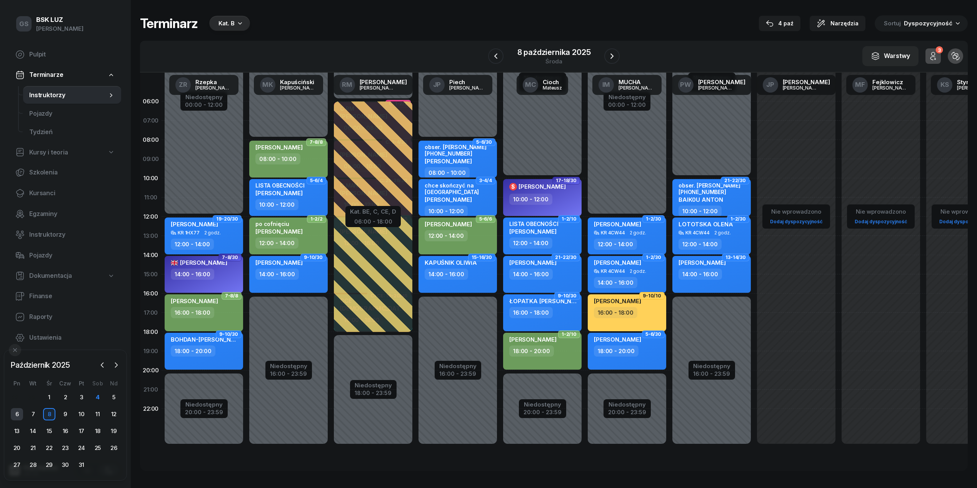
click at [19, 417] on div "6" at bounding box center [17, 414] width 12 height 12
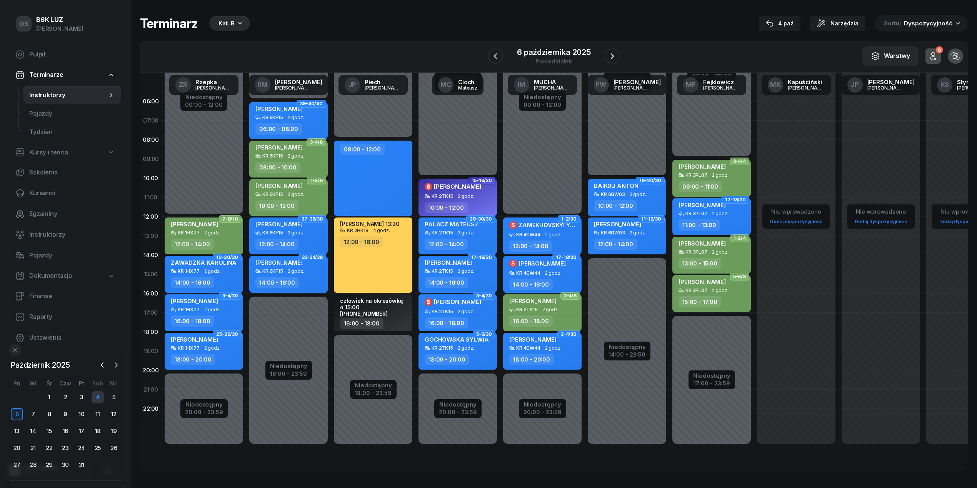
click at [95, 397] on div "4" at bounding box center [98, 398] width 12 height 12
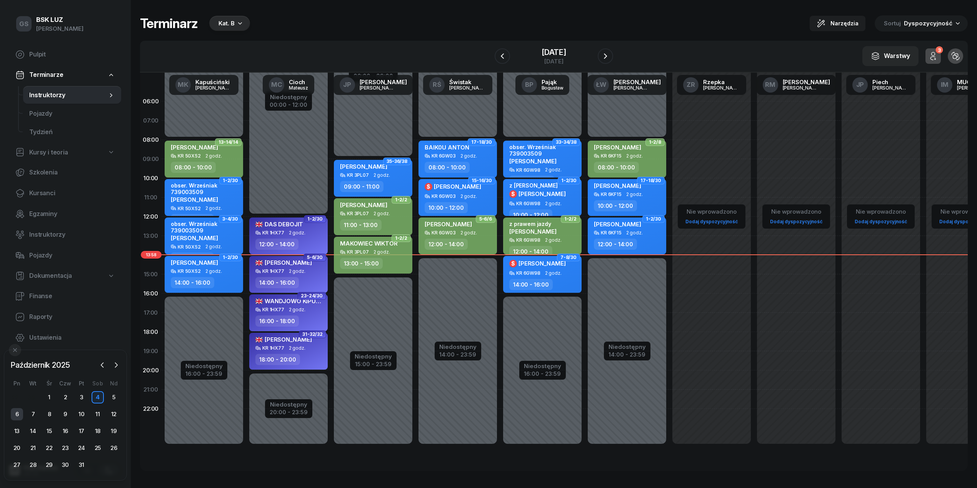
click at [20, 418] on div "6" at bounding box center [17, 414] width 12 height 12
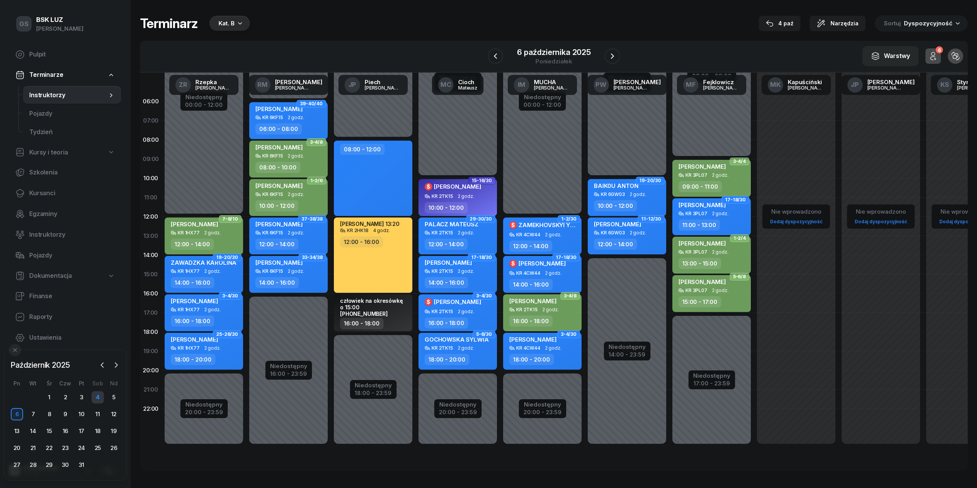
click at [99, 396] on div "4" at bounding box center [98, 398] width 12 height 12
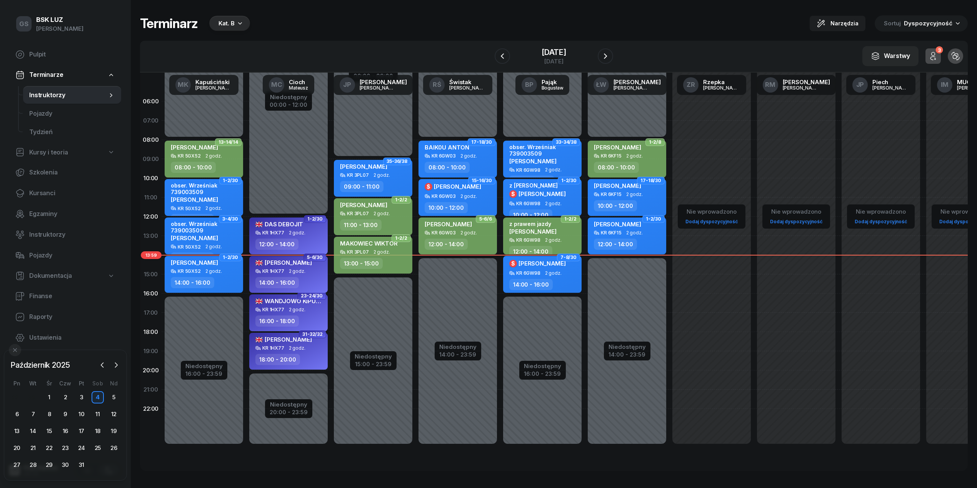
click at [307, 231] on div "KR 1HX77 2 godz." at bounding box center [289, 232] width 68 height 5
select select "12"
select select "14"
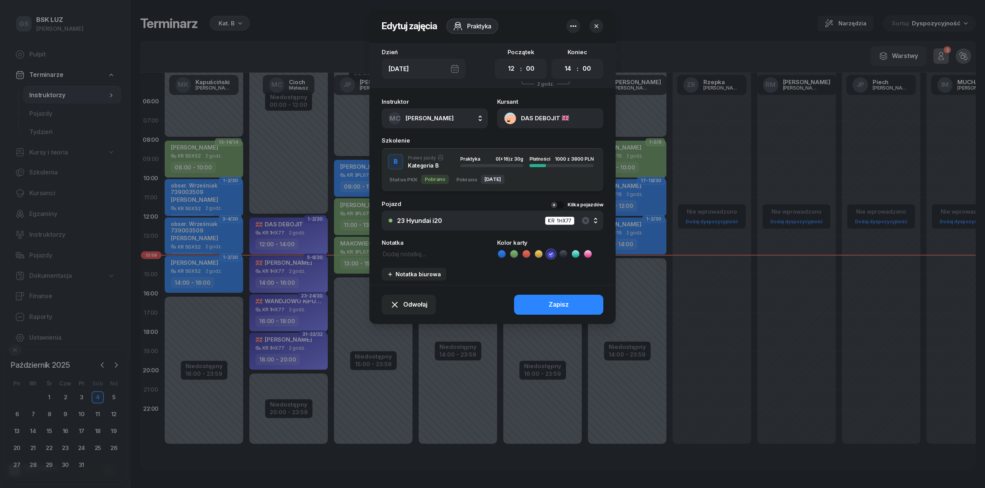
click at [565, 126] on button "DAS DEBOJIT" at bounding box center [550, 118] width 106 height 20
click at [551, 145] on link "Otwórz profil" at bounding box center [549, 144] width 101 height 19
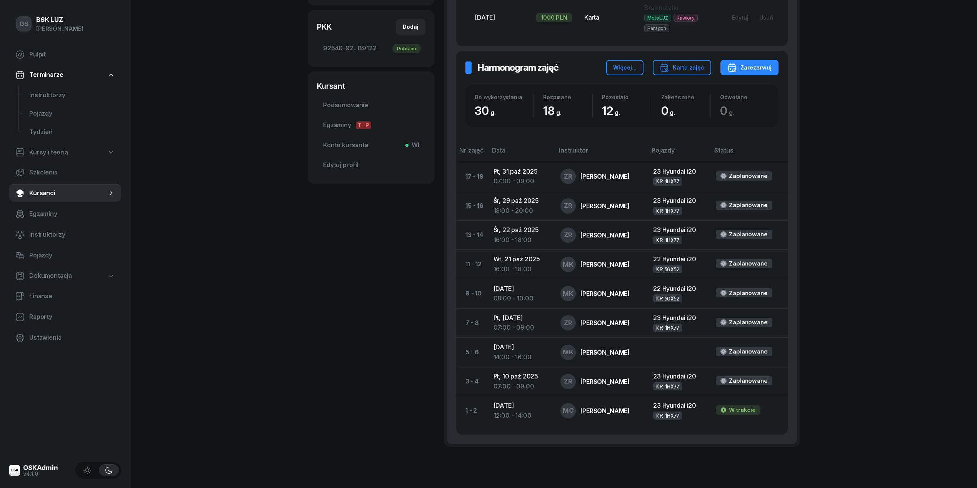
scroll to position [256, 0]
click at [38, 92] on span "Instruktorzy" at bounding box center [72, 95] width 86 height 10
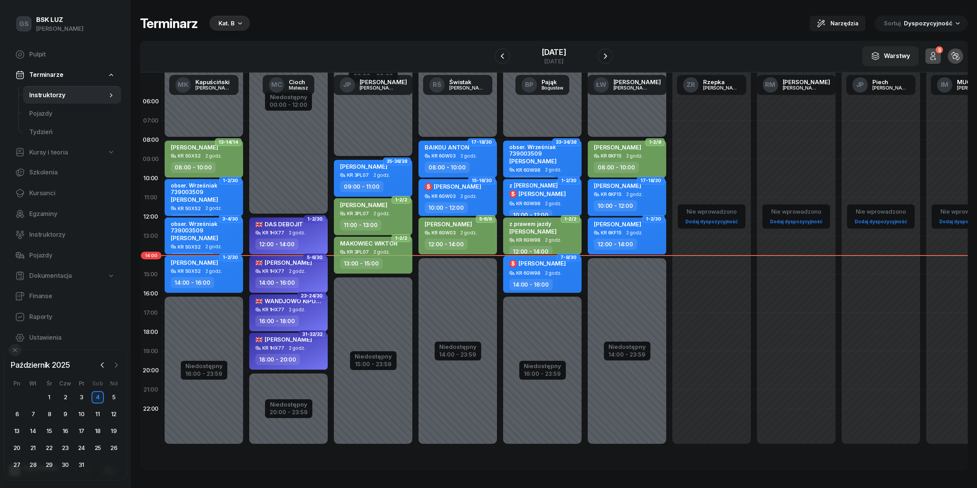
click at [114, 365] on icon "button" at bounding box center [116, 366] width 8 height 8
click at [14, 416] on div "3" at bounding box center [17, 414] width 12 height 12
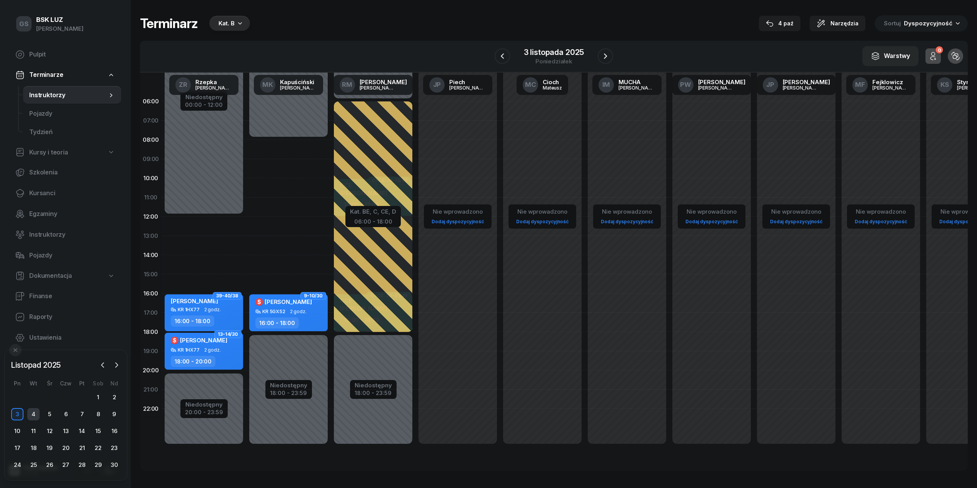
click at [31, 413] on div "4" at bounding box center [33, 414] width 12 height 12
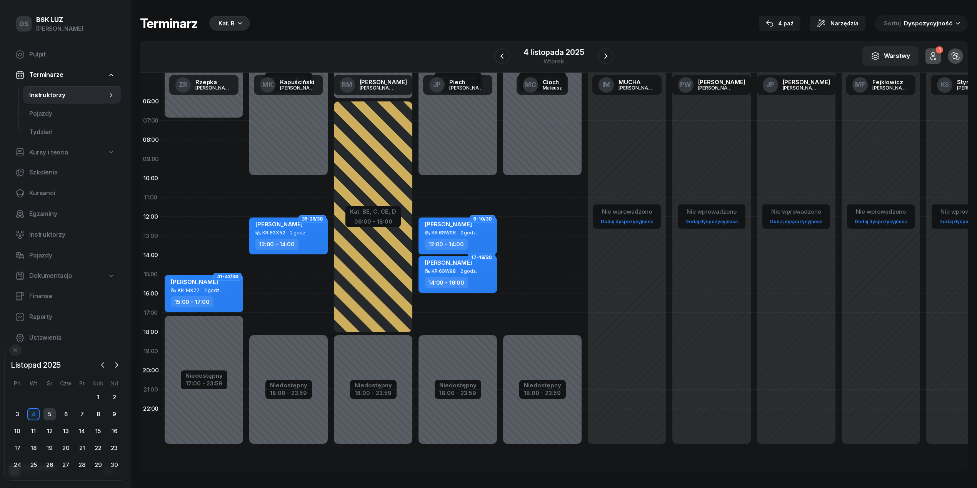
click at [54, 413] on div "5" at bounding box center [49, 414] width 12 height 12
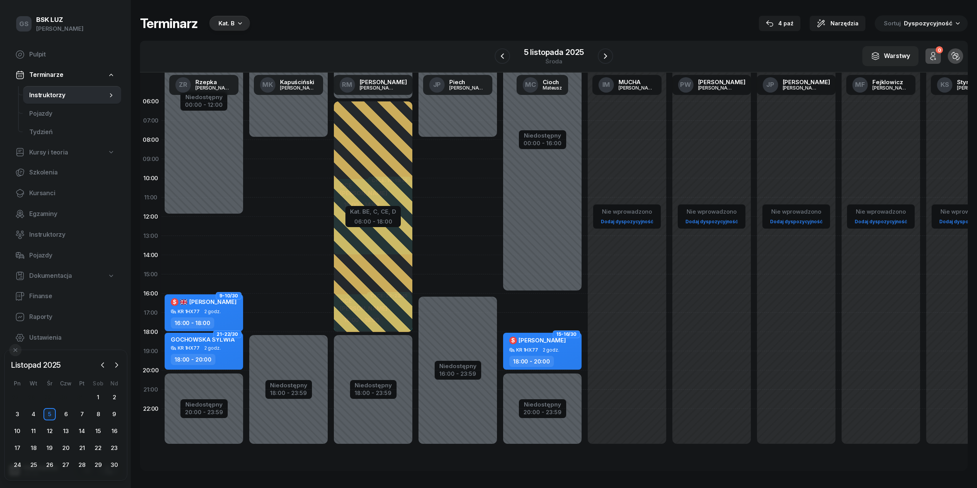
click at [271, 307] on div "Niedostępny 00:00 - 08:00 Niedostępny 18:00 - 23:59 2 godz. 08:00 - 10:00 2 god…" at bounding box center [288, 274] width 85 height 365
select select "16"
select select "18"
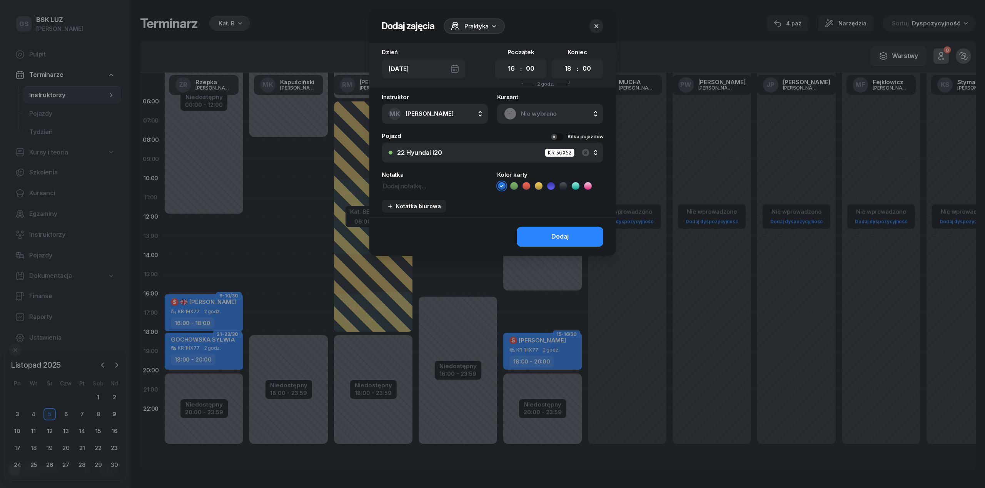
click at [539, 109] on span "Nie wybrano" at bounding box center [558, 114] width 75 height 10
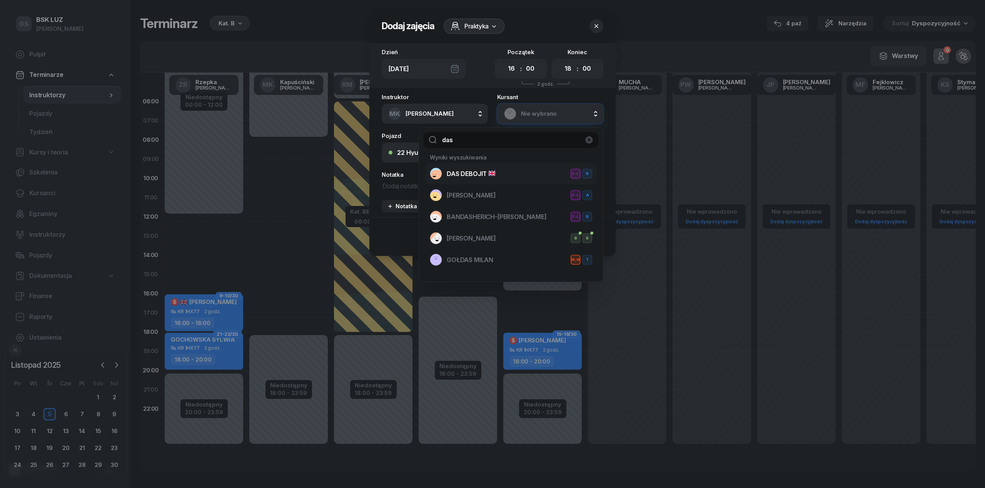
type input "das"
click at [508, 177] on div "DAS DEBOJIT E-L B" at bounding box center [511, 174] width 162 height 12
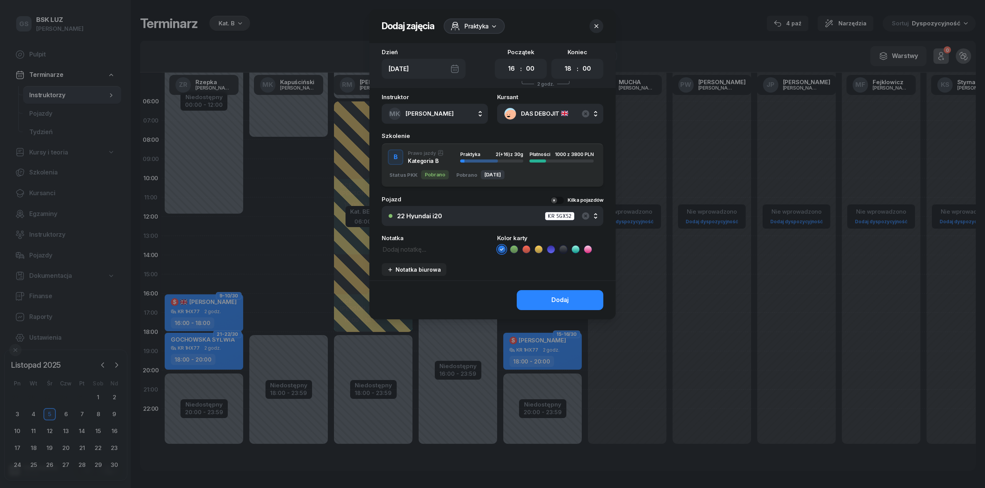
click at [523, 170] on div "Status PKK Pobrano Pobrano 08.09.2025" at bounding box center [471, 174] width 165 height 9
click at [559, 301] on div "Dodaj" at bounding box center [559, 300] width 17 height 10
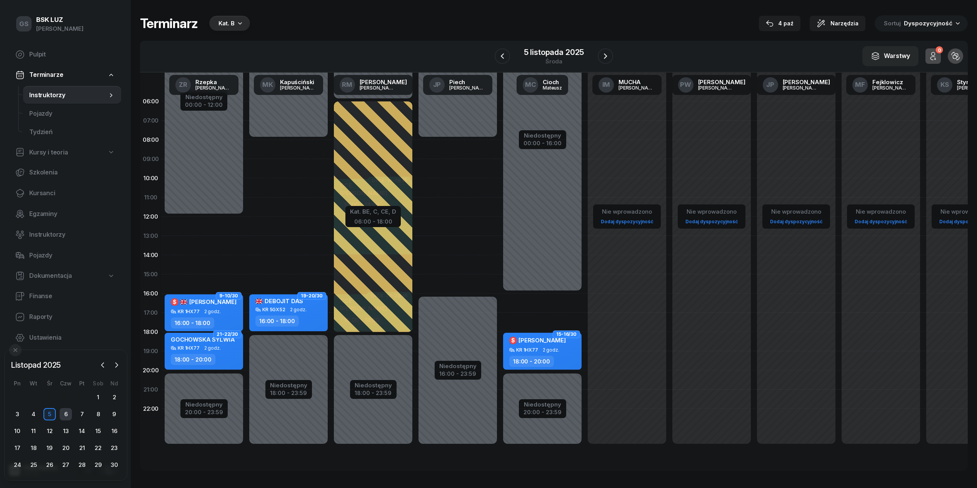
click at [67, 414] on div "6" at bounding box center [66, 414] width 12 height 12
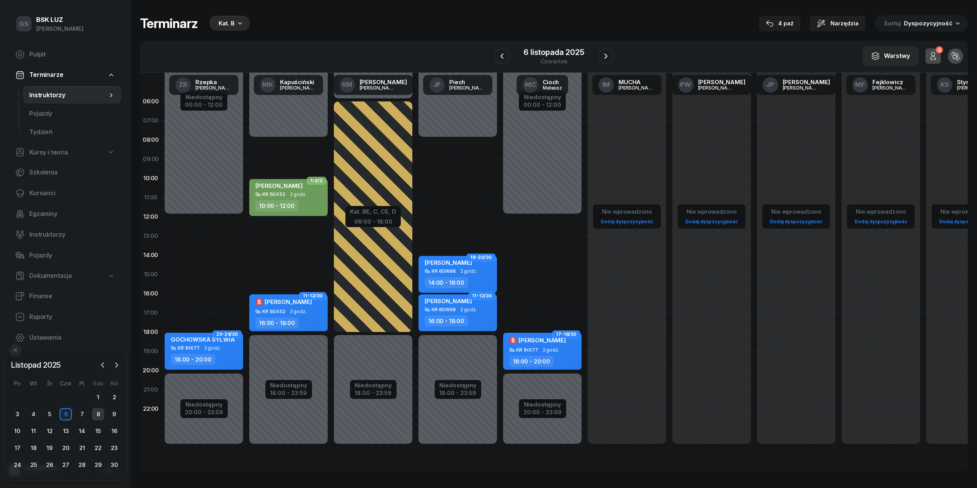
click at [92, 413] on div "8" at bounding box center [98, 414] width 12 height 12
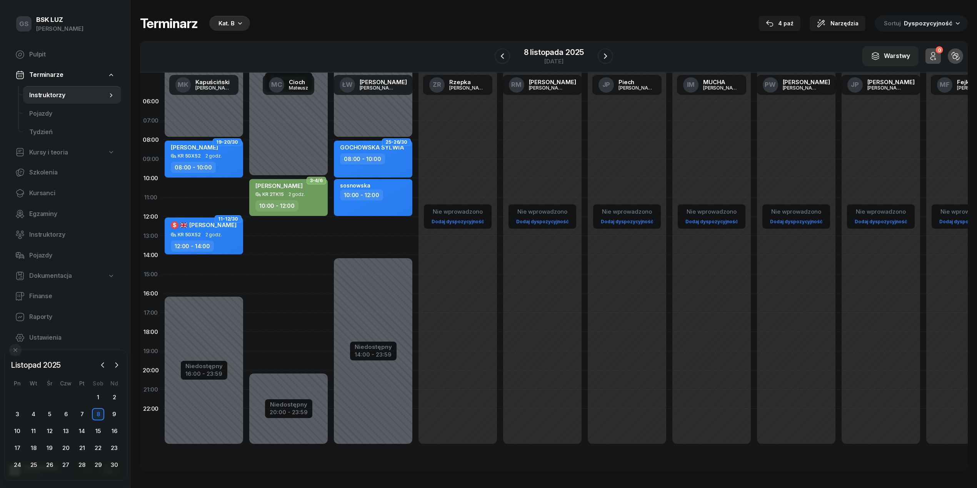
click at [216, 260] on div "Niedostępny 00:00 - 08:00 Niedostępny 16:00 - 23:59 2 godz. 10:00 - 12:00 2 god…" at bounding box center [204, 274] width 85 height 365
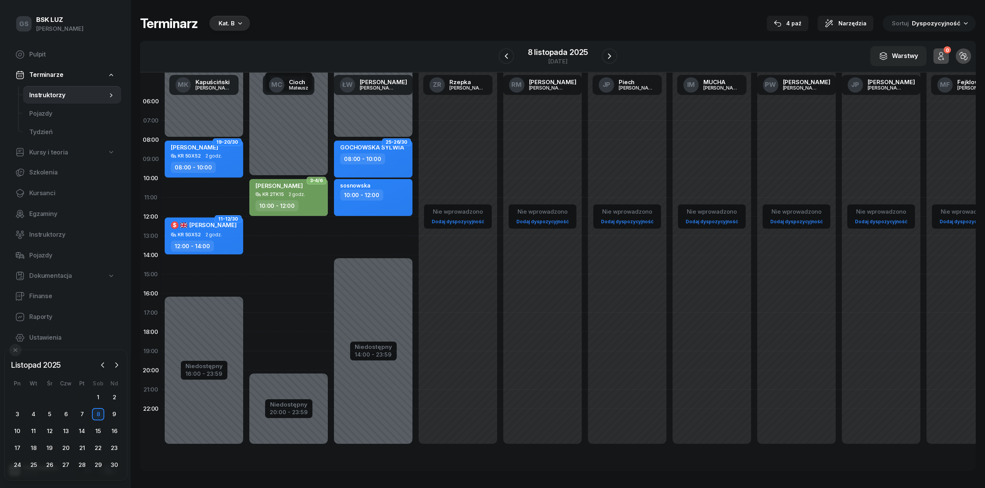
select select "14"
select select "16"
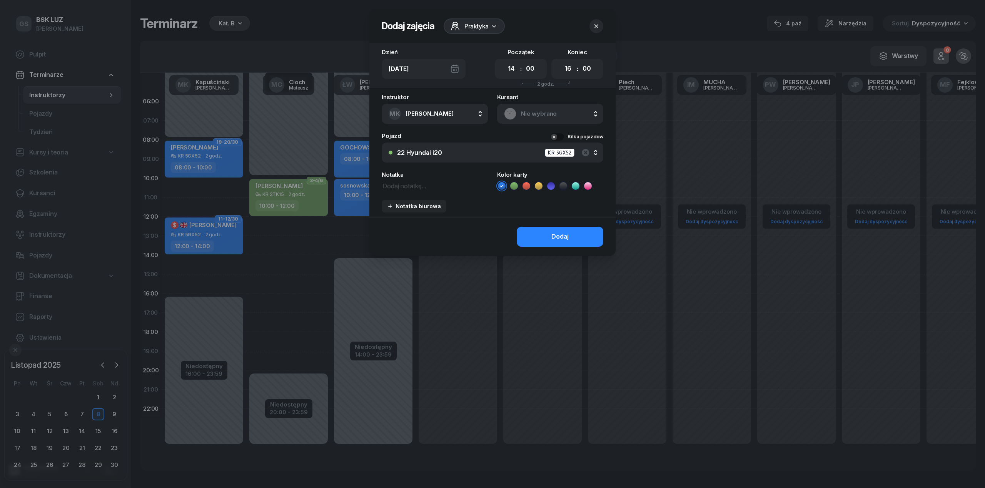
click at [536, 111] on span "Nie wybrano" at bounding box center [558, 114] width 75 height 10
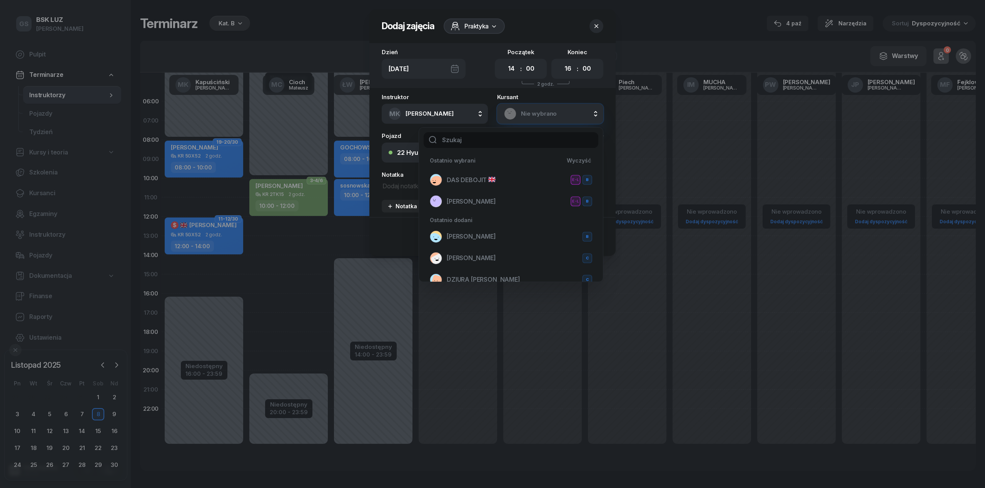
click at [482, 168] on div "Ostatnio wybrani Wyczyść DAS DEBOJIT E-L B SEMCHYSHYN BOHDAN-YAREMA E-L B" at bounding box center [511, 183] width 172 height 58
click at [485, 180] on span "DAS DEBOJIT" at bounding box center [471, 180] width 49 height 10
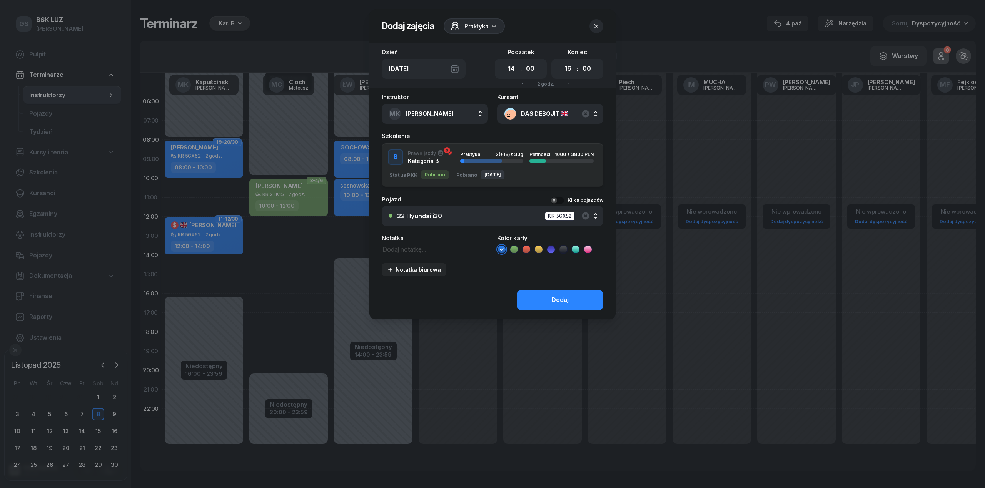
click at [490, 157] on div "Praktyka 2 (+18) z 30g" at bounding box center [491, 157] width 63 height 10
click at [562, 297] on div "Dodaj" at bounding box center [559, 300] width 17 height 10
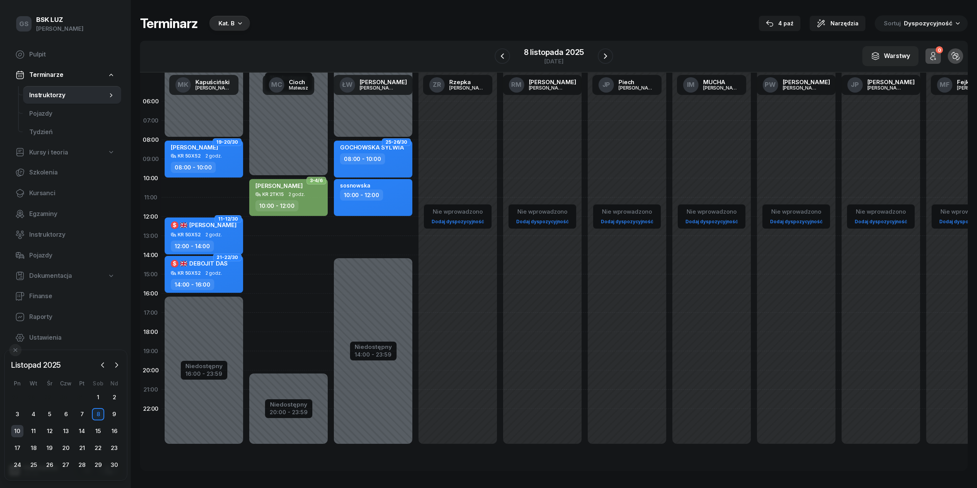
click at [15, 428] on div "10" at bounding box center [17, 431] width 12 height 12
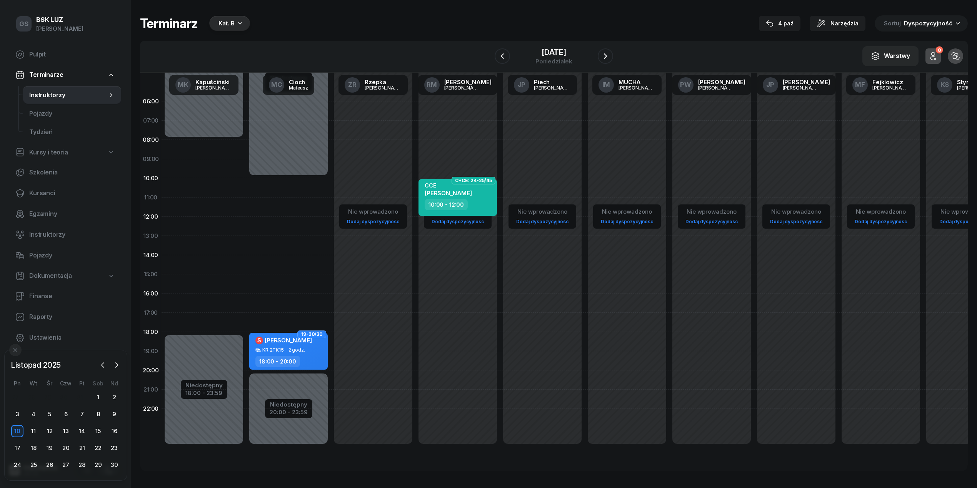
click at [183, 302] on div "Niedostępny 00:00 - 08:00 Niedostępny 18:00 - 23:59 2 godz. 08:00 - 10:00 2 god…" at bounding box center [204, 274] width 85 height 365
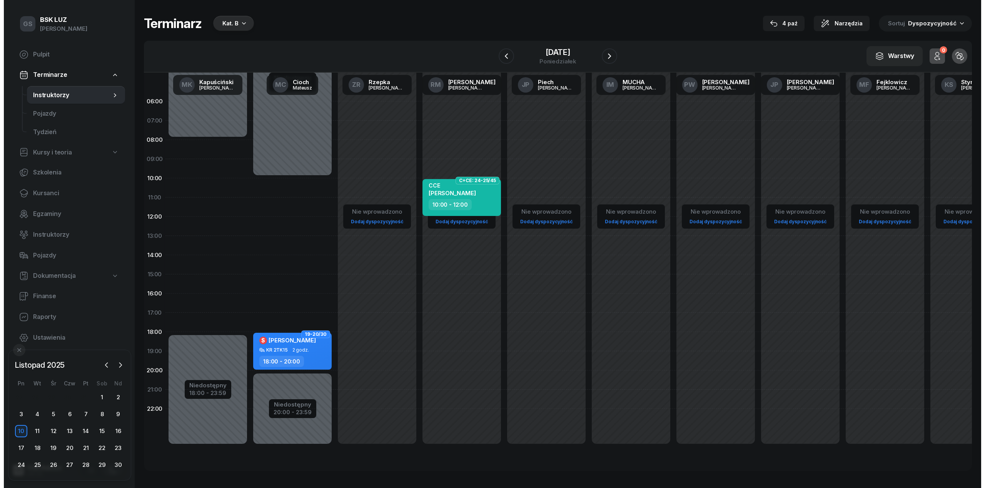
select select "16"
select select "18"
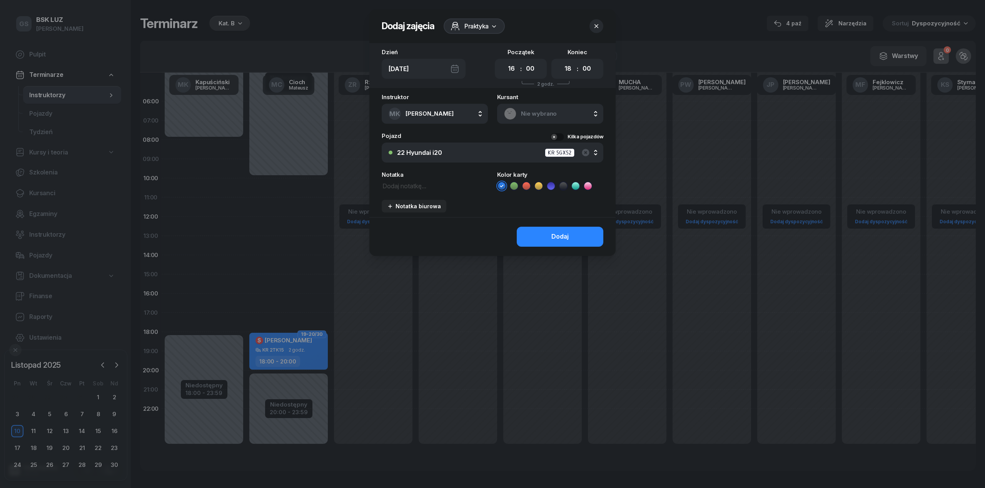
click at [551, 117] on span "Nie wybrano" at bounding box center [558, 114] width 75 height 10
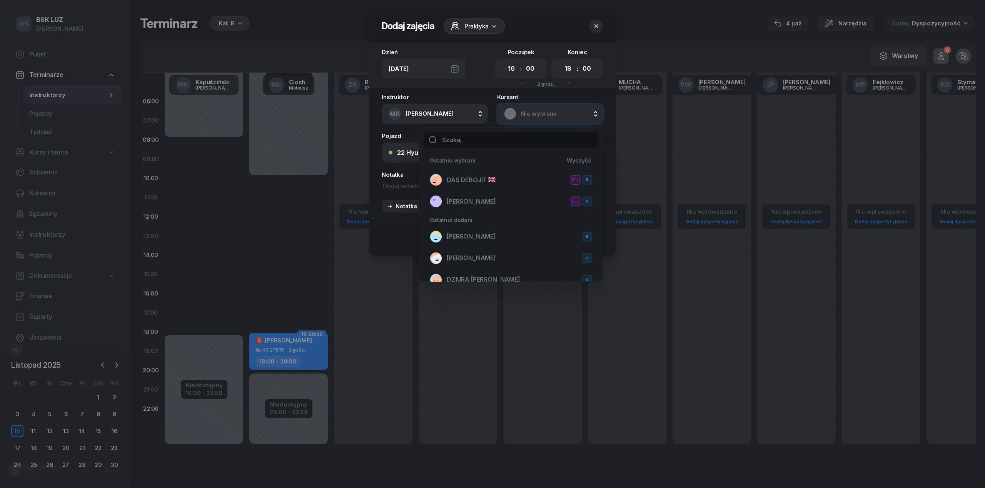
click at [591, 28] on button "button" at bounding box center [596, 26] width 14 height 14
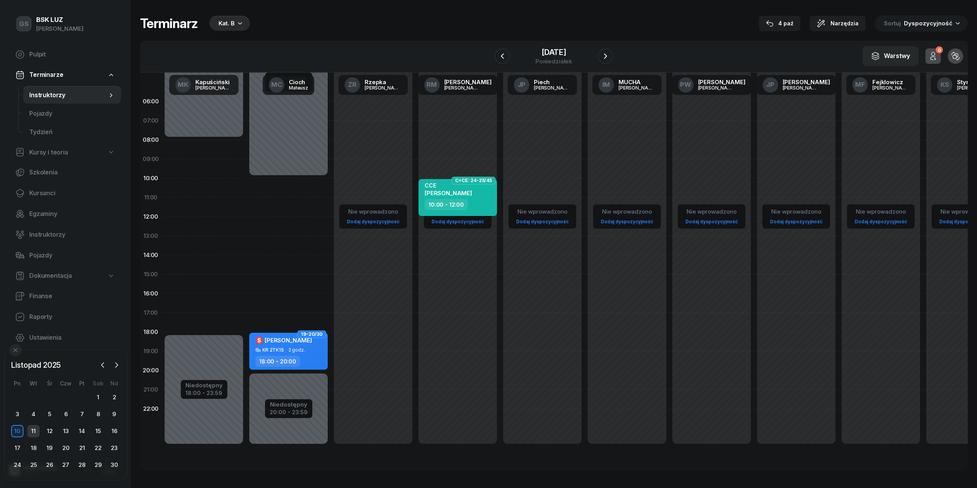
click at [36, 431] on div "11" at bounding box center [33, 431] width 12 height 12
click at [58, 433] on div "13" at bounding box center [66, 431] width 16 height 12
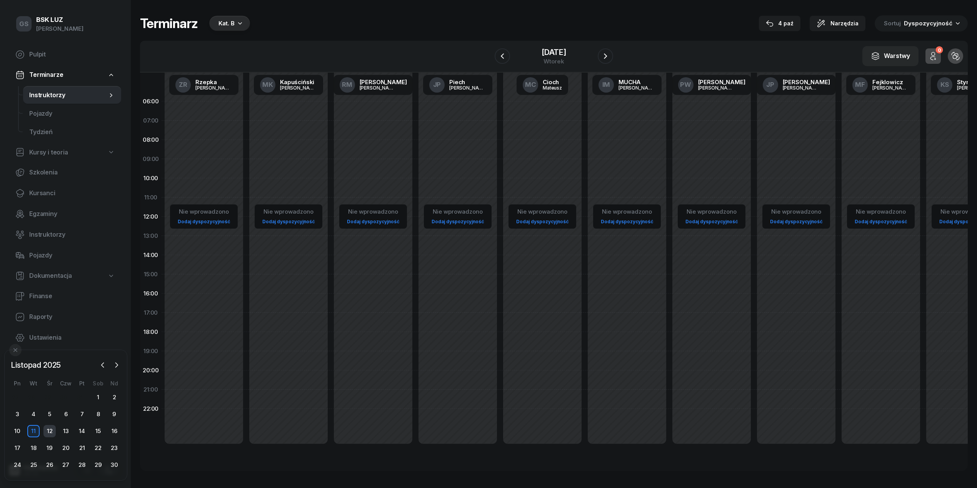
click at [54, 430] on div "12" at bounding box center [49, 431] width 12 height 12
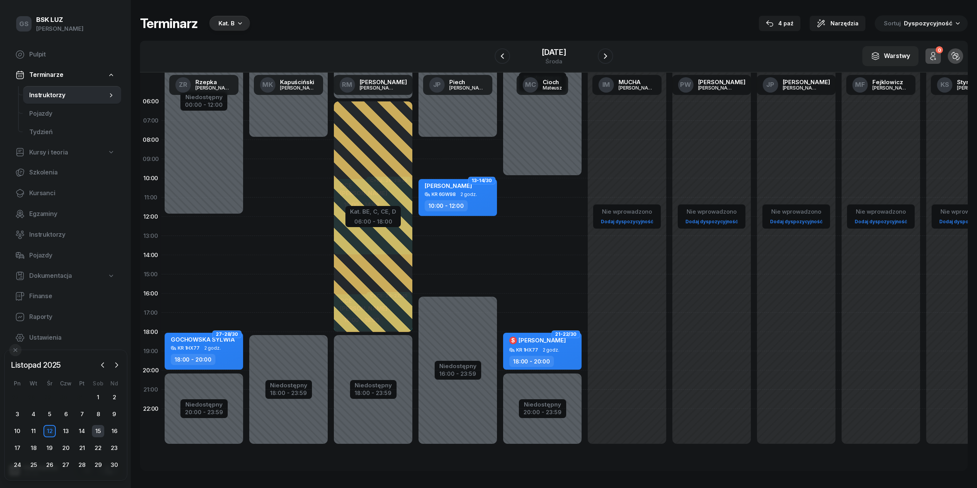
click at [100, 428] on div "15" at bounding box center [98, 431] width 12 height 12
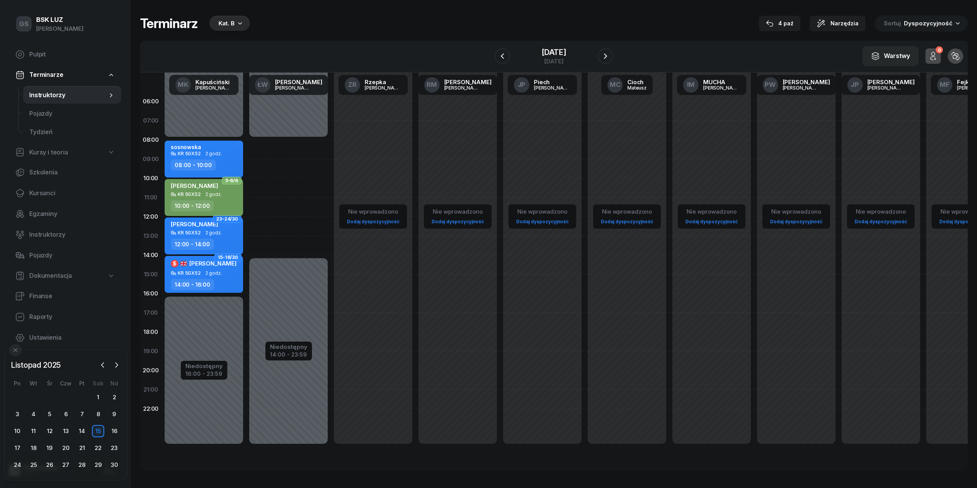
click at [221, 191] on div "GÓRZ JAKUB" at bounding box center [205, 187] width 68 height 10
select select "10"
select select "12"
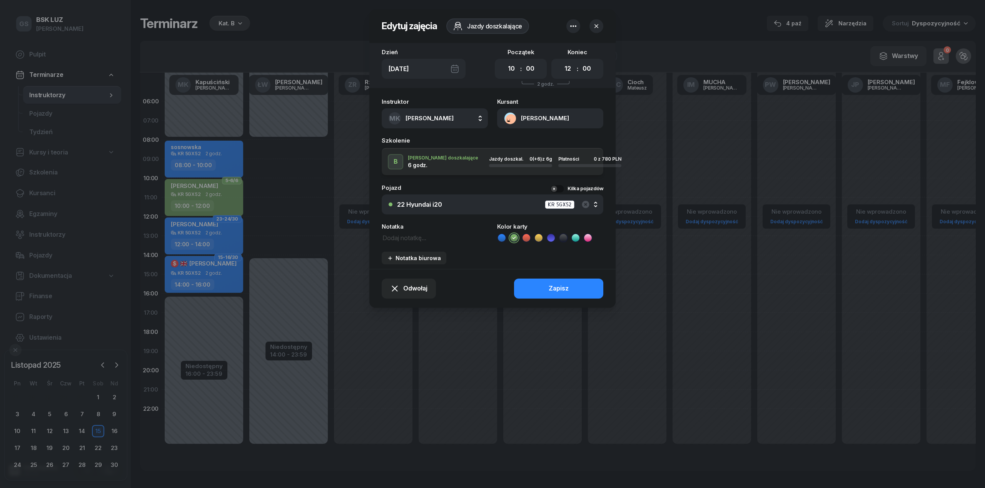
click at [417, 115] on span "[PERSON_NAME]" at bounding box center [429, 118] width 48 height 7
type input "woź"
click at [450, 167] on span "[PERSON_NAME]" at bounding box center [433, 170] width 47 height 10
click at [565, 287] on div "Zapisz" at bounding box center [558, 289] width 20 height 10
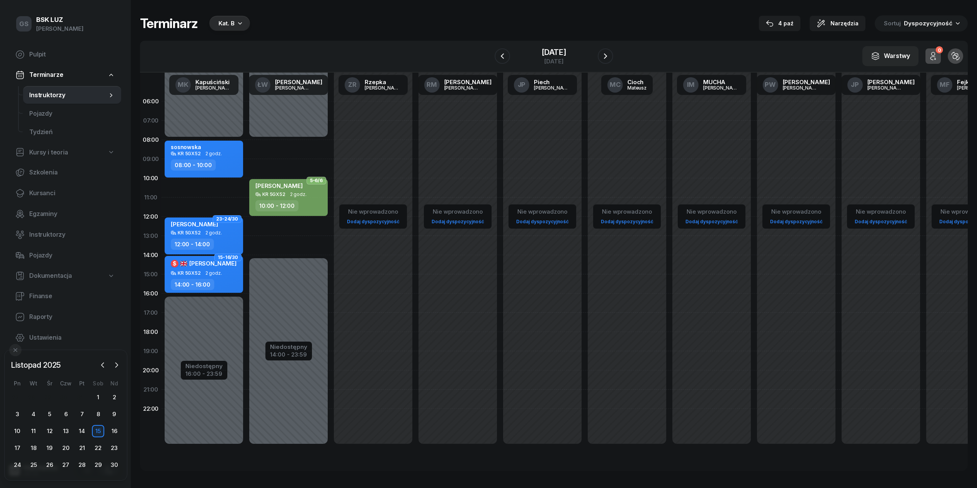
click at [216, 188] on div "Niedostępny 00:00 - 08:00 Niedostępny 16:00 - 23:59 sosnowska KR 5GX52 2 godz. …" at bounding box center [204, 274] width 85 height 365
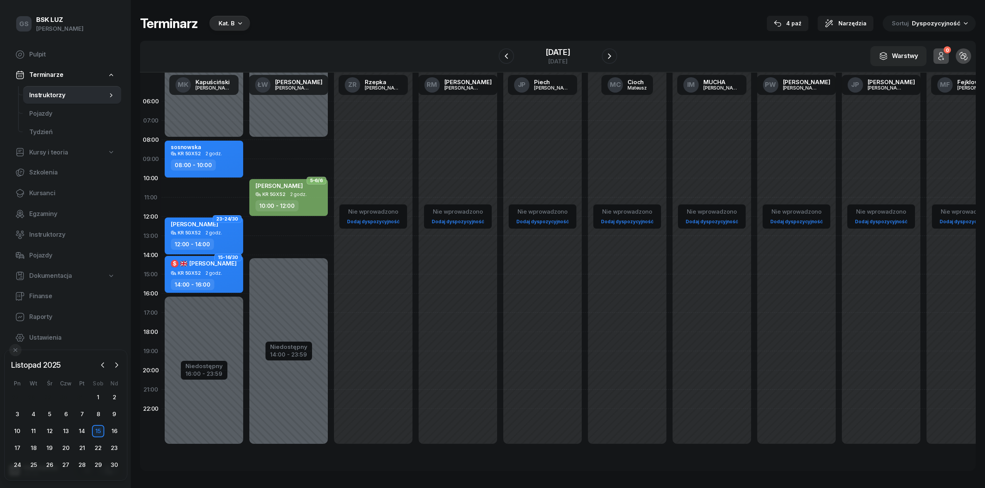
select select "10"
select select "12"
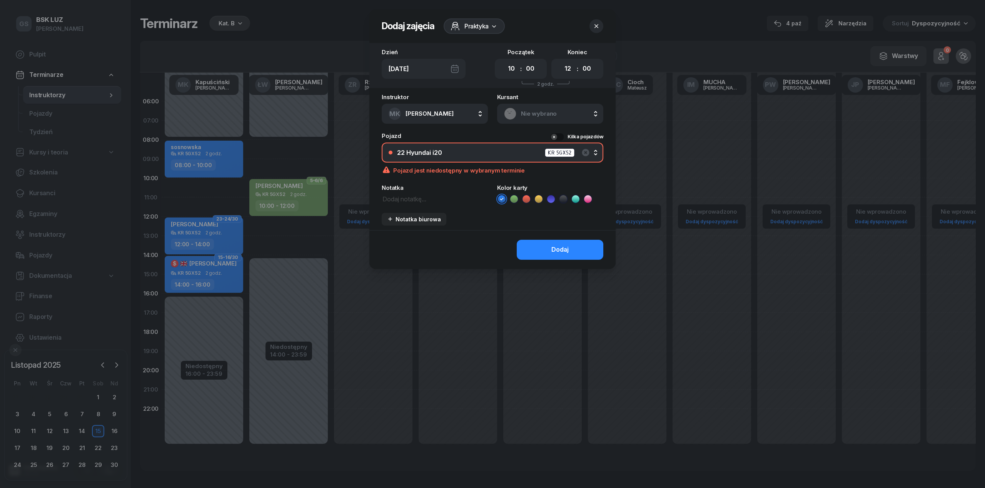
click at [548, 111] on span "Nie wybrano" at bounding box center [558, 114] width 75 height 10
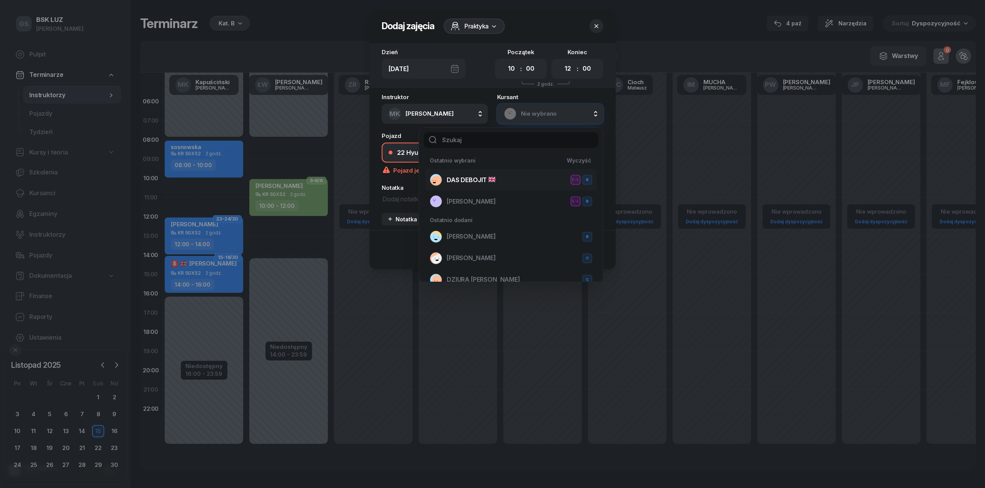
click at [488, 180] on span "DAS DEBOJIT" at bounding box center [471, 180] width 49 height 10
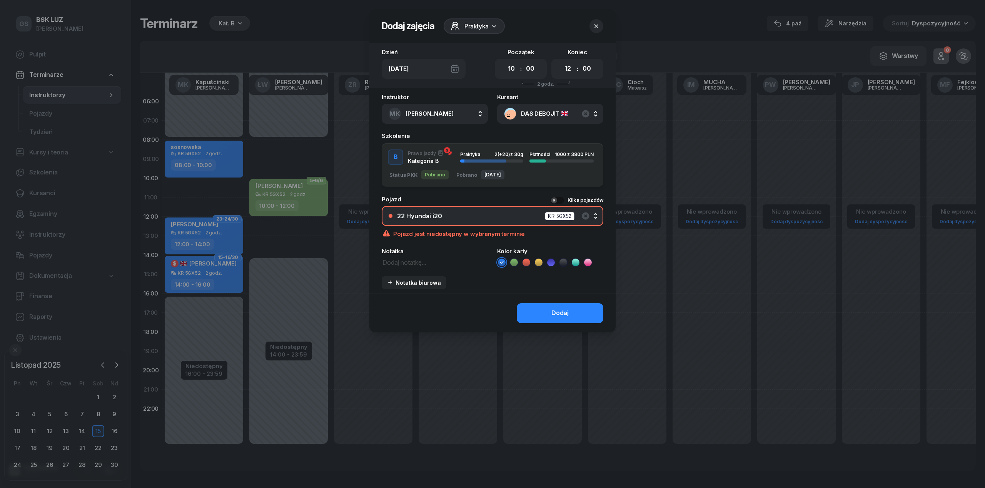
click at [505, 146] on button "B Prawo jazdy Kategoria B Praktyka 2 (+20) z 30g Płatności 1000 z 3800 PLN Stat…" at bounding box center [493, 165] width 222 height 44
click at [562, 313] on div "Dodaj" at bounding box center [559, 313] width 17 height 10
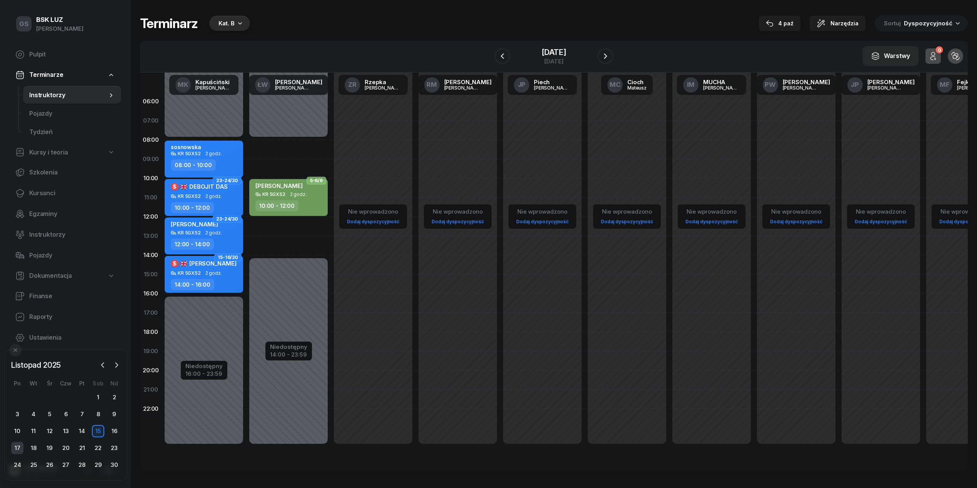
click at [18, 445] on div "17" at bounding box center [17, 448] width 12 height 12
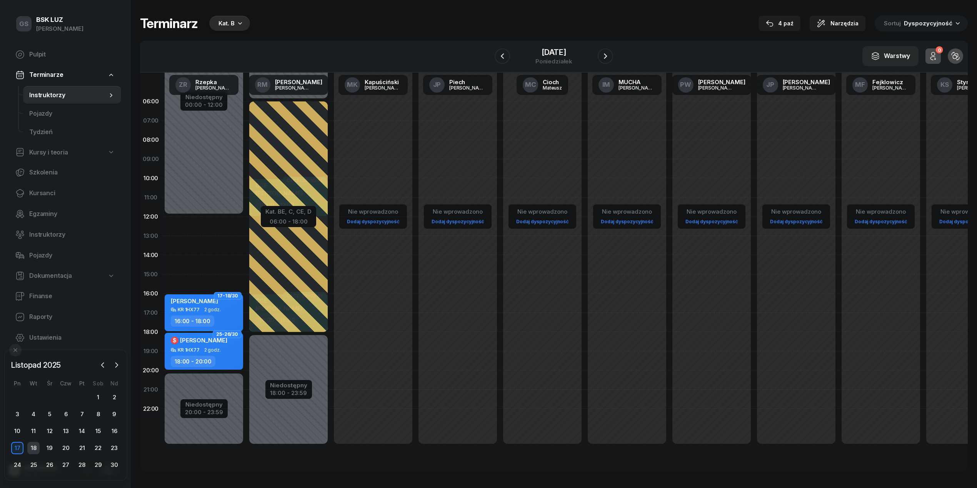
click at [33, 448] on div "18" at bounding box center [33, 448] width 12 height 12
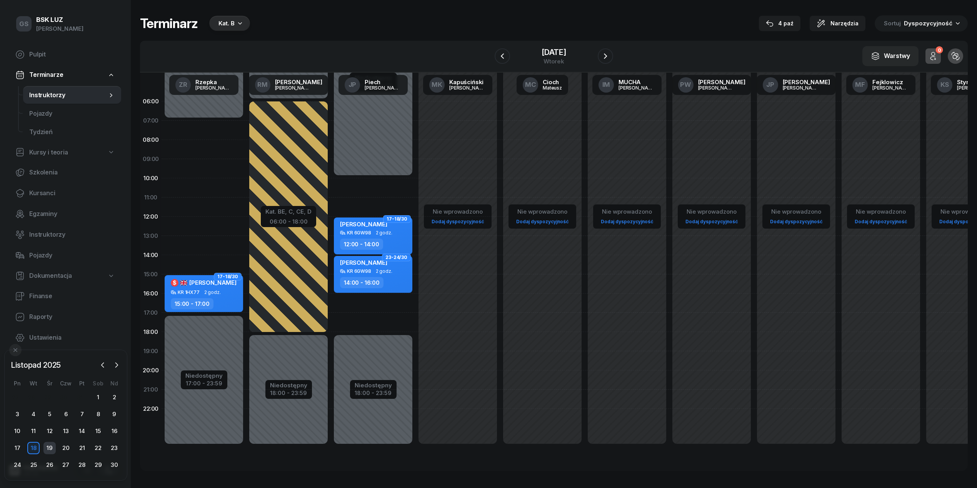
click at [49, 448] on div "19" at bounding box center [49, 448] width 12 height 12
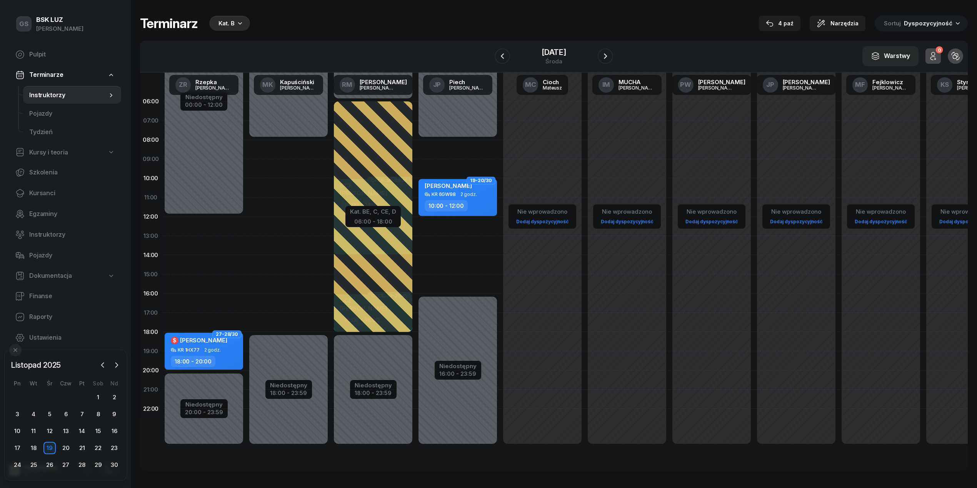
click at [185, 300] on div "Niedostępny 00:00 - 12:00 Niedostępny 20:00 - 23:59 2 godz. 12:00 - 14:00 2 god…" at bounding box center [204, 274] width 85 height 365
select select "16"
select select "18"
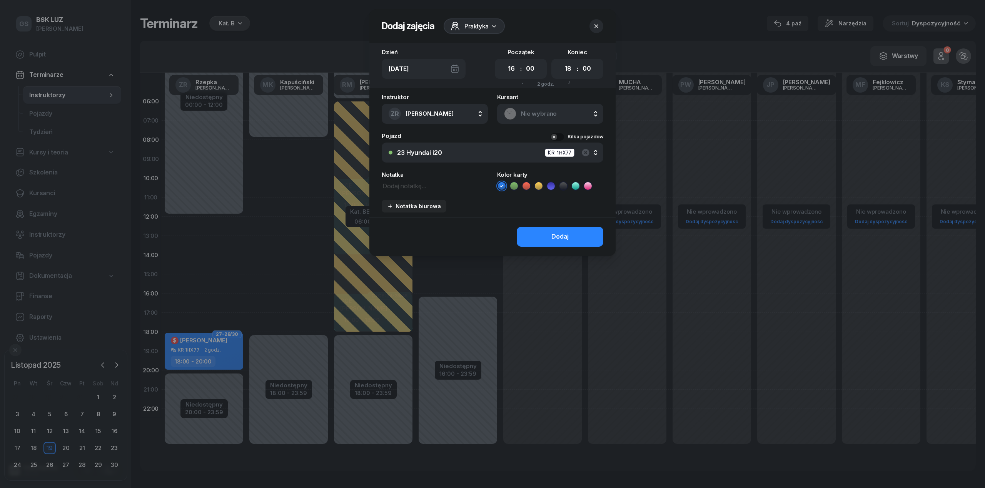
click at [548, 117] on span "Nie wybrano" at bounding box center [558, 114] width 75 height 10
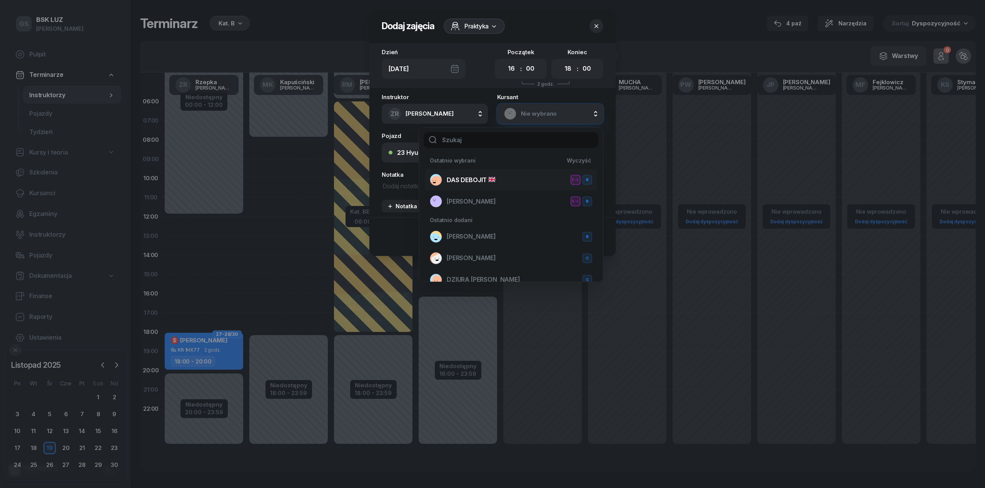
click at [478, 188] on li "DAS DEBOJIT E-L B" at bounding box center [511, 180] width 172 height 22
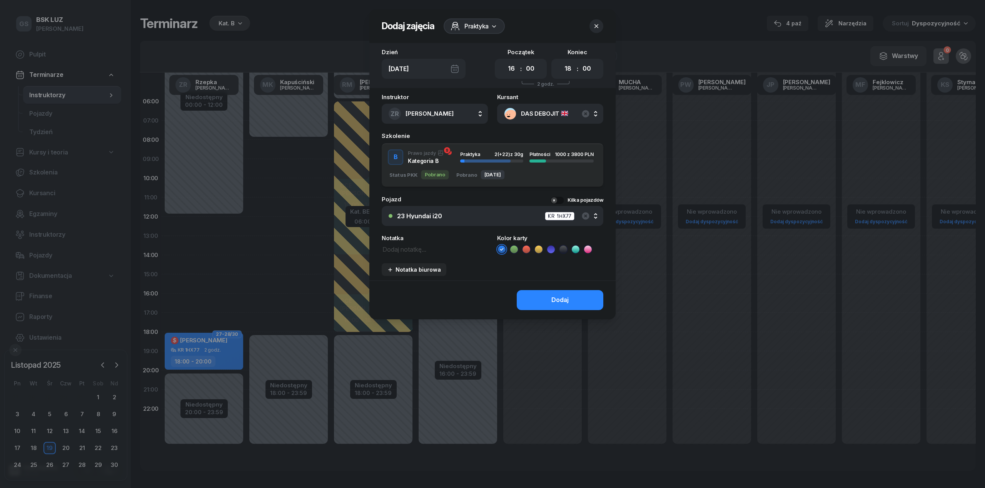
click at [503, 145] on button "B Prawo jazdy Kategoria B Praktyka 2 (+22) z 30g Płatności 1000 z 3800 PLN Stat…" at bounding box center [493, 165] width 222 height 44
click at [552, 250] on icon at bounding box center [551, 250] width 8 height 8
click at [554, 293] on button "Dodaj" at bounding box center [560, 300] width 87 height 20
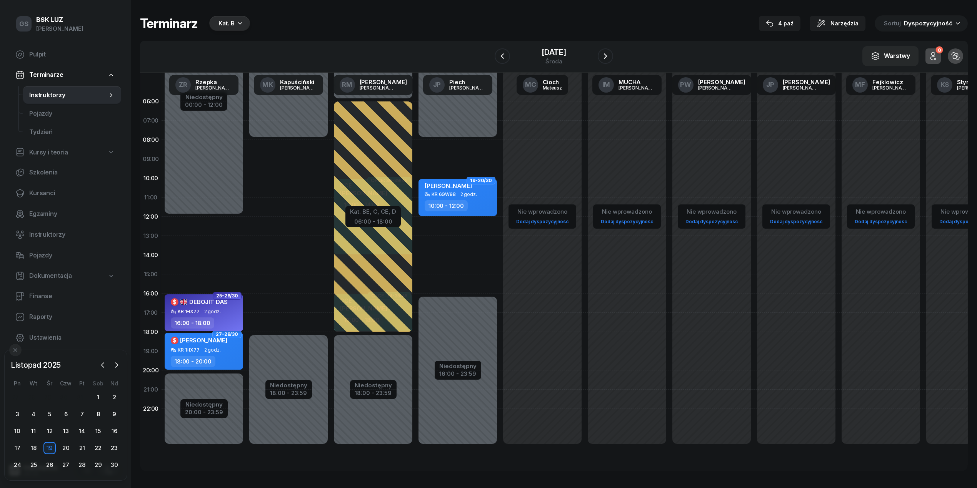
click at [210, 299] on span "DEBOJIT DAS" at bounding box center [204, 301] width 48 height 7
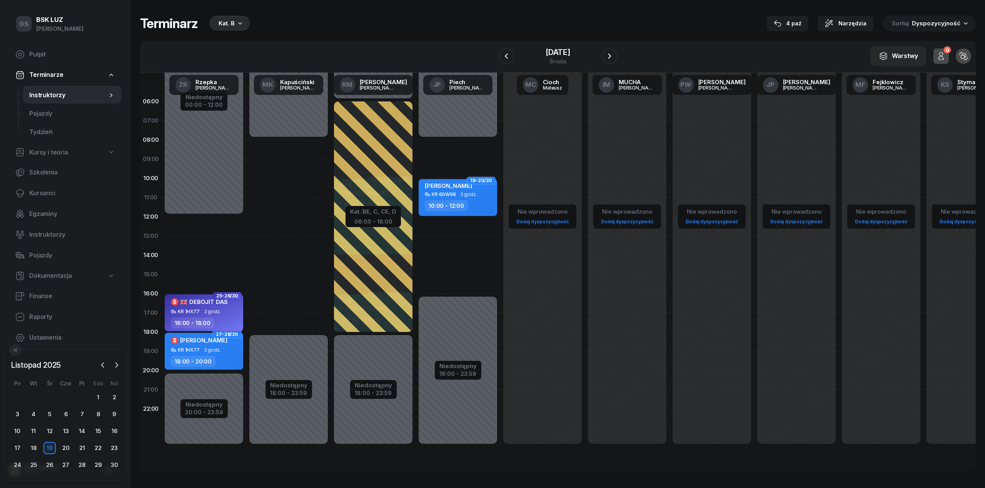
select select "16"
select select "18"
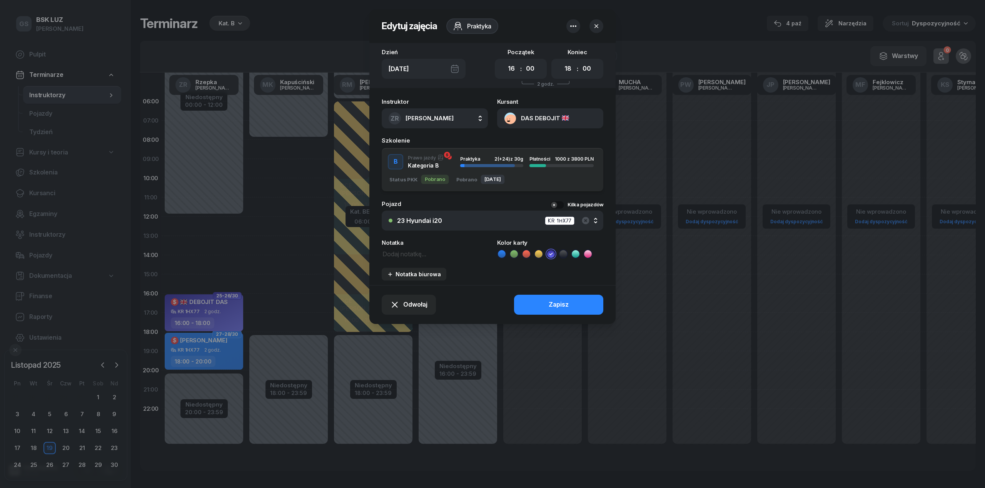
click at [532, 123] on button "DAS DEBOJIT" at bounding box center [550, 118] width 106 height 20
click at [539, 136] on link "Otwórz profil" at bounding box center [549, 144] width 101 height 19
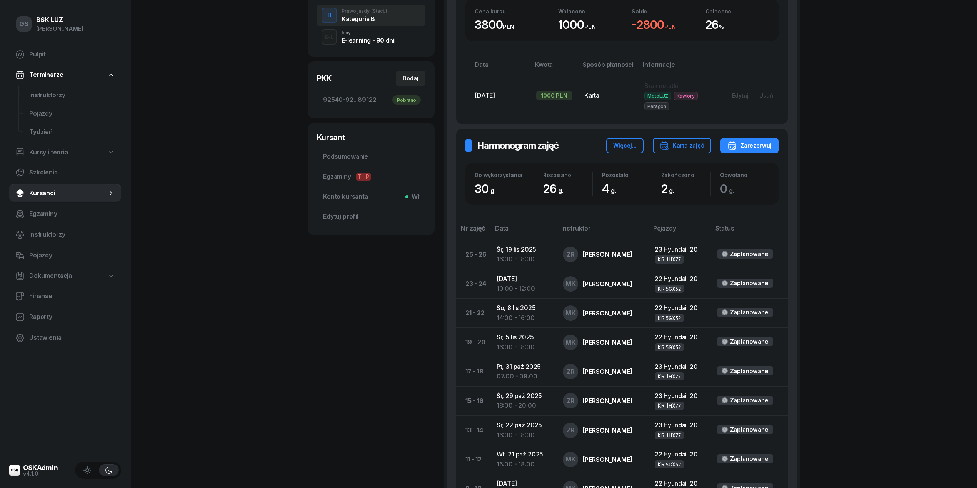
scroll to position [205, 0]
click at [37, 96] on span "Instruktorzy" at bounding box center [72, 95] width 86 height 10
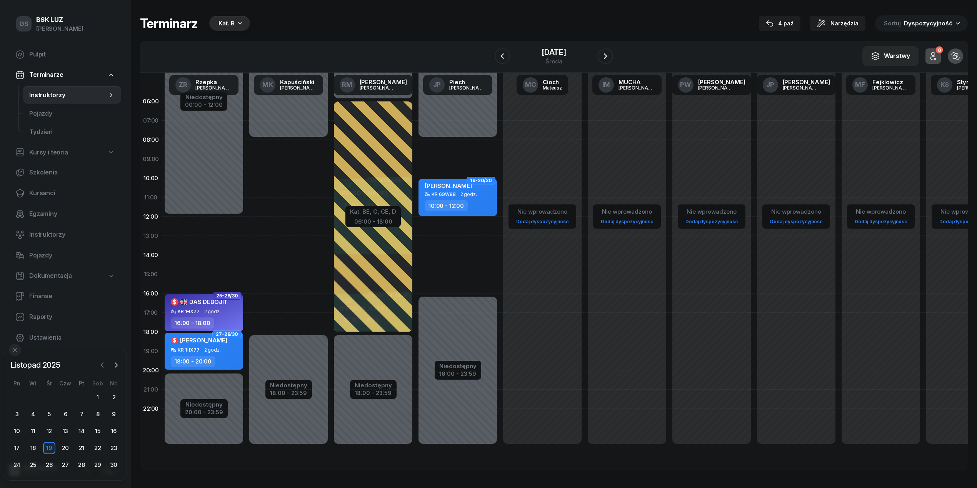
click at [99, 362] on icon "button" at bounding box center [102, 366] width 8 height 8
click at [99, 399] on div "4" at bounding box center [98, 398] width 12 height 12
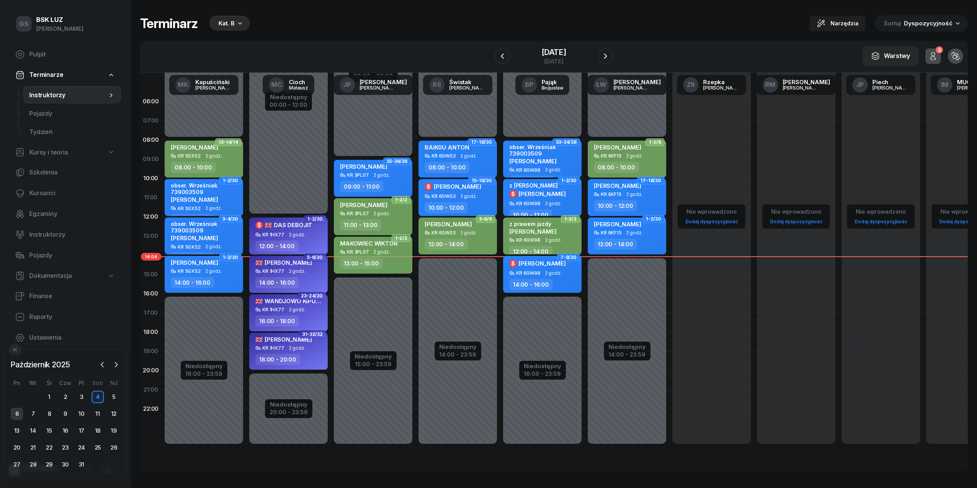
click at [22, 412] on div "6" at bounding box center [17, 414] width 12 height 12
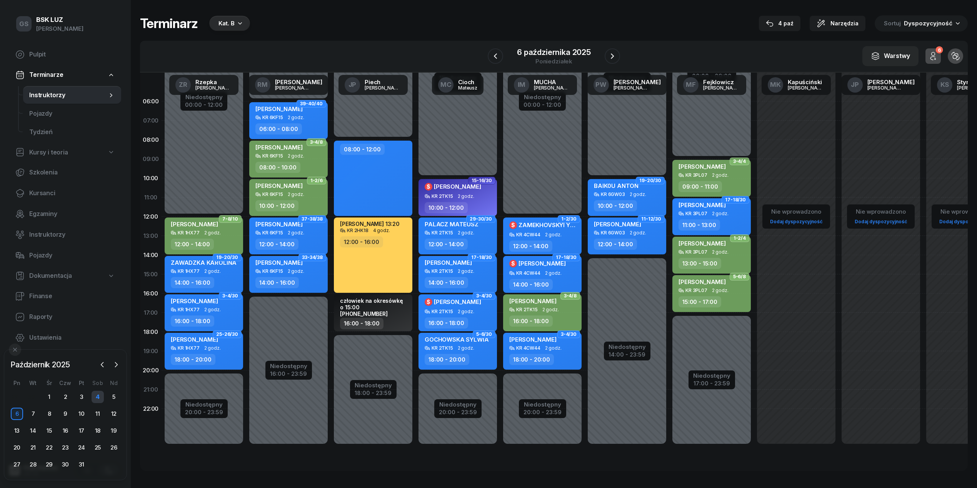
click at [97, 395] on div "4" at bounding box center [98, 397] width 12 height 12
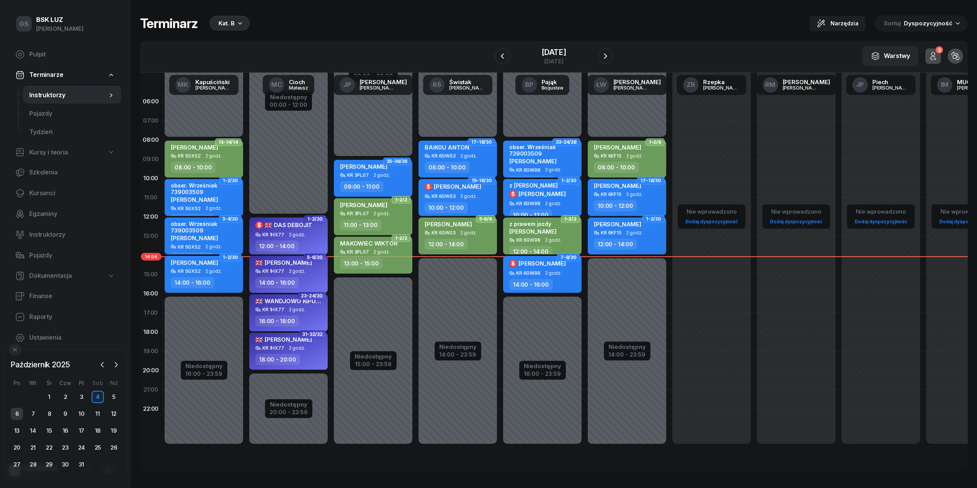
click at [13, 418] on div "6" at bounding box center [17, 414] width 12 height 12
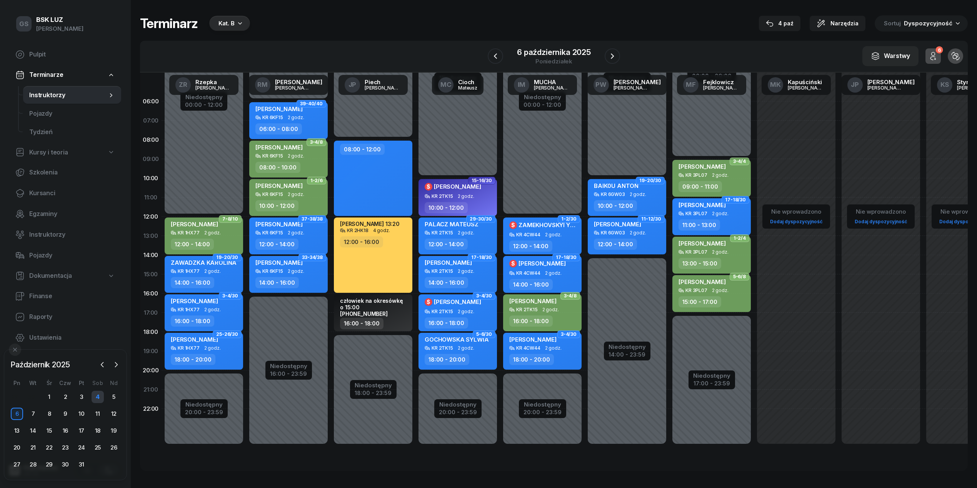
click at [99, 402] on div "4" at bounding box center [98, 397] width 12 height 12
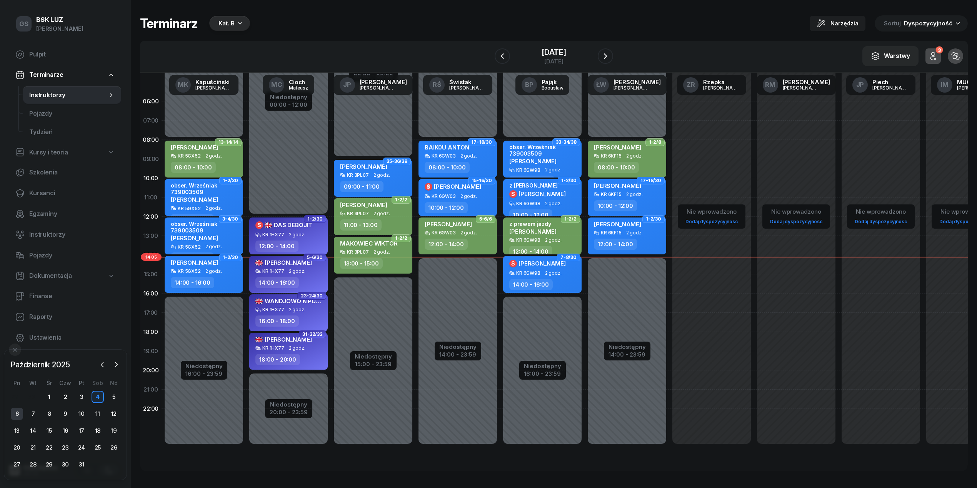
click at [22, 416] on div "6" at bounding box center [17, 414] width 12 height 12
